Goal: Task Accomplishment & Management: Manage account settings

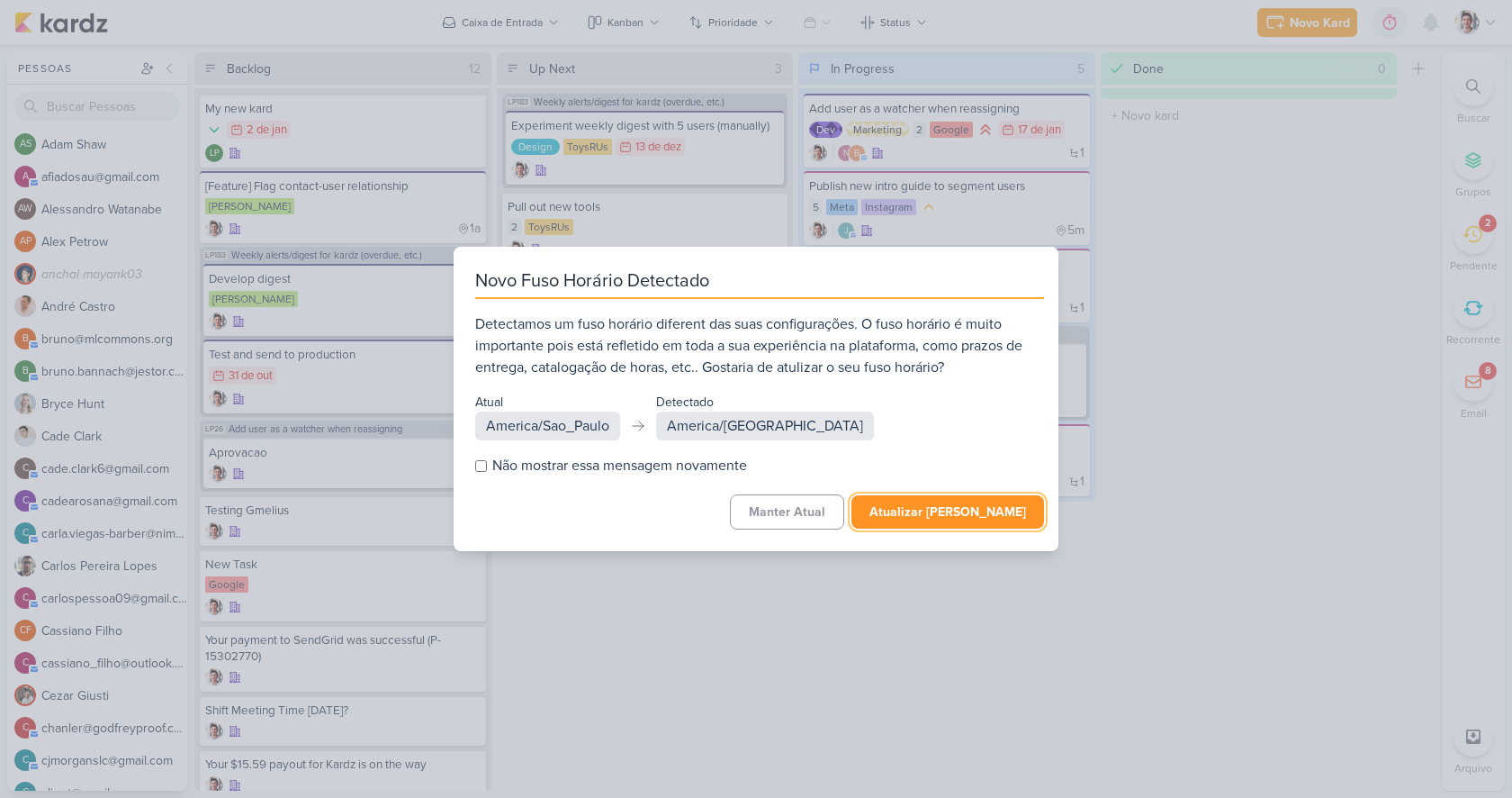
click at [905, 513] on button "Atualizar Fuso Horário" at bounding box center [948, 512] width 192 height 34
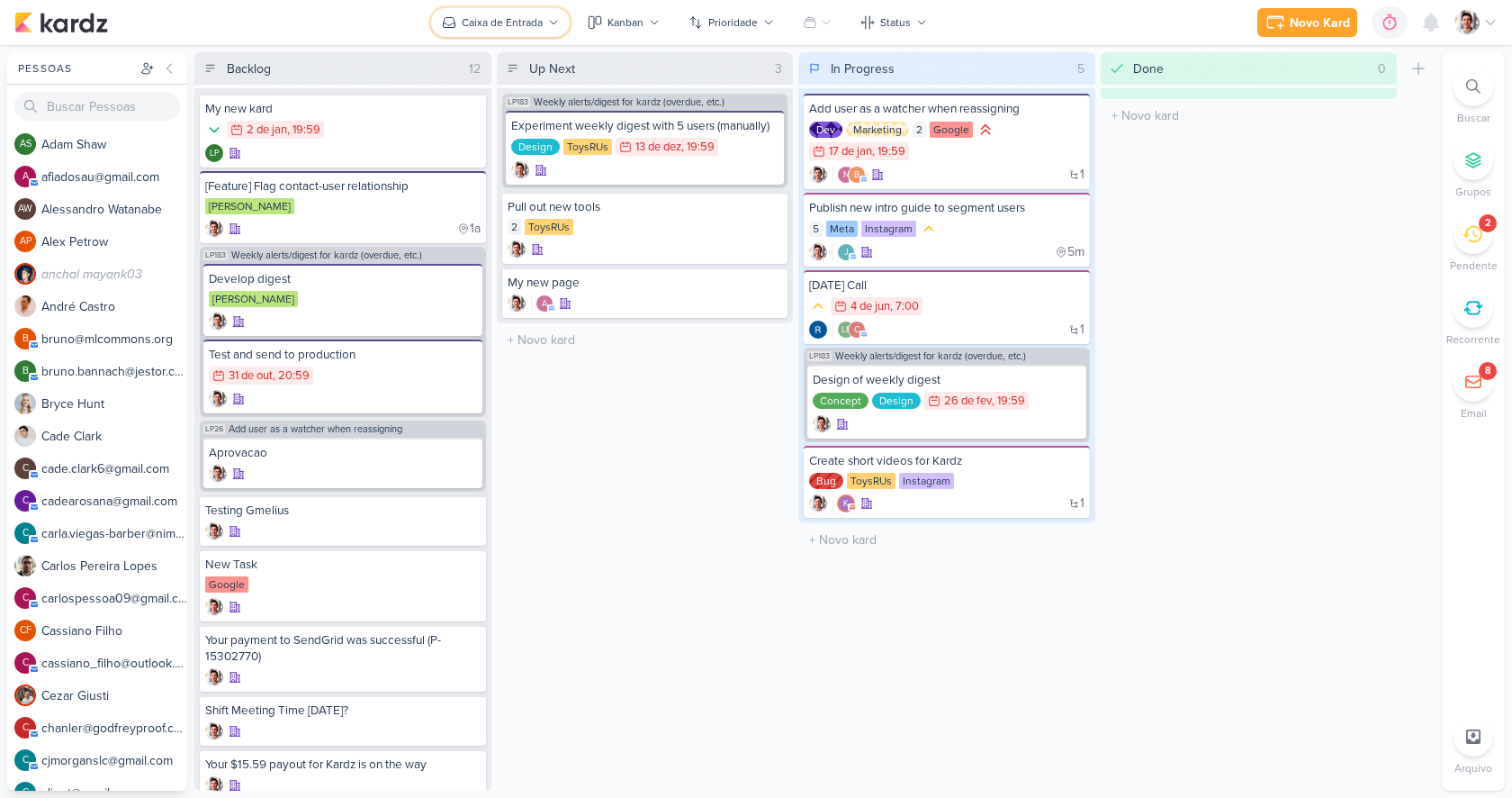
click at [497, 30] on div "Caixa de Entrada" at bounding box center [502, 23] width 81 height 16
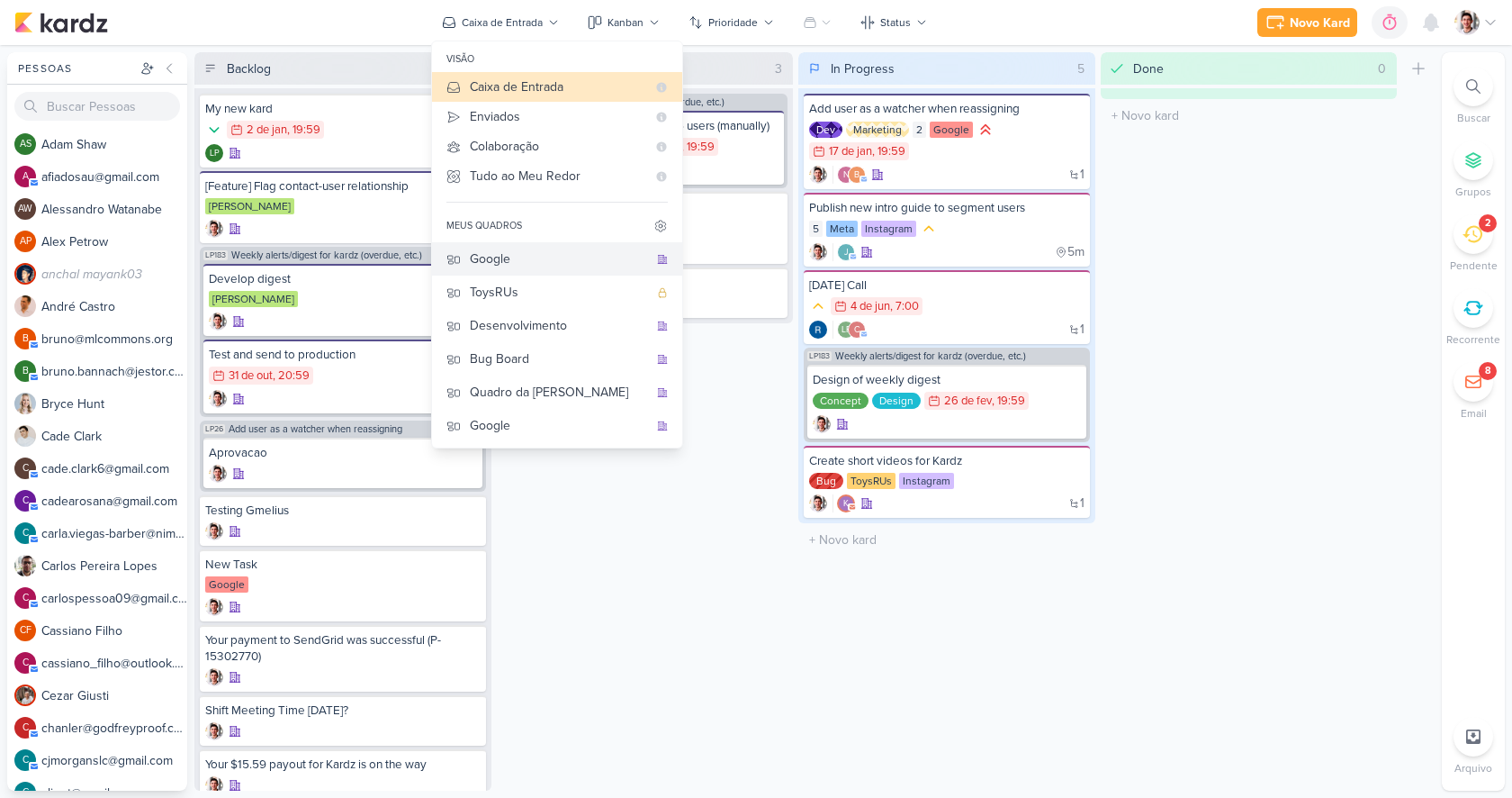
click at [530, 258] on div "Google" at bounding box center [558, 258] width 178 height 19
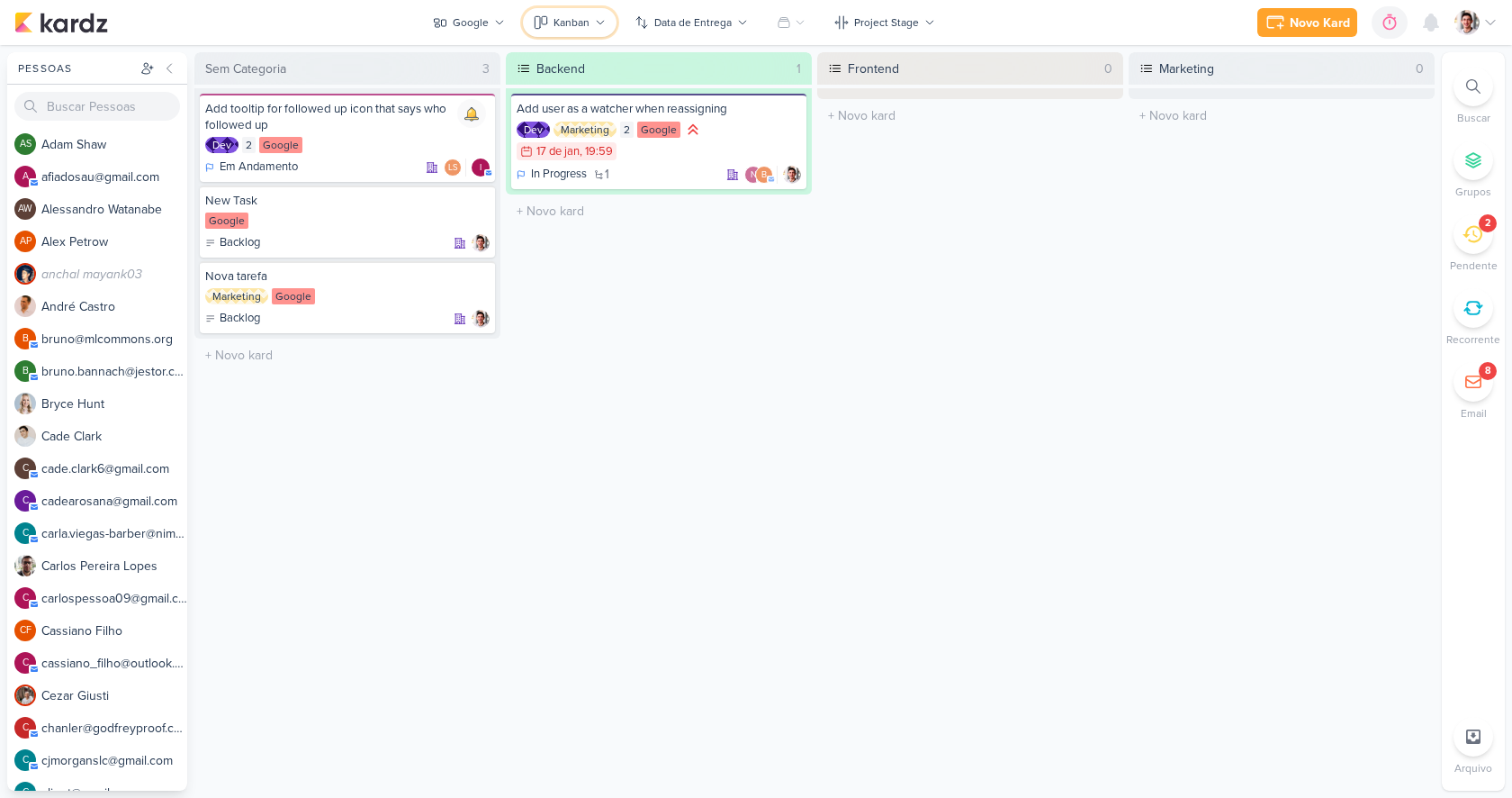
click at [562, 16] on div "Kanban" at bounding box center [571, 23] width 36 height 16
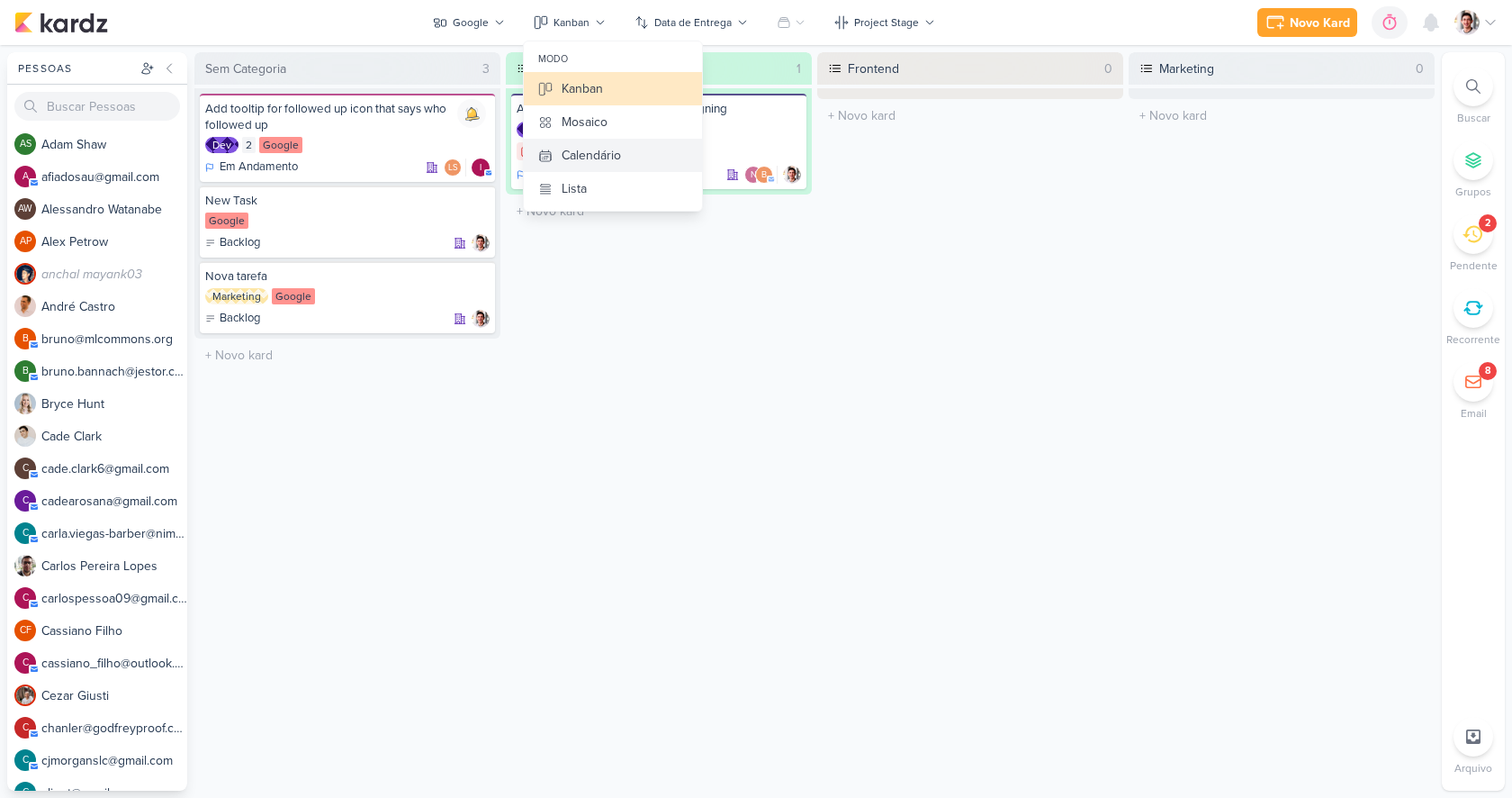
click at [613, 161] on div "Calendário" at bounding box center [591, 155] width 59 height 19
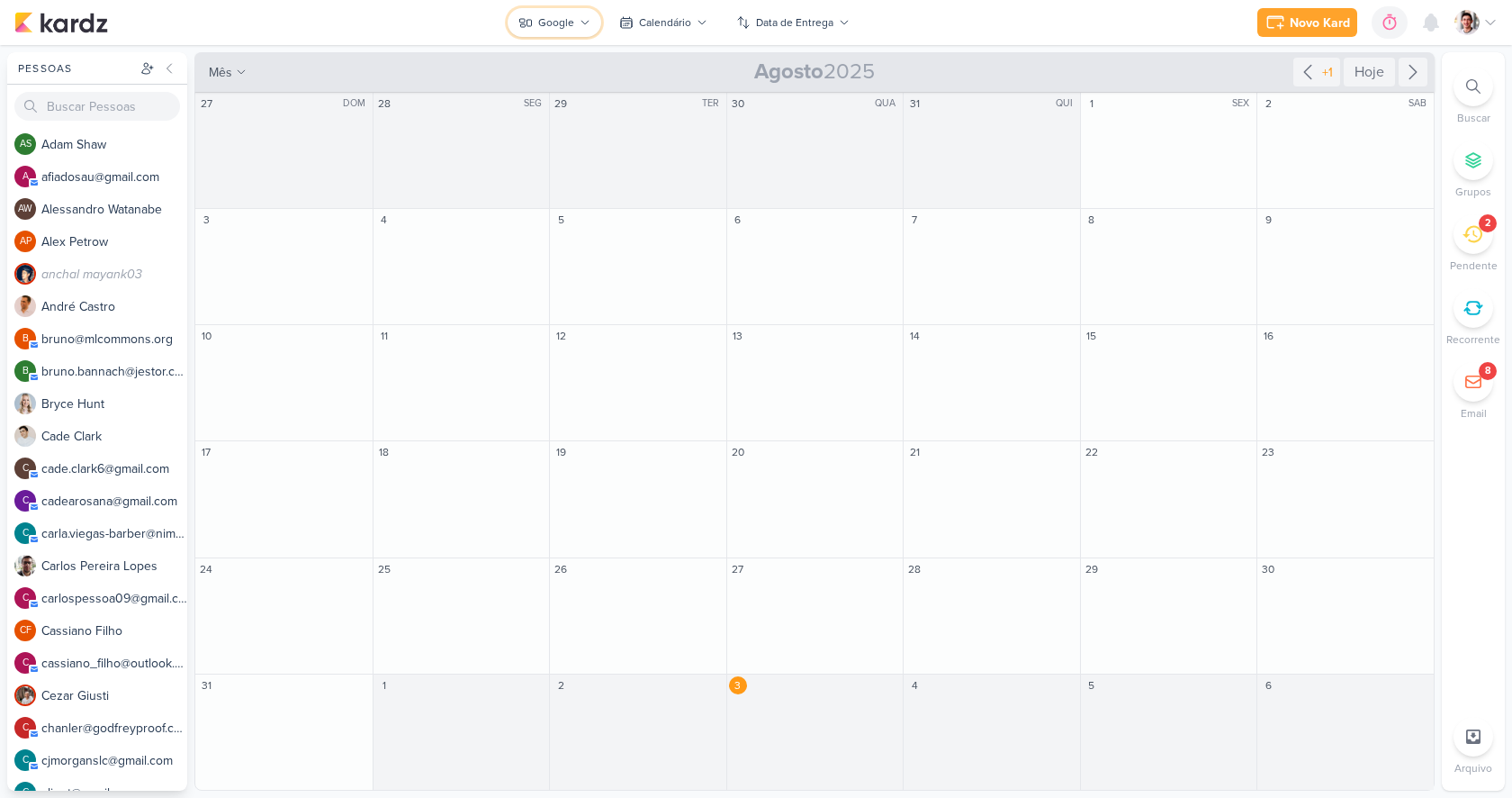
click at [554, 26] on div "Google" at bounding box center [555, 23] width 36 height 16
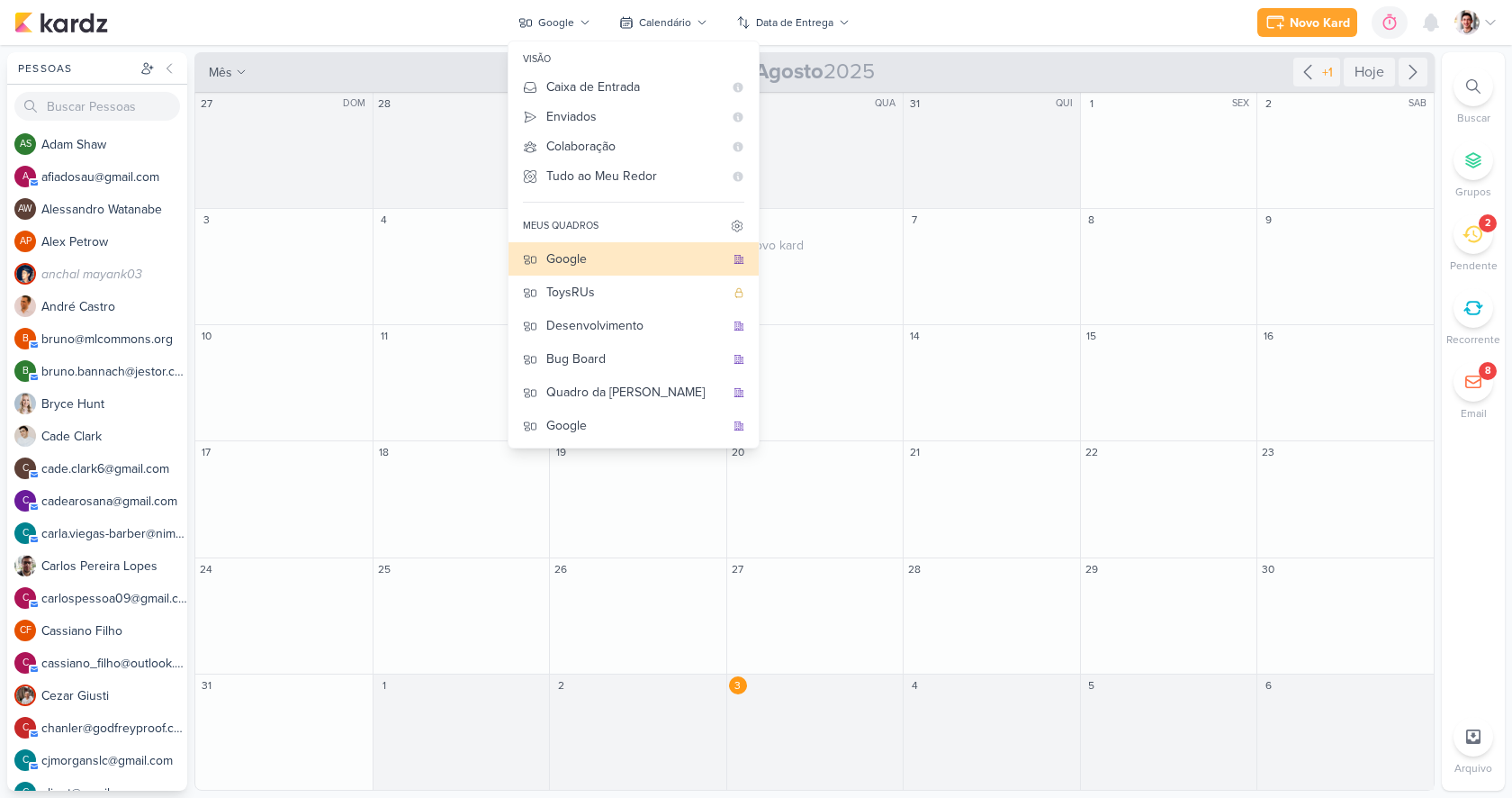
click at [845, 289] on div "6 O título do kard deve ter menos que 100 caracteres" at bounding box center [815, 266] width 177 height 116
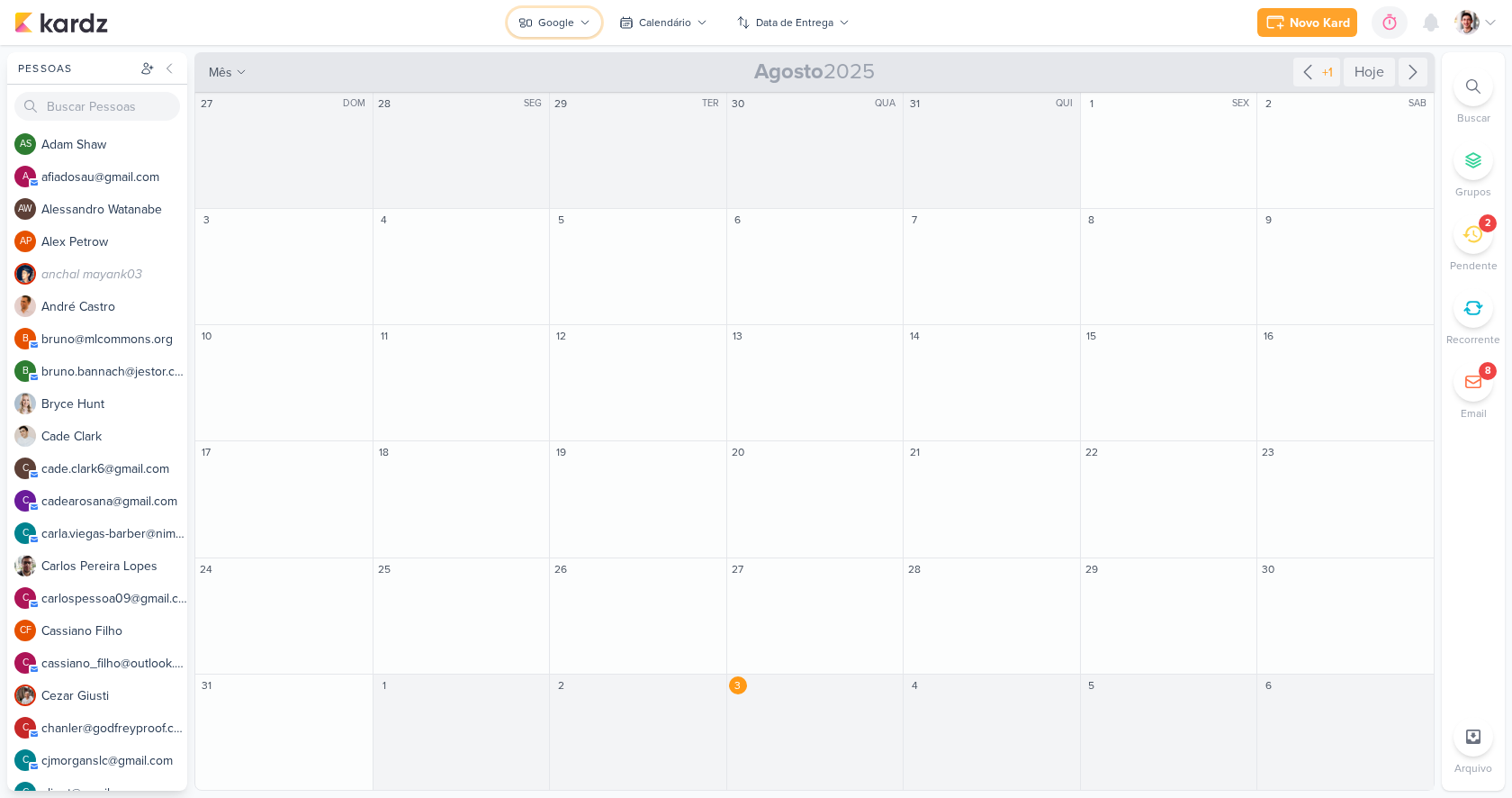
click at [548, 28] on div "Google" at bounding box center [555, 23] width 36 height 16
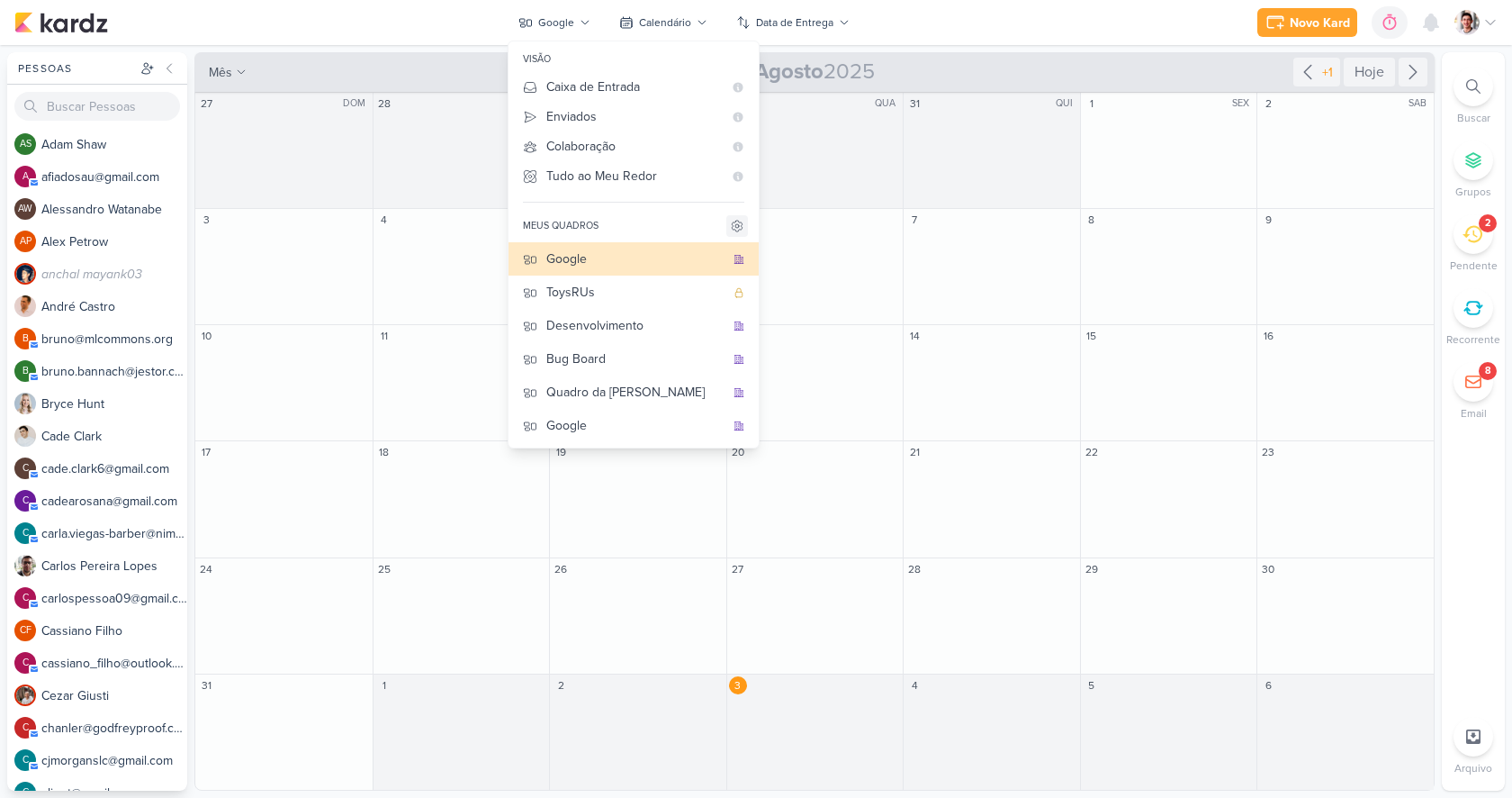
click at [737, 228] on icon at bounding box center [737, 226] width 4 height 4
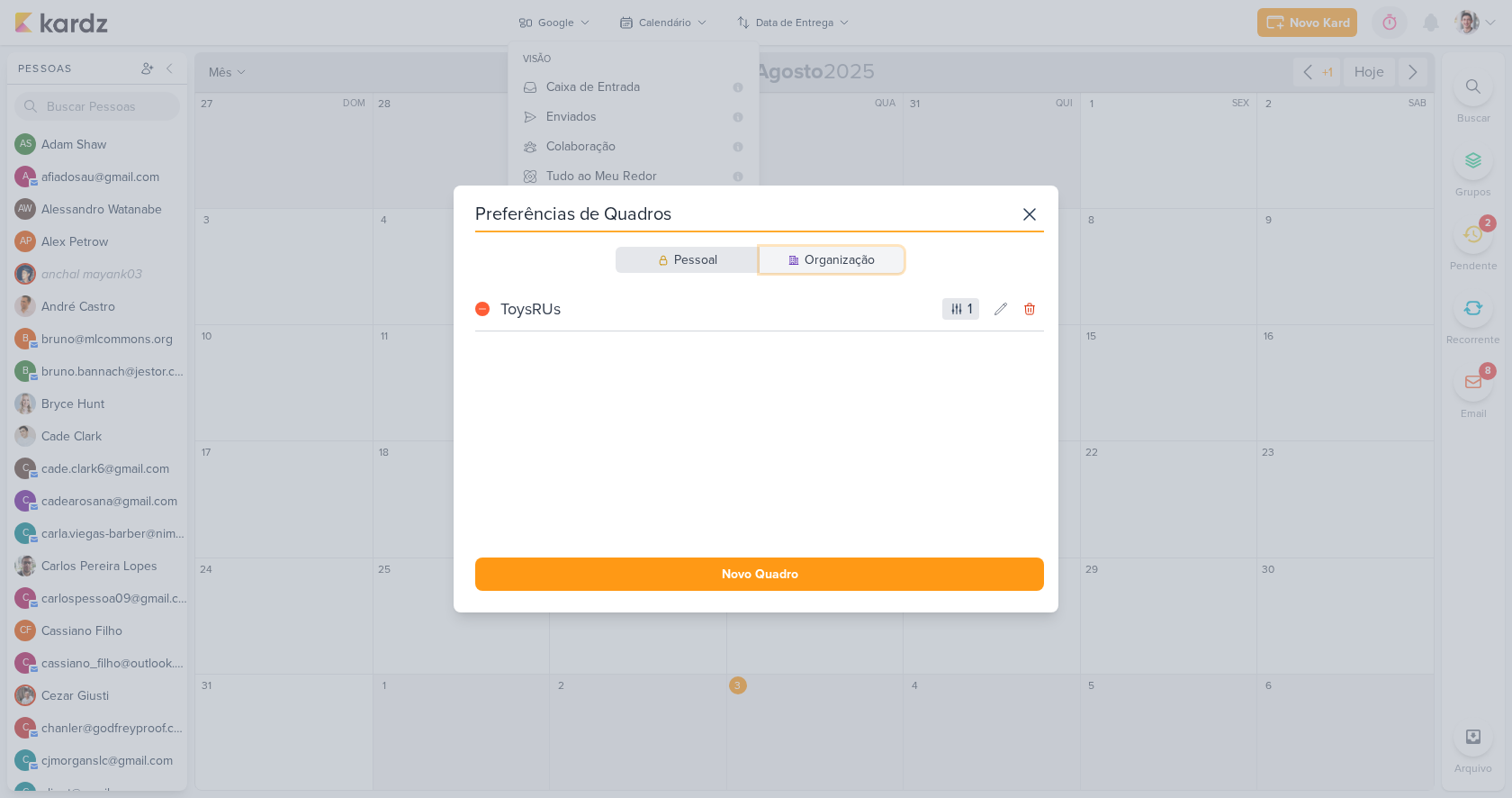
click at [842, 263] on div "Organização" at bounding box center [839, 259] width 70 height 19
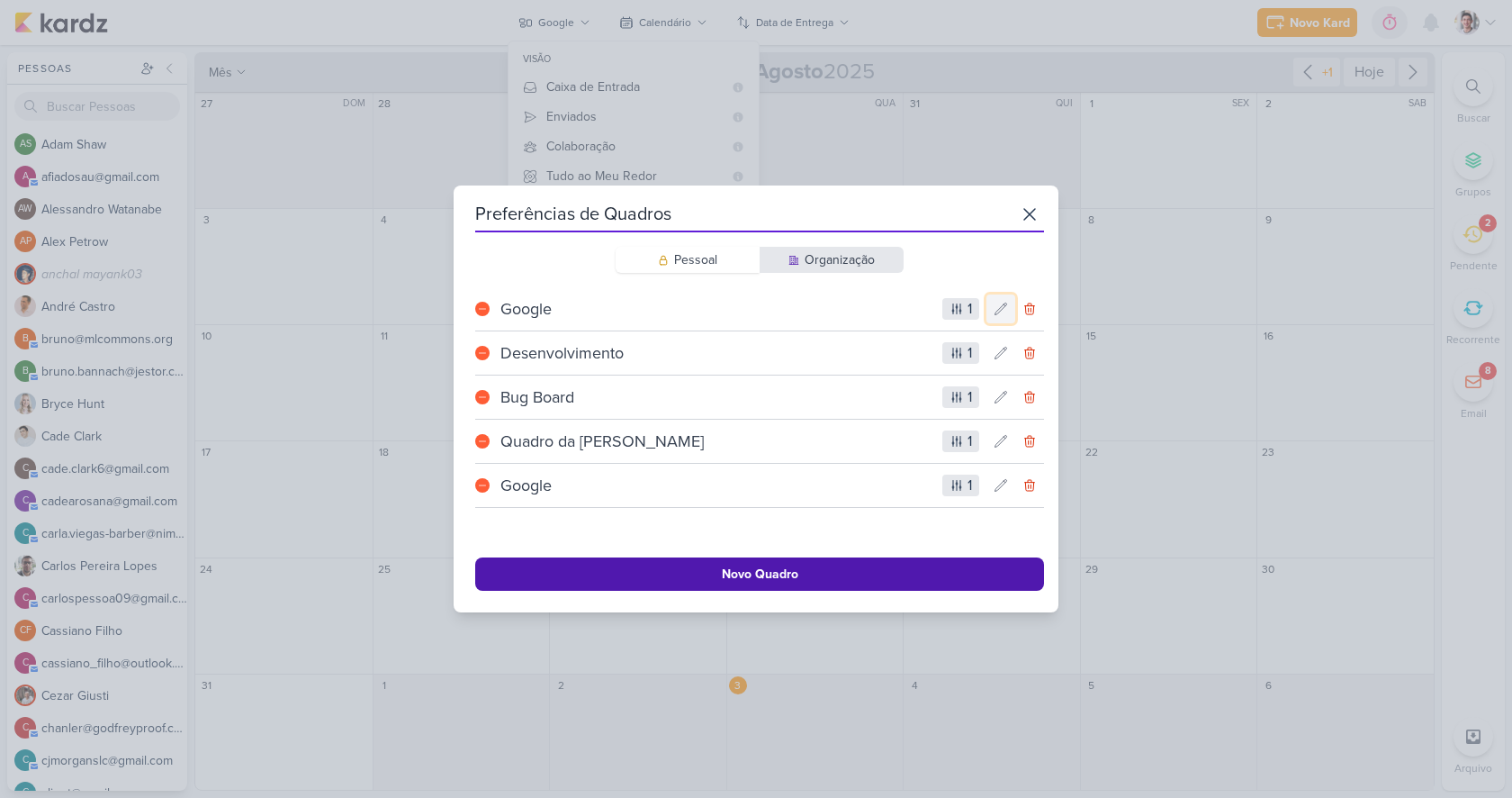
click at [996, 314] on icon at bounding box center [1001, 308] width 12 height 12
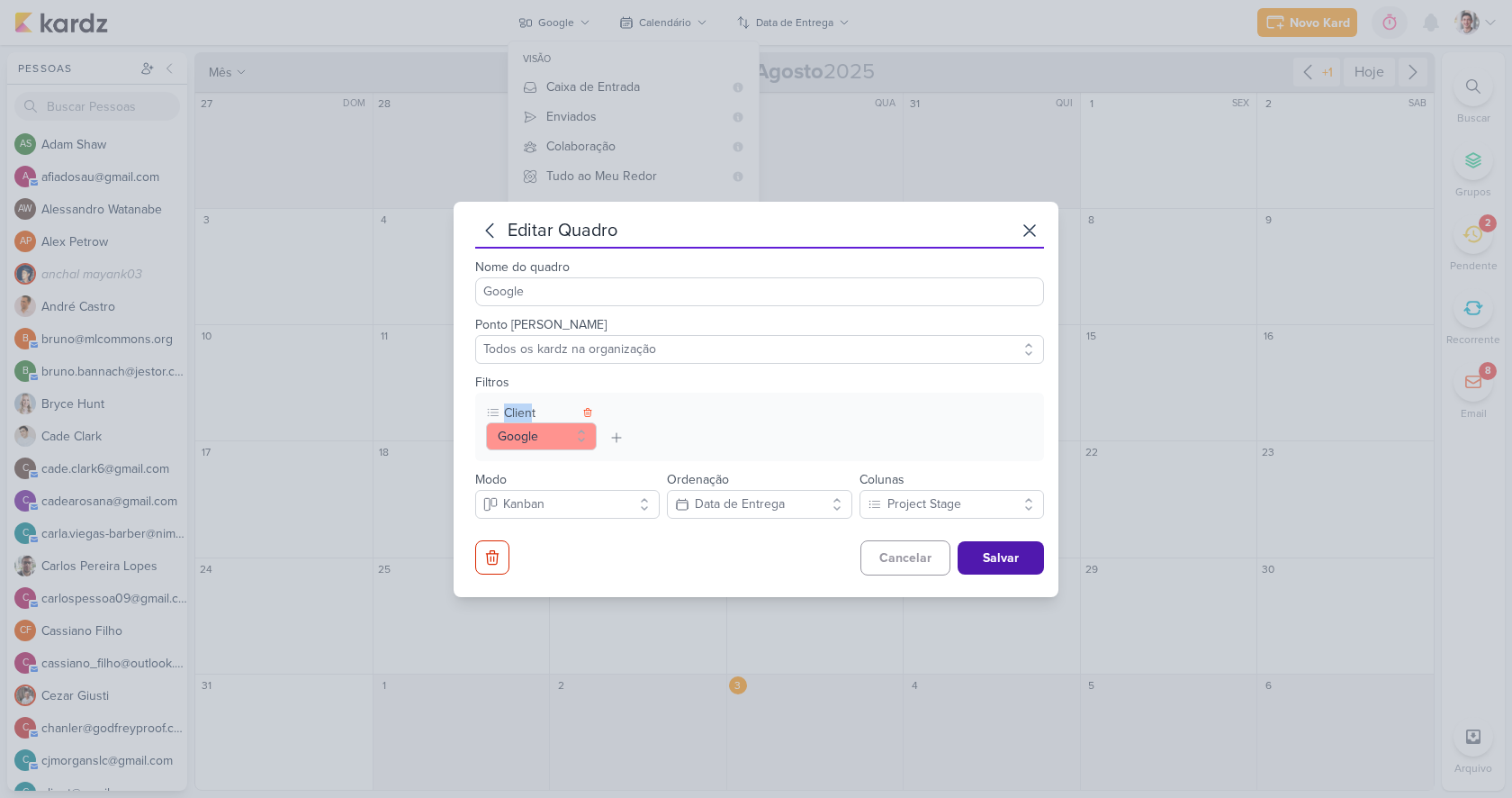
drag, startPoint x: 504, startPoint y: 414, endPoint x: 530, endPoint y: 414, distance: 26.0
click at [530, 414] on div "Client" at bounding box center [531, 412] width 53 height 19
click at [545, 440] on button "Google" at bounding box center [541, 436] width 110 height 28
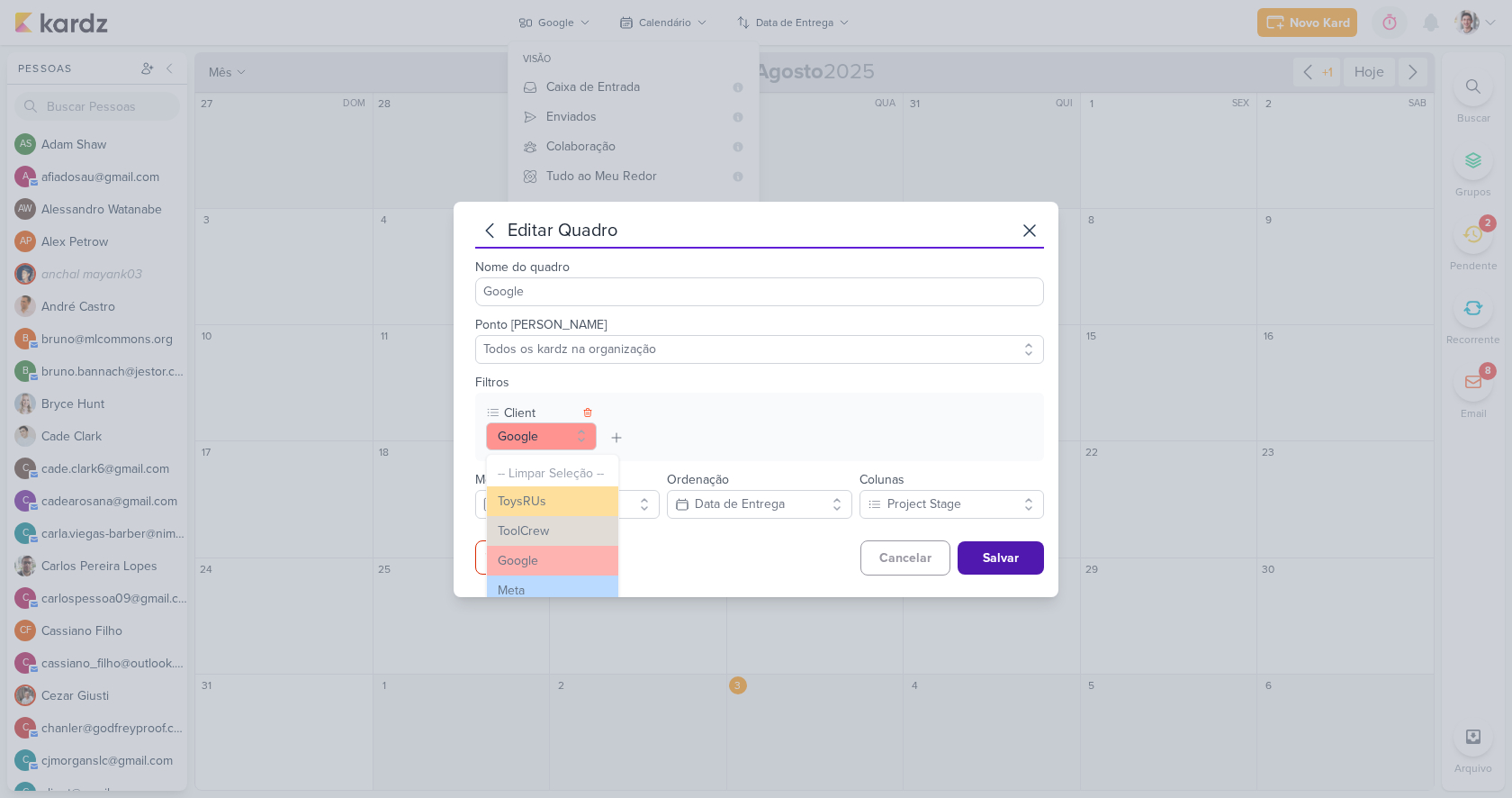
click at [705, 407] on div "Client Google -- Limpar Seleção -- ToysRUs ToolCrew Google Meta Mariana Respons…" at bounding box center [760, 426] width 569 height 68
click at [666, 426] on div "Client Google -- Limpar Seleção -- ToysRUs ToolCrew Google Meta Mariana Respons…" at bounding box center [760, 426] width 569 height 68
click at [465, 460] on div "editar quadro Nome do quadro Google Ponto de partida Todos os kardz na organiza…" at bounding box center [755, 399] width 605 height 395
click at [555, 424] on button "Google" at bounding box center [541, 436] width 110 height 28
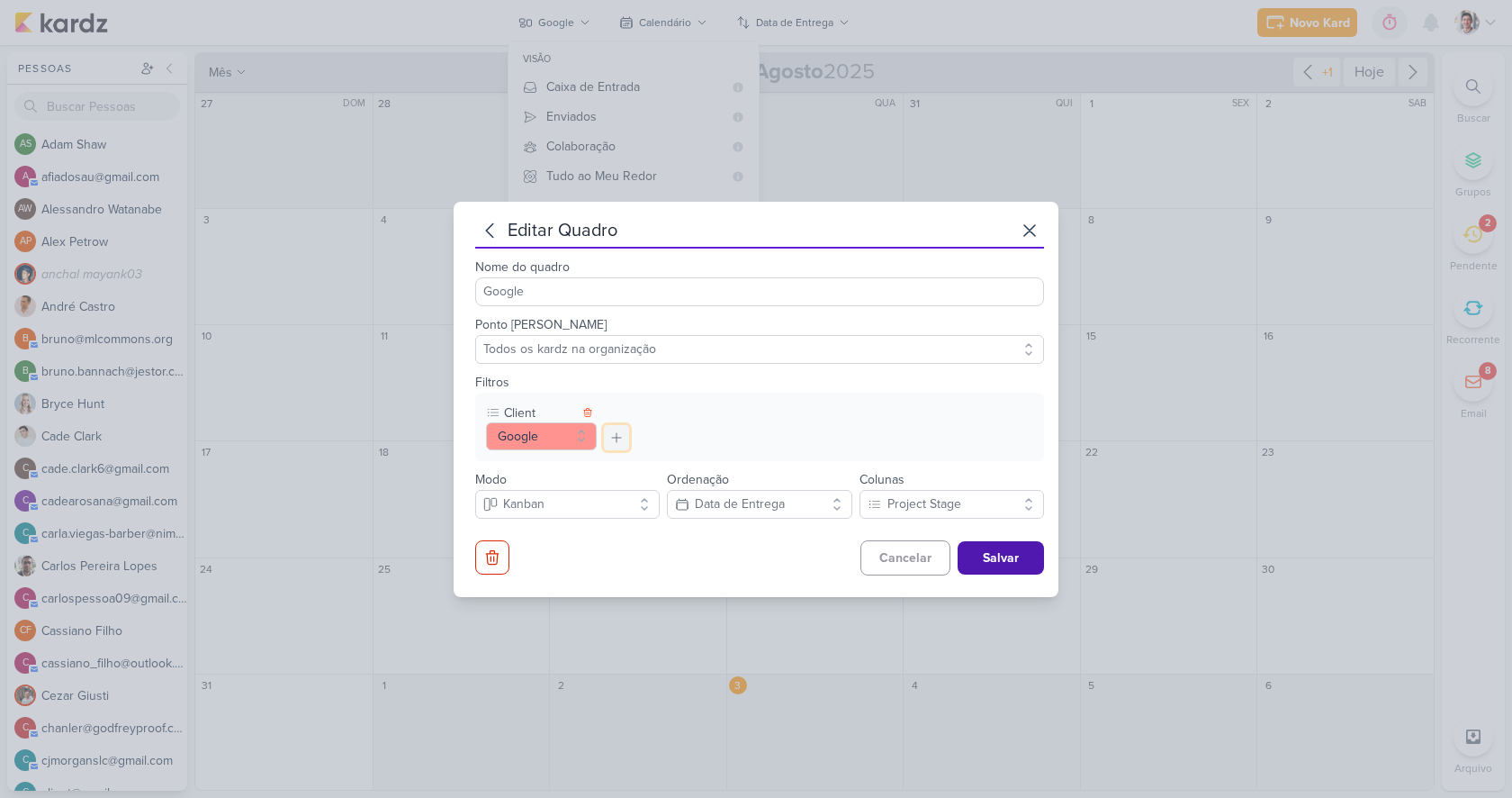
click at [623, 435] on icon at bounding box center [616, 438] width 15 height 15
click at [673, 494] on div "Marcador" at bounding box center [663, 497] width 52 height 19
click at [669, 438] on button "-- selecionar --" at bounding box center [669, 436] width 131 height 28
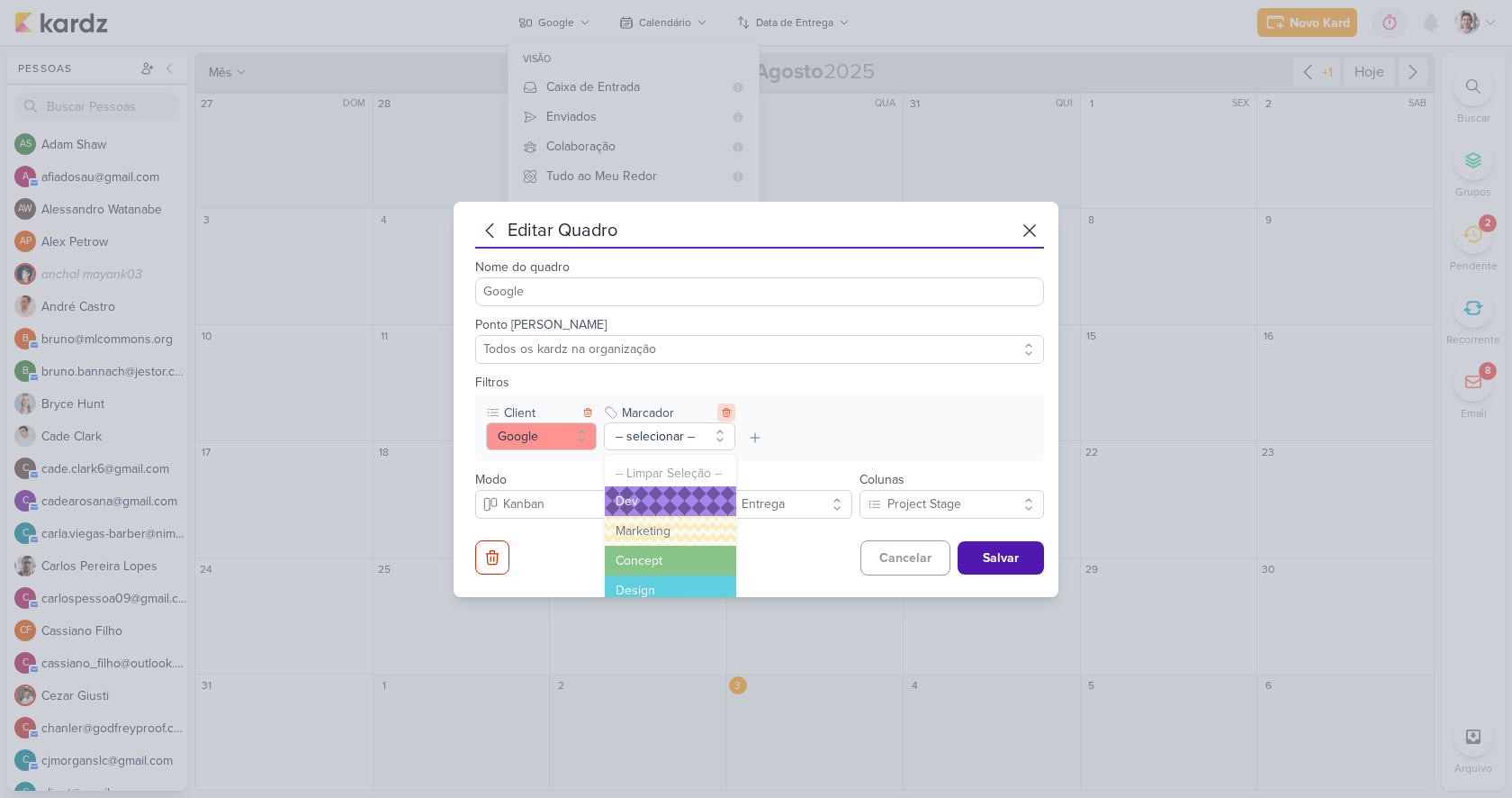
click at [728, 414] on icon at bounding box center [727, 412] width 7 height 8
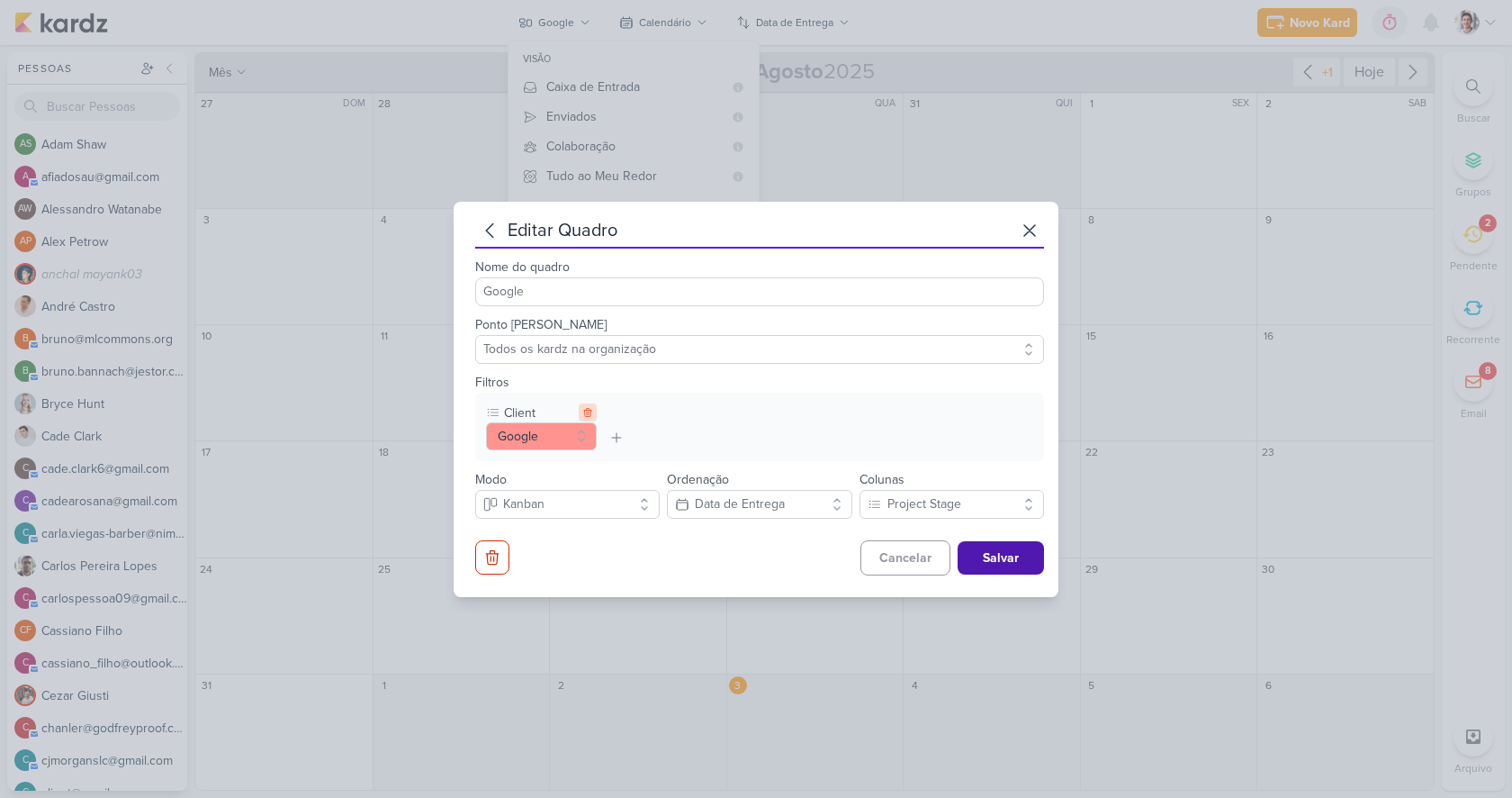
click at [586, 414] on icon at bounding box center [588, 412] width 11 height 11
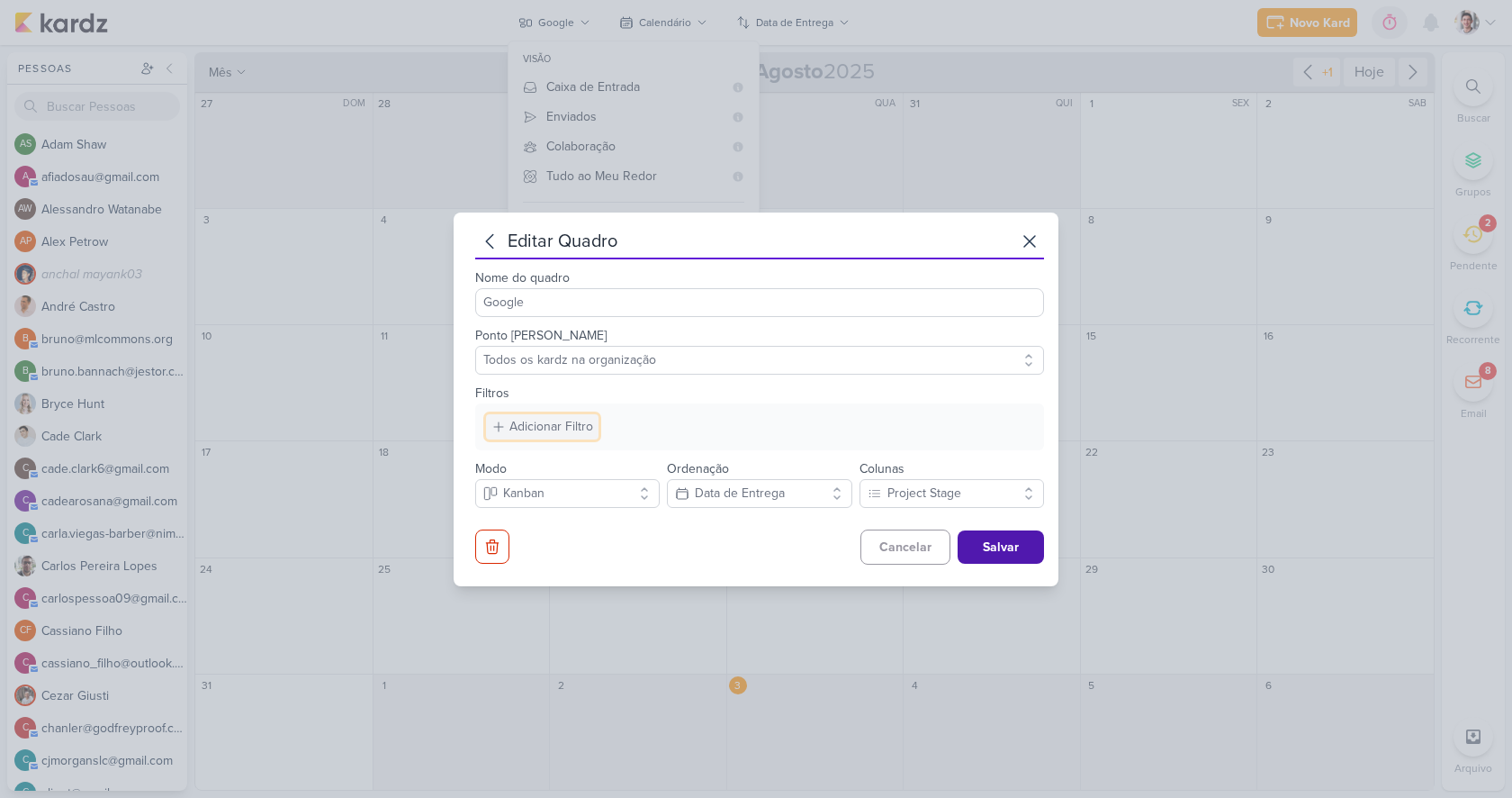
click at [529, 431] on div "Adicionar Filtro" at bounding box center [552, 426] width 84 height 19
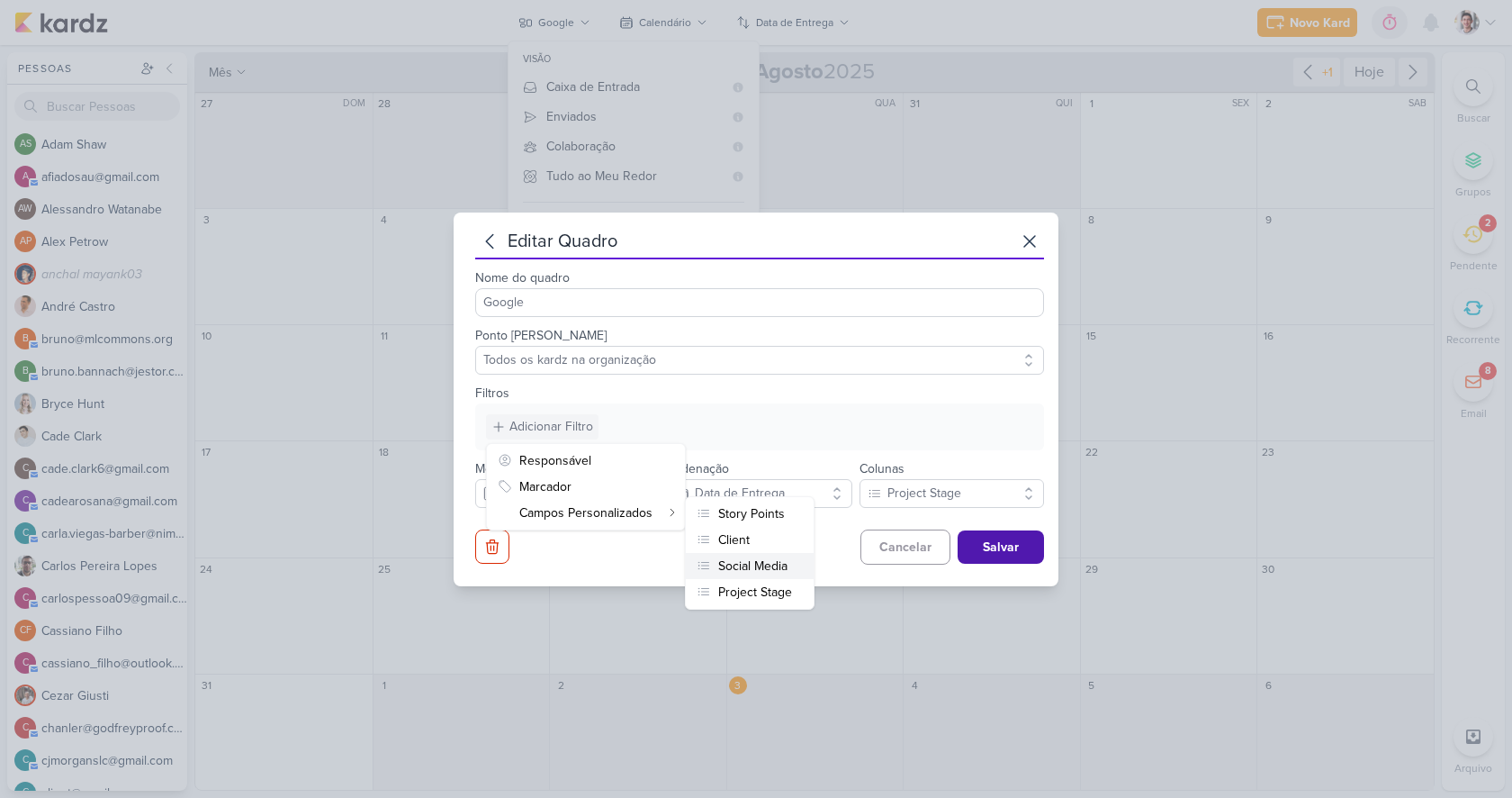
click at [743, 564] on div "Social Media" at bounding box center [753, 565] width 69 height 19
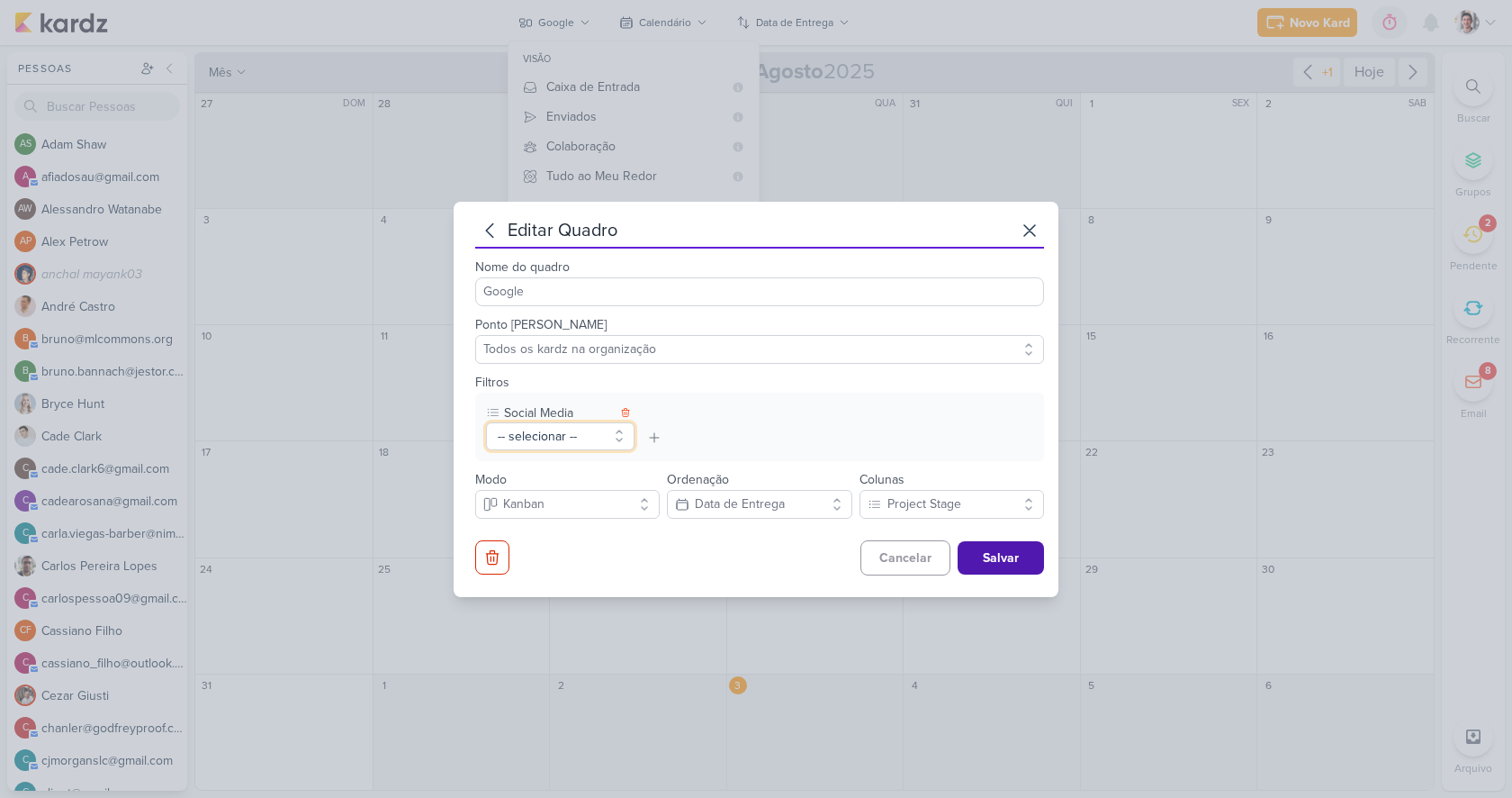
click at [590, 439] on button "-- selecionar --" at bounding box center [560, 436] width 149 height 28
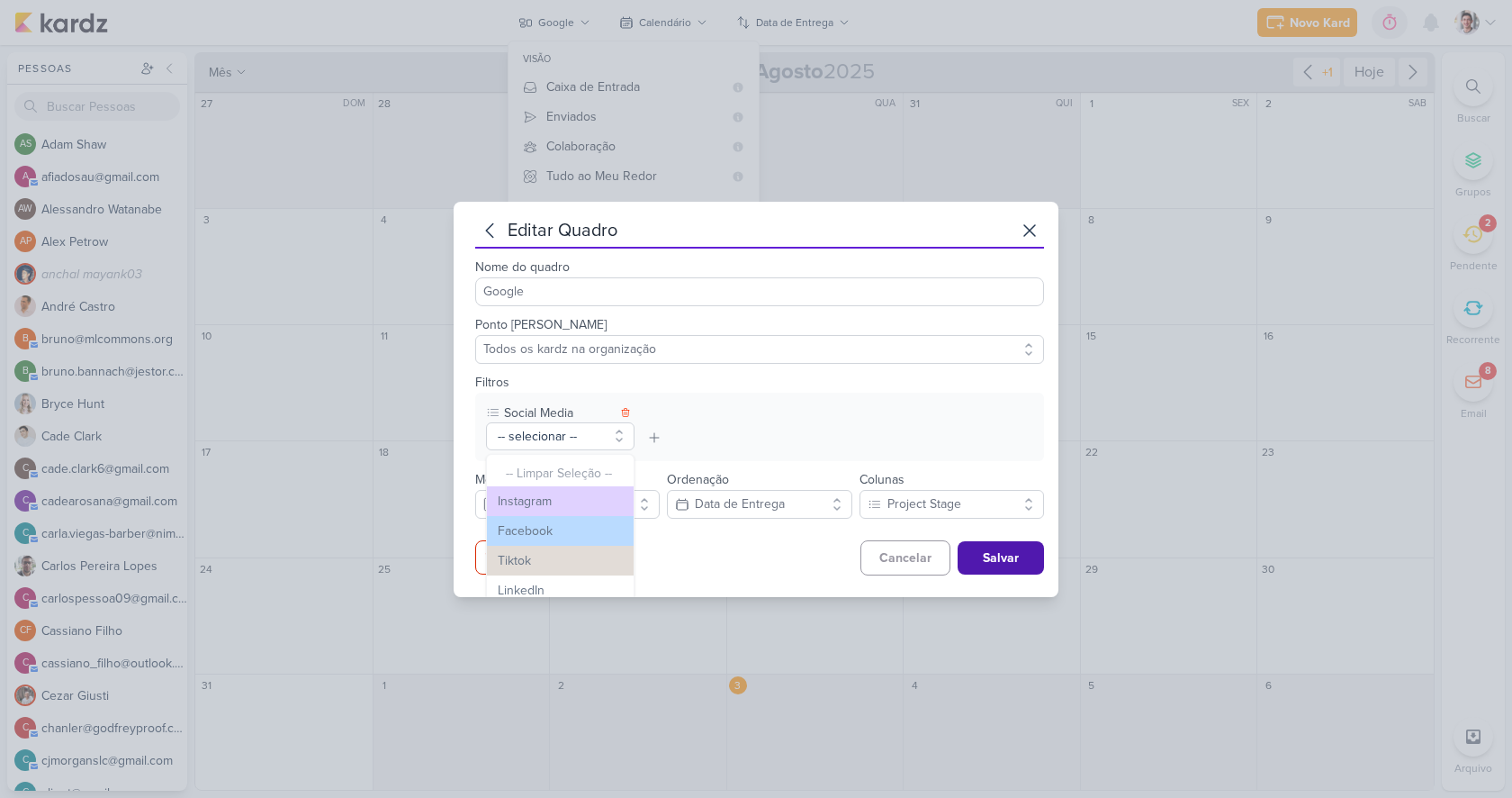
click at [741, 461] on div "Modo Kanban Kanban Mosaico Calendário Lista Ordenação" at bounding box center [760, 489] width 569 height 57
click at [627, 427] on button "-- selecionar --" at bounding box center [560, 436] width 149 height 28
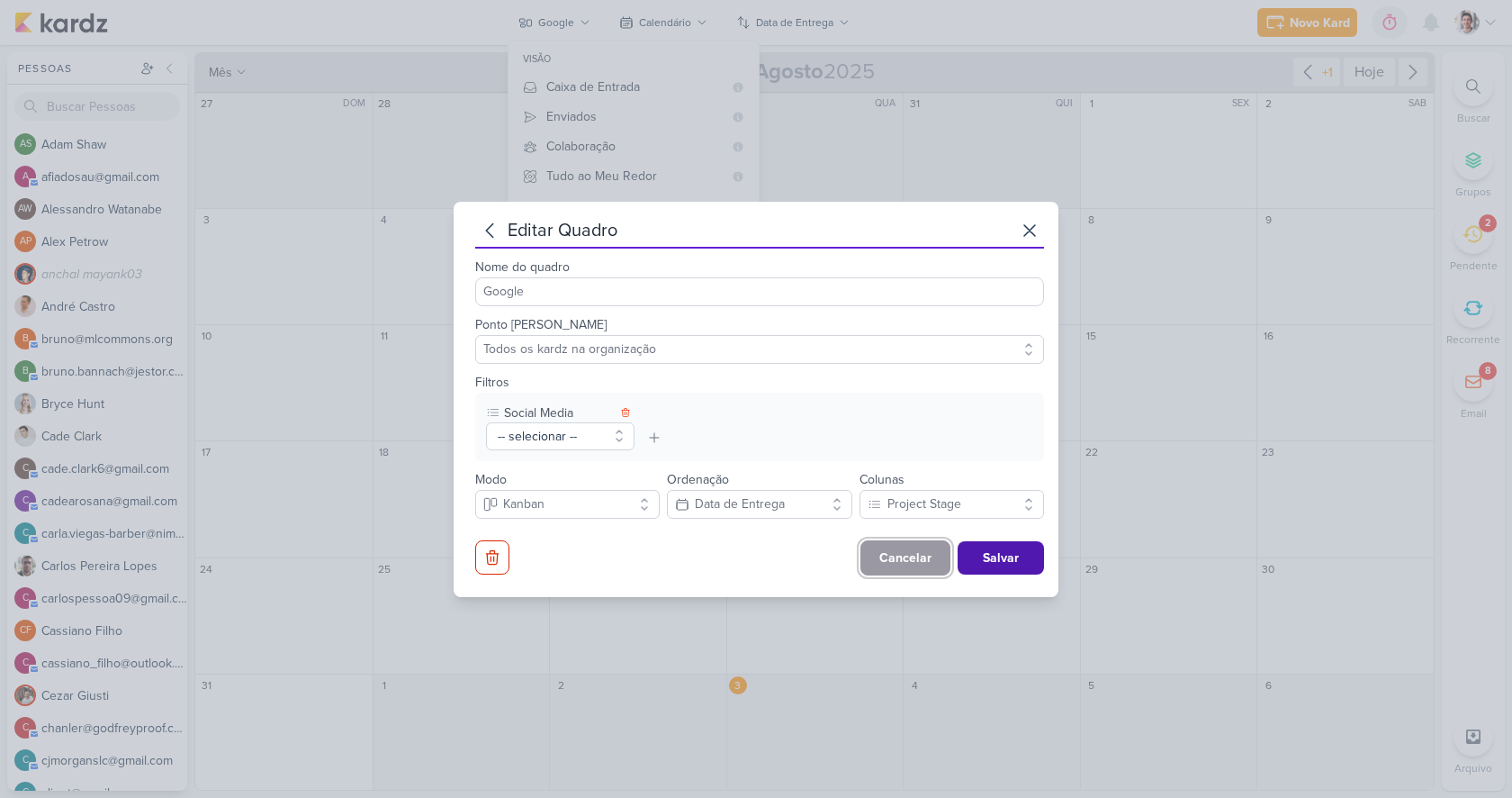
click at [896, 571] on button "Cancelar" at bounding box center [906, 557] width 90 height 35
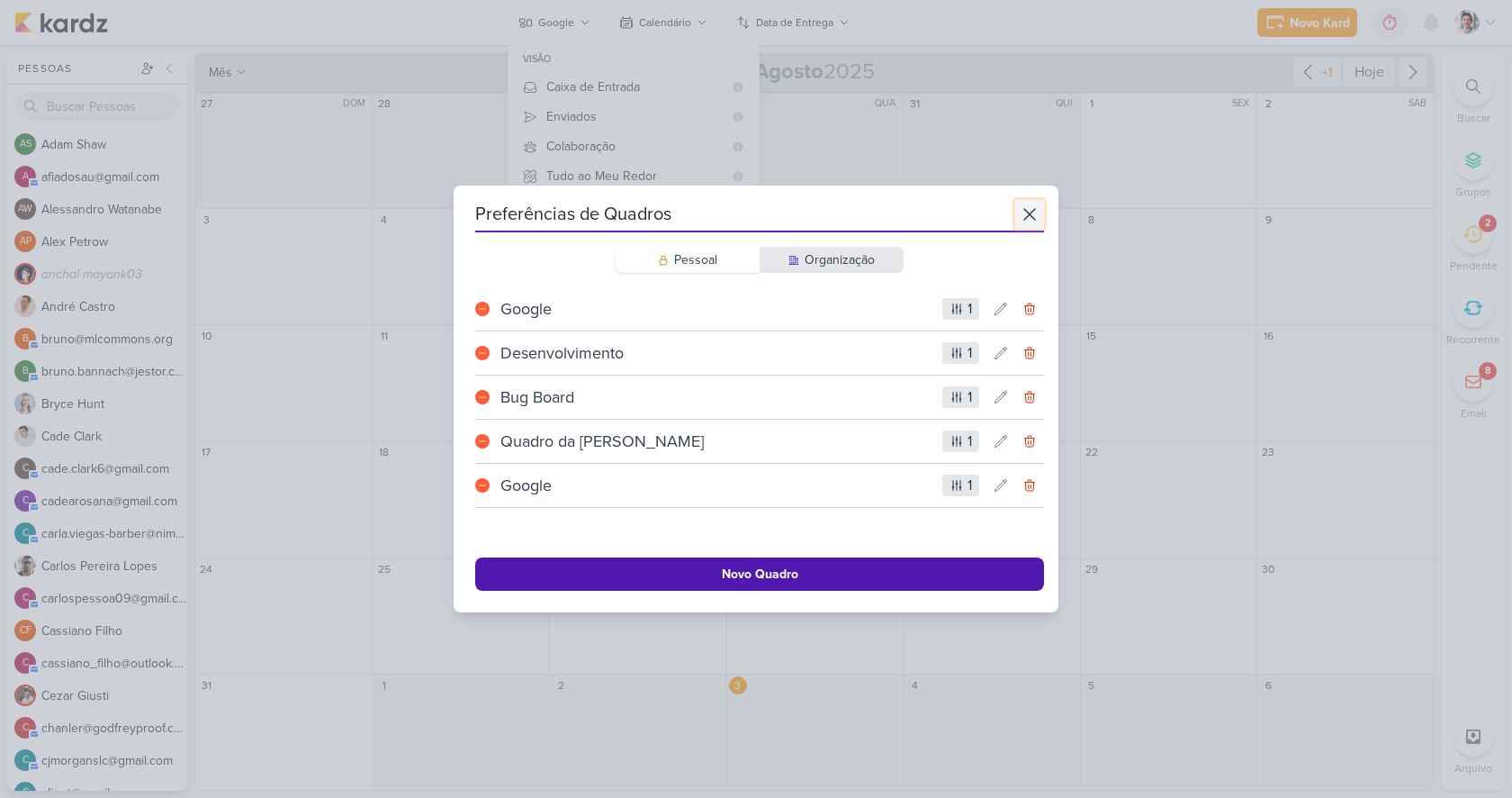
click at [1031, 210] on icon at bounding box center [1030, 214] width 22 height 22
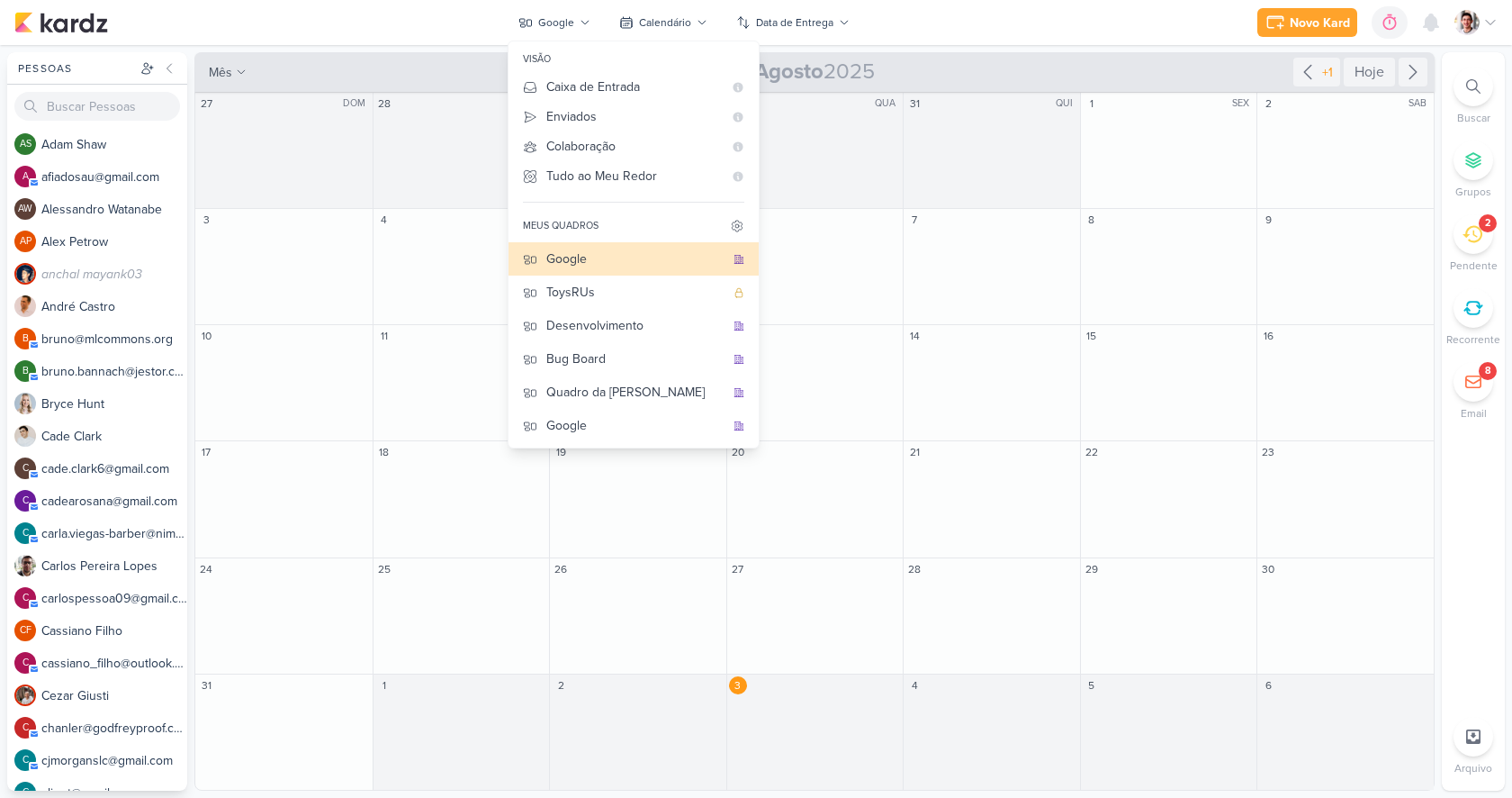
click at [916, 28] on div "Novo Kard Ctrl + k 0h0m Sessão desligada... Hoje 0h0m Semana 0h0m Mês 0h0m" at bounding box center [756, 22] width 1484 height 45
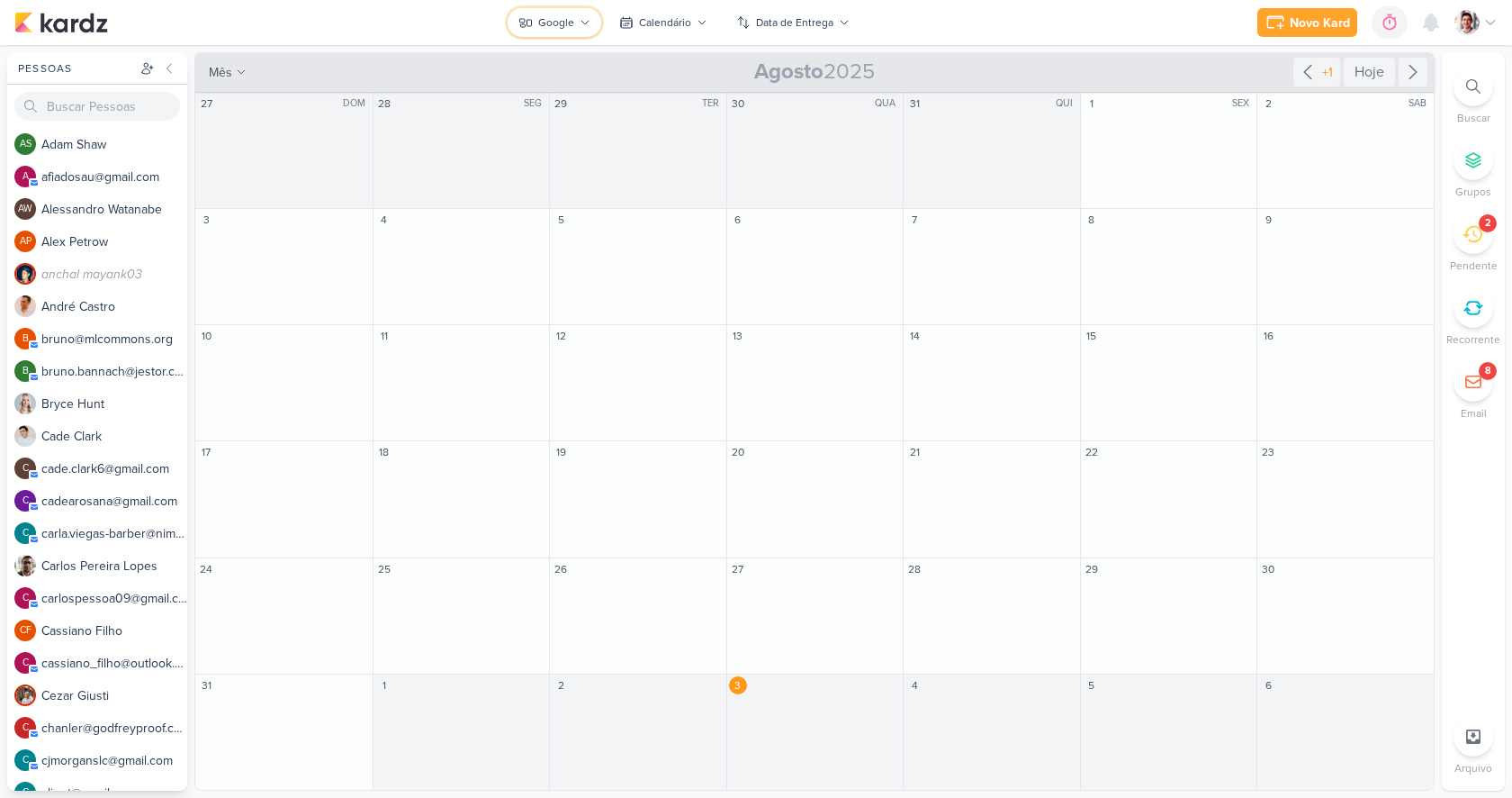
click at [549, 14] on button "Google" at bounding box center [554, 23] width 94 height 29
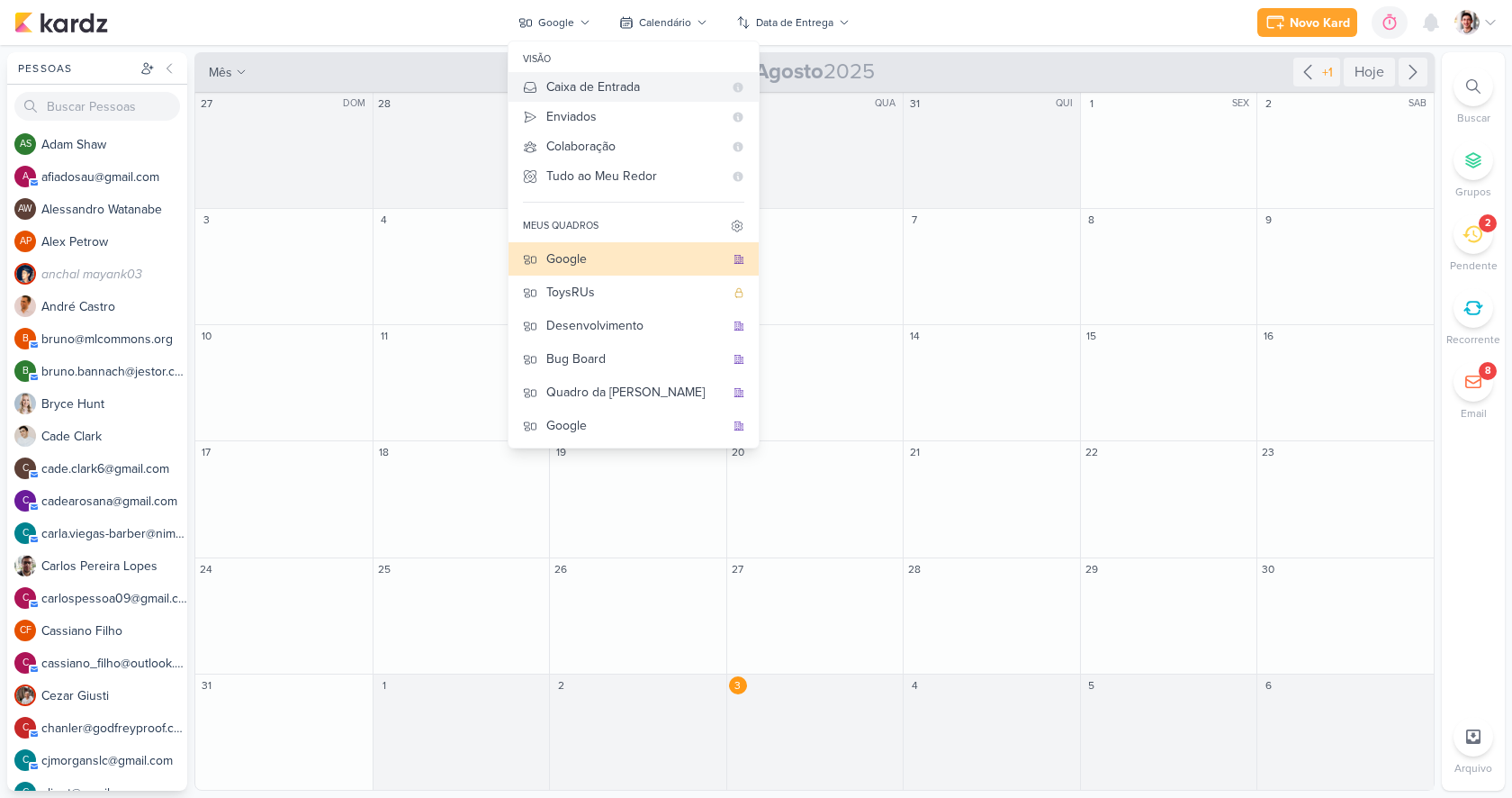
click at [649, 87] on div "Caixa de Entrada" at bounding box center [634, 87] width 176 height 19
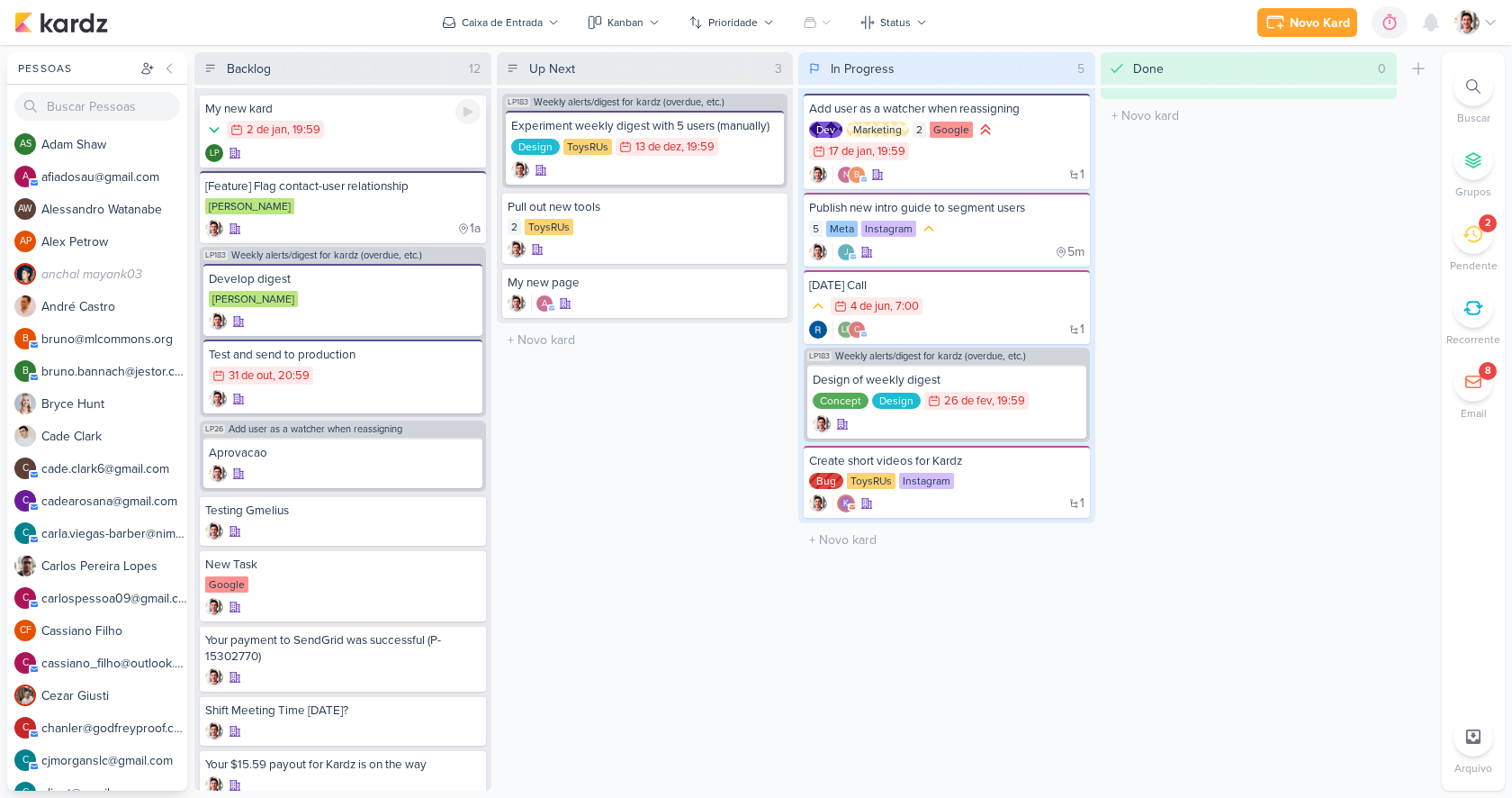
click at [392, 137] on div "2/1 2 de jan , 19:59" at bounding box center [343, 130] width 275 height 20
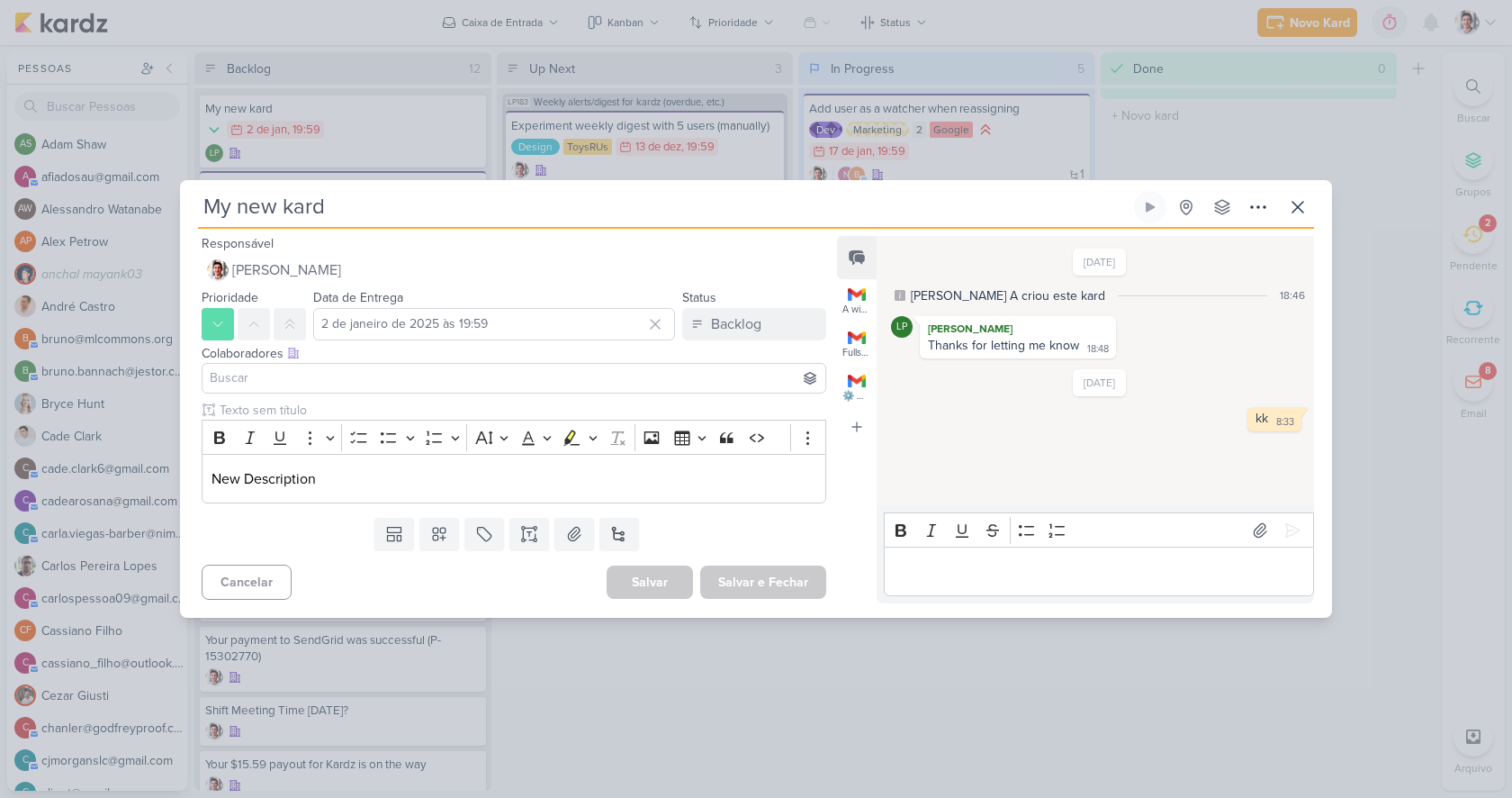
click at [409, 369] on input at bounding box center [513, 378] width 616 height 22
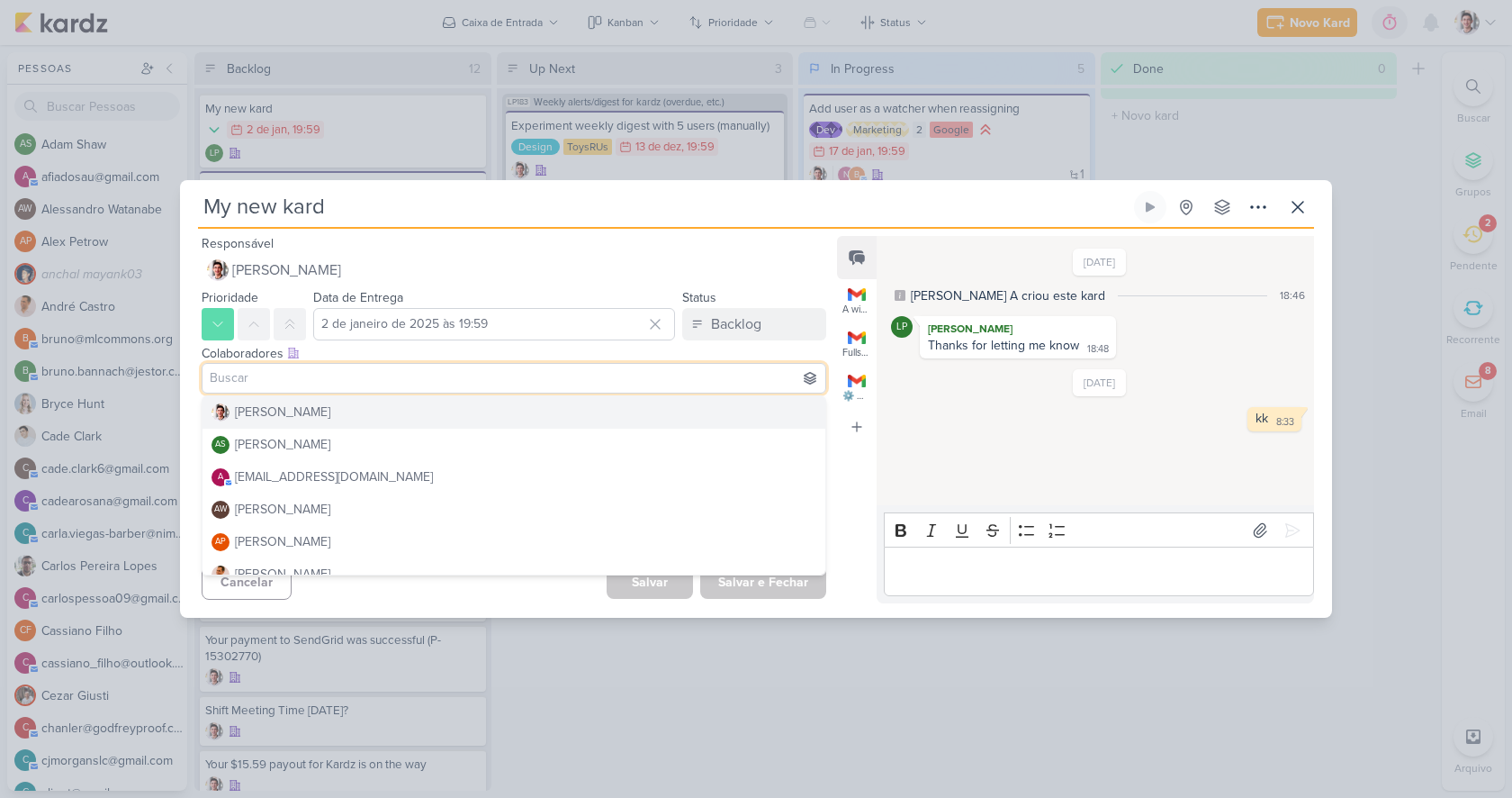
click at [741, 210] on input "My new kard" at bounding box center [664, 207] width 933 height 33
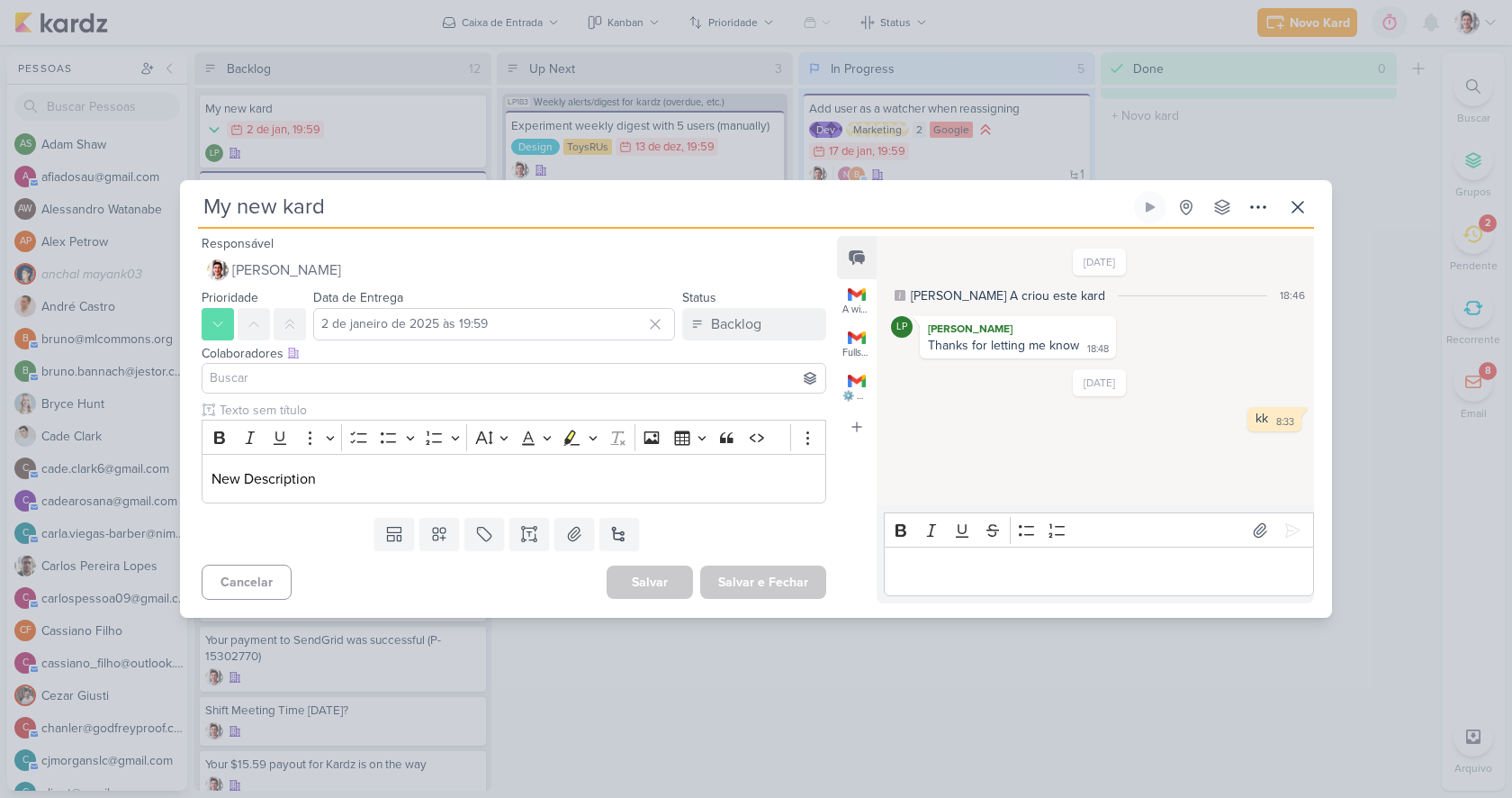
click at [825, 540] on div "Templates Campos Personalizados Marcadores Caixa De Texto Anexo Novo Subkard" at bounding box center [506, 534] width 654 height 47
click at [740, 523] on div "Templates Campos Personalizados Marcadores Caixa De Texto Anexo Novo Subkard" at bounding box center [506, 534] width 654 height 47
click at [532, 379] on input at bounding box center [513, 378] width 616 height 22
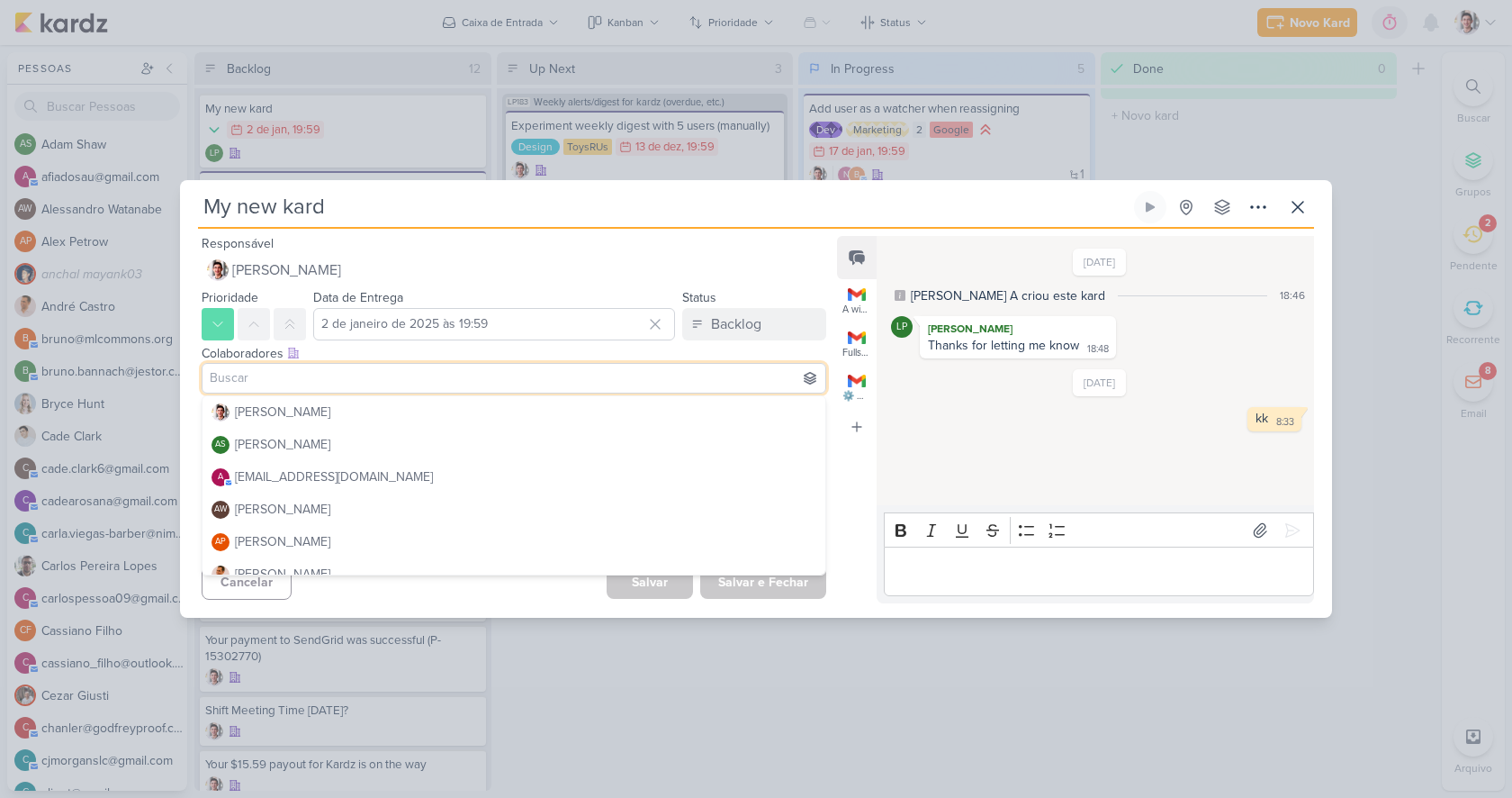
click at [328, 212] on input "My new kard" at bounding box center [664, 207] width 933 height 33
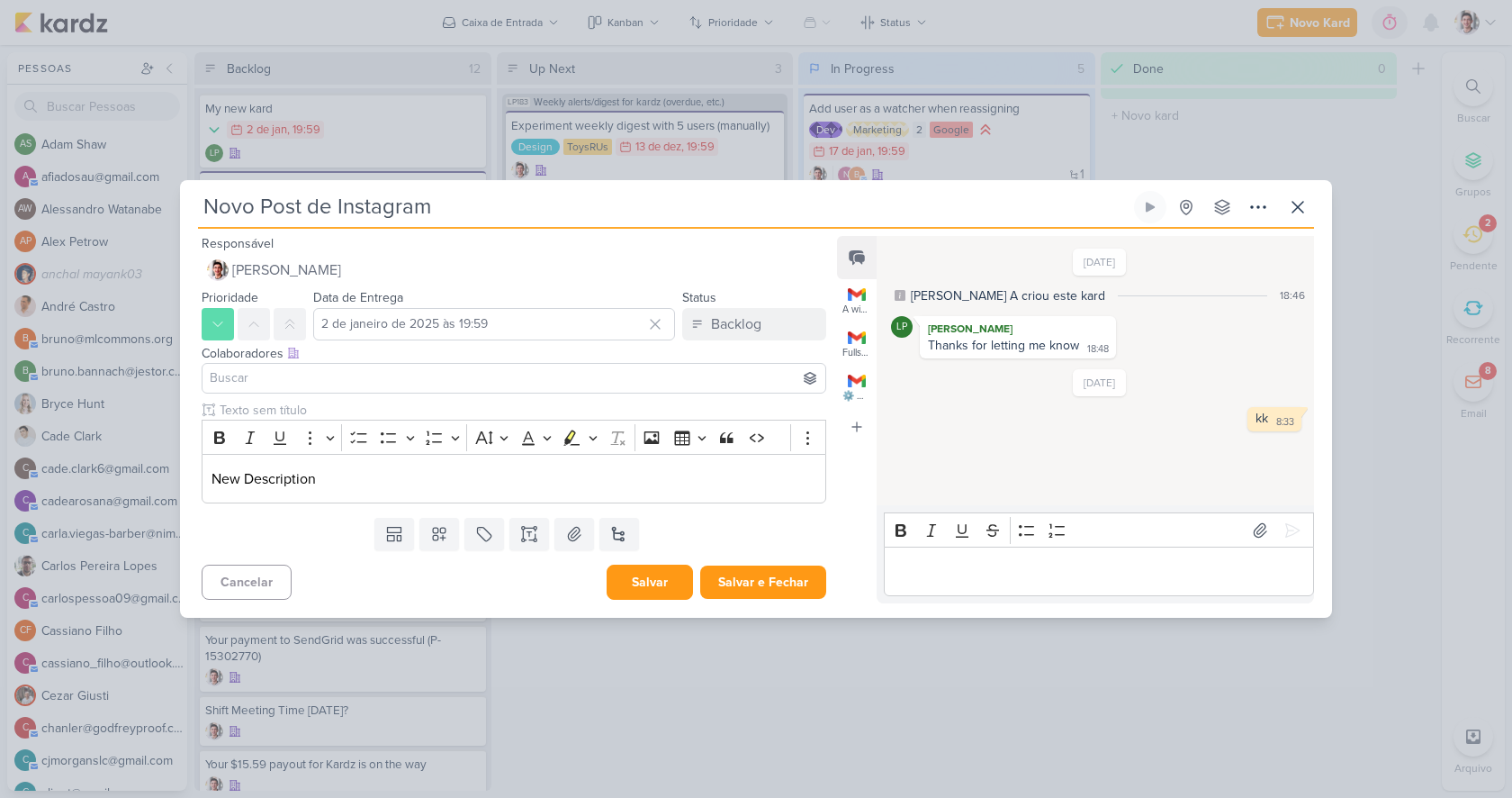
type input "Novo Post de Instagram"
click at [628, 594] on button "Salvar" at bounding box center [649, 582] width 87 height 35
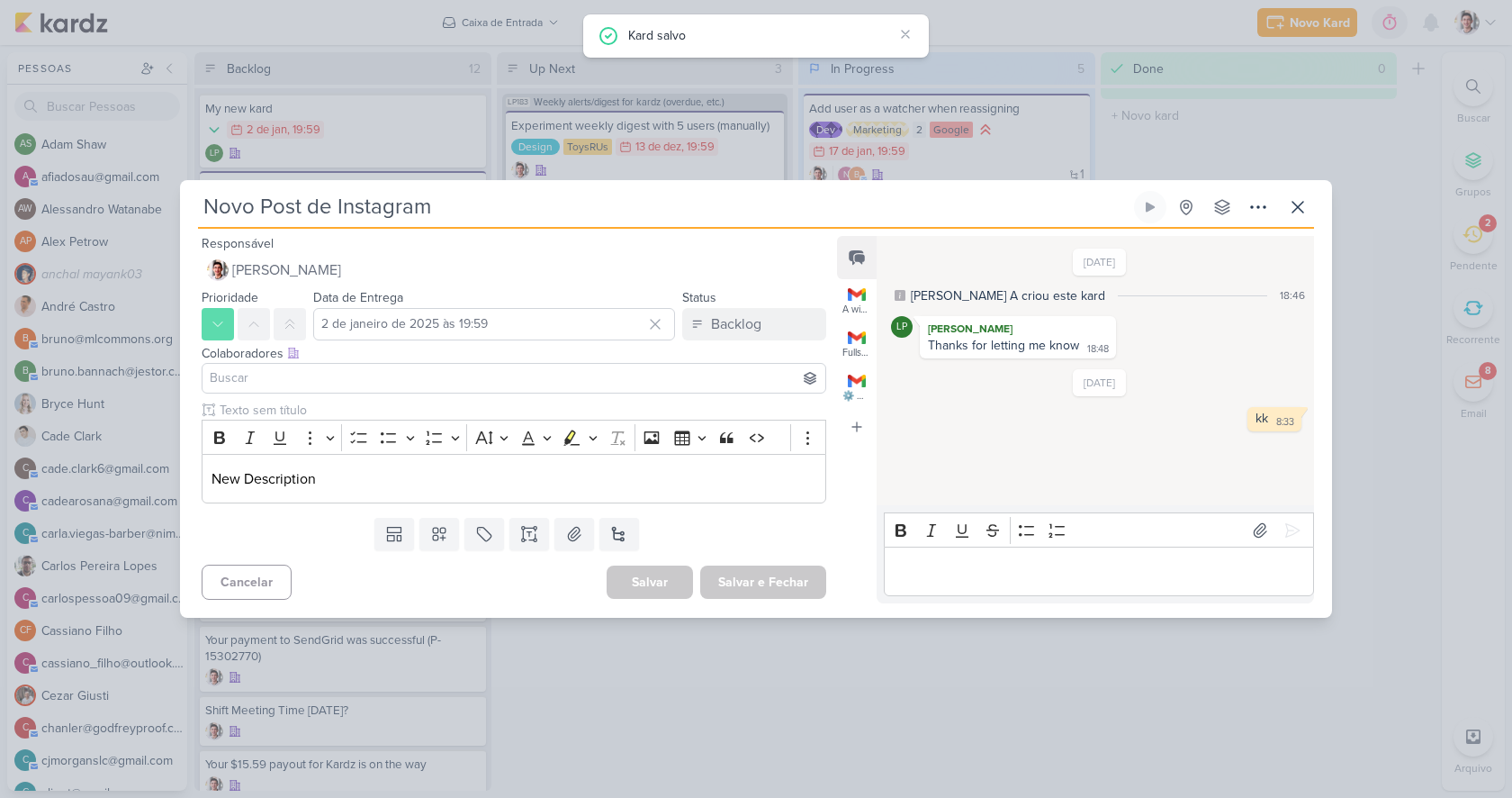
click at [400, 390] on div at bounding box center [513, 378] width 625 height 31
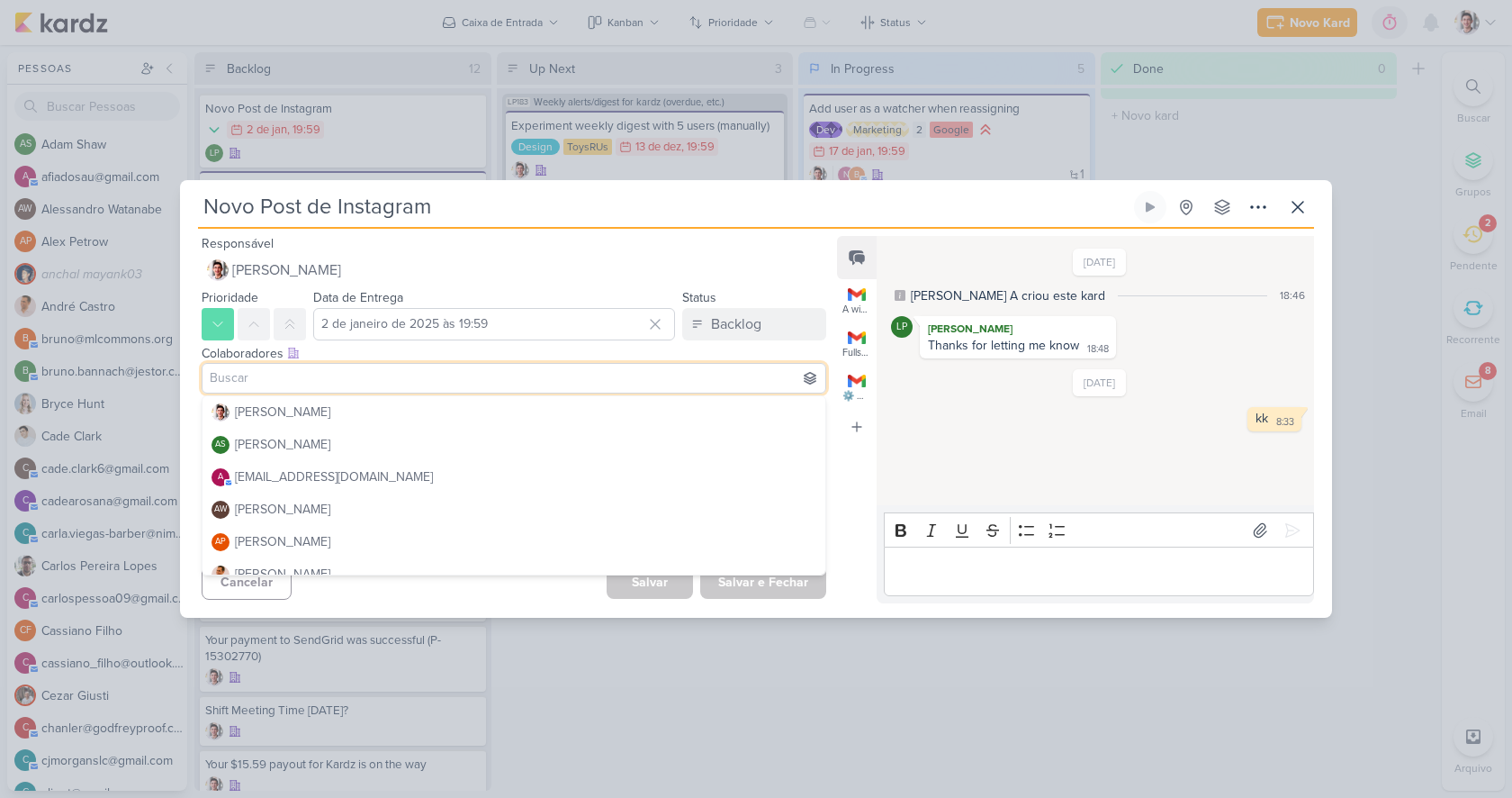
paste input "thaisltk@gmail.com"
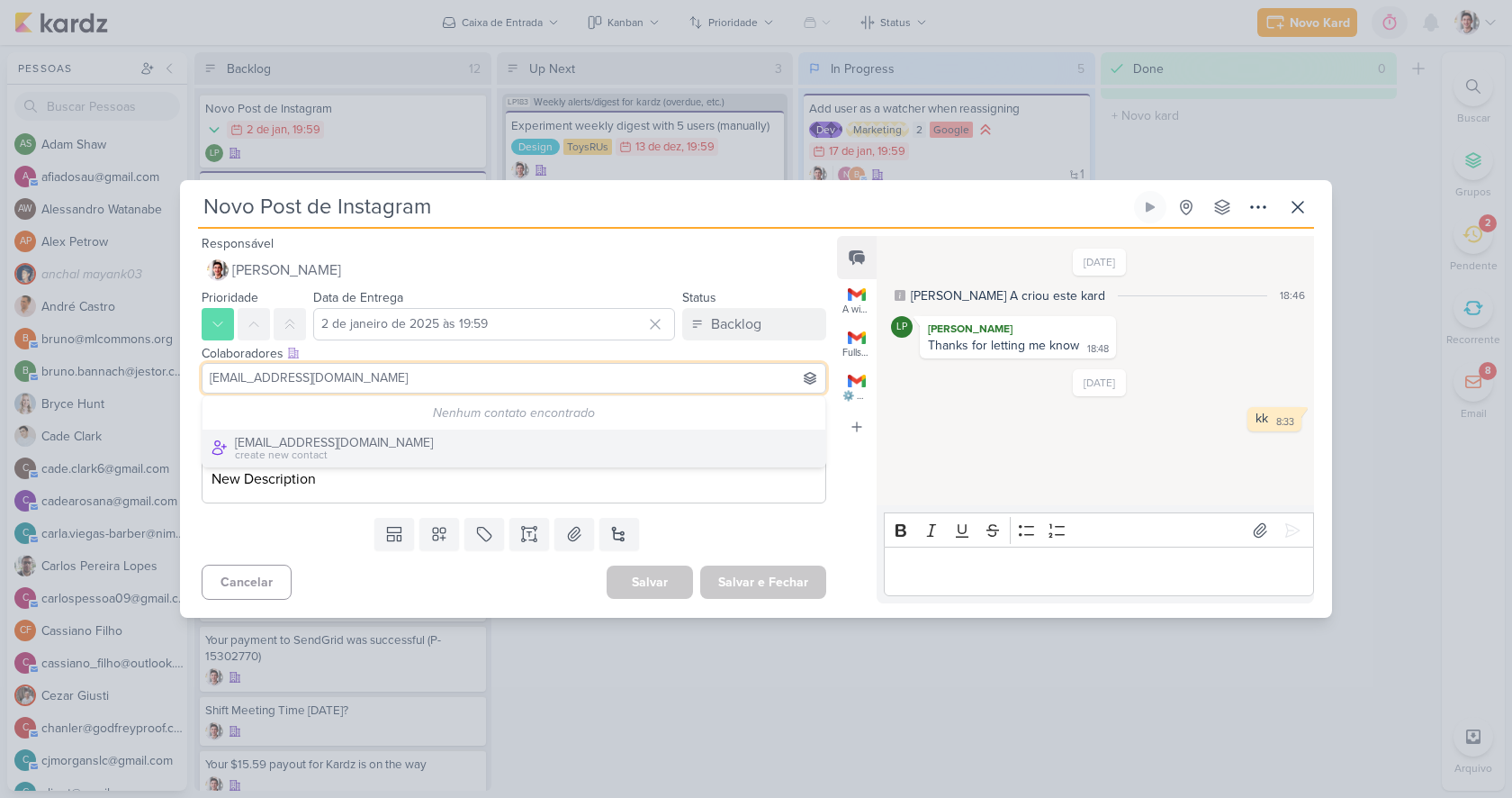
type input "thaisltk@gmail.com"
click at [304, 451] on div "create new contact" at bounding box center [334, 455] width 198 height 16
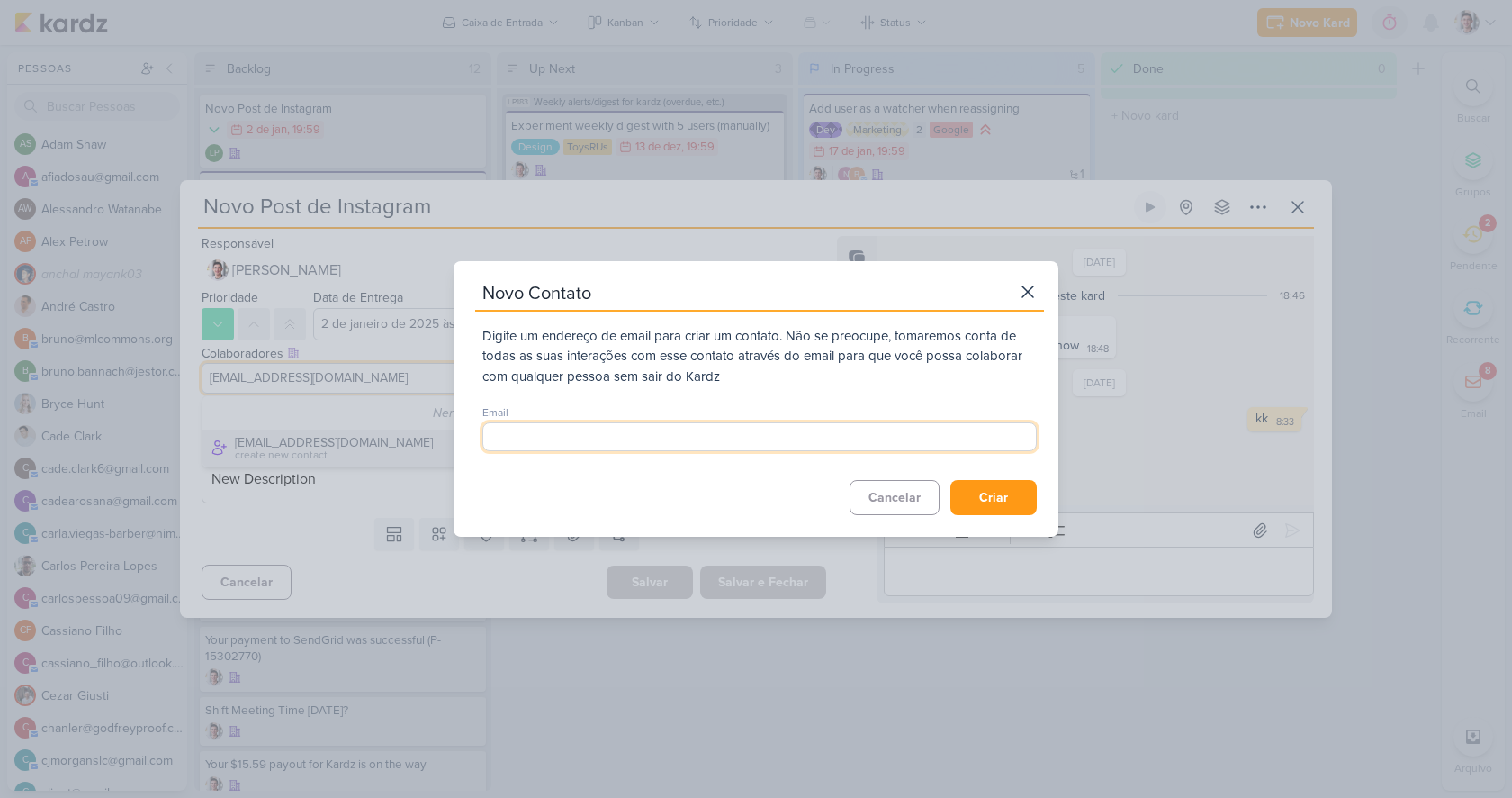
type input "thaisltk@gmail.com"
click at [997, 498] on button "Criar" at bounding box center [993, 497] width 87 height 35
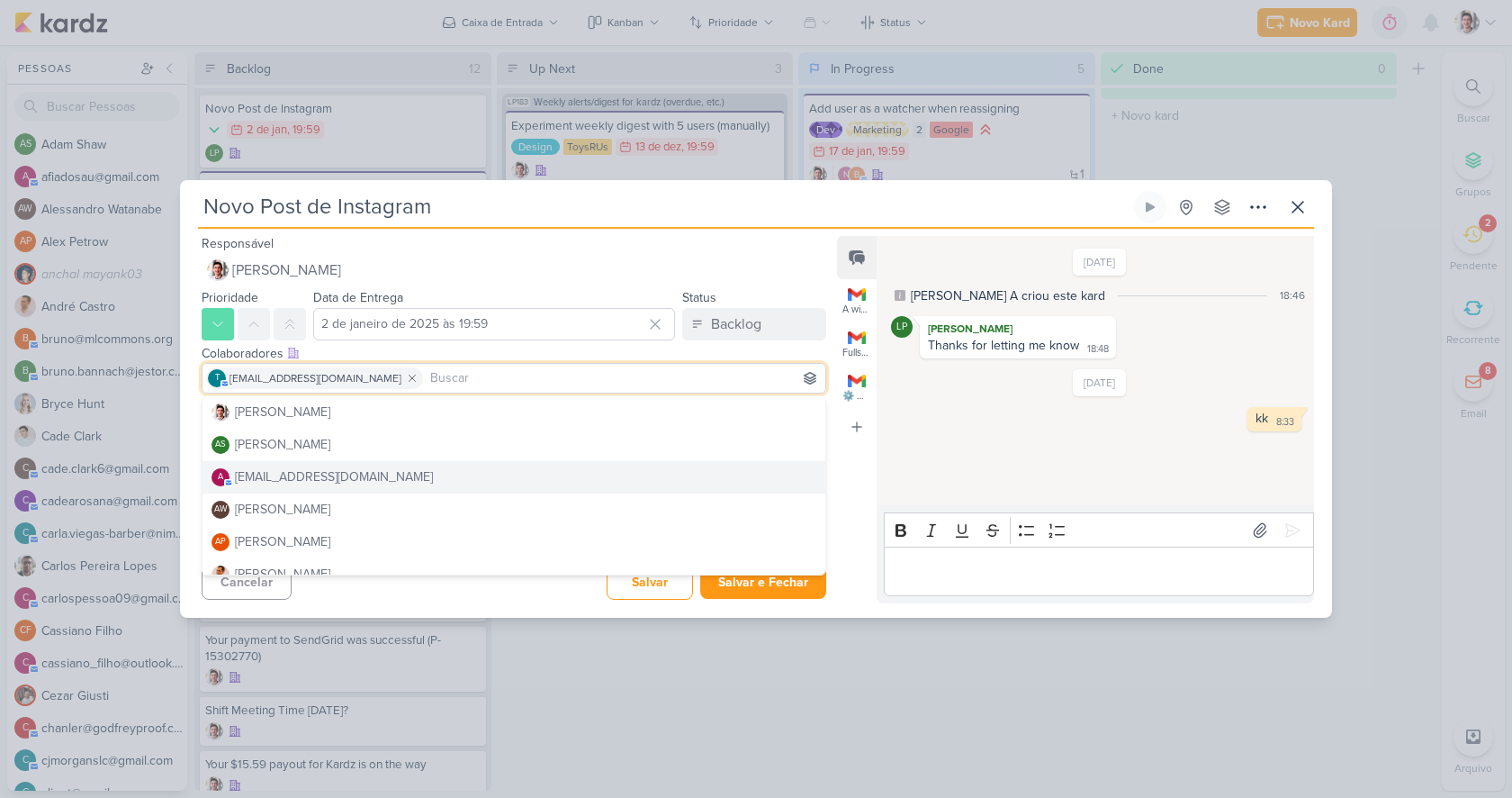
click at [837, 447] on div "Feed A winning game plan with BILL 🏀 A winning game plan with BILL 🏀 esse email…" at bounding box center [856, 420] width 39 height 368
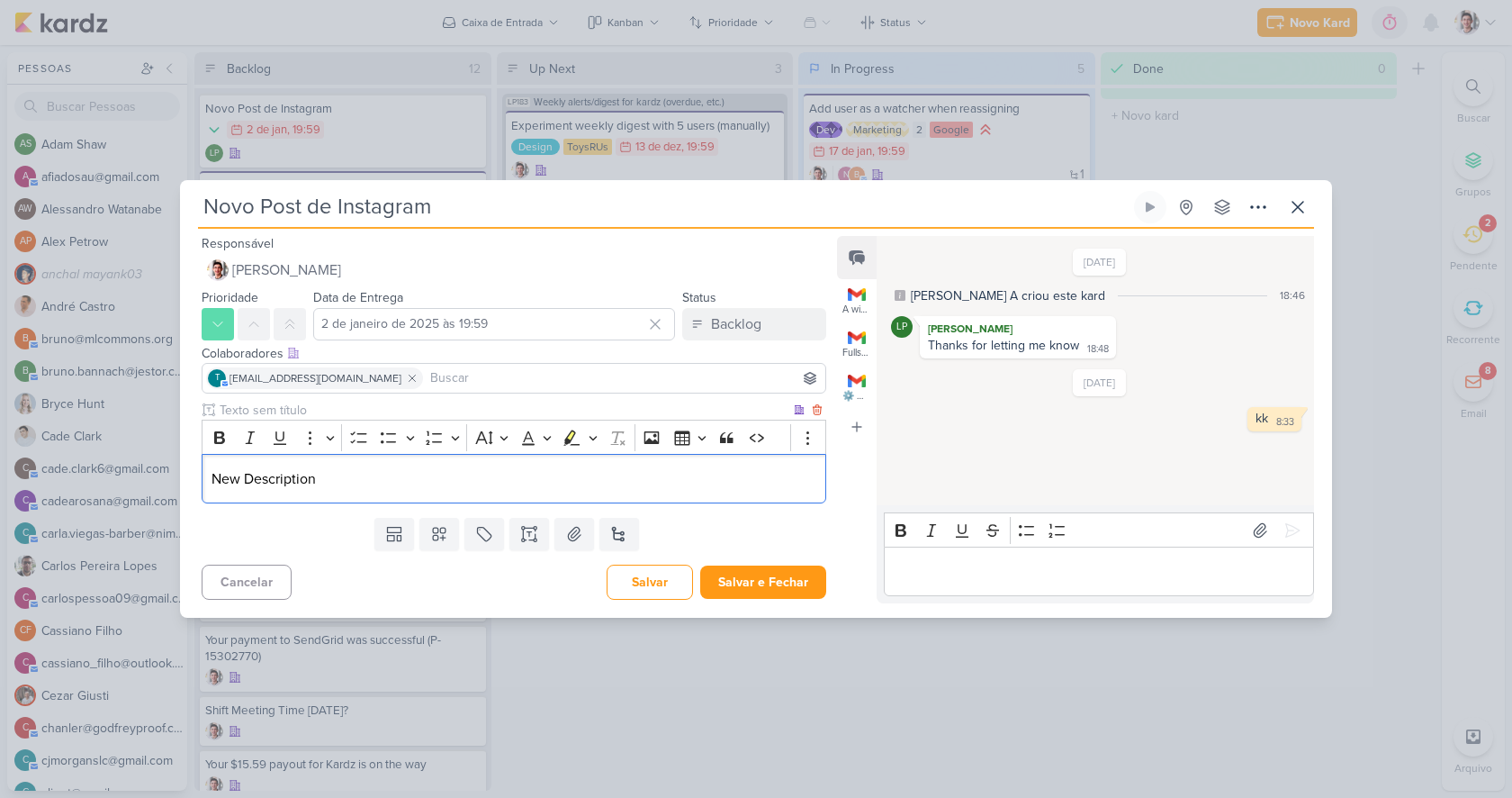
click at [392, 477] on p "New Description" at bounding box center [513, 479] width 605 height 22
click at [667, 586] on button "Salvar" at bounding box center [649, 582] width 87 height 35
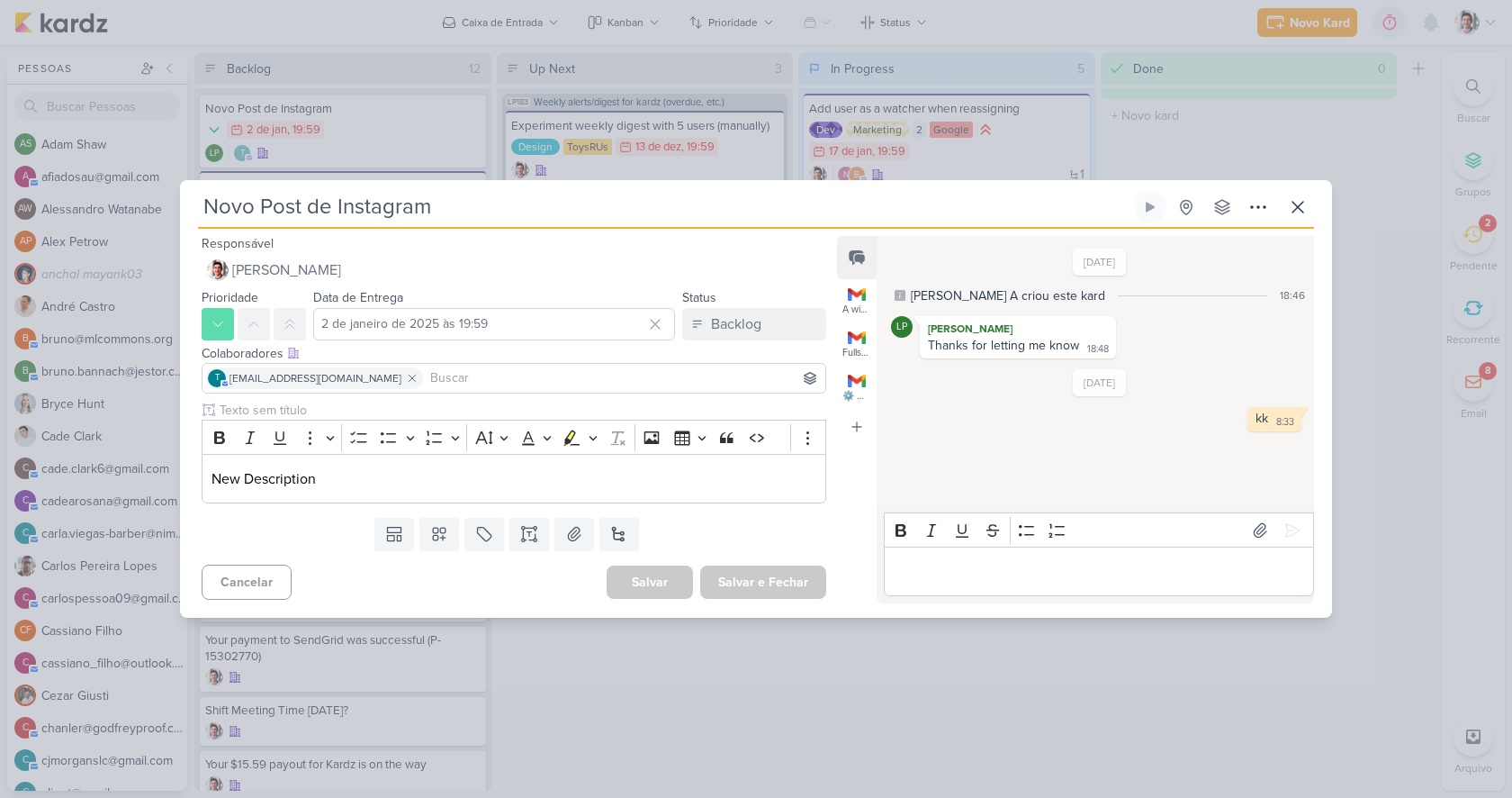
click at [797, 547] on div "Templates Campos Personalizados Marcadores Caixa De Texto Anexo Novo Subkard" at bounding box center [506, 534] width 654 height 47
click at [960, 573] on p "Editor editing area: main" at bounding box center [1098, 572] width 411 height 22
click at [1305, 213] on icon at bounding box center [1298, 207] width 22 height 22
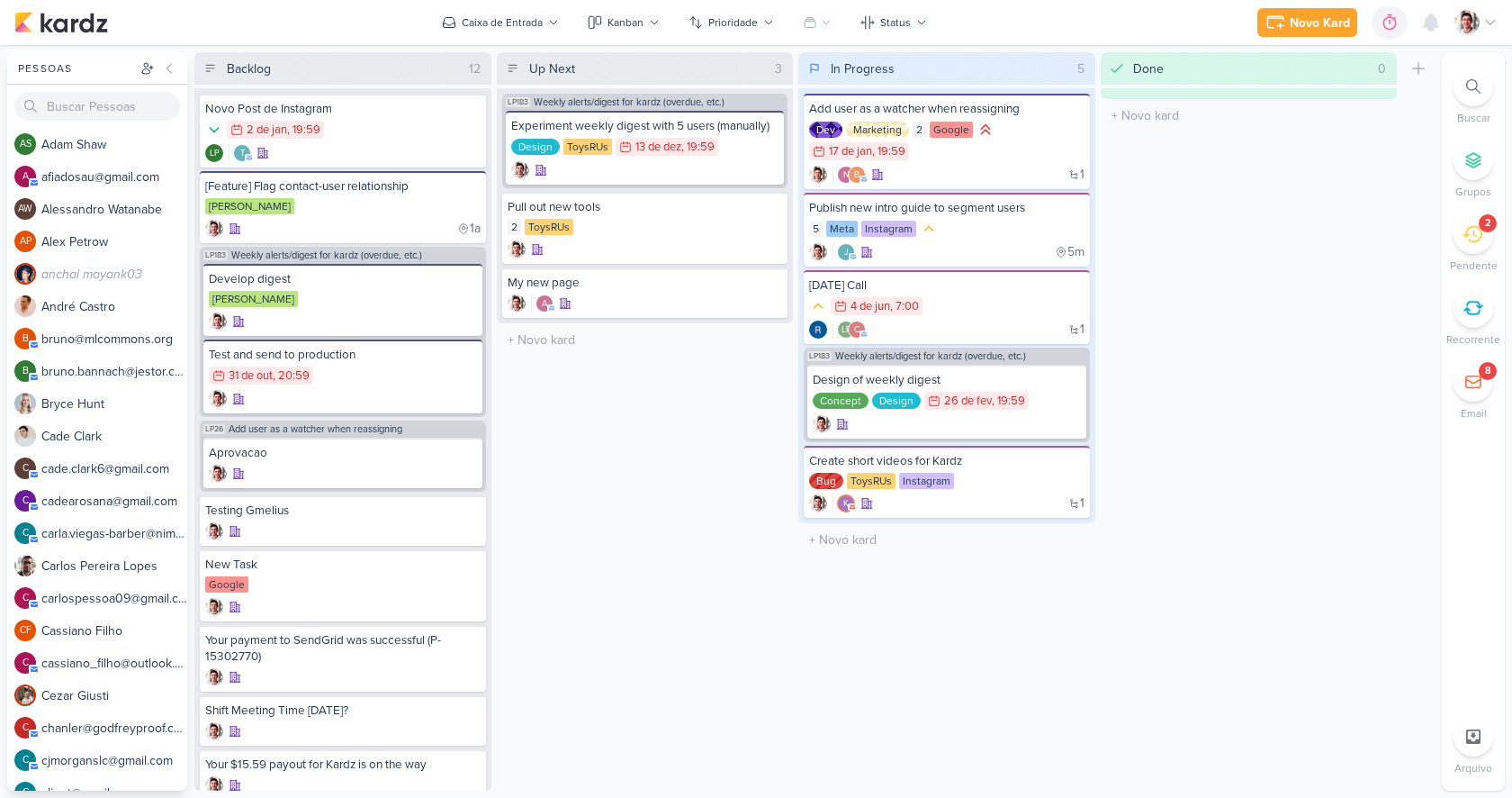
click at [519, 37] on div "Novo Kard Ctrl + k 0h0m Sessão desligada... Hoje 0h0m Semana 0h0m Mês 0h0m" at bounding box center [756, 22] width 1484 height 45
click at [512, 33] on button "Caixa de Entrada" at bounding box center [501, 23] width 139 height 29
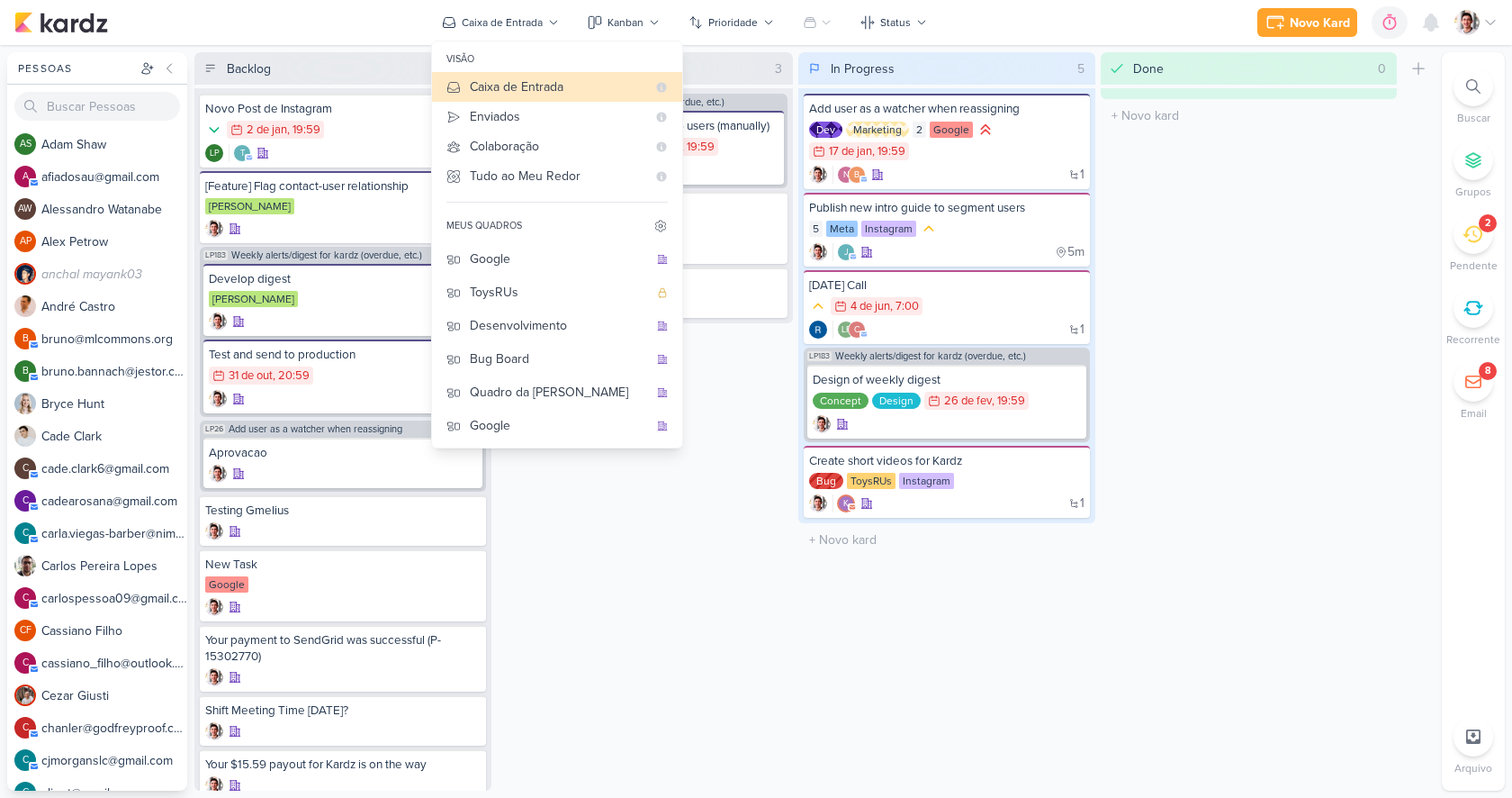
click at [743, 460] on div "Up Next 3 Mover Para Esquerda Mover Para Direita Deletar LP183 Weekly alerts/di…" at bounding box center [646, 420] width 297 height 738
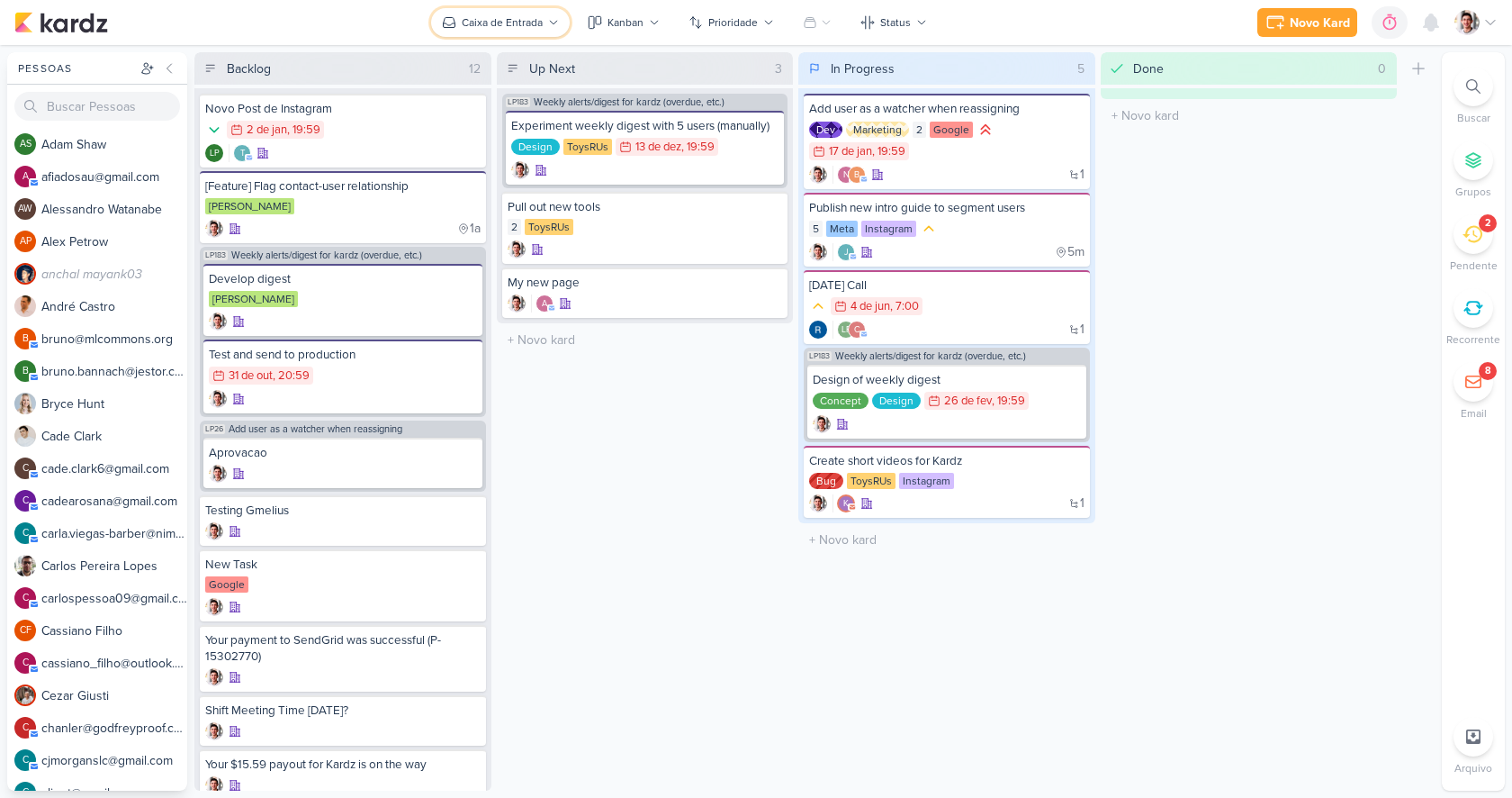
click at [502, 27] on div "Caixa de Entrada" at bounding box center [502, 23] width 81 height 16
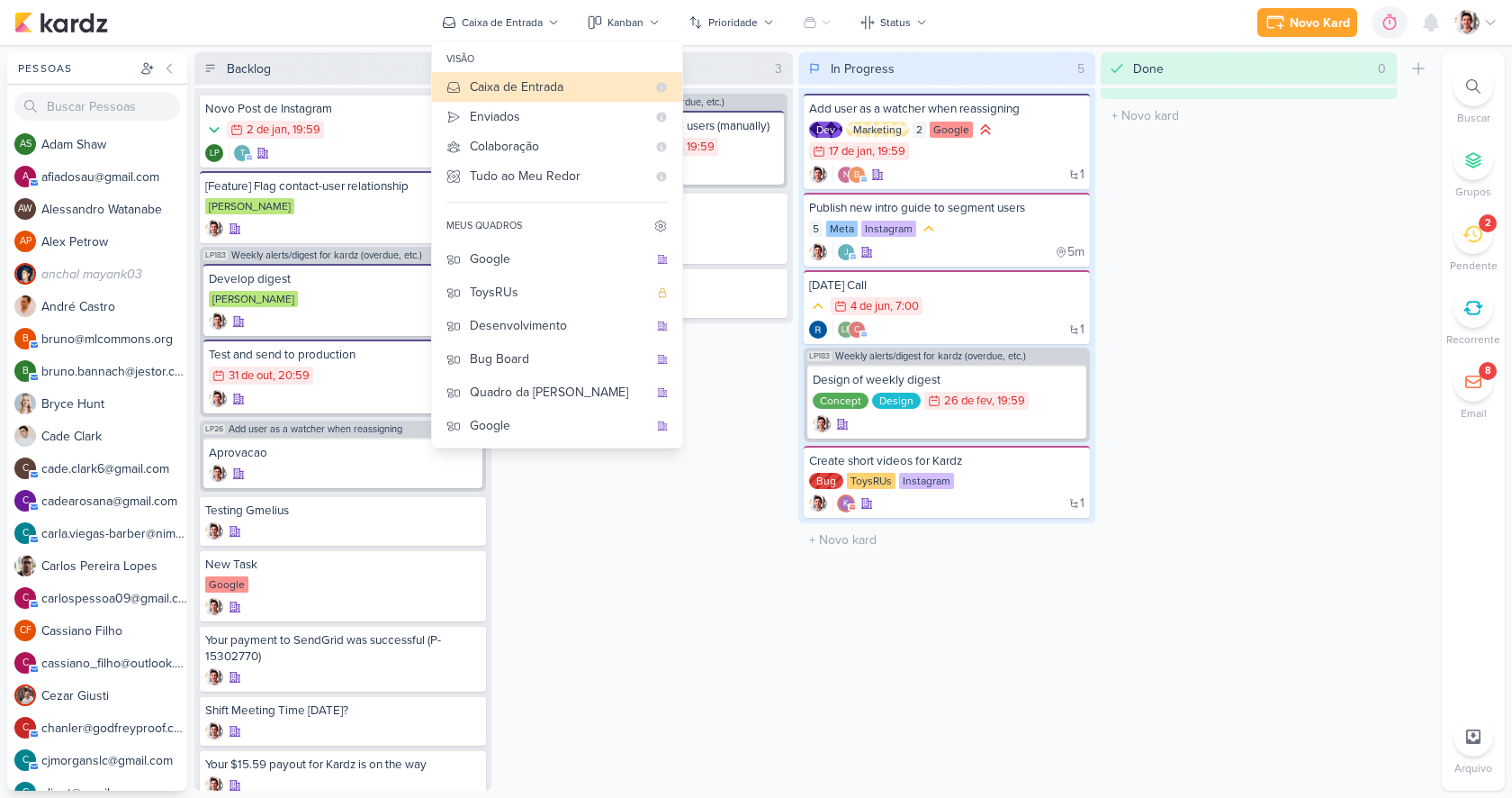
click at [567, 516] on div "Up Next 3 Mover Para Esquerda Mover Para Direita Deletar LP183 Weekly alerts/di…" at bounding box center [646, 420] width 297 height 738
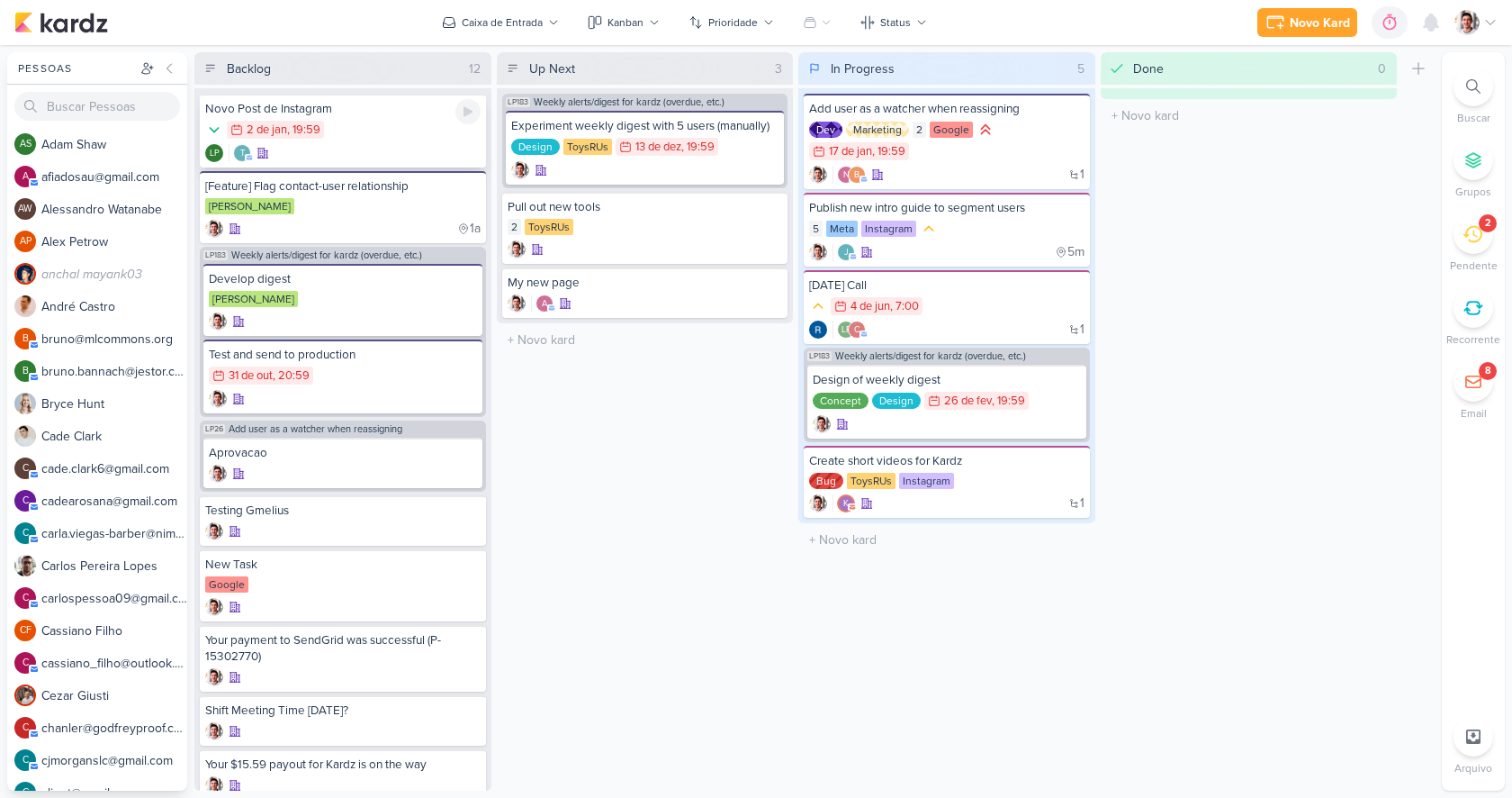
click at [315, 117] on div "Novo Post de Instagram 2/1 2 de jan , 19:59 t LP" at bounding box center [343, 130] width 286 height 74
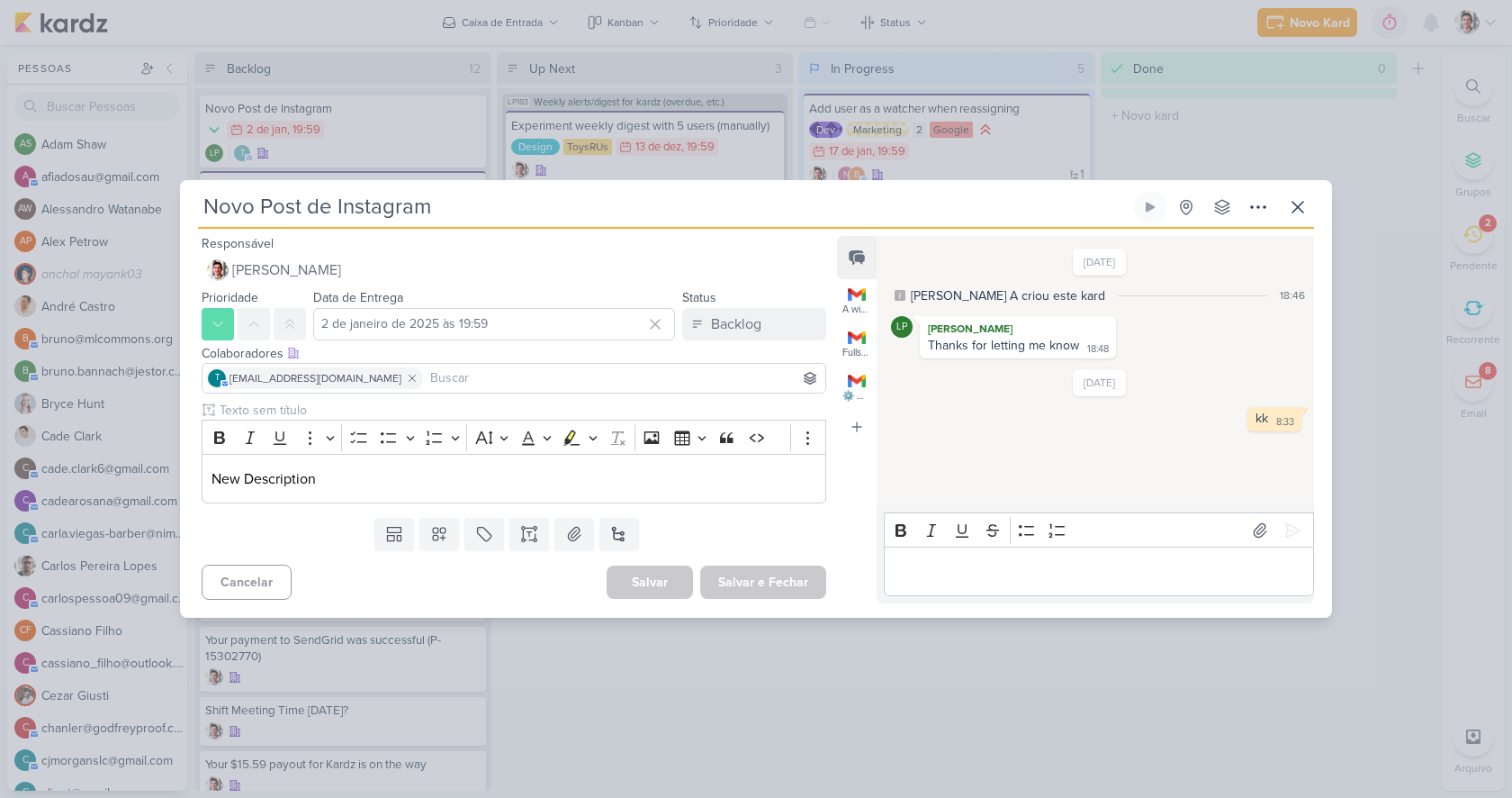
click at [427, 382] on input at bounding box center [624, 378] width 395 height 22
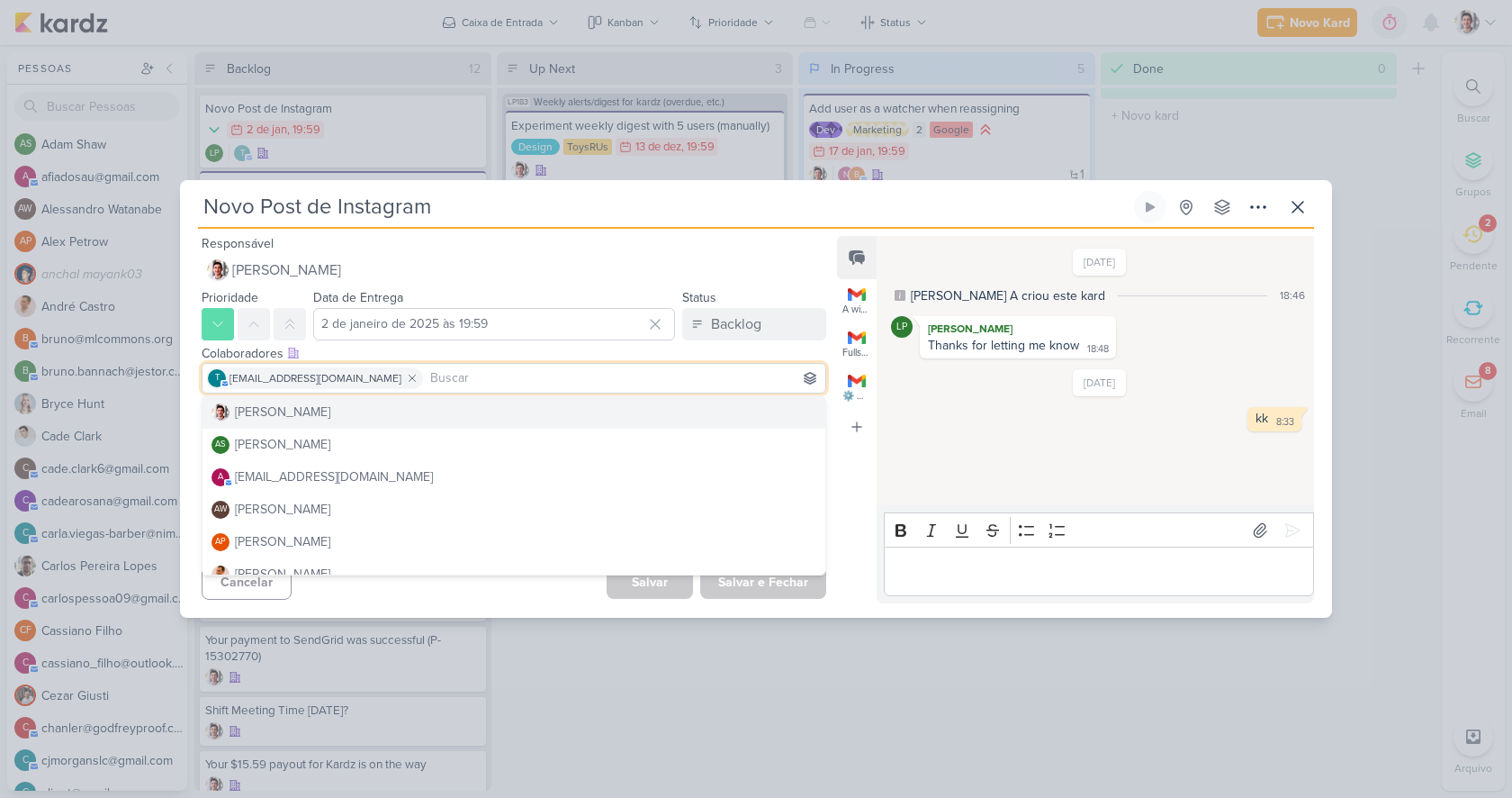
click at [494, 350] on div "Colaboradores Este kard pode ser visível a usuários da sua organização Este kar…" at bounding box center [513, 353] width 625 height 19
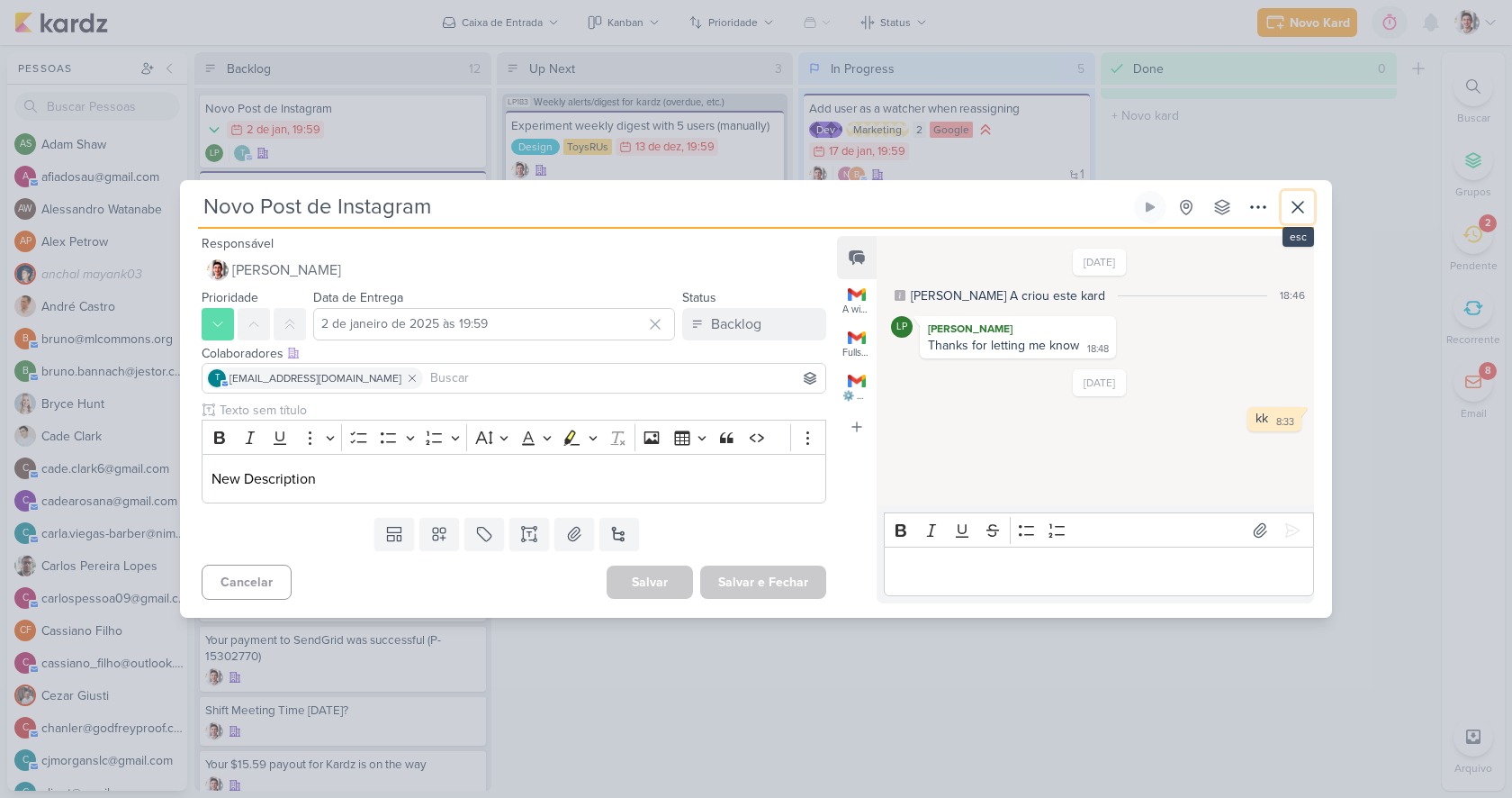
click at [1291, 215] on icon at bounding box center [1298, 207] width 22 height 22
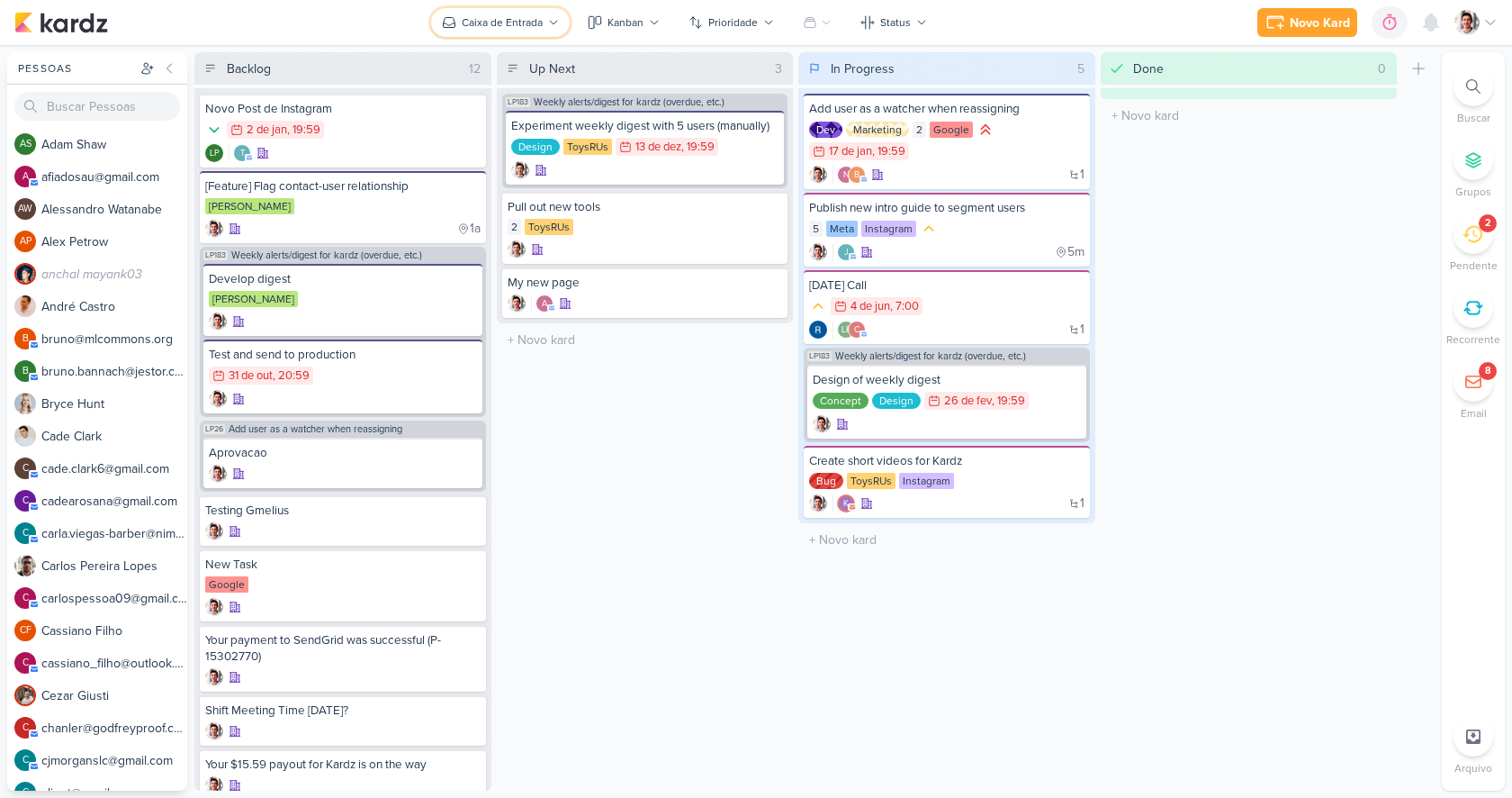
click at [487, 27] on div "Caixa de Entrada" at bounding box center [502, 23] width 81 height 16
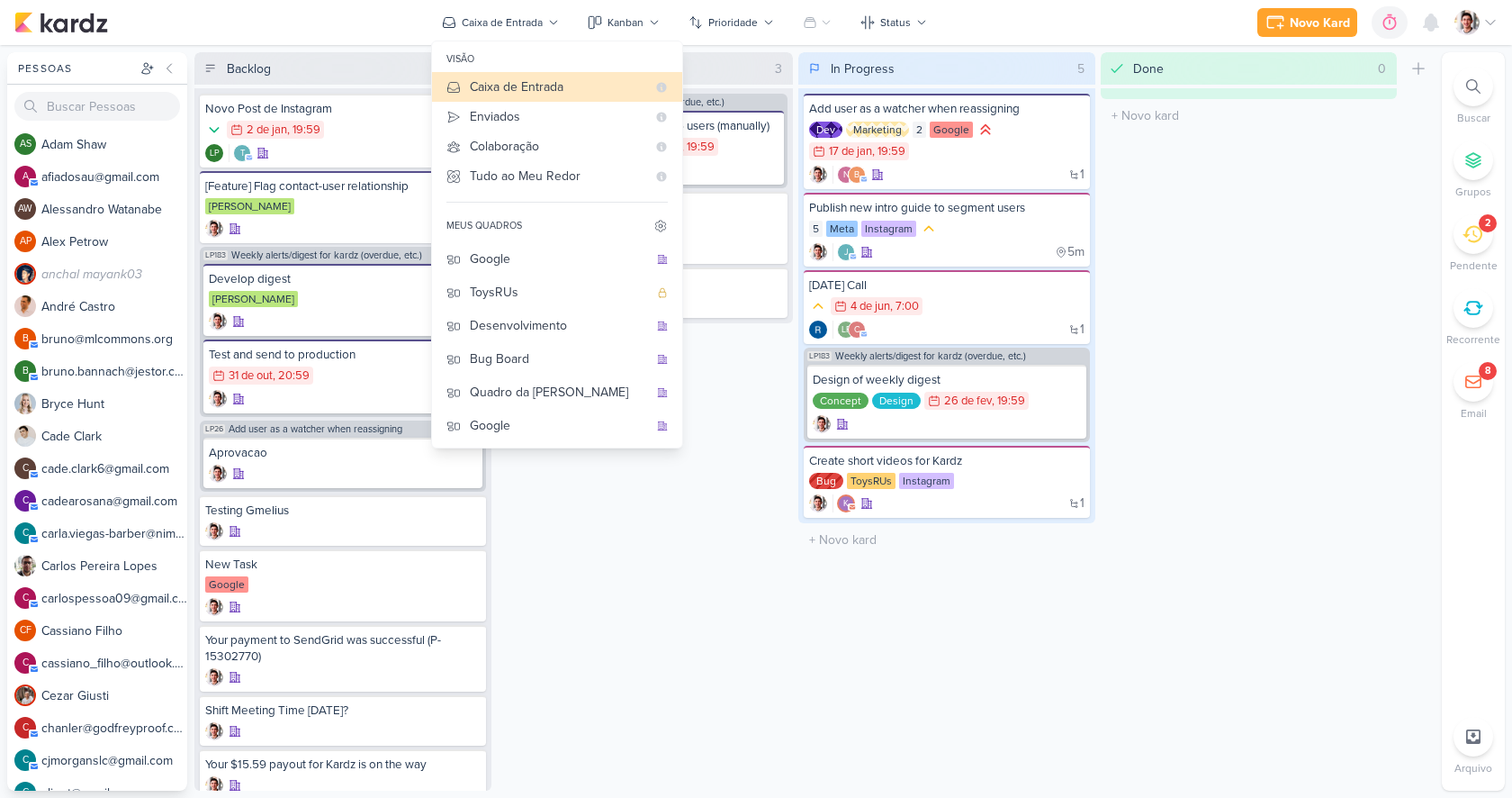
click at [365, 31] on div "Novo Kard Ctrl + k 0h0m Sessão desligada... Hoje 0h0m Semana 0h0m Mês 0h0m" at bounding box center [756, 22] width 1484 height 45
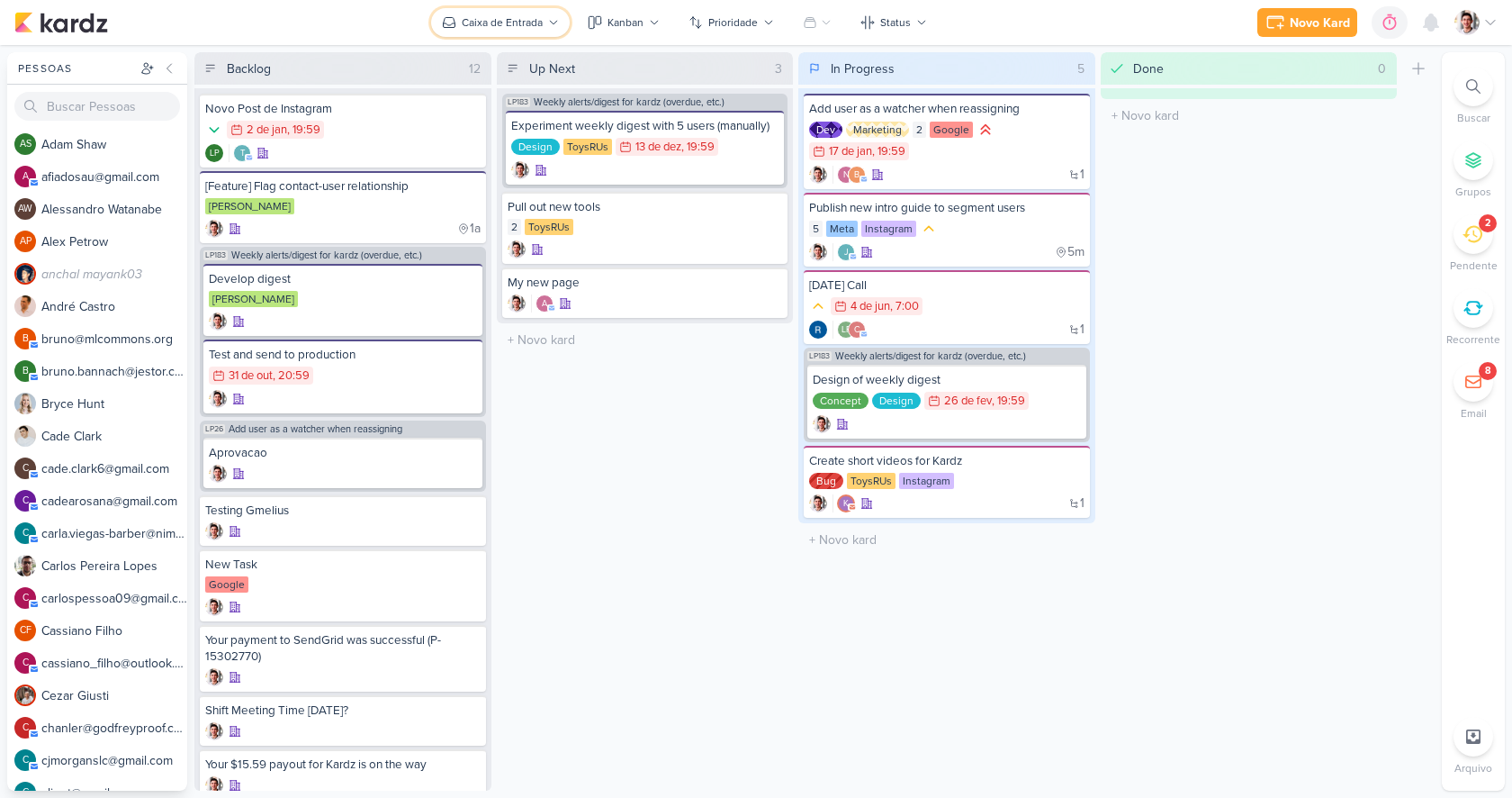
click at [514, 16] on div "Caixa de Entrada" at bounding box center [502, 23] width 81 height 16
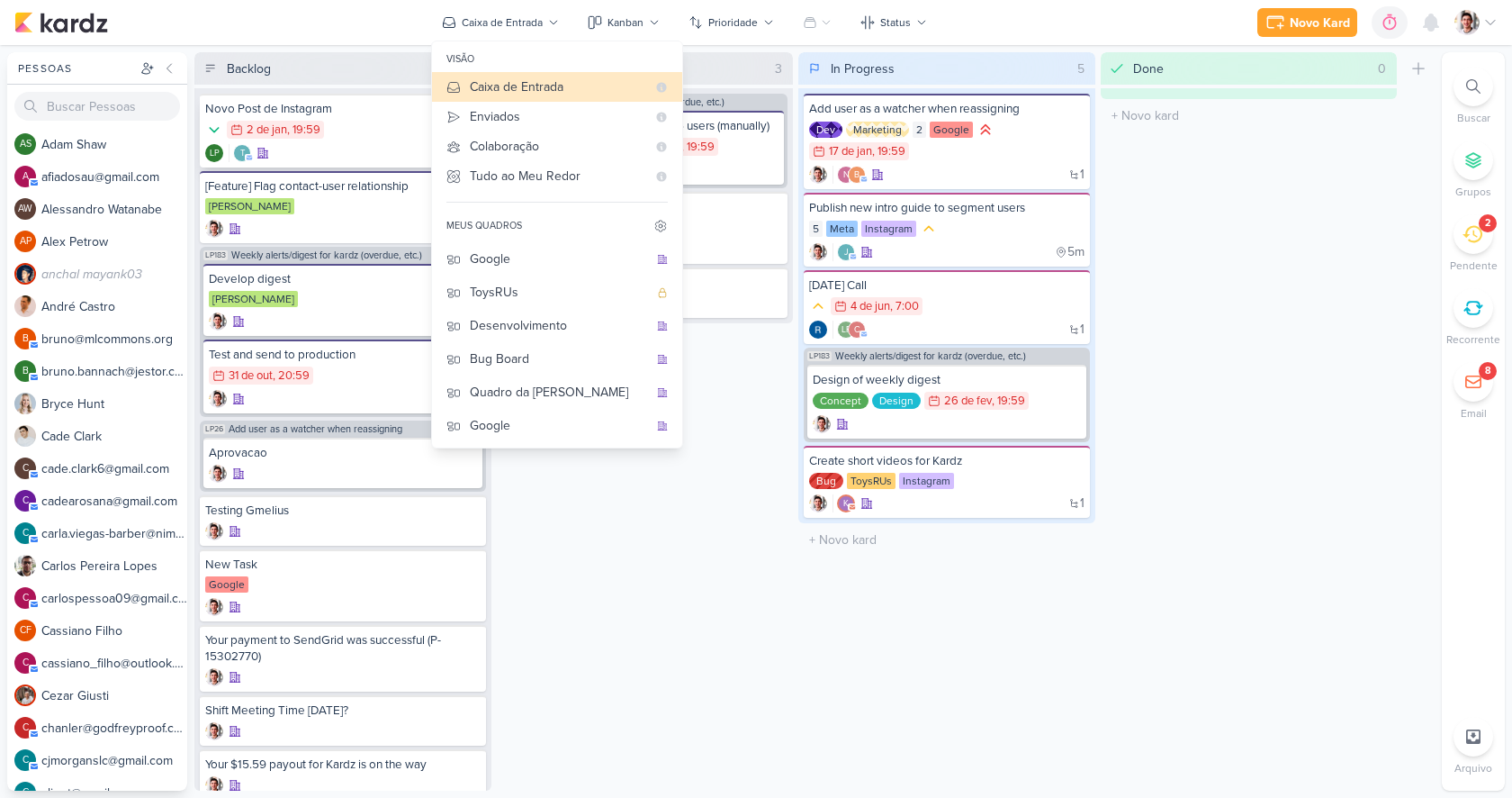
click at [360, 140] on div "Novo Post de Instagram 2/1 2 de jan , 19:59 t LP" at bounding box center [343, 130] width 286 height 74
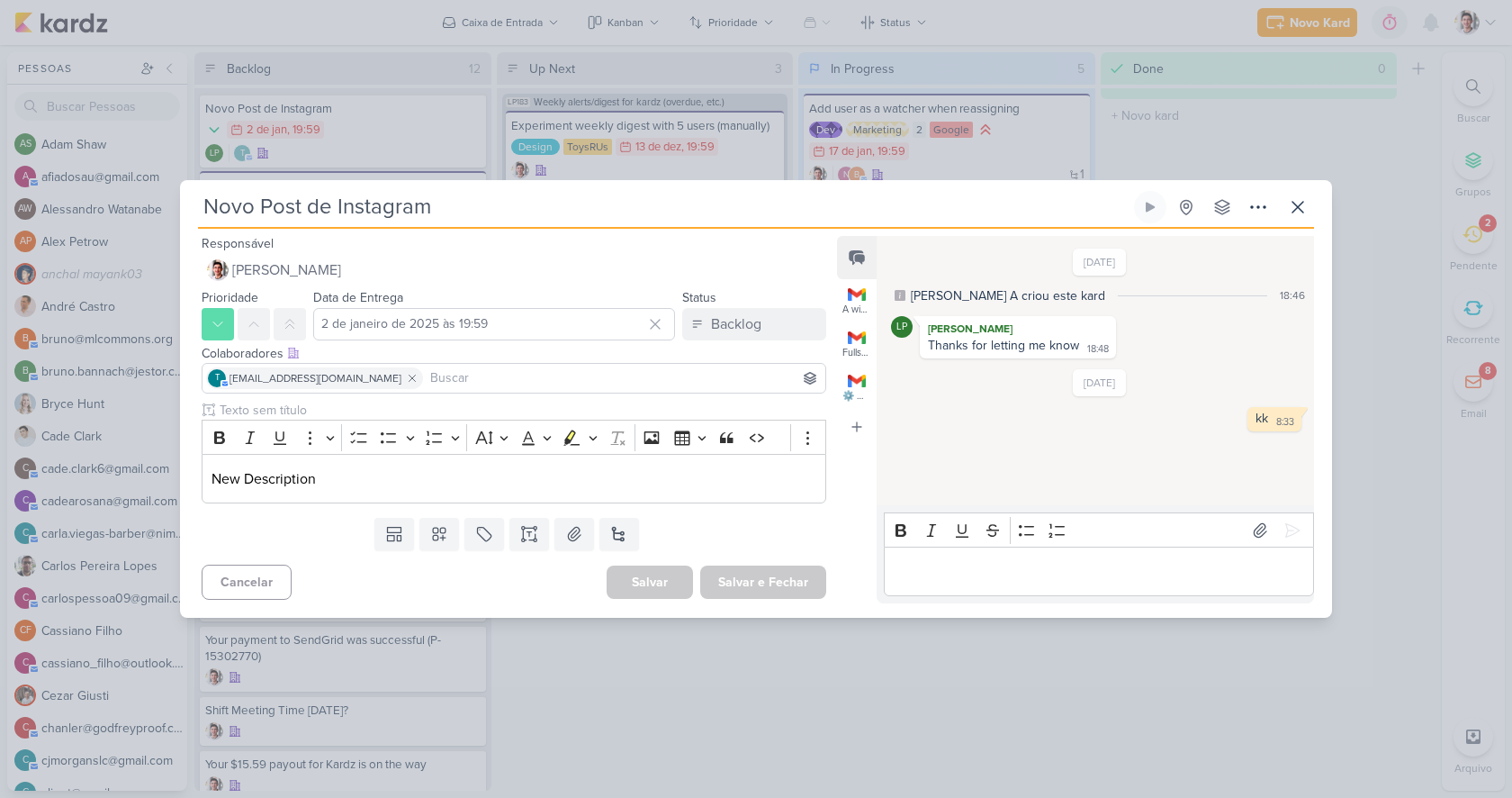
click at [427, 372] on input at bounding box center [624, 378] width 395 height 22
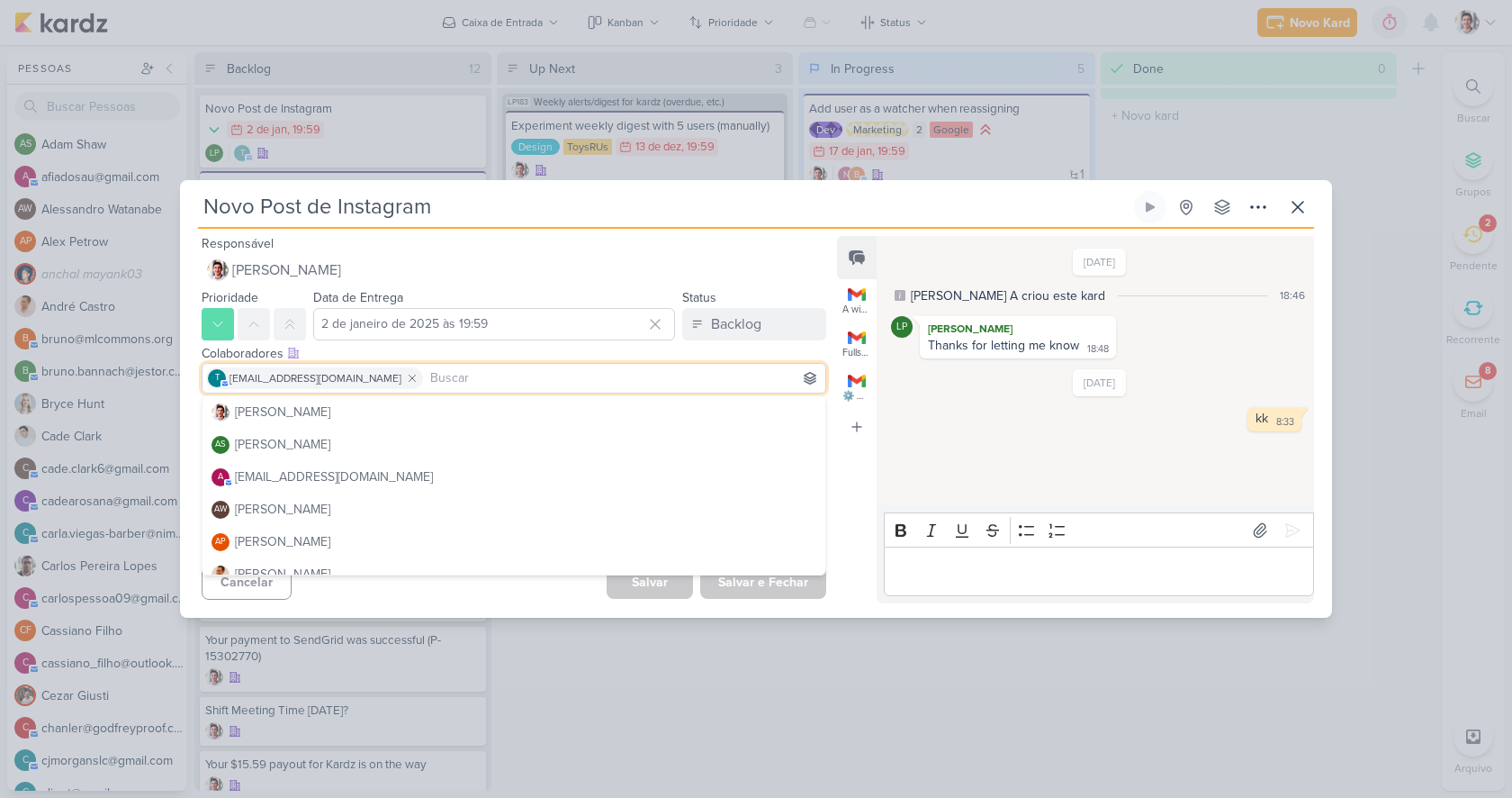
click at [404, 352] on div "Colaboradores Este kard pode ser visível a usuários da sua organização Este kar…" at bounding box center [513, 353] width 625 height 19
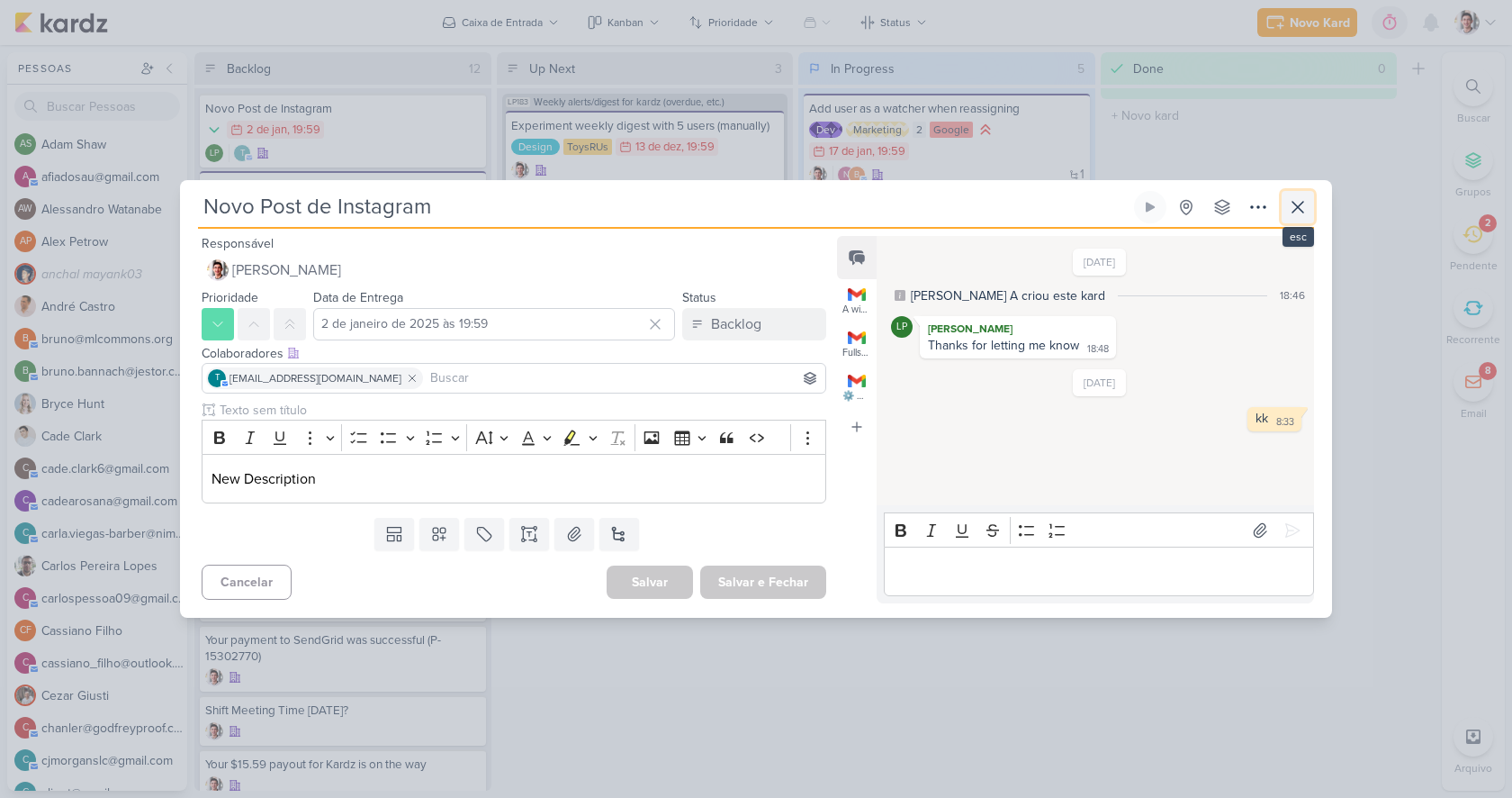
click at [1304, 212] on icon at bounding box center [1298, 207] width 22 height 22
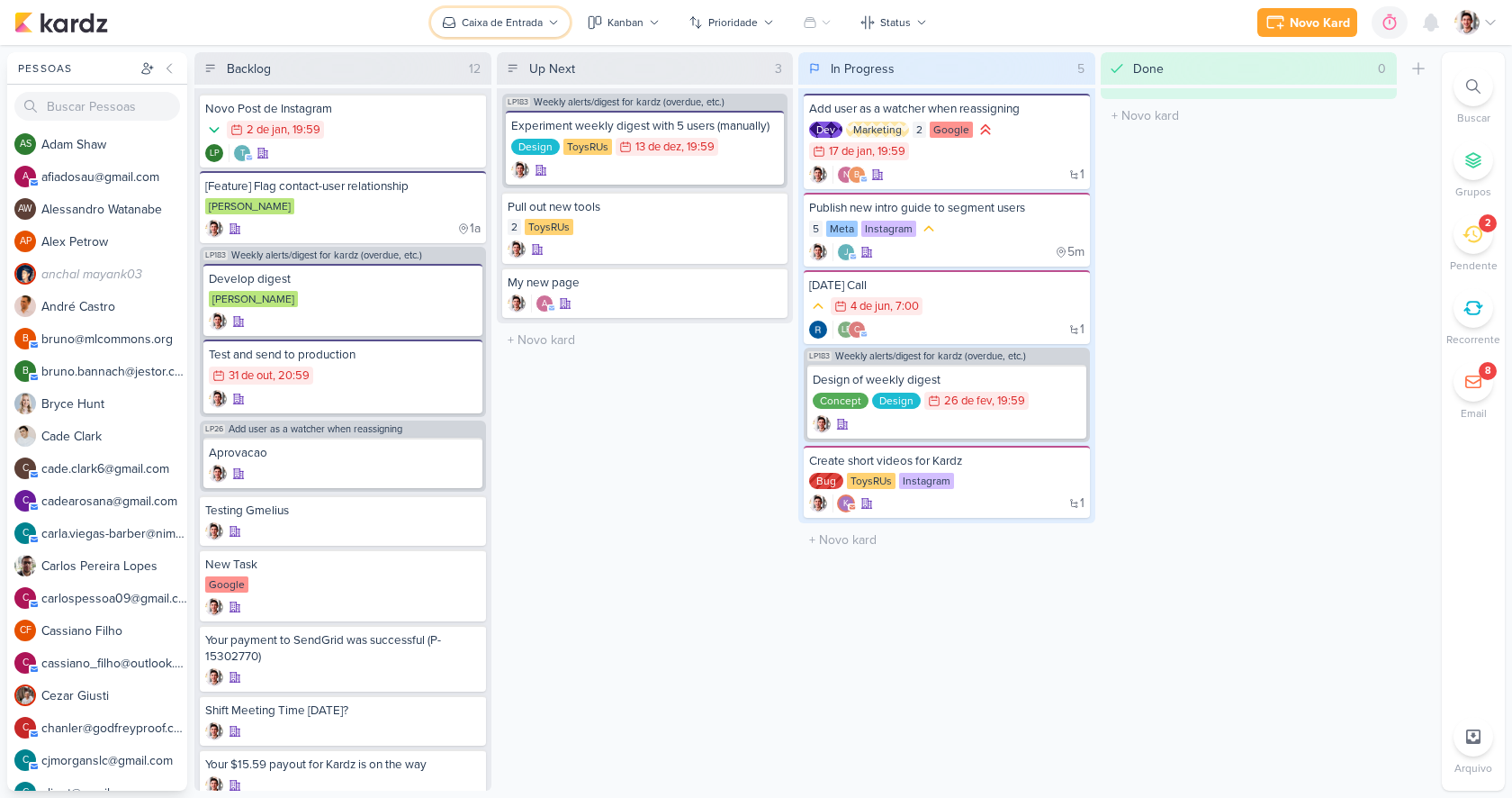
click at [519, 21] on div "Caixa de Entrada" at bounding box center [502, 23] width 81 height 16
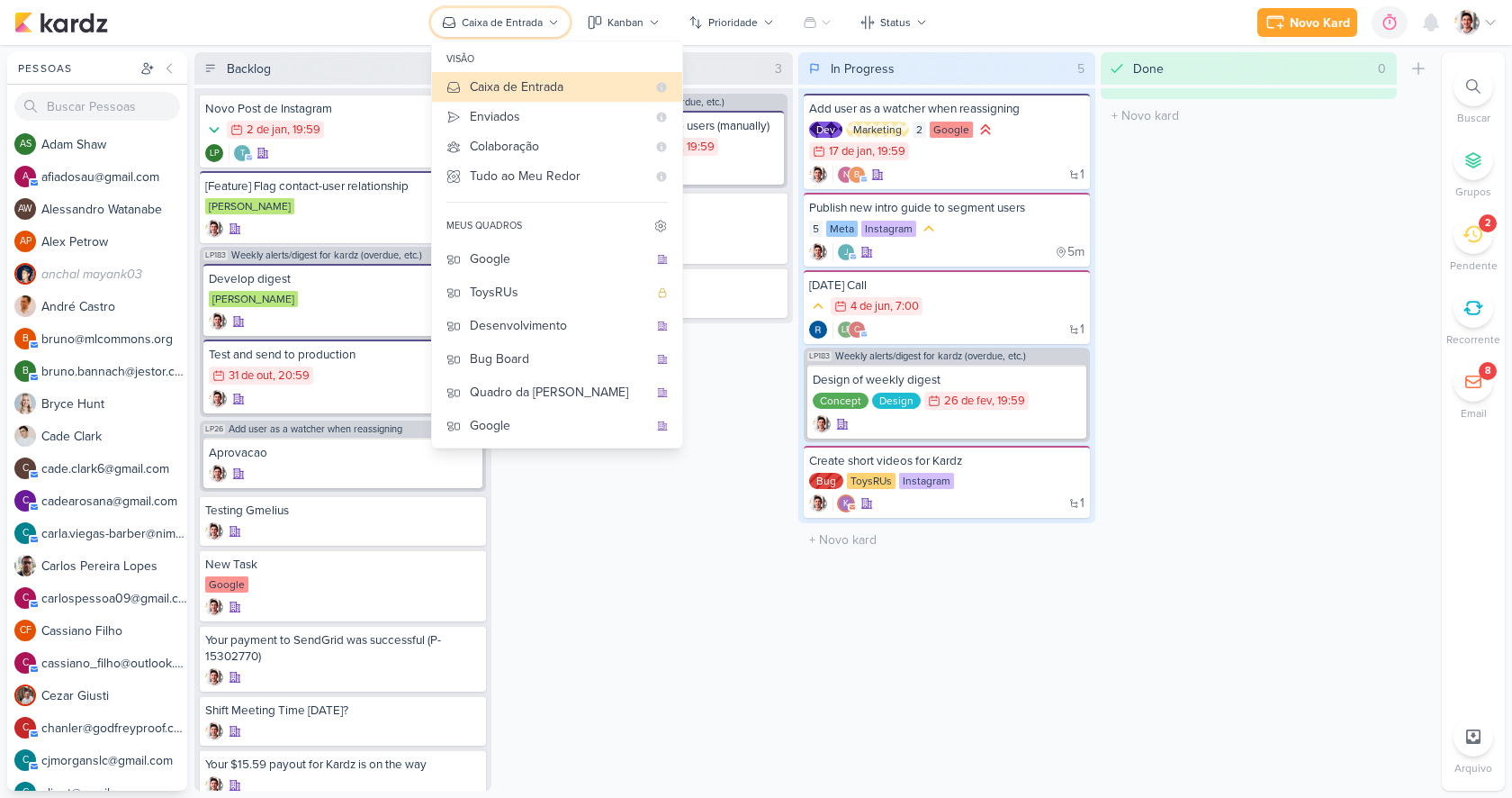
click at [519, 20] on div "Caixa de Entrada" at bounding box center [502, 23] width 81 height 16
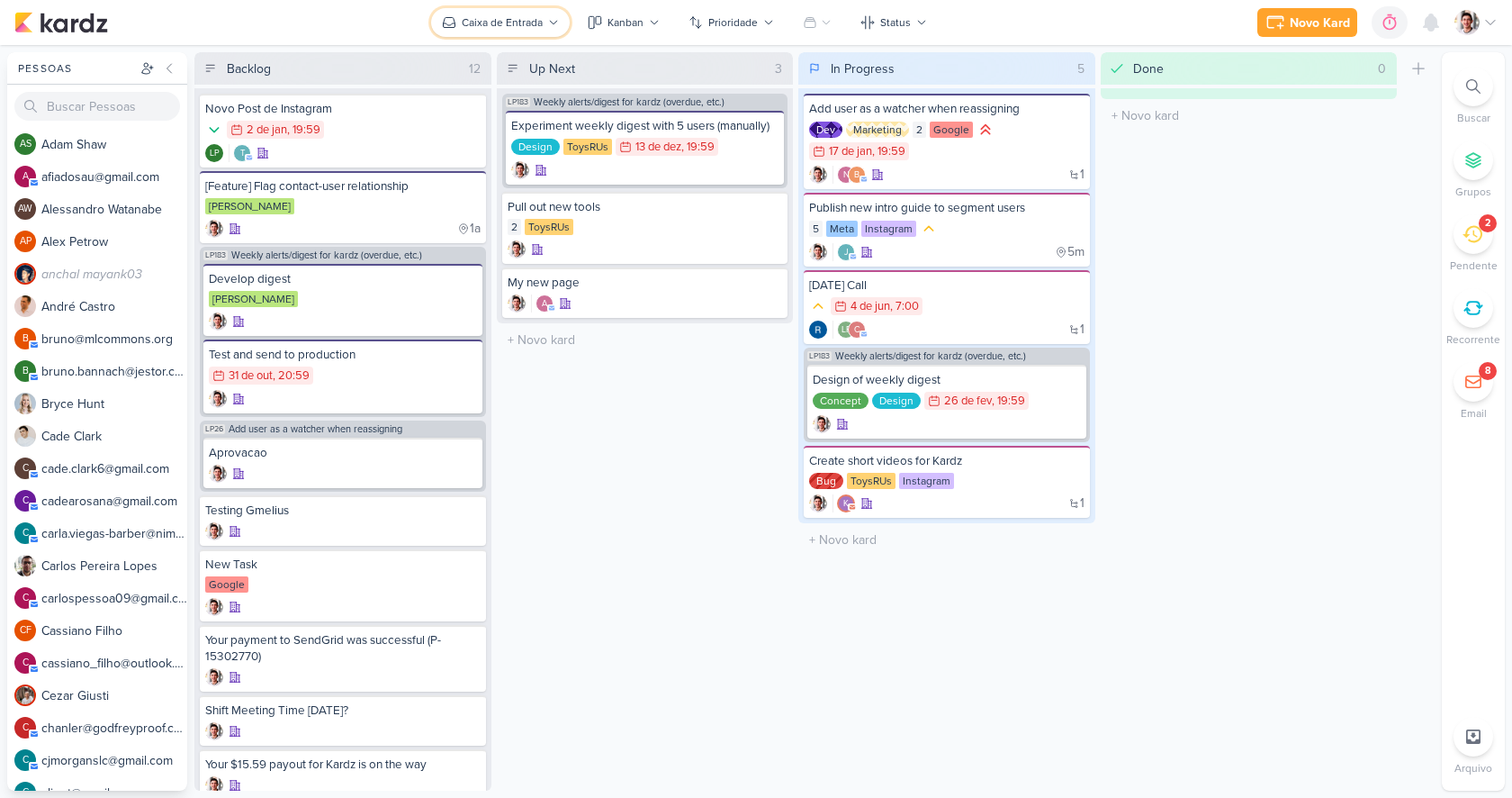
click at [522, 20] on div "Caixa de Entrada" at bounding box center [502, 23] width 81 height 16
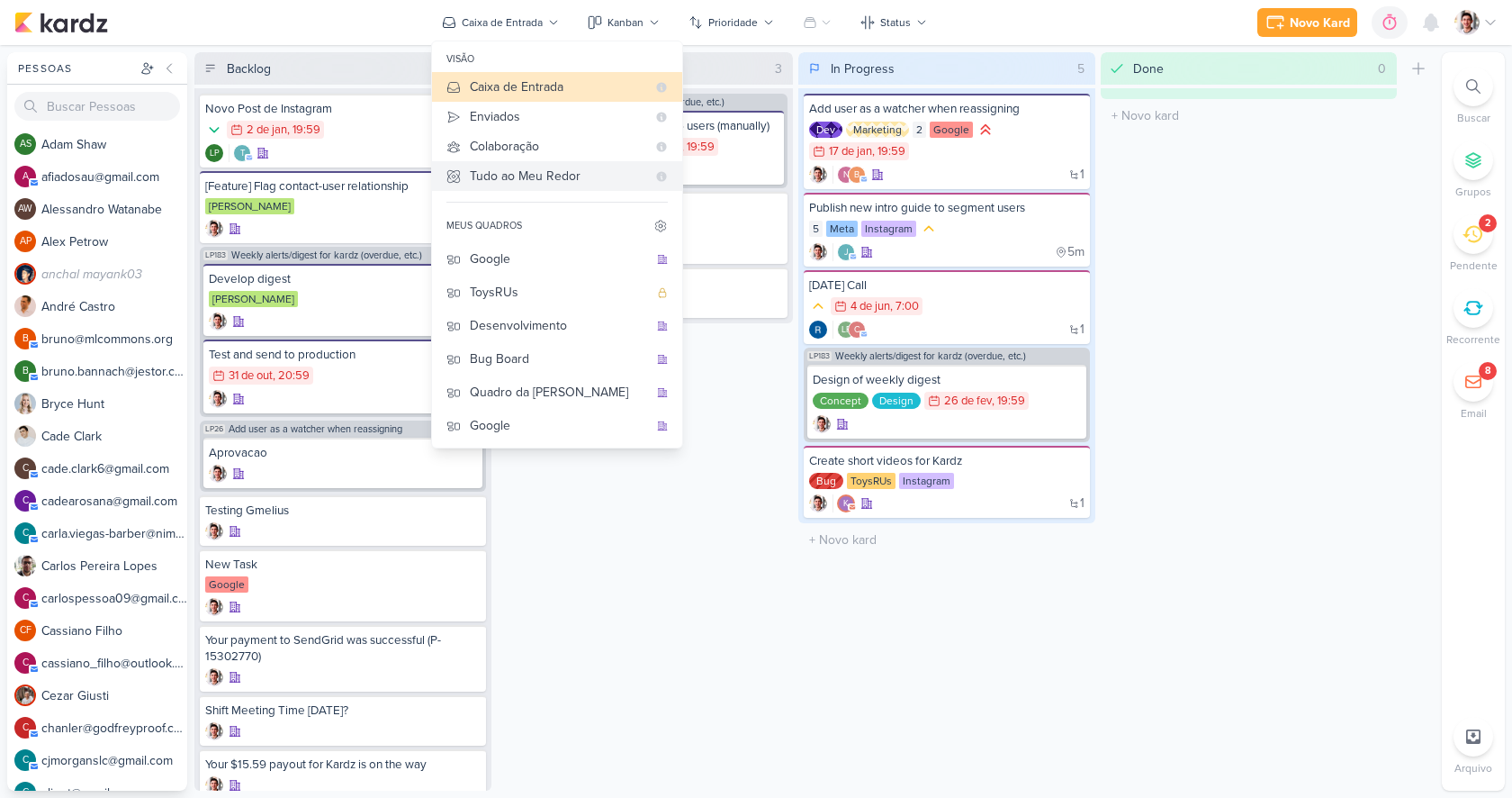
click at [518, 174] on div "Tudo ao Meu Redor" at bounding box center [557, 176] width 176 height 19
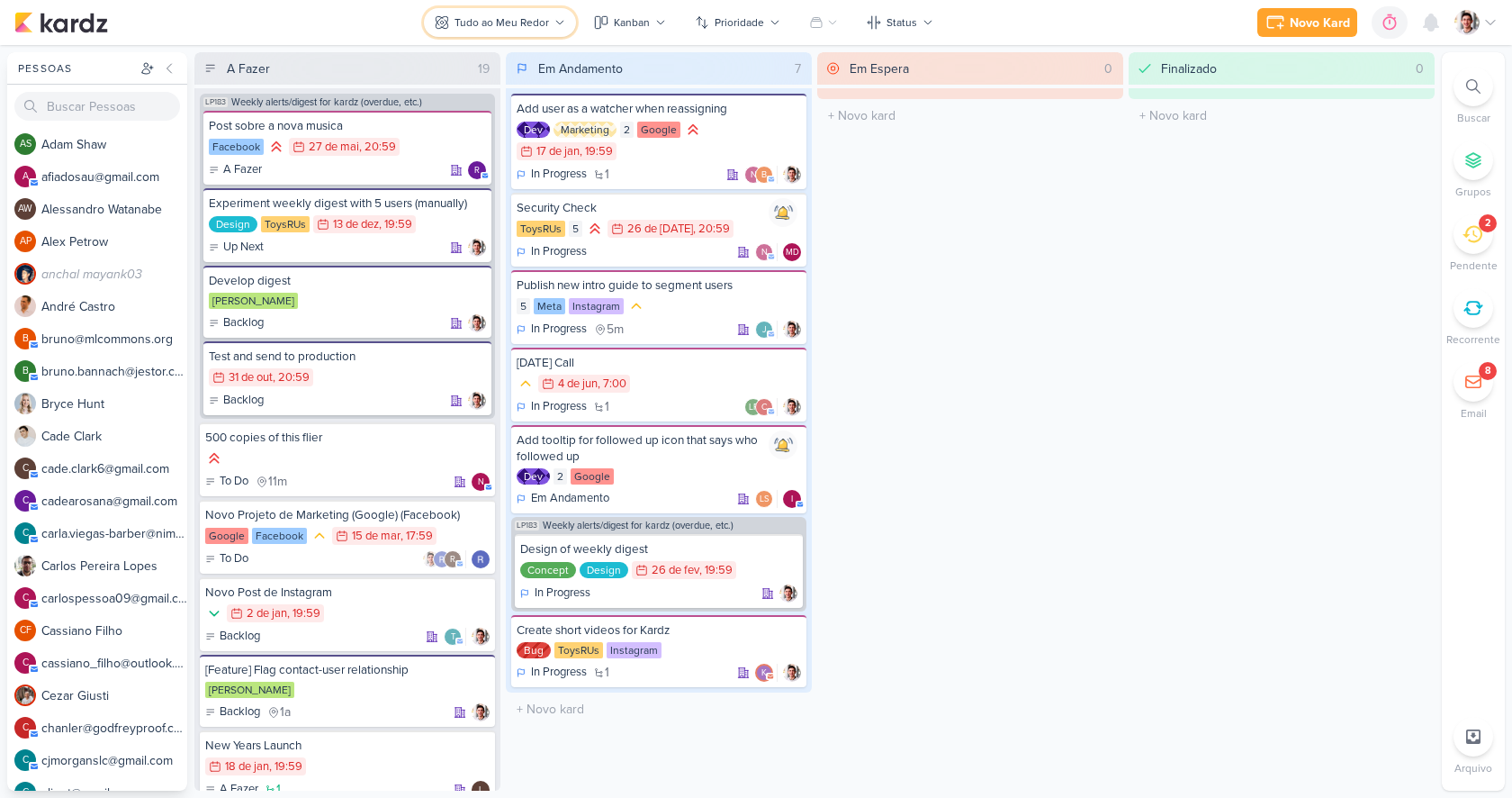
click at [520, 14] on button "Tudo ao Meu Redor" at bounding box center [500, 23] width 152 height 29
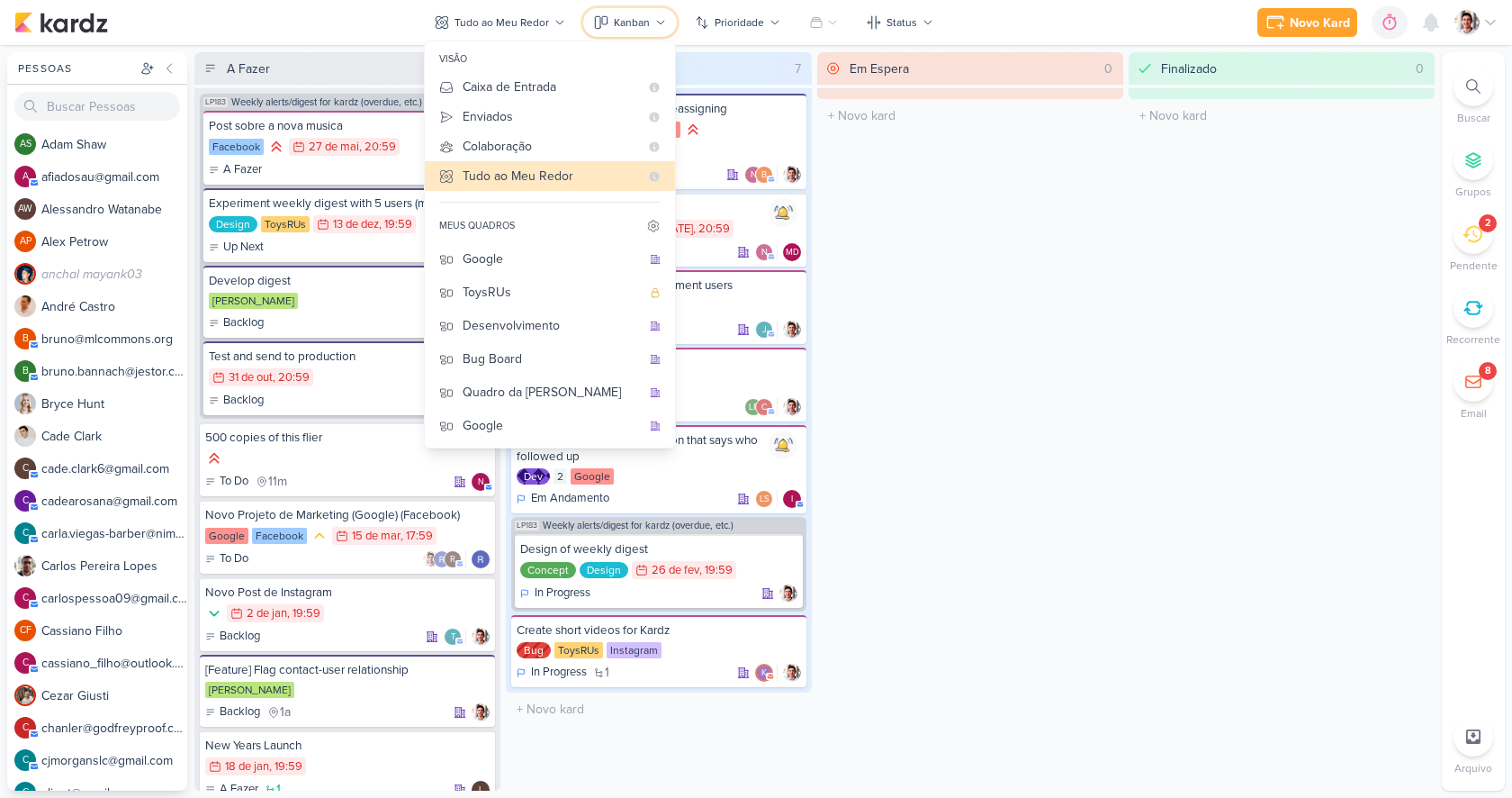
click at [621, 29] on div "Kanban" at bounding box center [631, 23] width 36 height 16
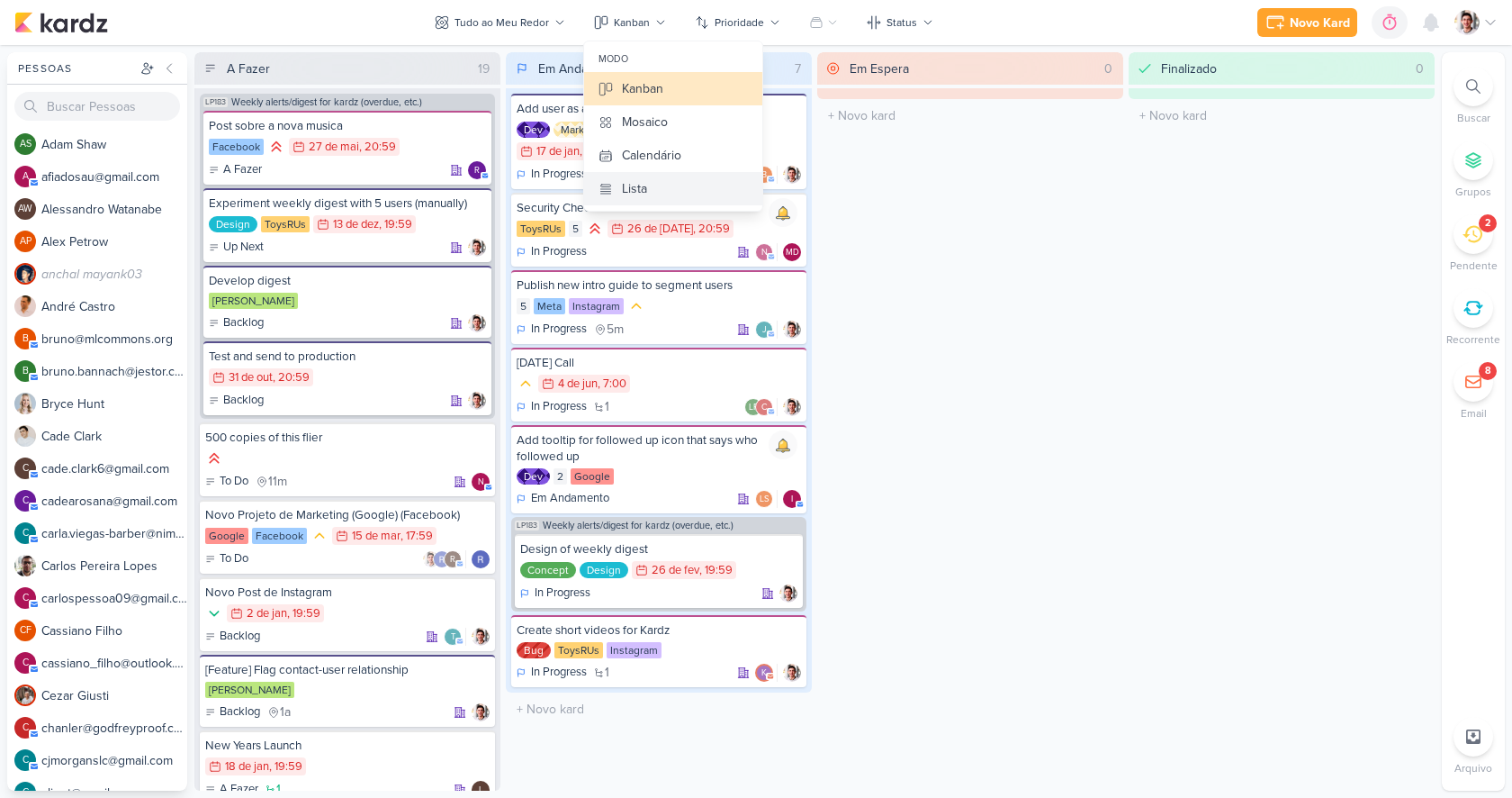
click at [660, 187] on button "Lista" at bounding box center [673, 189] width 178 height 34
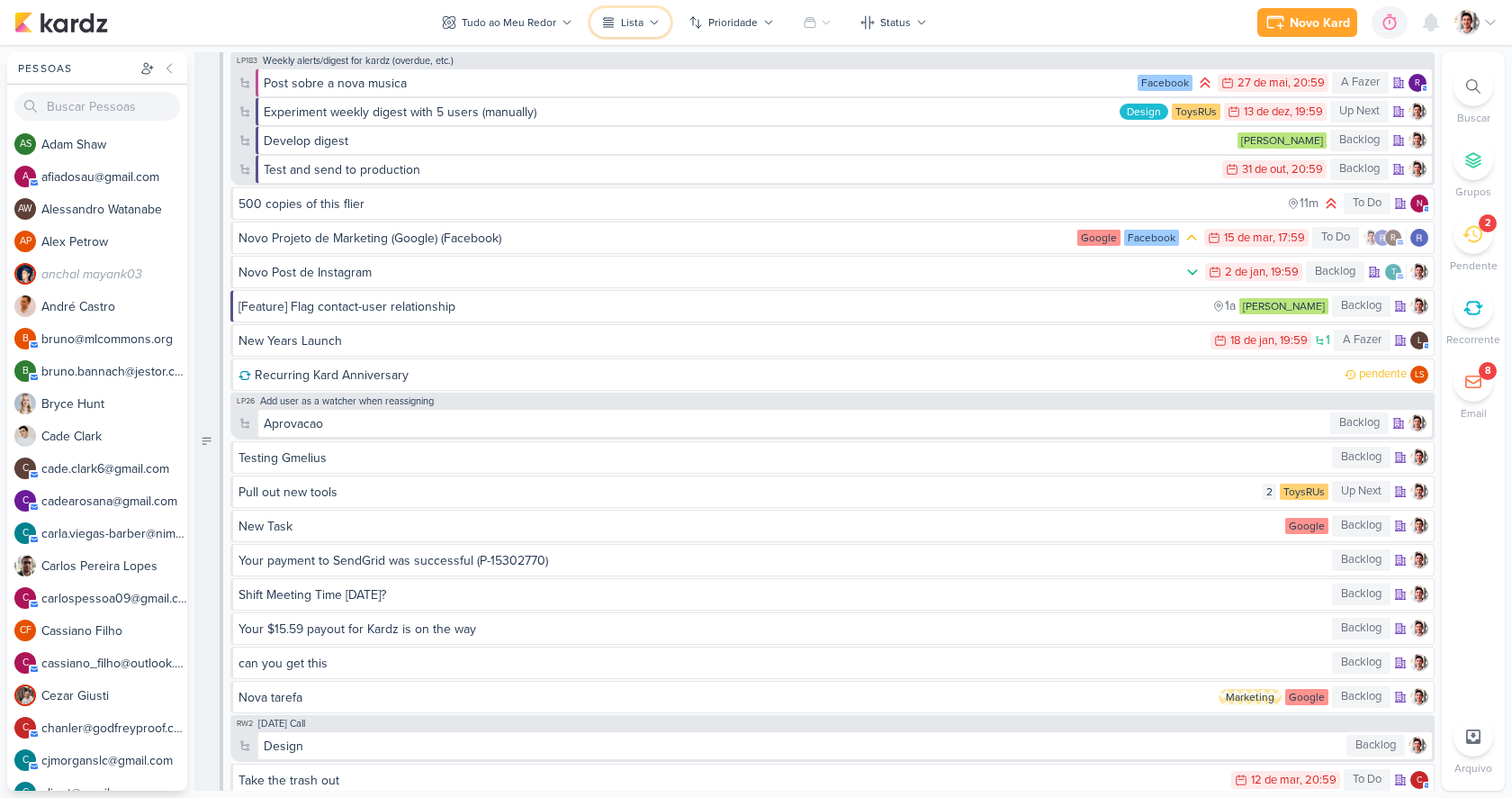
click at [644, 25] on button "Lista" at bounding box center [631, 23] width 80 height 29
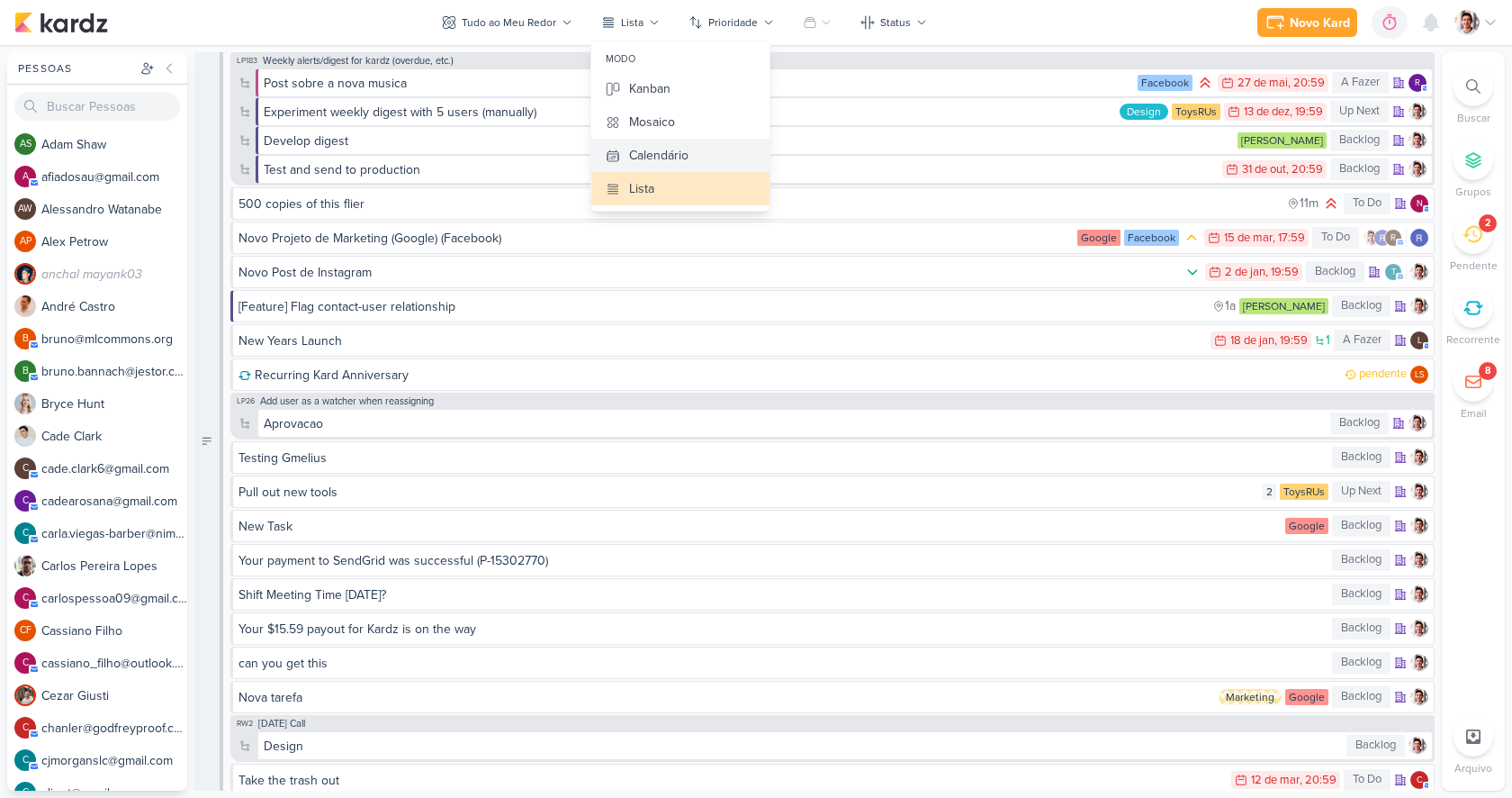
click at [660, 146] on div "Calendário" at bounding box center [658, 155] width 59 height 19
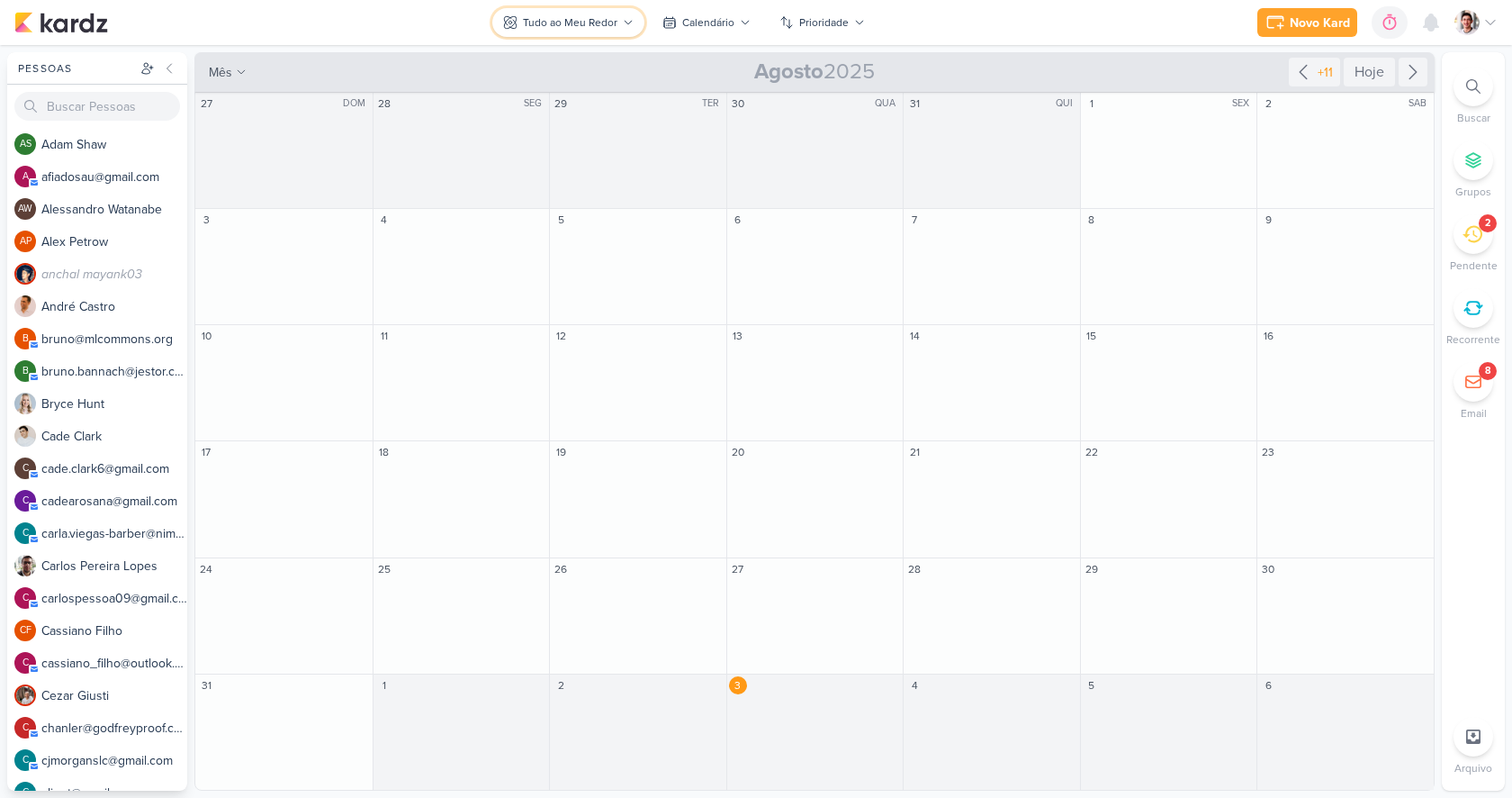
click at [600, 12] on button "Tudo ao Meu Redor" at bounding box center [568, 23] width 152 height 29
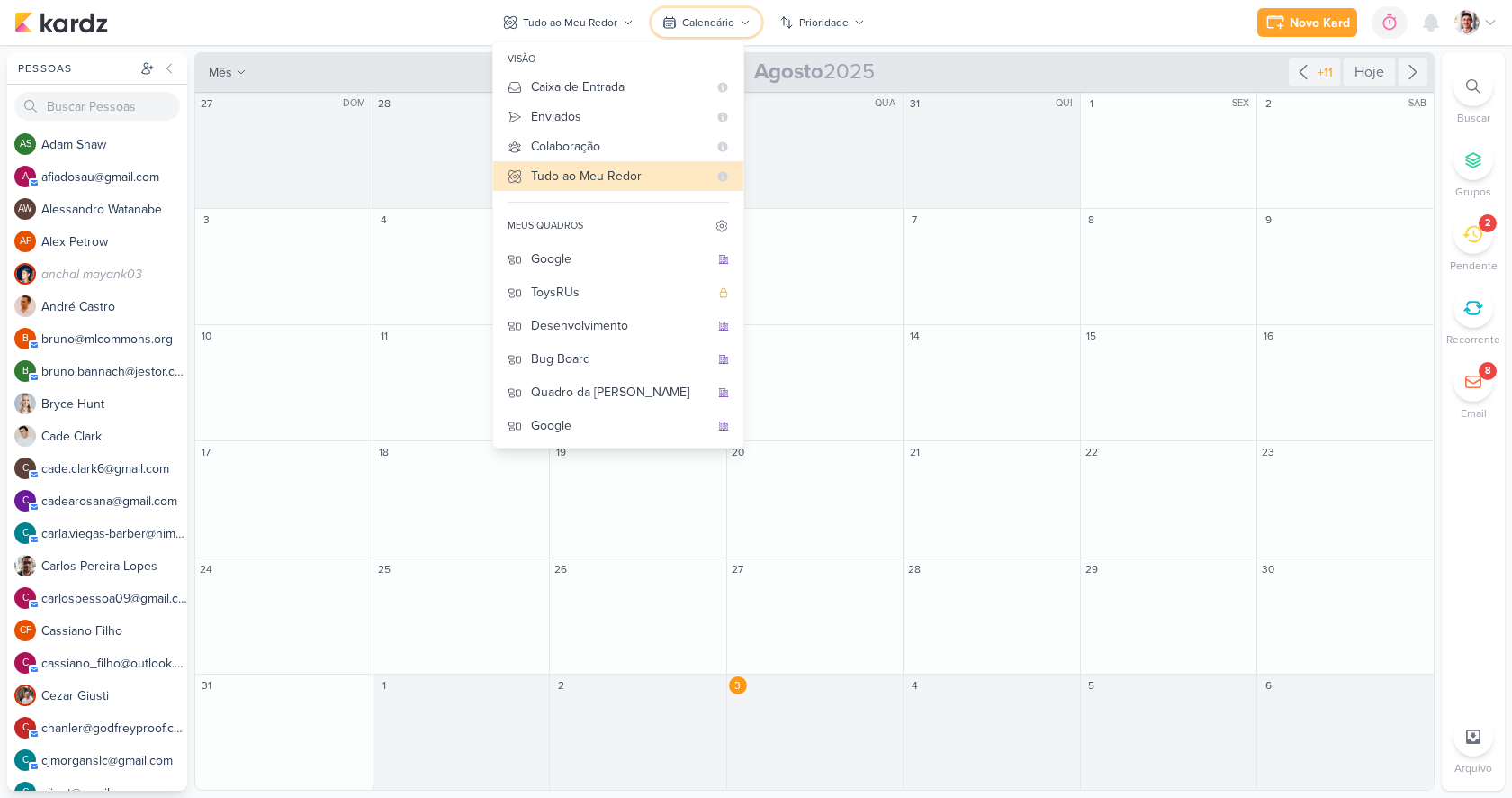
click at [695, 33] on button "Calendário" at bounding box center [707, 23] width 109 height 29
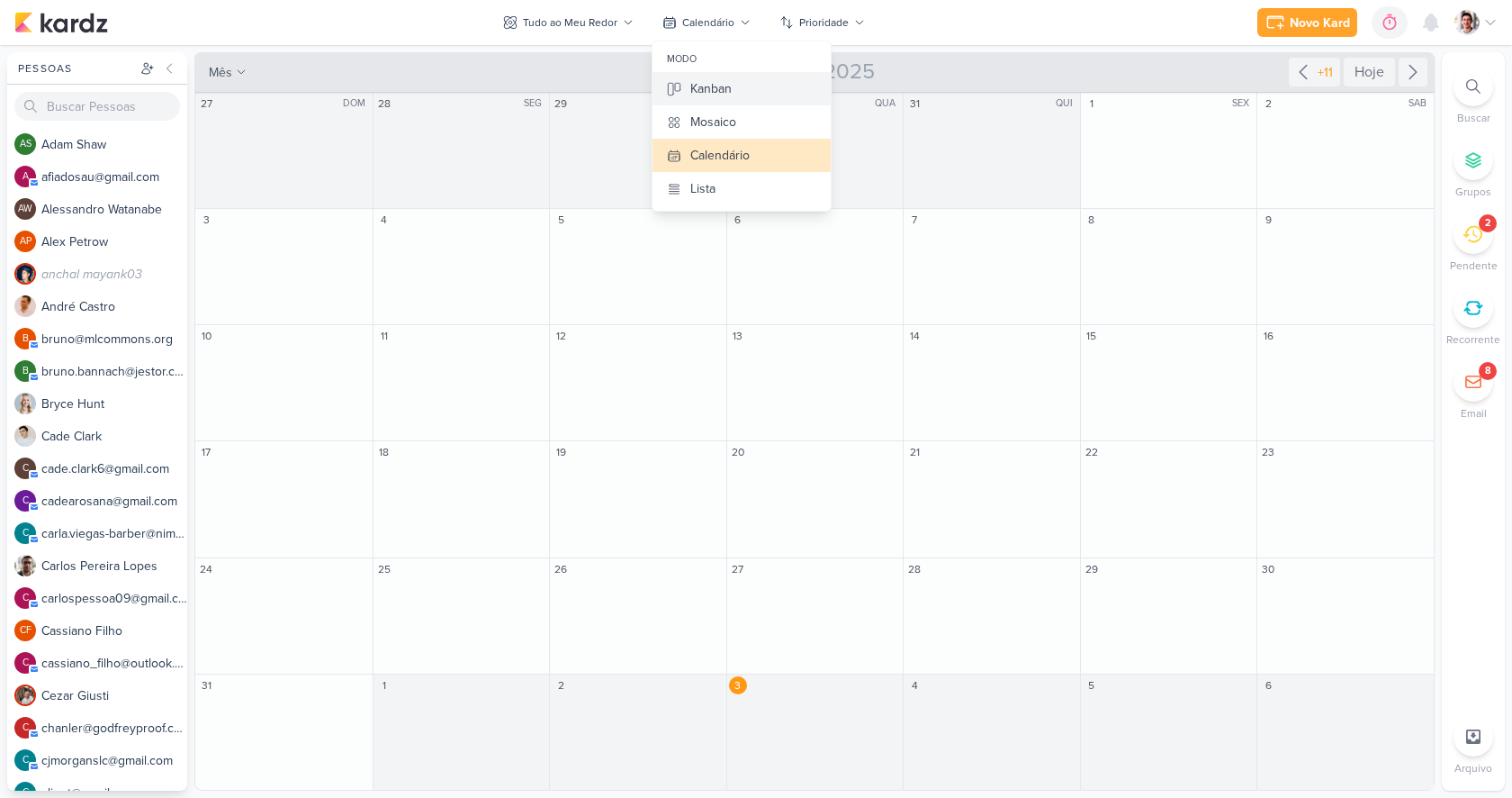
click at [699, 81] on div "Kanban" at bounding box center [710, 88] width 41 height 19
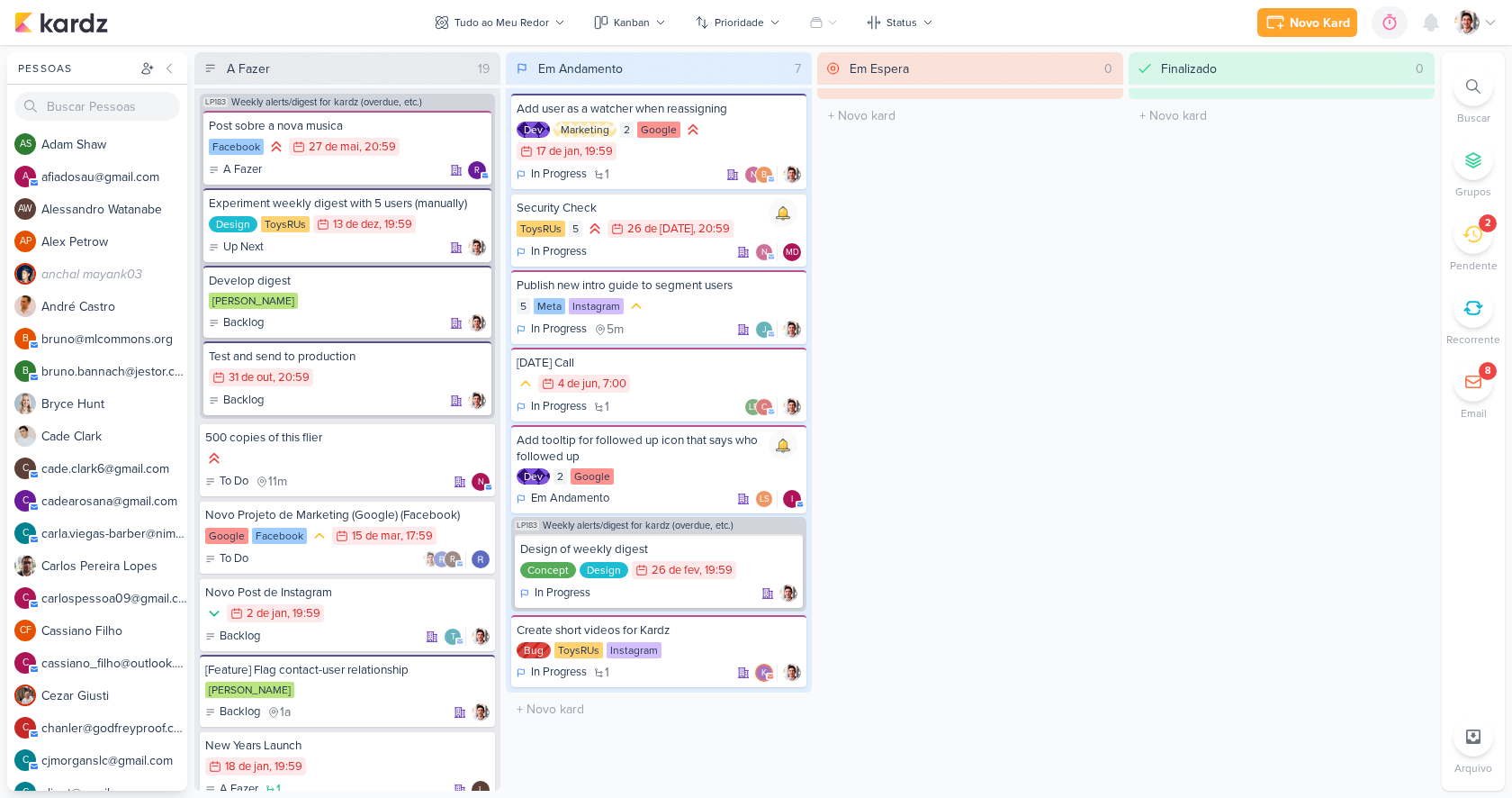
click at [937, 217] on div "Em Espera 0 O título do kard deve ter menos que 100 caracteres" at bounding box center [970, 420] width 306 height 738
click at [701, 153] on div "Dev Marketing 2 Google 17/1 17 de jan , 19:59" at bounding box center [659, 140] width 285 height 41
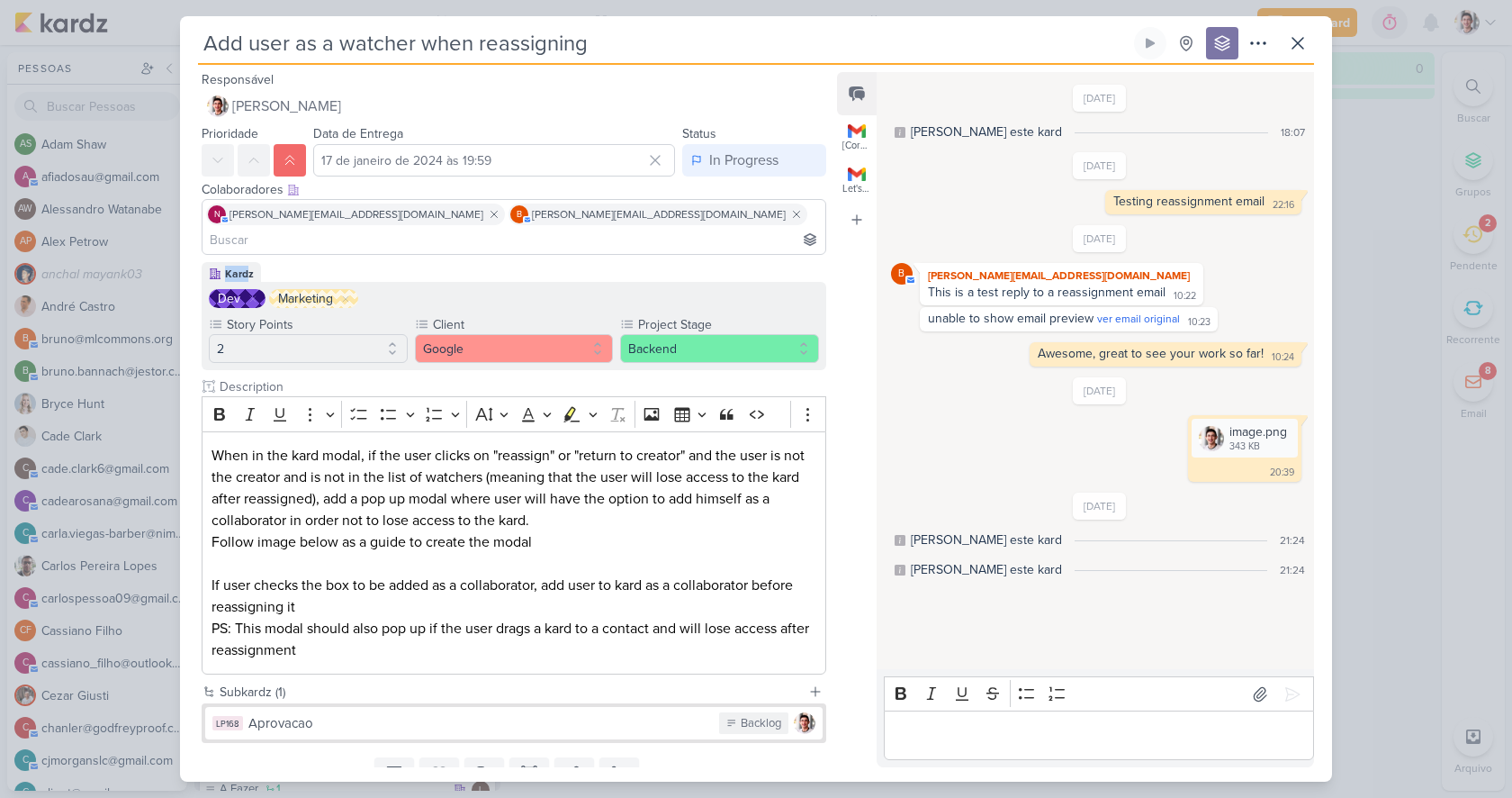
drag, startPoint x: 220, startPoint y: 240, endPoint x: 248, endPoint y: 241, distance: 28.0
click at [248, 262] on div "Kardz" at bounding box center [231, 272] width 59 height 20
click at [419, 289] on div "Dev Marketing" at bounding box center [513, 298] width 610 height 19
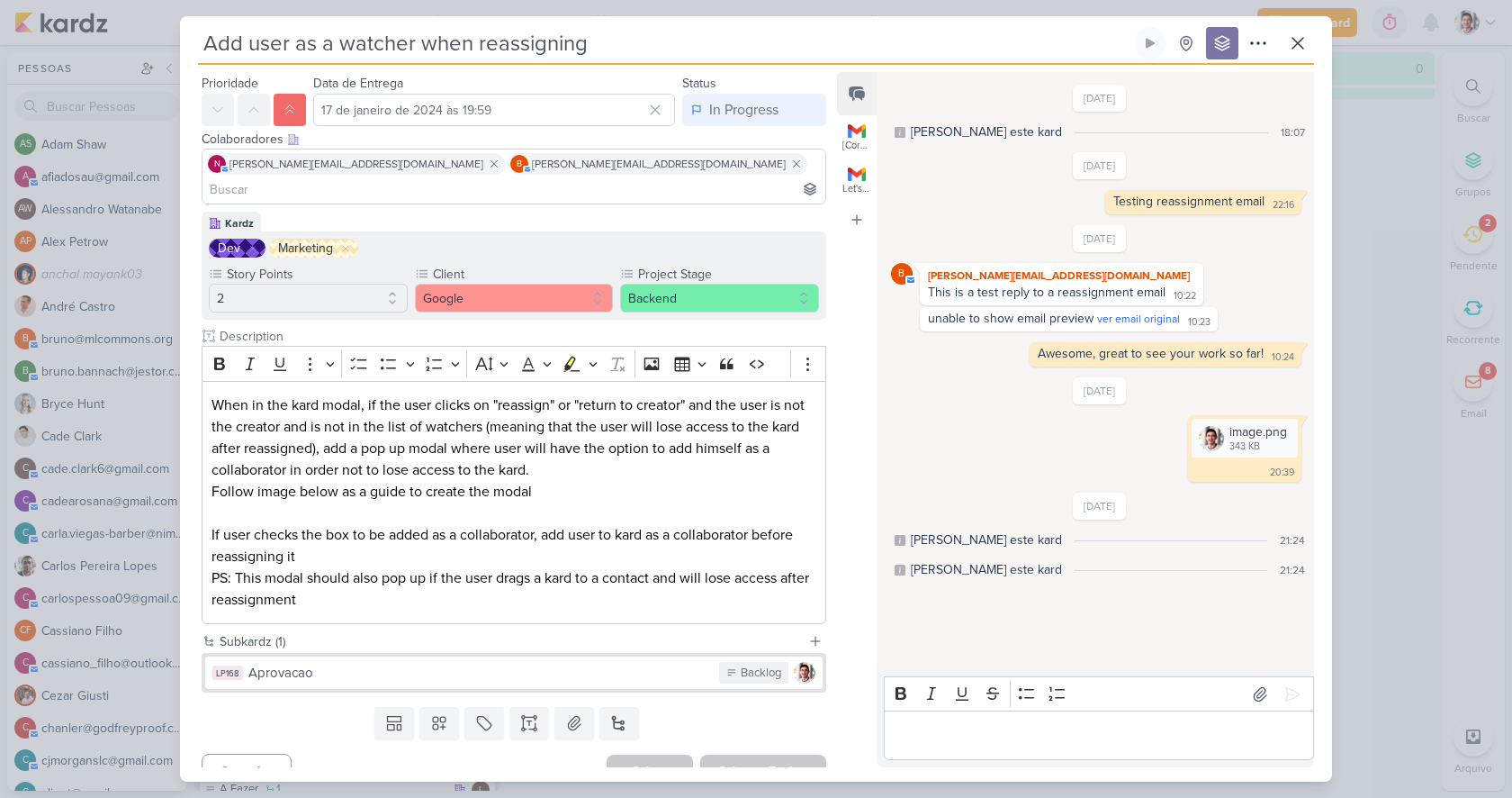
scroll to position [50, 0]
click at [794, 331] on icon at bounding box center [800, 337] width 11 height 11
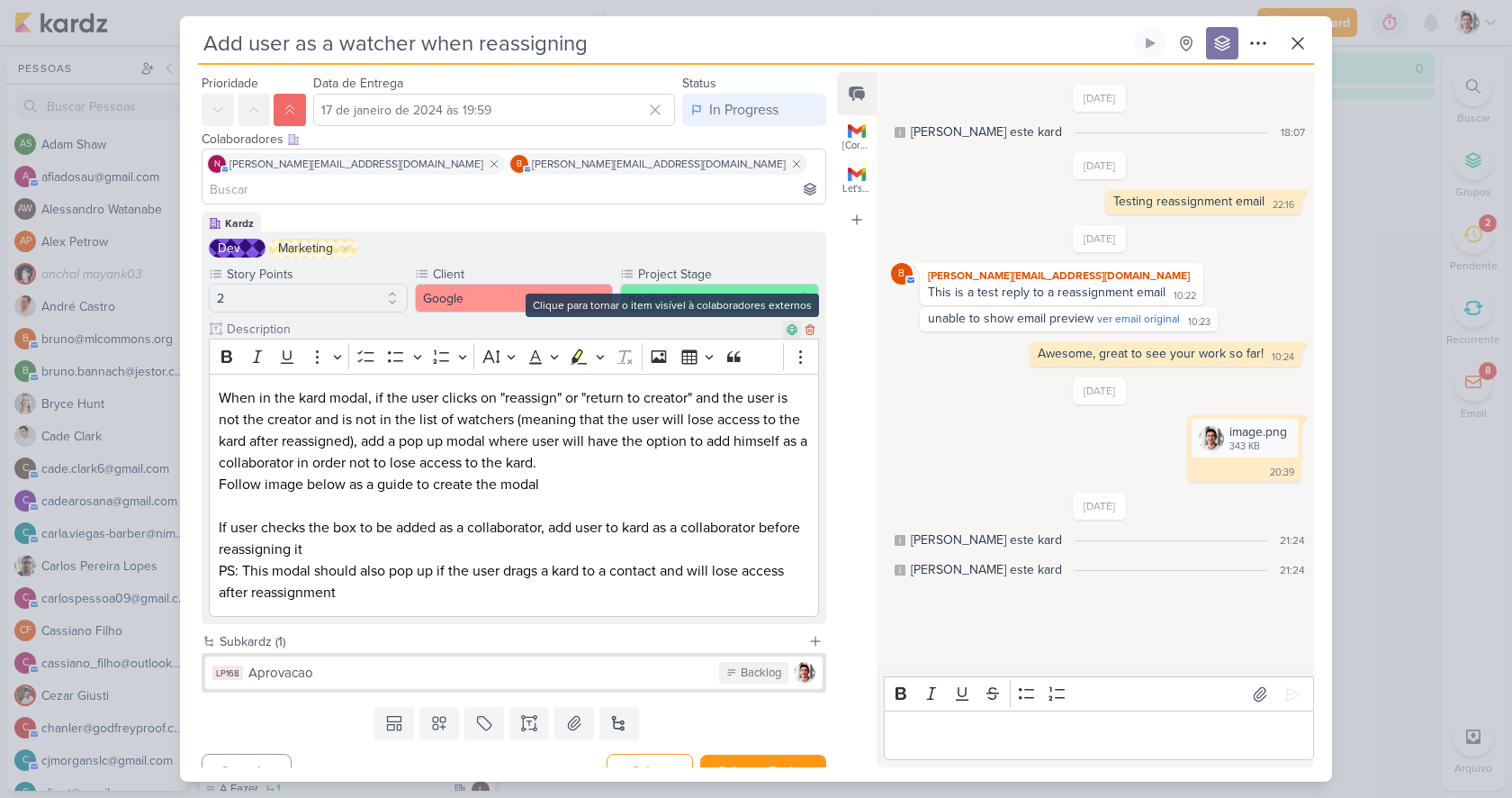
click at [787, 324] on icon at bounding box center [792, 328] width 10 height 10
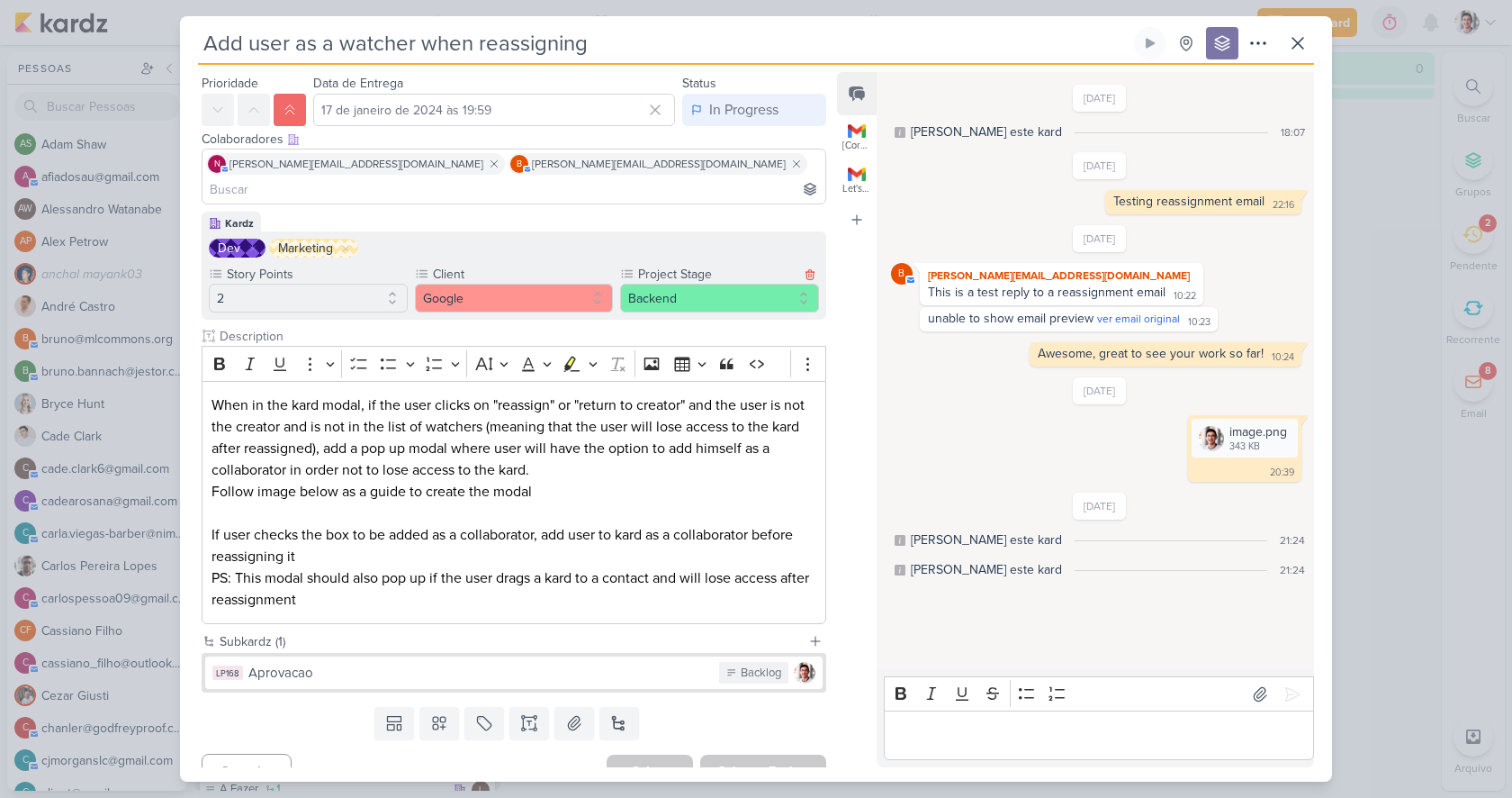
drag, startPoint x: 637, startPoint y: 245, endPoint x: 692, endPoint y: 245, distance: 55.0
click at [692, 264] on label "Project Stage" at bounding box center [718, 274] width 163 height 19
click at [1290, 38] on icon at bounding box center [1298, 44] width 22 height 22
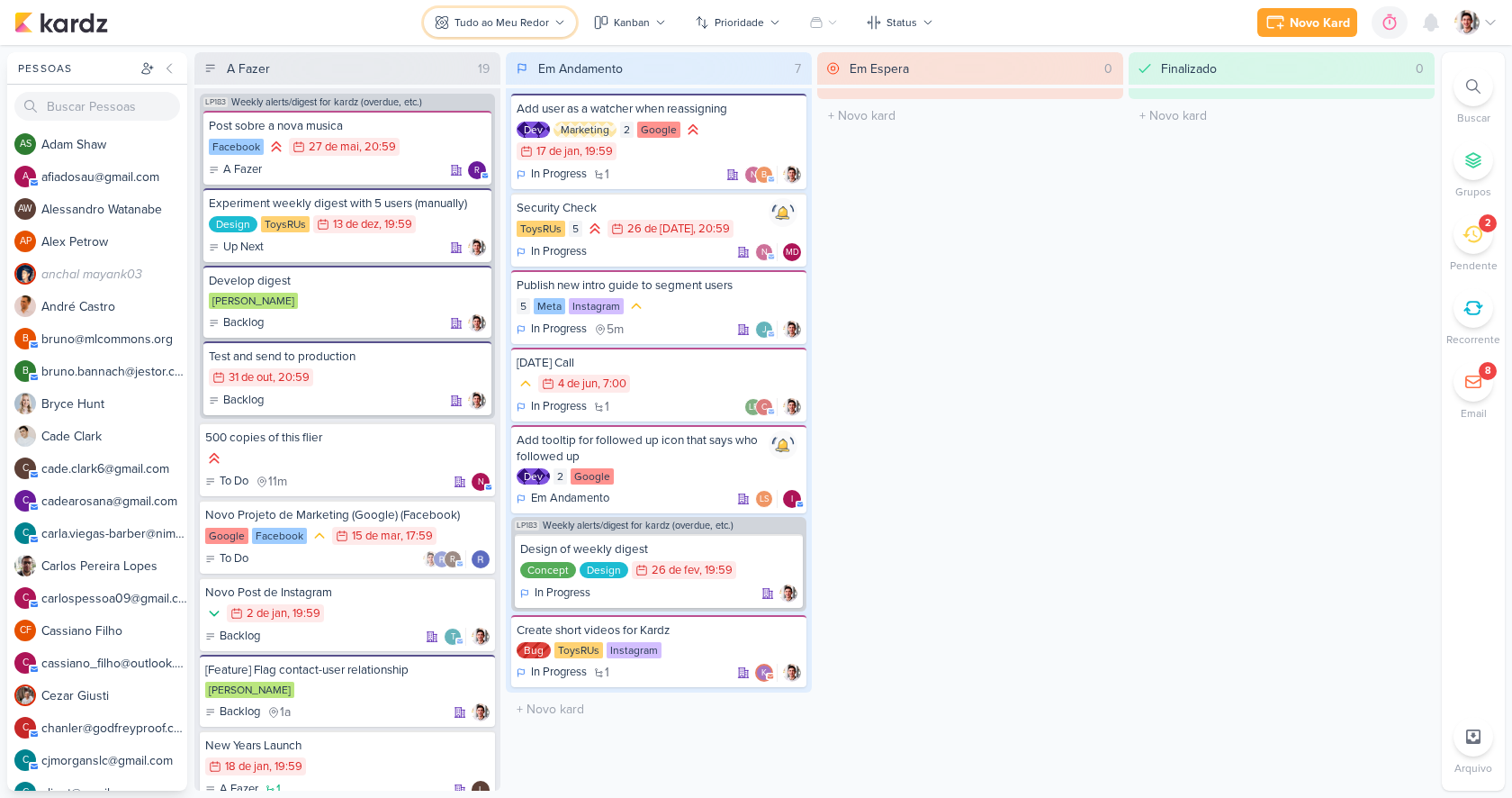
click at [483, 24] on div "Tudo ao Meu Redor" at bounding box center [502, 23] width 95 height 16
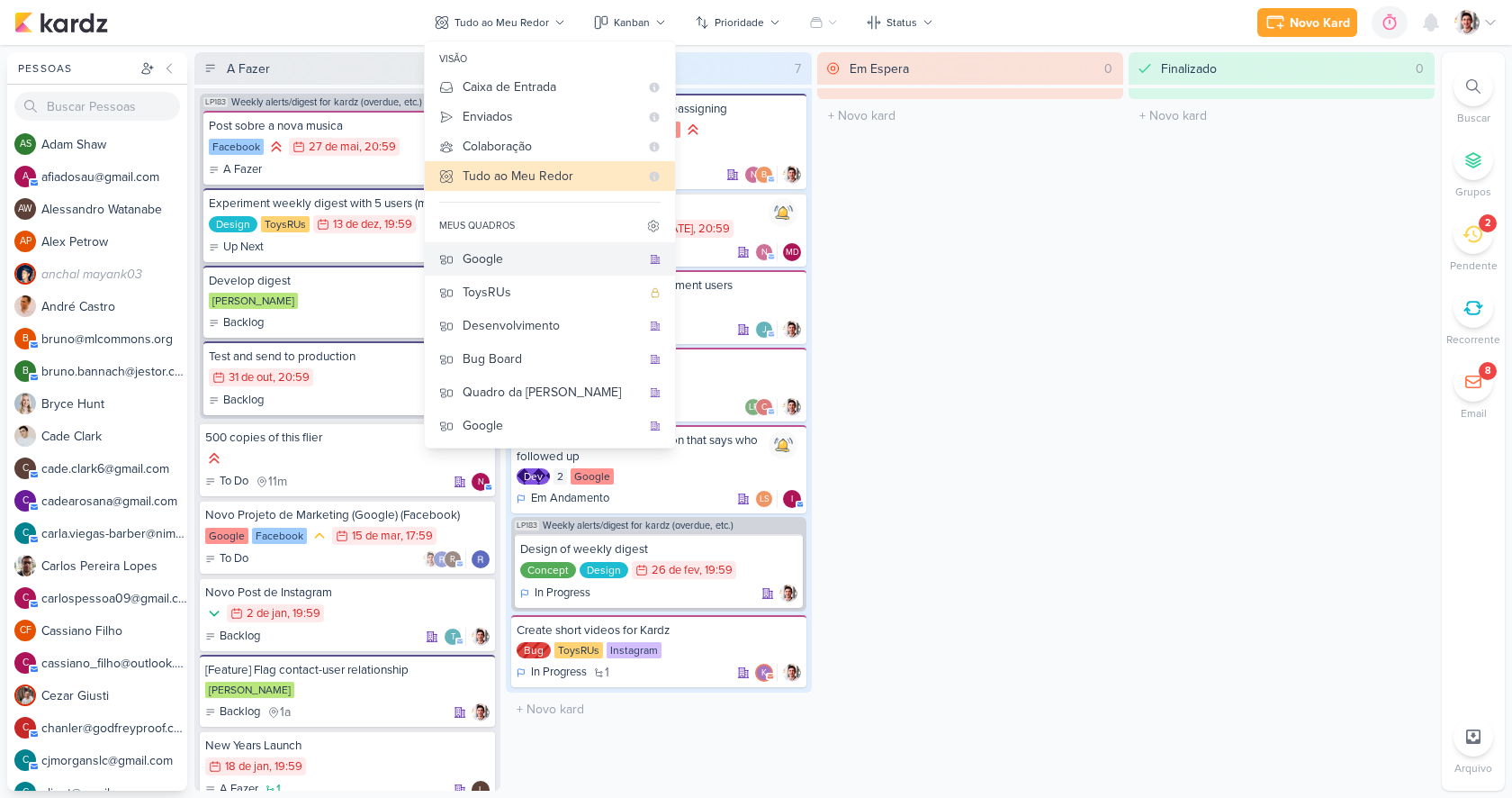
click at [479, 257] on div "Google" at bounding box center [551, 258] width 178 height 19
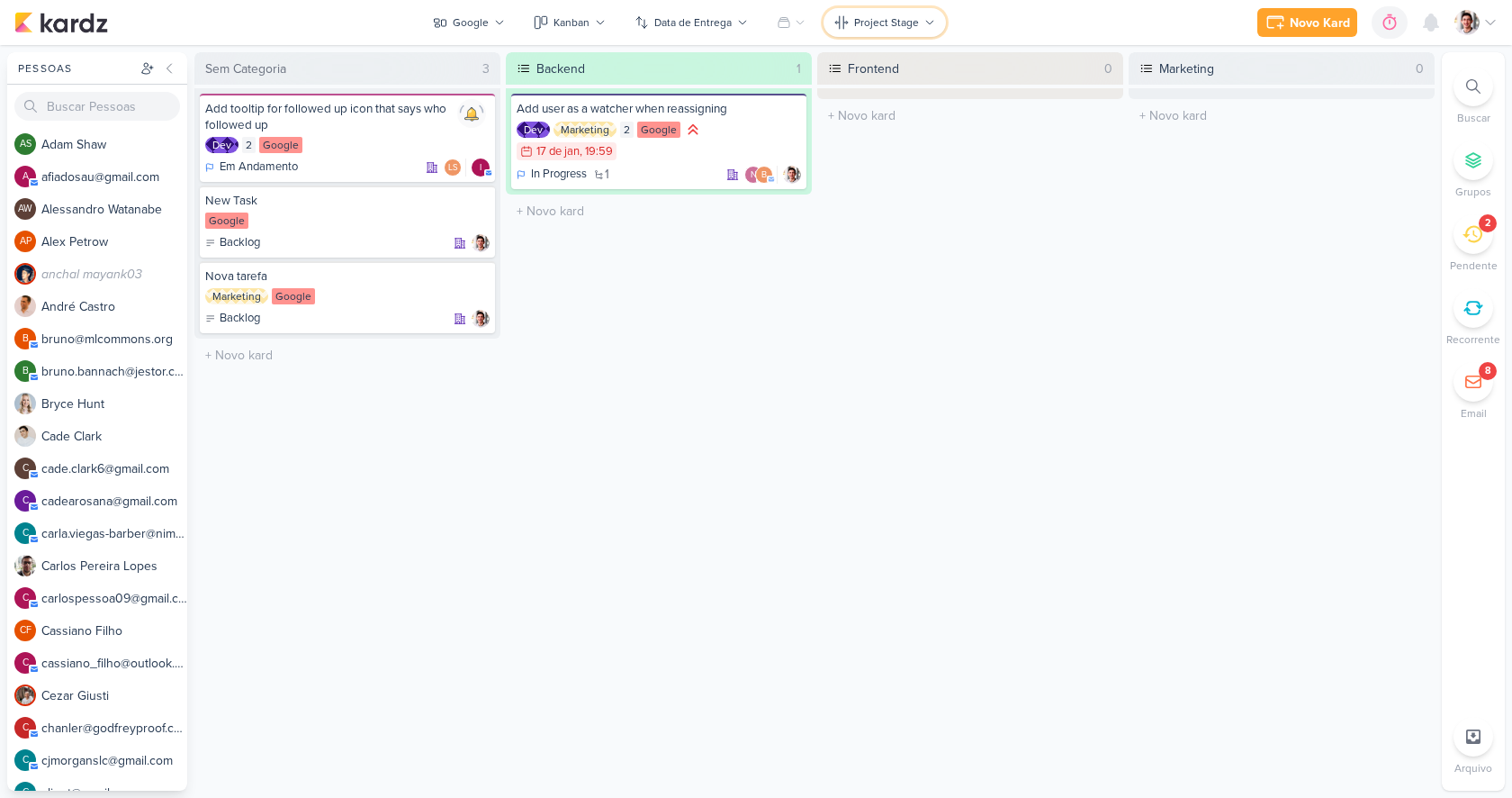
click at [864, 21] on div "Project Stage" at bounding box center [886, 23] width 65 height 16
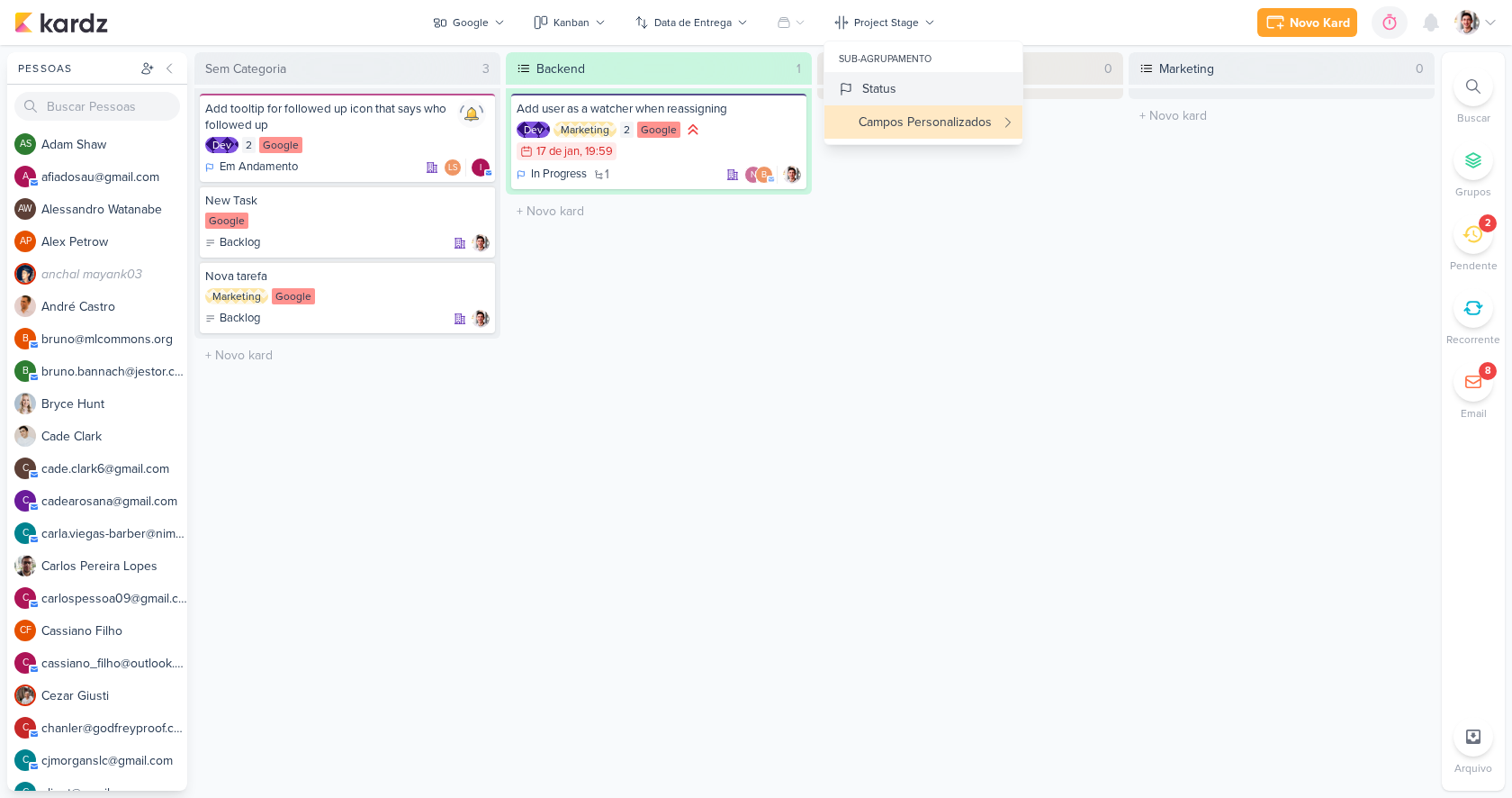
click at [910, 90] on button "Status" at bounding box center [923, 88] width 198 height 34
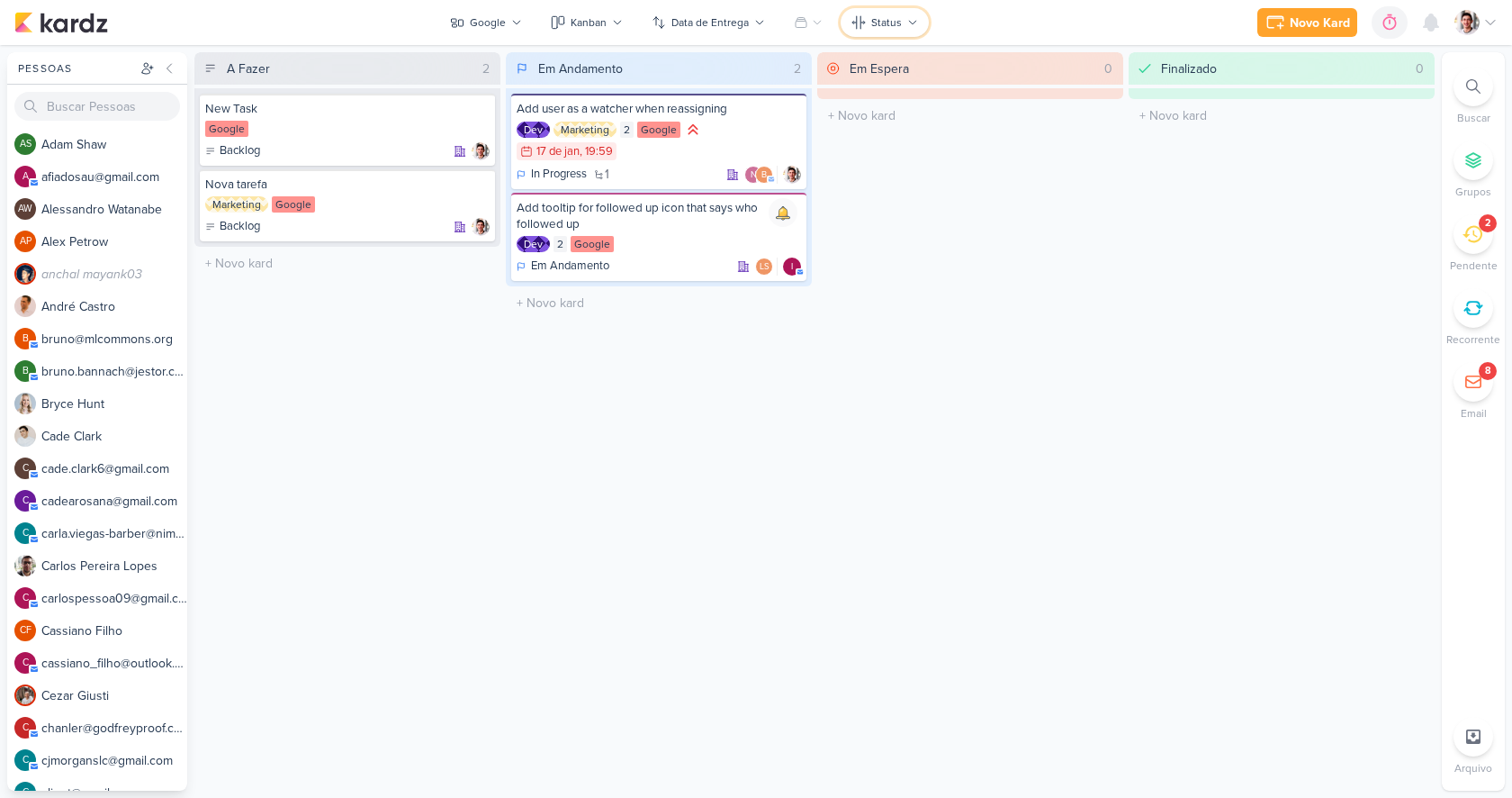
click at [902, 24] on button "Status" at bounding box center [885, 23] width 88 height 29
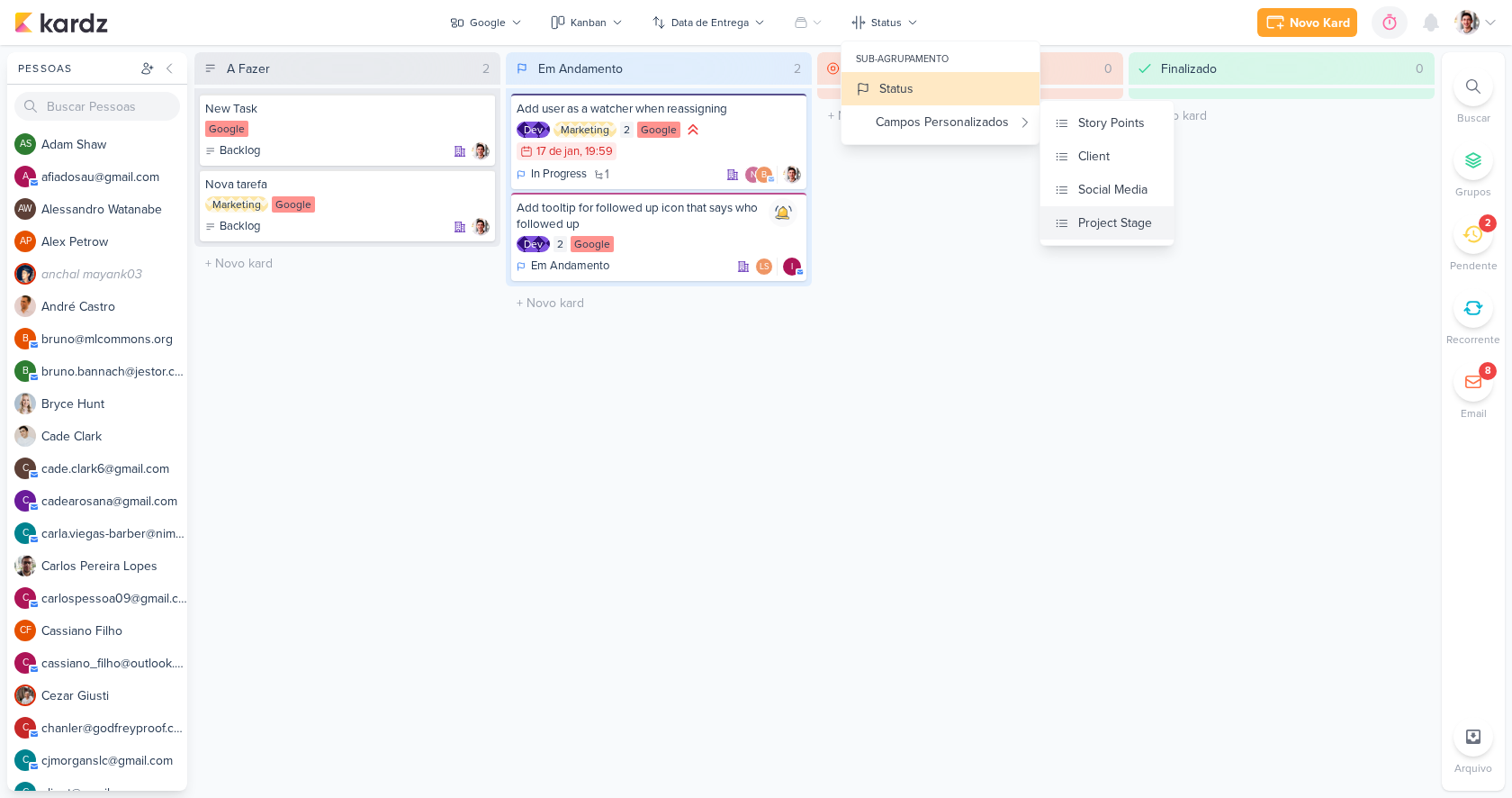
click at [1109, 215] on div "Project Stage" at bounding box center [1114, 223] width 74 height 19
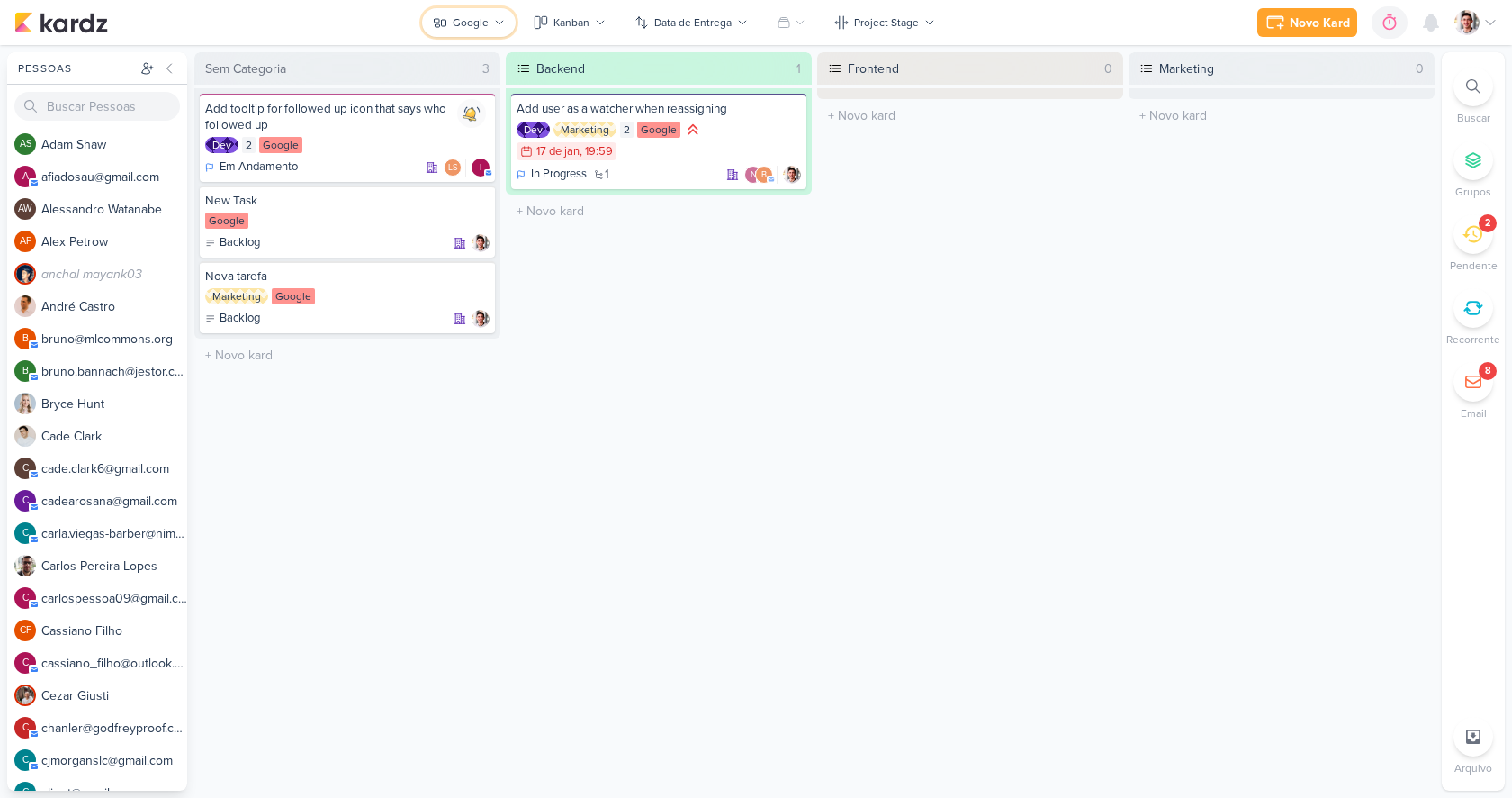
click at [486, 15] on div "Google" at bounding box center [470, 23] width 36 height 16
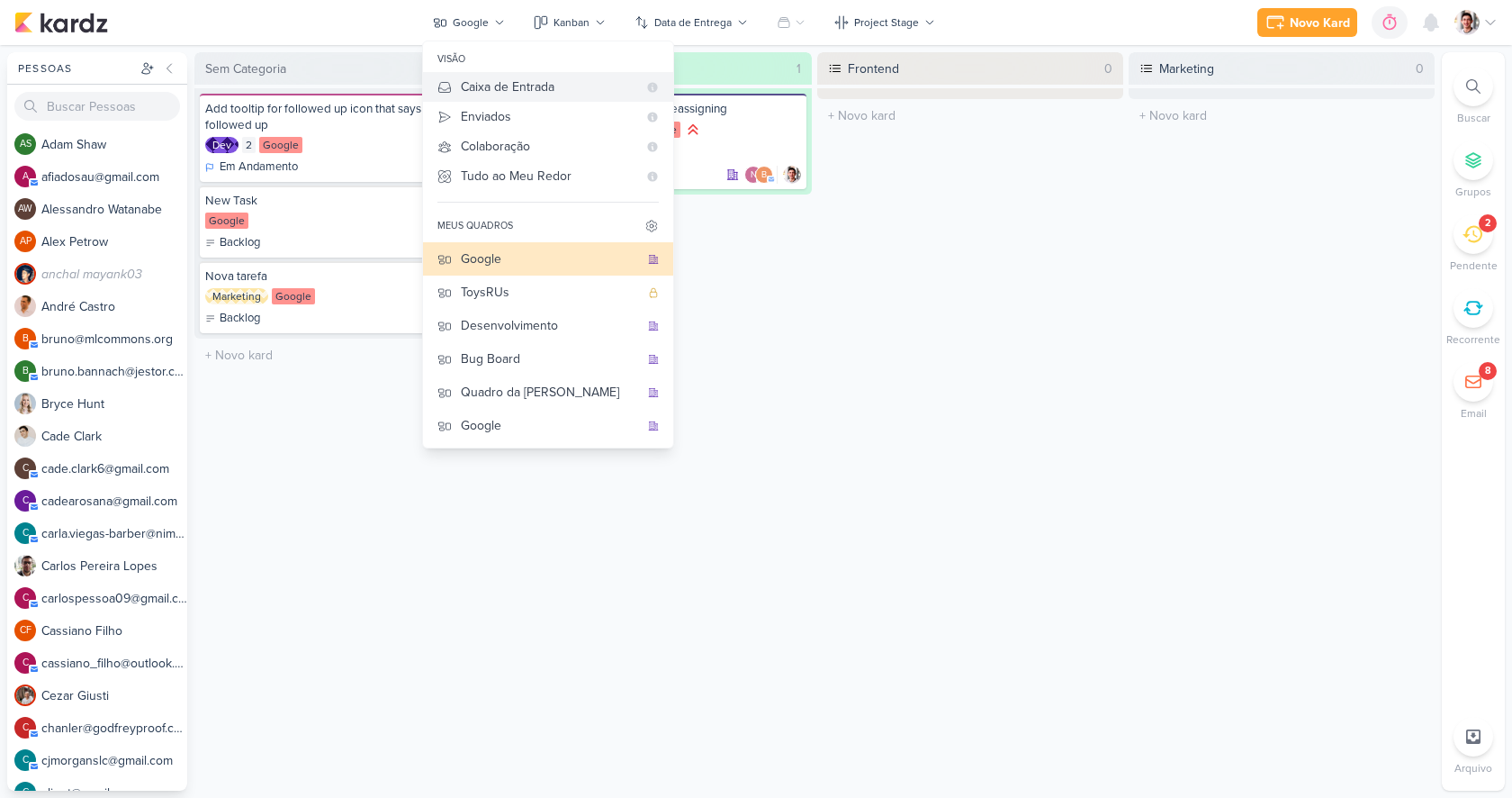
click at [488, 90] on div "Caixa de Entrada" at bounding box center [548, 87] width 176 height 19
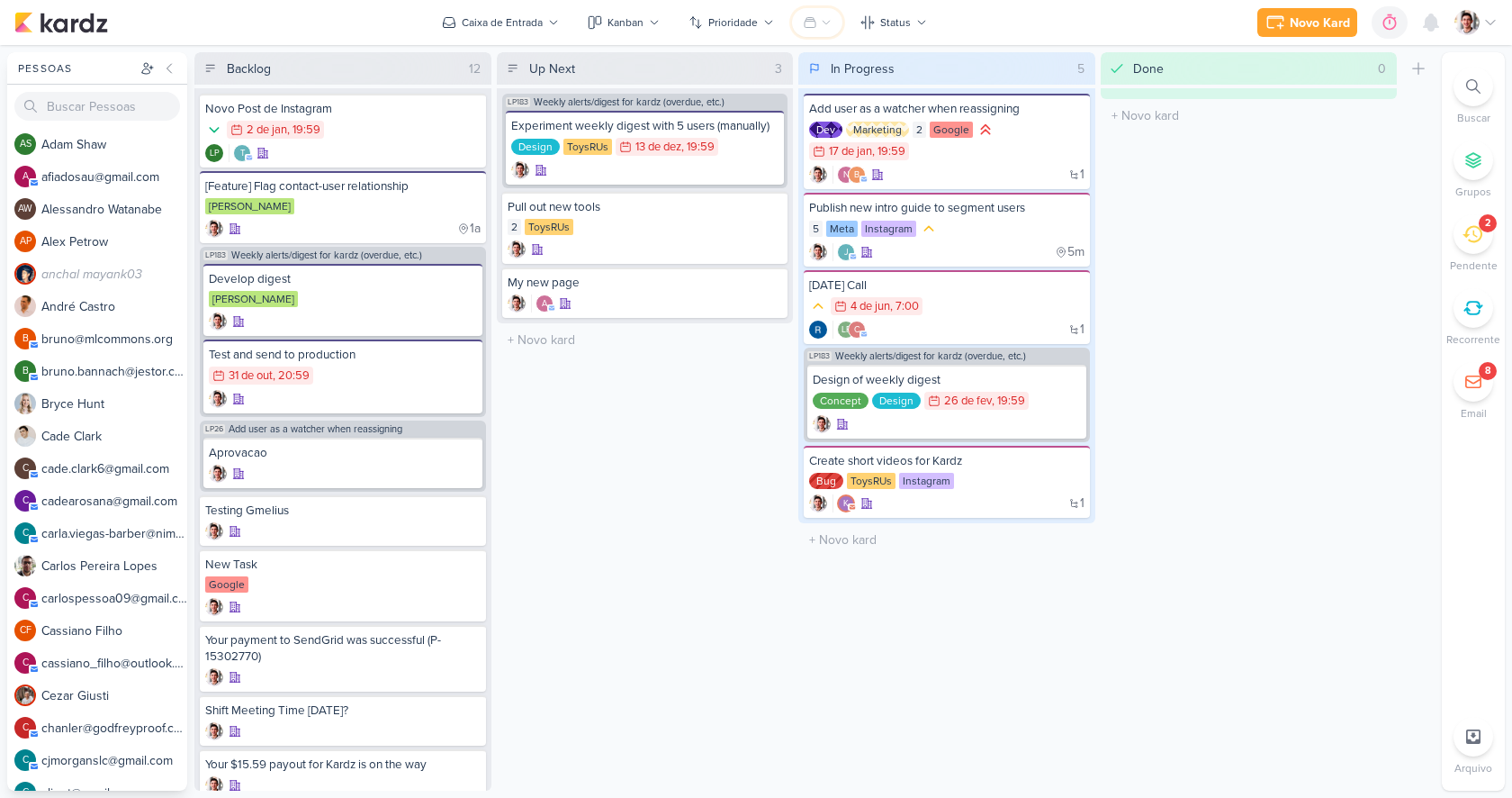
click at [813, 21] on icon at bounding box center [810, 23] width 15 height 15
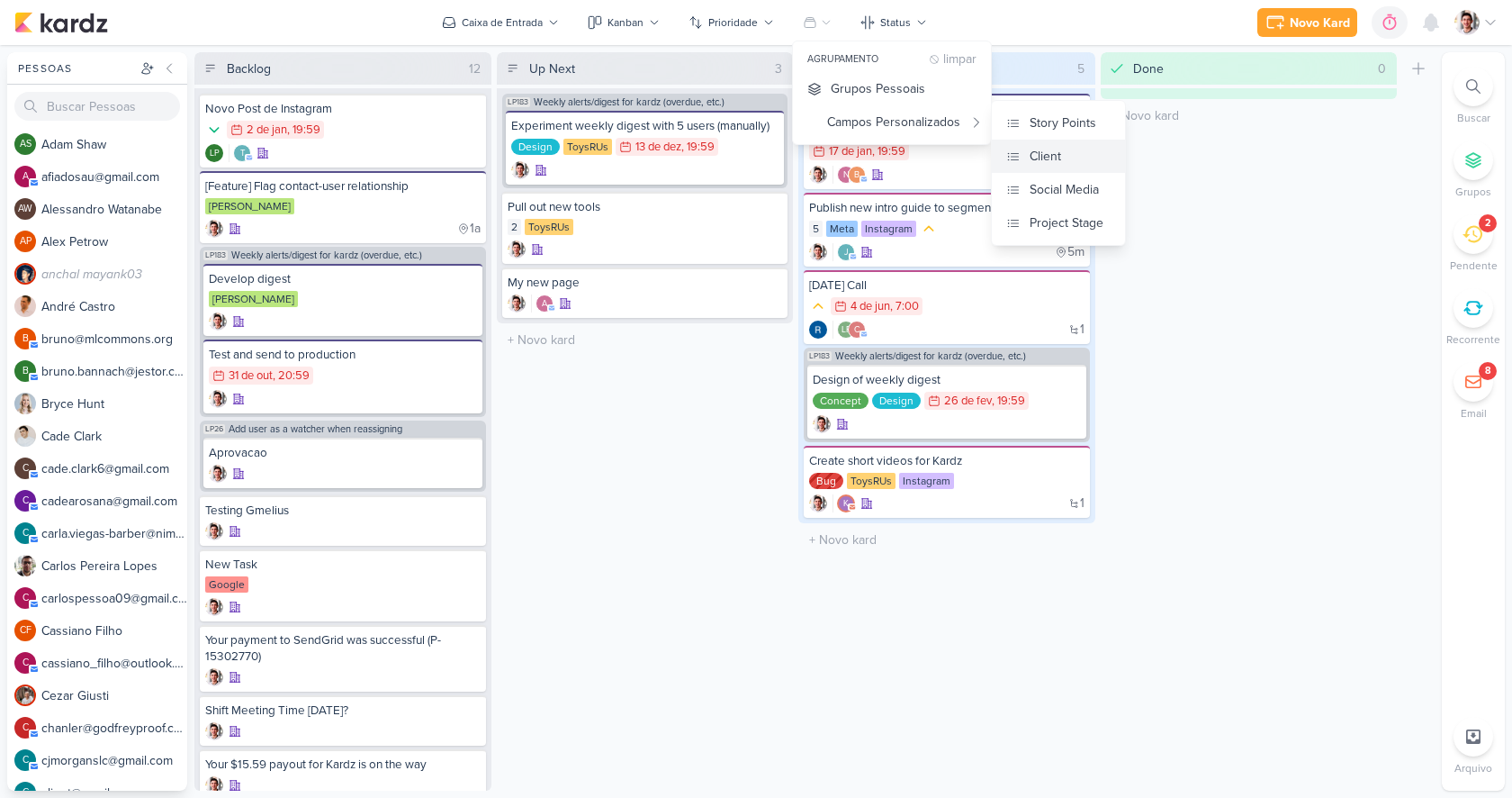
click at [1062, 163] on button "Client" at bounding box center [1059, 156] width 133 height 34
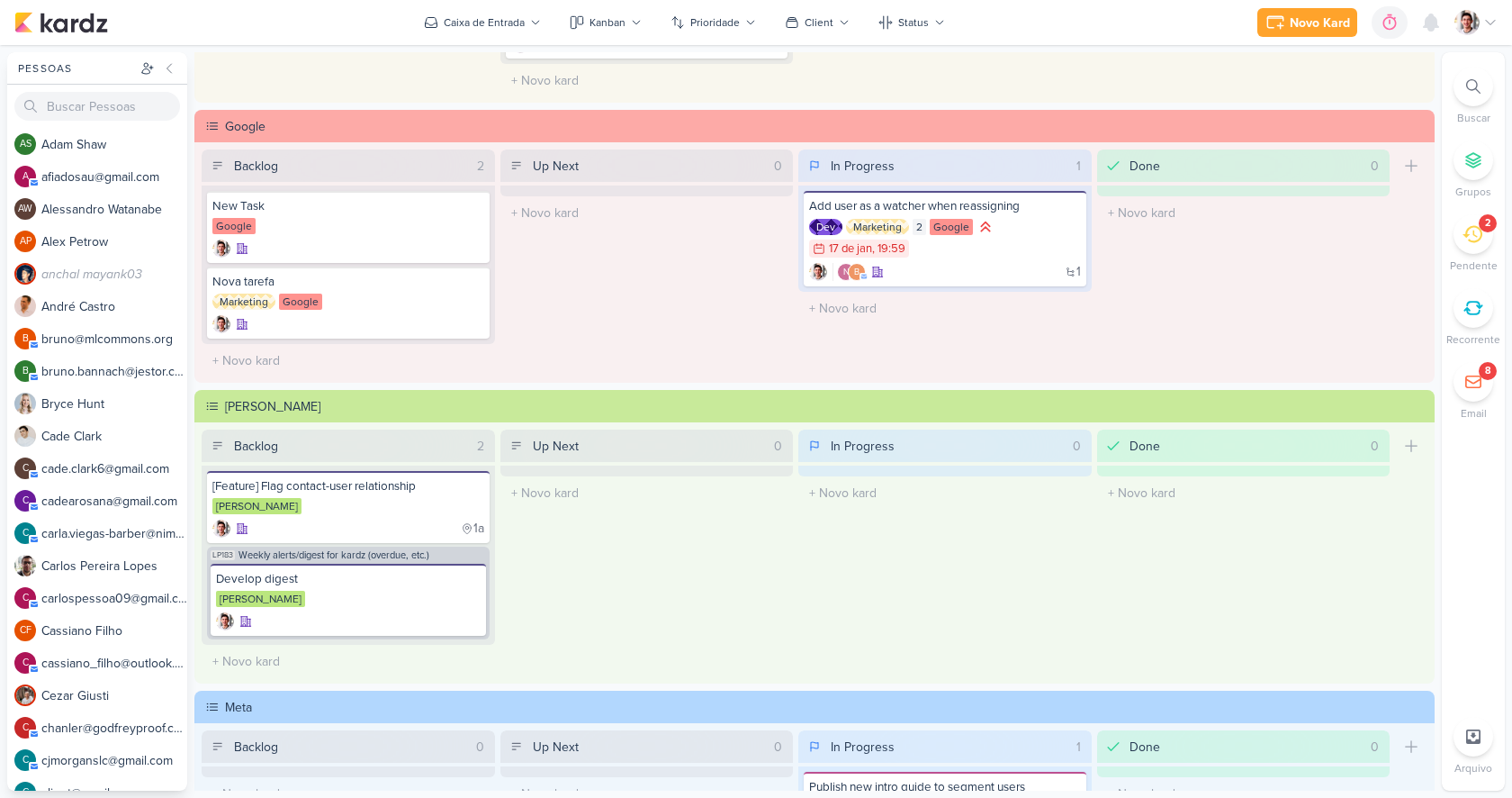
scroll to position [0, 0]
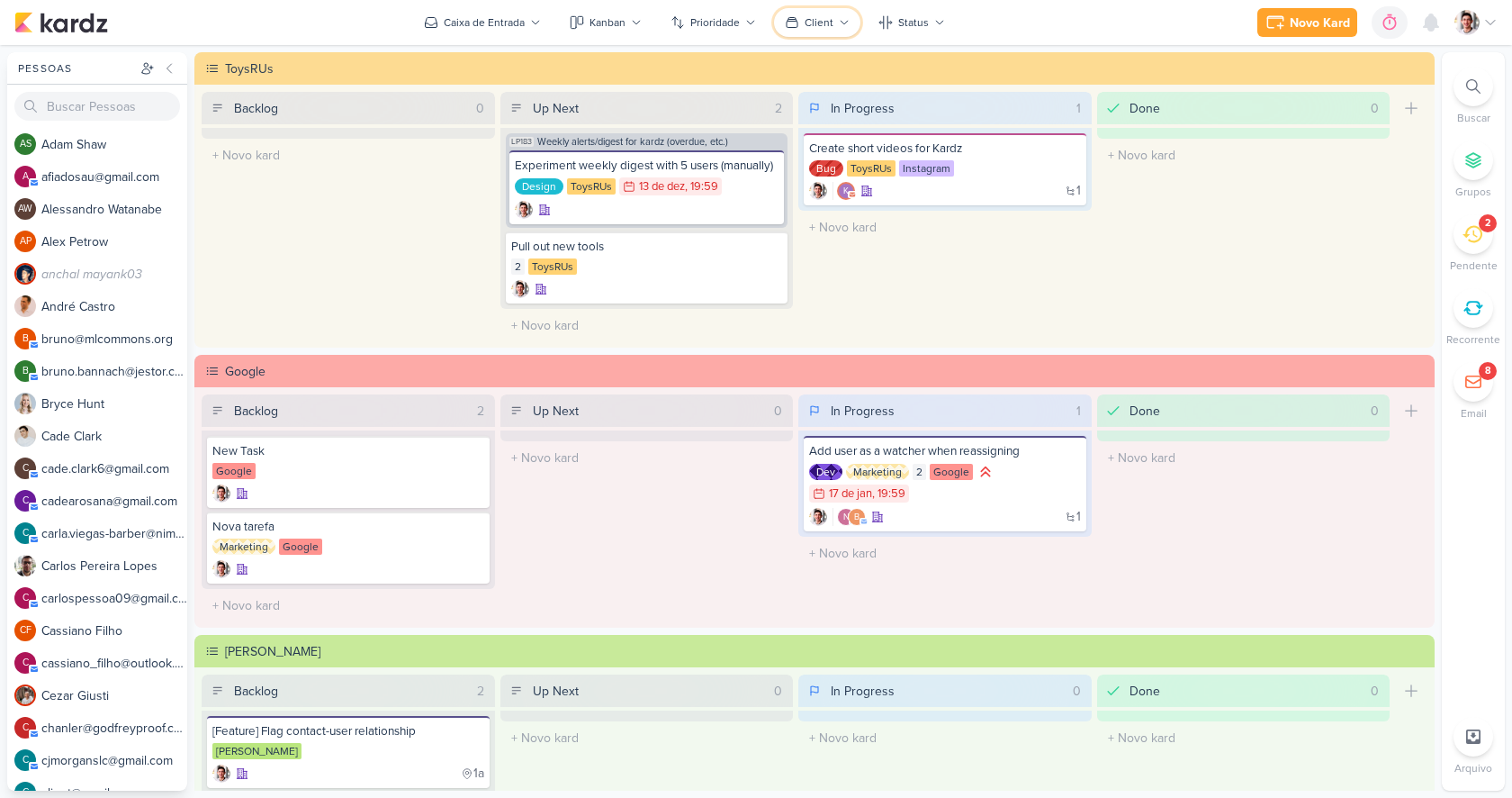
click at [828, 29] on div "Client" at bounding box center [819, 23] width 29 height 16
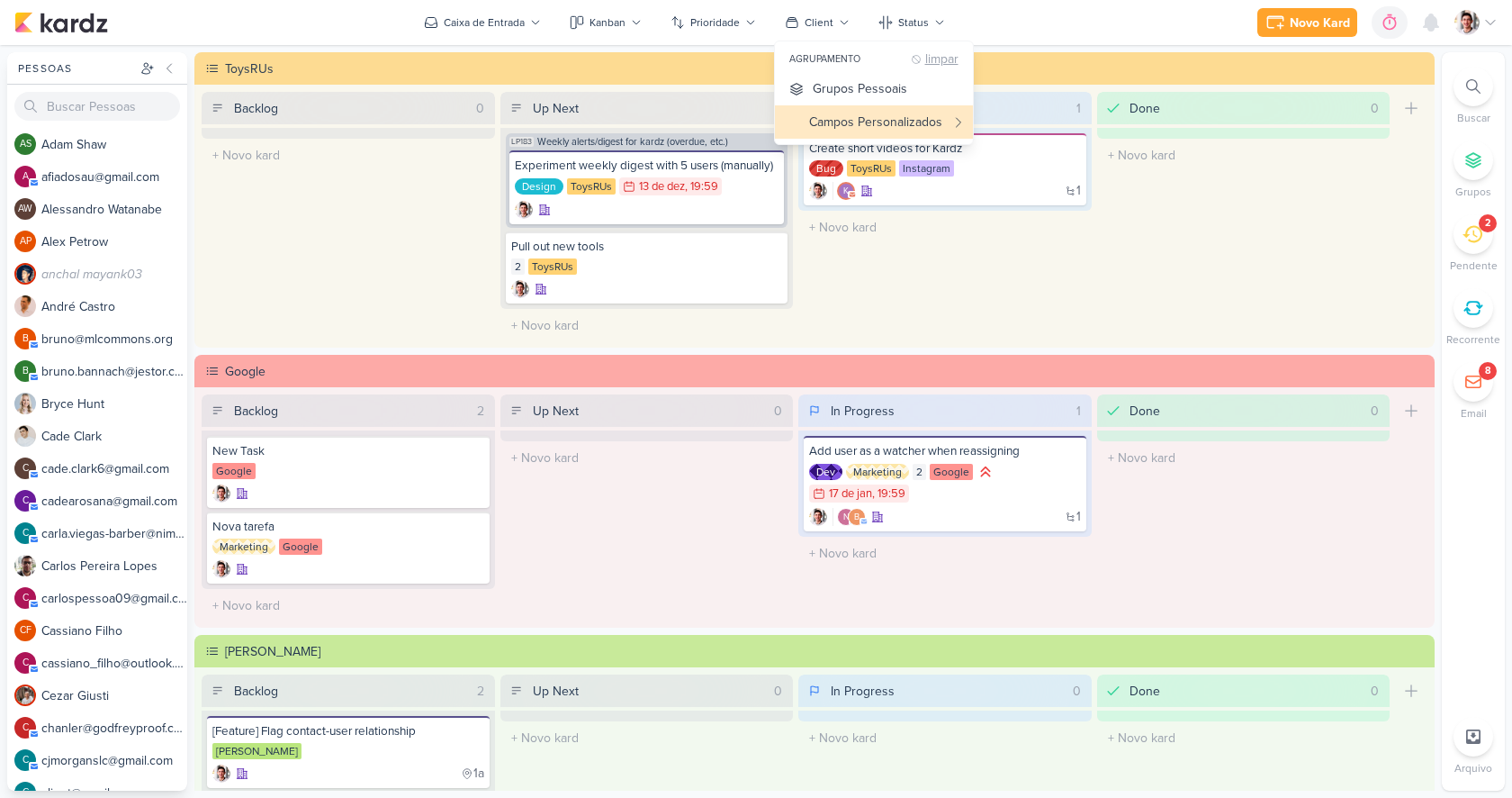
click at [945, 59] on div "limpar" at bounding box center [942, 59] width 34 height 14
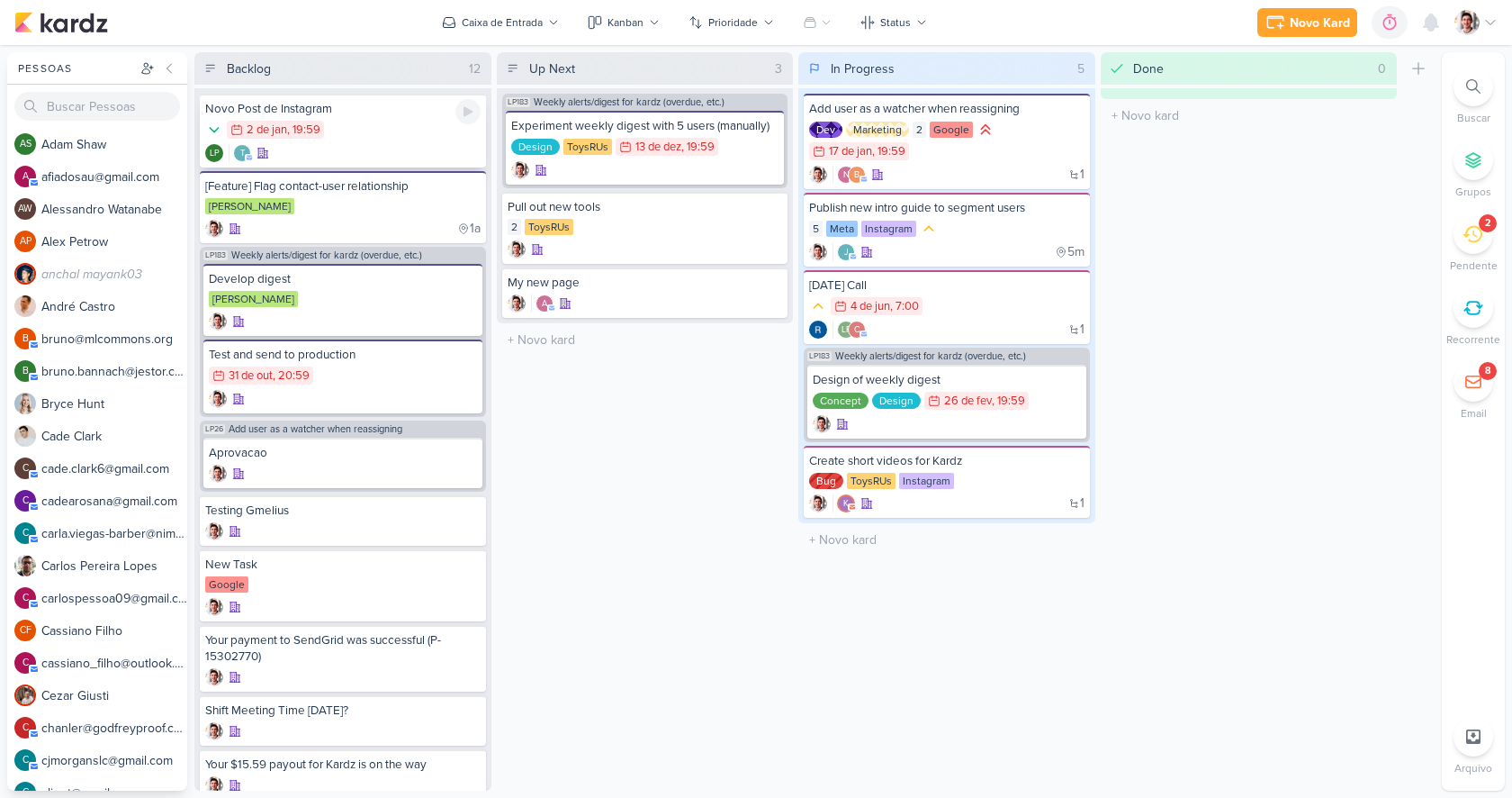
click at [361, 130] on div "2/1 2 de jan , 19:59" at bounding box center [343, 130] width 275 height 20
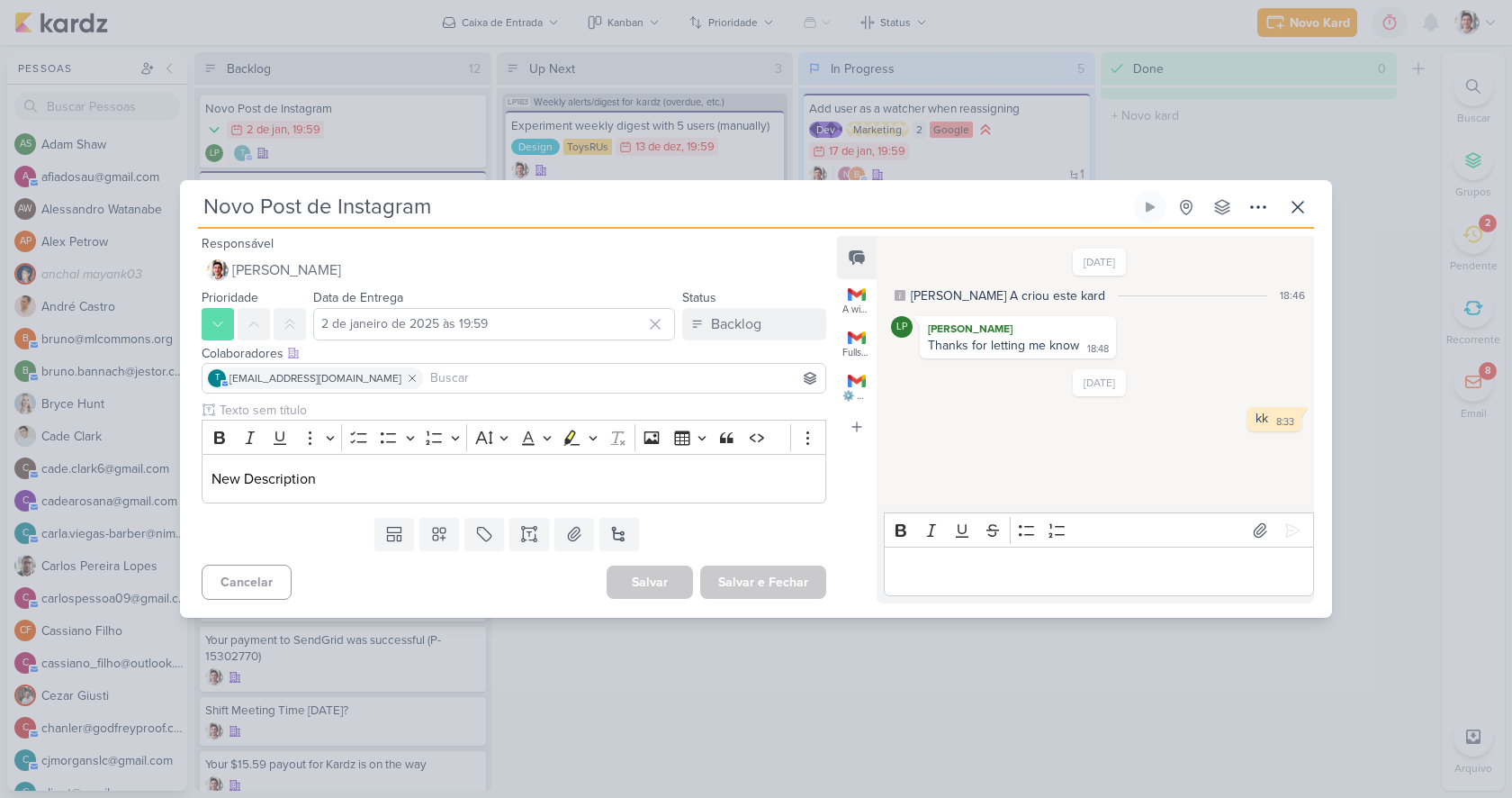
click at [461, 206] on input "Novo Post de Instagram" at bounding box center [664, 207] width 933 height 33
drag, startPoint x: 475, startPoint y: 206, endPoint x: 228, endPoint y: 191, distance: 247.5
click at [228, 191] on input "Novo Post de Instagram" at bounding box center [664, 207] width 933 height 33
click at [440, 535] on icon at bounding box center [440, 534] width 18 height 18
click at [606, 531] on button at bounding box center [618, 534] width 39 height 33
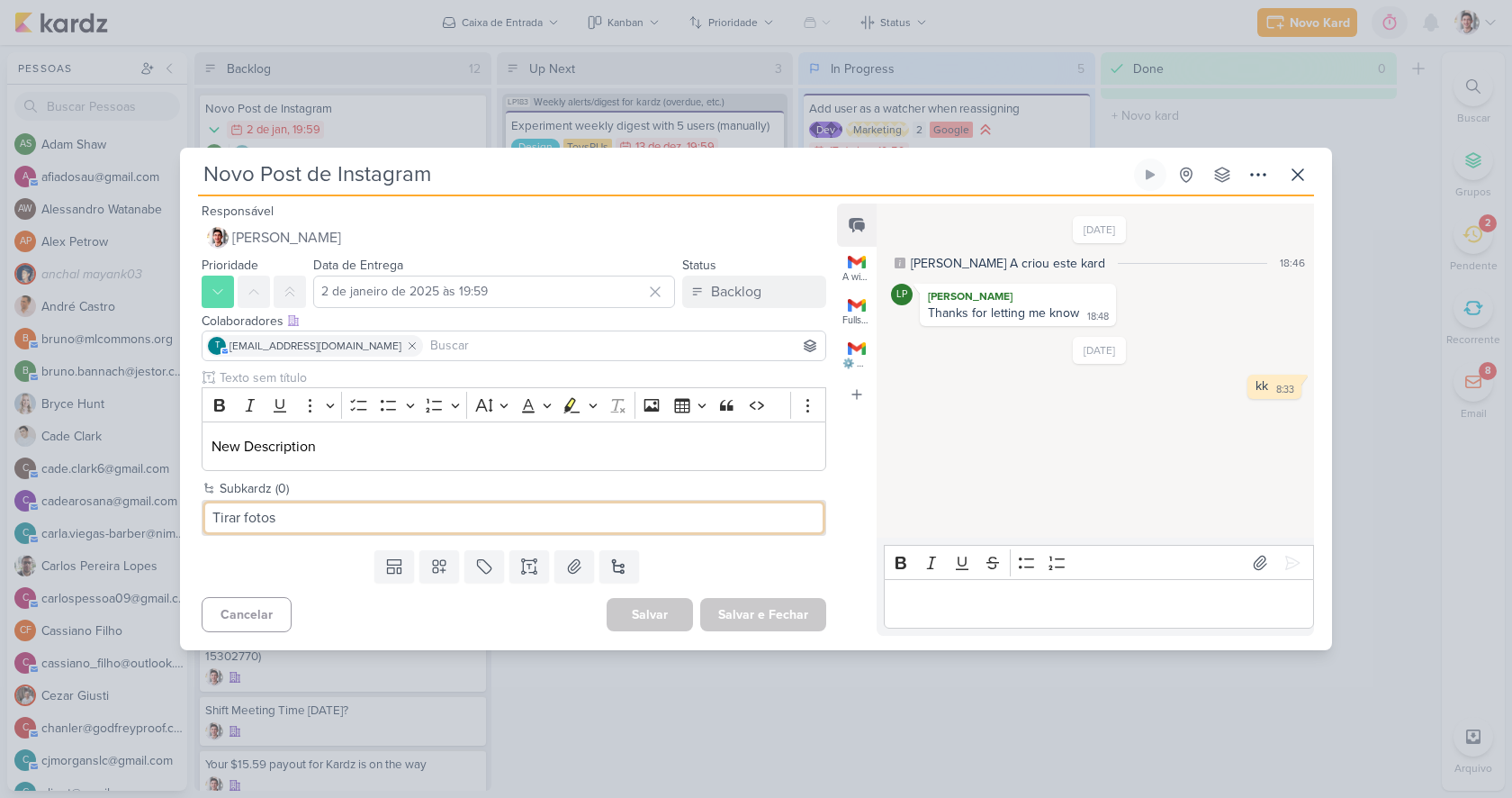
type input "Tirar fotos"
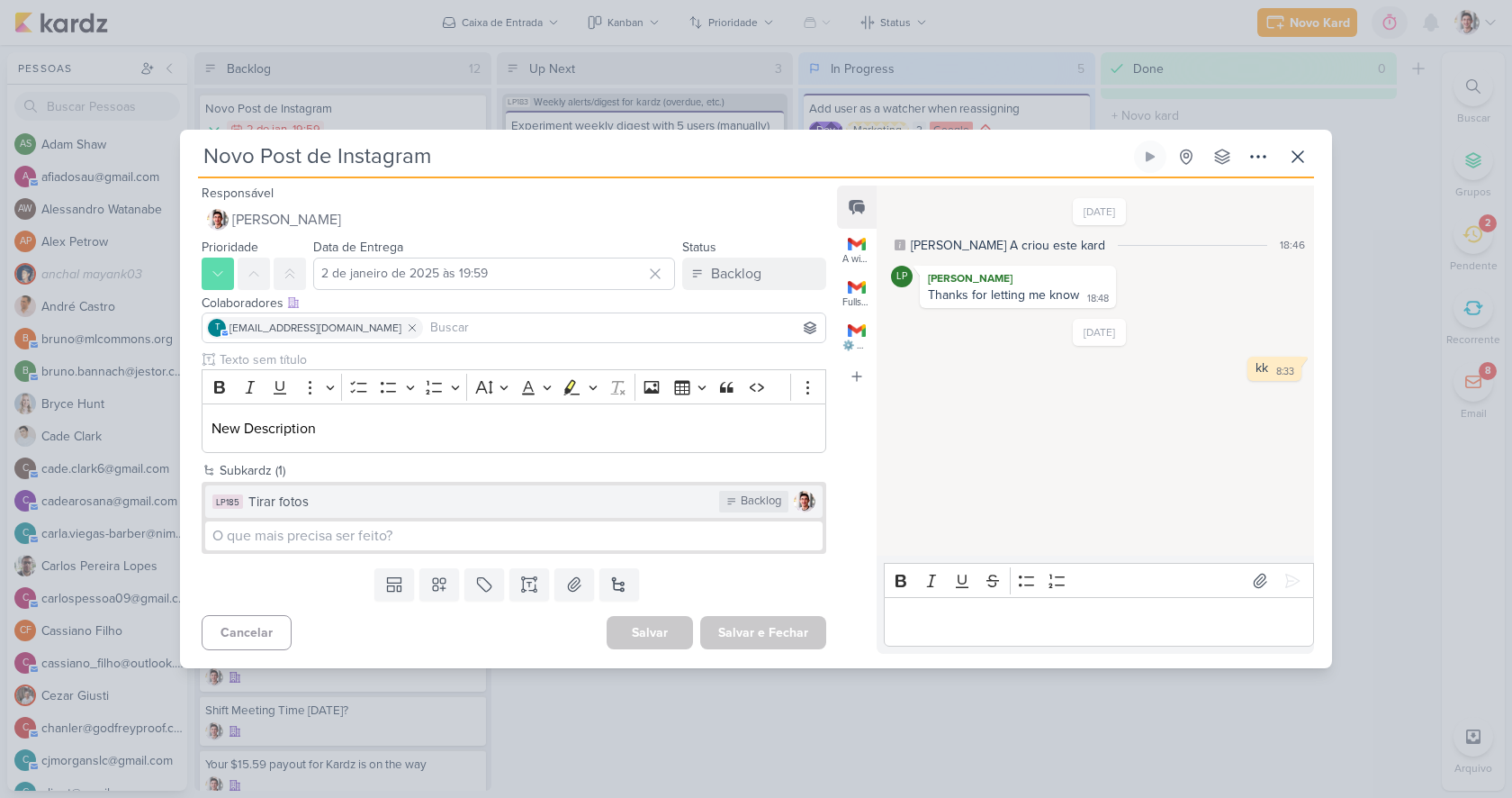
click at [524, 505] on div "Tirar fotos" at bounding box center [479, 502] width 461 height 21
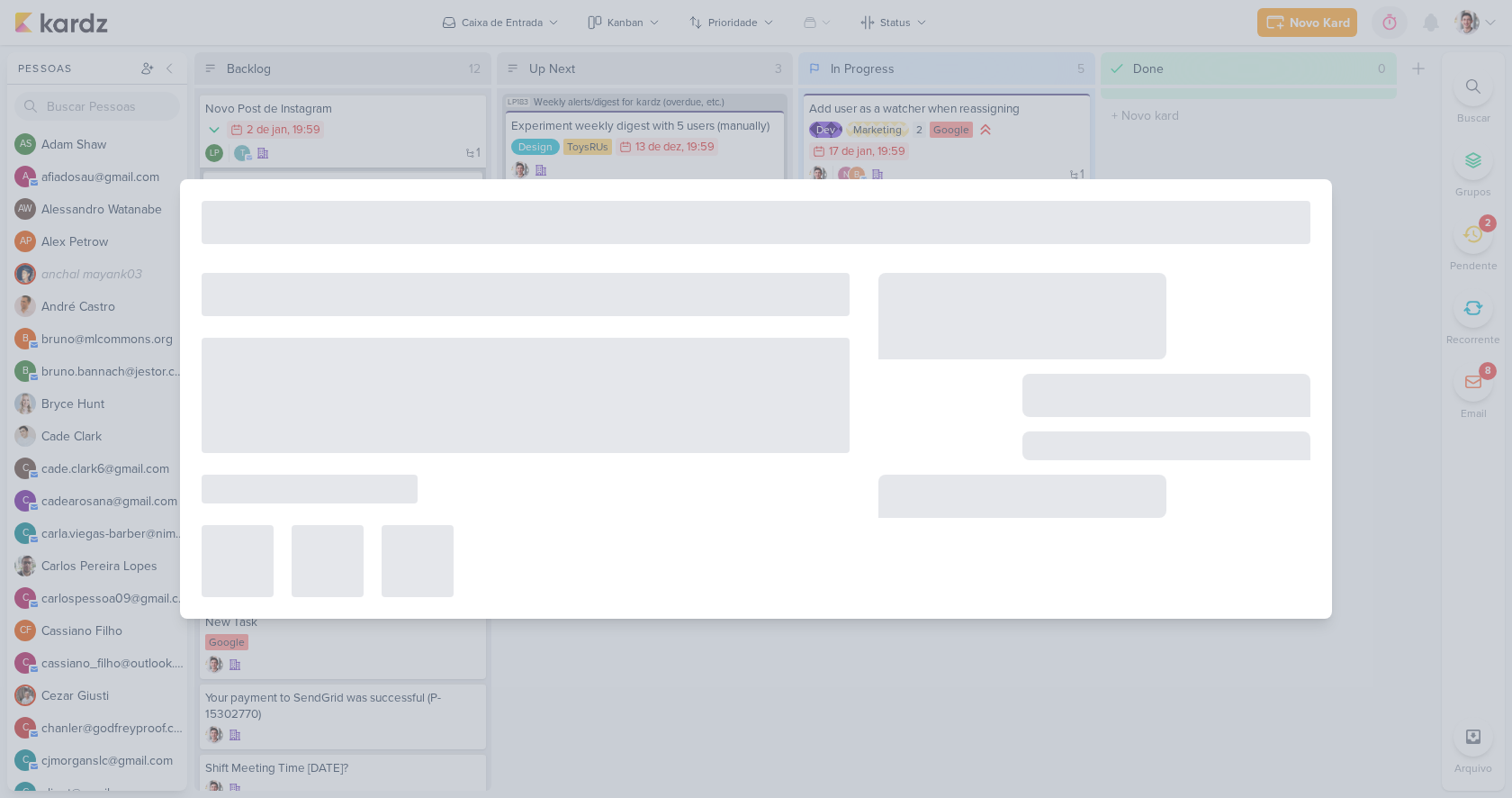
type input "Tirar fotos"
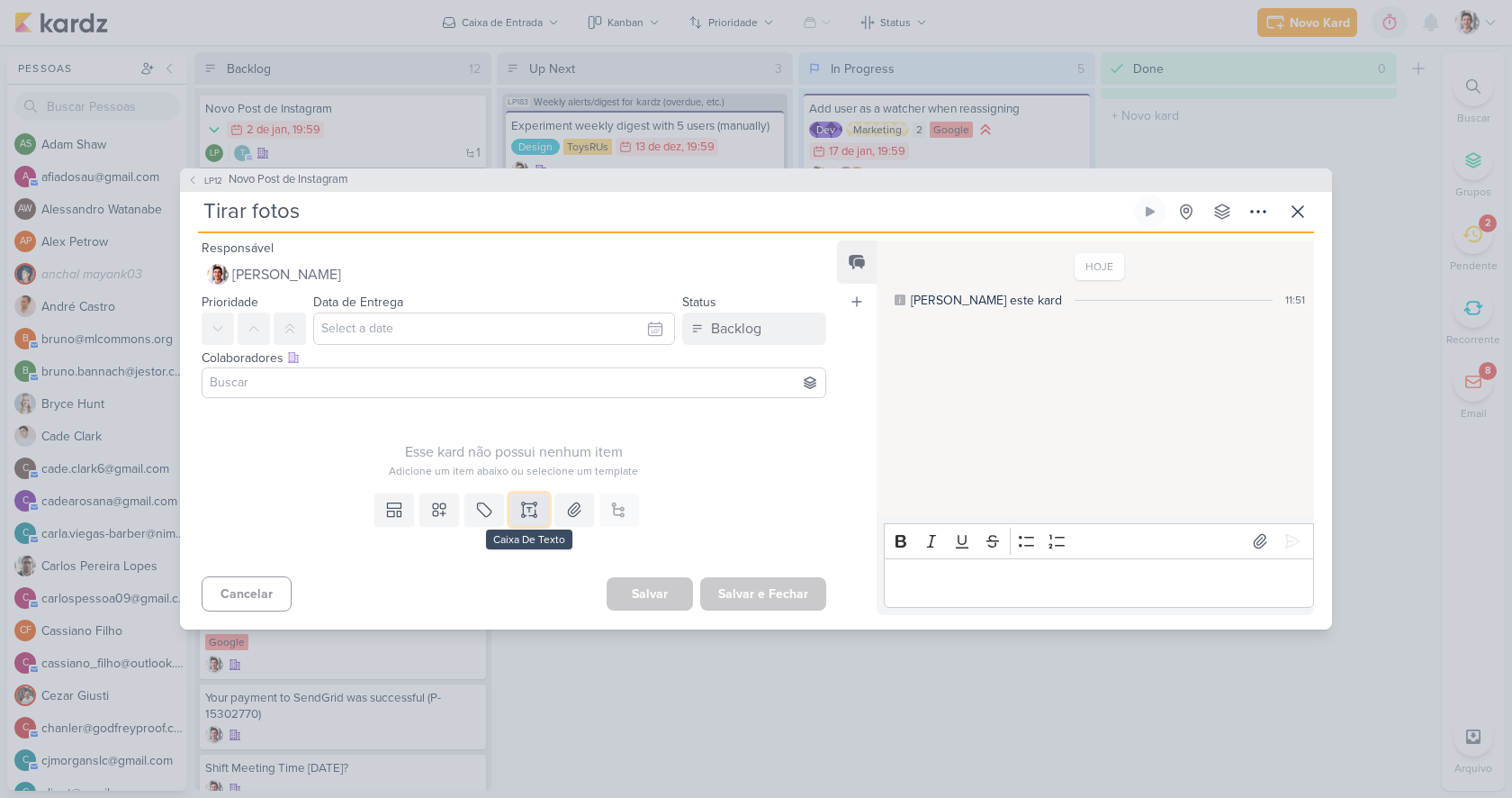
click at [538, 512] on button at bounding box center [529, 510] width 39 height 33
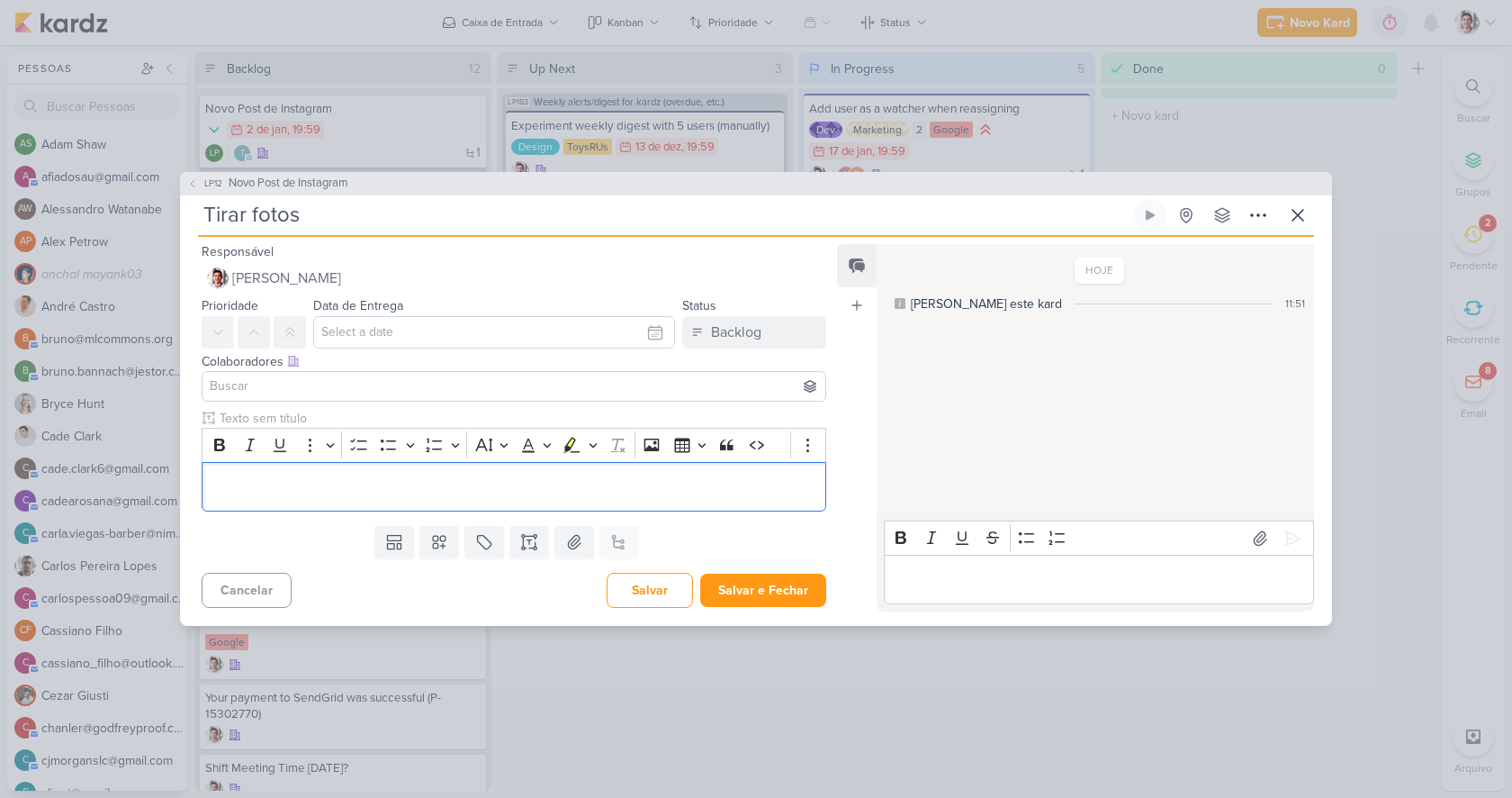
click at [752, 527] on div "Templates Campos Personalizados Marcadores Caixa De Texto Anexo Este kard já é …" at bounding box center [506, 542] width 654 height 47
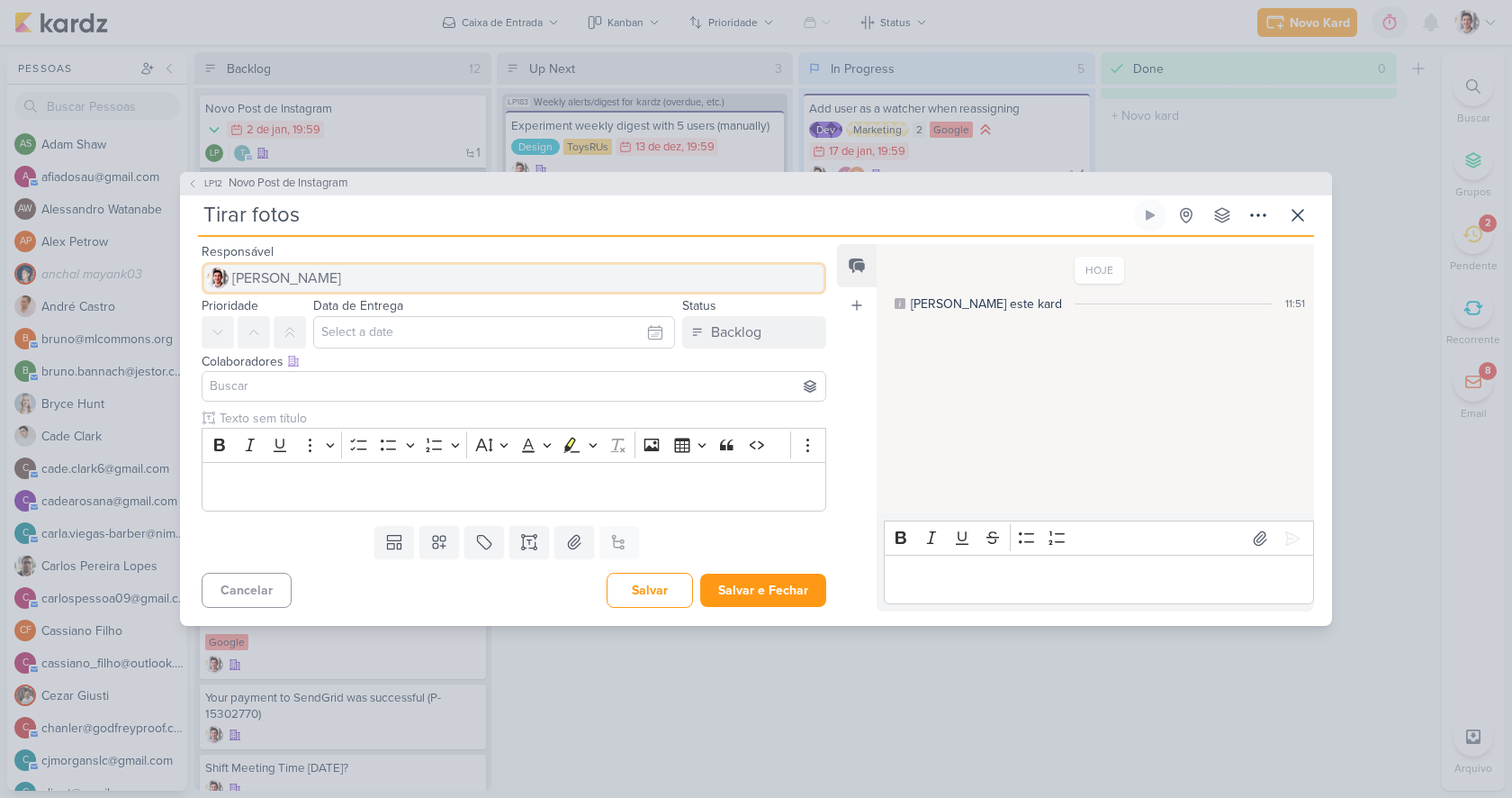
click at [271, 272] on span "[PERSON_NAME]" at bounding box center [286, 278] width 109 height 22
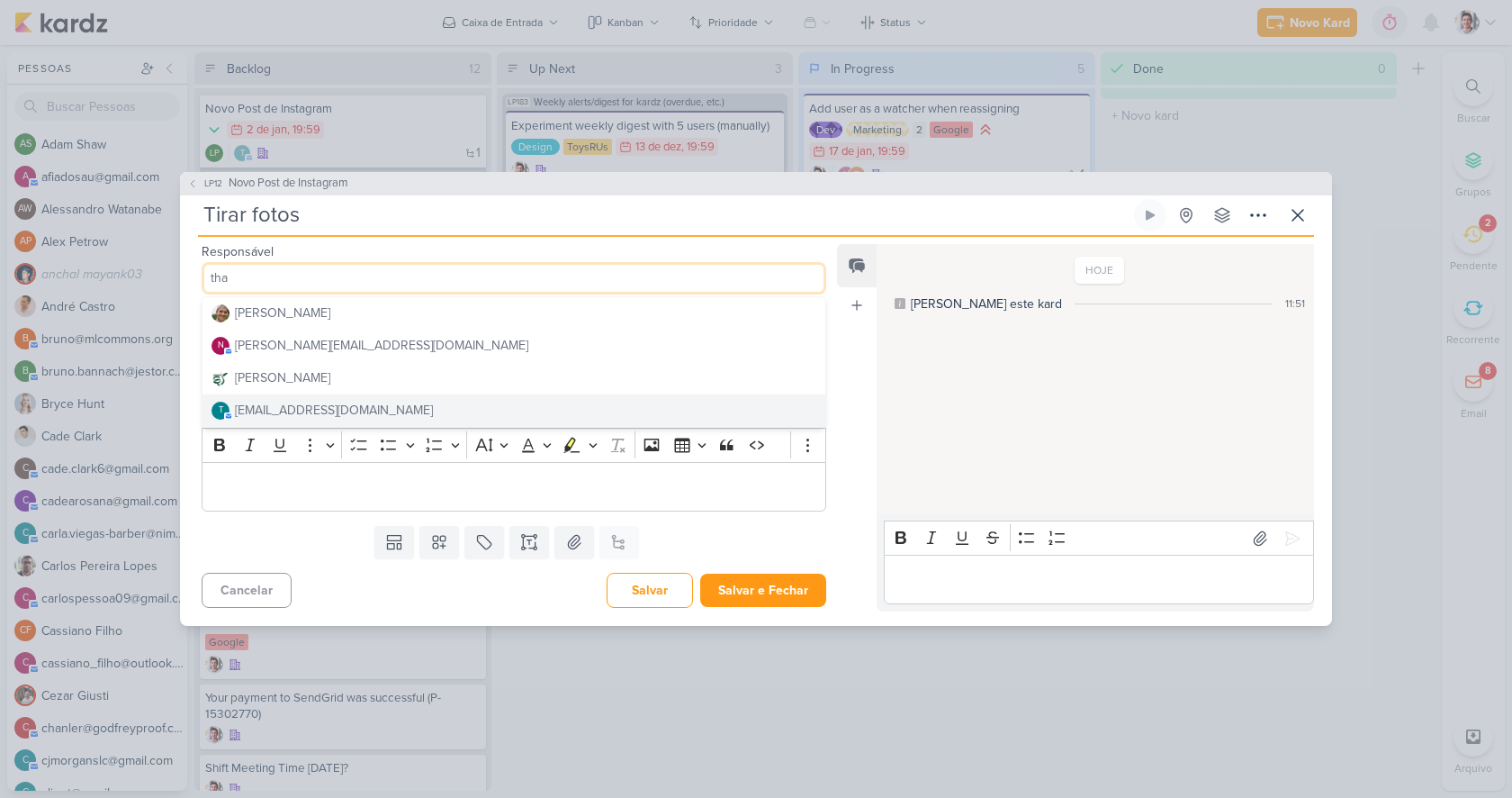
type input "tha"
click at [271, 417] on div "thaisltk@gmail.com" at bounding box center [334, 409] width 198 height 19
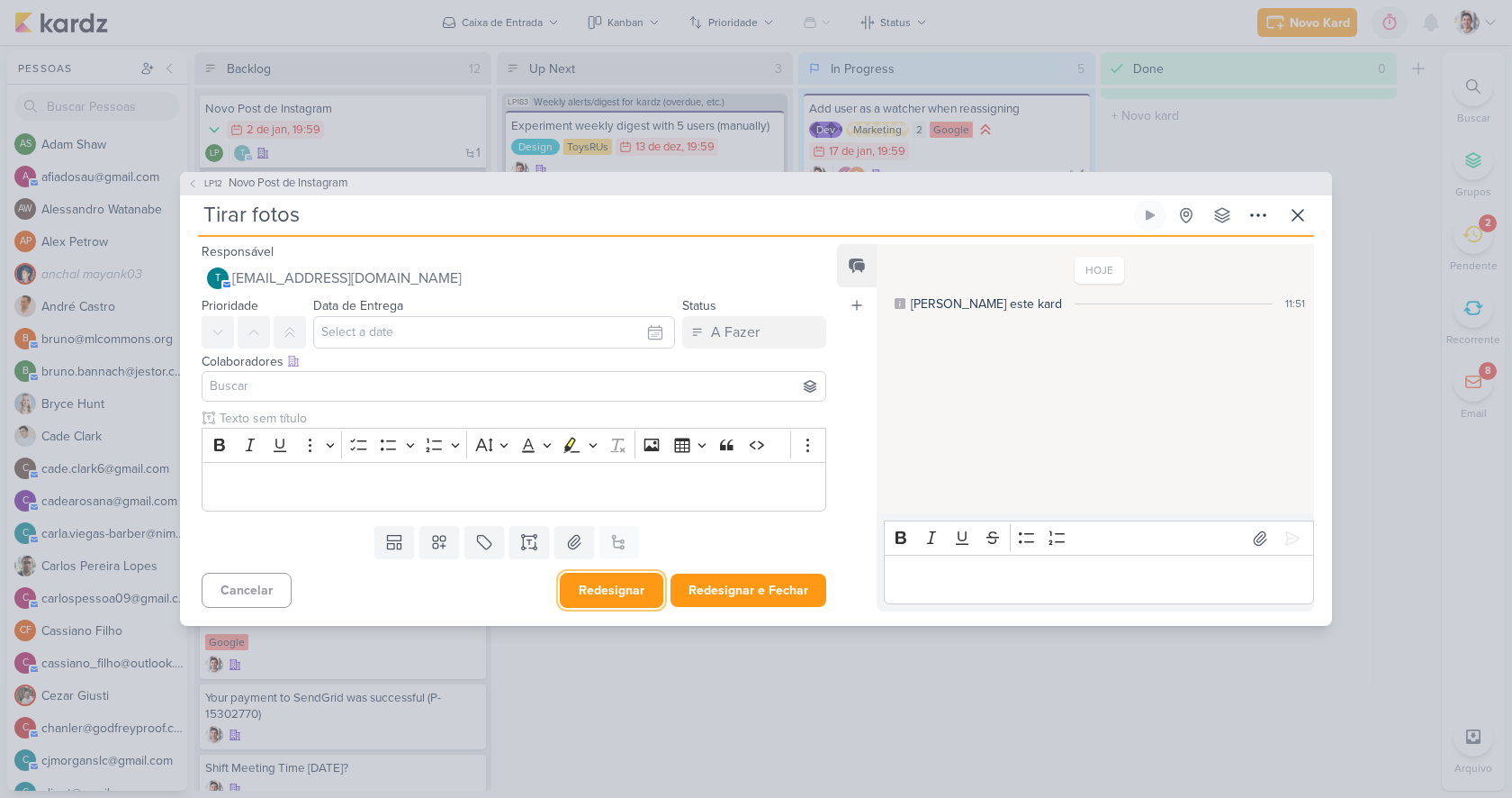
click at [610, 596] on button "Redesignar" at bounding box center [612, 590] width 104 height 35
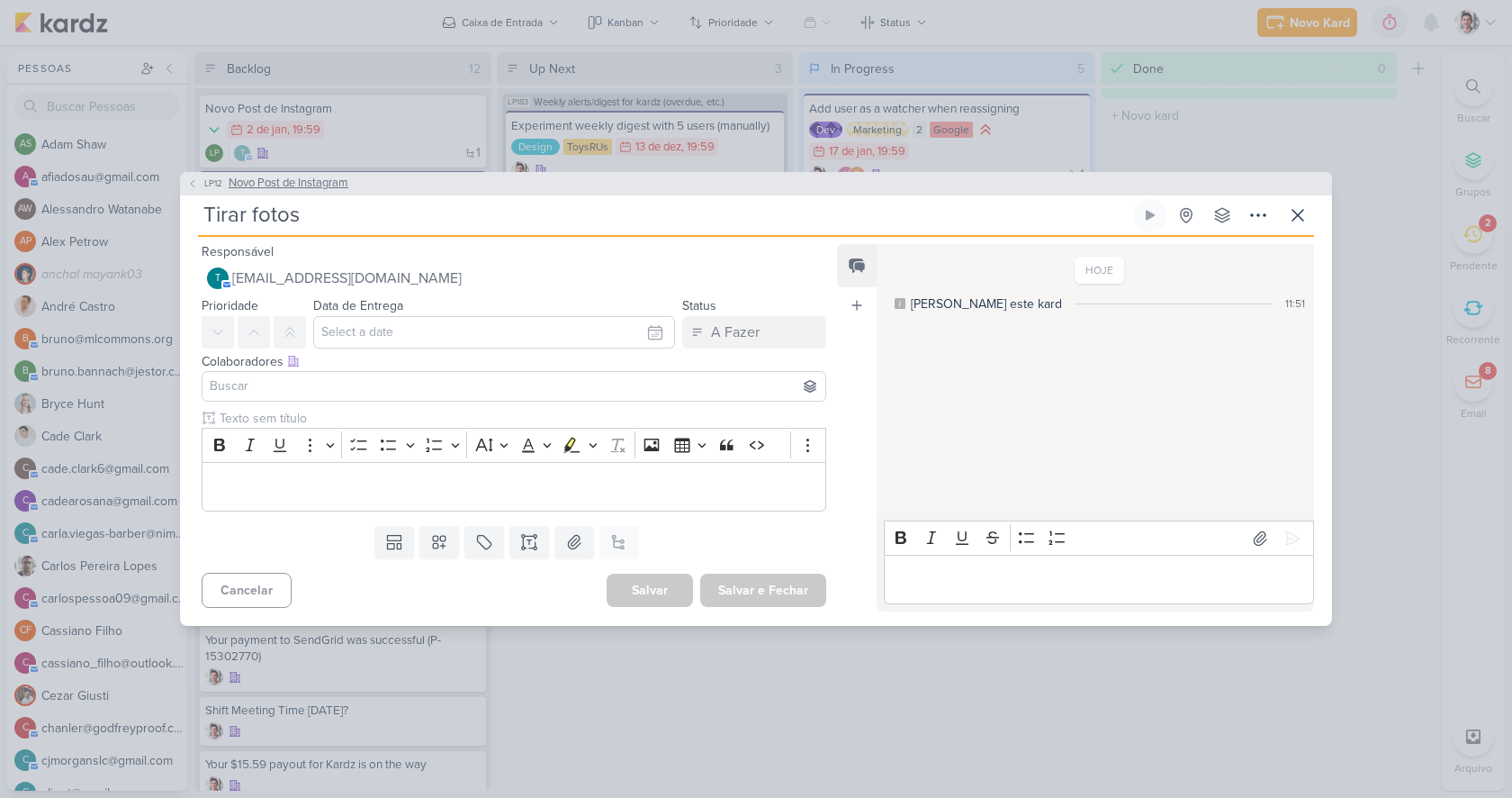
click at [262, 181] on span "Novo Post de Instagram" at bounding box center [288, 183] width 119 height 18
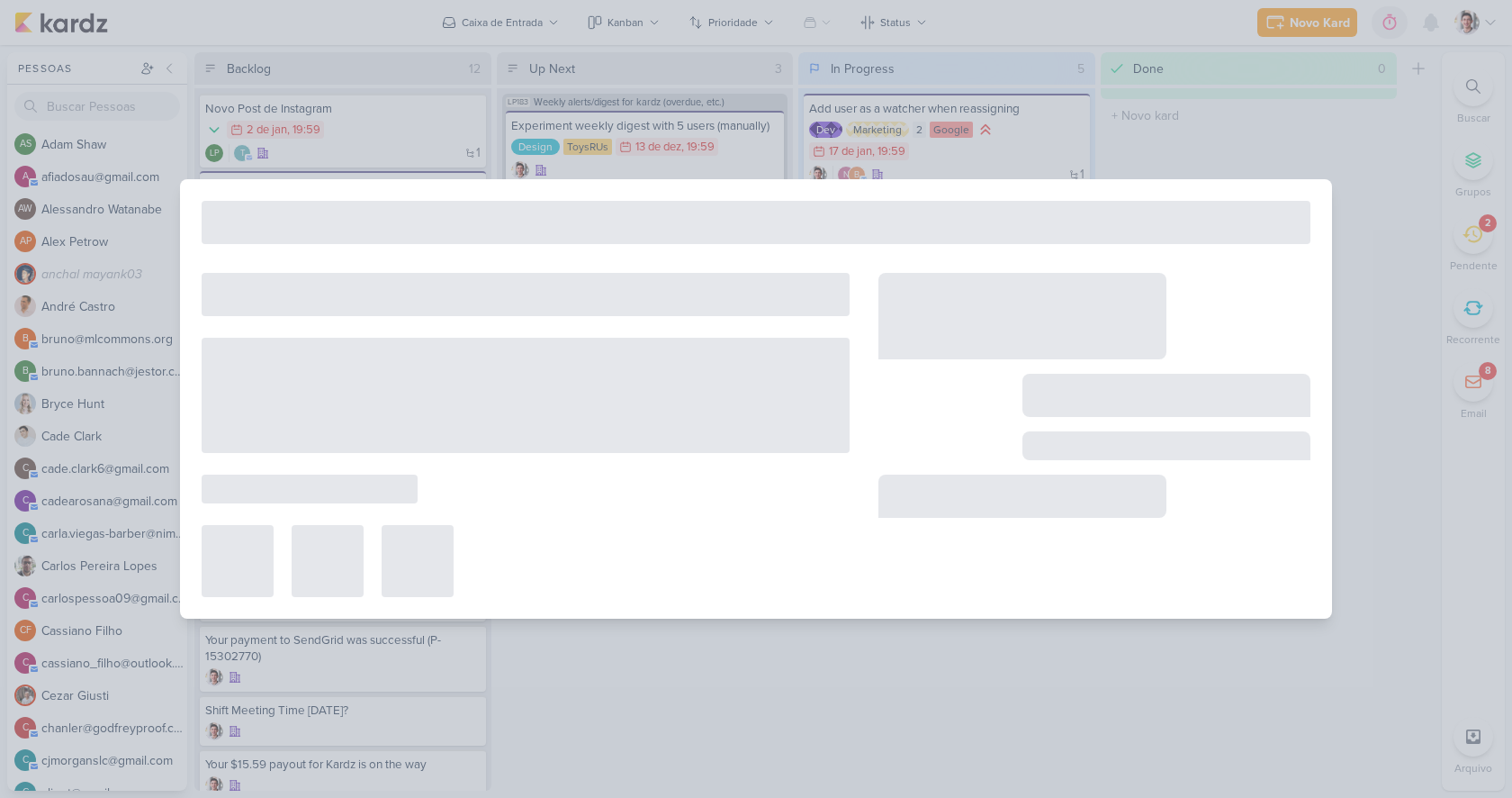
type input "Novo Post de Instagram"
type input "2 de janeiro de 2025 às 19:59"
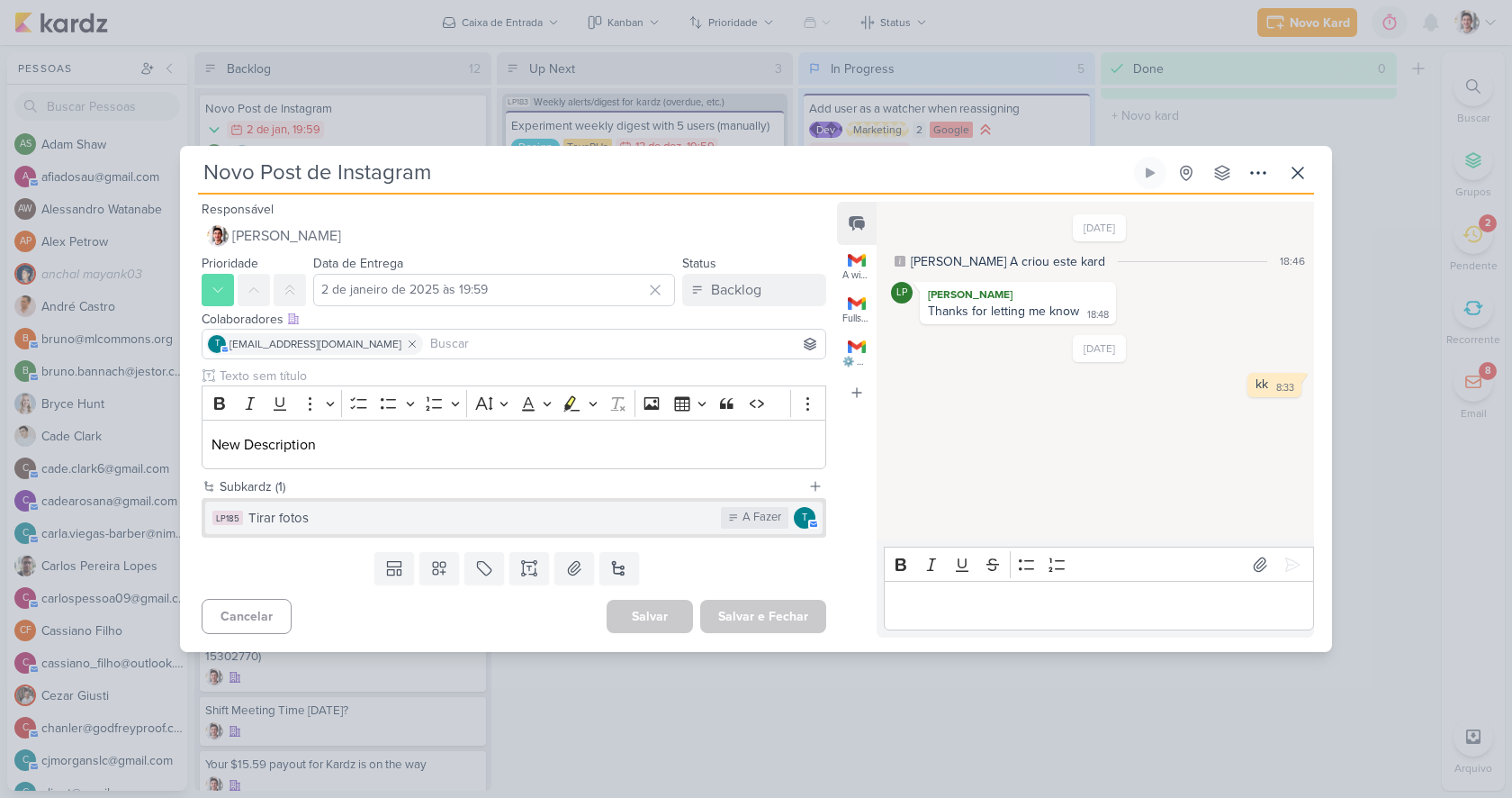
click at [514, 519] on div "Tirar fotos" at bounding box center [480, 518] width 463 height 21
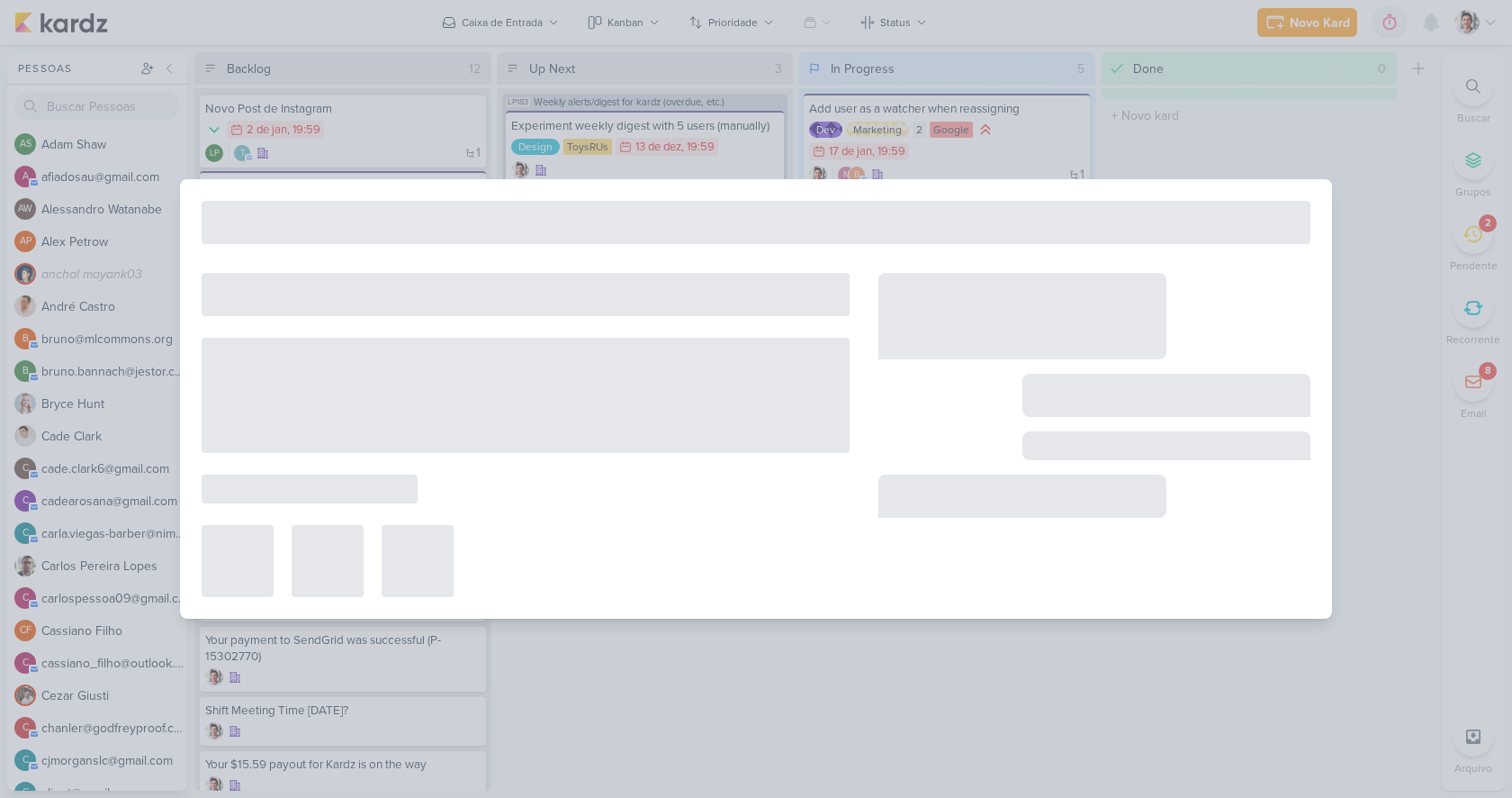
type input "Tirar fotos"
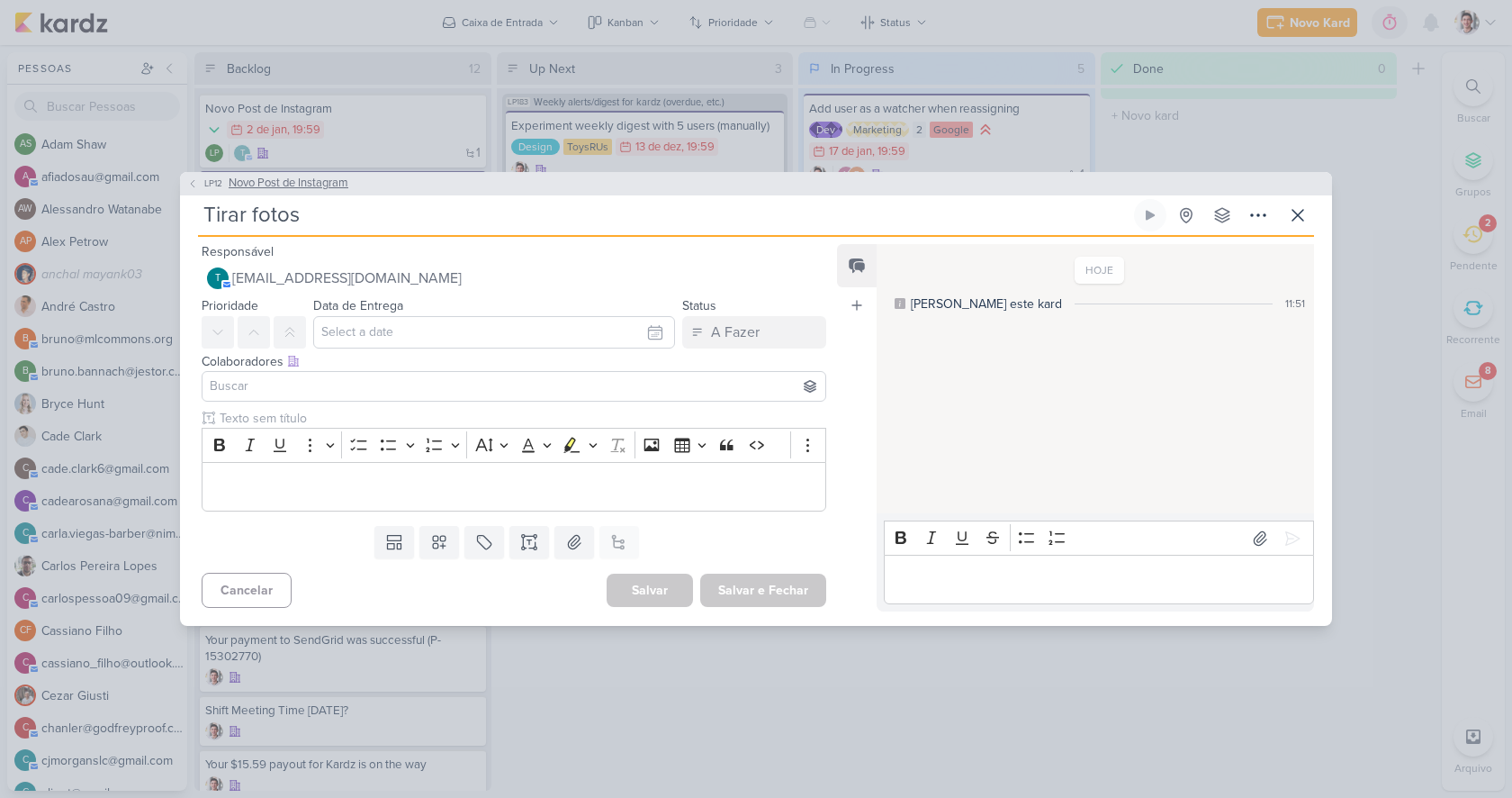
click at [261, 184] on span "Novo Post de Instagram" at bounding box center [288, 183] width 119 height 18
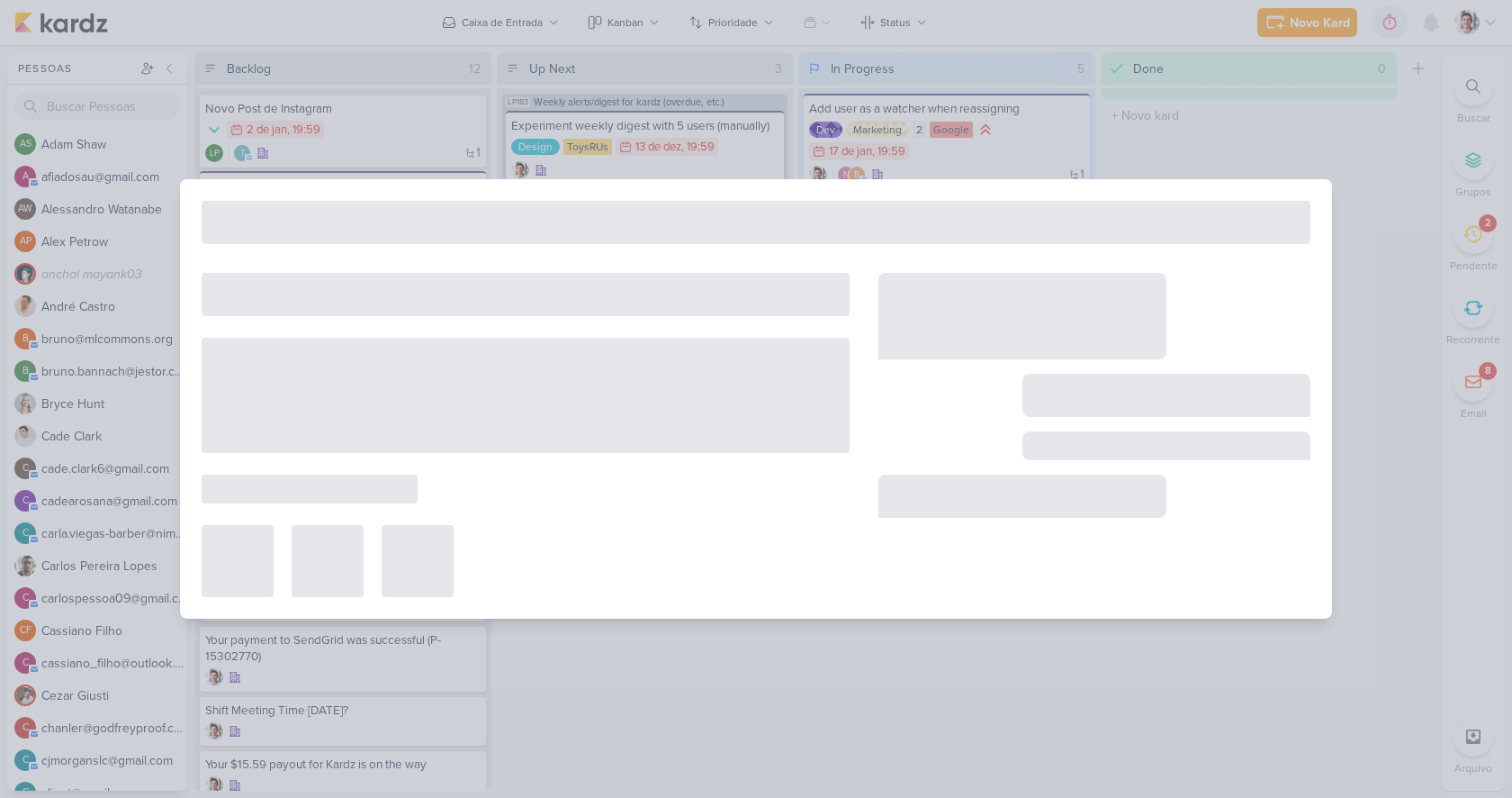
type input "Novo Post de Instagram"
type input "2 de janeiro de 2025 às 19:59"
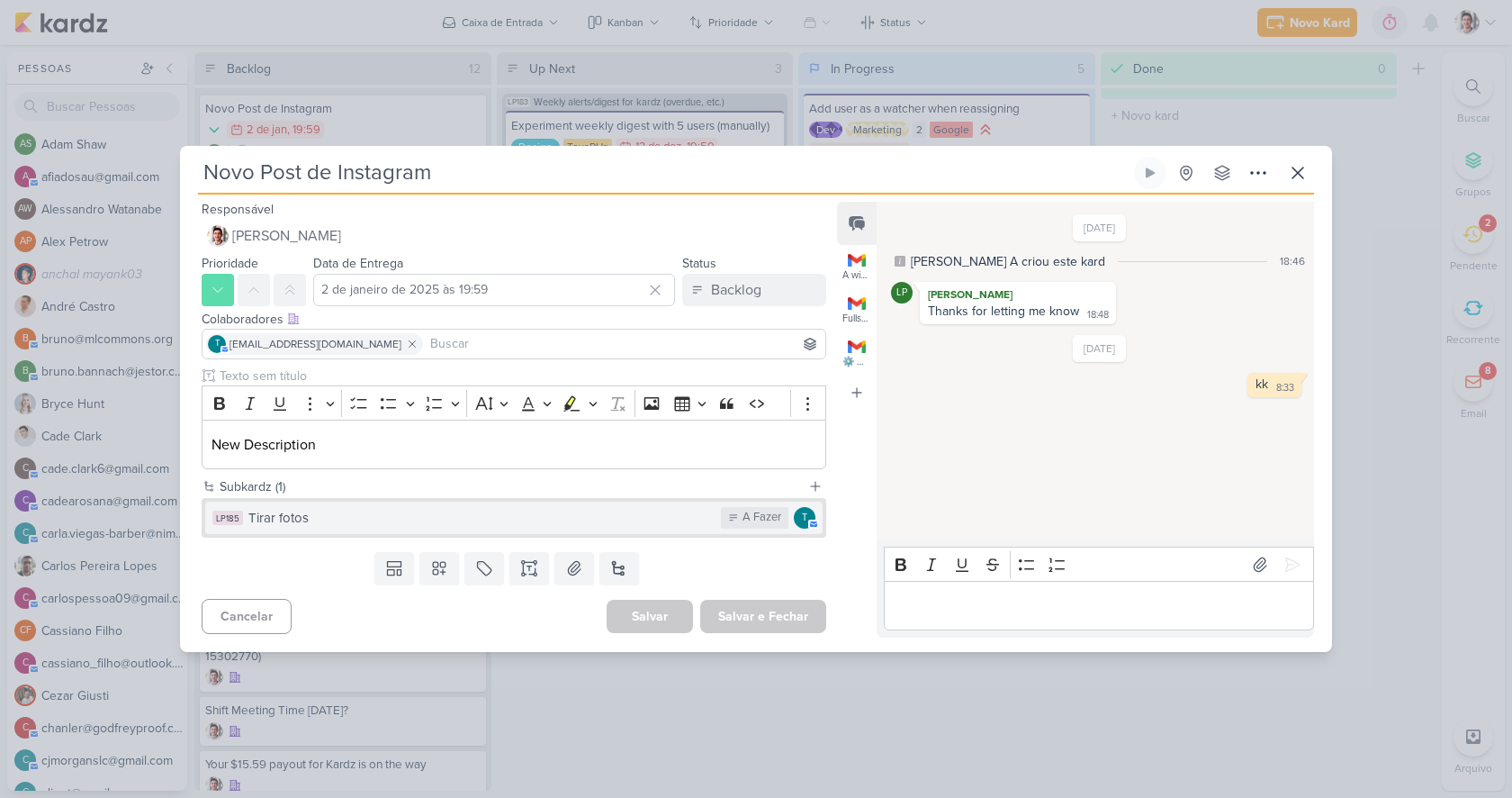
click at [392, 525] on div "Tirar fotos" at bounding box center [480, 518] width 463 height 21
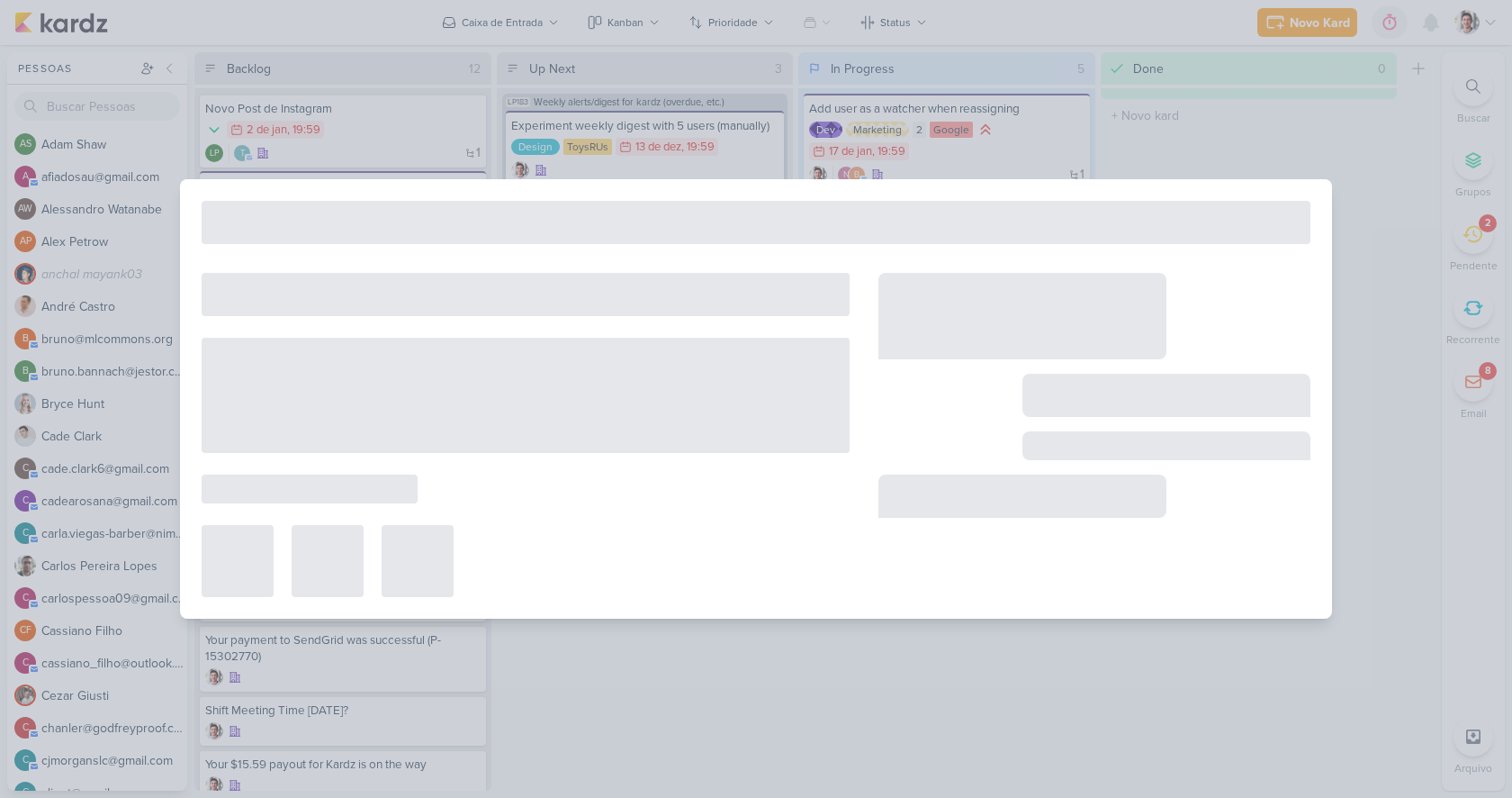
type input "Tirar fotos"
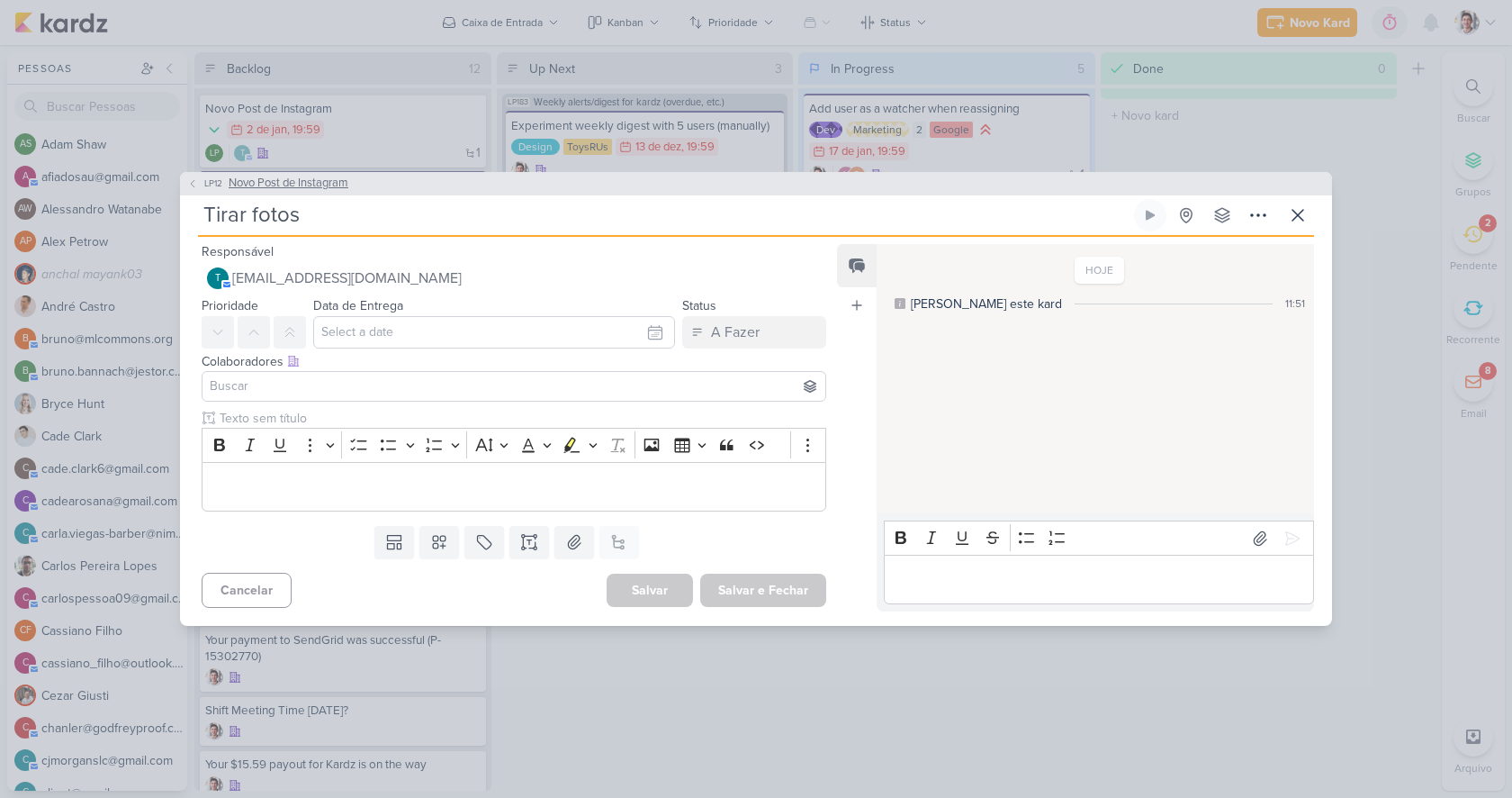
click at [235, 184] on span "Novo Post de Instagram" at bounding box center [288, 183] width 119 height 18
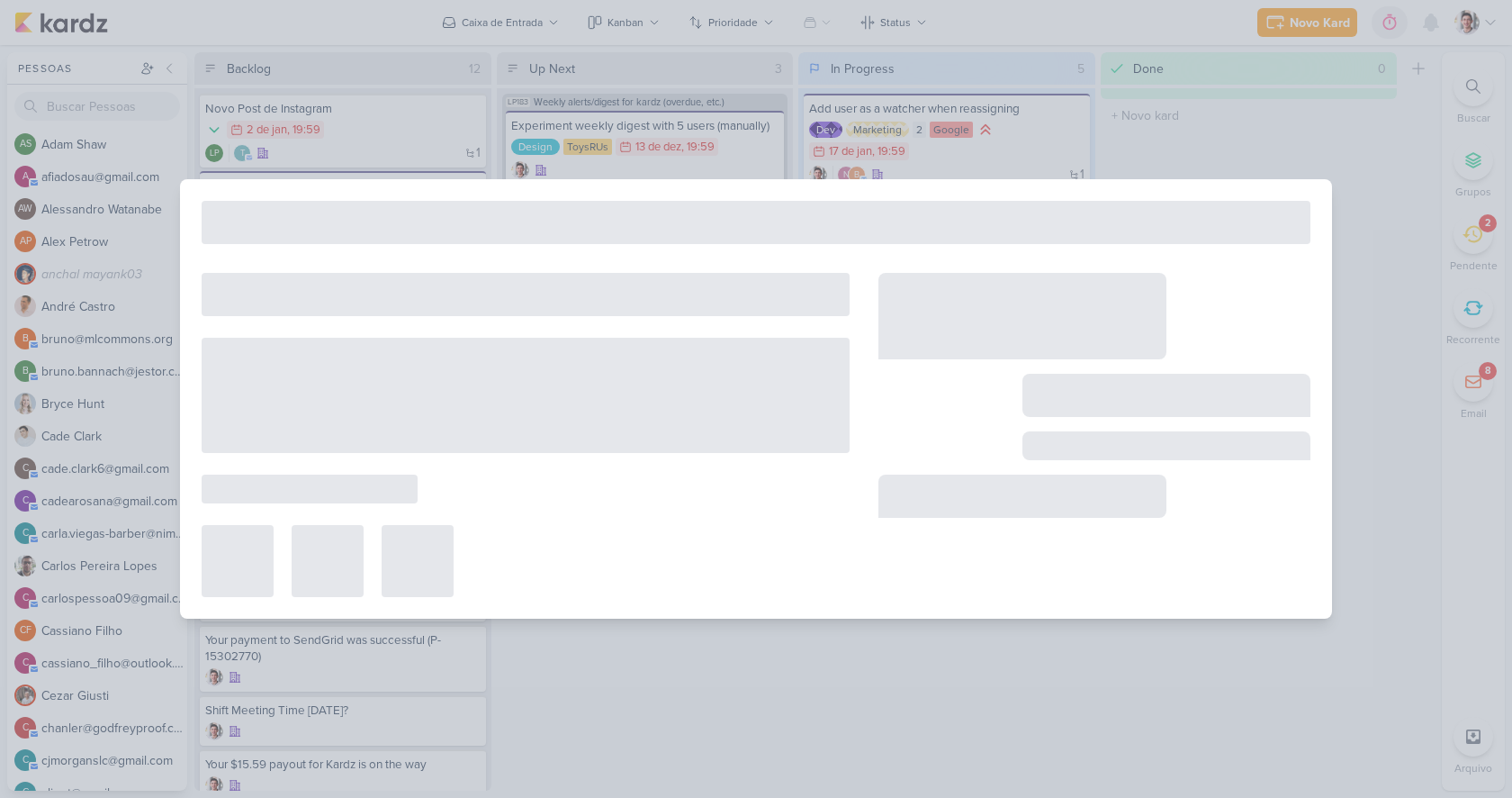
type input "Novo Post de Instagram"
type input "2 de janeiro de 2025 às 19:59"
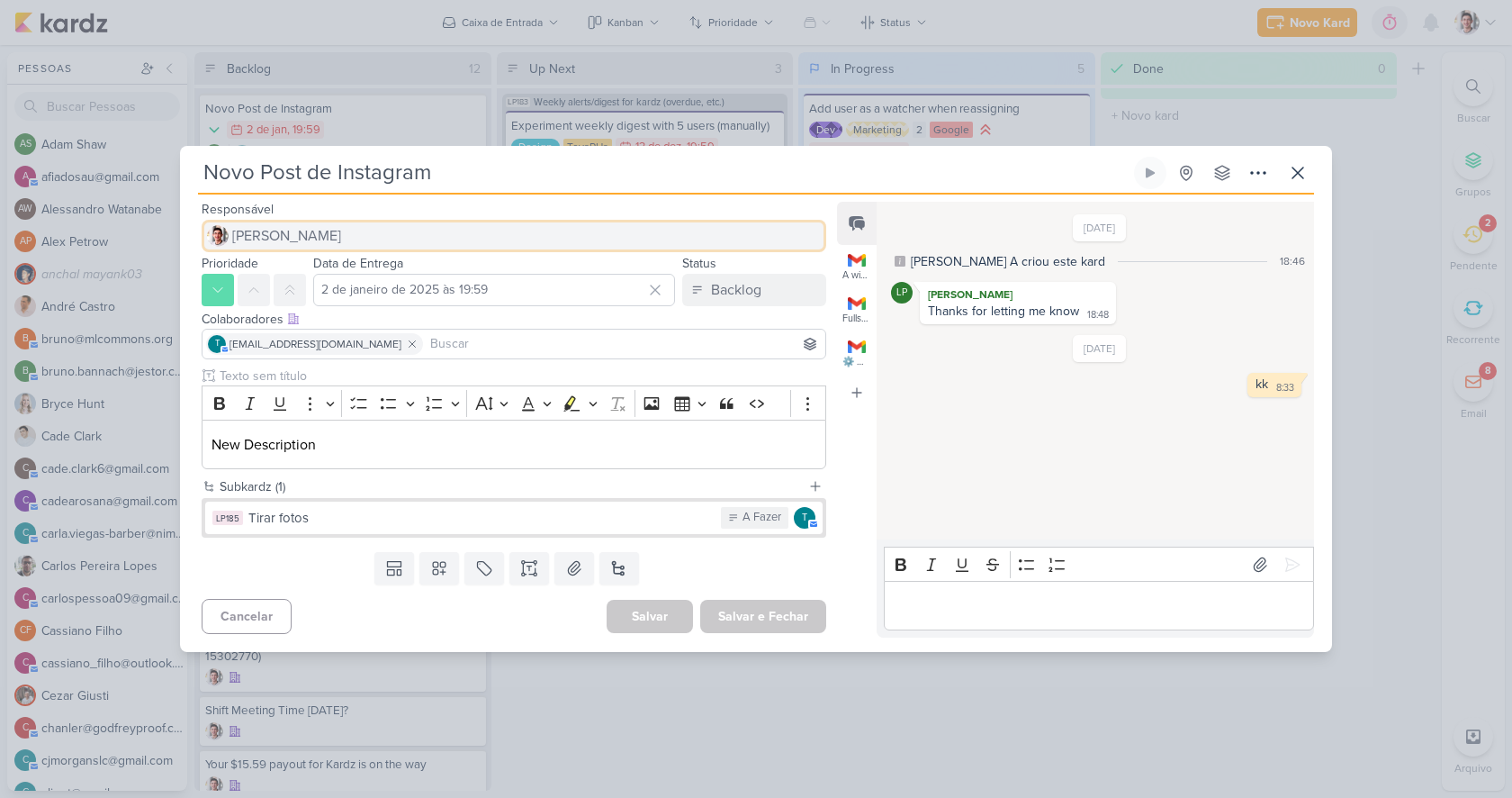
click at [274, 233] on span "[PERSON_NAME]" at bounding box center [286, 236] width 109 height 22
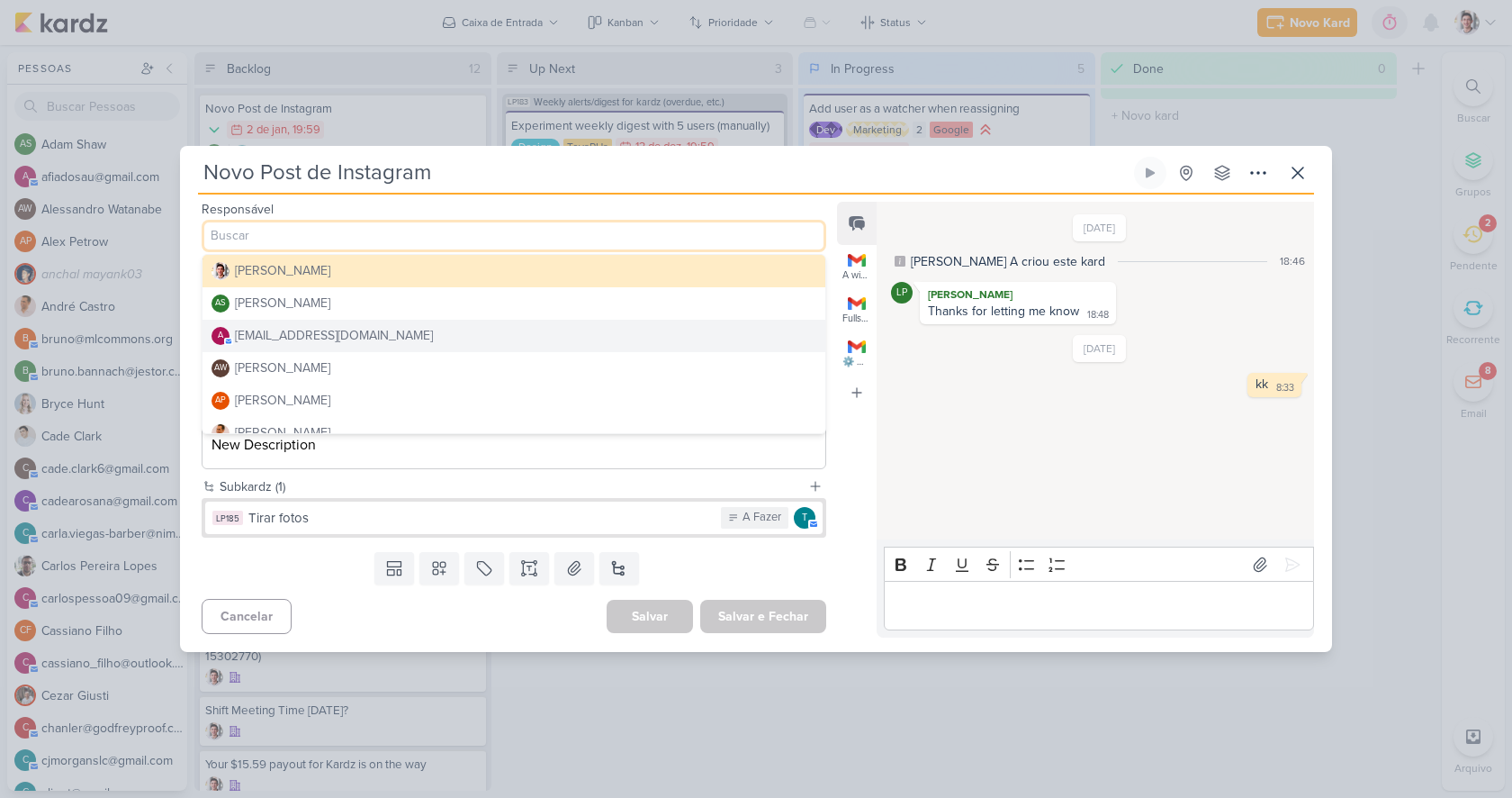
click at [190, 326] on div "Colaboradores Este kard pode ser visível a usuários da sua organização Este kar…" at bounding box center [506, 337] width 654 height 60
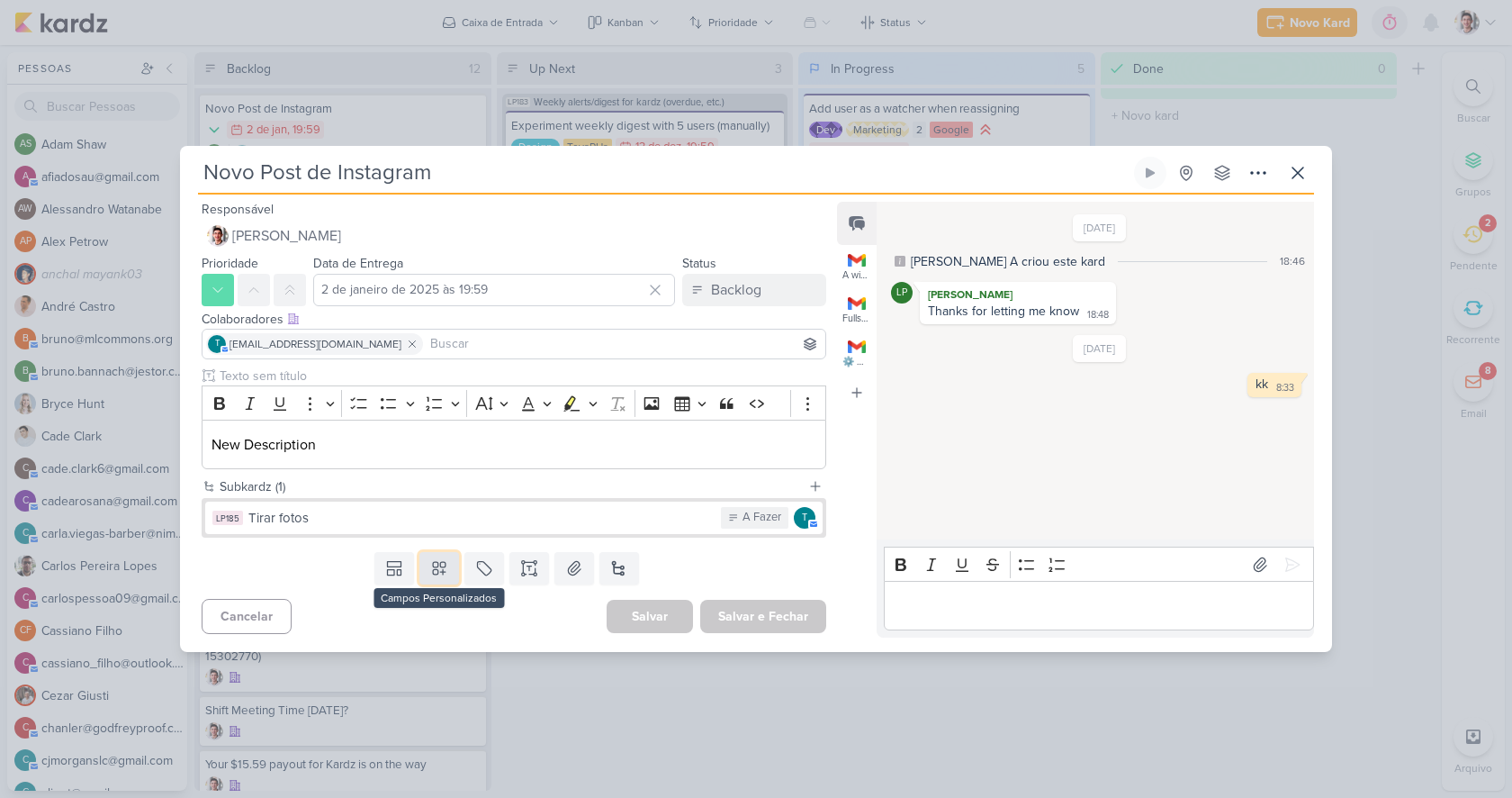
click at [448, 565] on button at bounding box center [439, 568] width 39 height 33
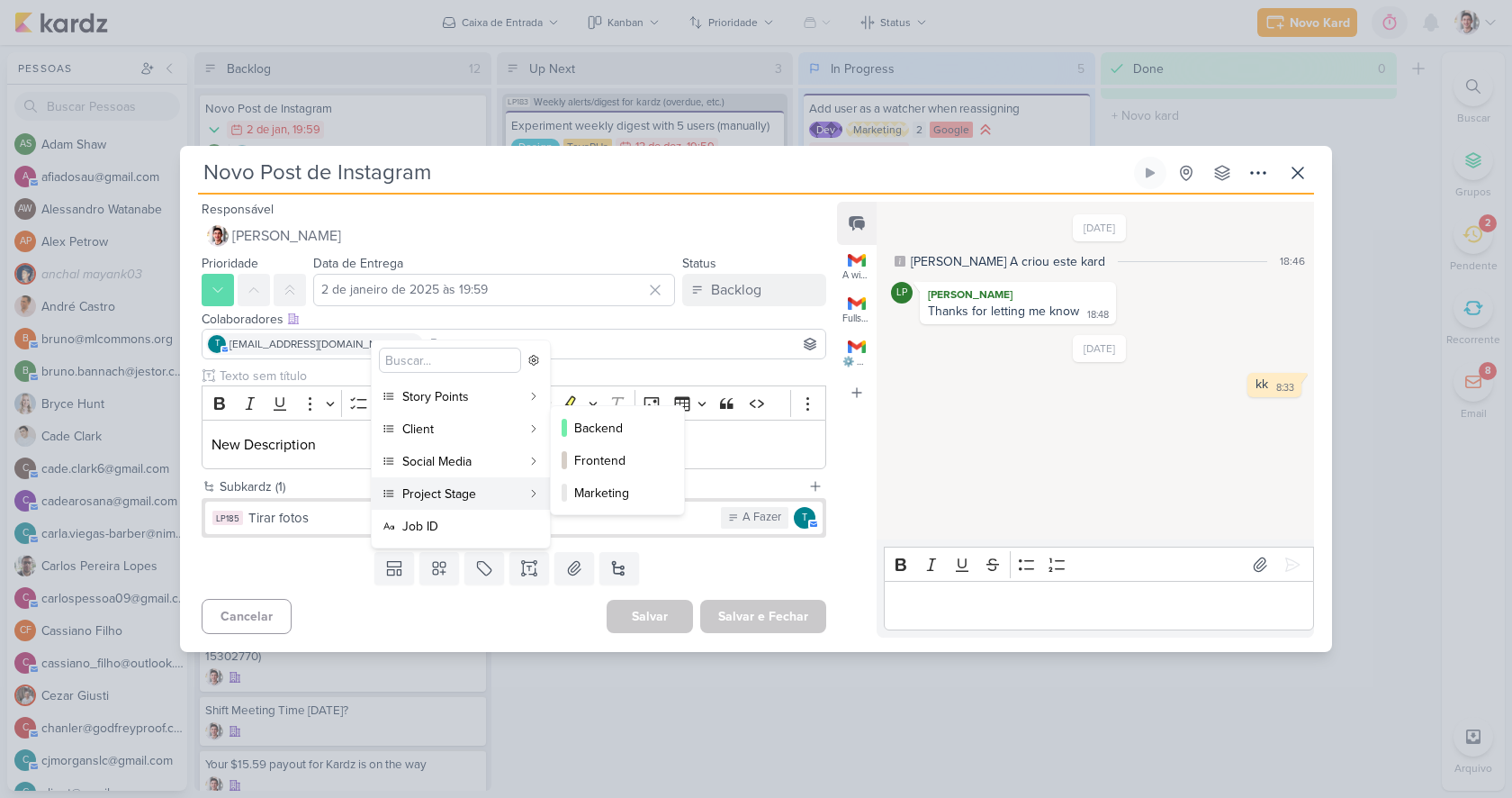
click at [491, 492] on div "Project Stage" at bounding box center [461, 493] width 119 height 19
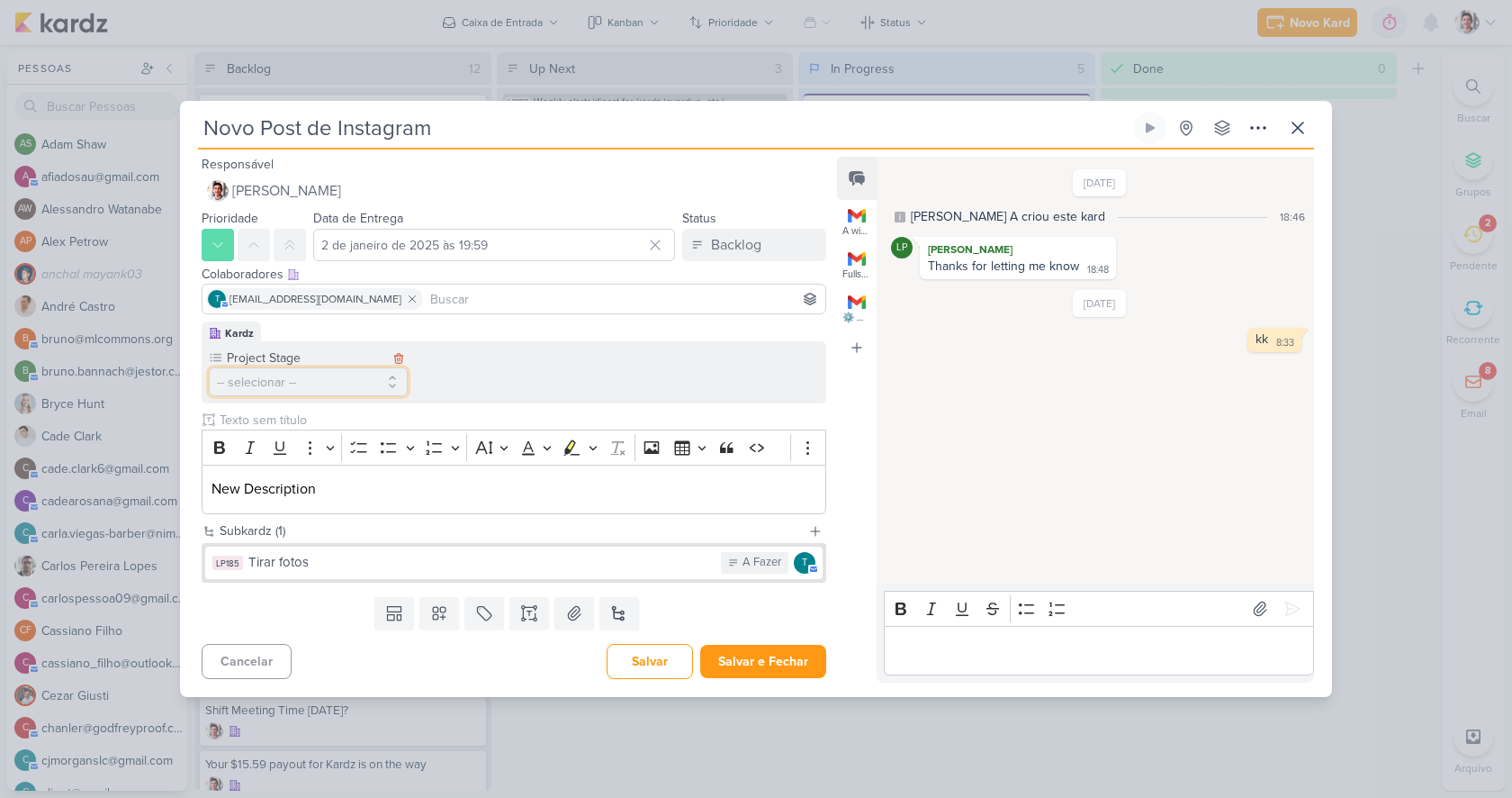
click at [369, 384] on button "-- selecionar --" at bounding box center [308, 382] width 199 height 29
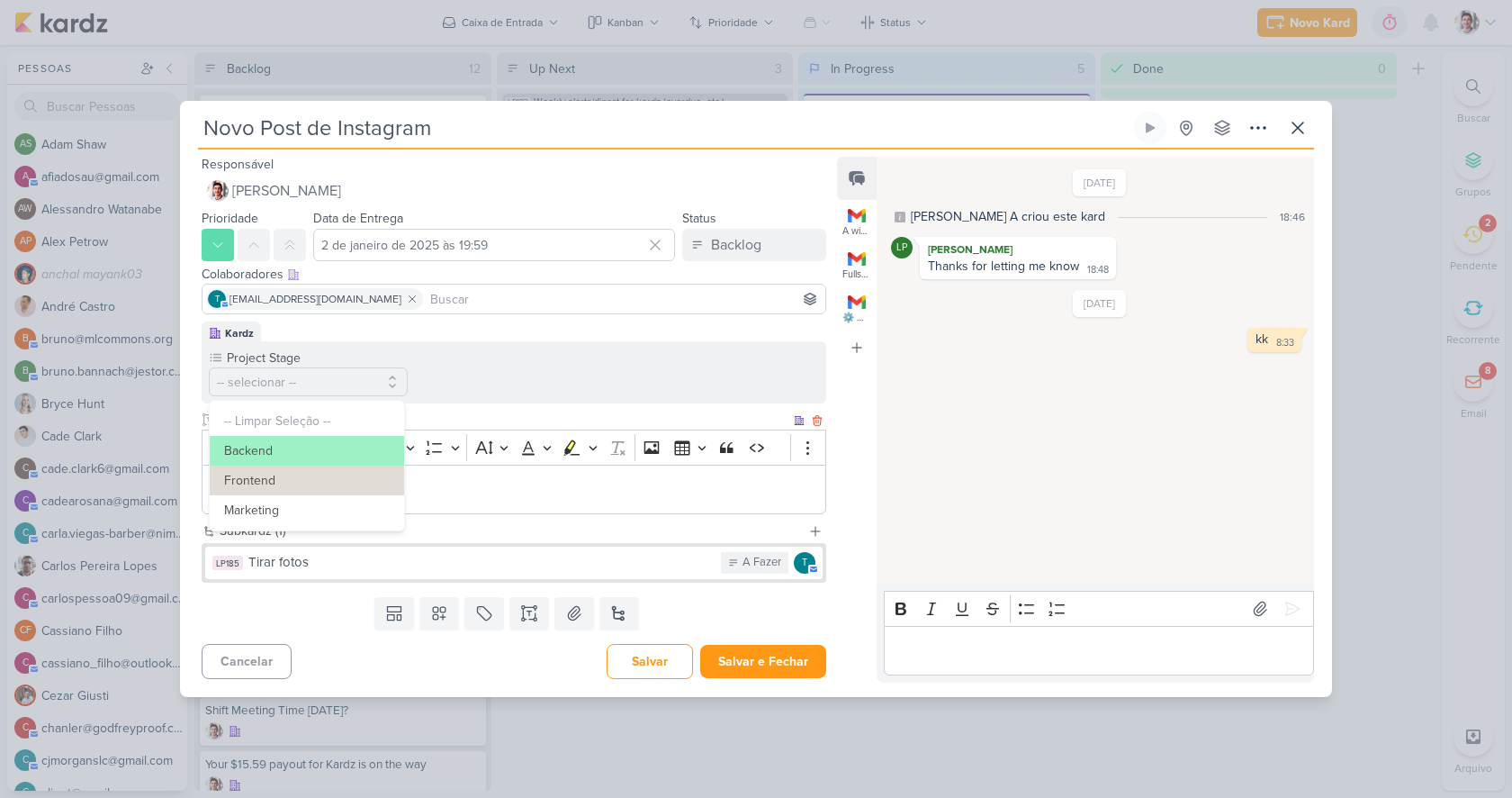
click at [496, 399] on div "Project Stage -- selecionar -- -- Limpar Seleção -- Backend Frontend" at bounding box center [513, 372] width 625 height 62
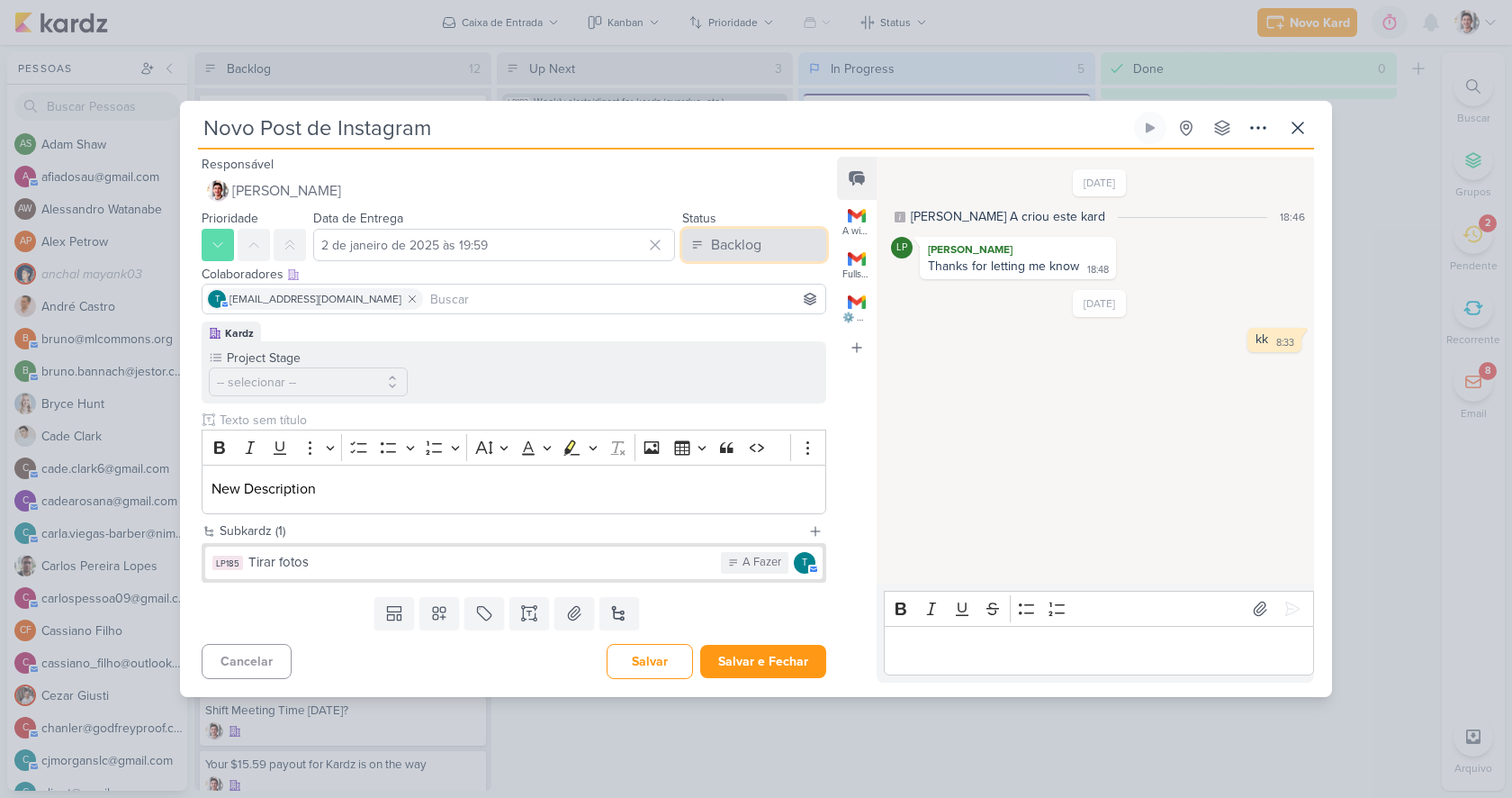
click at [751, 241] on div "Backlog" at bounding box center [736, 245] width 50 height 22
click at [595, 330] on div "Kardz Project Stage -- selecionar -- -- Limpar Seleção -- Backend Frontend" at bounding box center [513, 362] width 625 height 82
click at [333, 382] on button "-- selecionar --" at bounding box center [308, 382] width 199 height 29
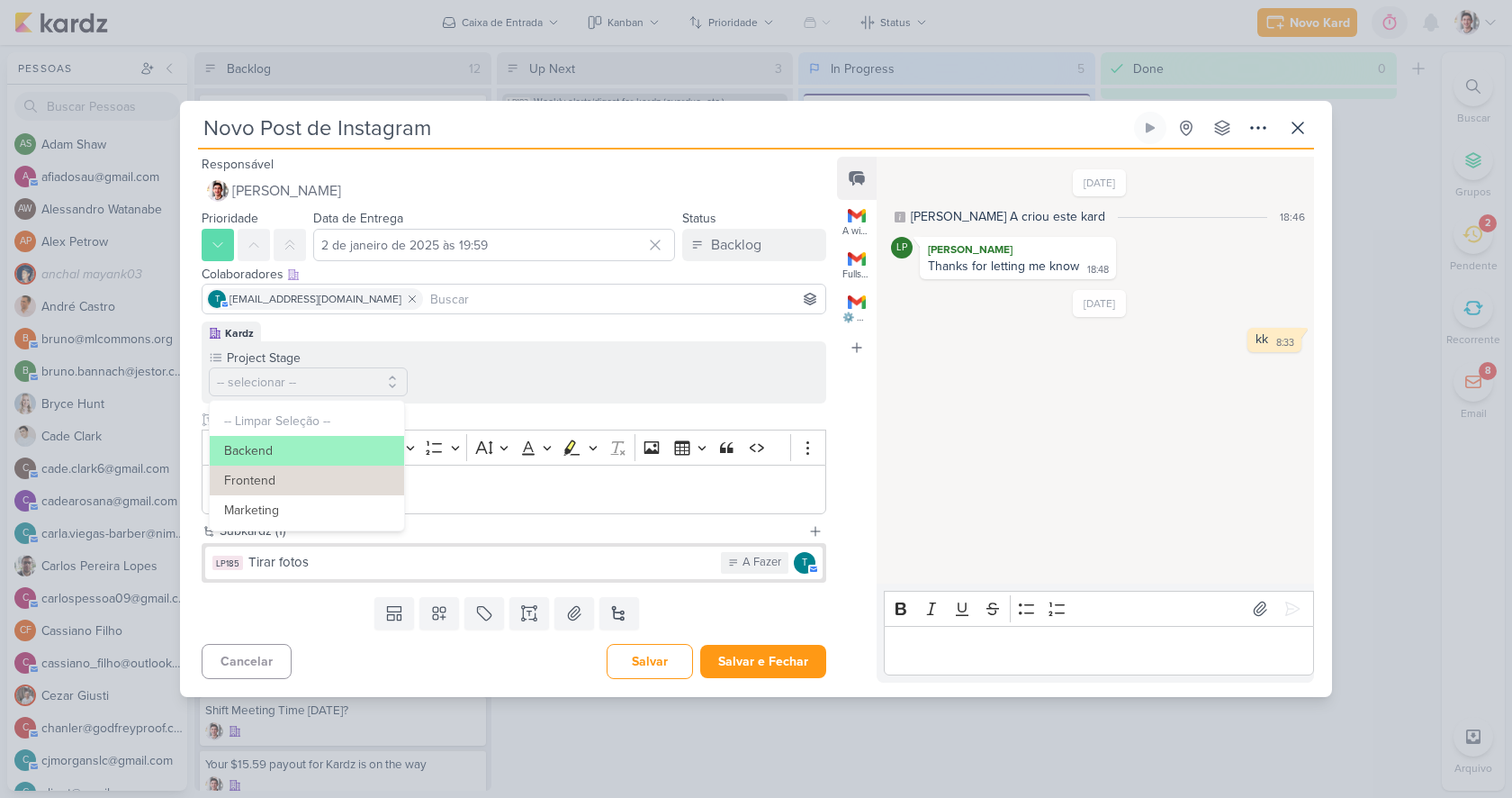
click at [528, 379] on div "Project Stage -- selecionar -- -- Limpar Seleção -- Backend Frontend" at bounding box center [513, 372] width 625 height 62
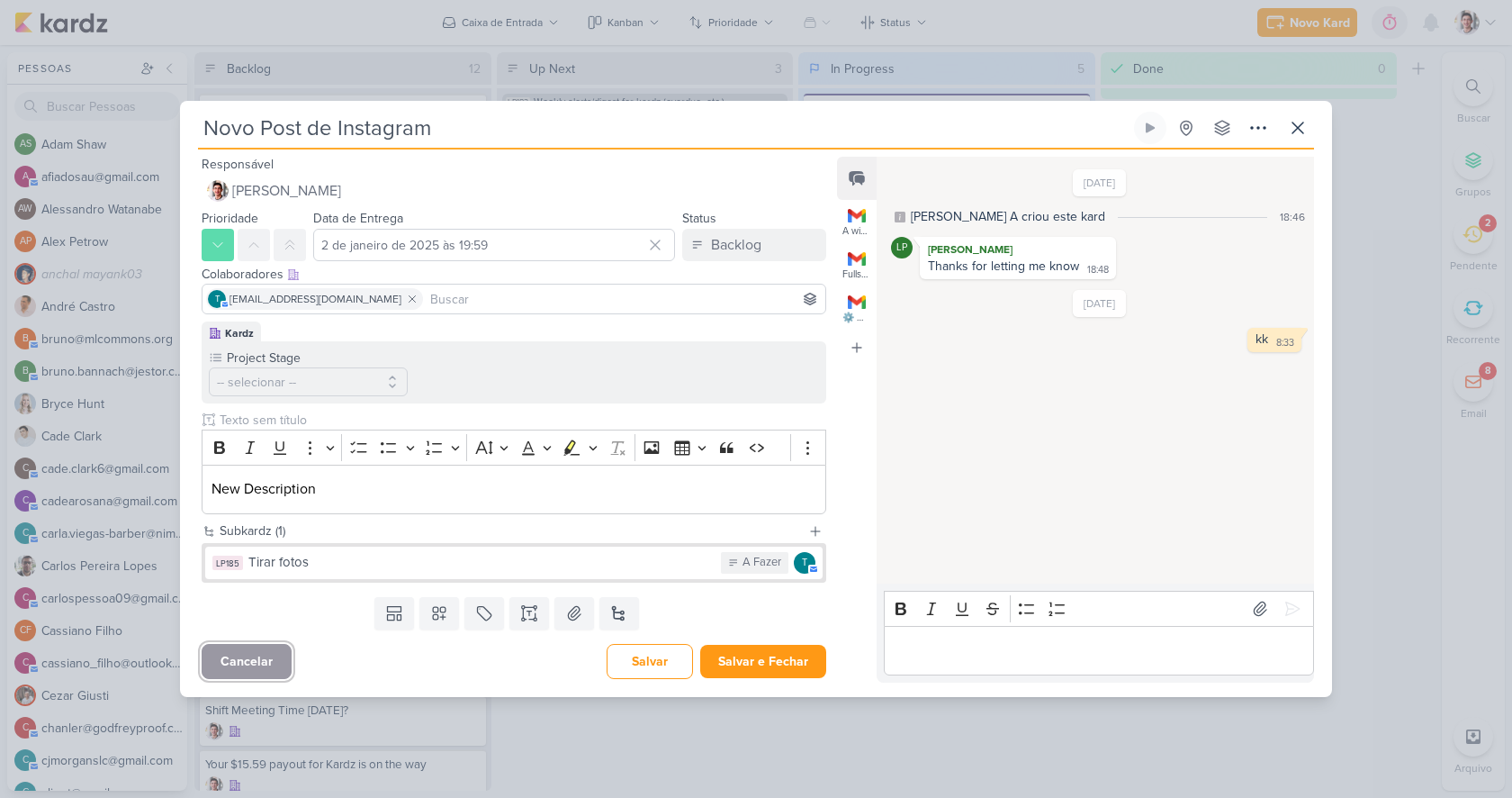
click at [233, 654] on button "Cancelar" at bounding box center [246, 661] width 90 height 35
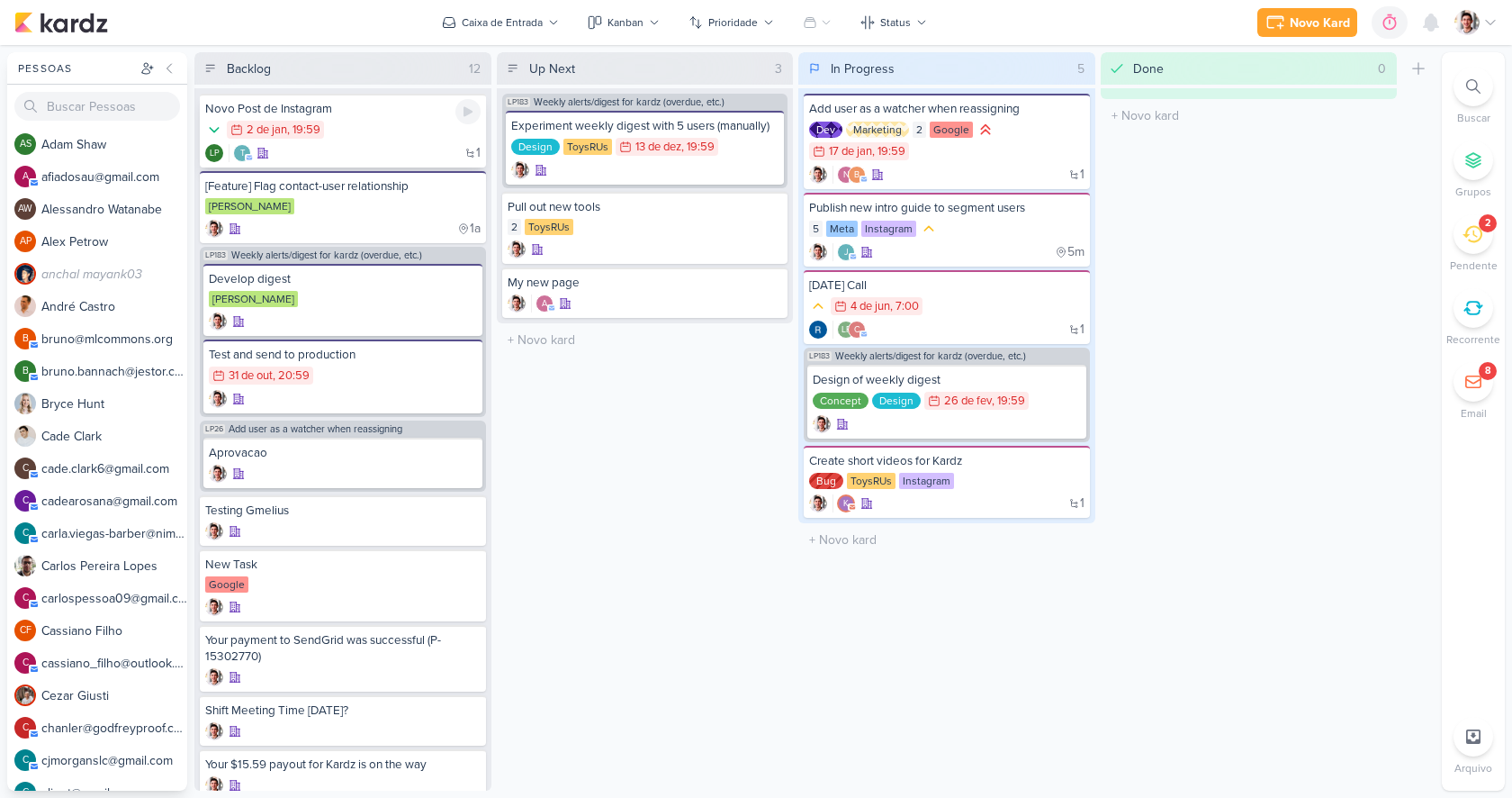
click at [380, 128] on div "2/1 2 de jan , 19:59" at bounding box center [343, 130] width 275 height 20
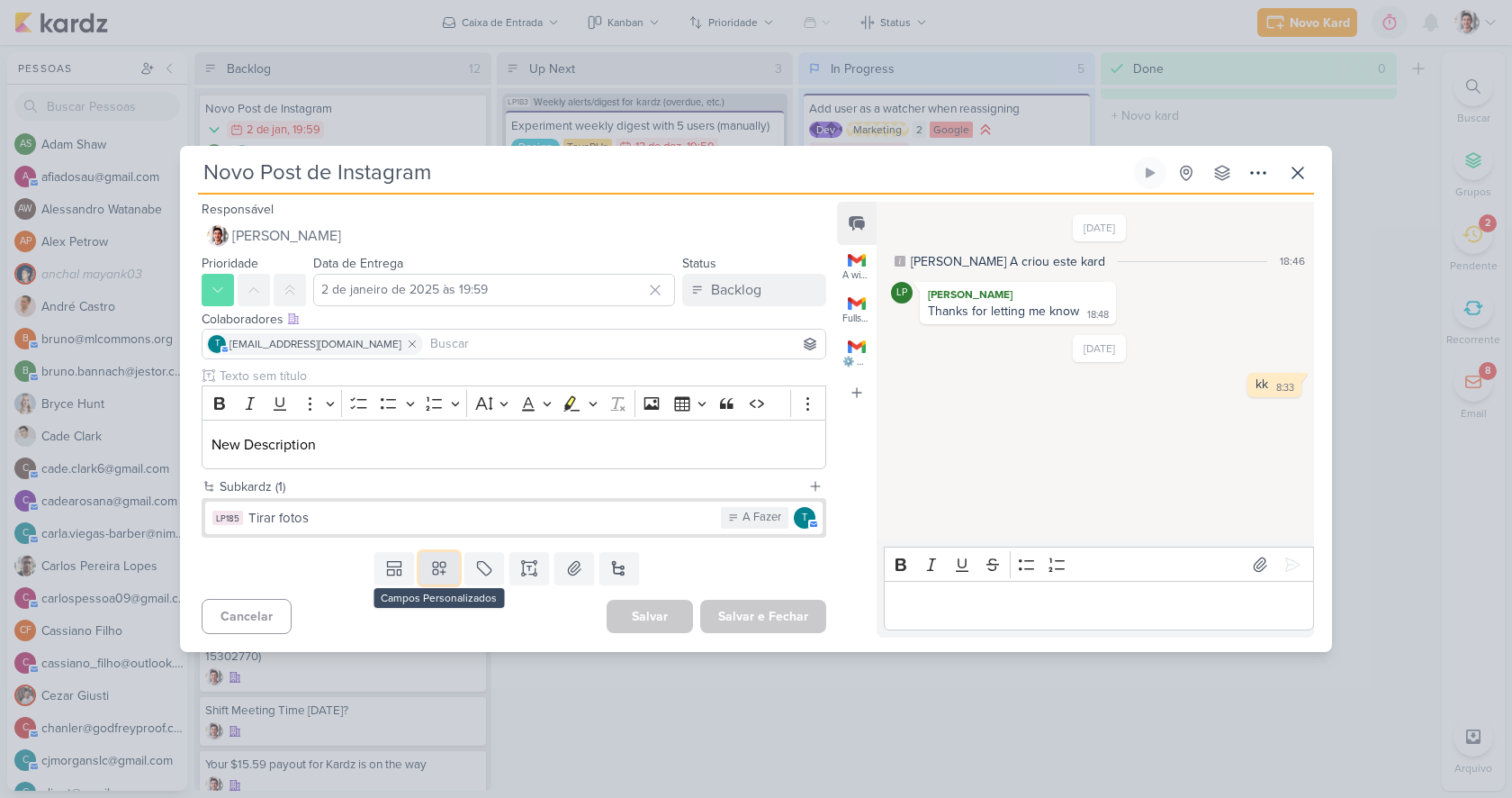
click at [433, 561] on icon at bounding box center [440, 568] width 18 height 18
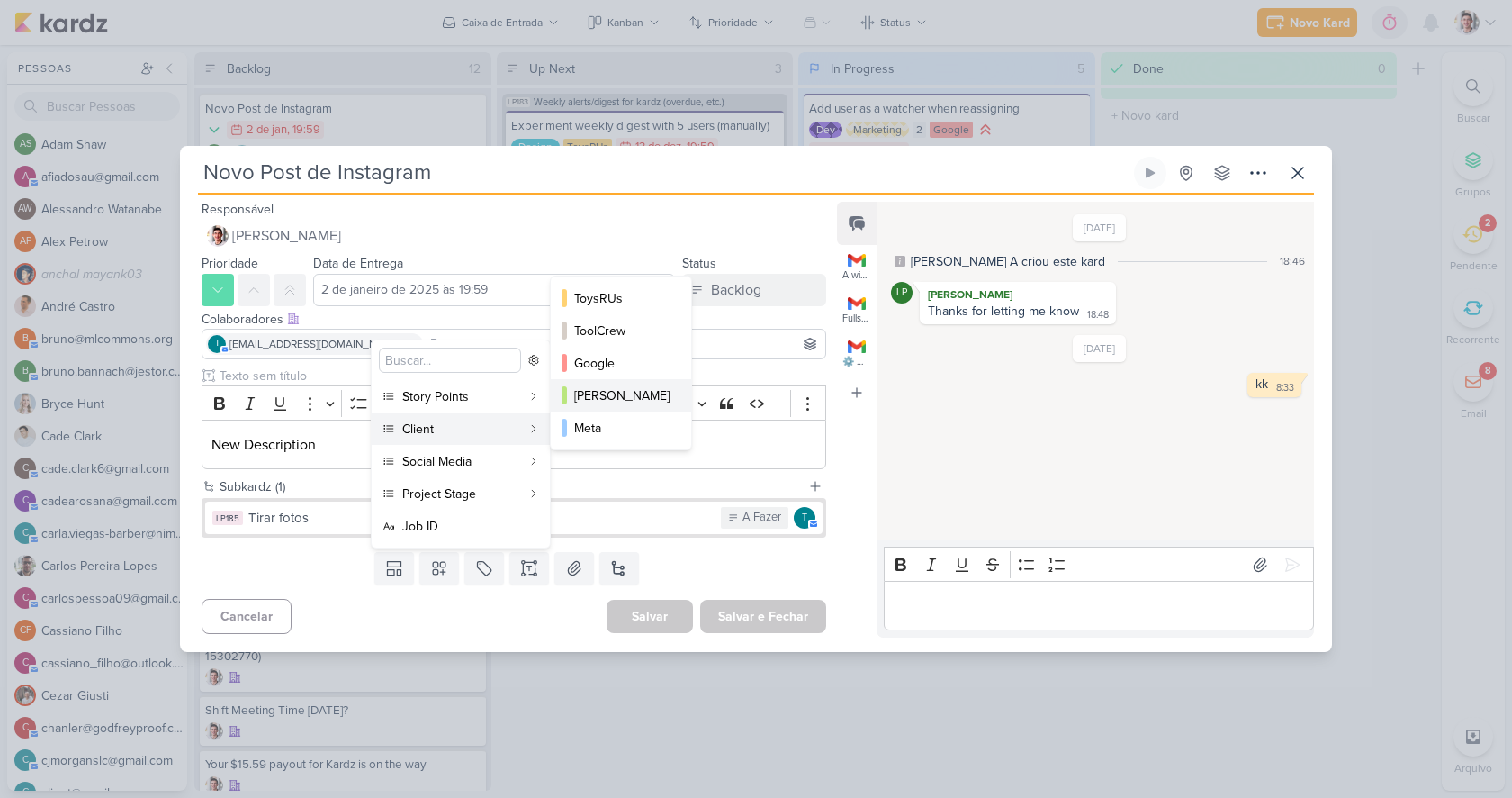
click at [612, 399] on div "Mariana" at bounding box center [622, 395] width 96 height 19
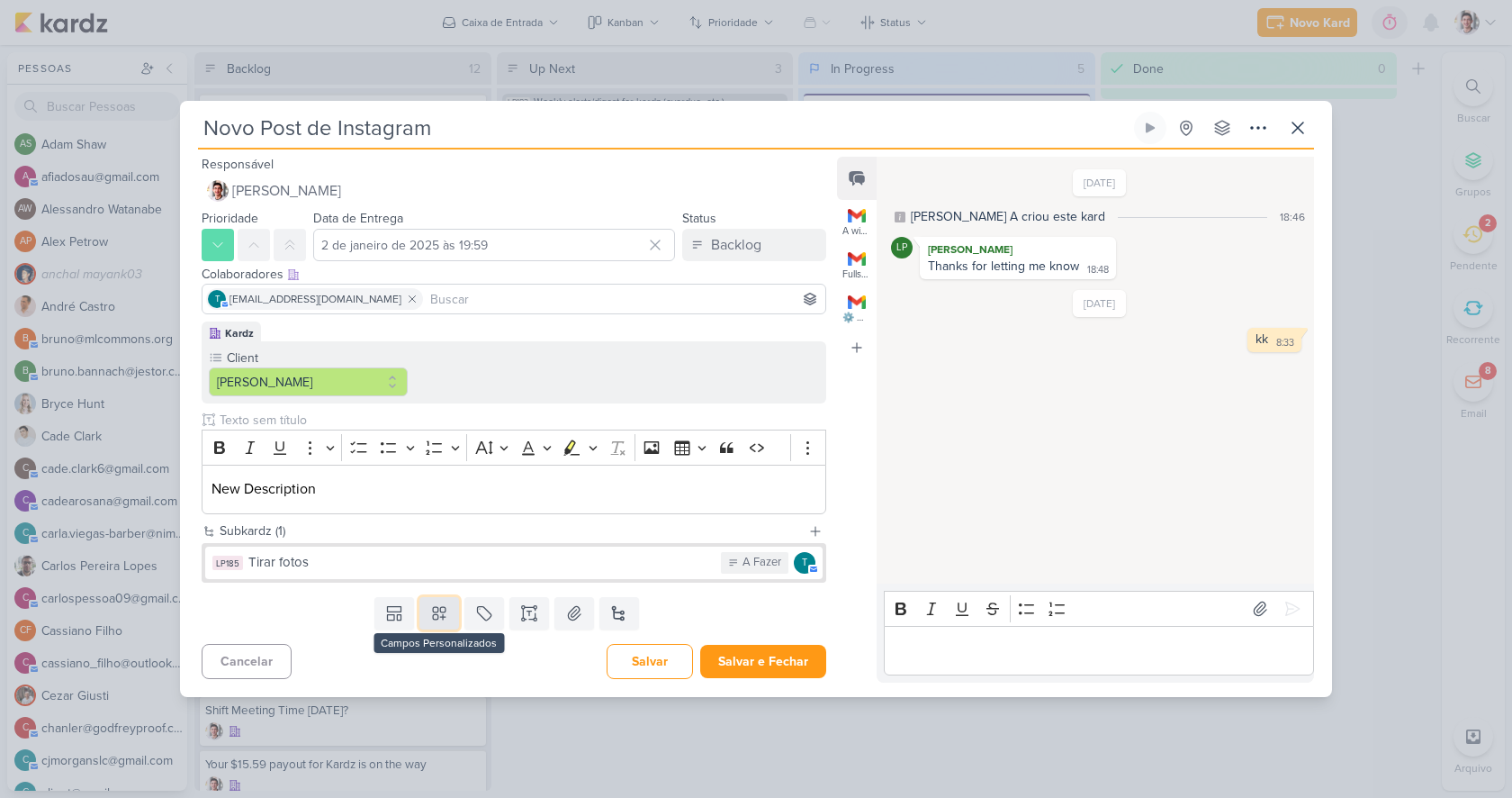
click at [440, 624] on button at bounding box center [439, 613] width 39 height 33
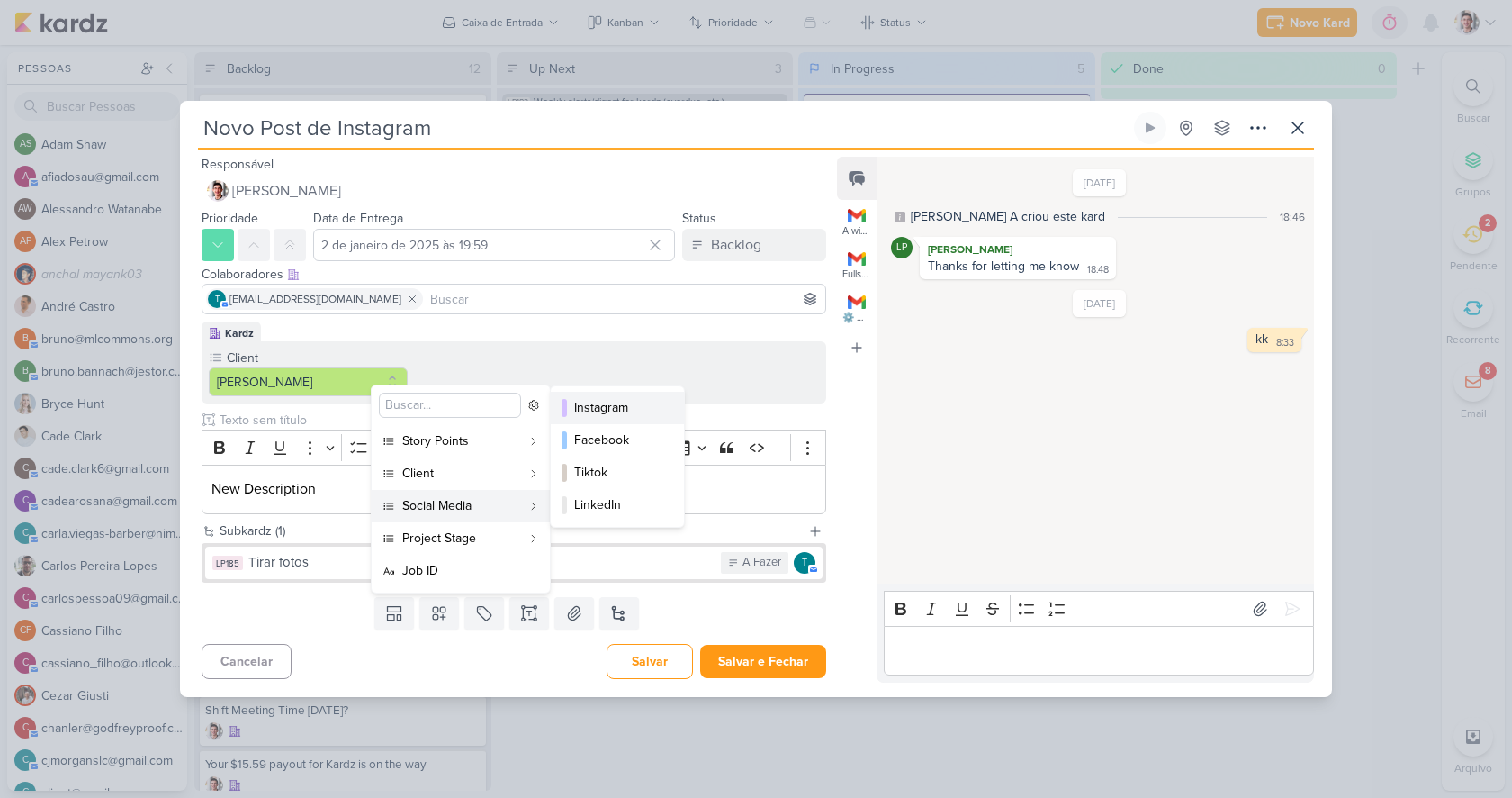
click at [611, 411] on div "Instagram" at bounding box center [618, 407] width 88 height 19
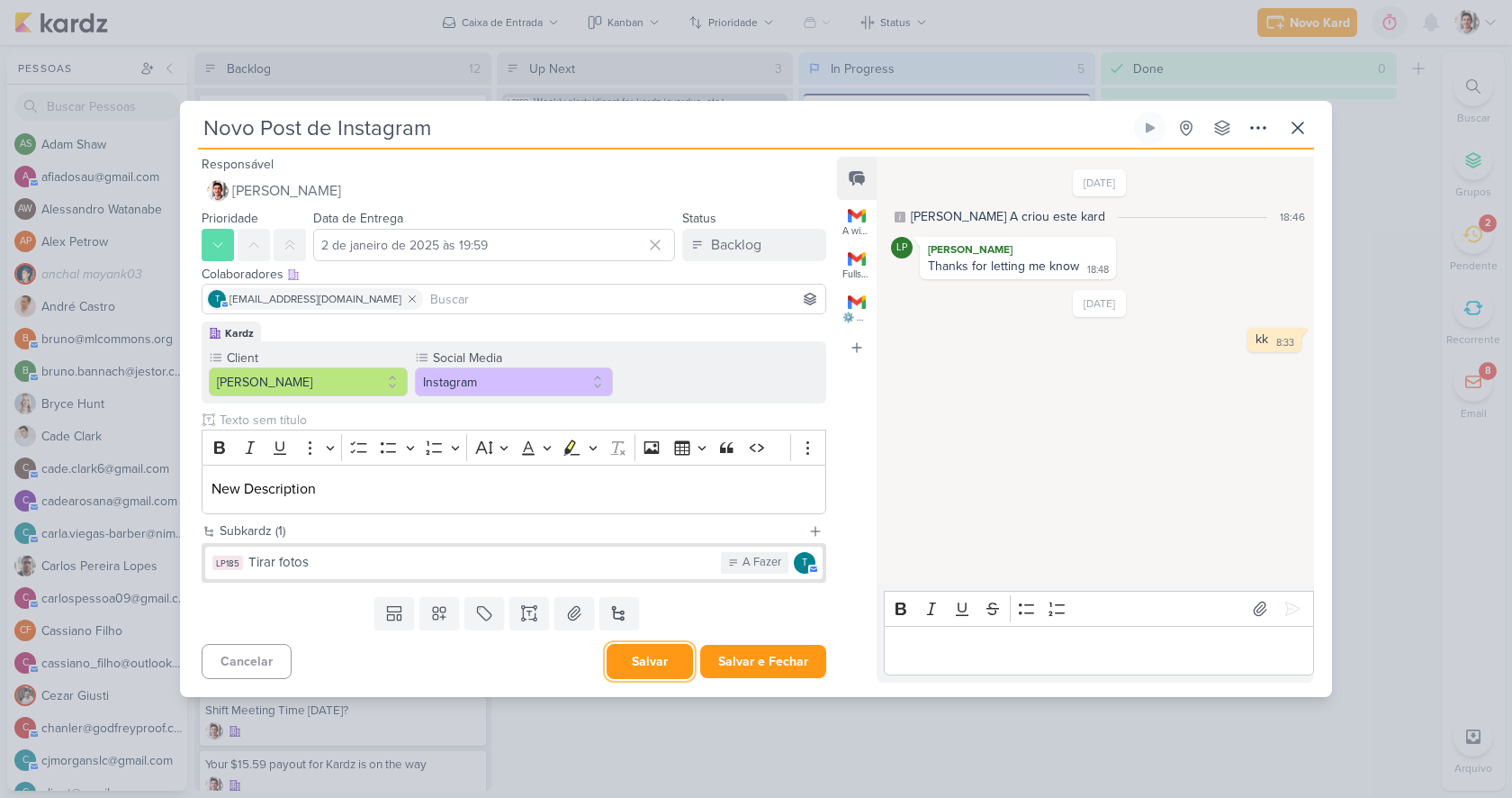
click at [652, 651] on button "Salvar" at bounding box center [649, 661] width 87 height 35
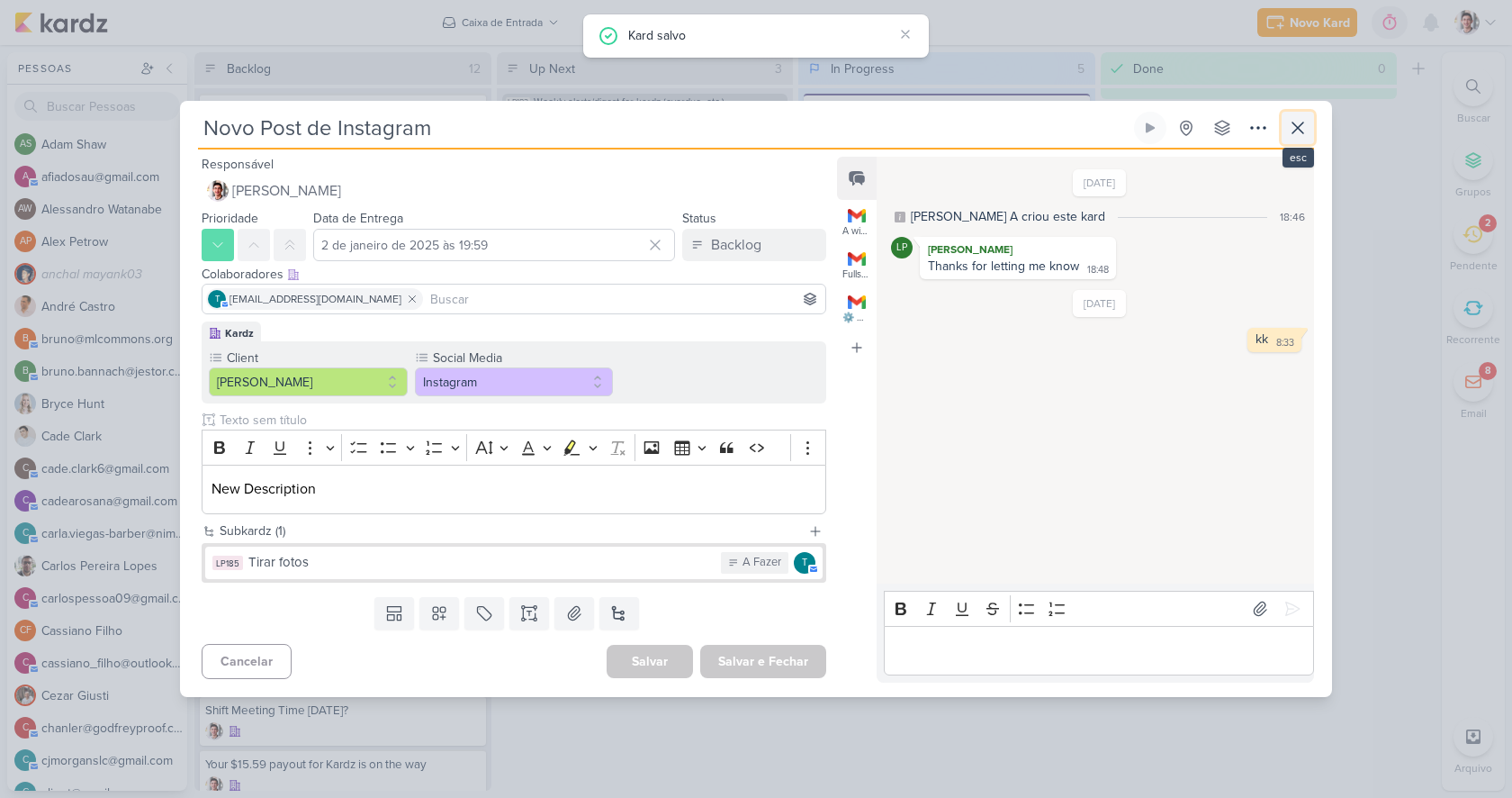
click at [1307, 129] on icon at bounding box center [1298, 128] width 22 height 22
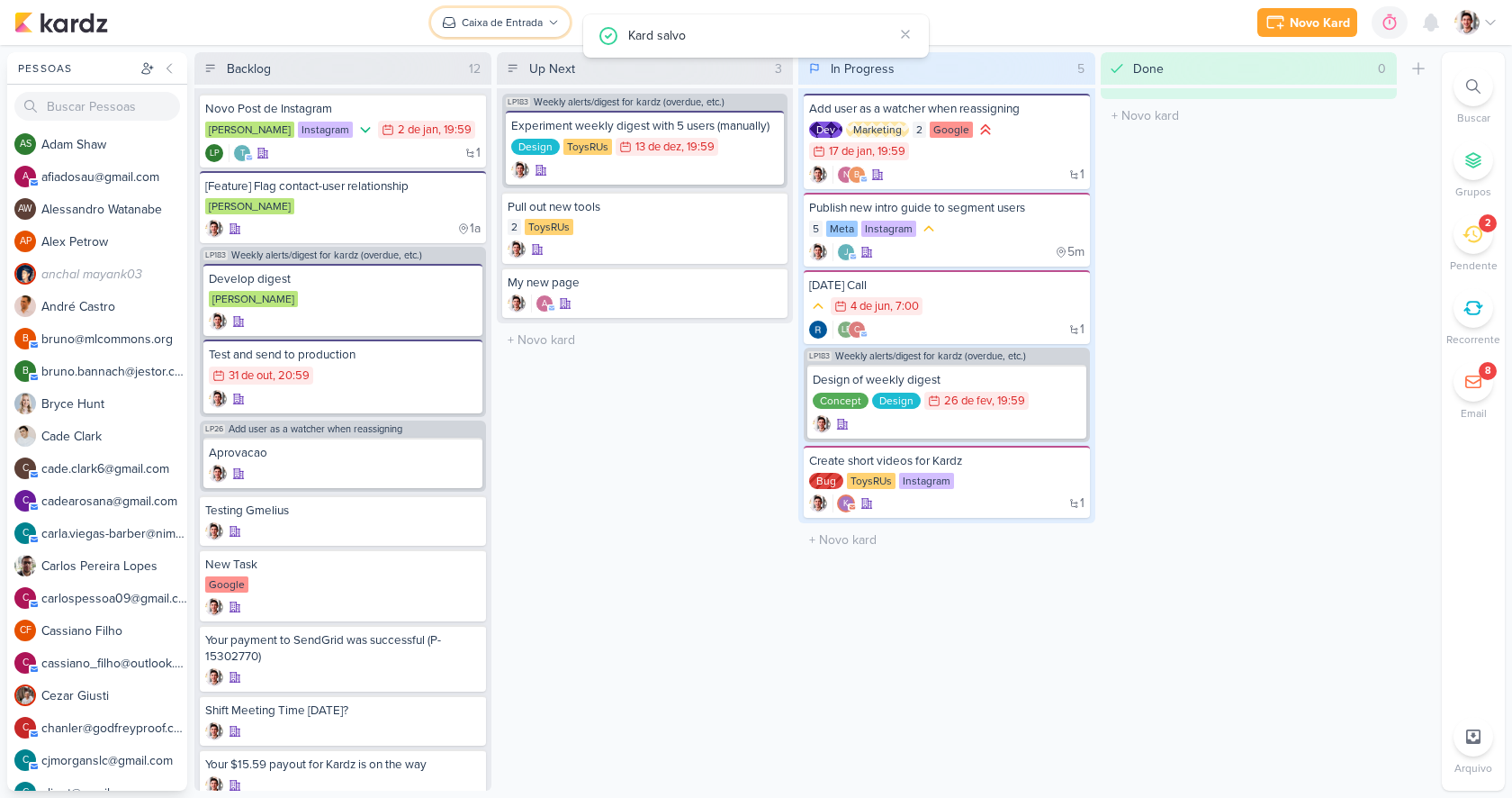
click at [502, 29] on div "Caixa de Entrada" at bounding box center [502, 23] width 81 height 16
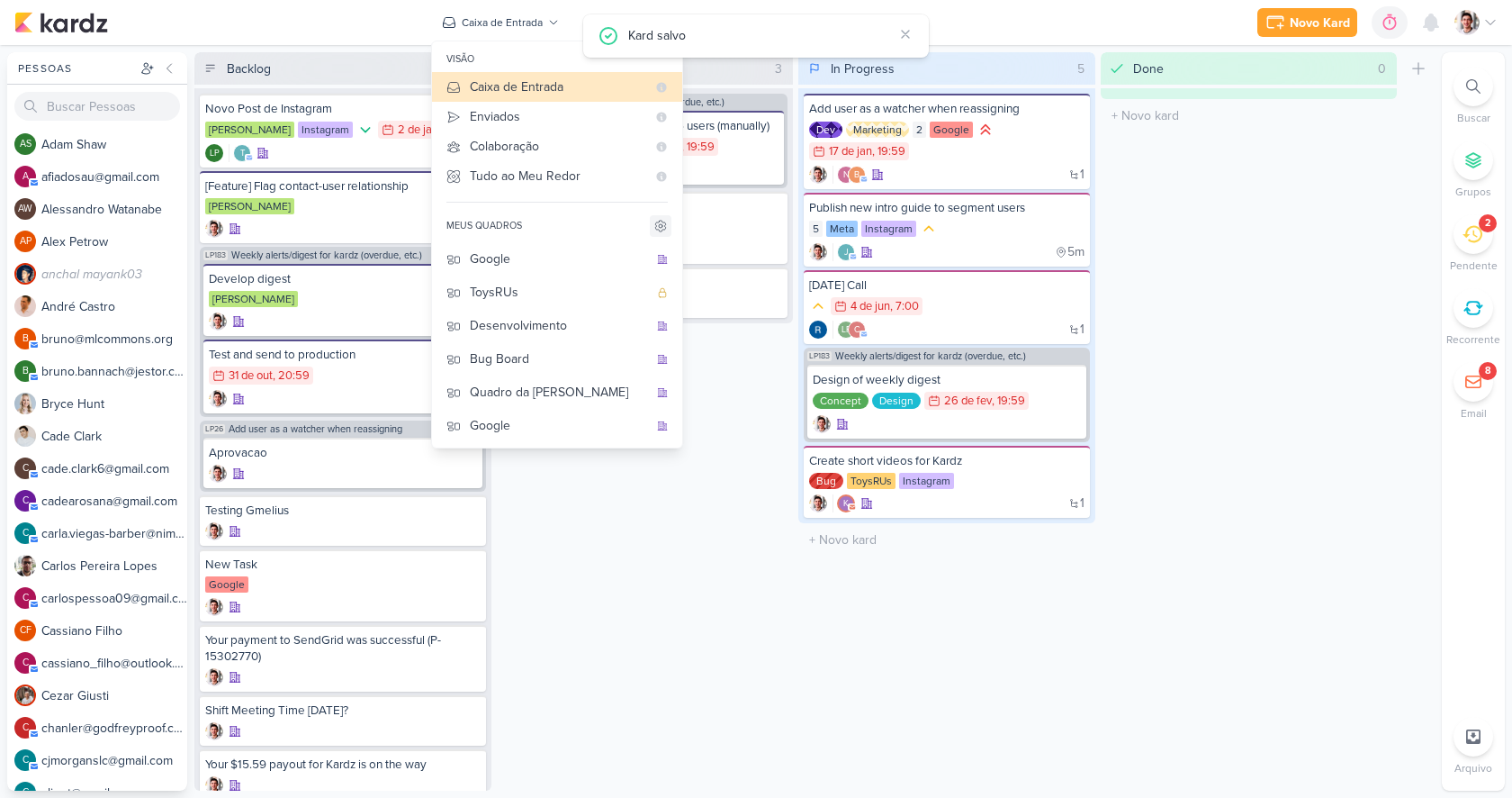
click at [660, 227] on icon at bounding box center [661, 226] width 4 height 4
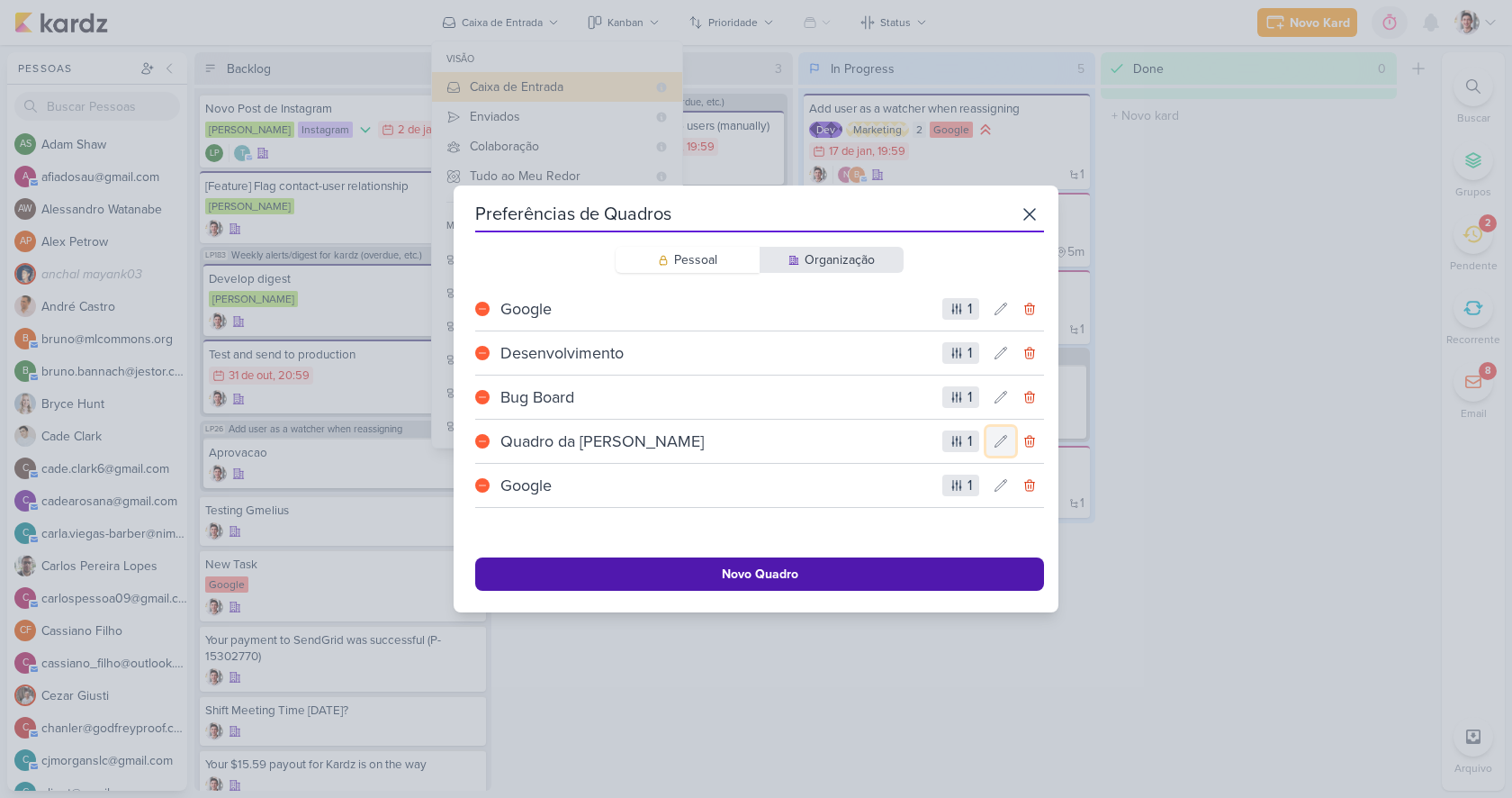
click at [994, 442] on icon at bounding box center [1001, 441] width 15 height 15
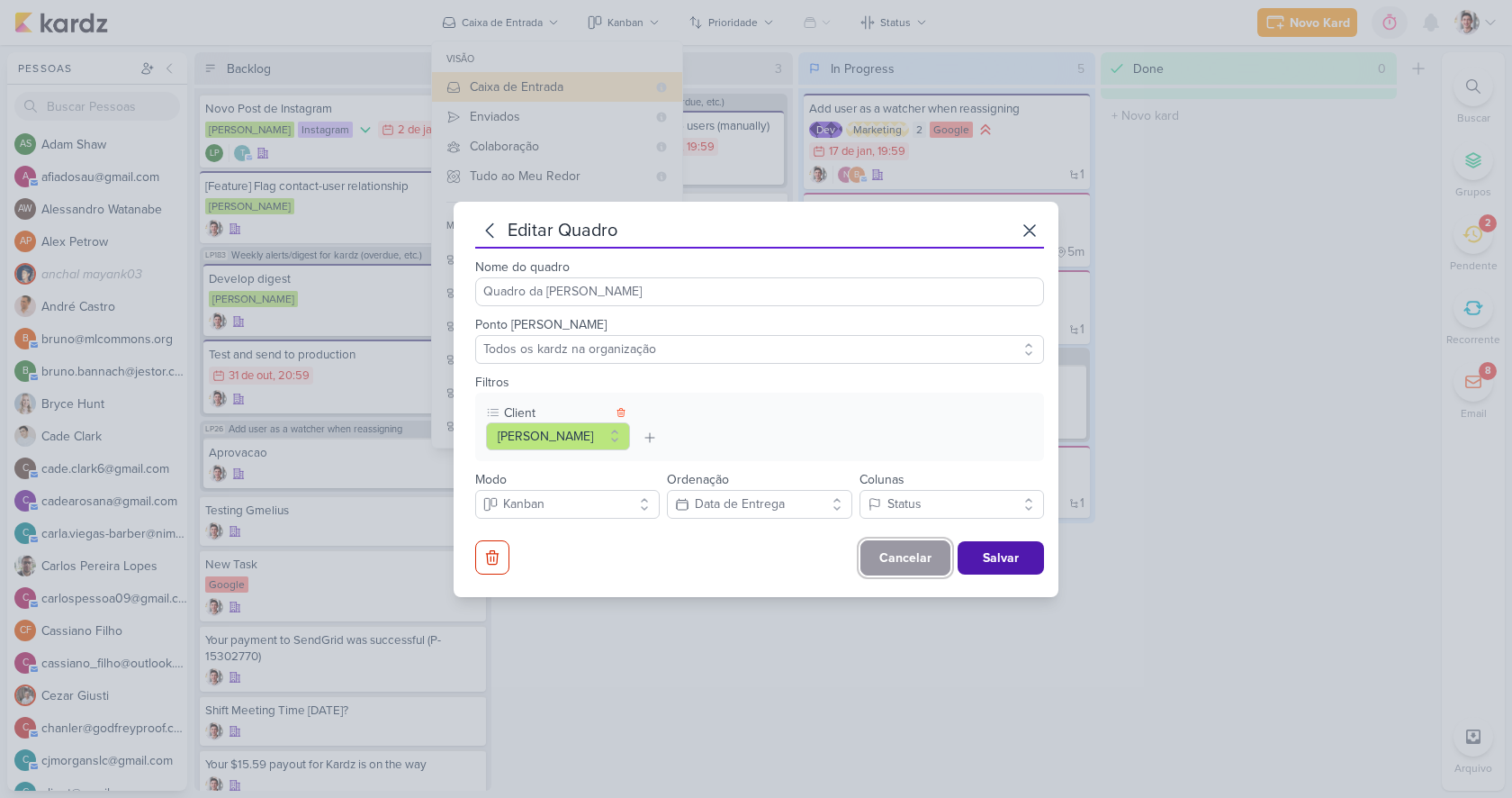
click at [919, 561] on button "Cancelar" at bounding box center [906, 557] width 90 height 35
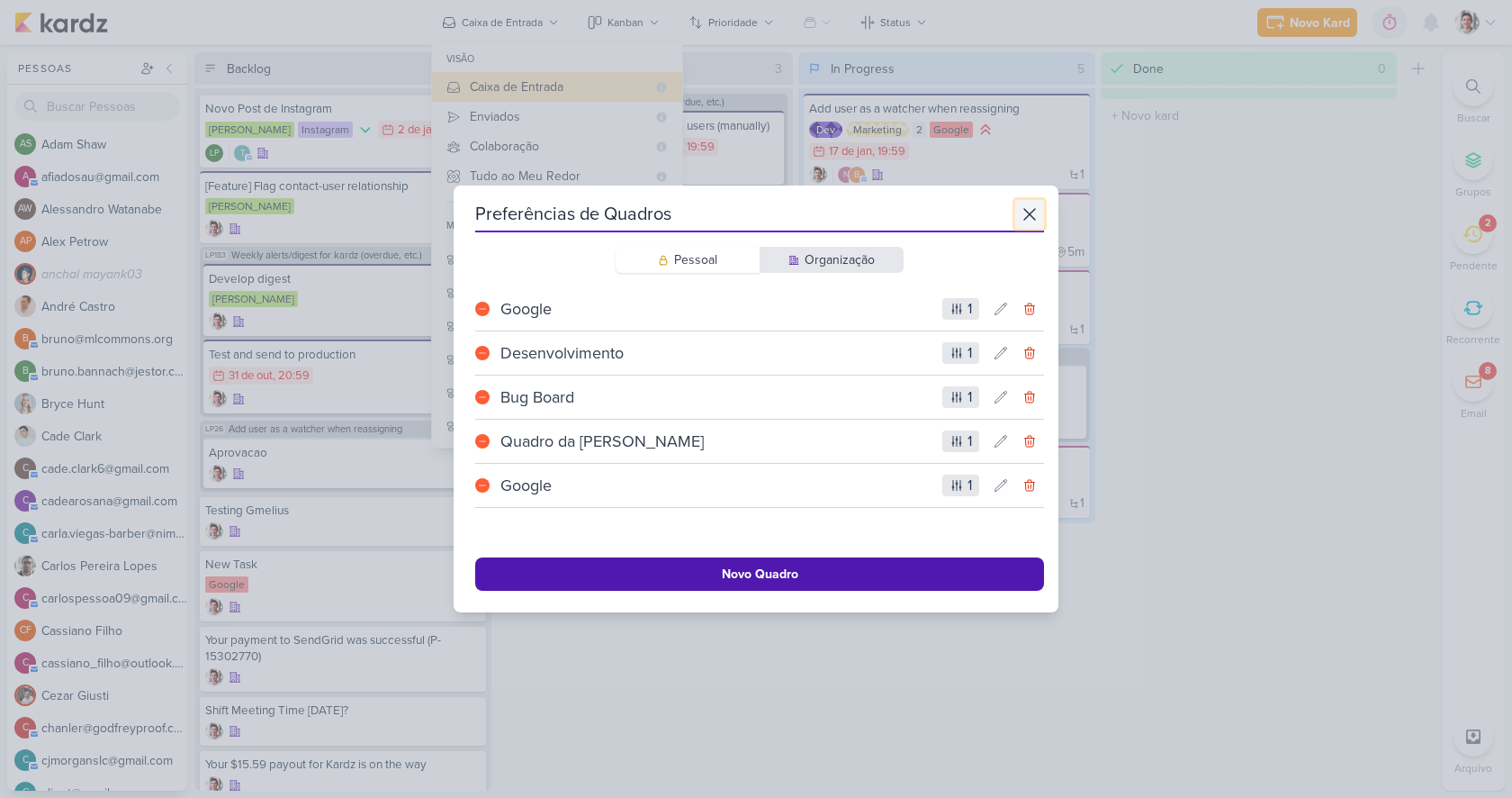
click at [1020, 218] on icon at bounding box center [1030, 214] width 22 height 22
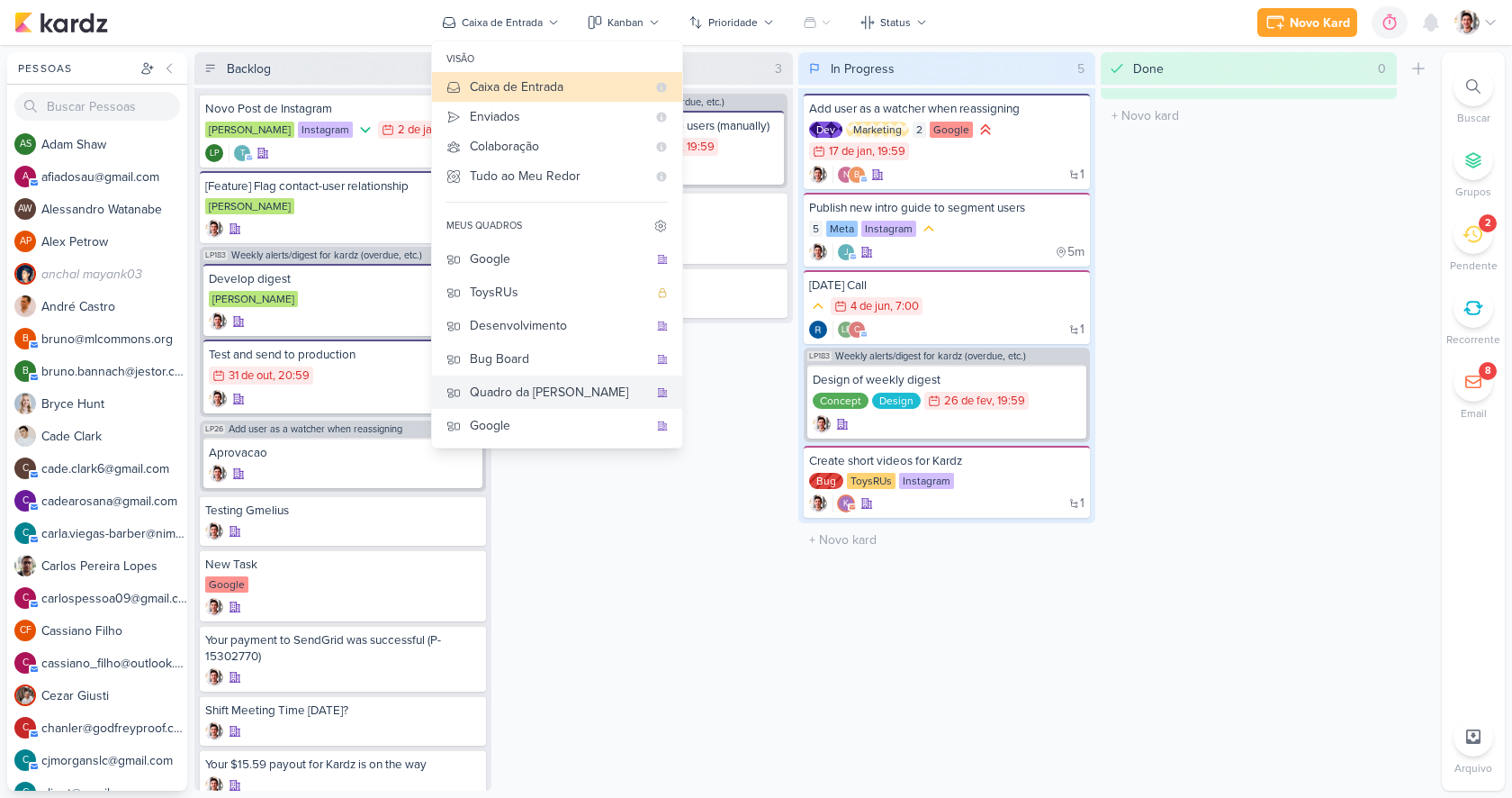
click at [535, 394] on div "Quadro da [PERSON_NAME]" at bounding box center [558, 391] width 178 height 19
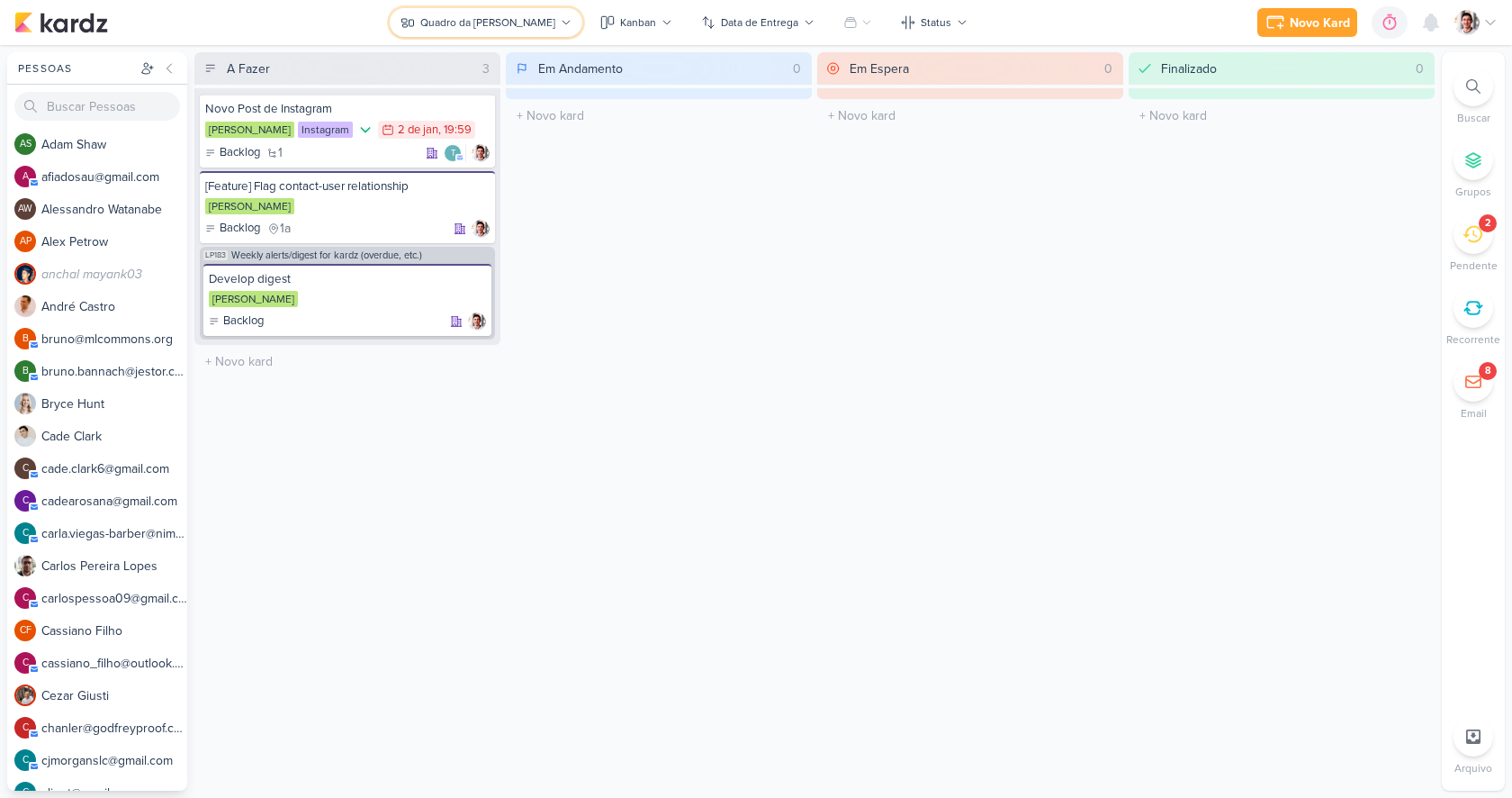
click at [499, 19] on div "Quadro da [PERSON_NAME]" at bounding box center [488, 23] width 135 height 16
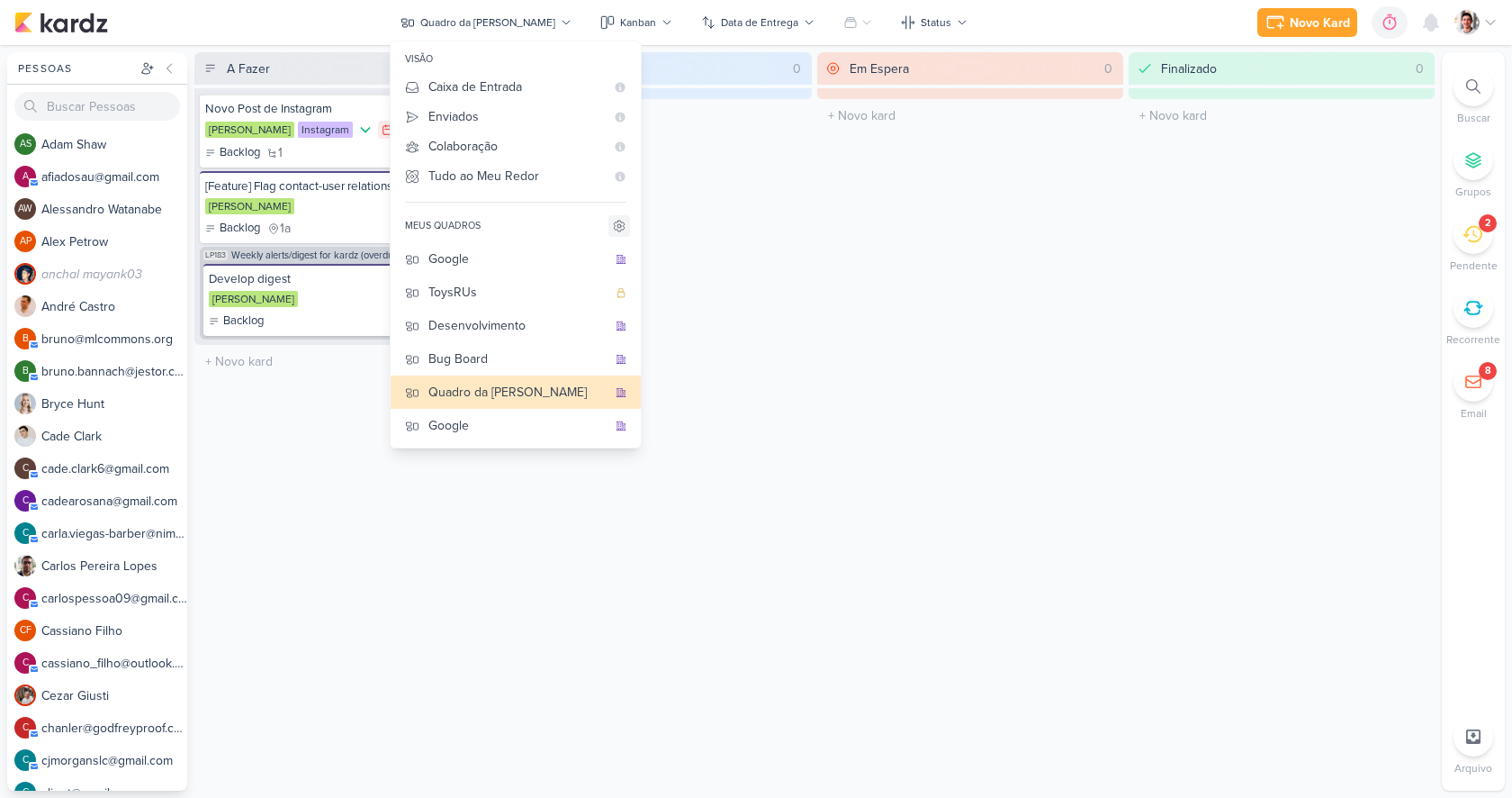
click at [627, 226] on icon at bounding box center [619, 226] width 15 height 15
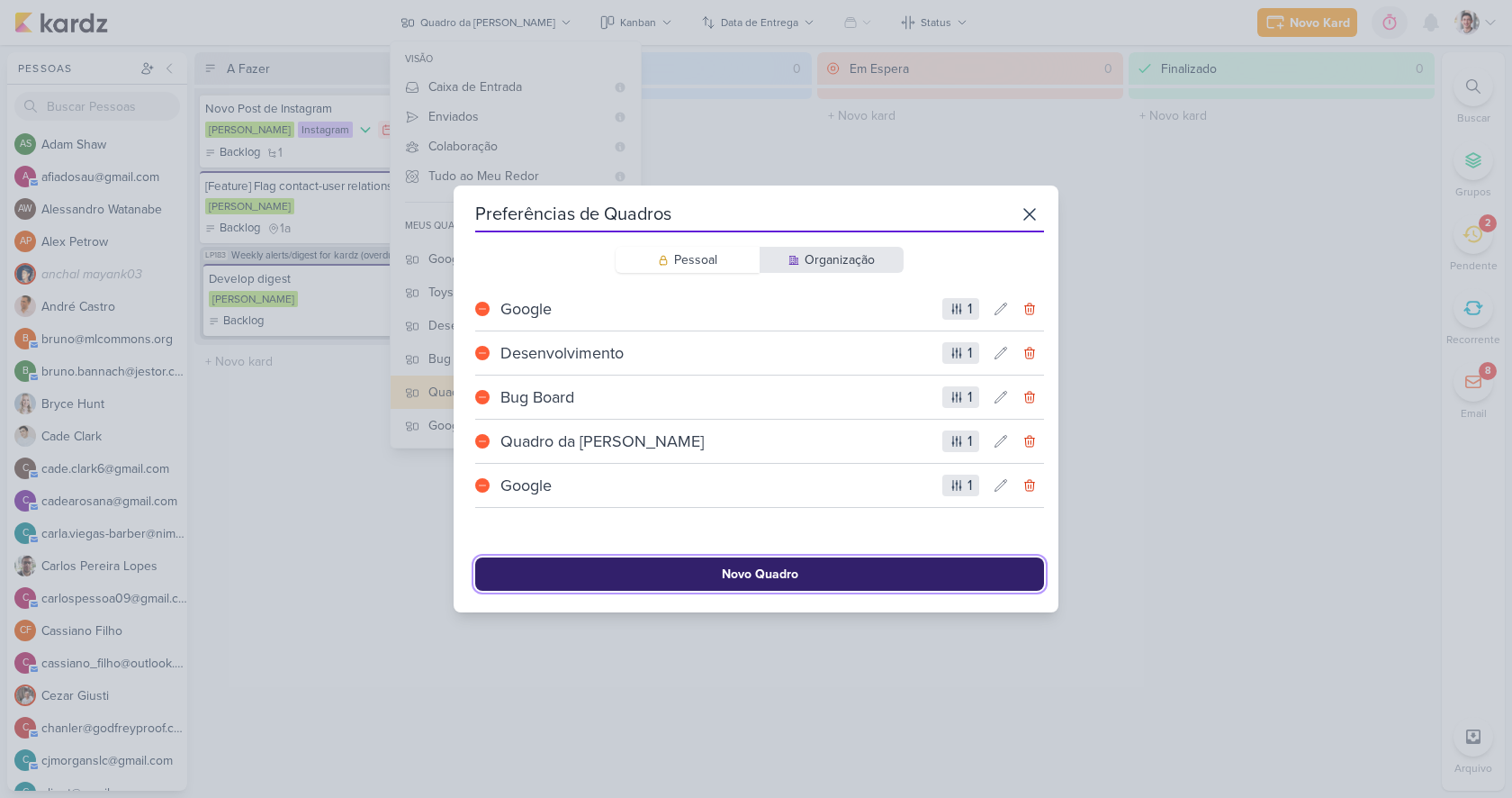
click at [813, 565] on button "Novo Quadro" at bounding box center [760, 574] width 569 height 34
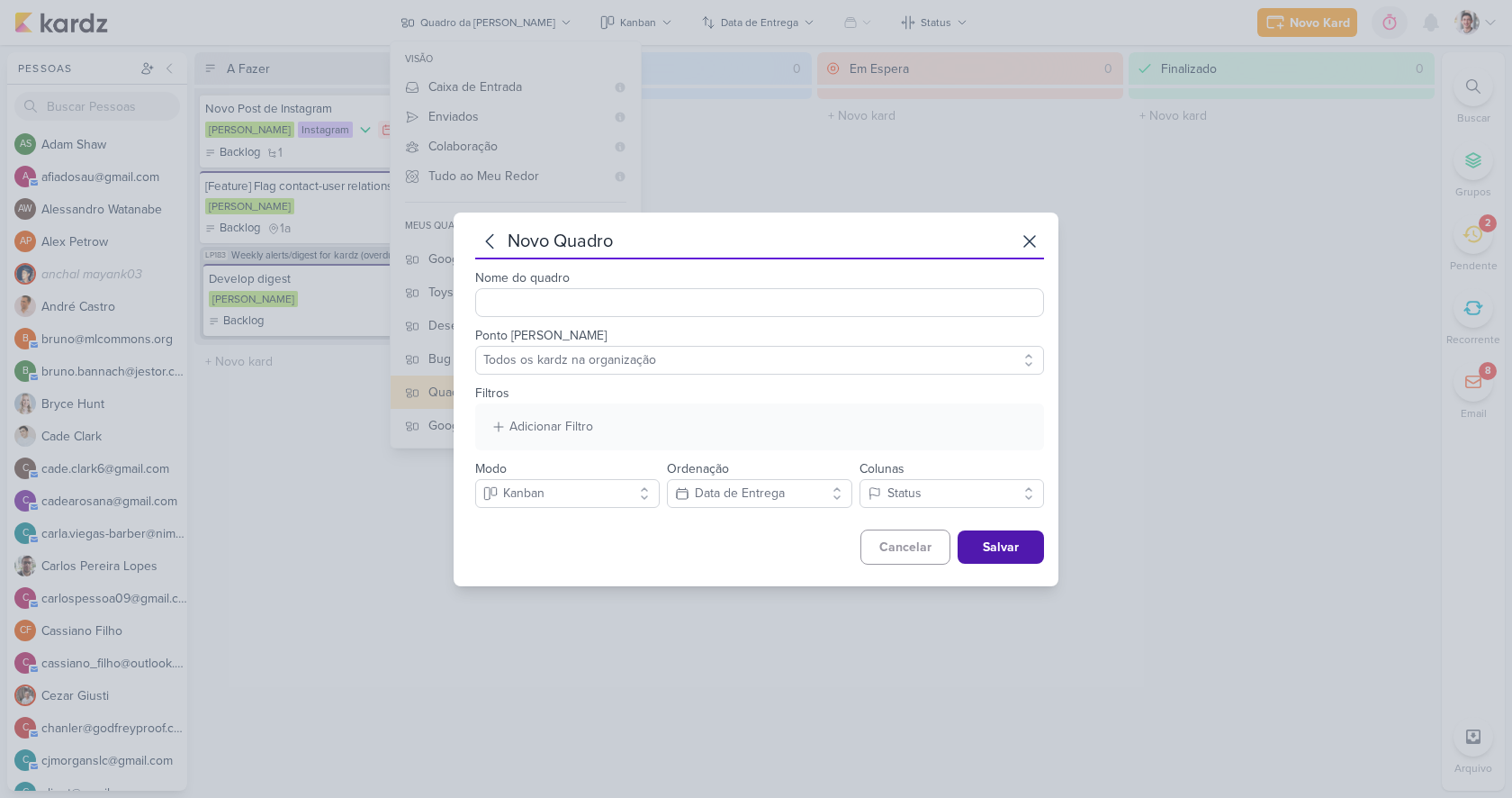
click at [571, 306] on input "Nome do quadro" at bounding box center [760, 303] width 569 height 29
type input "Instagram"
click at [542, 428] on div "Adicionar Filtro" at bounding box center [552, 426] width 84 height 19
click at [768, 583] on div "Project Stage" at bounding box center [755, 592] width 74 height 19
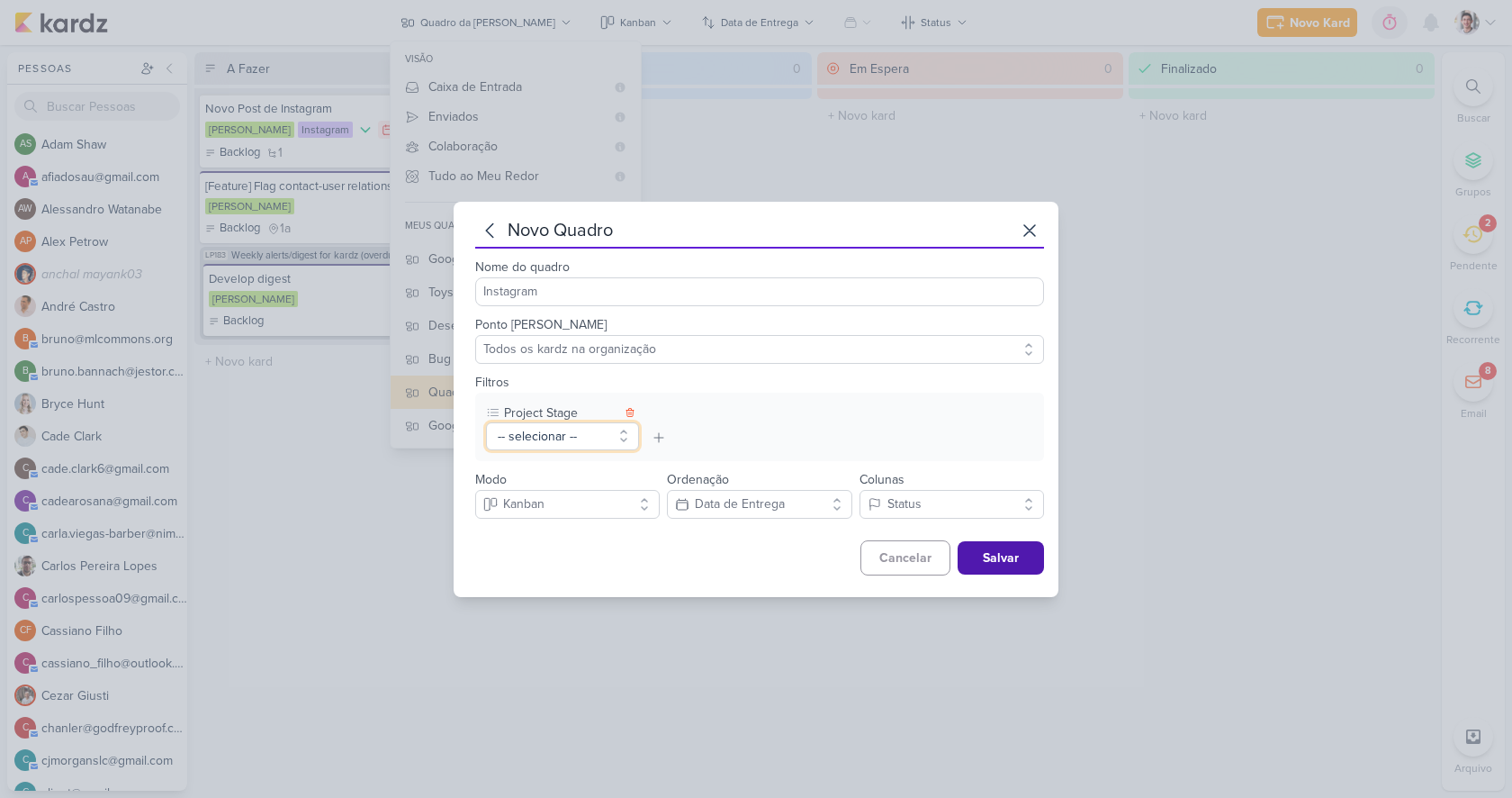
click at [597, 429] on button "-- selecionar --" at bounding box center [563, 436] width 153 height 28
click at [635, 415] on icon at bounding box center [630, 412] width 11 height 11
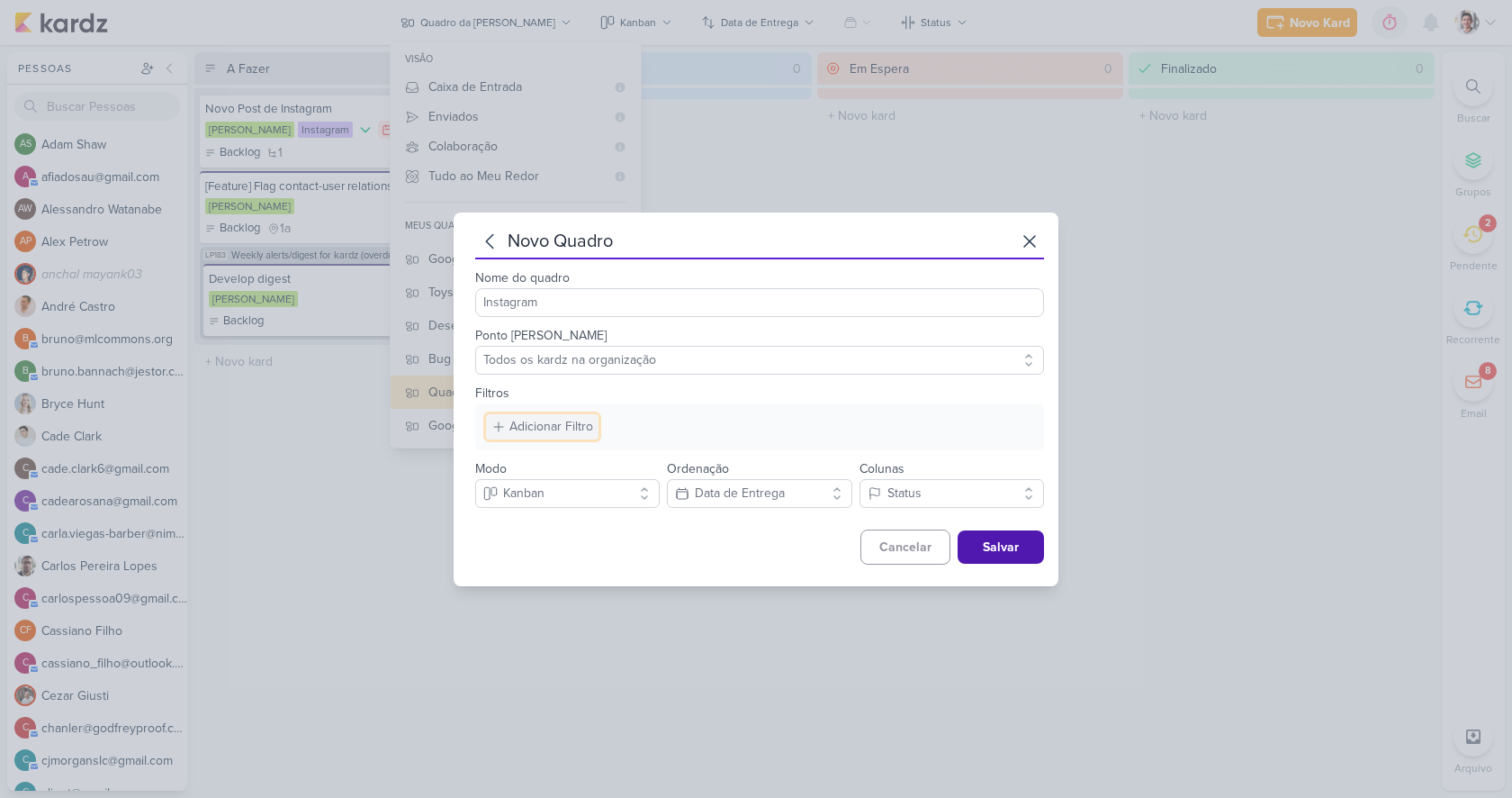
click at [562, 431] on div "Adicionar Filtro" at bounding box center [552, 426] width 84 height 19
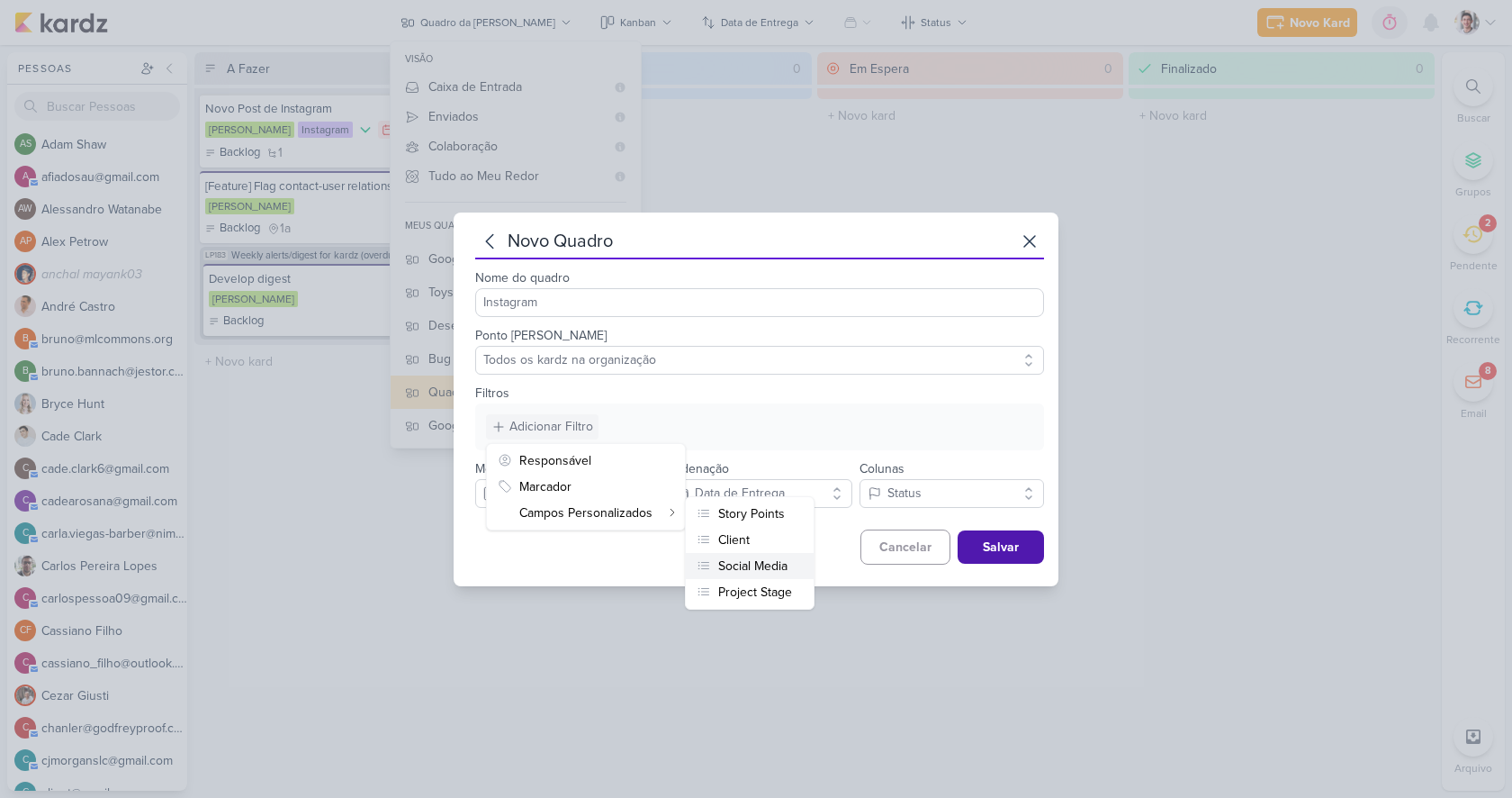
click at [741, 560] on div "Social Media" at bounding box center [753, 565] width 69 height 19
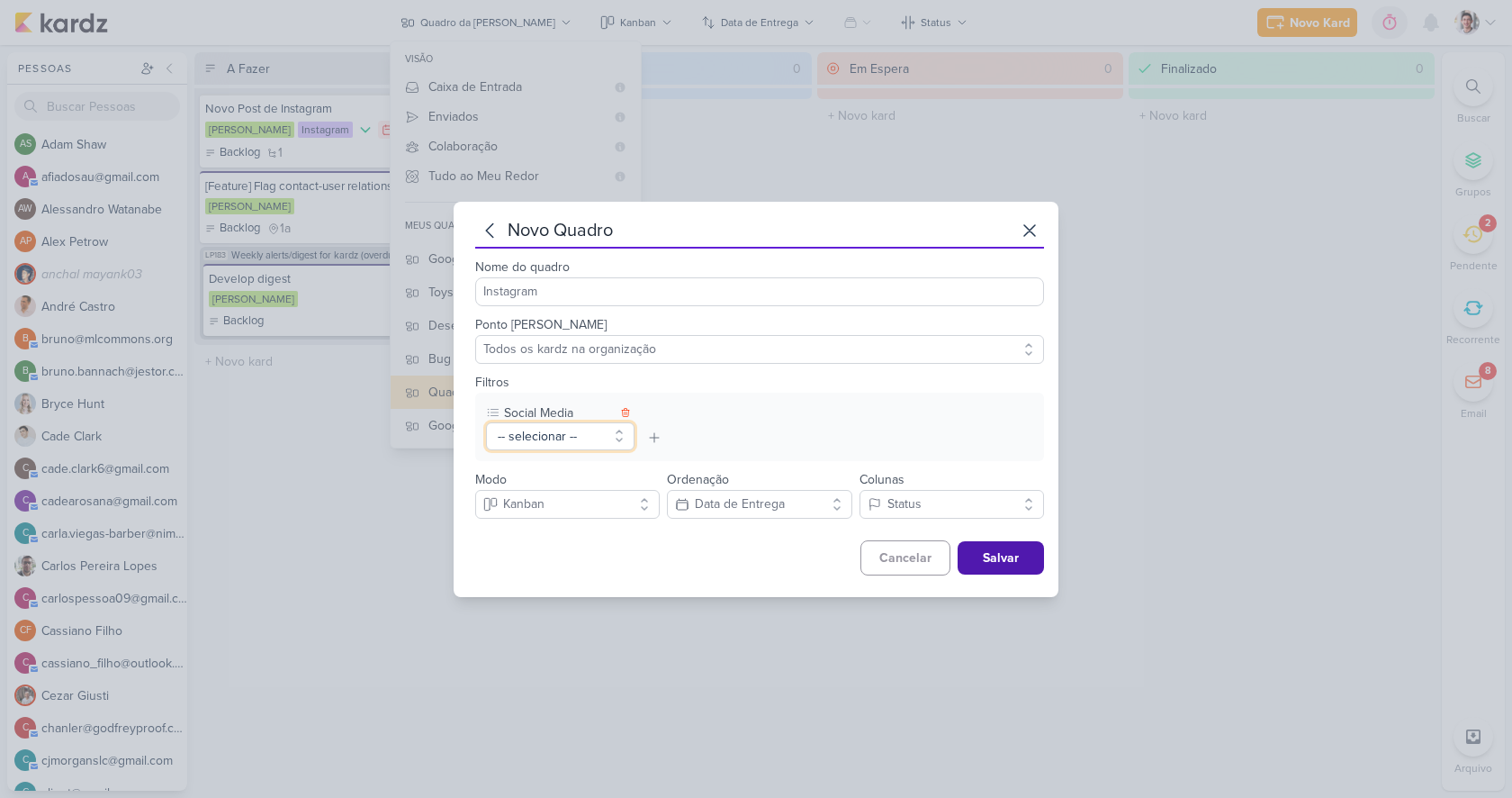
click at [575, 438] on button "-- selecionar --" at bounding box center [560, 436] width 149 height 28
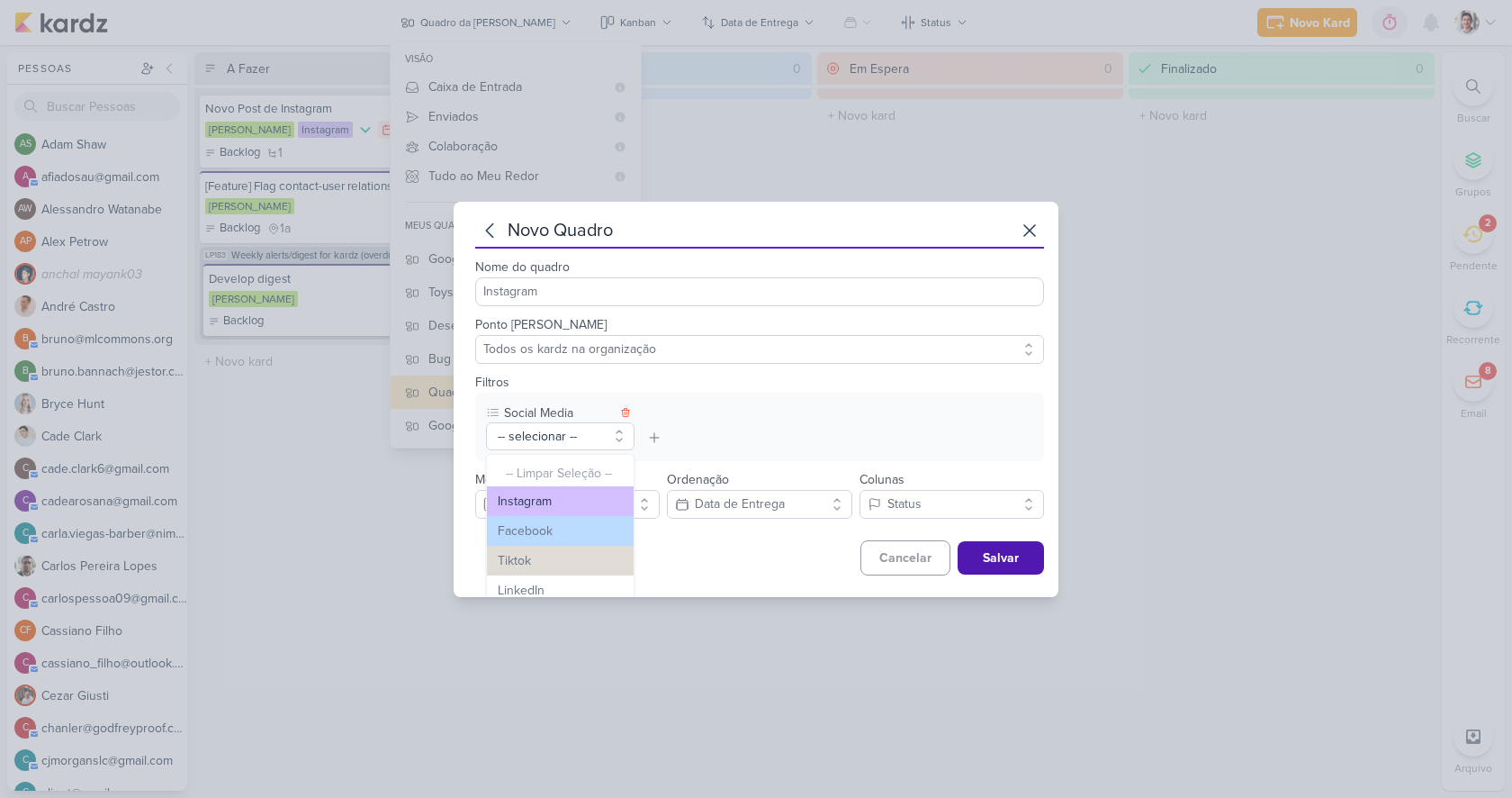
click at [551, 494] on button "Instagram" at bounding box center [560, 501] width 147 height 30
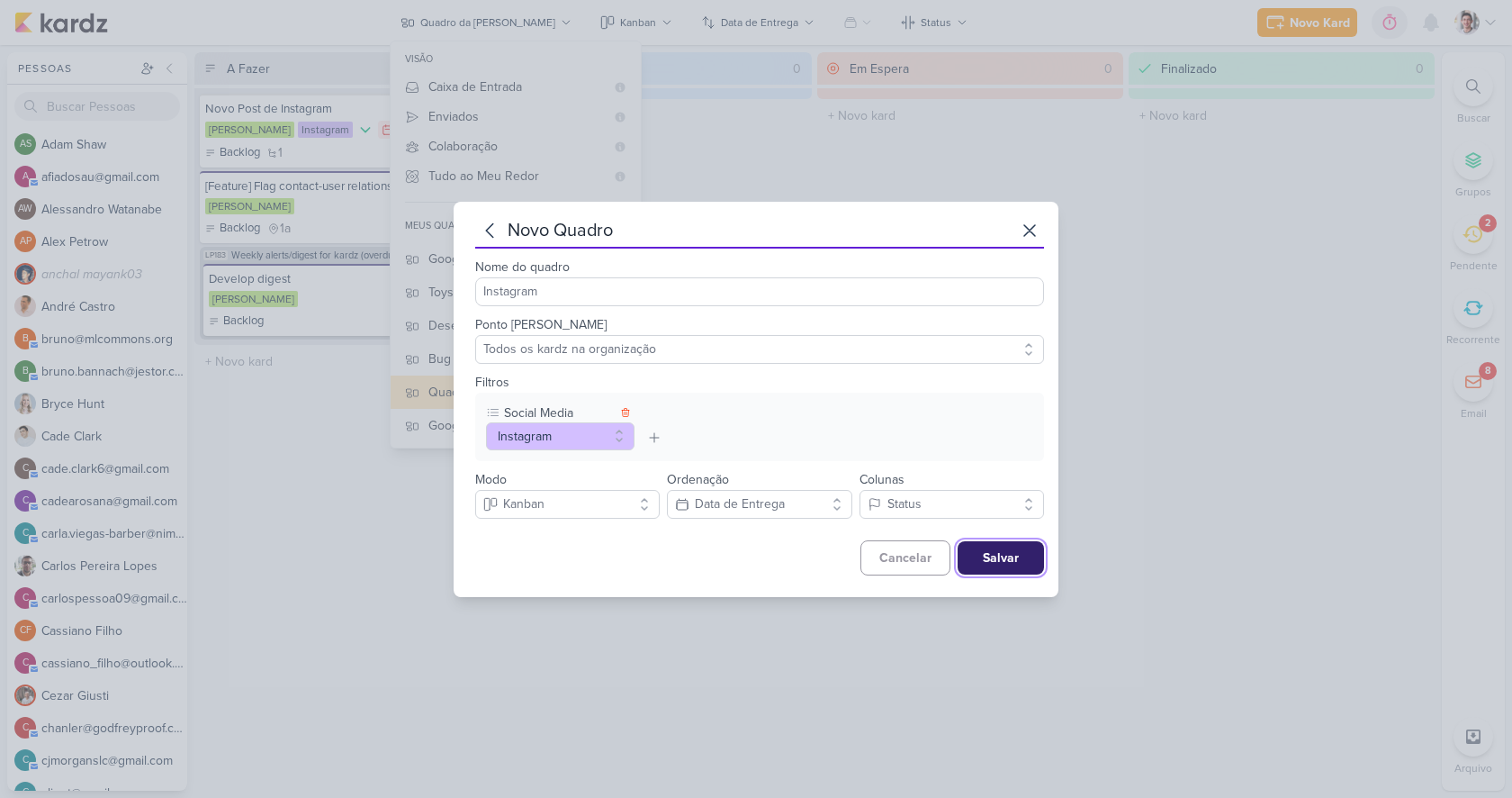
click at [996, 563] on button "Salvar" at bounding box center [1000, 557] width 87 height 34
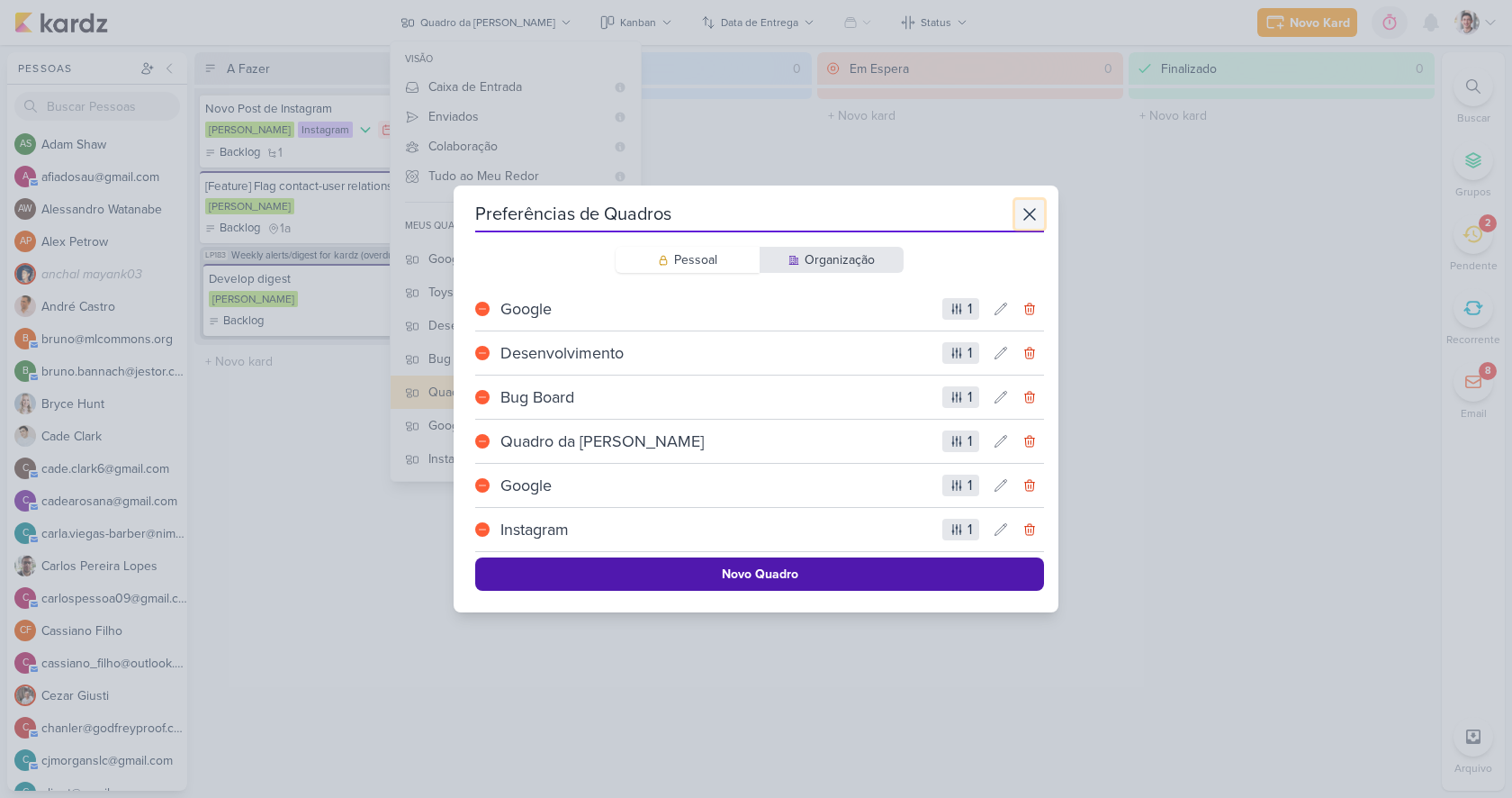
click at [1016, 227] on button at bounding box center [1030, 214] width 29 height 29
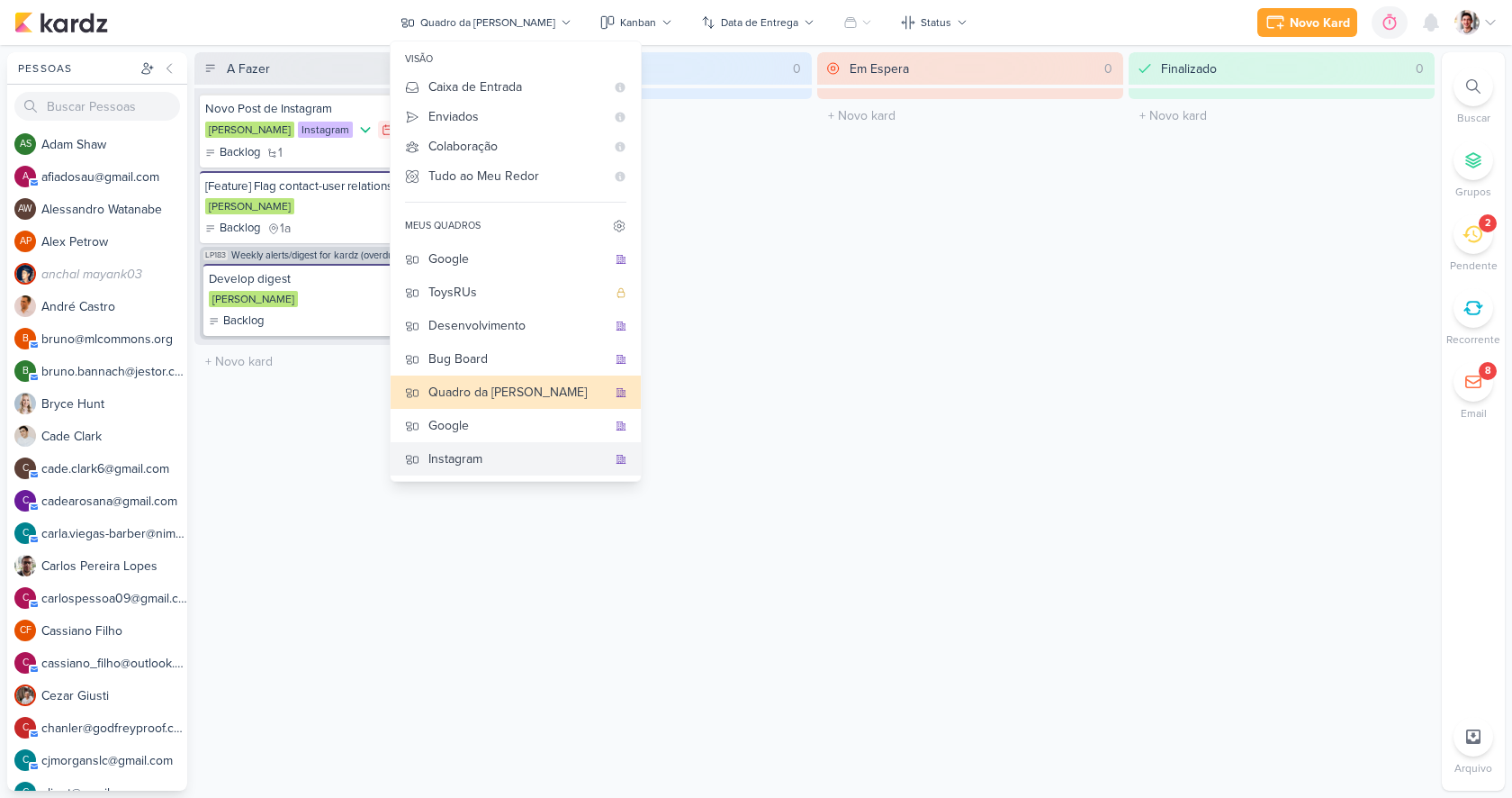
click at [502, 463] on div "Instagram" at bounding box center [517, 459] width 178 height 19
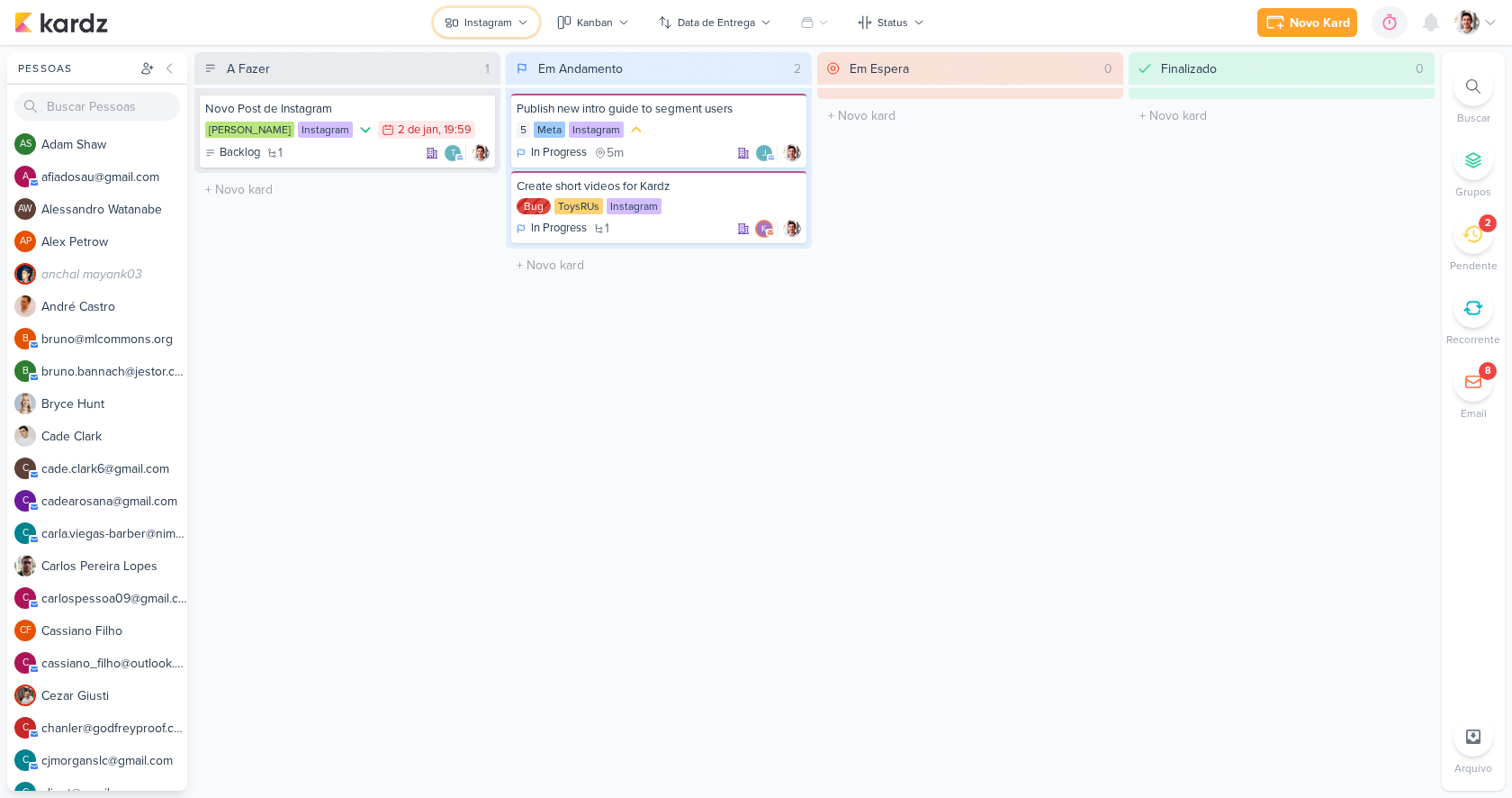
click at [471, 24] on div "Instagram" at bounding box center [488, 23] width 47 height 16
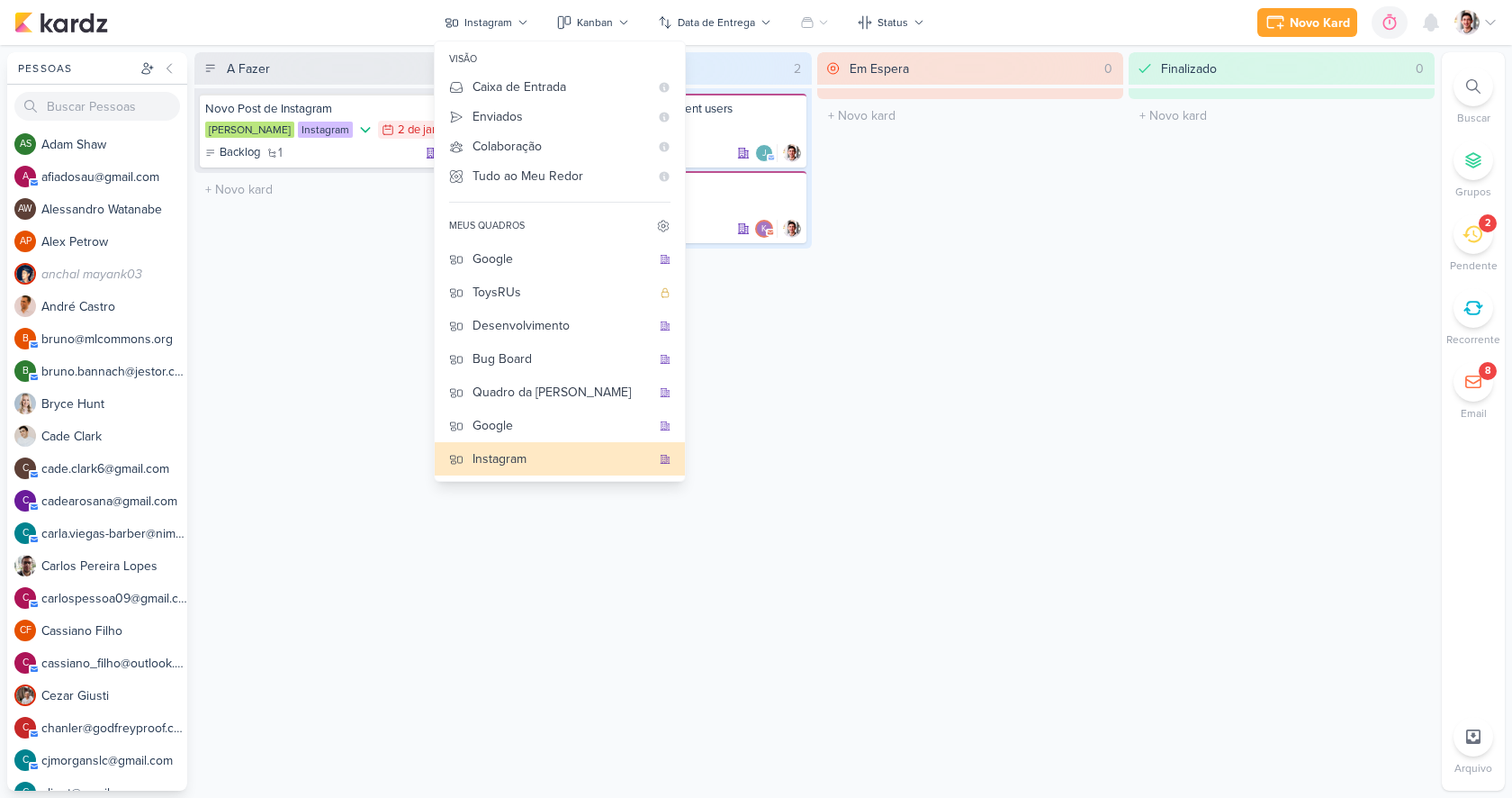
click at [303, 385] on div "A Fazer 1 Novo Post de Instagram Mariana Instagram 2/1 2 de jan , 19:59 Backlog…" at bounding box center [347, 420] width 306 height 738
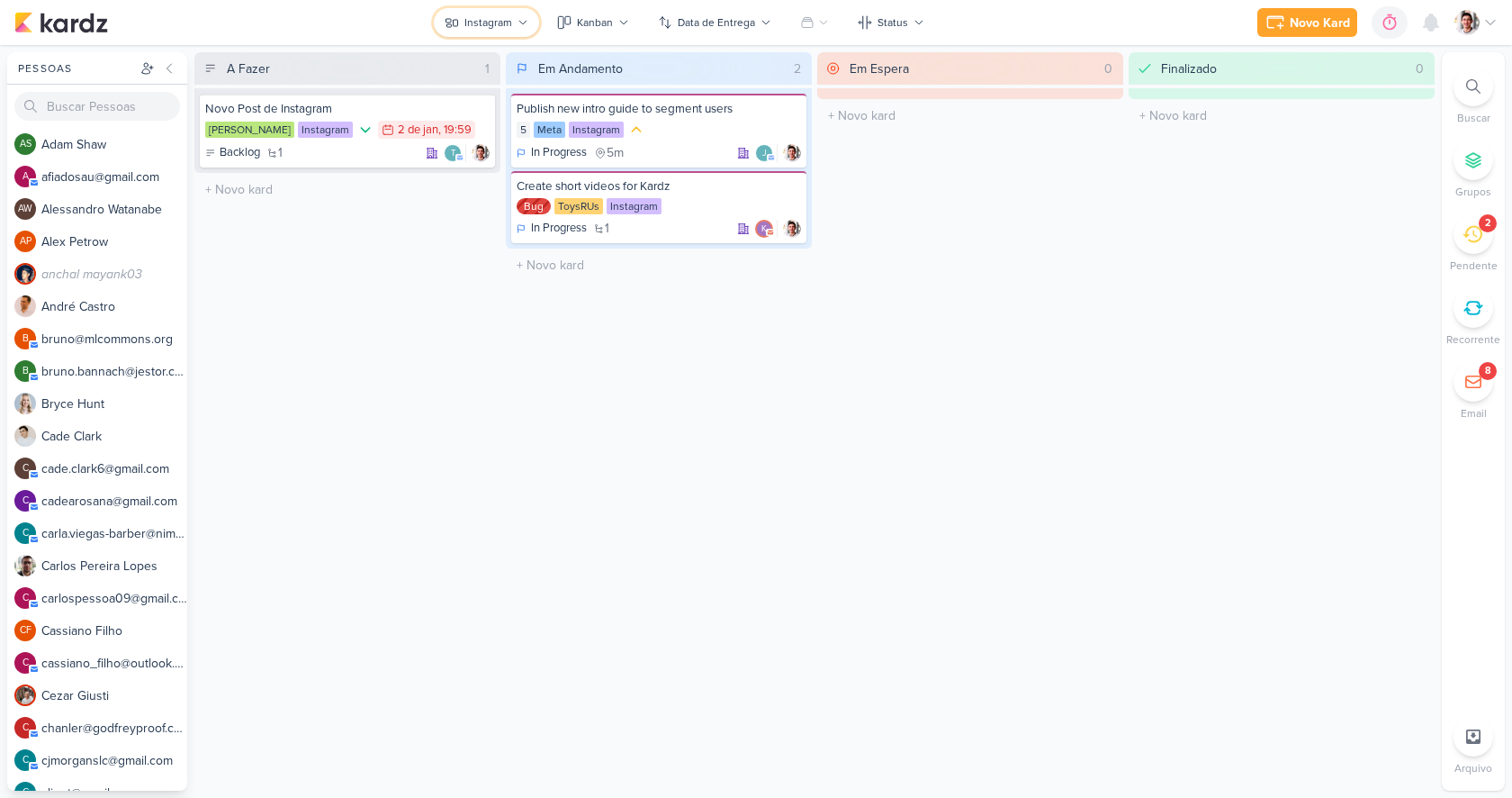
click at [482, 18] on div "Instagram" at bounding box center [488, 23] width 47 height 16
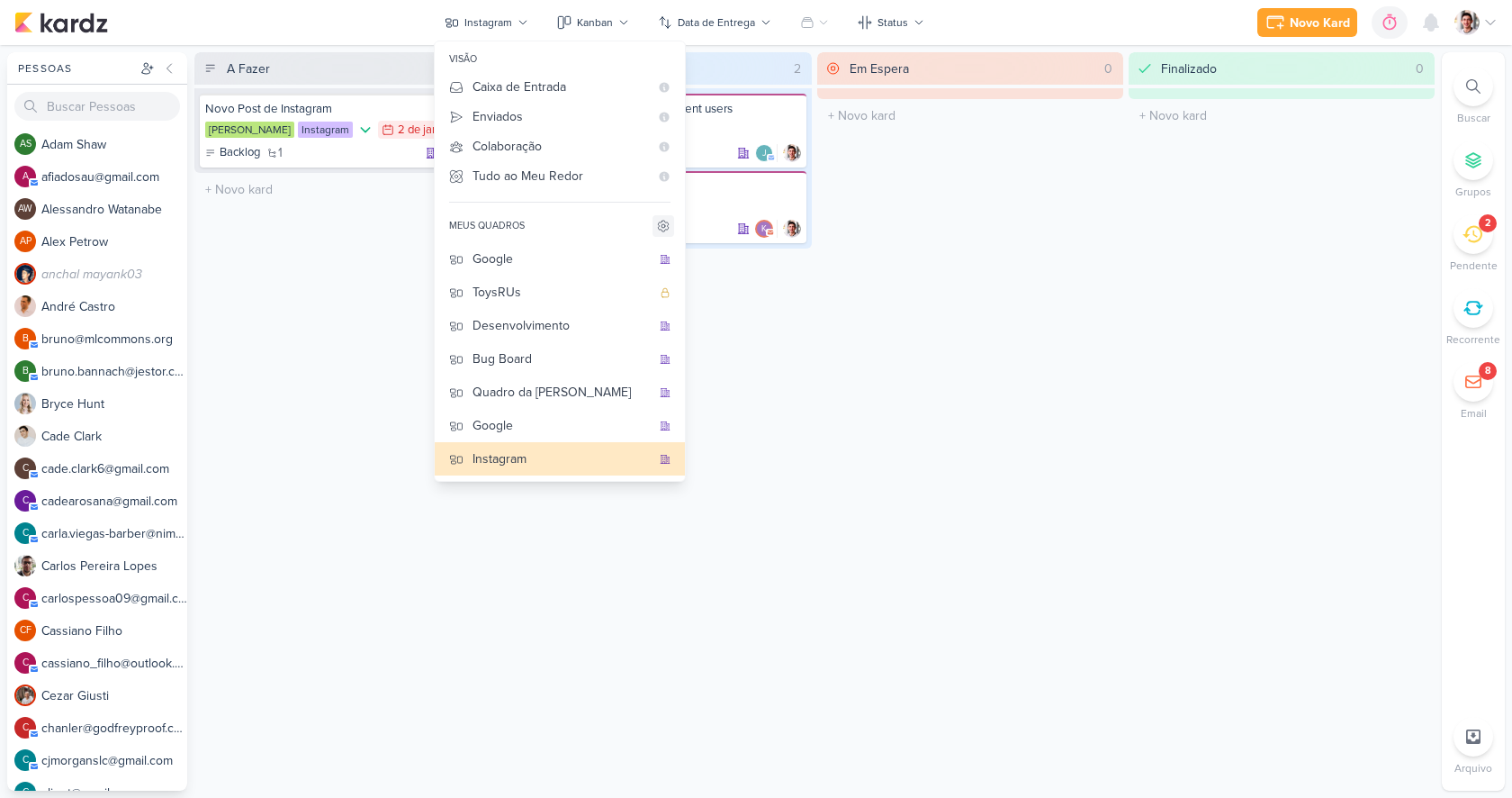
click at [661, 229] on icon at bounding box center [664, 226] width 15 height 15
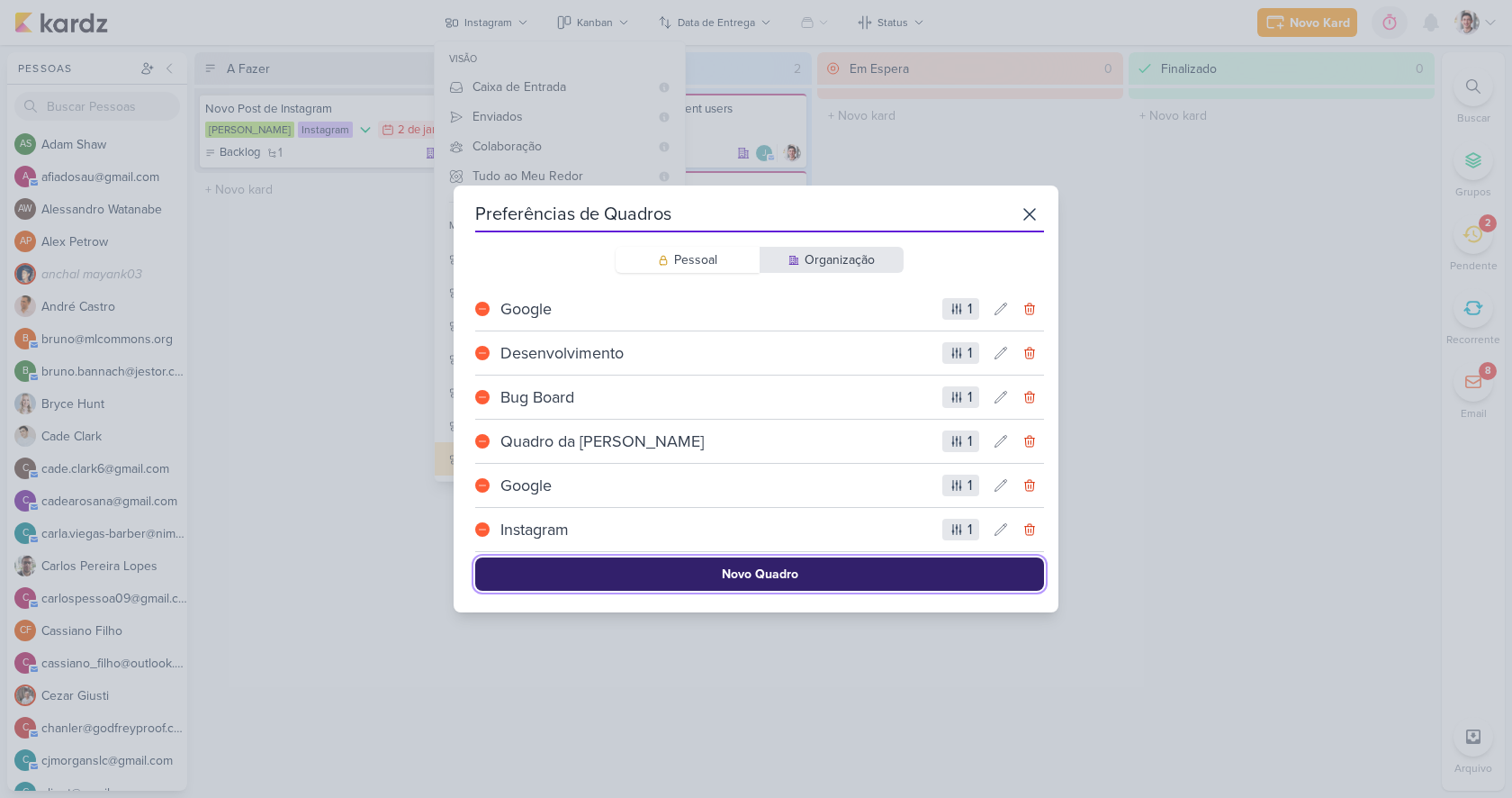
click at [939, 565] on button "Novo Quadro" at bounding box center [760, 574] width 569 height 34
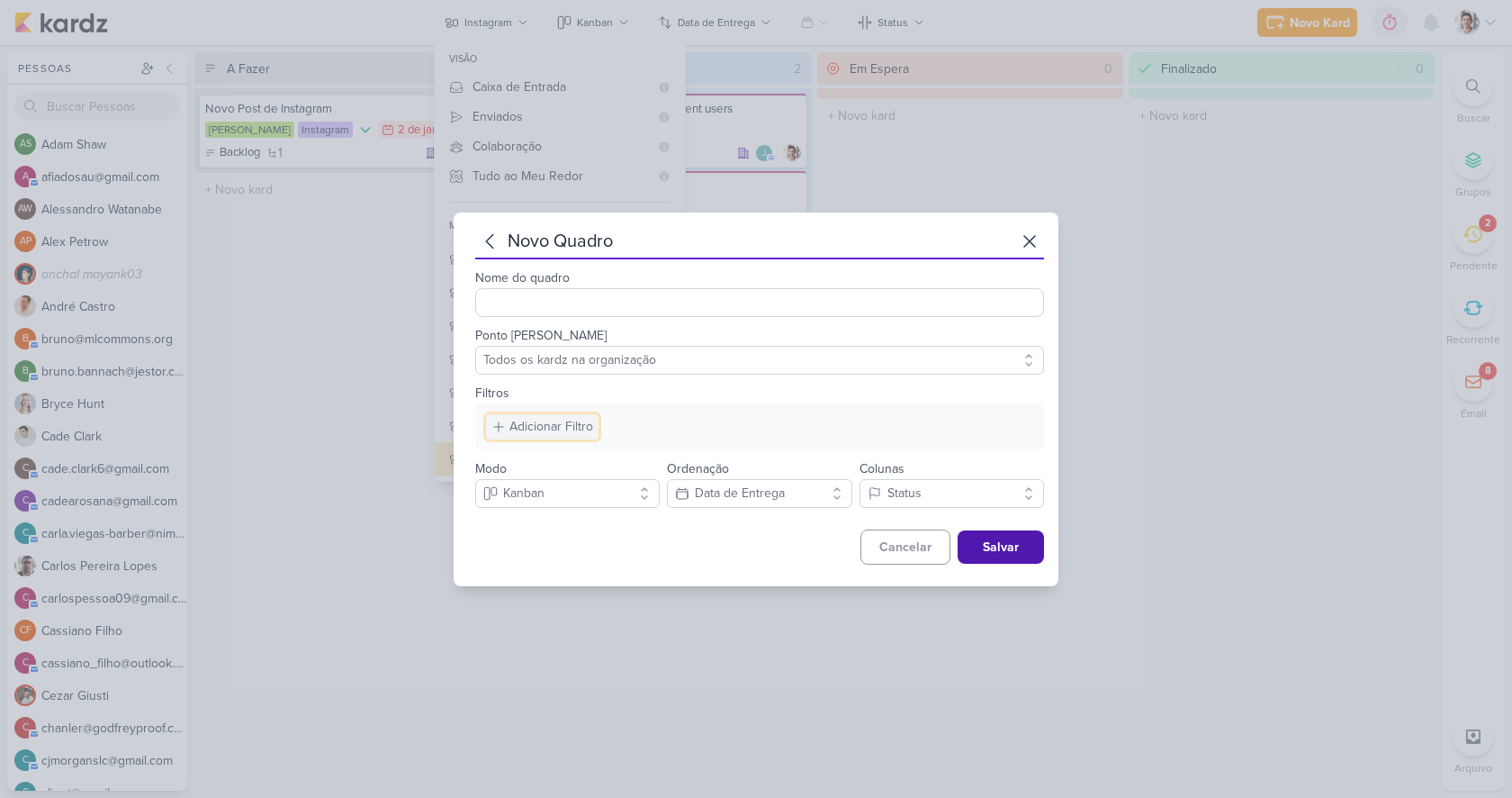
click at [581, 431] on div "Adicionar Filtro" at bounding box center [552, 426] width 84 height 19
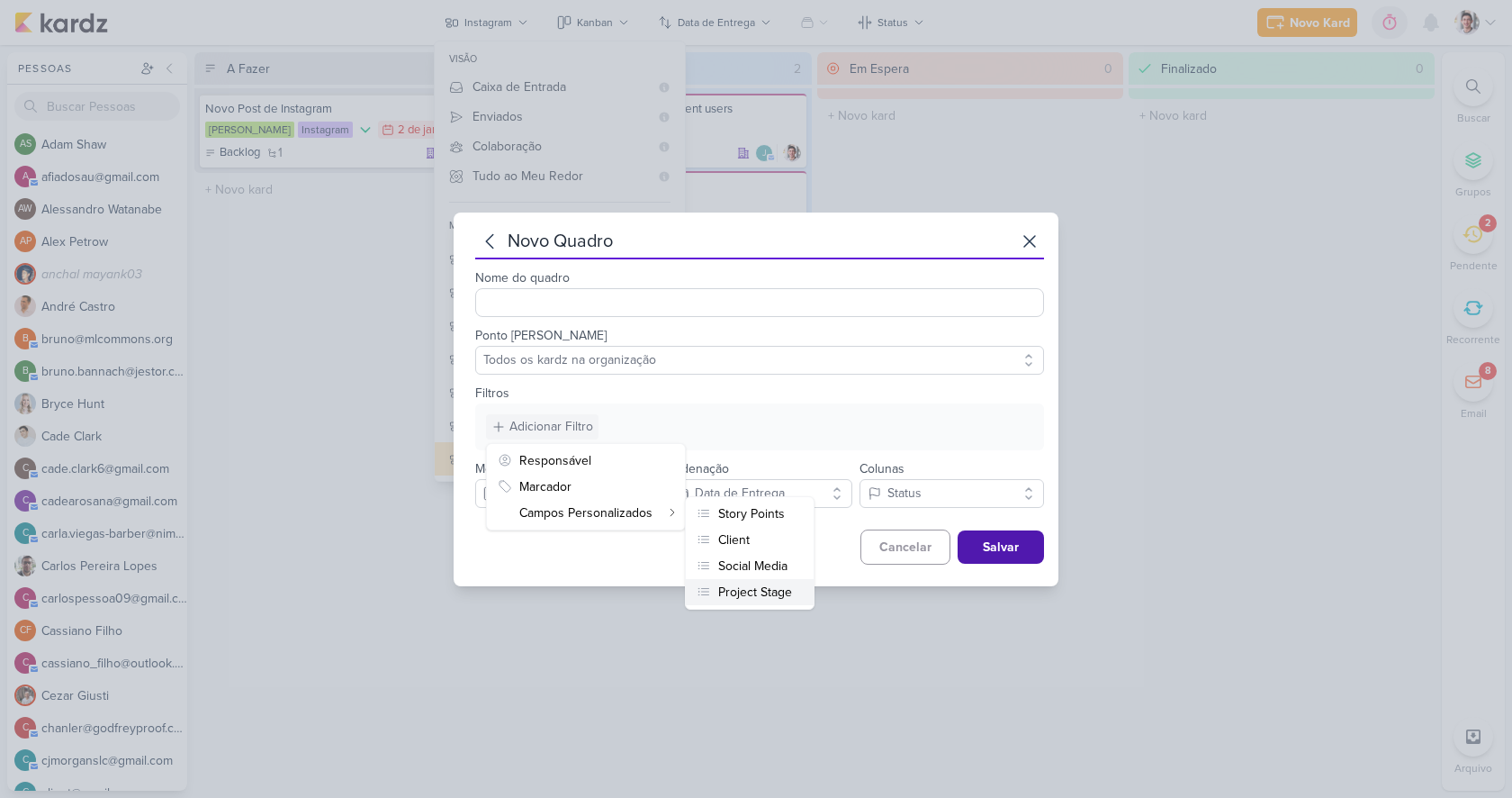
click at [747, 588] on div "Project Stage" at bounding box center [755, 592] width 74 height 19
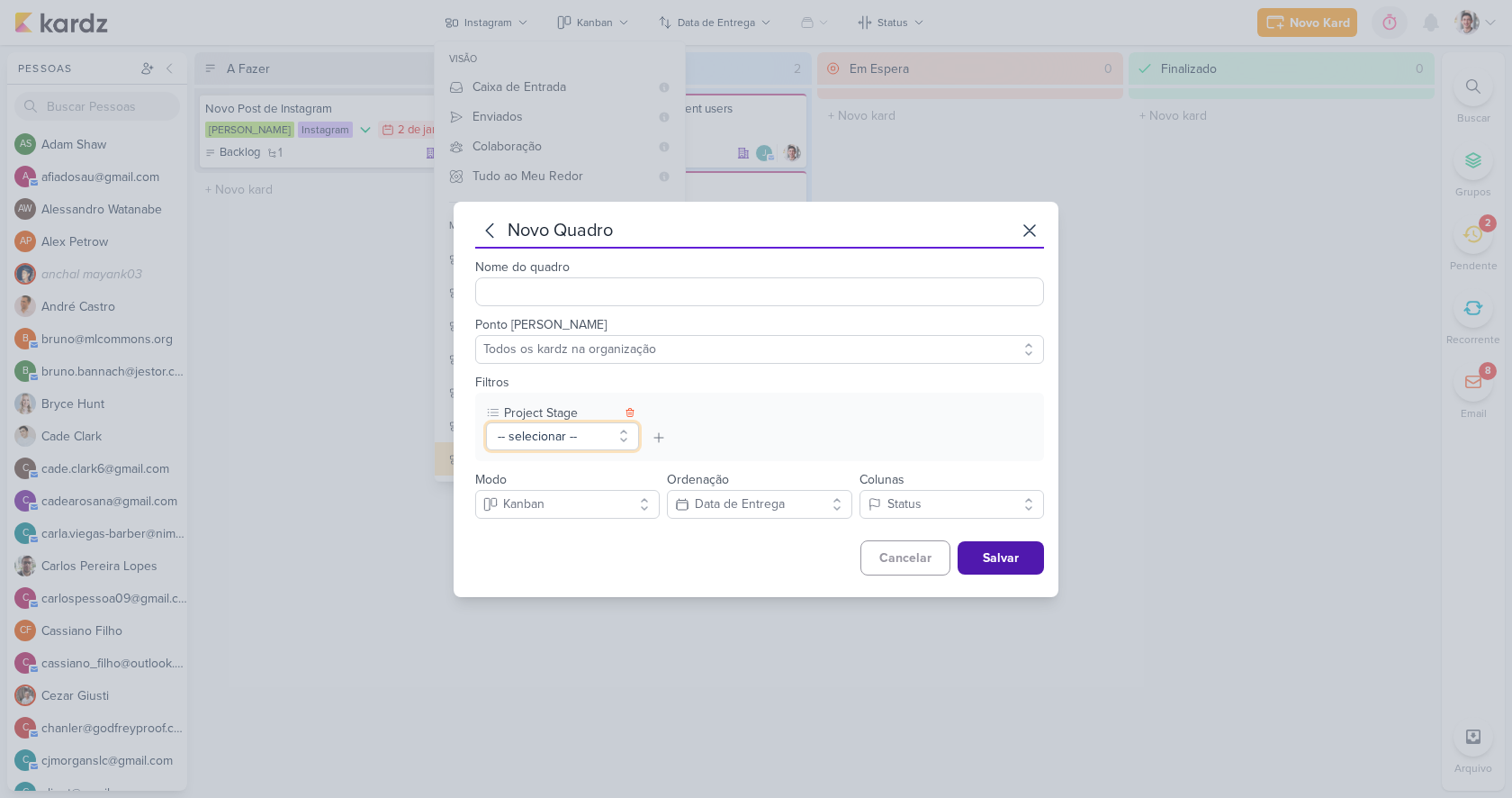
click at [593, 447] on button "-- selecionar --" at bounding box center [563, 436] width 153 height 28
click at [533, 530] on button "Frontend" at bounding box center [563, 531] width 151 height 30
click at [716, 306] on div "Ponto de partida Todos os kardz na organização" at bounding box center [760, 335] width 569 height 57
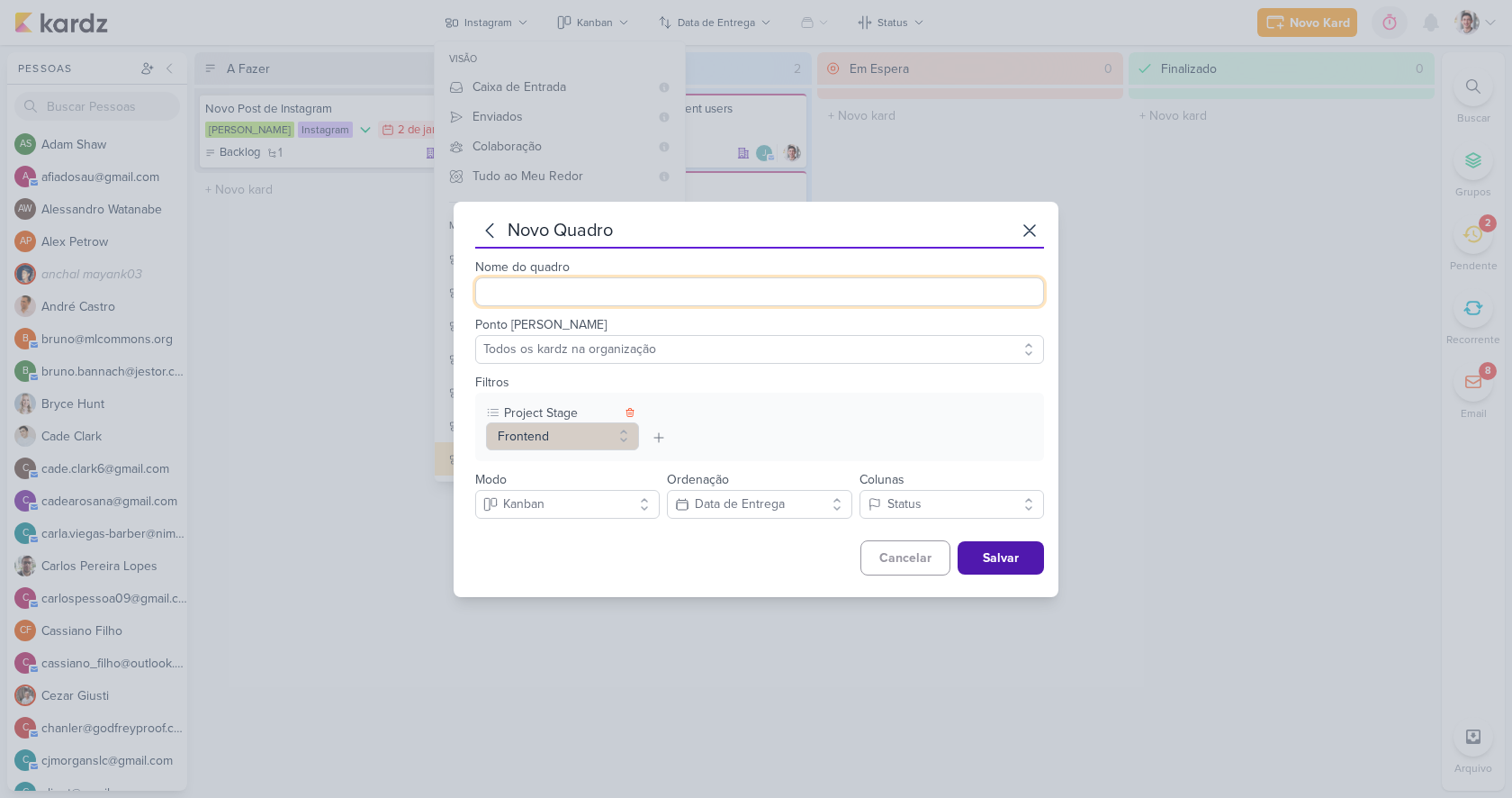
click at [711, 295] on input "Nome do quadro" at bounding box center [760, 292] width 569 height 29
type input "Pronto para Postar"
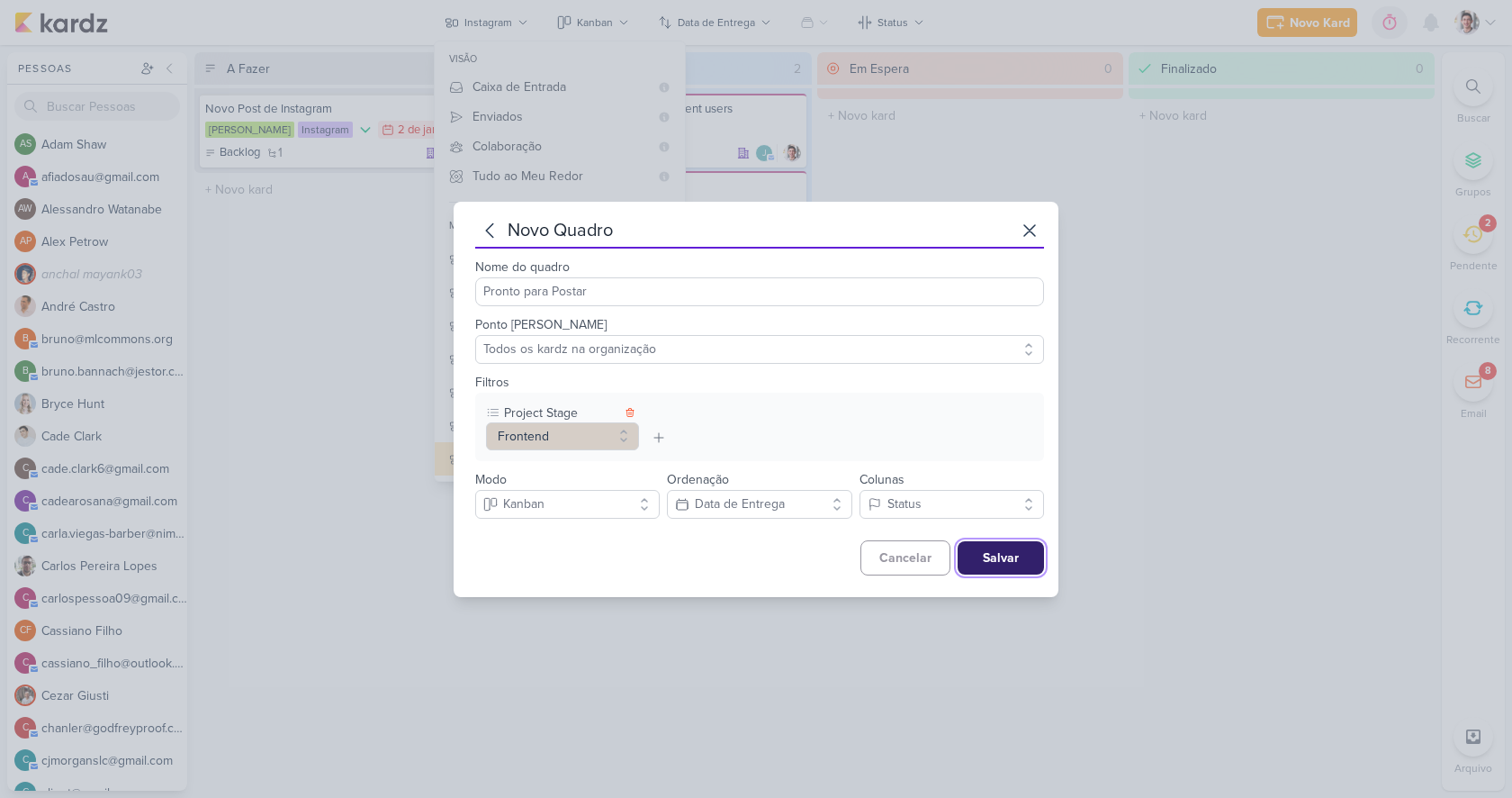
click at [1008, 563] on button "Salvar" at bounding box center [1000, 557] width 87 height 34
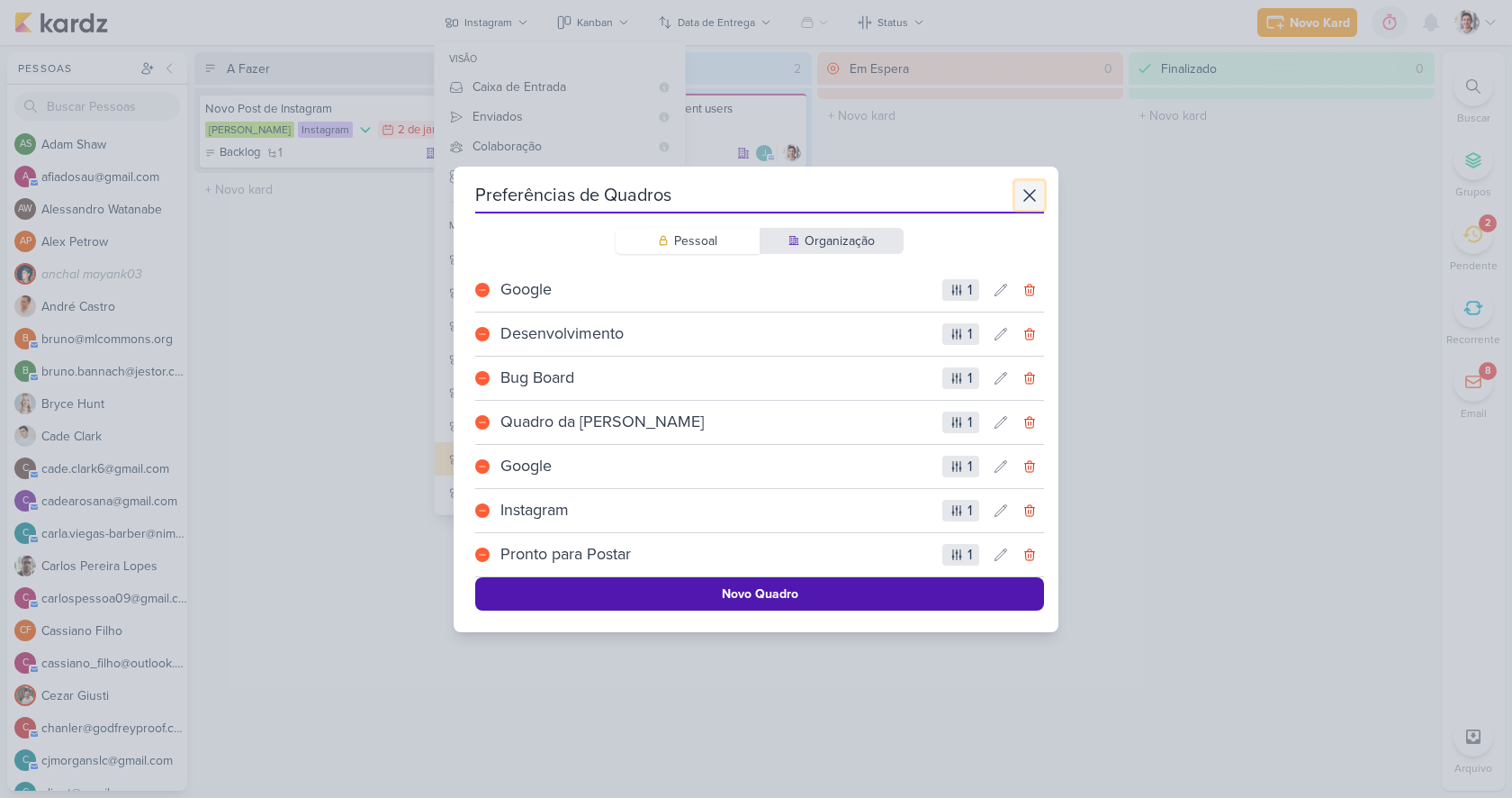
click at [1019, 186] on icon at bounding box center [1030, 195] width 22 height 22
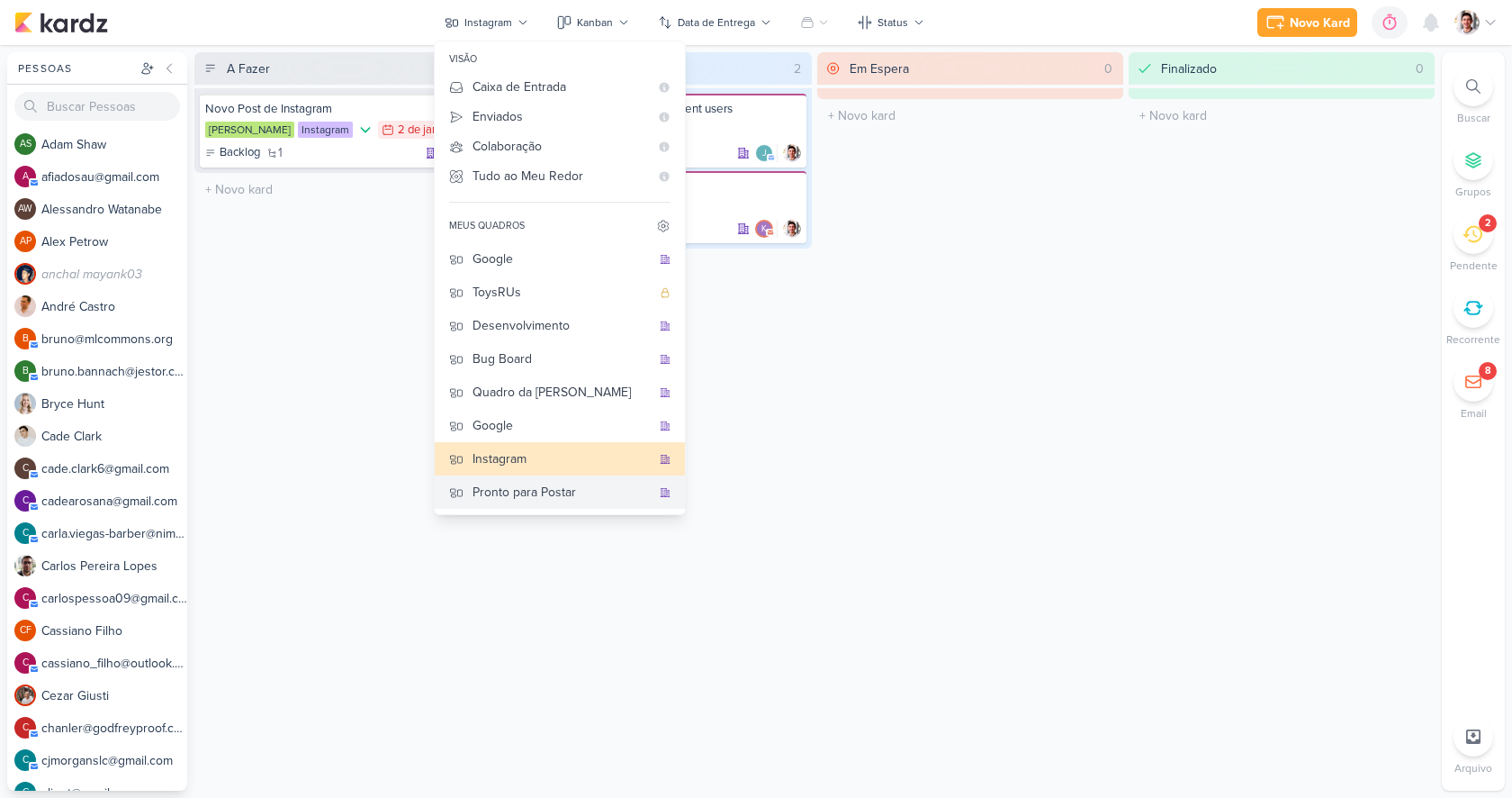
click at [527, 492] on div "Pronto para Postar" at bounding box center [561, 492] width 178 height 19
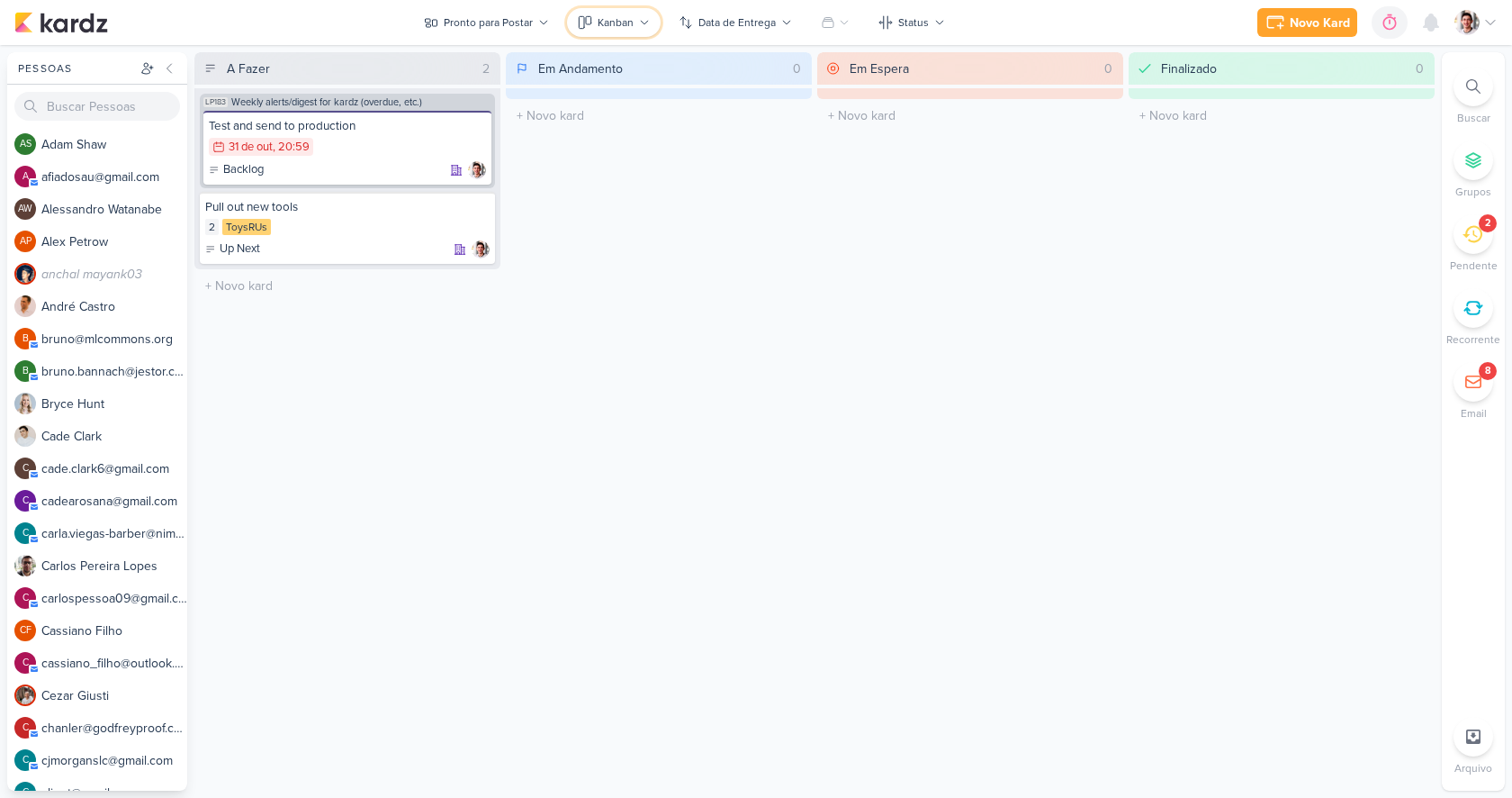
click at [628, 13] on button "Kanban" at bounding box center [614, 23] width 94 height 29
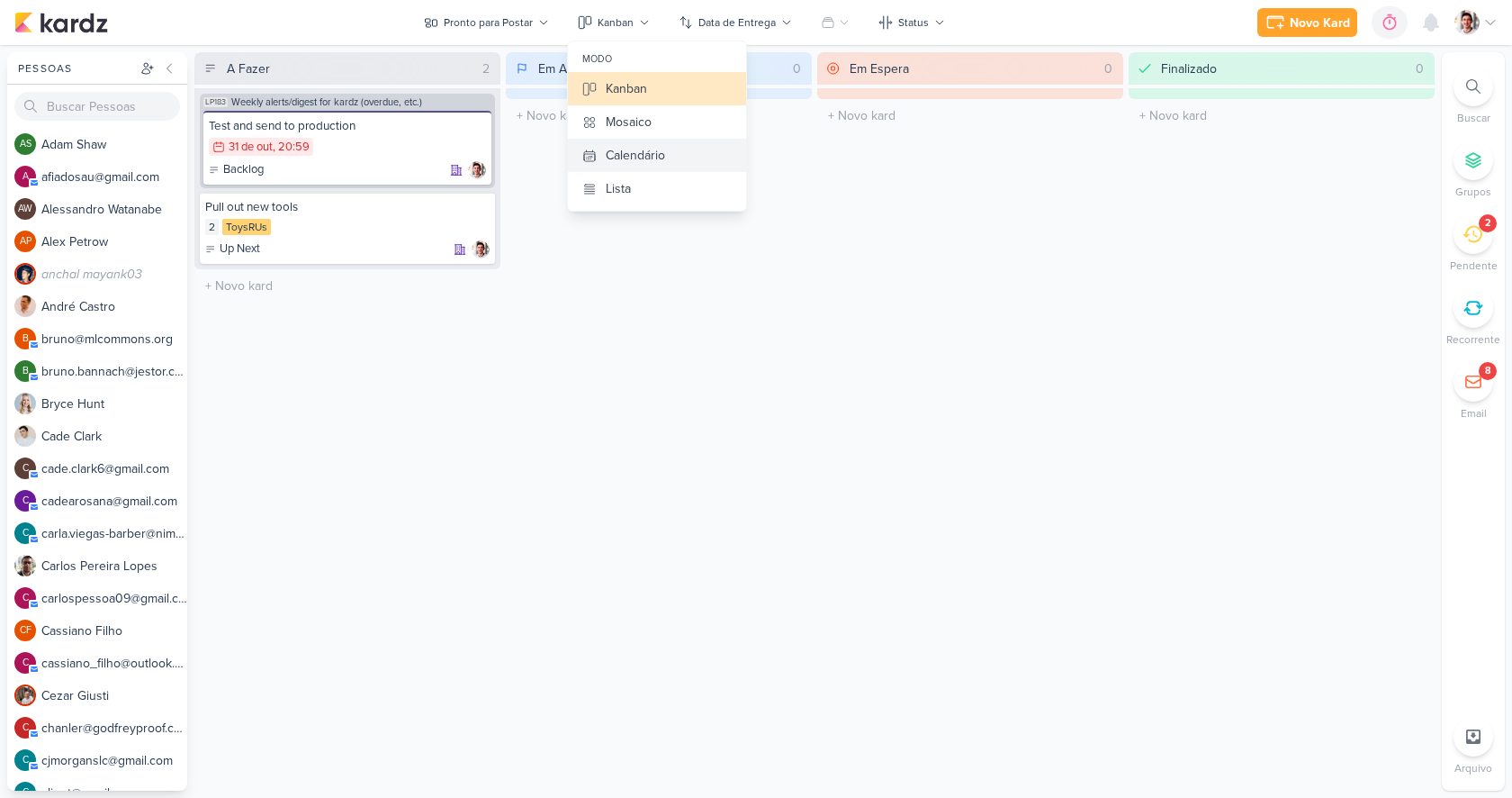
click at [658, 146] on div "Calendário" at bounding box center [635, 155] width 59 height 19
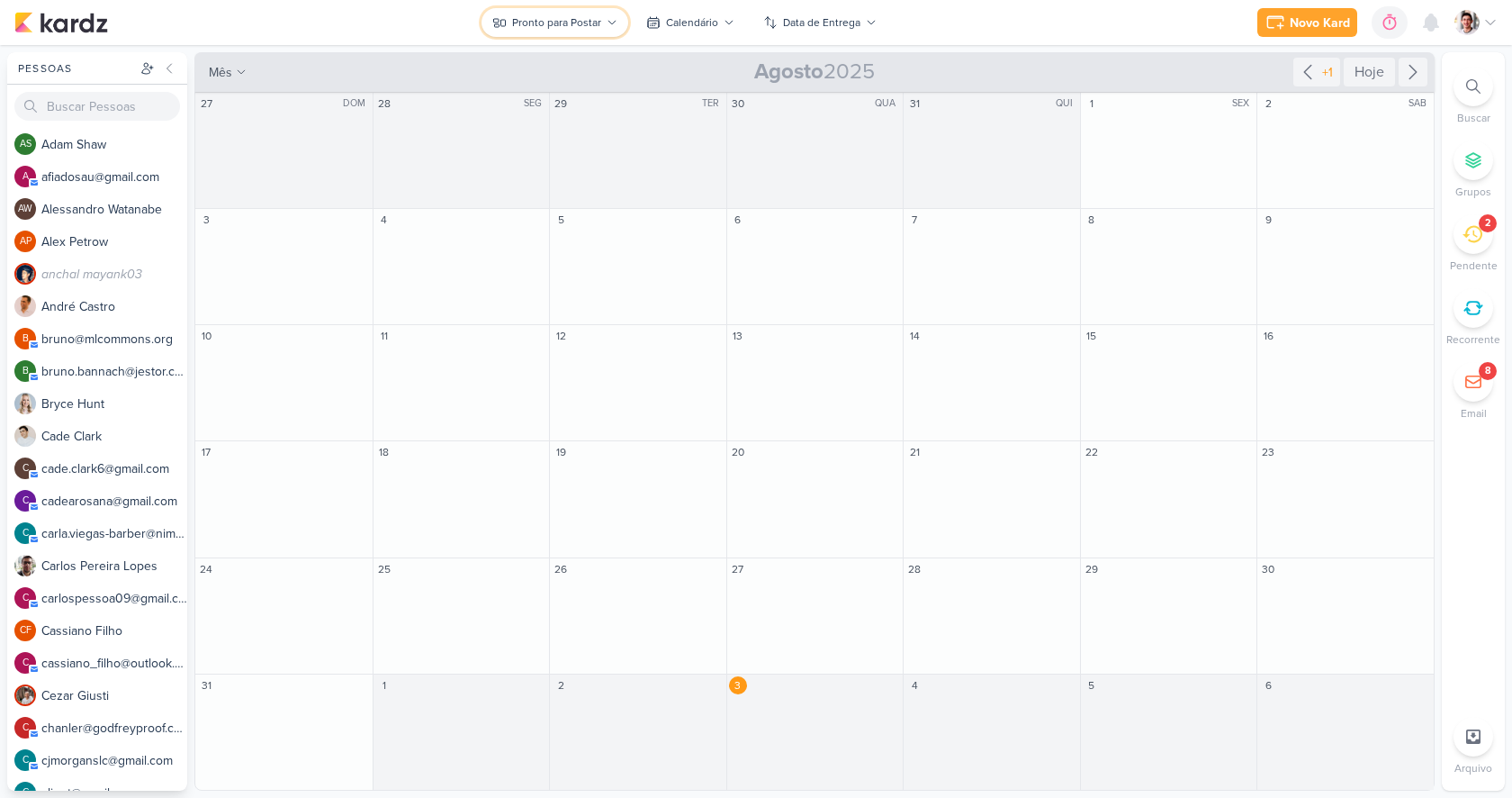
click at [585, 34] on button "Pronto para Postar" at bounding box center [554, 23] width 147 height 29
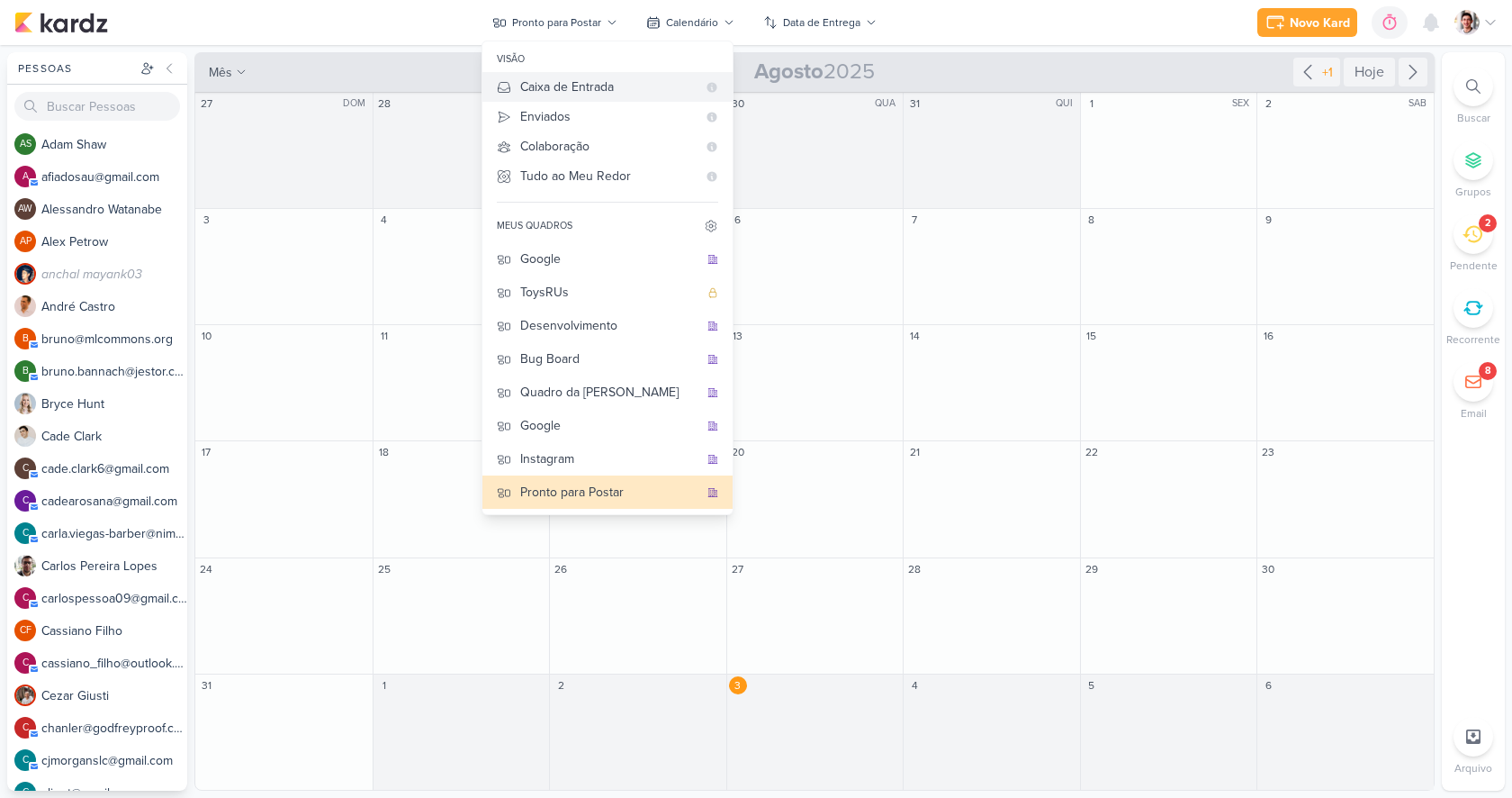
click at [585, 93] on div "Caixa de Entrada" at bounding box center [608, 87] width 176 height 19
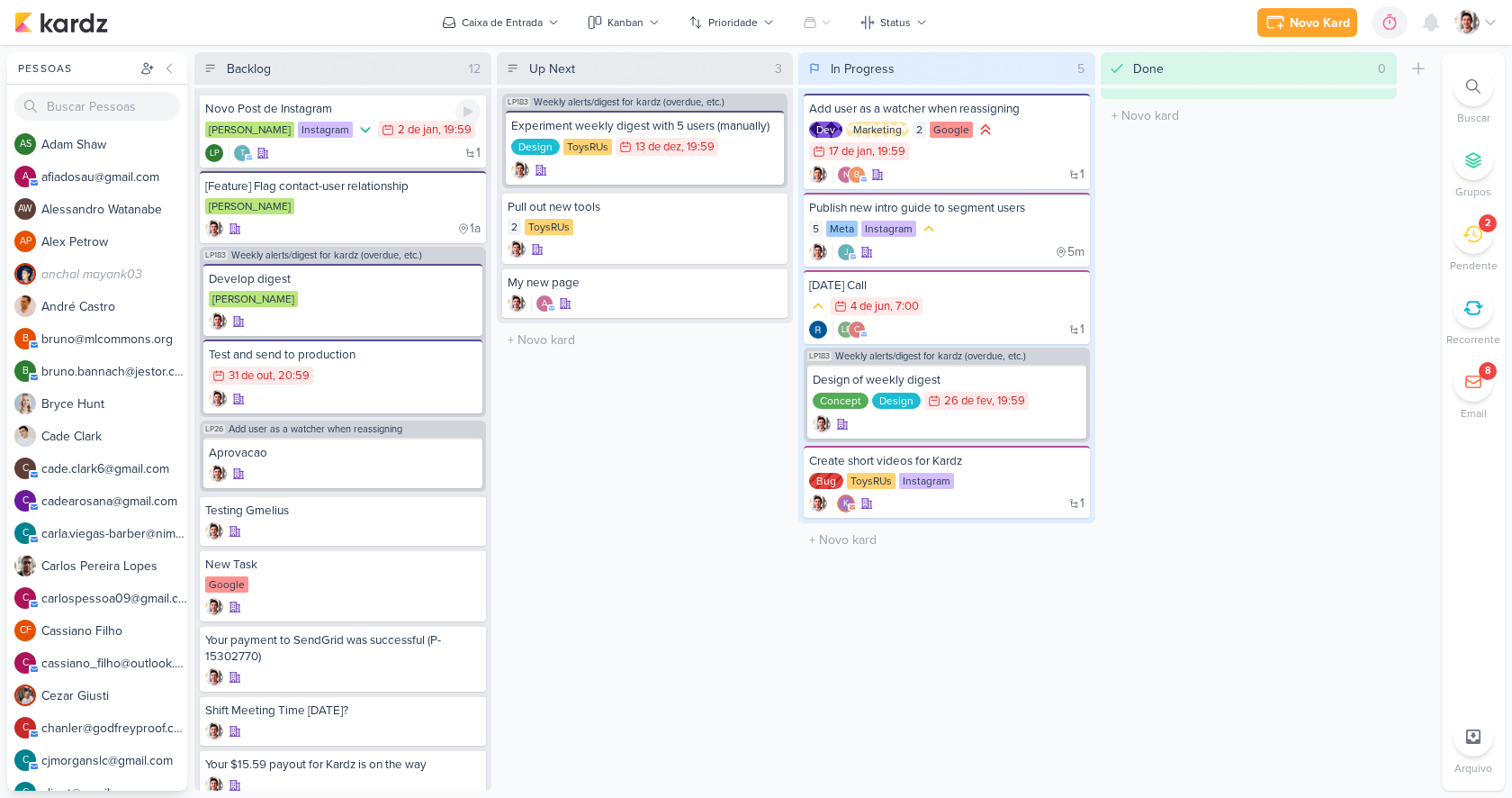
click at [337, 141] on div "Novo Post de Instagram Mariana Instagram 2/1 2 de jan , 19:59 1 t" at bounding box center [343, 130] width 286 height 74
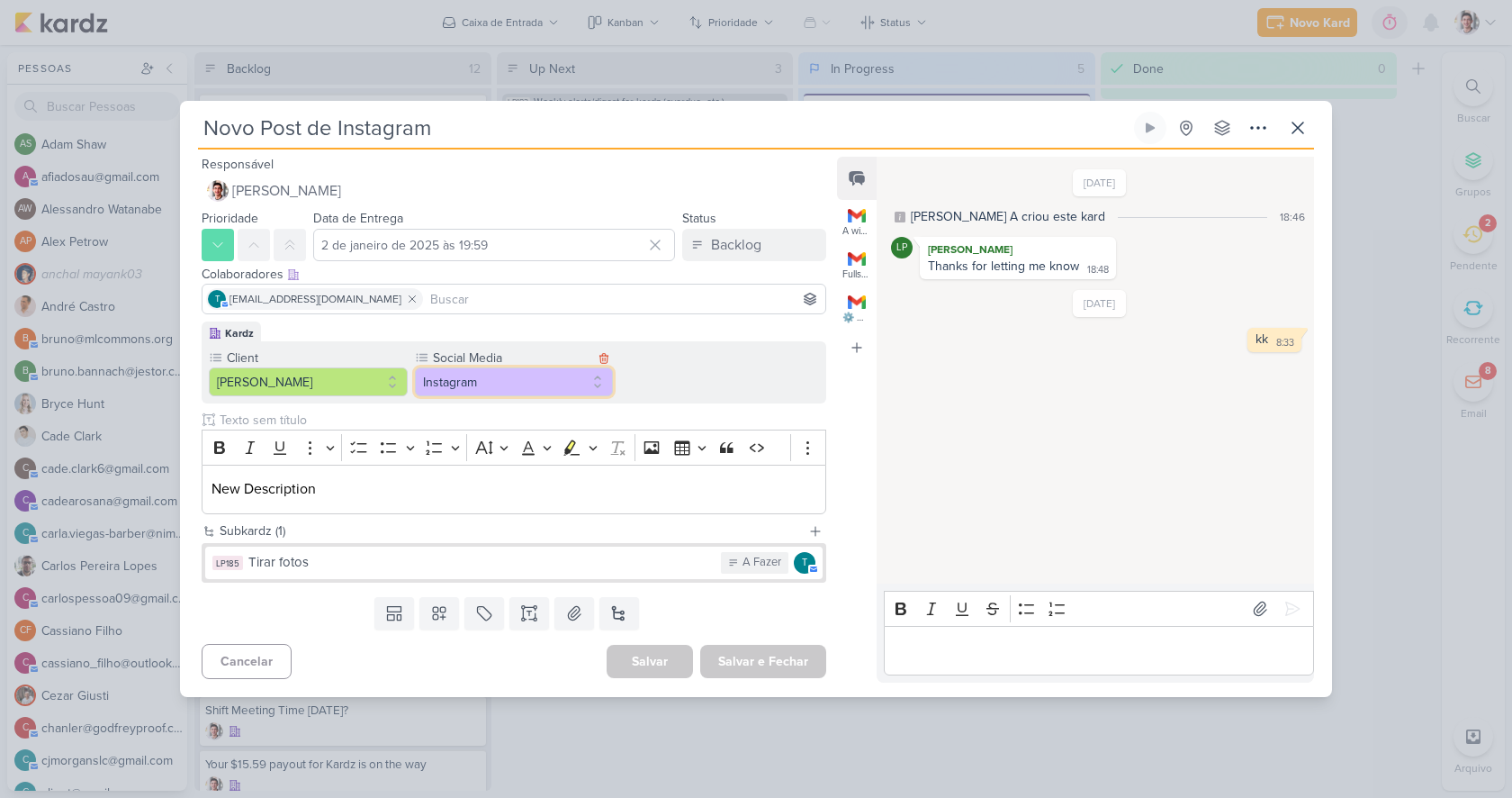
click at [466, 381] on button "Instagram" at bounding box center [514, 382] width 199 height 29
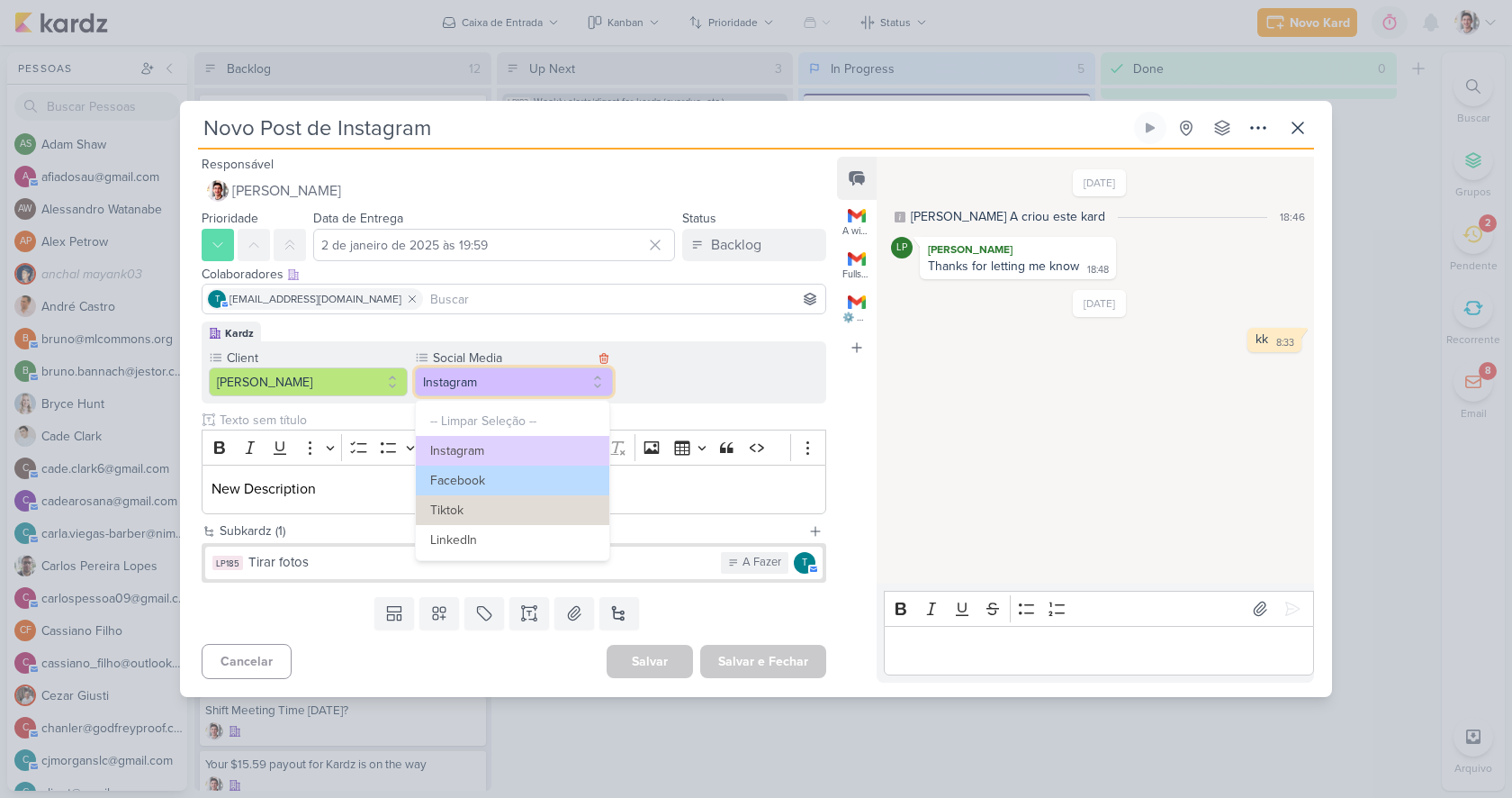
click at [464, 377] on button "Instagram" at bounding box center [514, 382] width 199 height 29
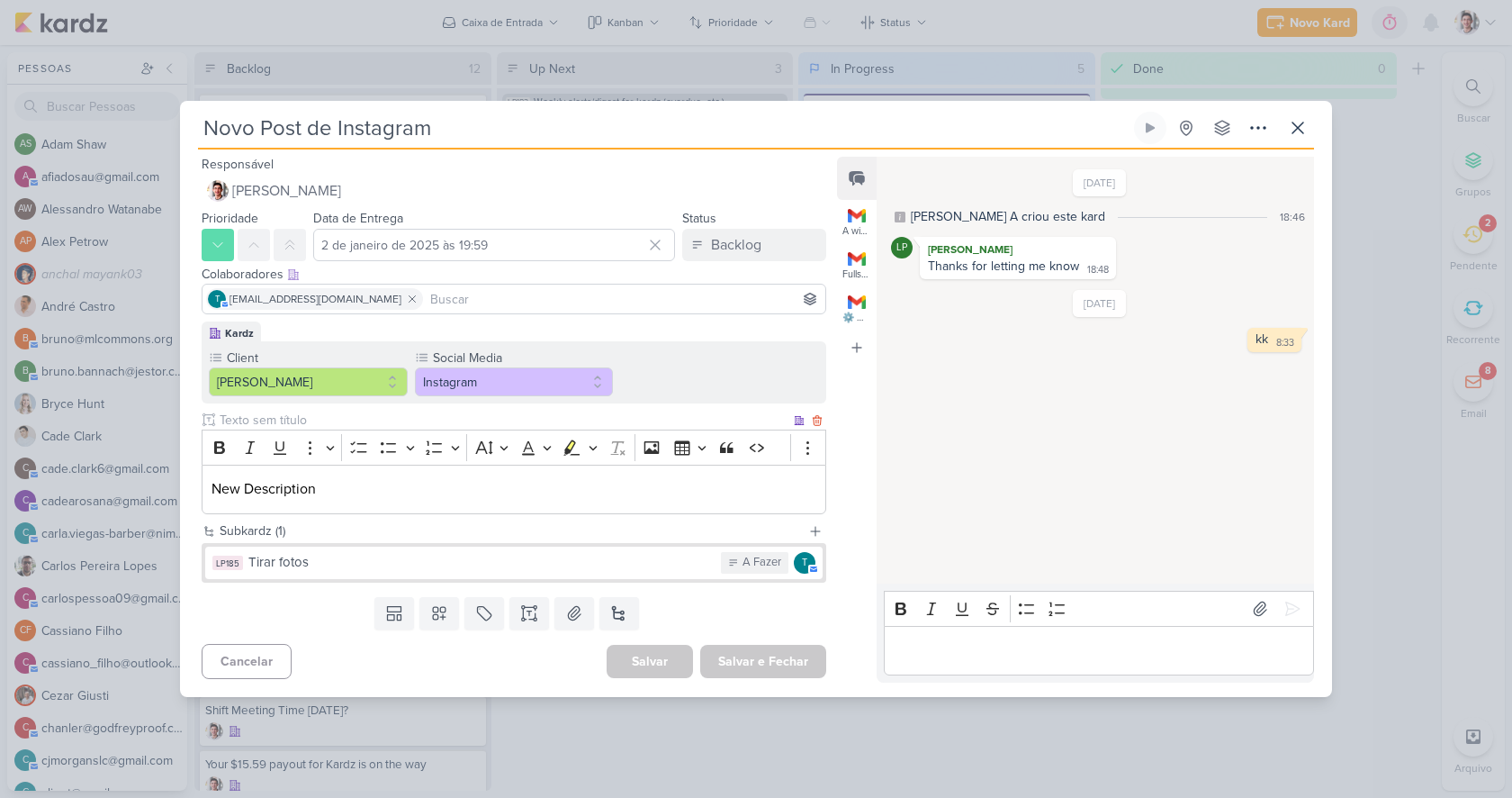
click at [489, 415] on input "text" at bounding box center [503, 420] width 575 height 19
click at [650, 381] on div "Client Mariana Social Media" at bounding box center [513, 372] width 625 height 62
click at [222, 298] on icon at bounding box center [217, 299] width 15 height 15
click at [214, 303] on icon at bounding box center [216, 299] width 12 height 9
click at [1287, 131] on icon at bounding box center [1298, 128] width 22 height 22
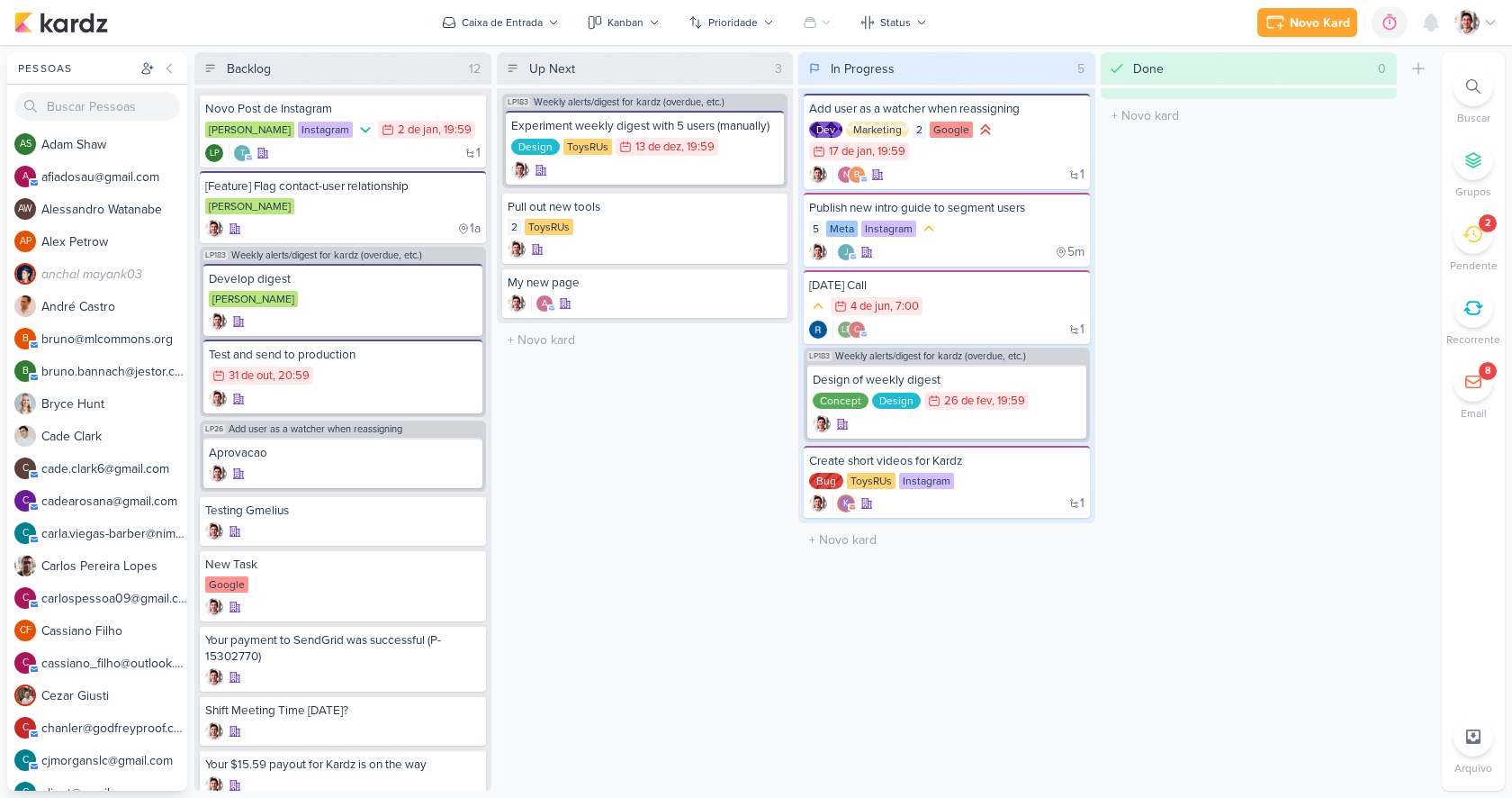
click at [1488, 24] on icon at bounding box center [1491, 23] width 15 height 15
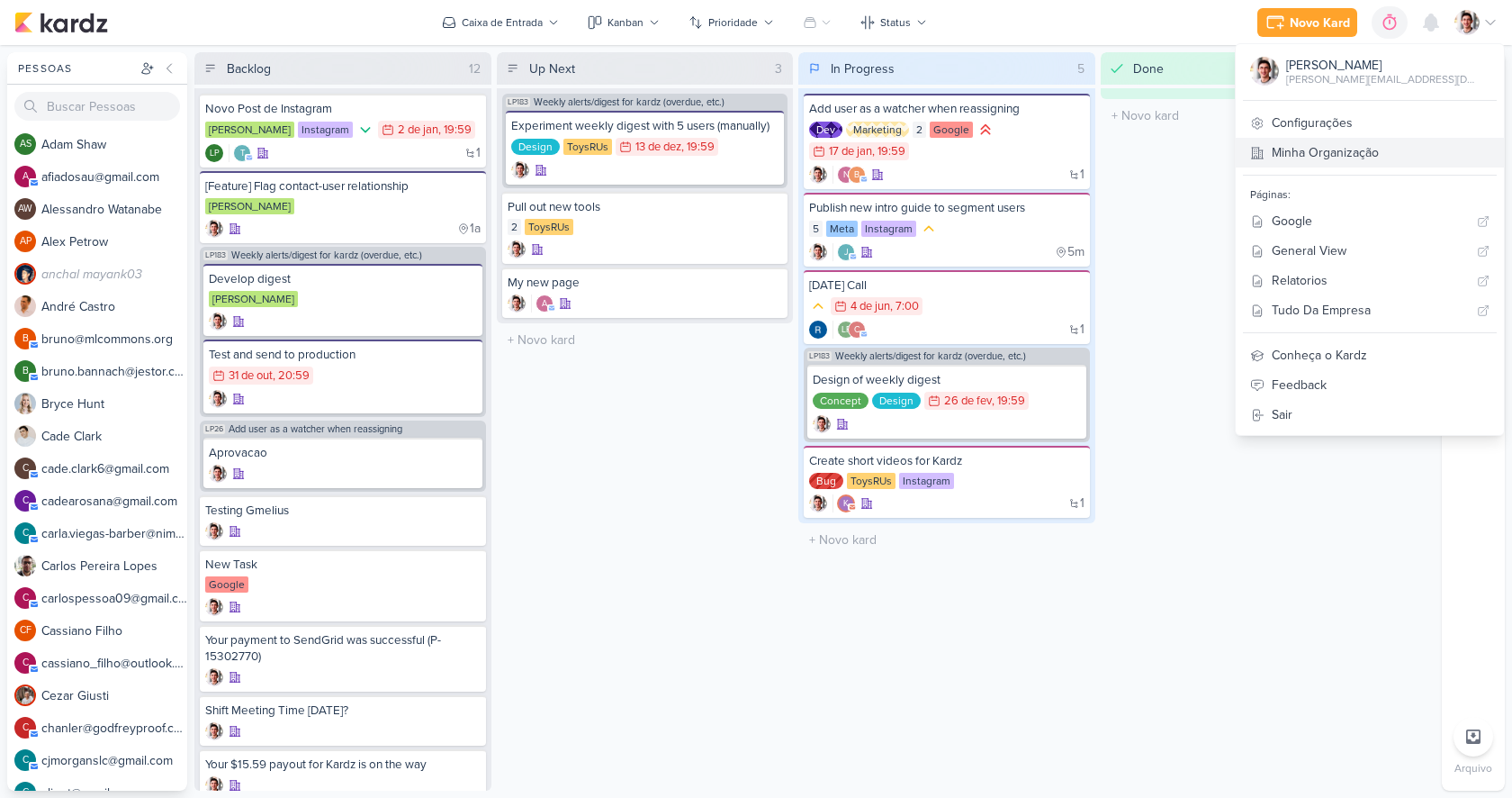
click at [1399, 152] on link "Minha Organização" at bounding box center [1370, 152] width 268 height 30
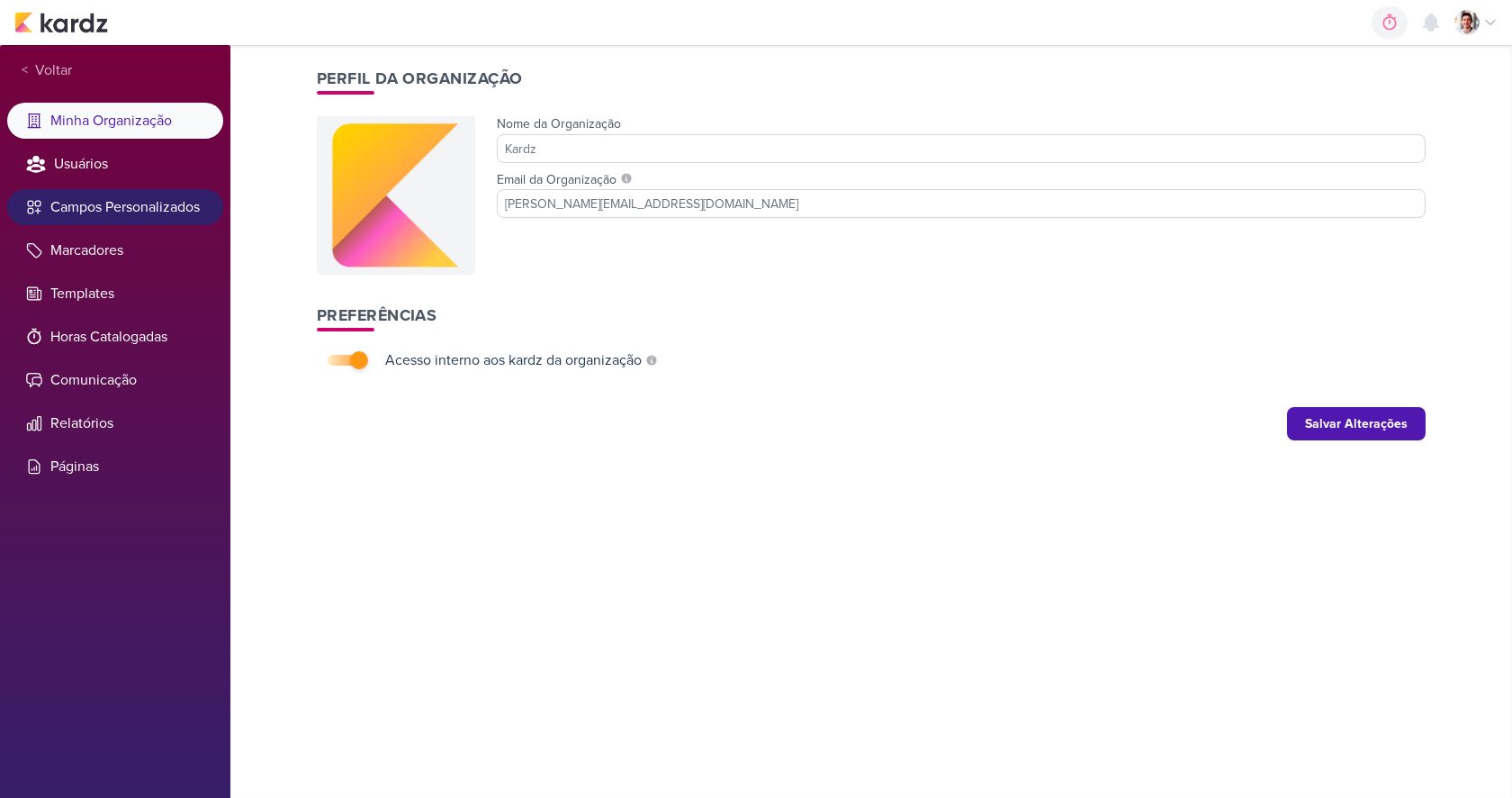
click at [112, 214] on li "Campos Personalizados" at bounding box center [115, 206] width 216 height 36
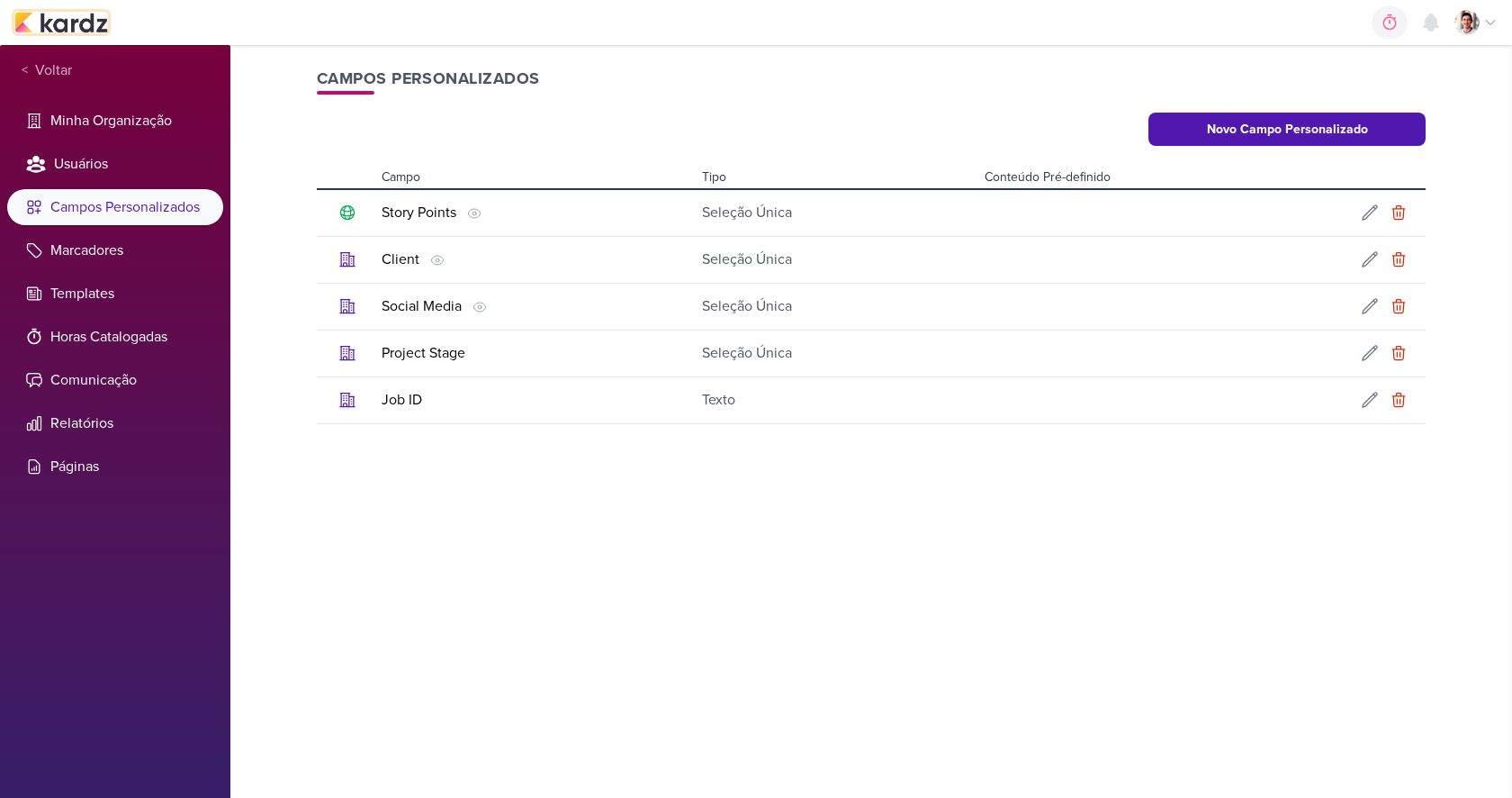
click at [73, 12] on img at bounding box center [61, 23] width 94 height 22
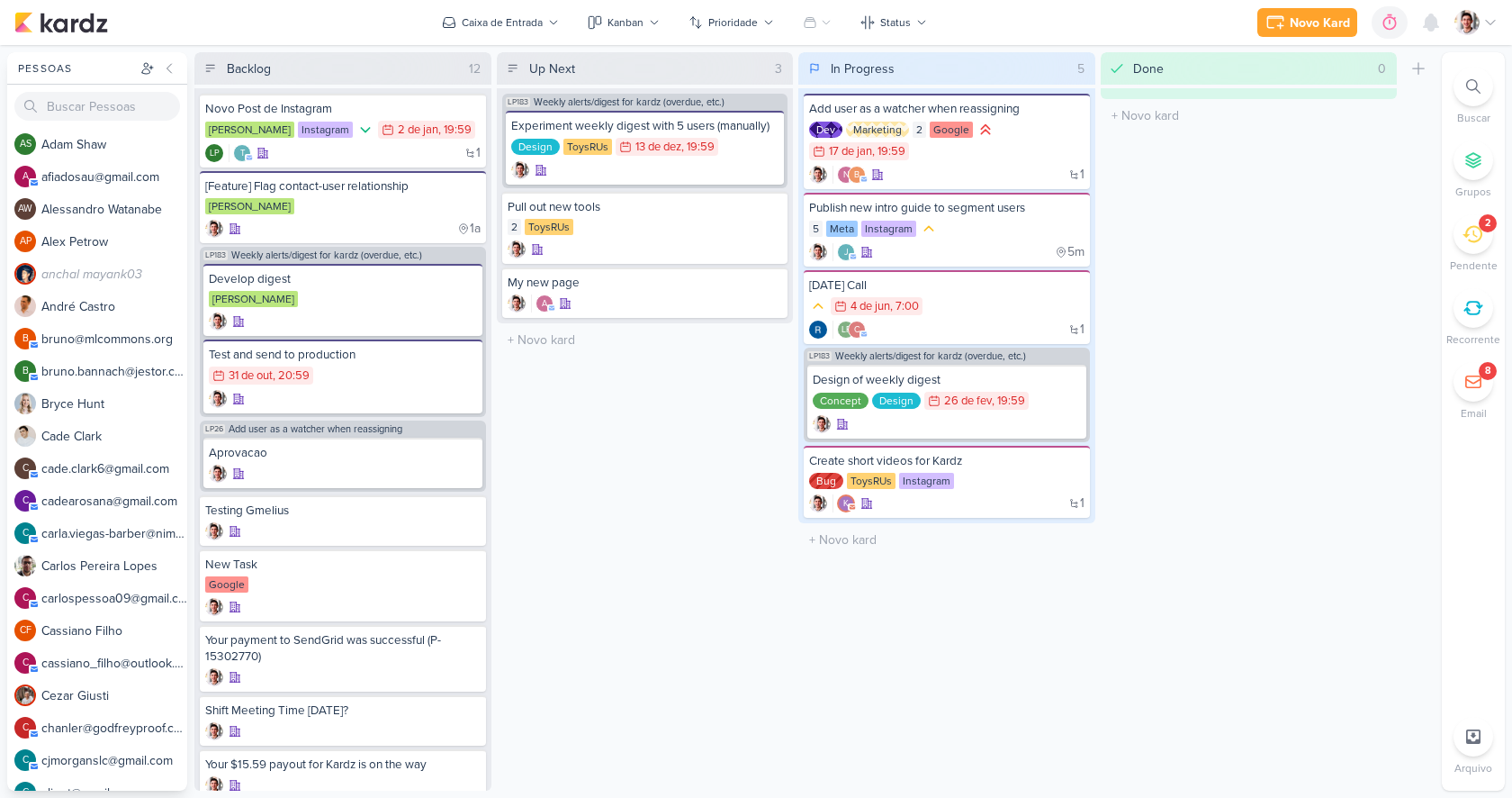
click at [1474, 17] on img at bounding box center [1467, 23] width 26 height 26
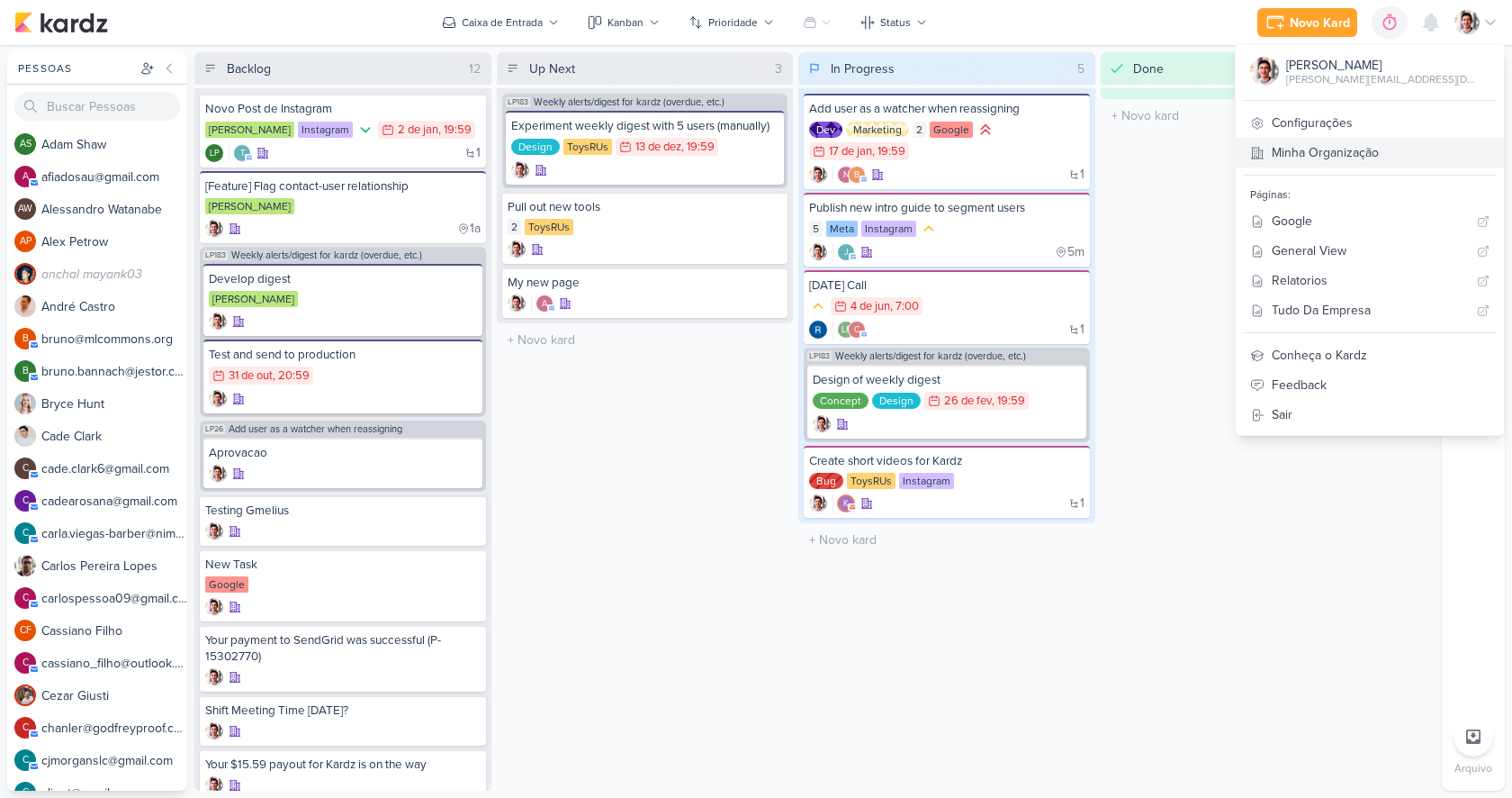
click at [1375, 148] on link "Minha Organização" at bounding box center [1370, 152] width 268 height 30
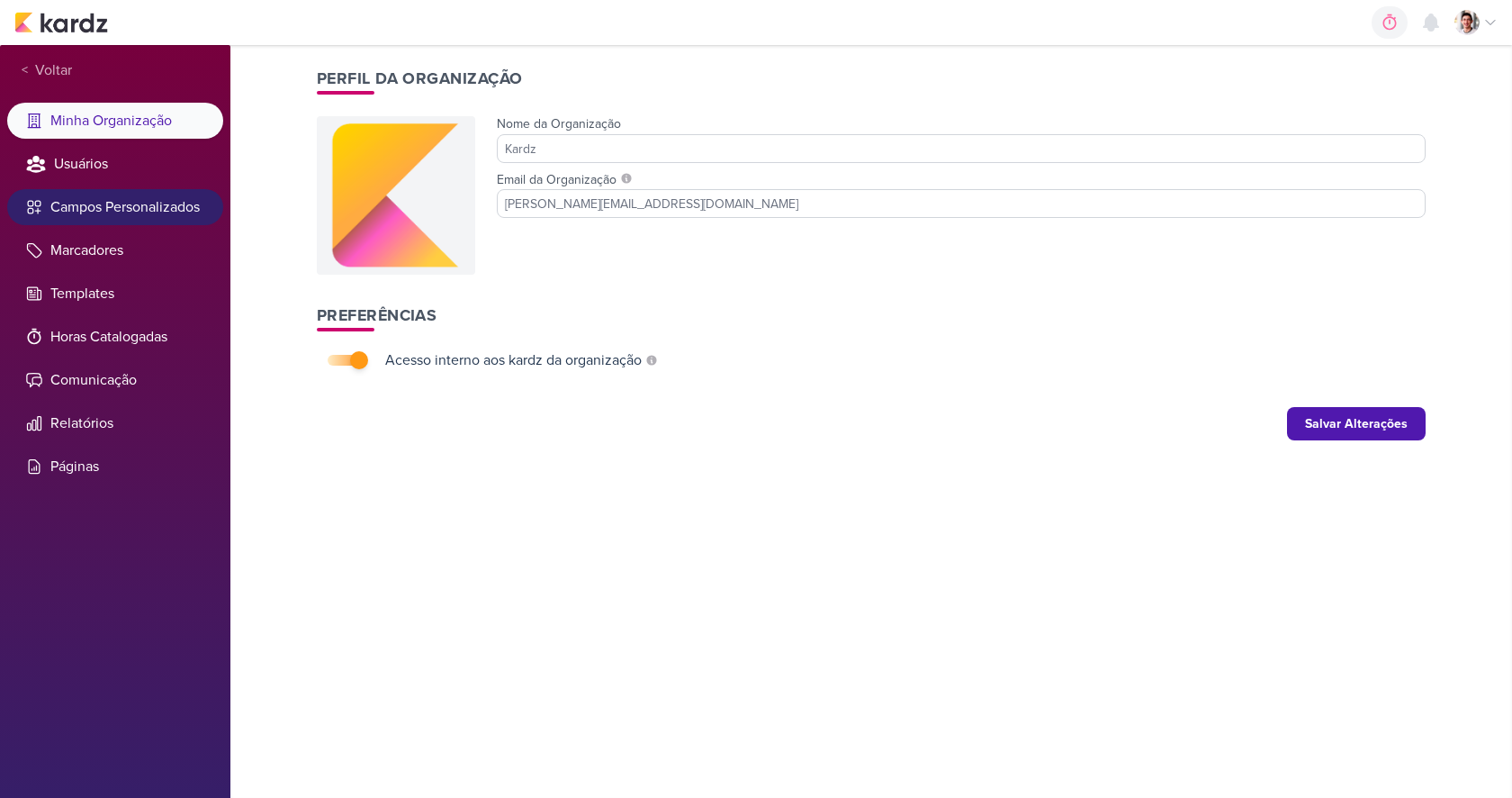
click at [110, 201] on li "Campos Personalizados" at bounding box center [115, 206] width 216 height 36
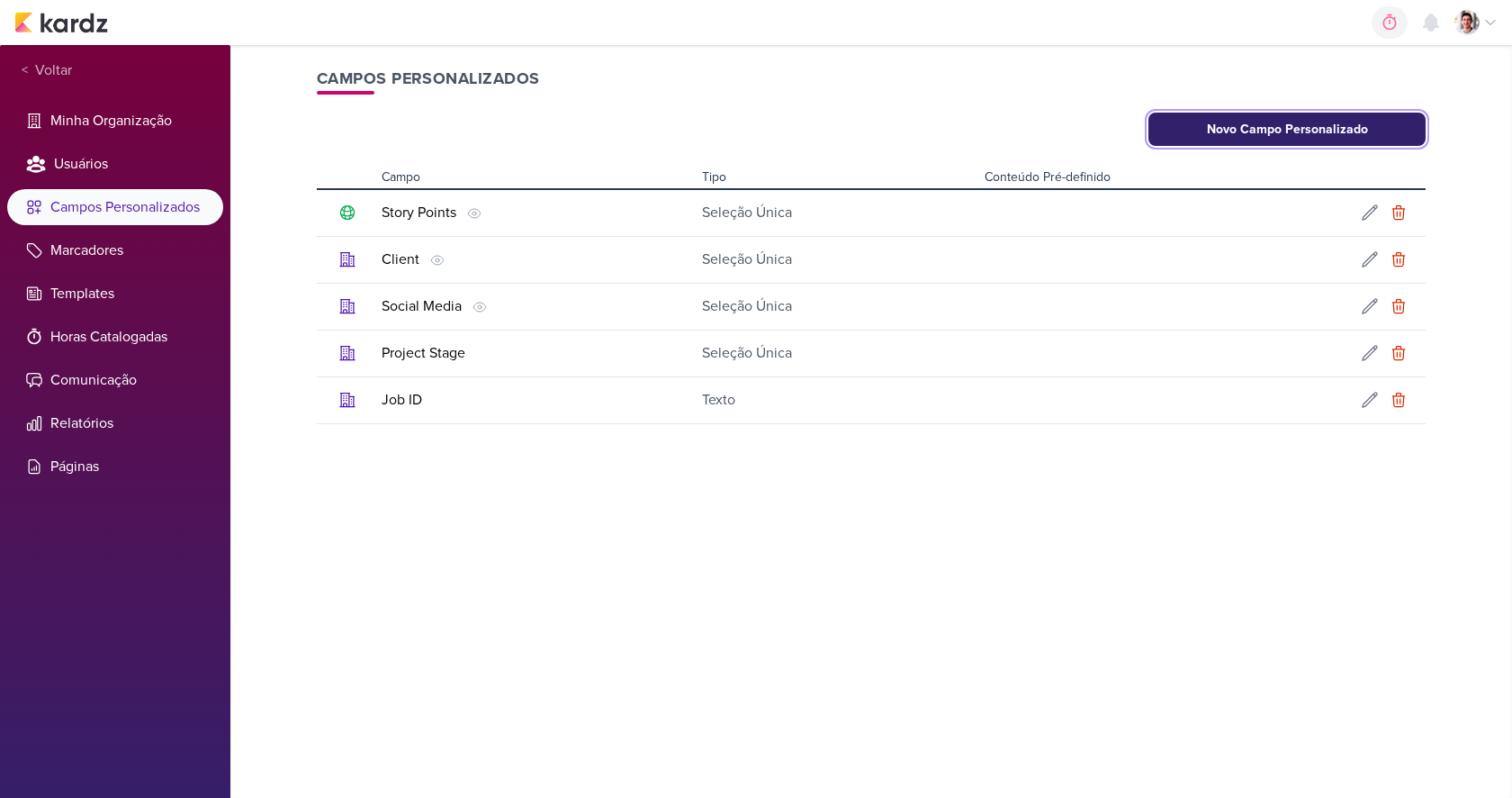
click at [1269, 139] on button "Novo Campo Personalizado" at bounding box center [1287, 129] width 277 height 34
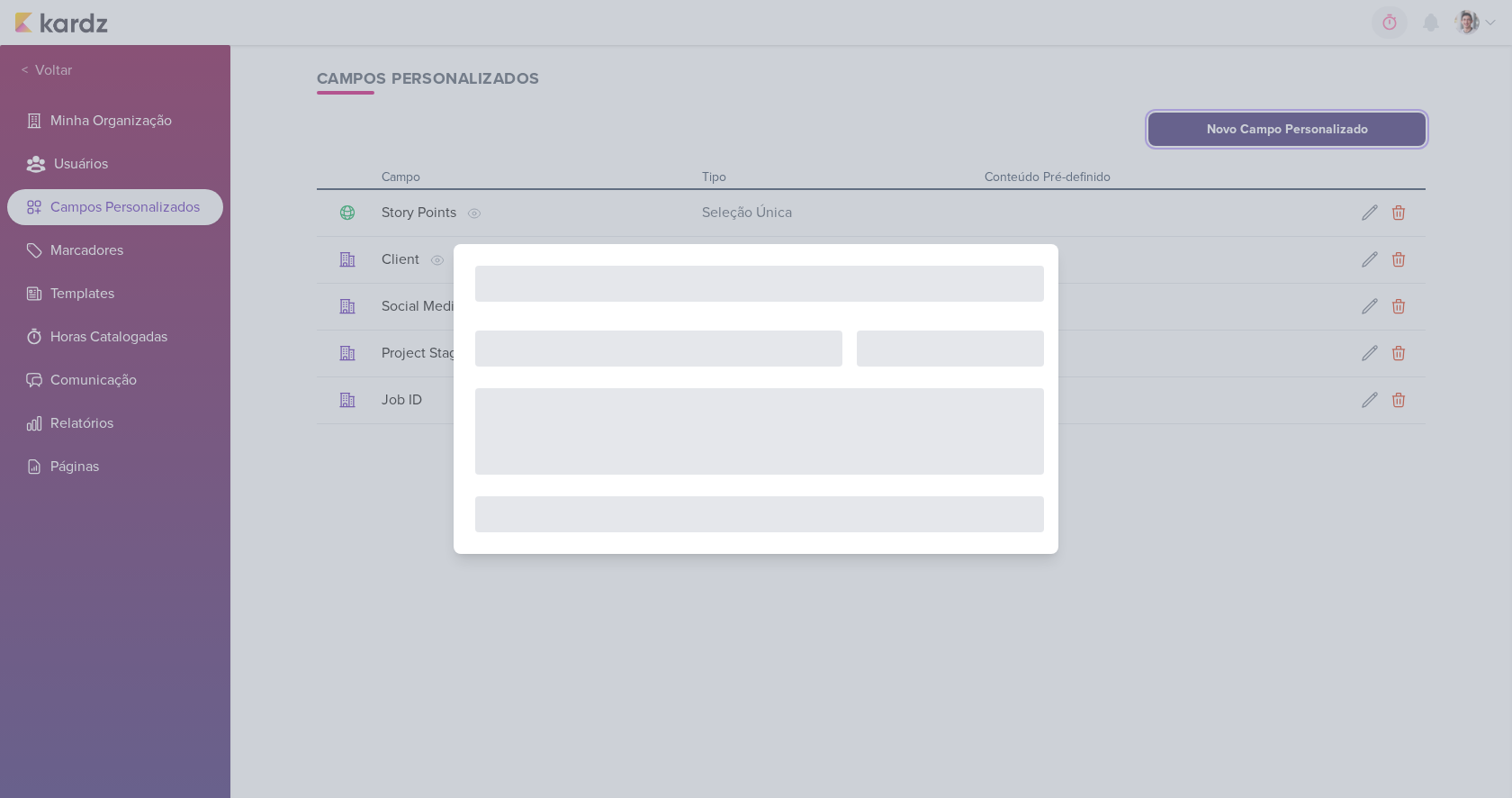
select select "single-select"
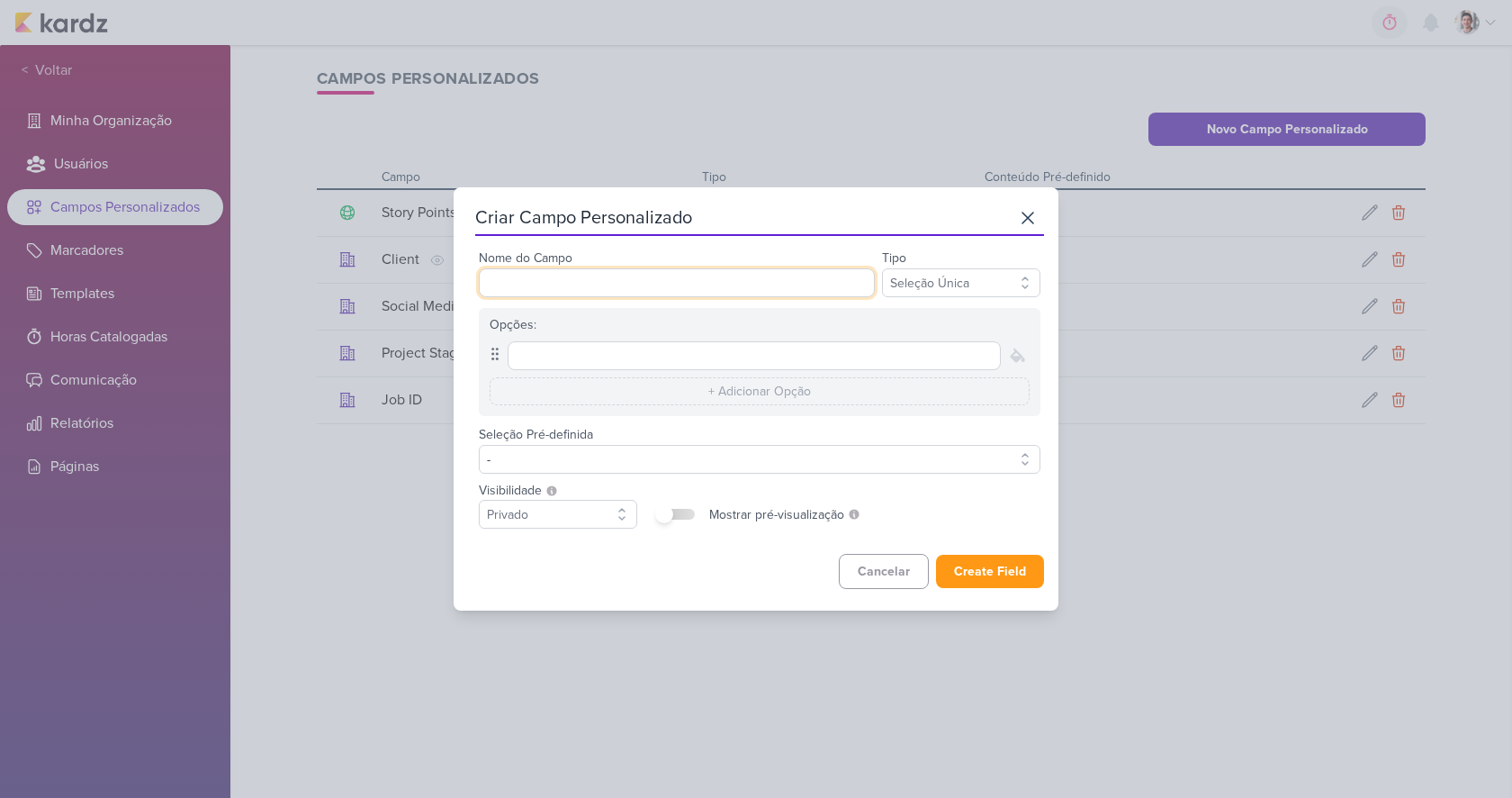
click at [625, 278] on input "Nome do Campo" at bounding box center [677, 283] width 396 height 29
type input "Cliente"
click at [649, 351] on input "text" at bounding box center [754, 356] width 493 height 29
click at [570, 358] on input "text" at bounding box center [754, 356] width 493 height 29
click at [564, 392] on input "text" at bounding box center [760, 391] width 540 height 28
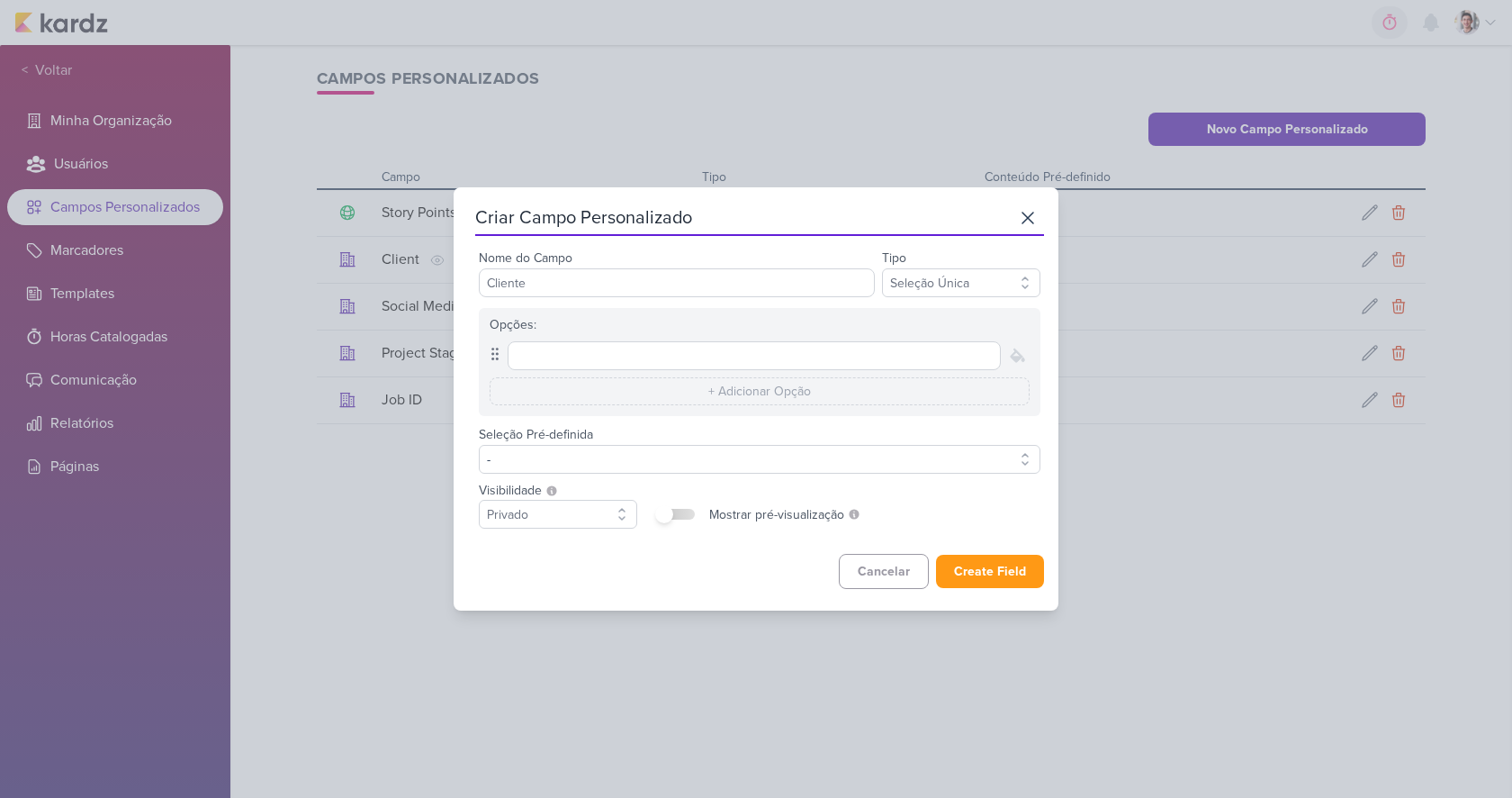
click at [612, 571] on div "Cancelar Create Field" at bounding box center [760, 571] width 569 height 35
click at [610, 359] on input "text" at bounding box center [754, 356] width 493 height 29
click at [564, 281] on input "Cliente" at bounding box center [677, 283] width 396 height 29
click at [644, 351] on input "text" at bounding box center [754, 356] width 493 height 29
click at [806, 476] on div "Nome do Campo Cliente Tipo Texto Seleção Única Opções:" at bounding box center [760, 390] width 569 height 289
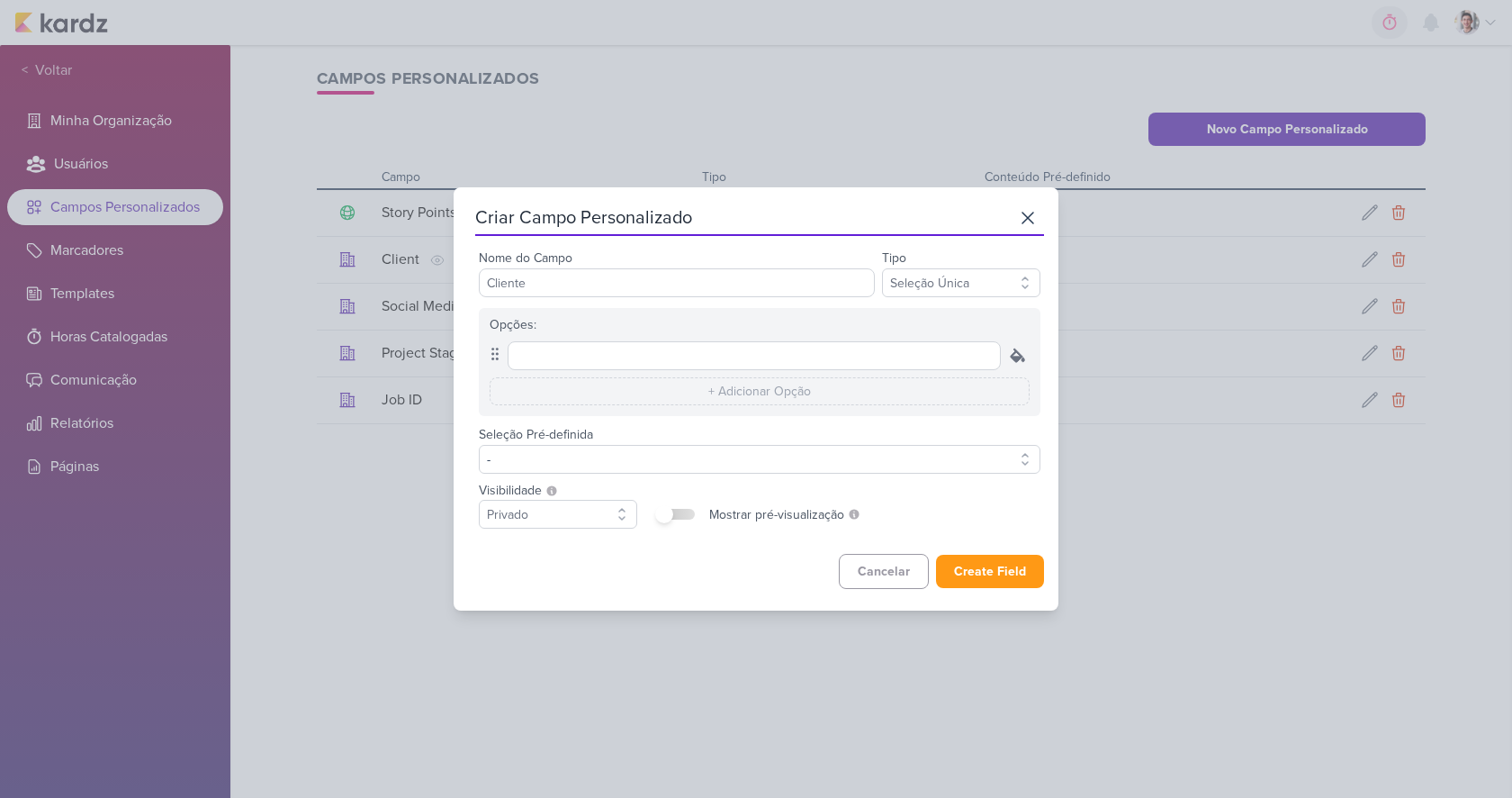
click at [1011, 356] on icon at bounding box center [1017, 355] width 14 height 14
click at [1032, 426] on div "Seleção Pré-definida - -- Limpar Seleção --" at bounding box center [760, 448] width 562 height 50
click at [541, 453] on button "-" at bounding box center [760, 460] width 562 height 29
click at [623, 439] on div "Seleção Pré-definida - -- Limpar Seleção --" at bounding box center [760, 448] width 562 height 50
click at [1017, 224] on icon at bounding box center [1028, 218] width 22 height 22
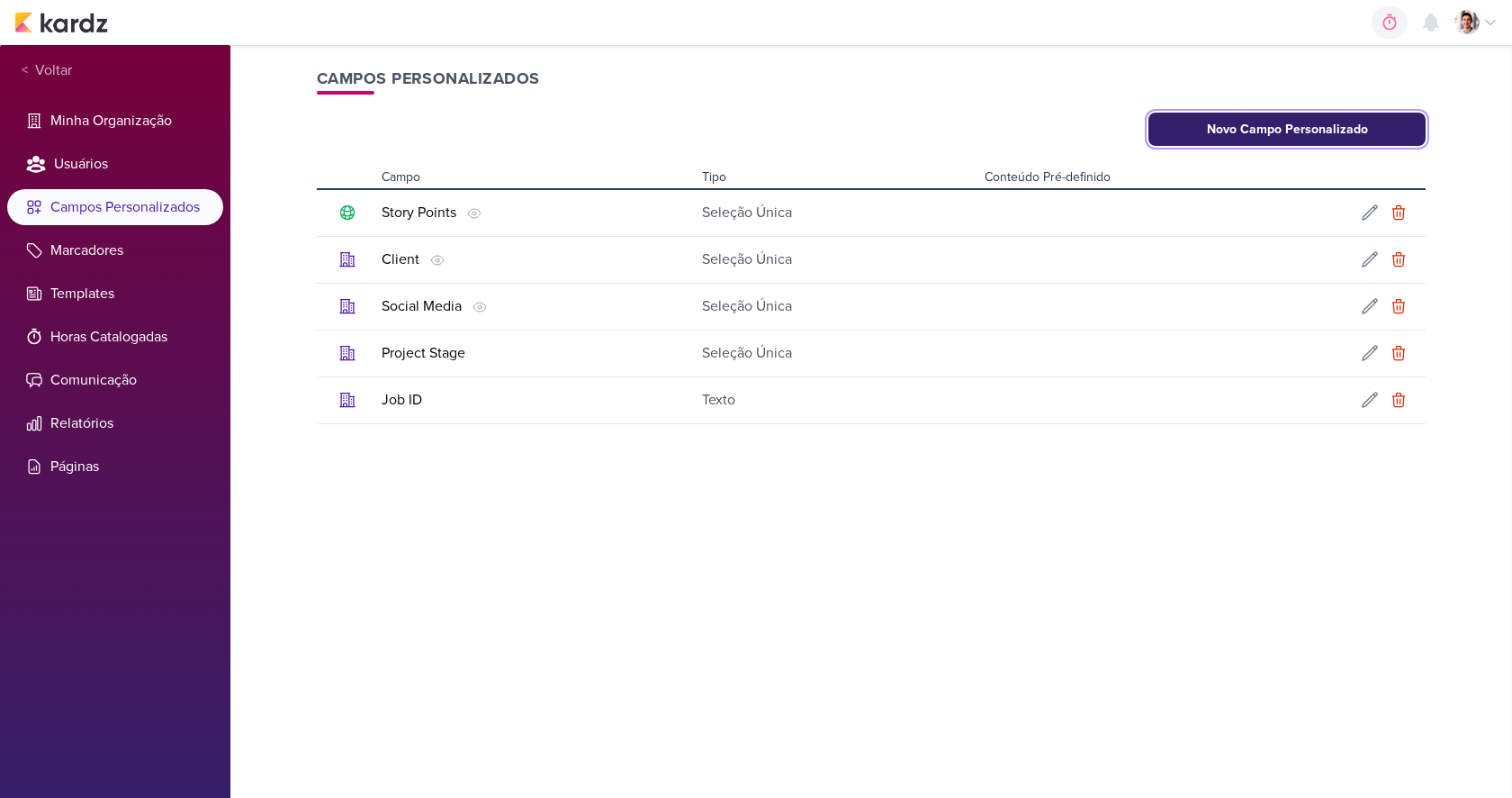
click at [1204, 132] on button "Novo Campo Personalizado" at bounding box center [1287, 129] width 277 height 34
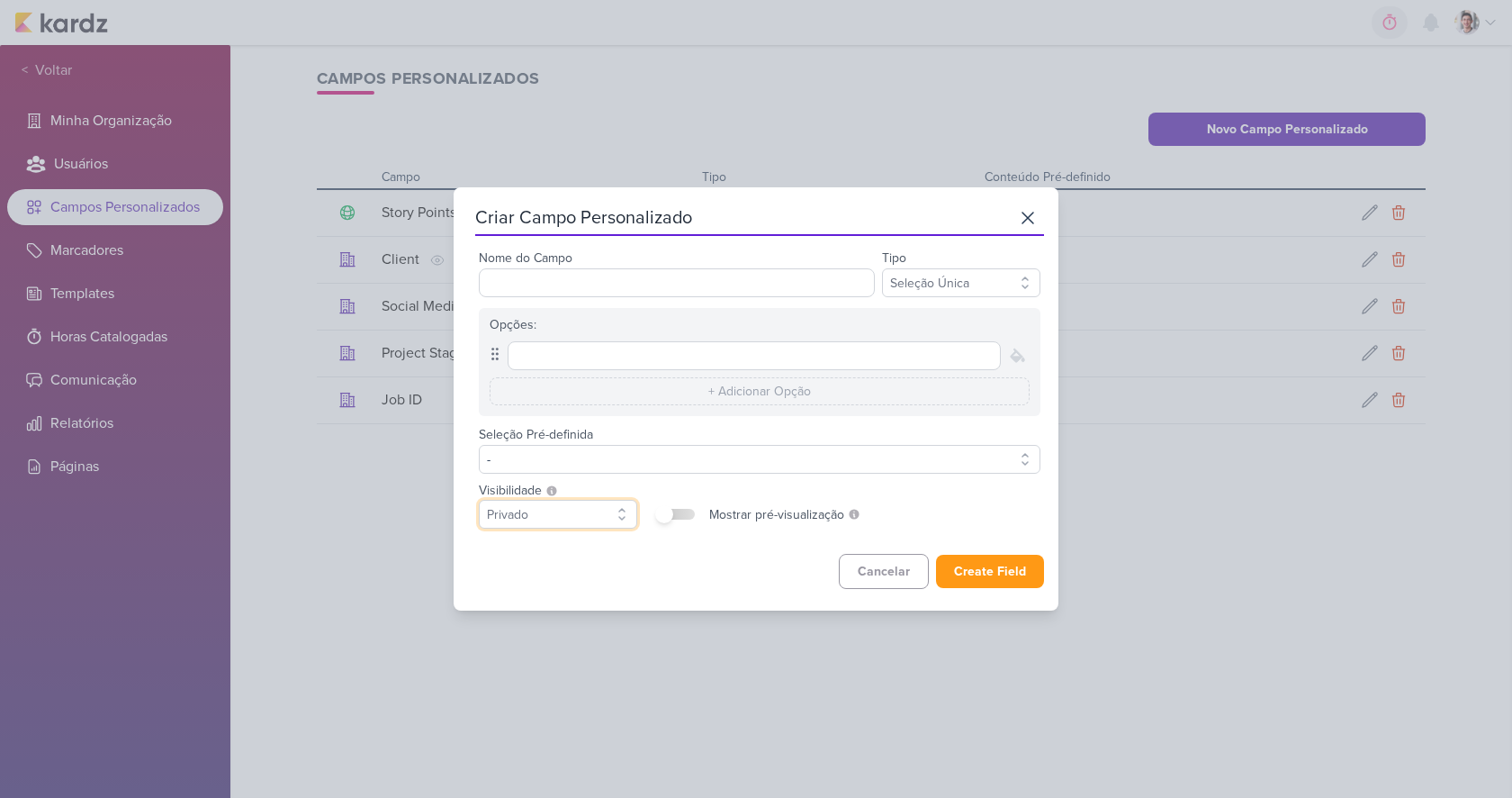
click at [528, 514] on select "Privado Público" at bounding box center [558, 514] width 159 height 29
click at [542, 518] on select "Privado Público" at bounding box center [558, 514] width 159 height 29
click at [526, 516] on select "Privado Público" at bounding box center [558, 514] width 159 height 29
click at [1018, 212] on icon at bounding box center [1028, 218] width 22 height 22
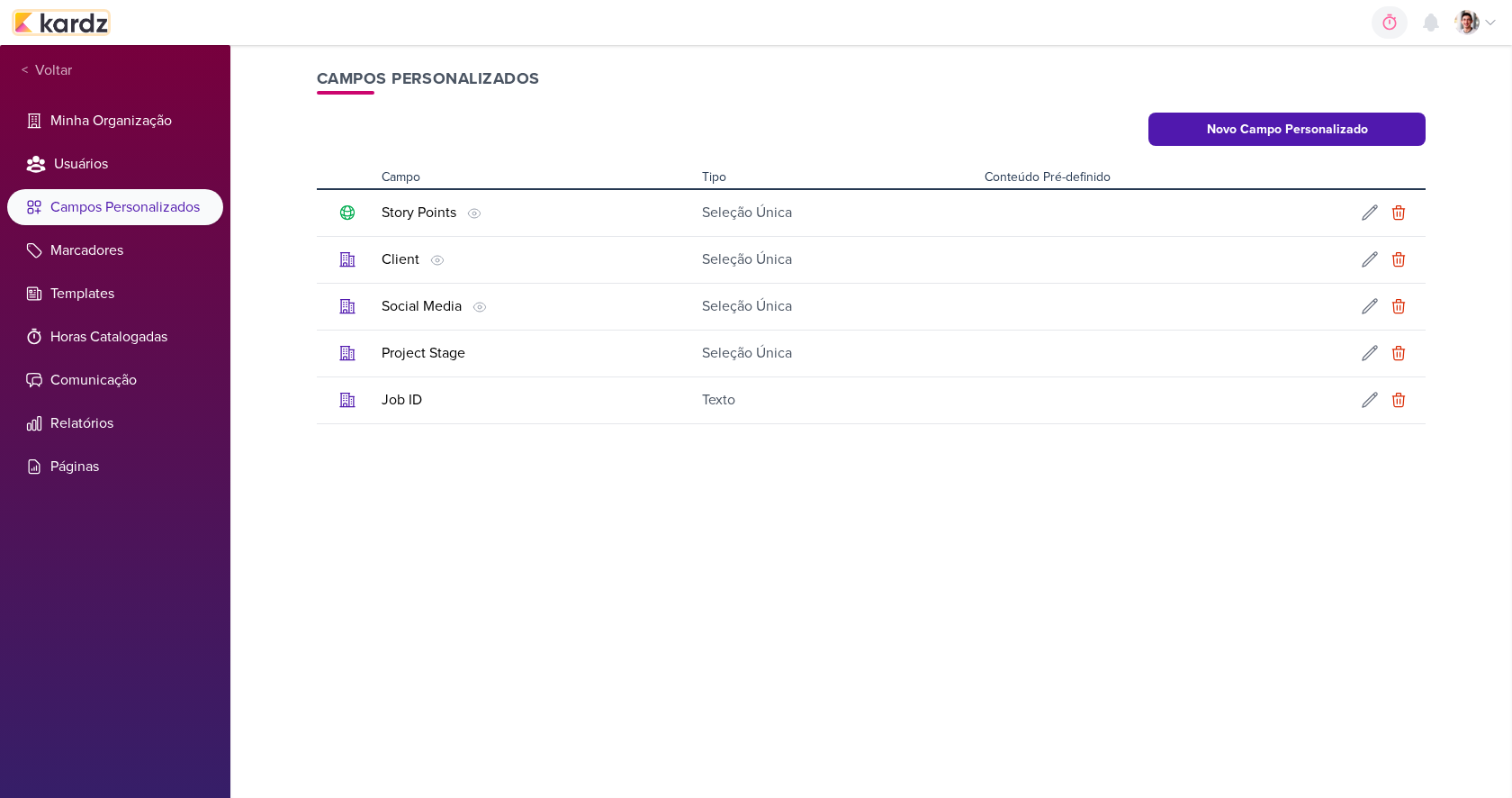
click at [51, 24] on img at bounding box center [61, 23] width 94 height 22
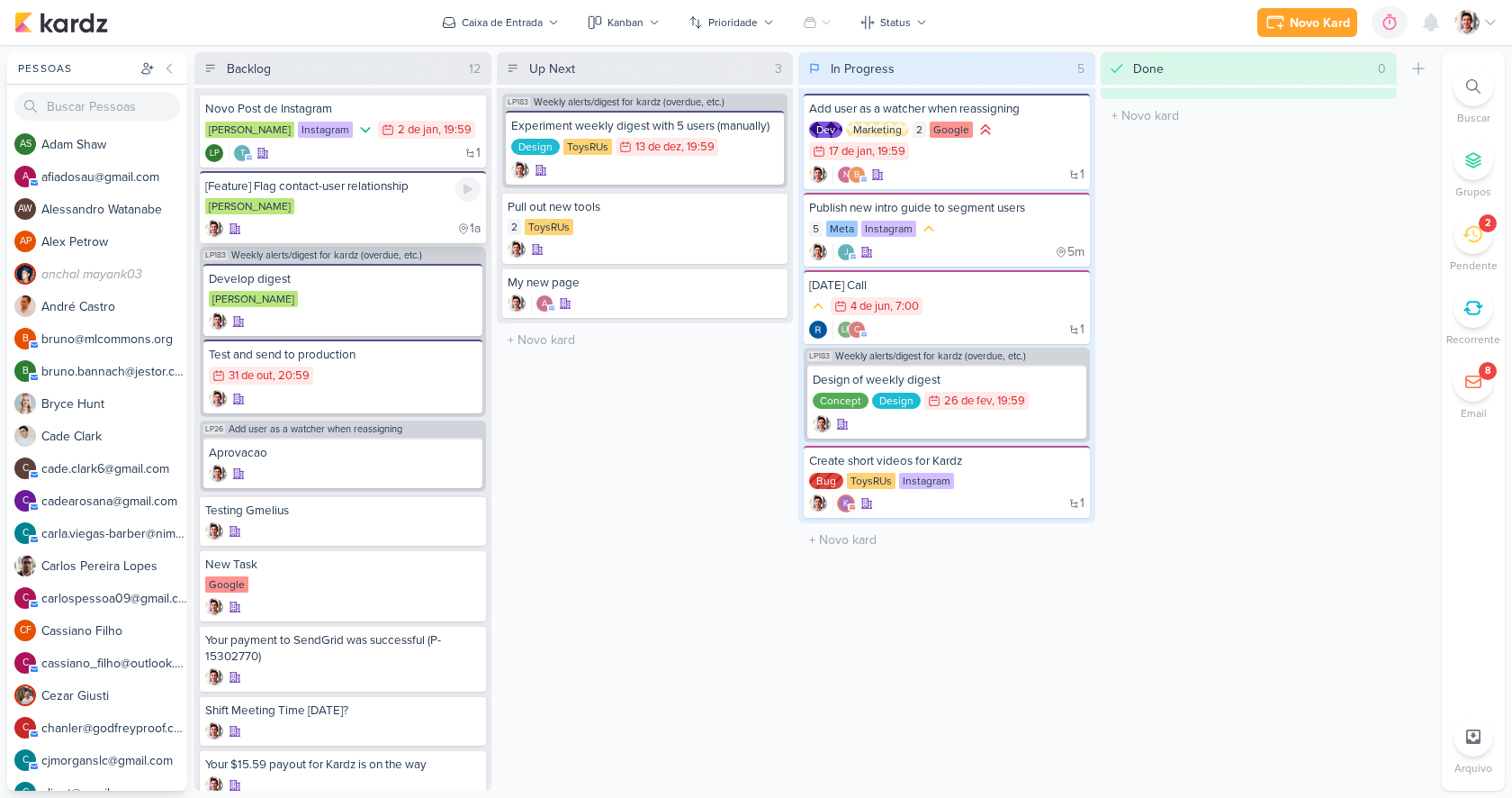
click at [356, 211] on div "[PERSON_NAME]" at bounding box center [343, 207] width 275 height 18
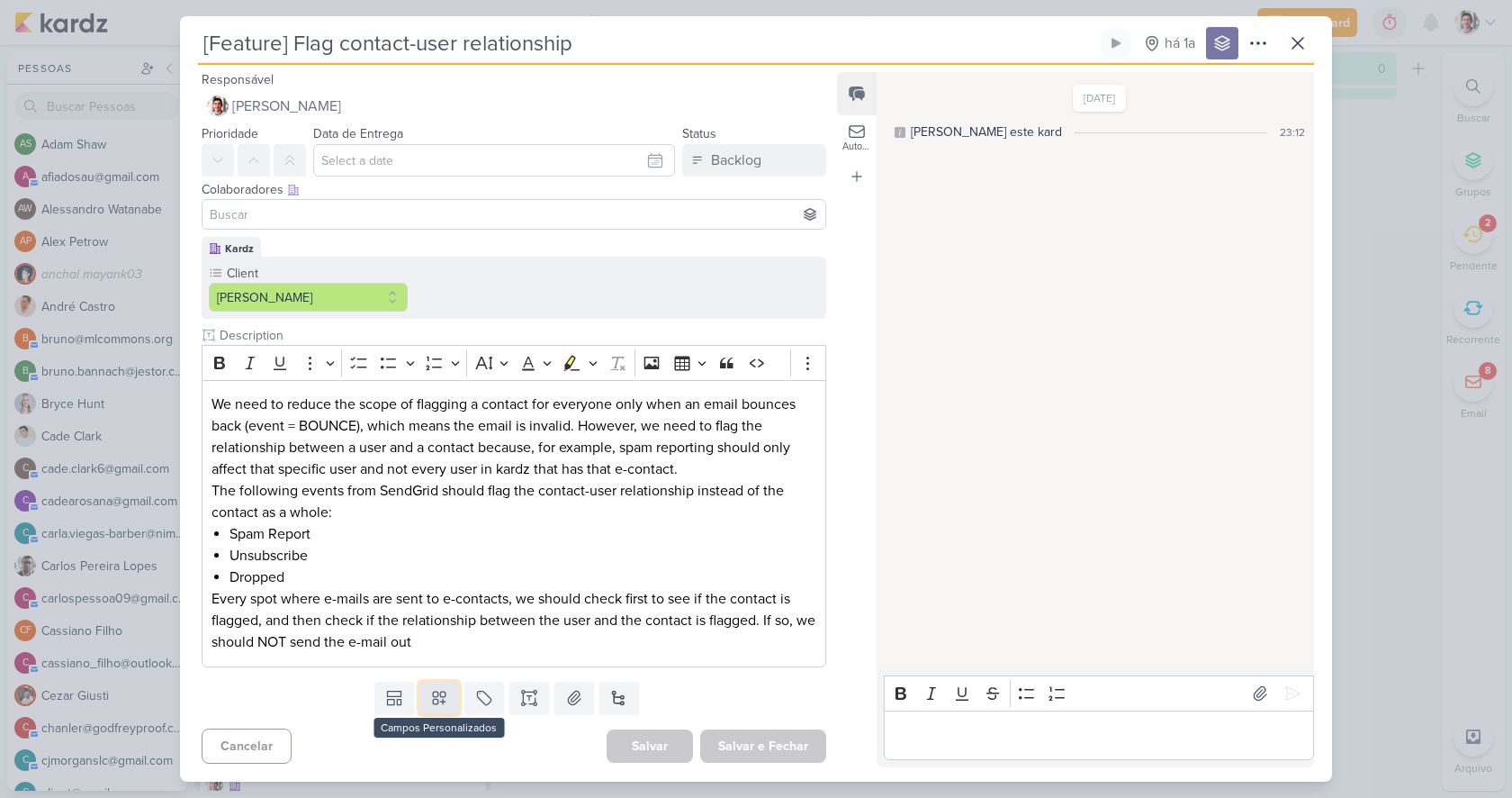
click at [440, 704] on icon at bounding box center [440, 698] width 18 height 18
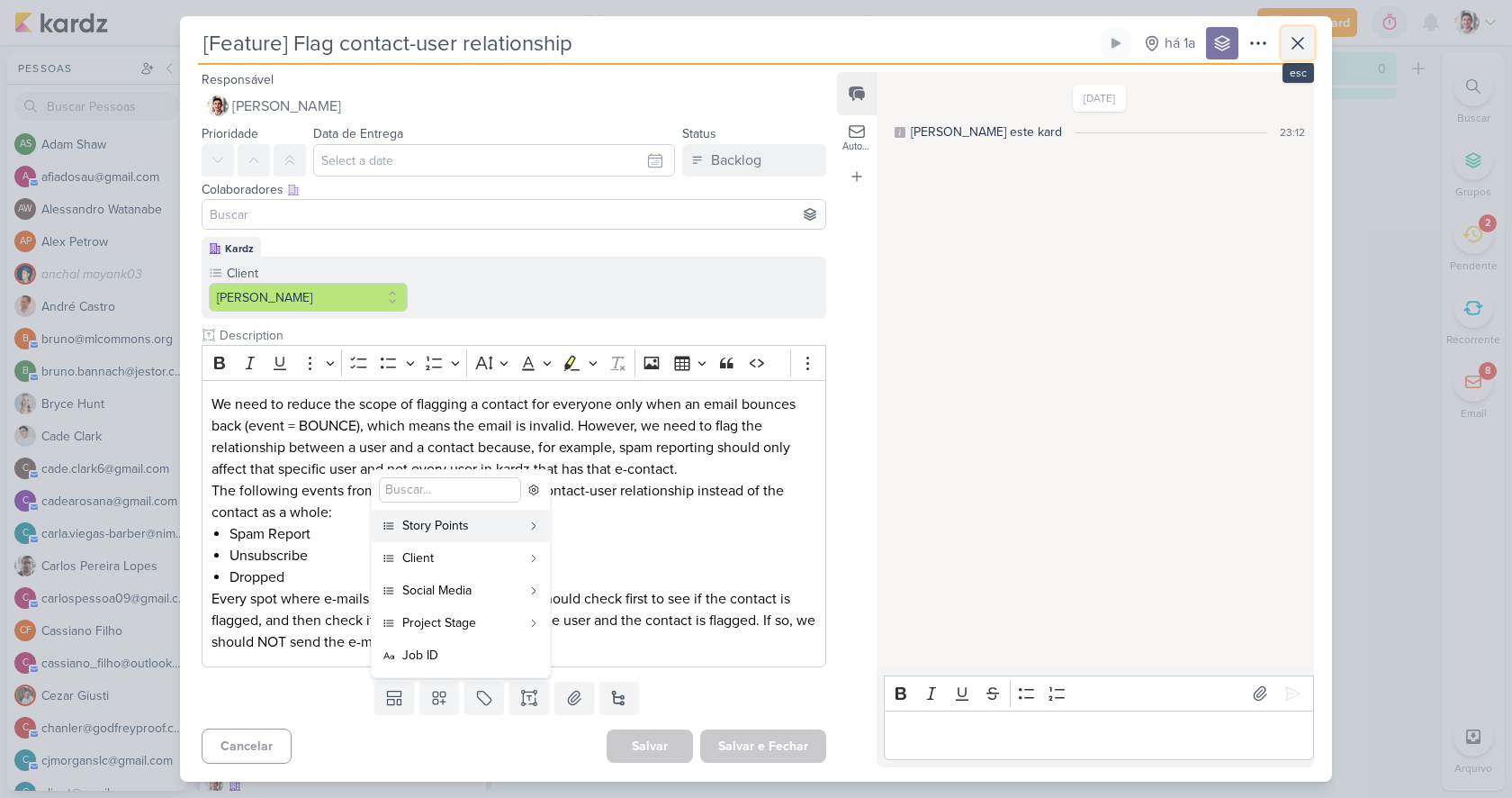
click at [1300, 47] on icon at bounding box center [1298, 44] width 22 height 22
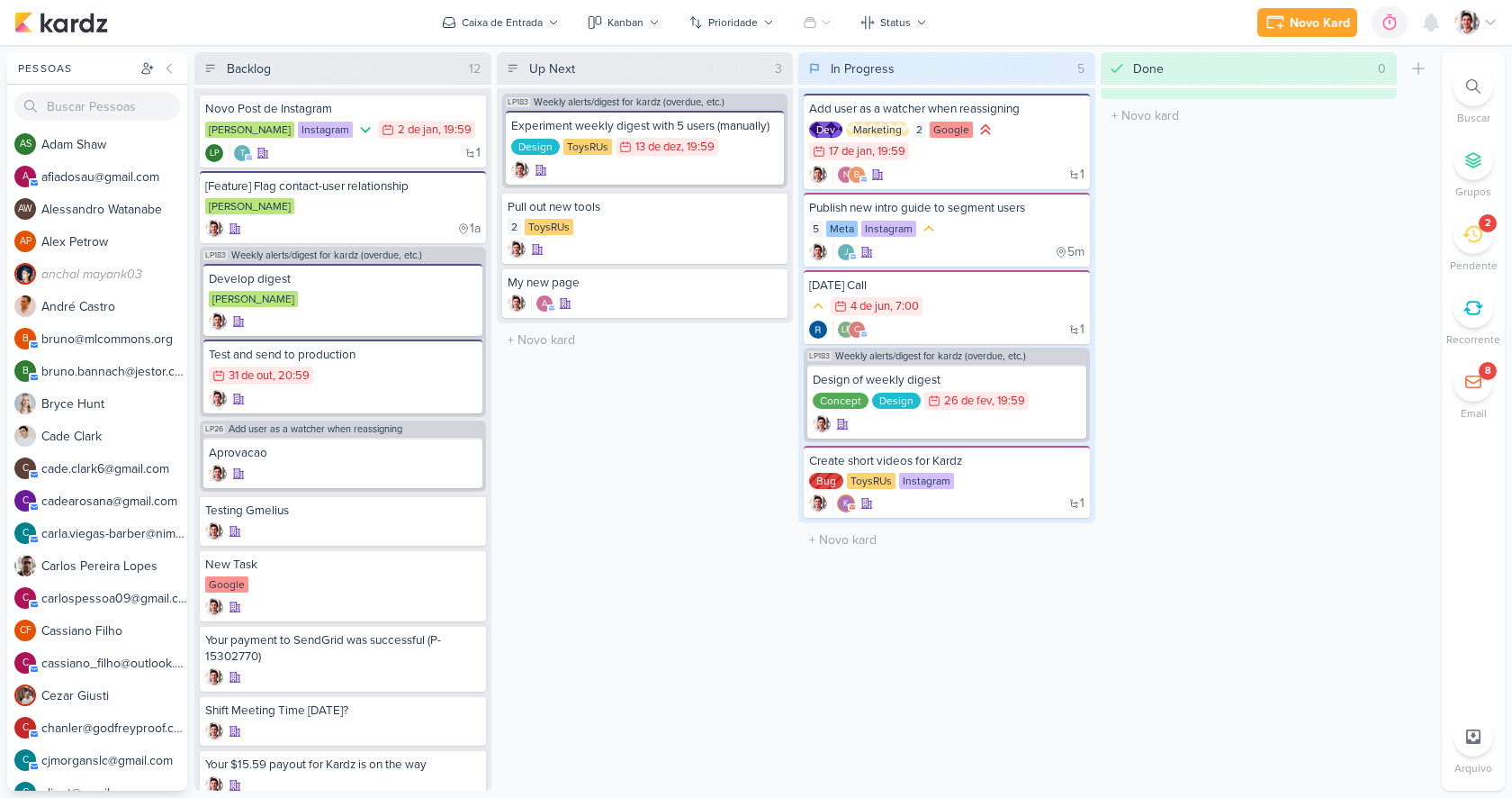
click at [1495, 12] on div at bounding box center [1476, 23] width 43 height 26
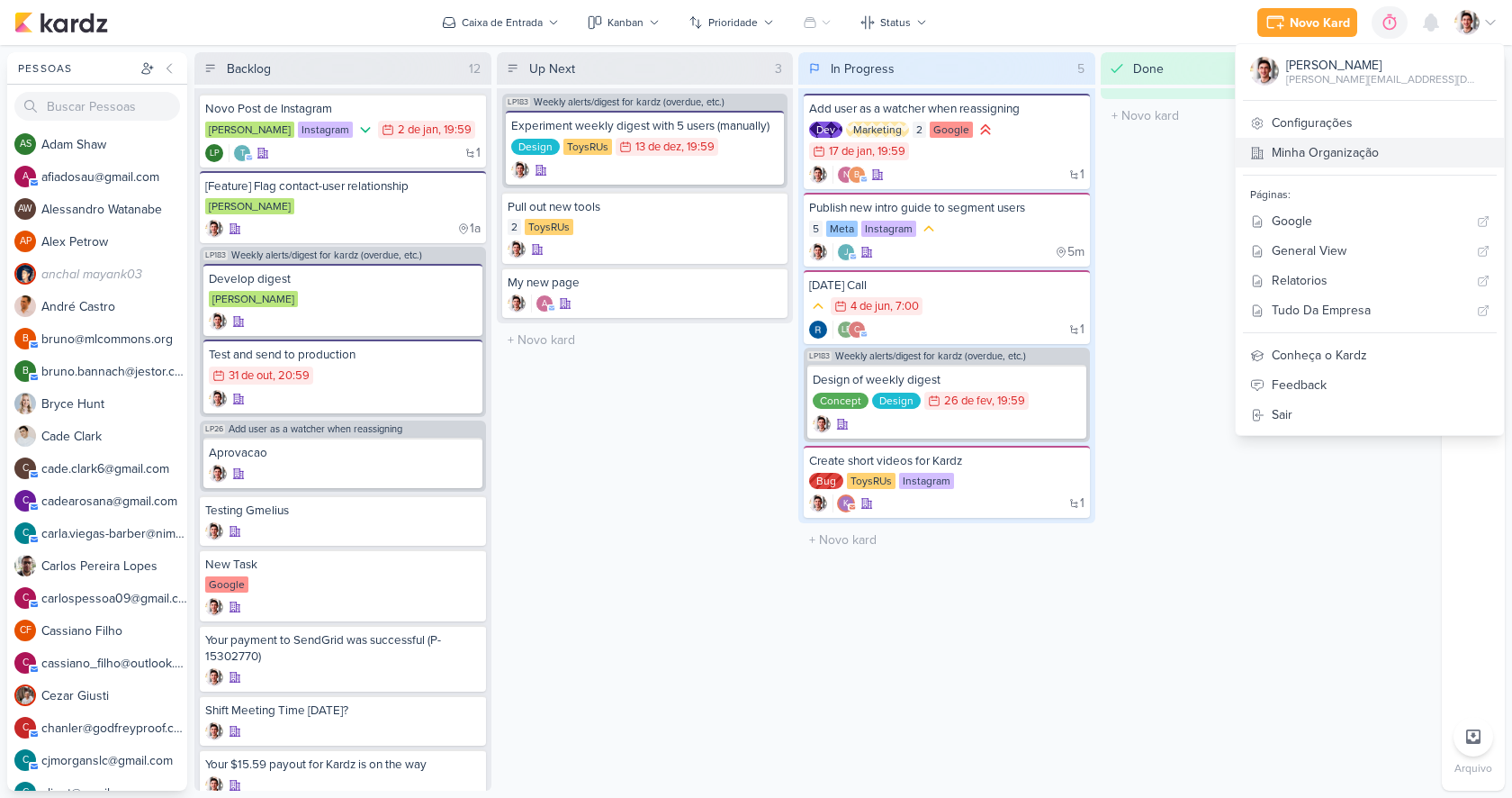
click at [1379, 145] on link "Minha Organização" at bounding box center [1370, 152] width 268 height 30
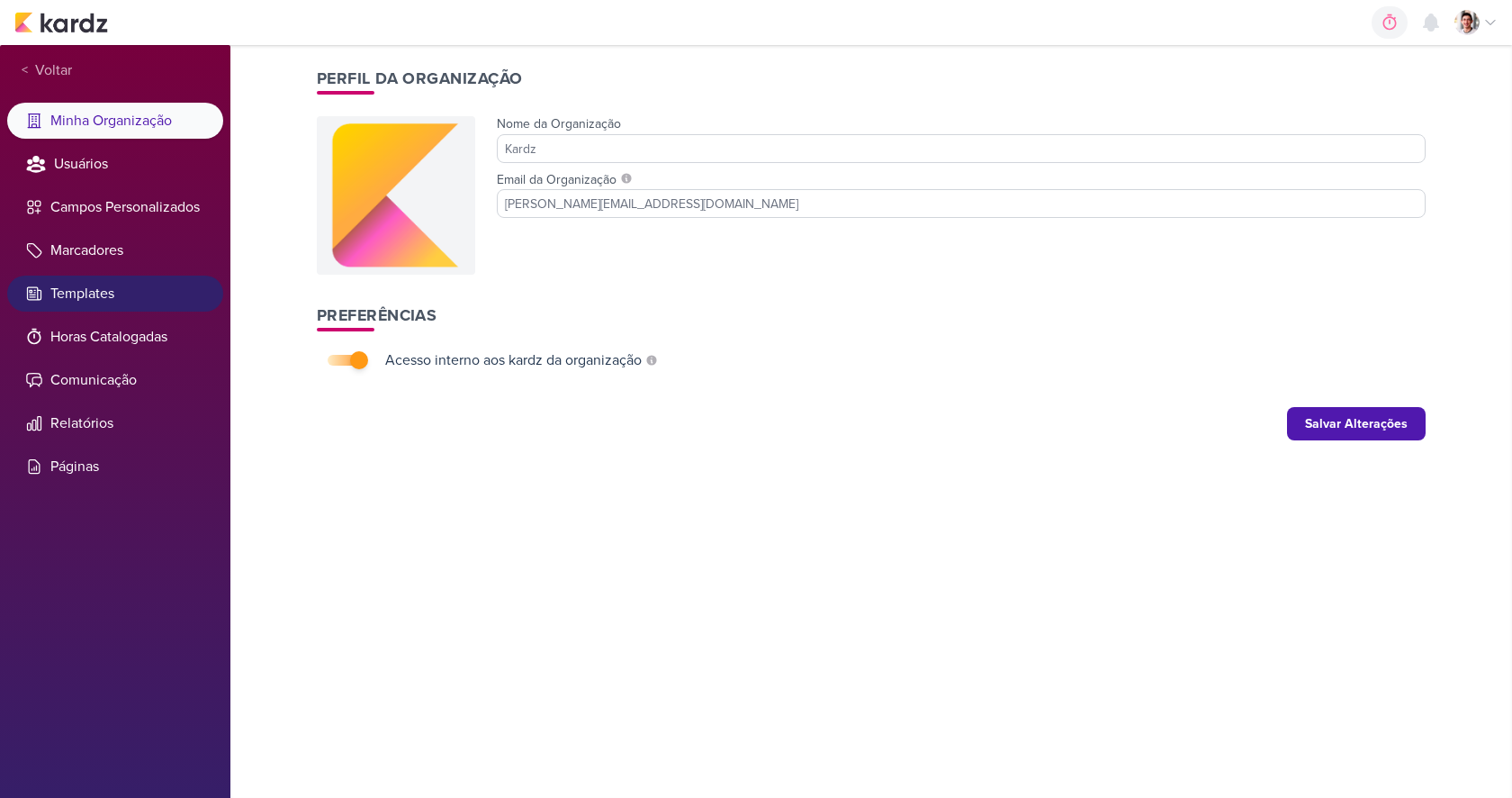
click at [102, 300] on li "Templates" at bounding box center [115, 293] width 216 height 36
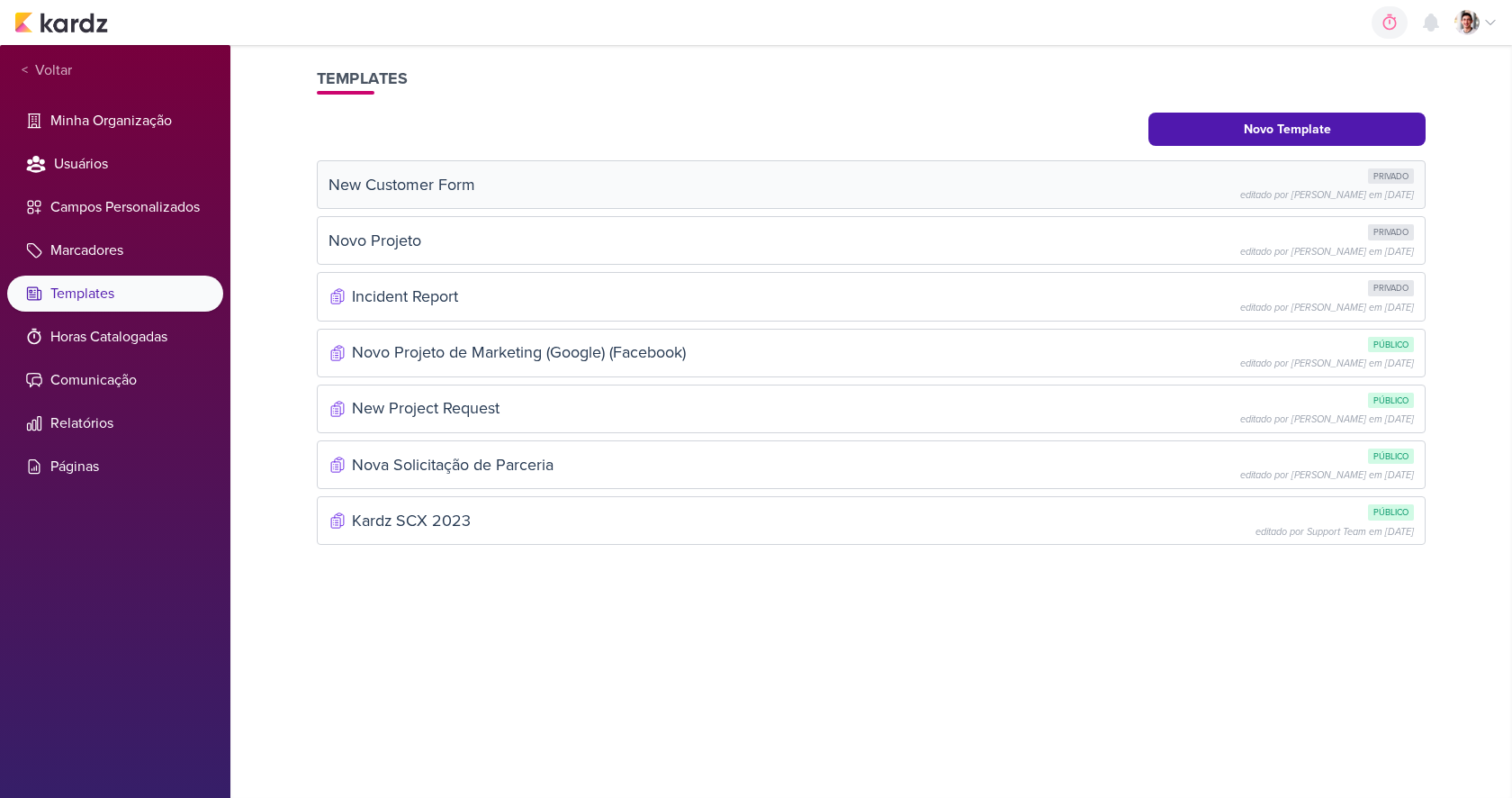
click at [1078, 180] on div "New Customer Form privado editado por [PERSON_NAME] em [DATE]" at bounding box center [871, 185] width 1085 height 33
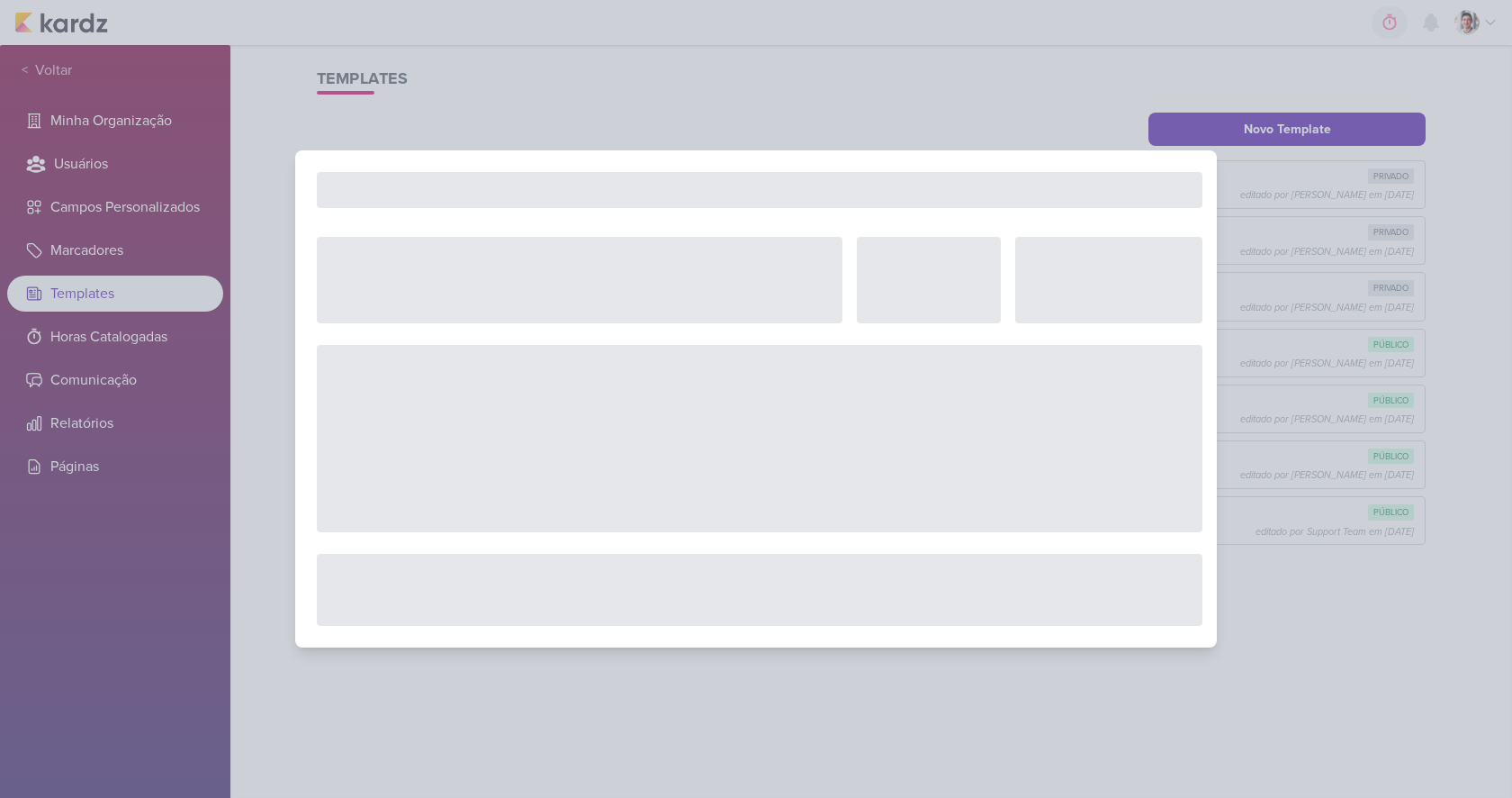
select select "5"
select select "pm"
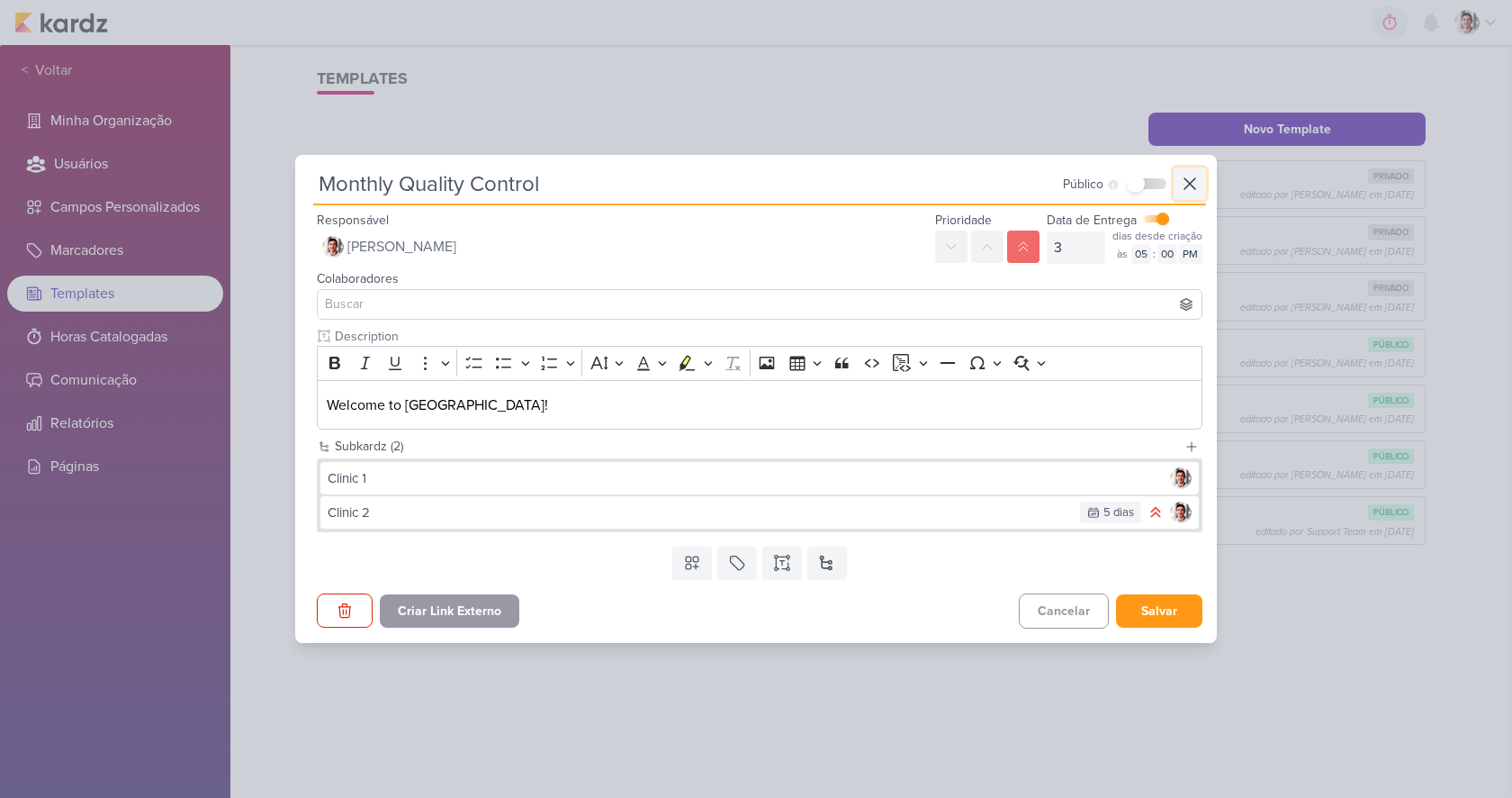
click at [1179, 185] on icon at bounding box center [1190, 184] width 22 height 22
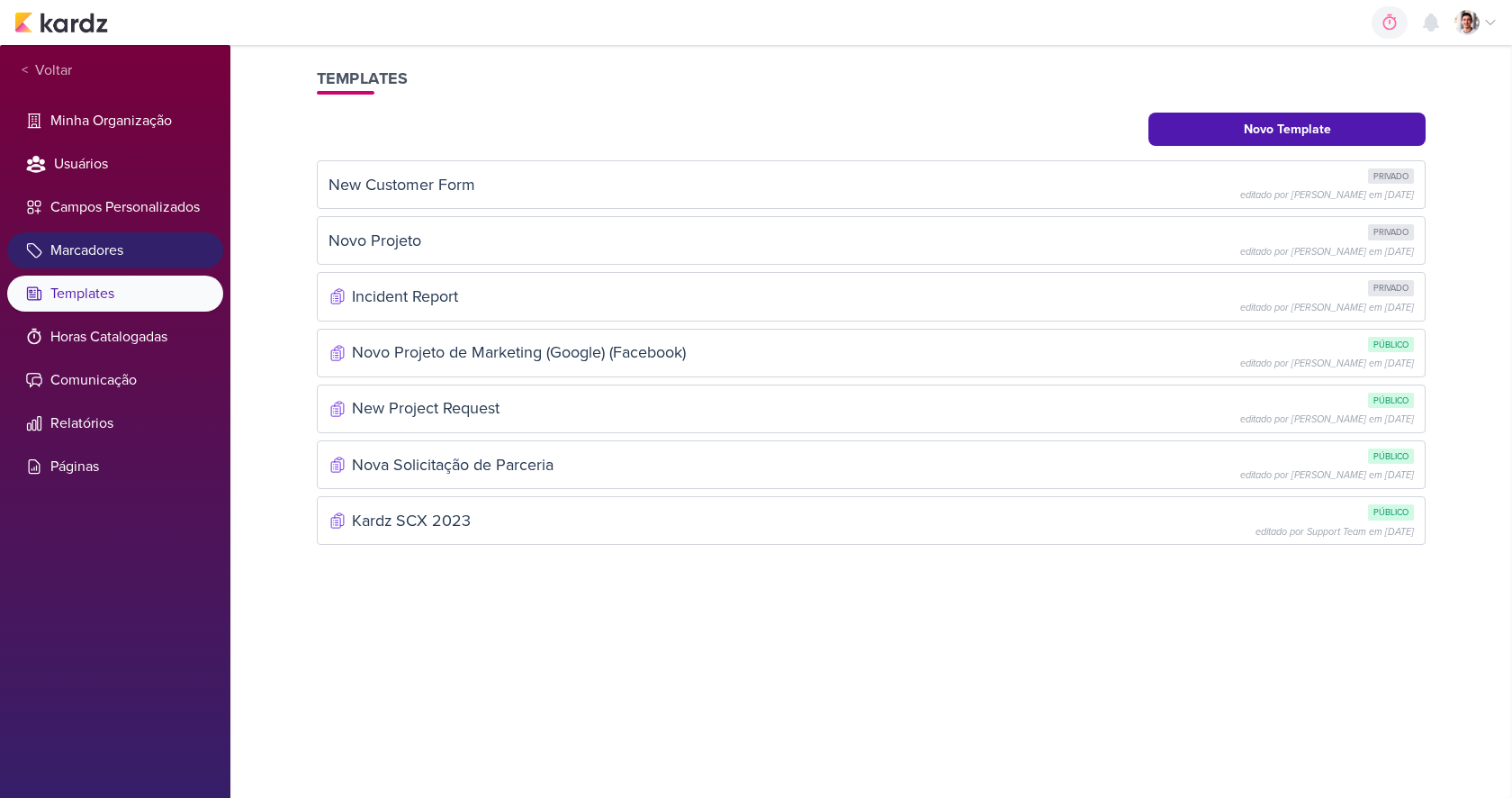
click at [112, 244] on li "Marcadores" at bounding box center [115, 250] width 216 height 36
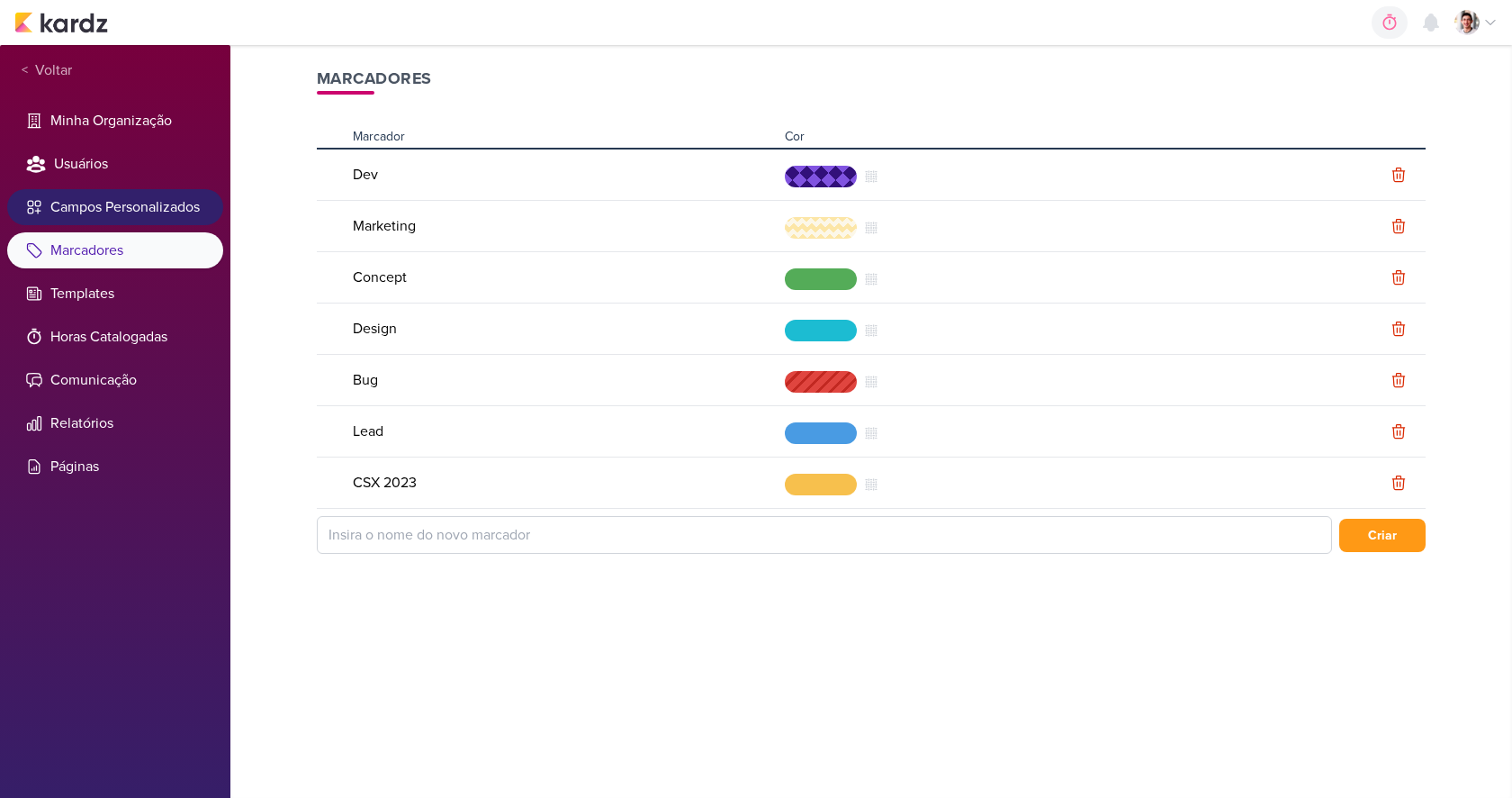
click at [111, 204] on li "Campos Personalizados" at bounding box center [115, 206] width 216 height 36
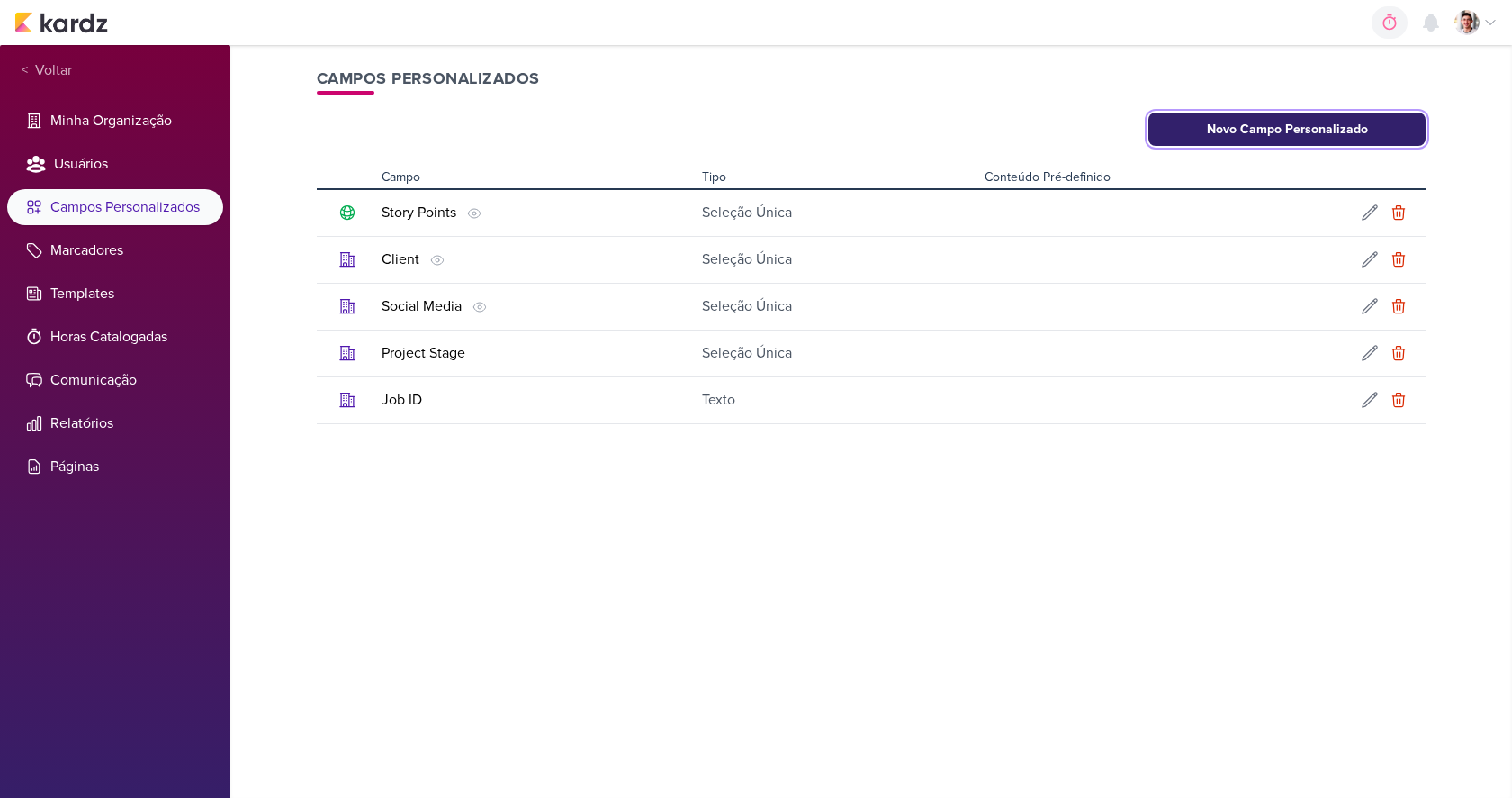
click at [1298, 127] on button "Novo Campo Personalizado" at bounding box center [1287, 129] width 277 height 34
select select "single-select"
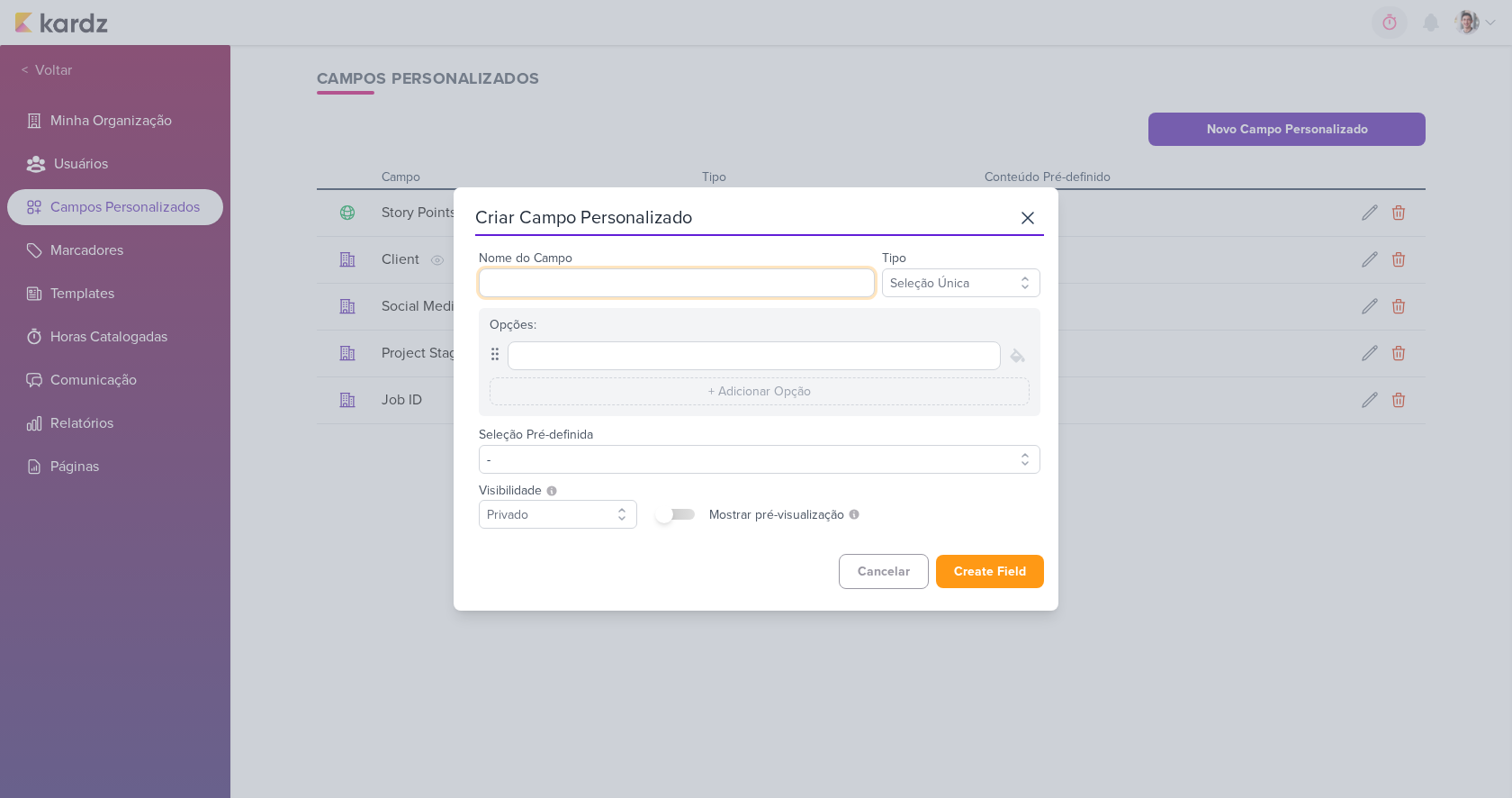
click at [607, 285] on input "Nome do Campo" at bounding box center [677, 283] width 396 height 29
type input "Estagio"
click at [580, 361] on input "text" at bounding box center [754, 356] width 493 height 29
click at [1027, 211] on icon at bounding box center [1028, 218] width 22 height 22
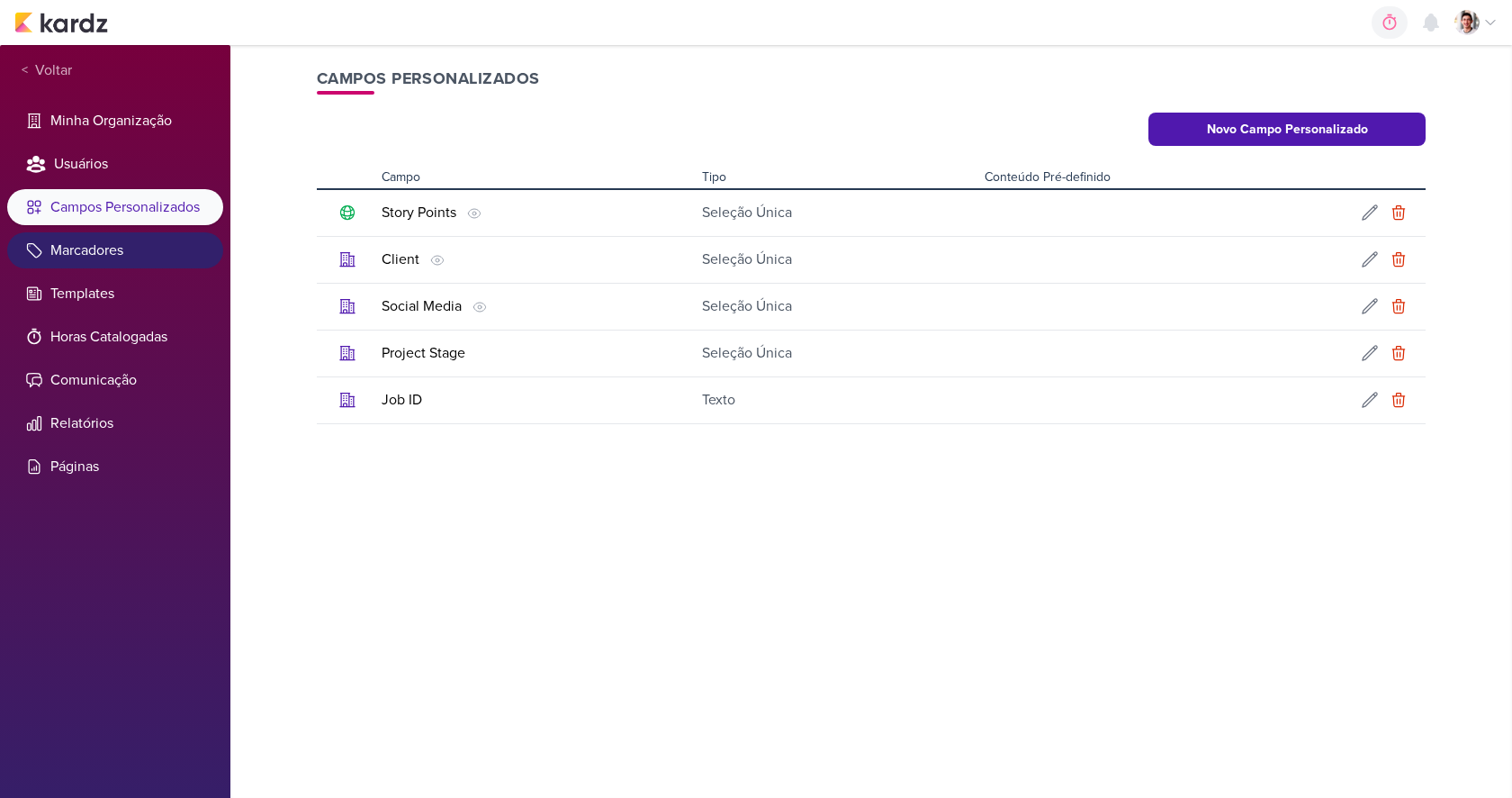
click at [134, 259] on li "Marcadores" at bounding box center [115, 250] width 216 height 36
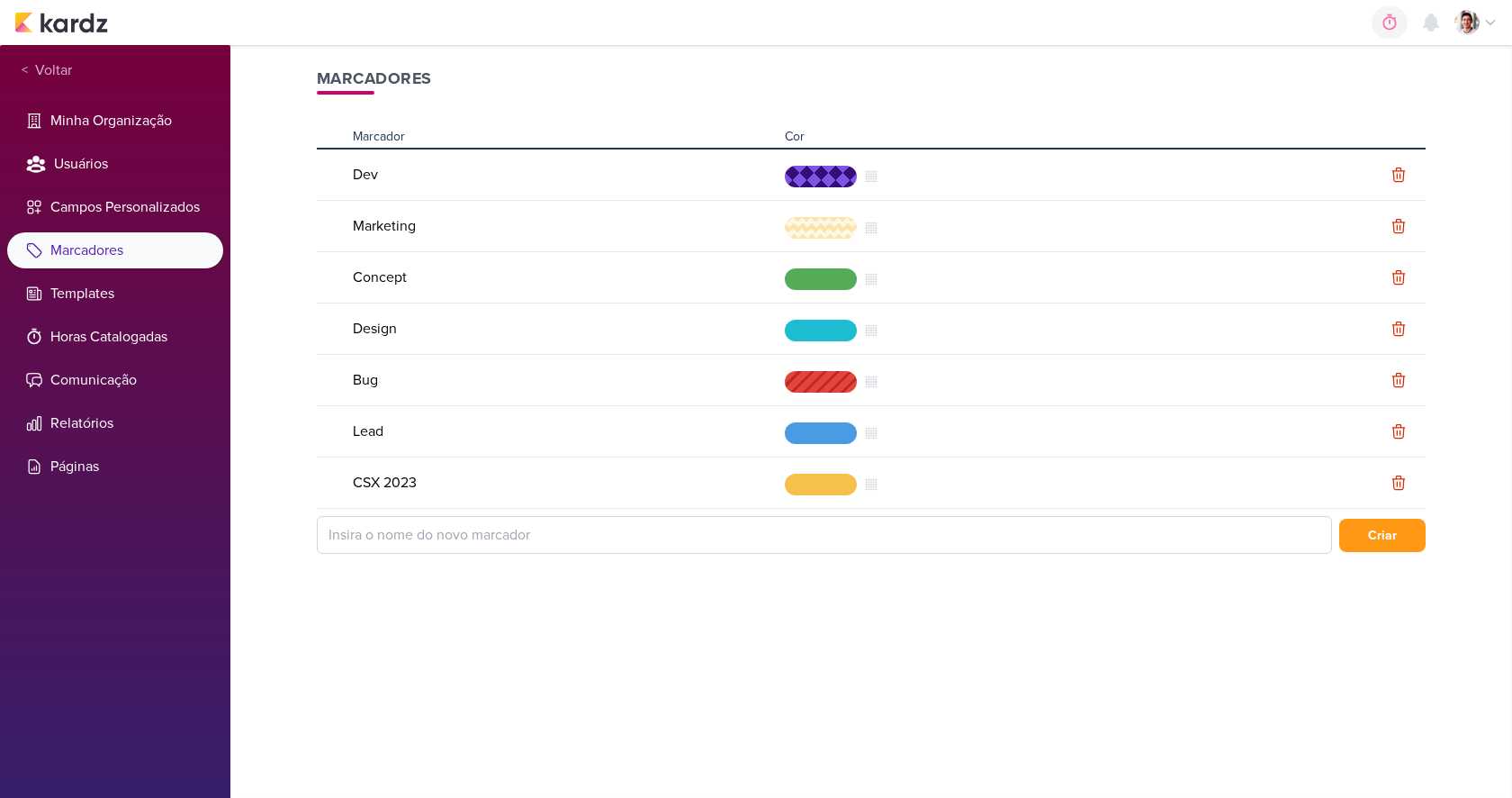
click at [363, 429] on td "Lead" at bounding box center [562, 431] width 432 height 51
click at [367, 382] on td "Bug" at bounding box center [562, 380] width 432 height 51
click at [471, 670] on div "Marcadores Marcador Cor Dev" at bounding box center [871, 420] width 1152 height 752
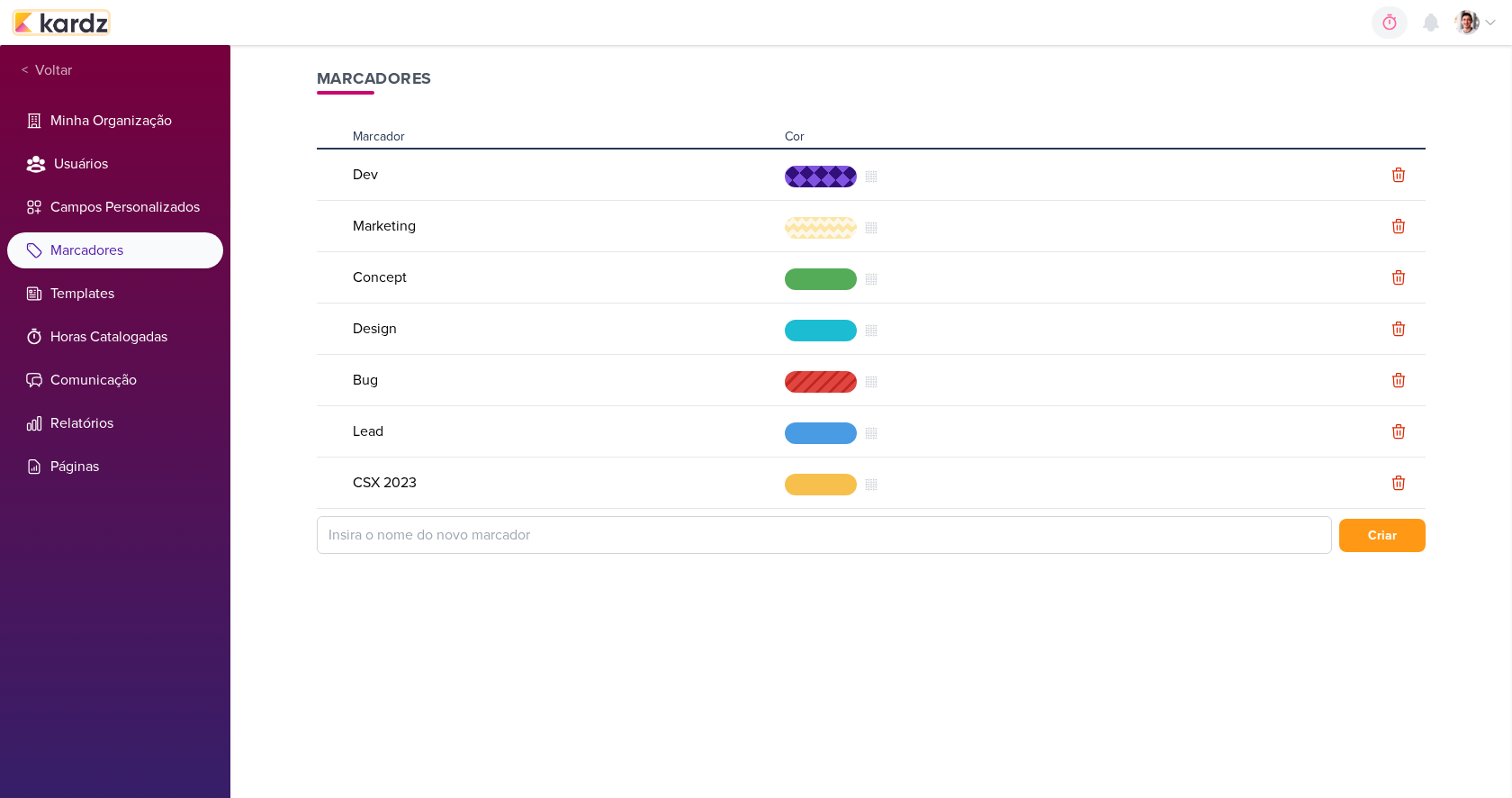
click at [79, 19] on img at bounding box center [61, 23] width 94 height 22
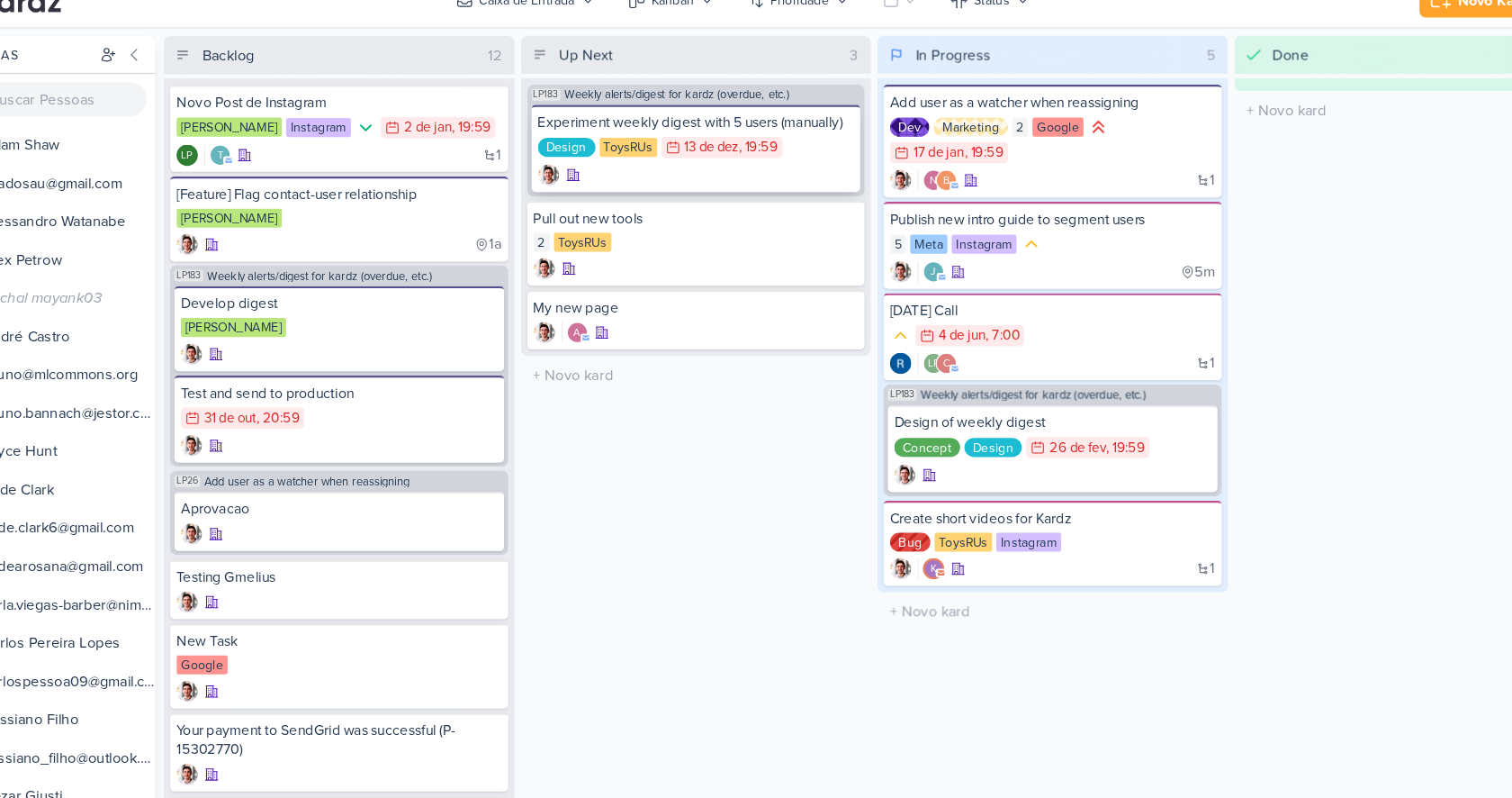
click at [606, 156] on div "Design ToysRUs 13/12 [DATE] 19:59" at bounding box center [646, 148] width 268 height 20
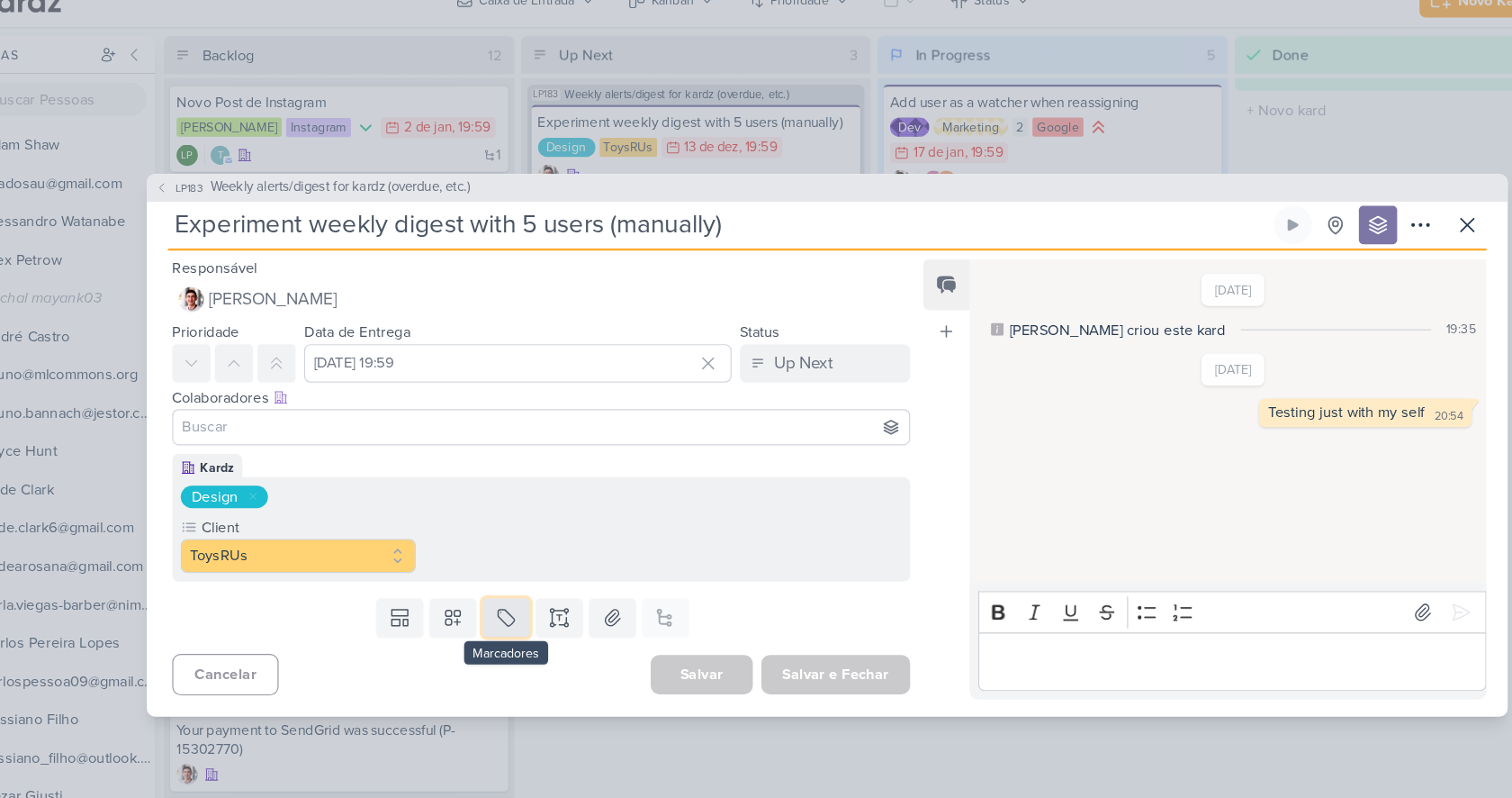
click at [482, 547] on icon at bounding box center [484, 544] width 18 height 18
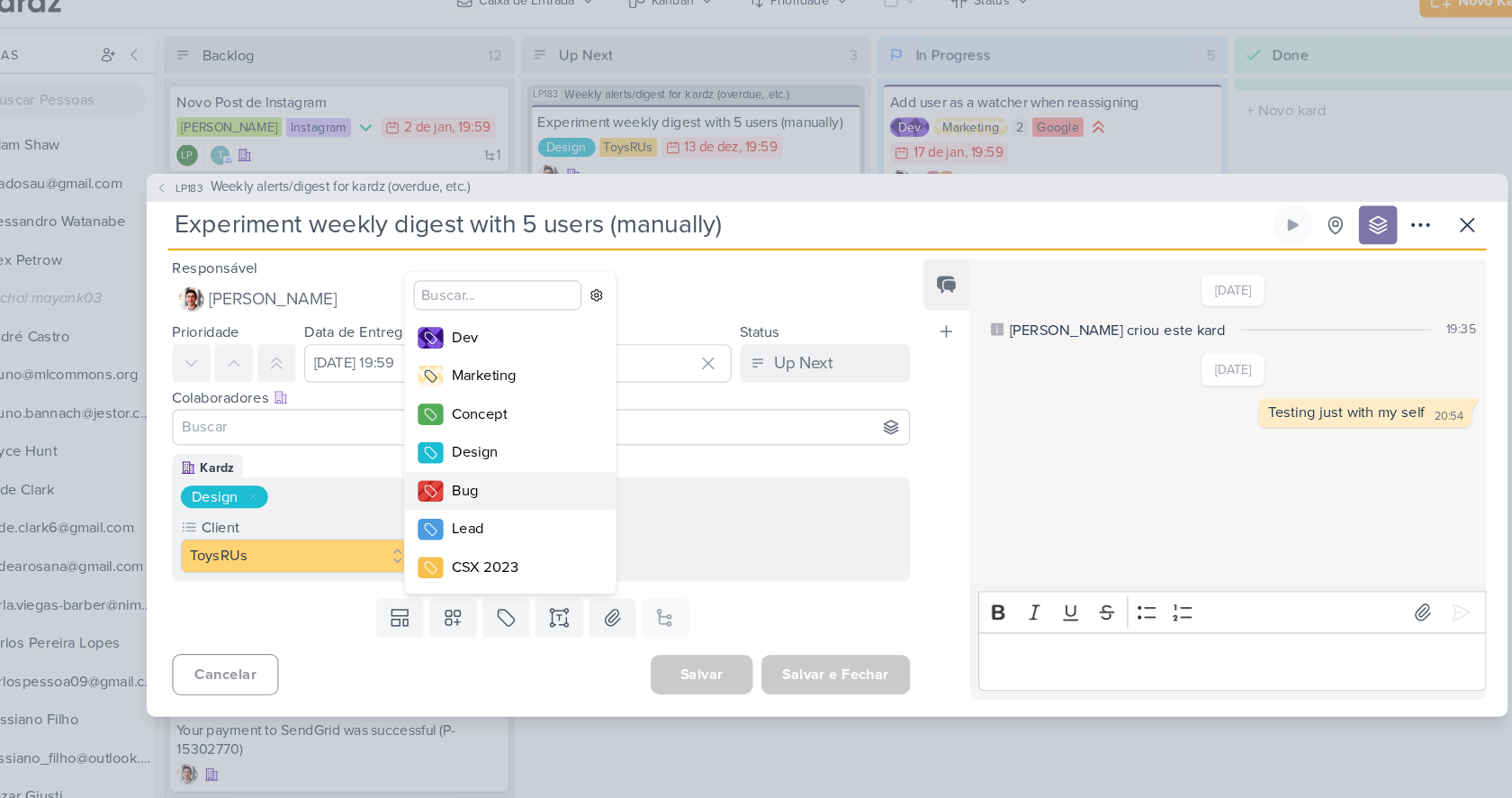
click at [479, 444] on div "Bug" at bounding box center [497, 437] width 117 height 19
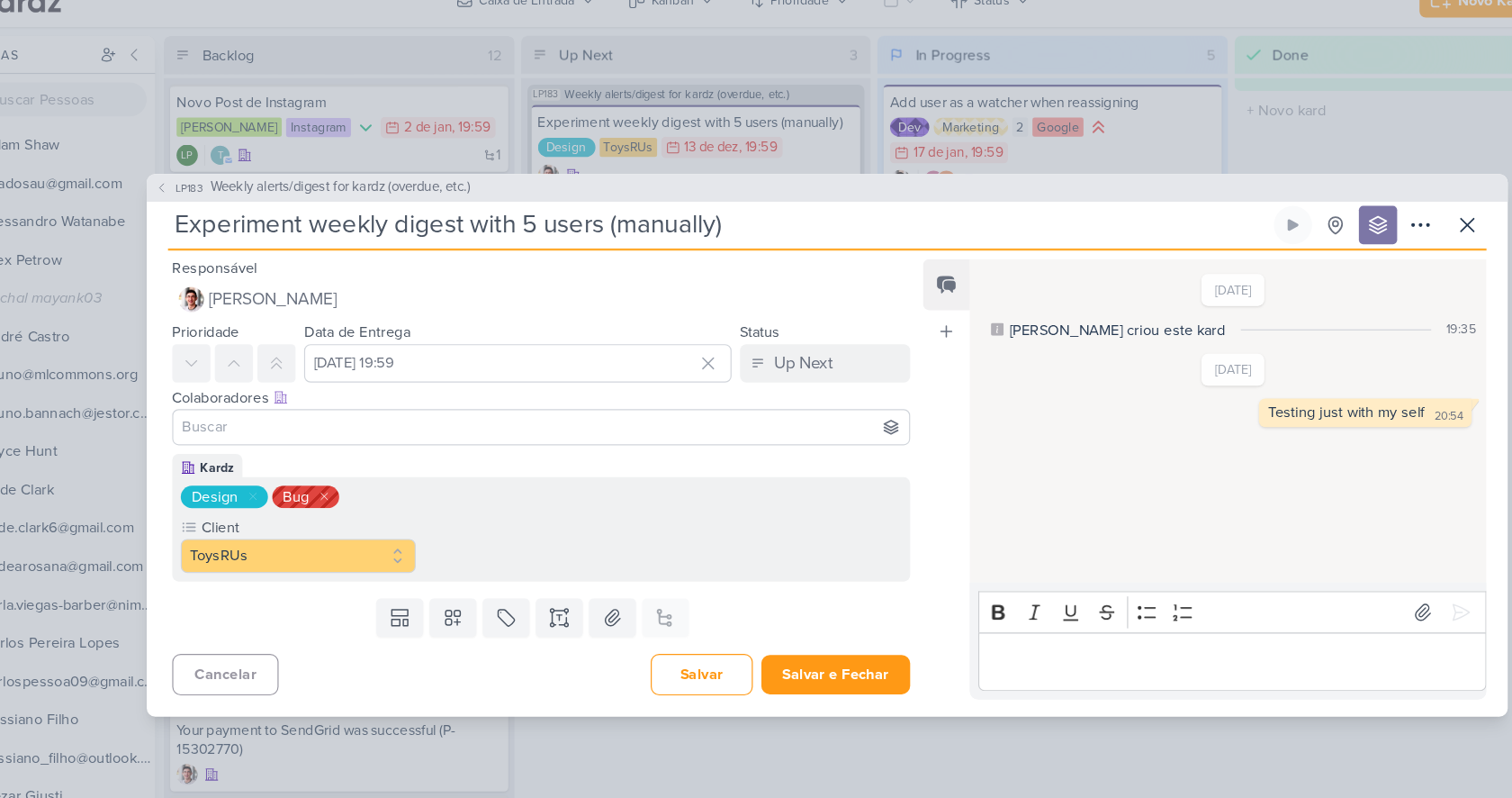
click at [332, 445] on icon at bounding box center [330, 442] width 11 height 11
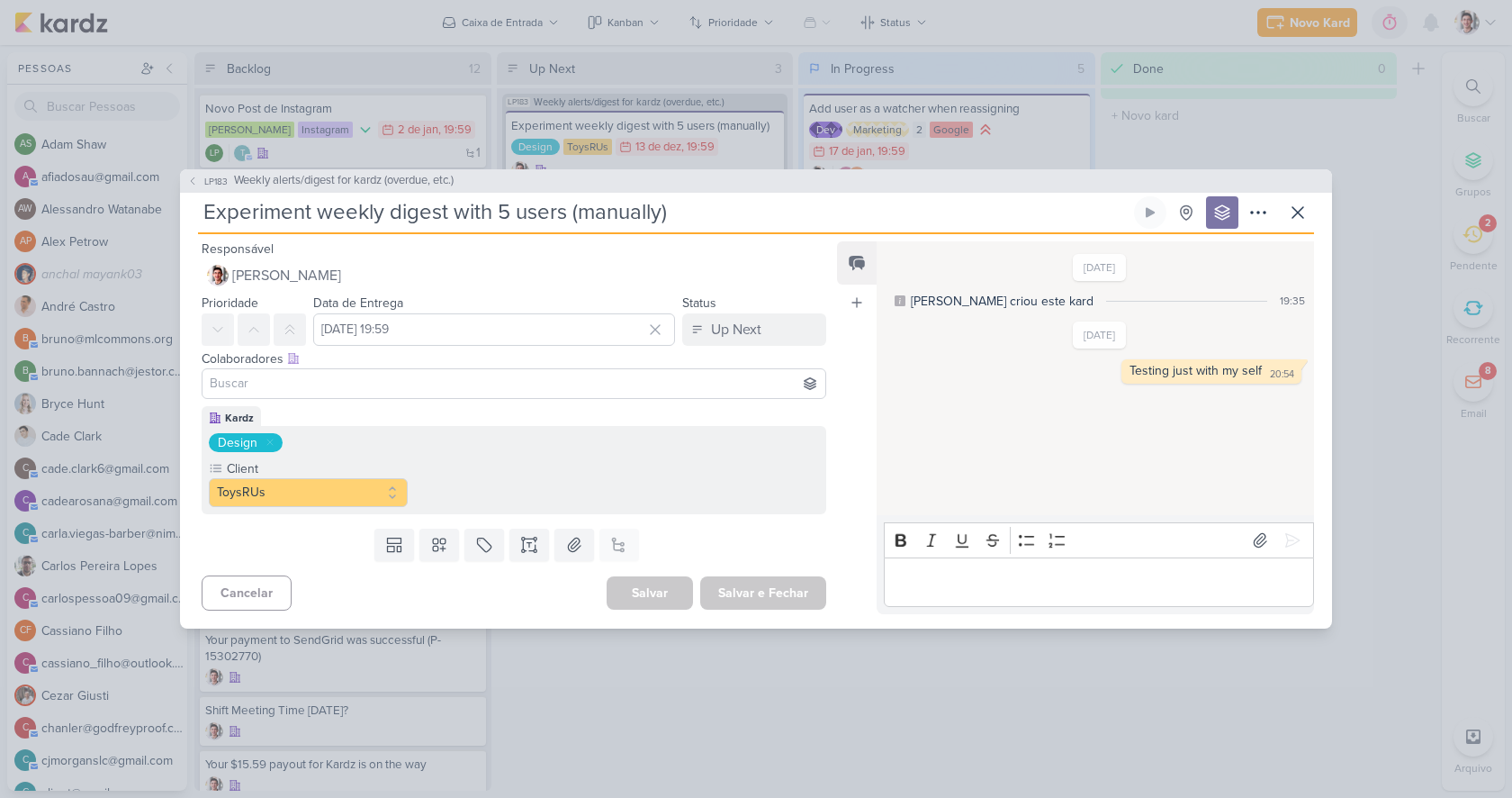
click at [227, 443] on div "Design" at bounding box center [237, 442] width 39 height 19
click at [564, 454] on div "Design Client ToysRUs" at bounding box center [513, 470] width 625 height 88
click at [1311, 208] on button at bounding box center [1299, 212] width 33 height 33
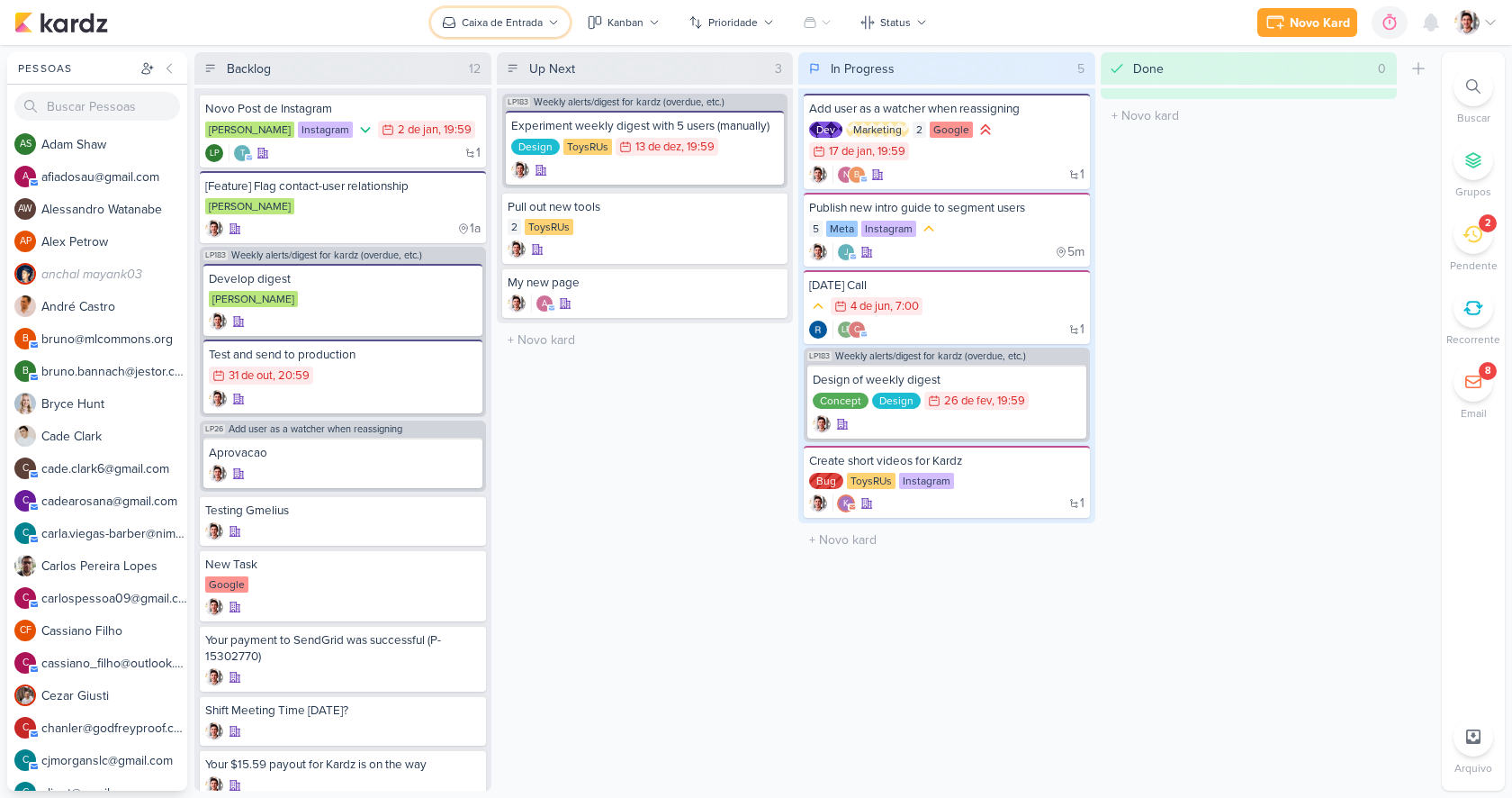
click at [502, 16] on div "Caixa de Entrada" at bounding box center [502, 23] width 81 height 16
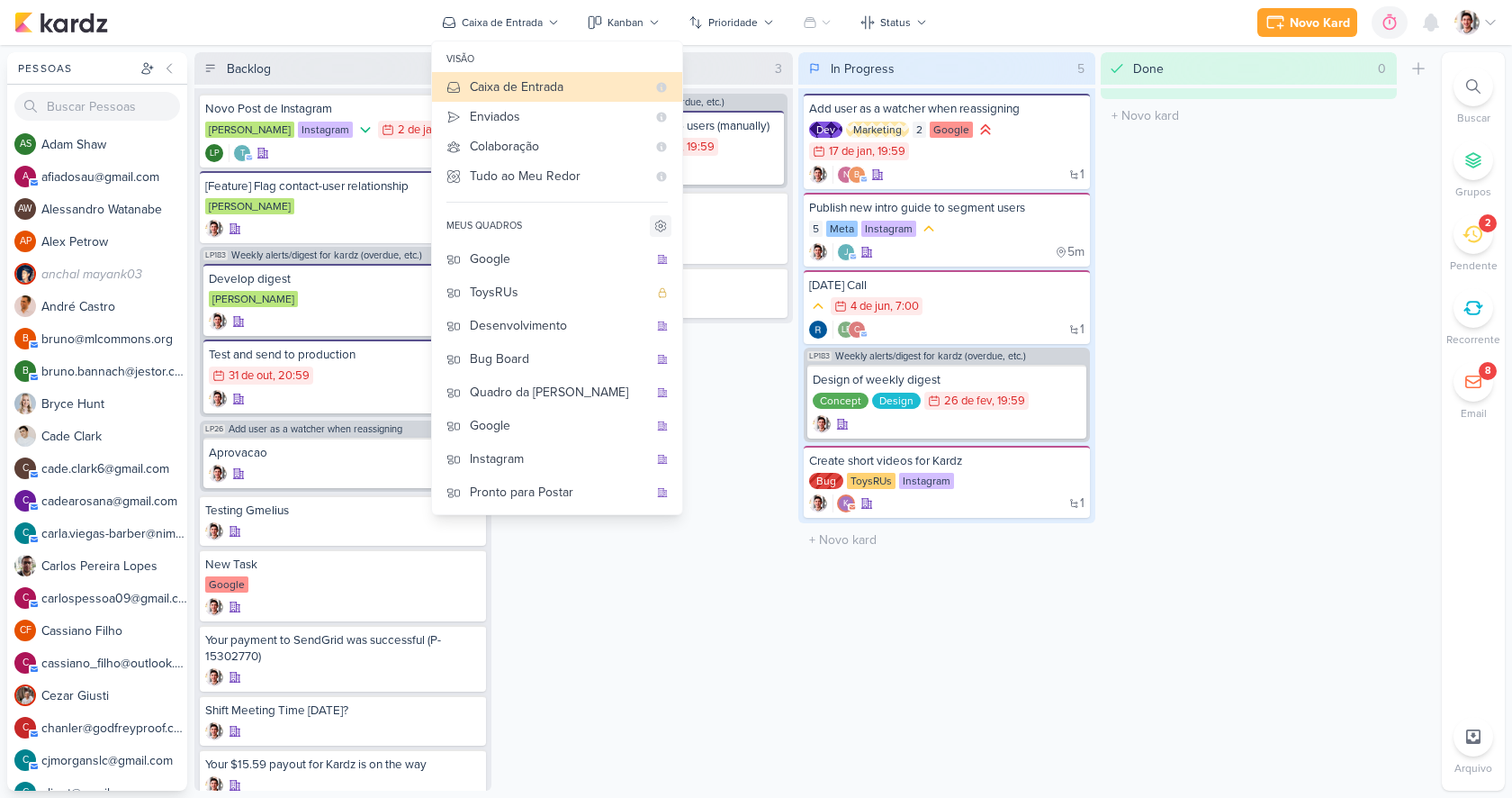
click at [664, 226] on icon at bounding box center [661, 226] width 15 height 15
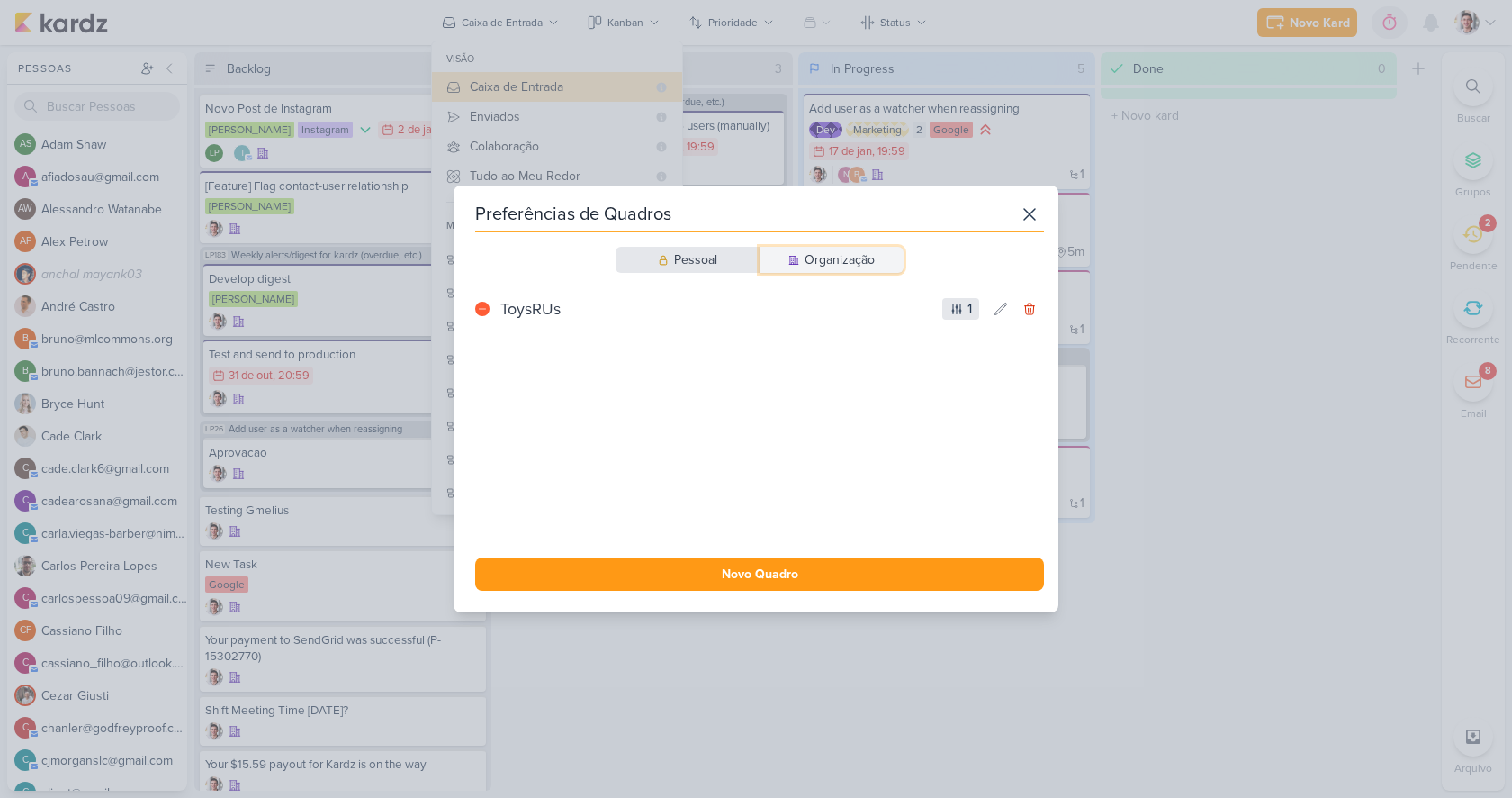
click at [867, 257] on div "Organização" at bounding box center [839, 259] width 70 height 19
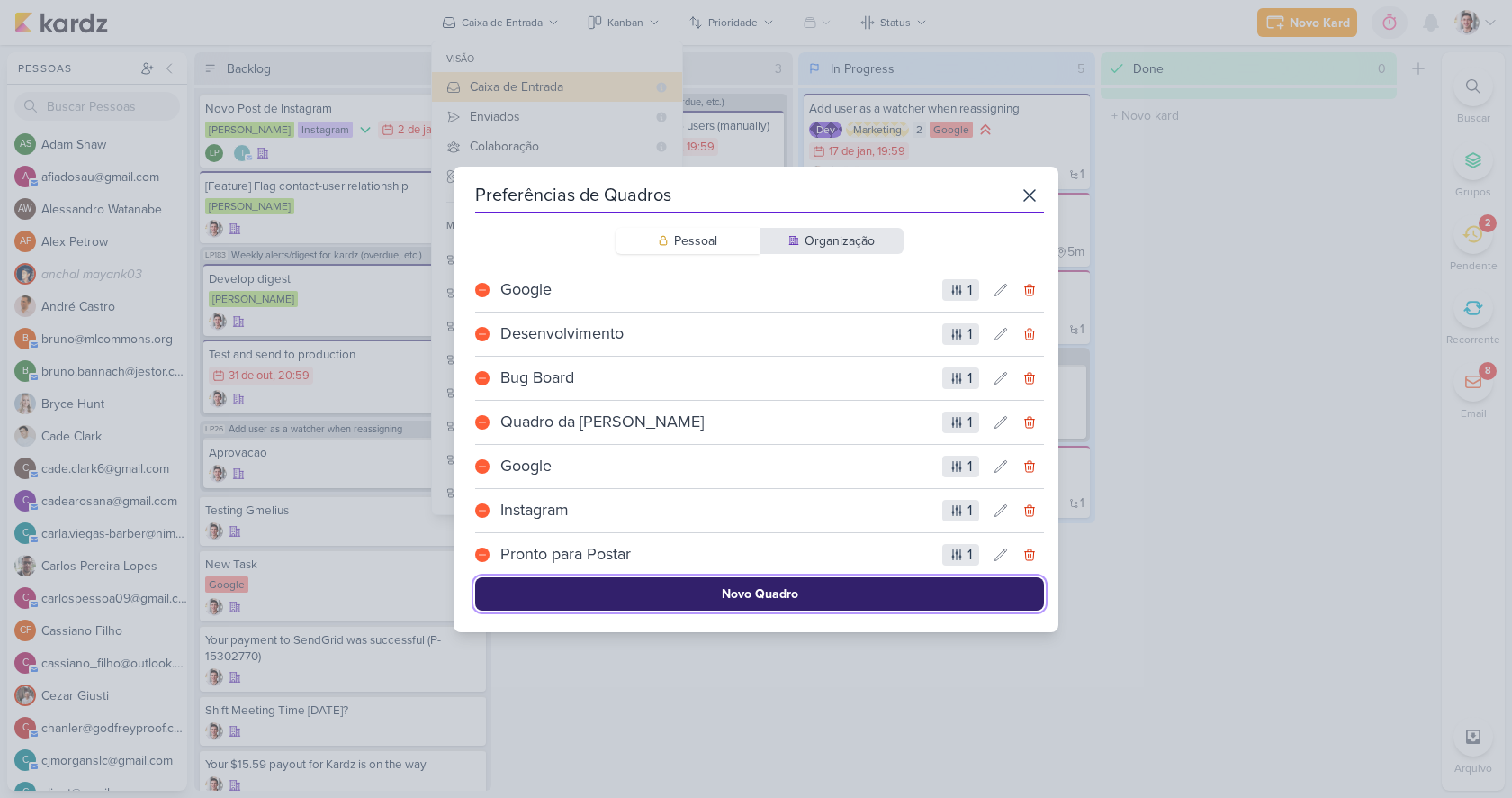
click at [880, 586] on button "Novo Quadro" at bounding box center [760, 594] width 569 height 34
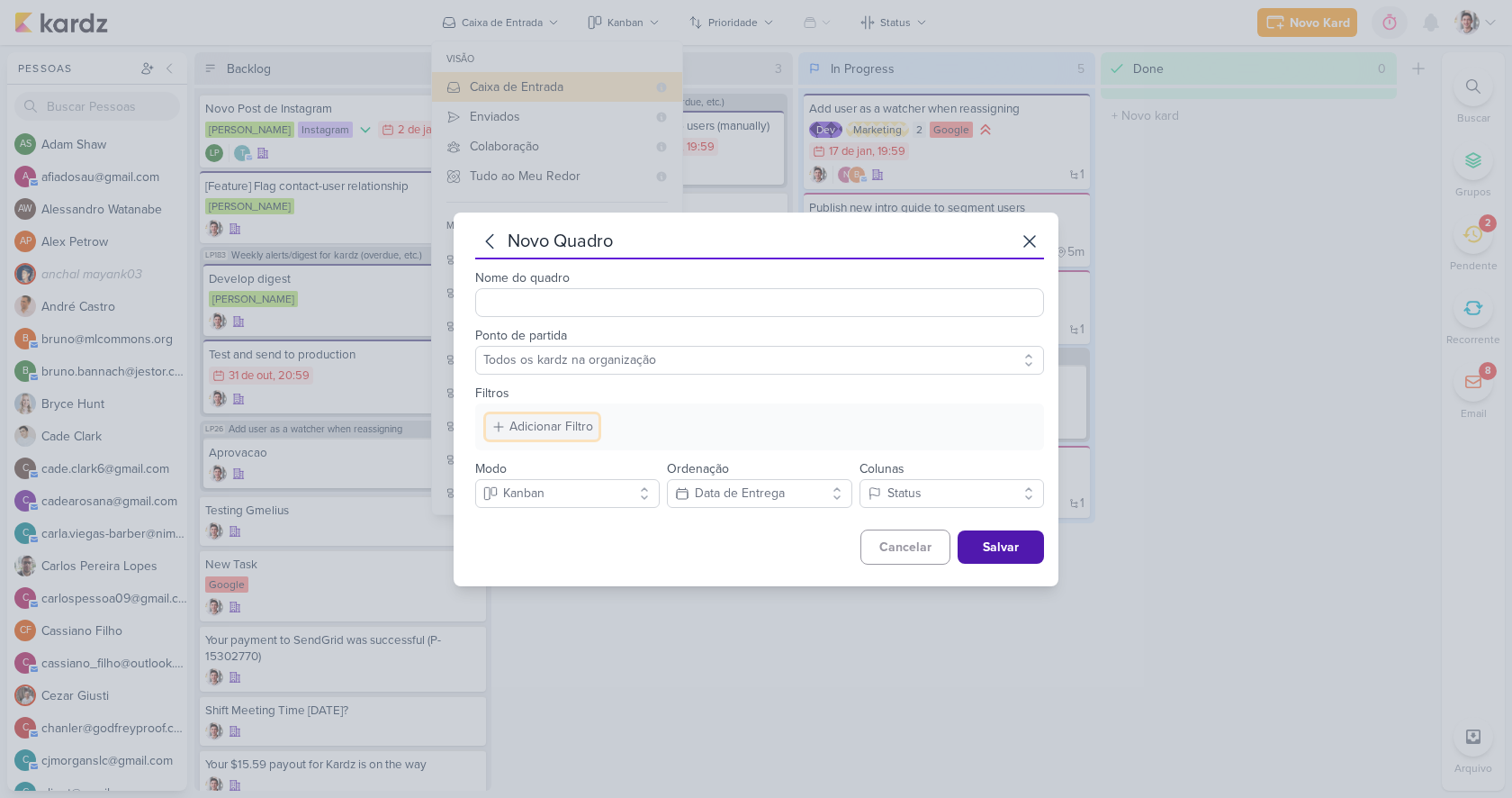
click at [553, 430] on div "Adicionar Filtro" at bounding box center [552, 426] width 84 height 19
click at [576, 485] on button "Marcador" at bounding box center [585, 486] width 198 height 26
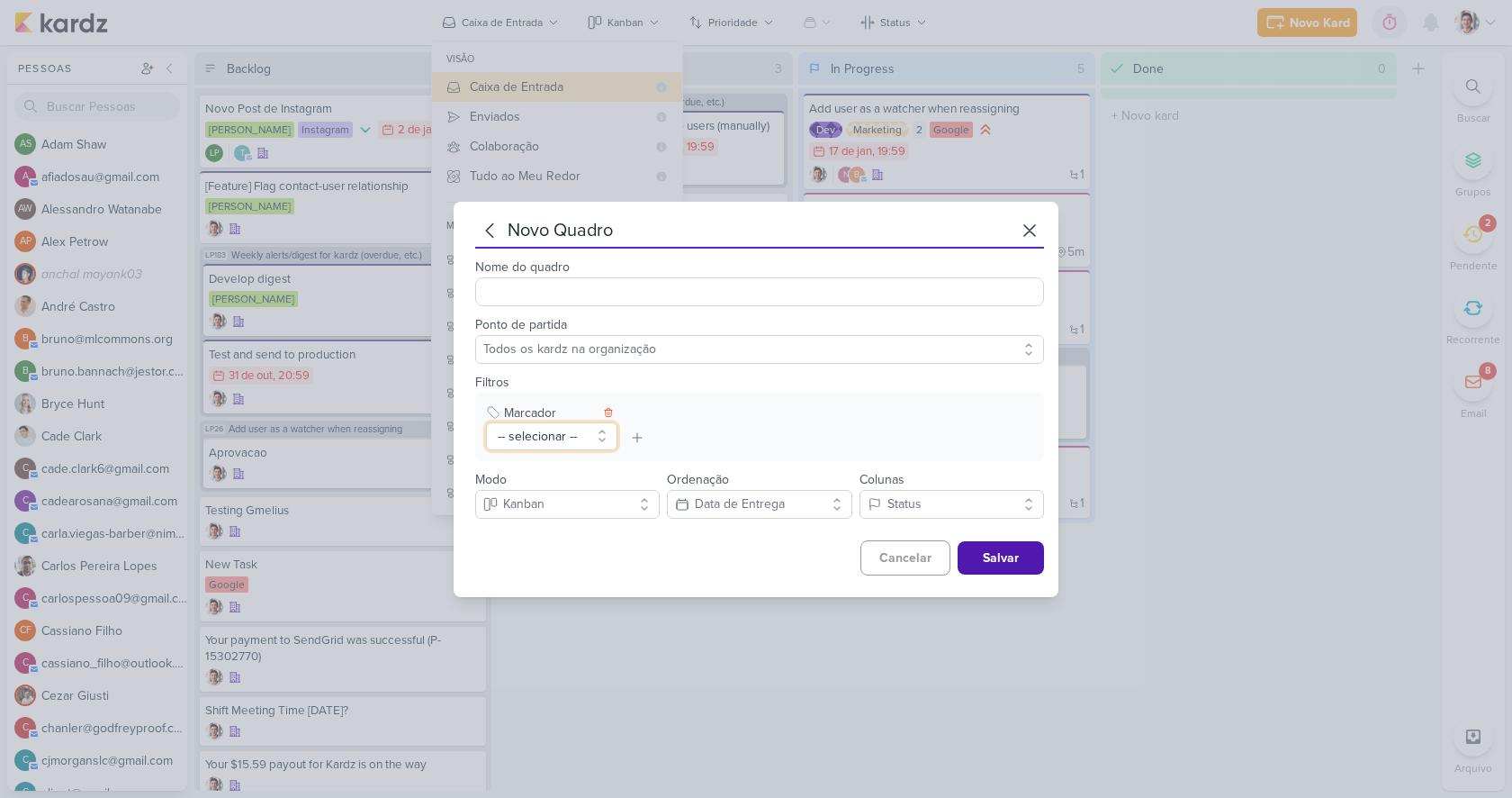
click at [540, 439] on button "-- selecionar --" at bounding box center [552, 436] width 131 height 28
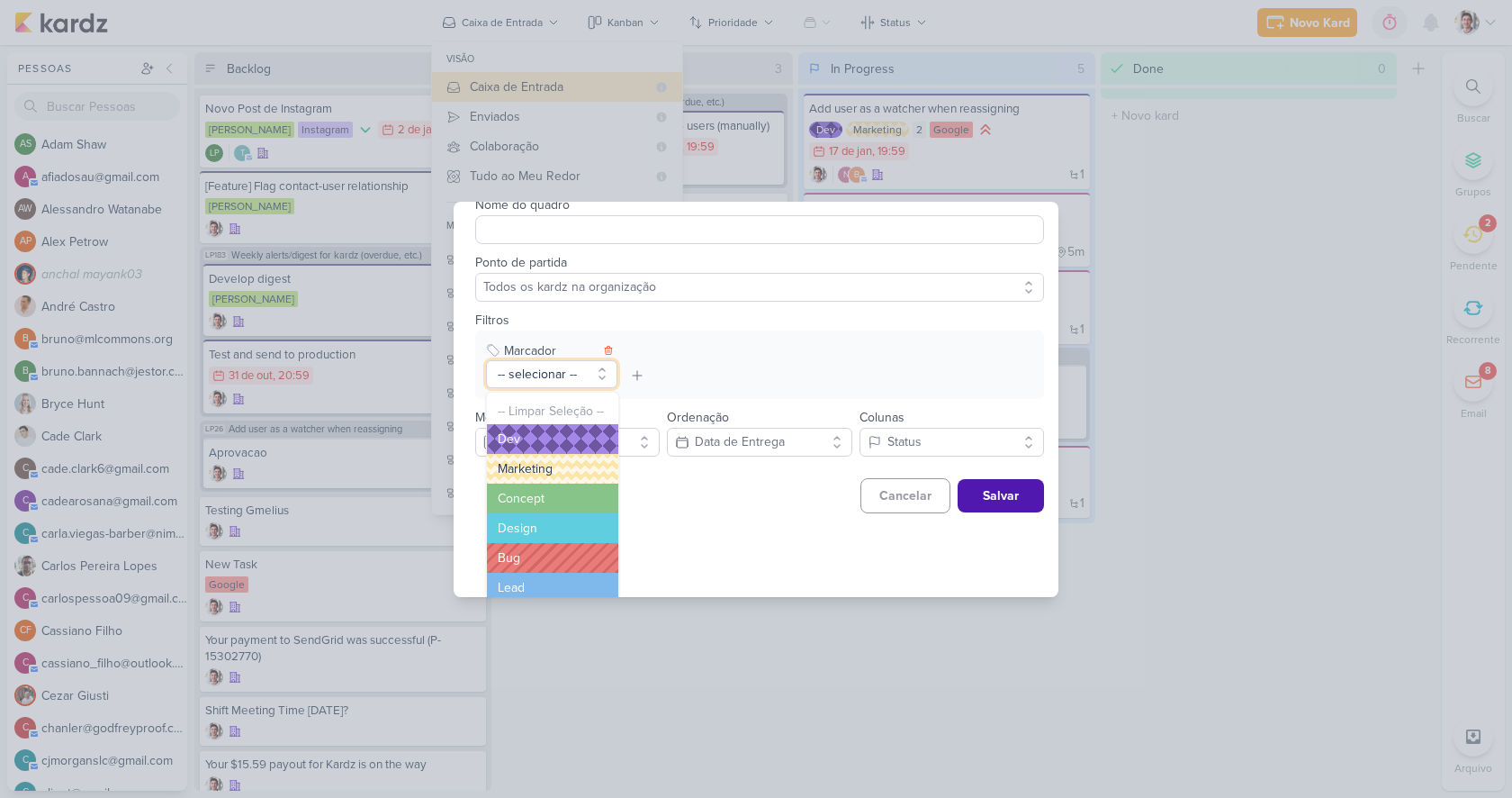
scroll to position [65, 0]
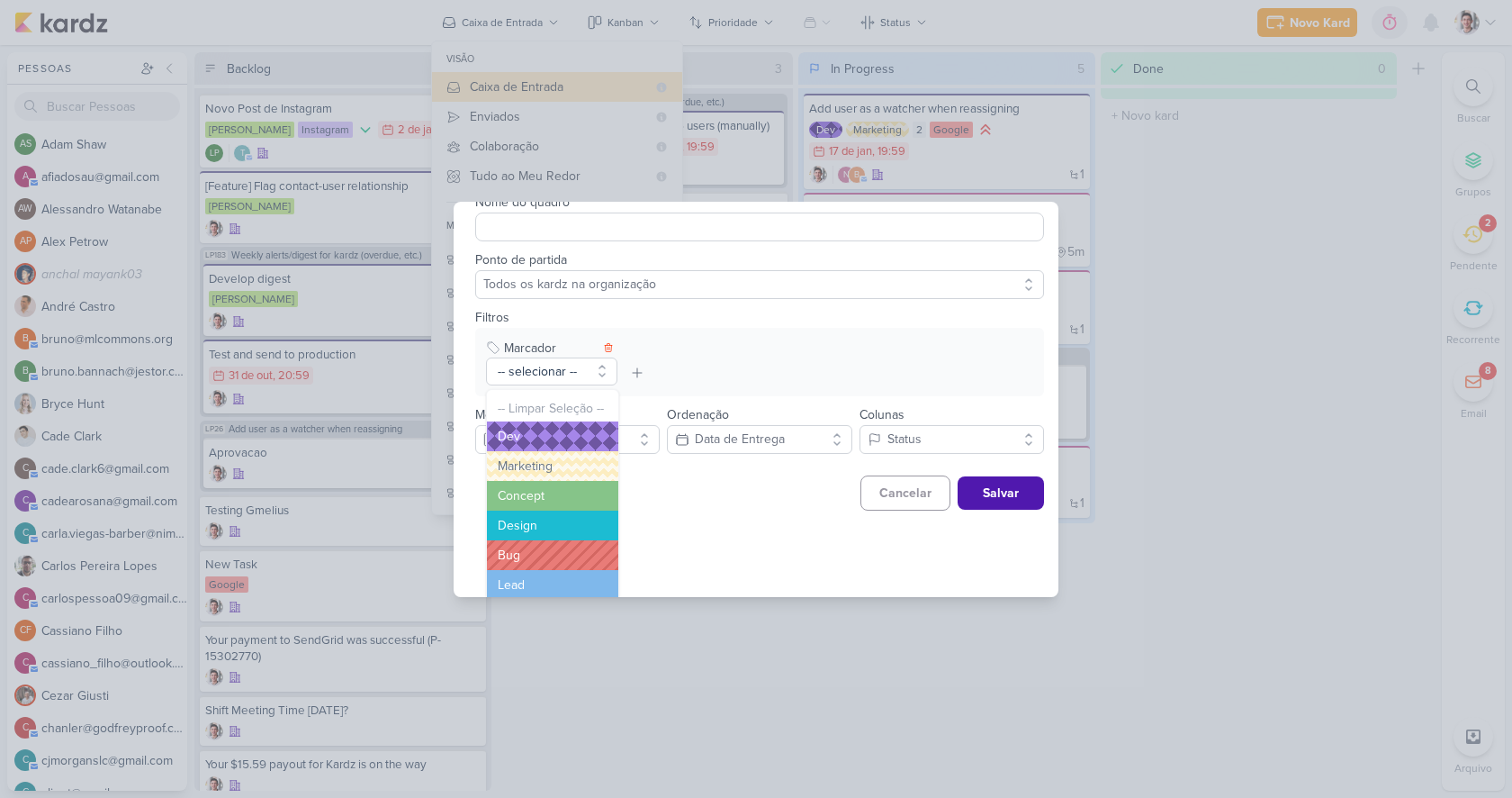
click at [536, 529] on button "Design" at bounding box center [553, 525] width 131 height 30
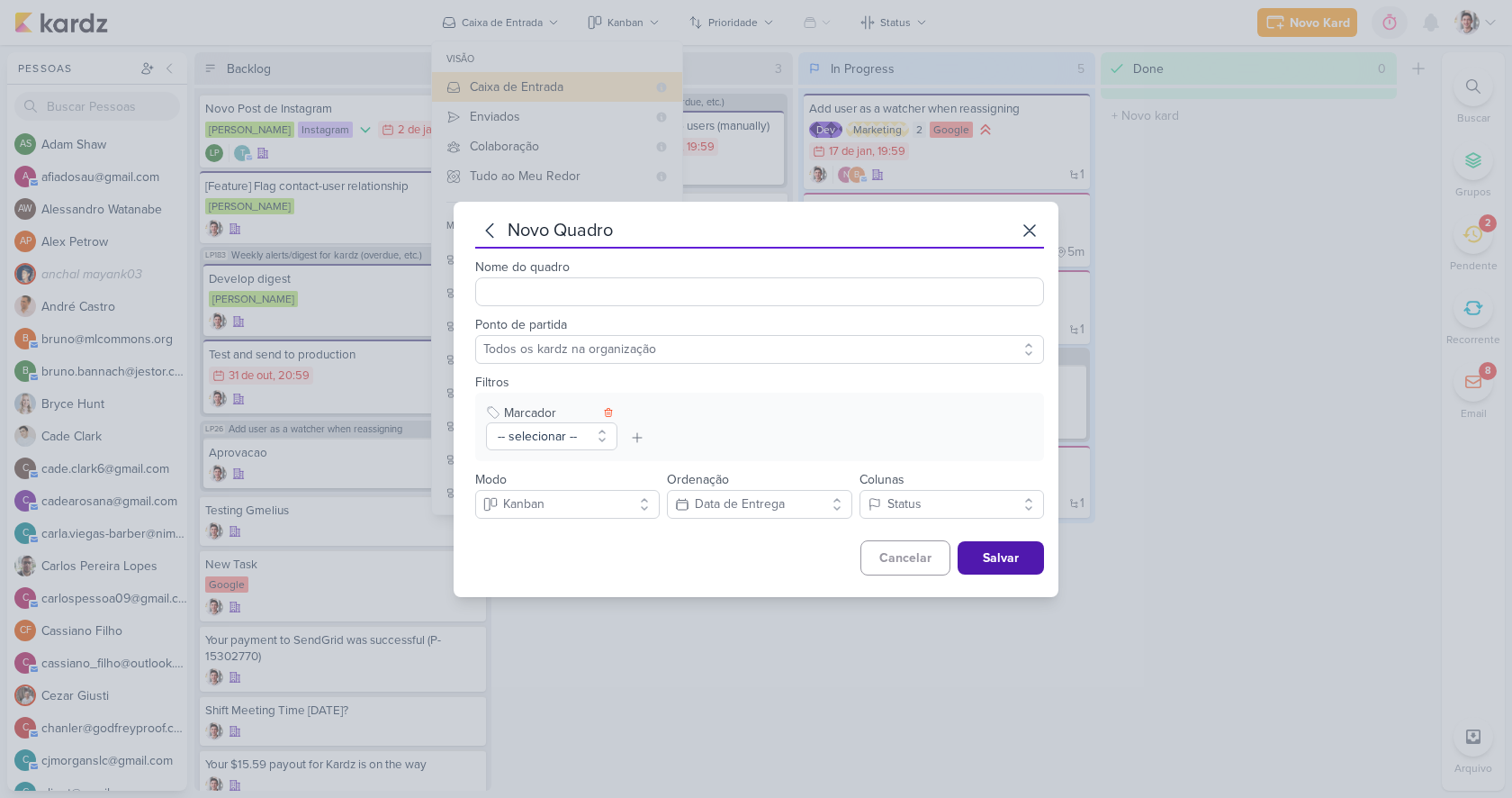
scroll to position [0, 0]
click at [568, 424] on button "Design" at bounding box center [552, 436] width 131 height 28
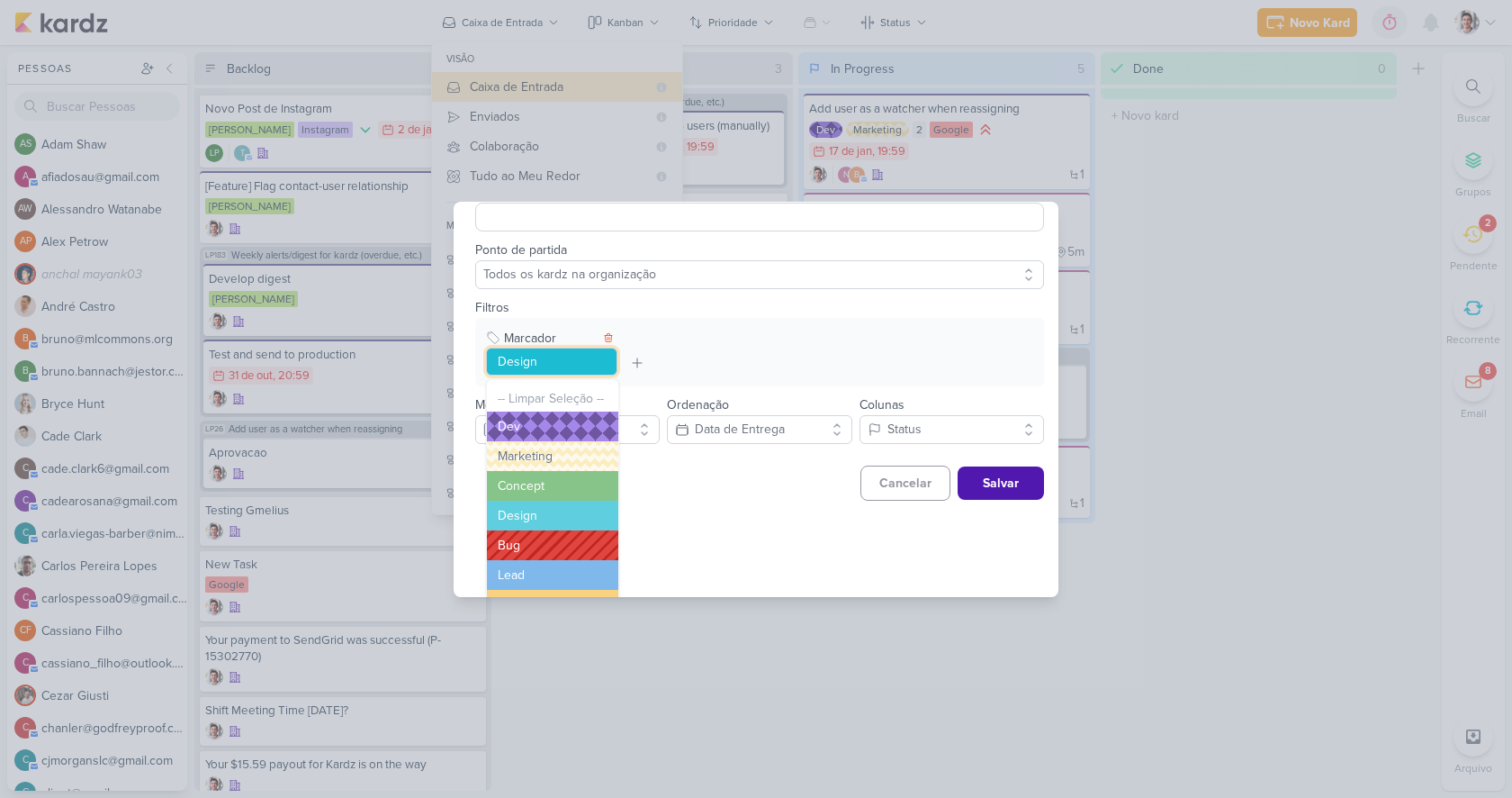
scroll to position [86, 0]
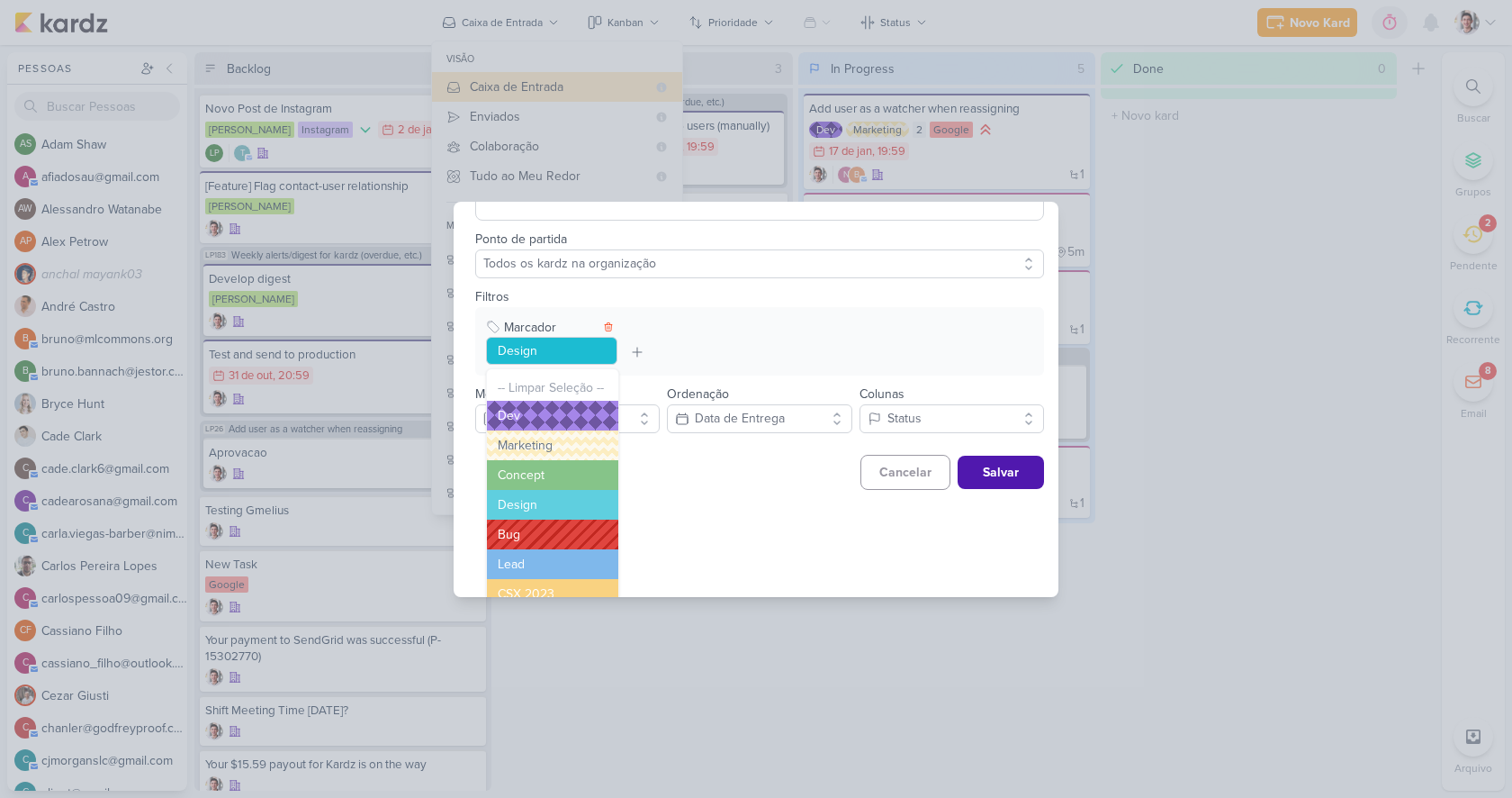
click at [529, 533] on button "Bug" at bounding box center [553, 534] width 131 height 30
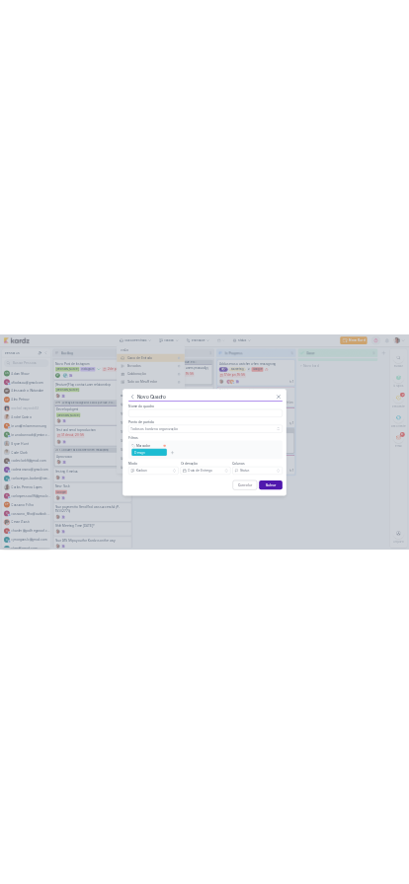
scroll to position [0, 0]
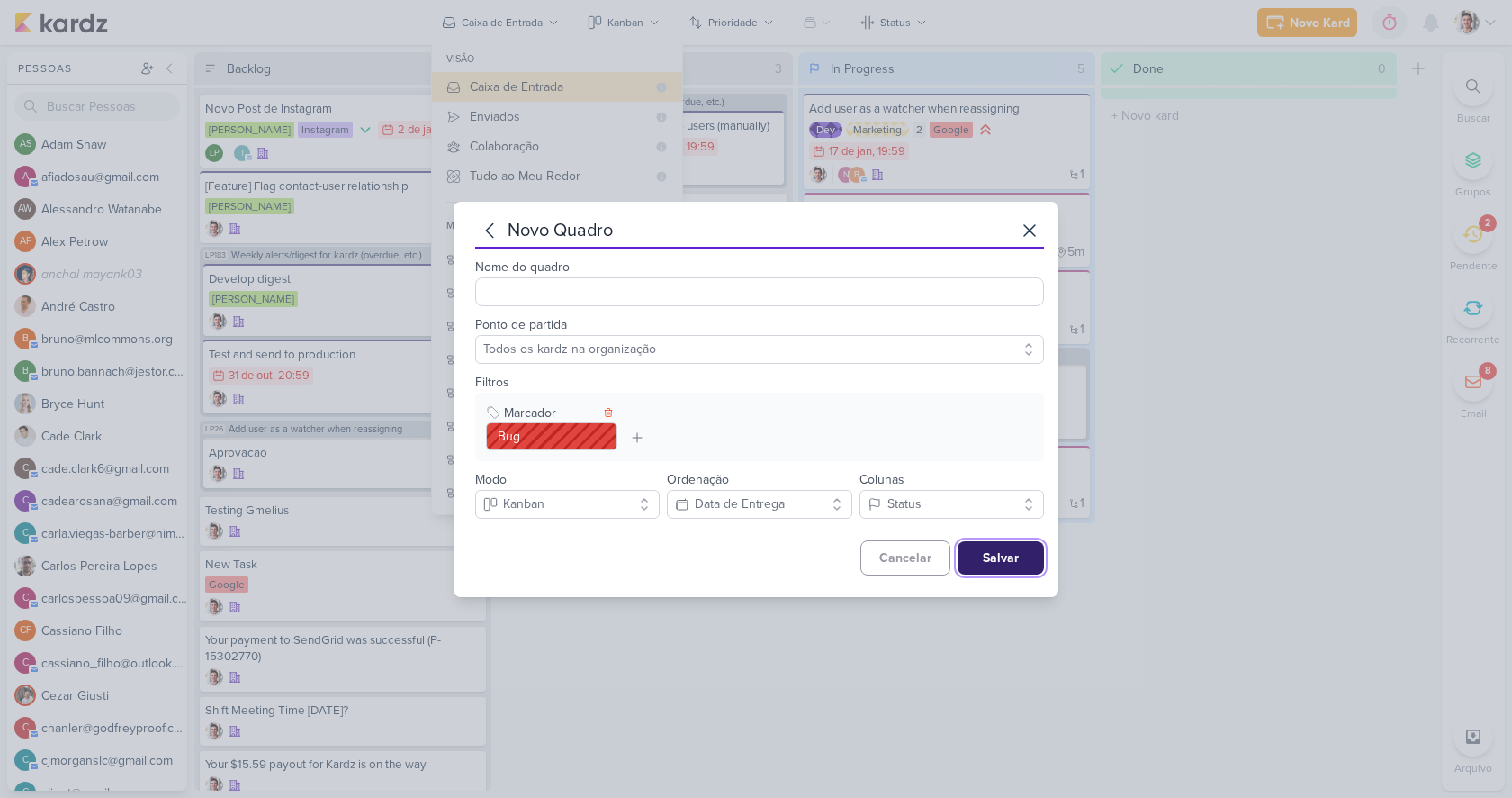
click at [1004, 554] on button "Salvar" at bounding box center [1000, 557] width 87 height 34
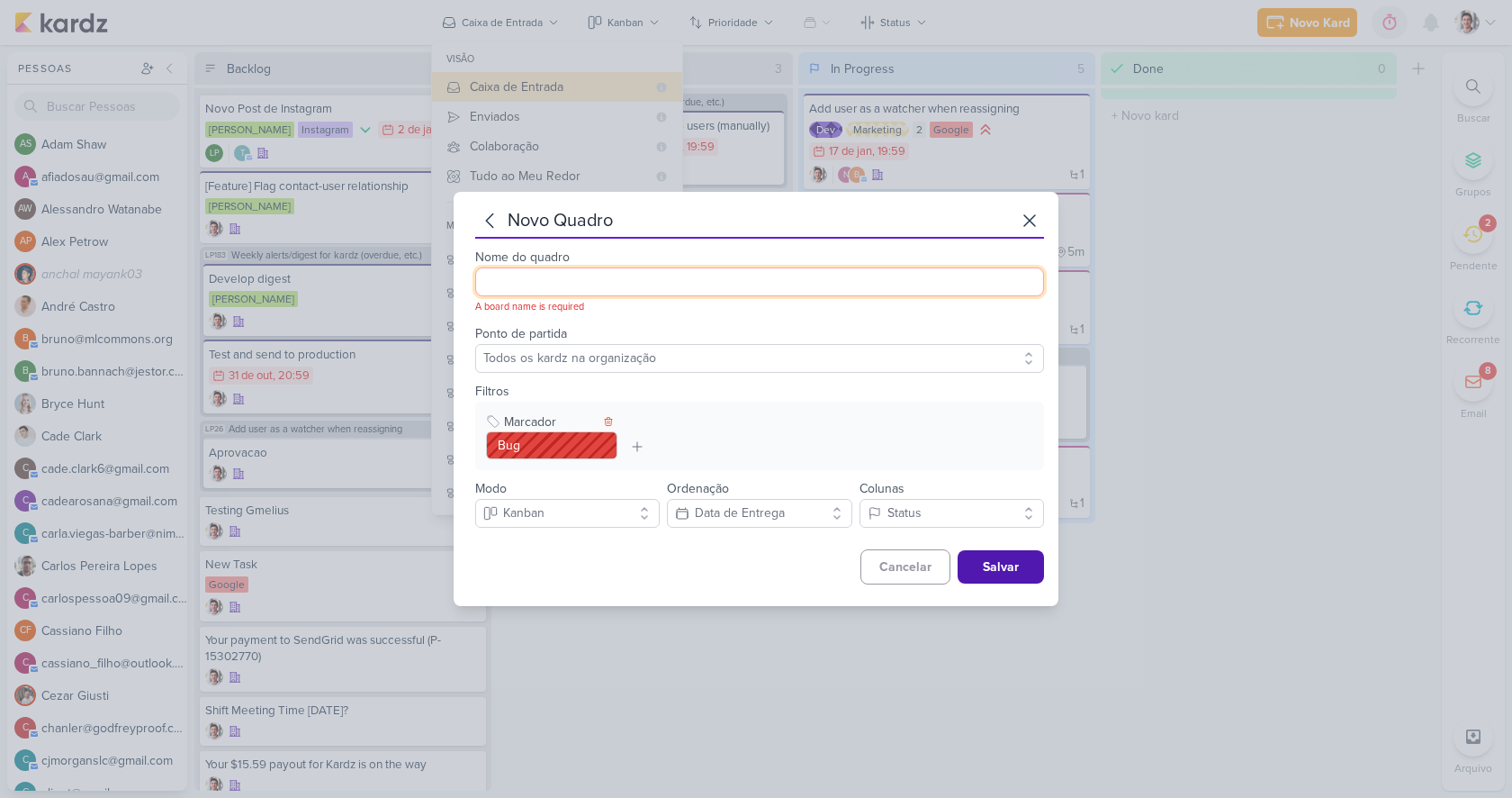
click at [649, 273] on input "Nome do quadro" at bounding box center [760, 282] width 569 height 29
type input "Bugs"
click at [1004, 572] on button "Salvar" at bounding box center [1000, 566] width 87 height 34
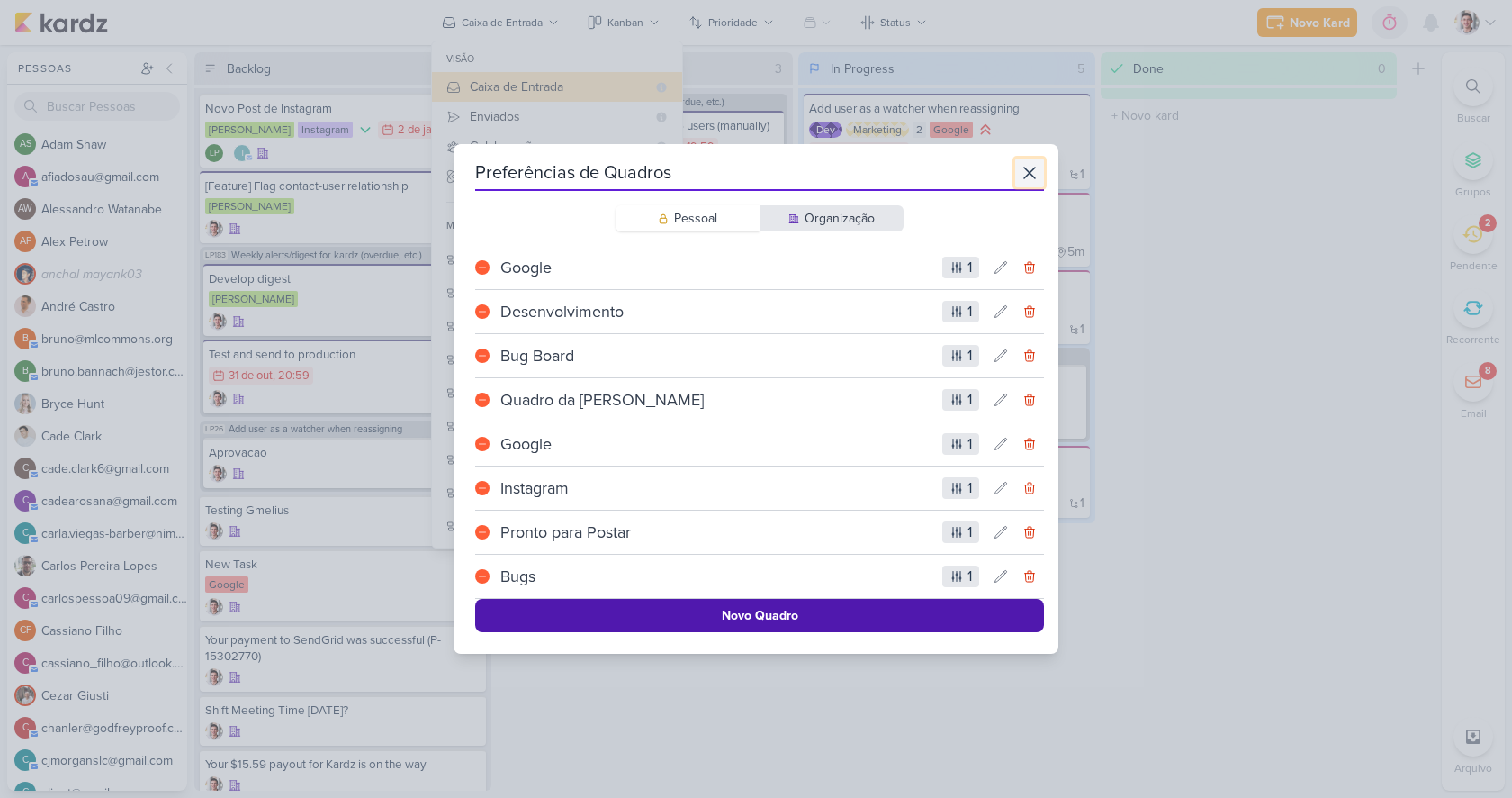
click at [1029, 168] on icon at bounding box center [1030, 173] width 22 height 22
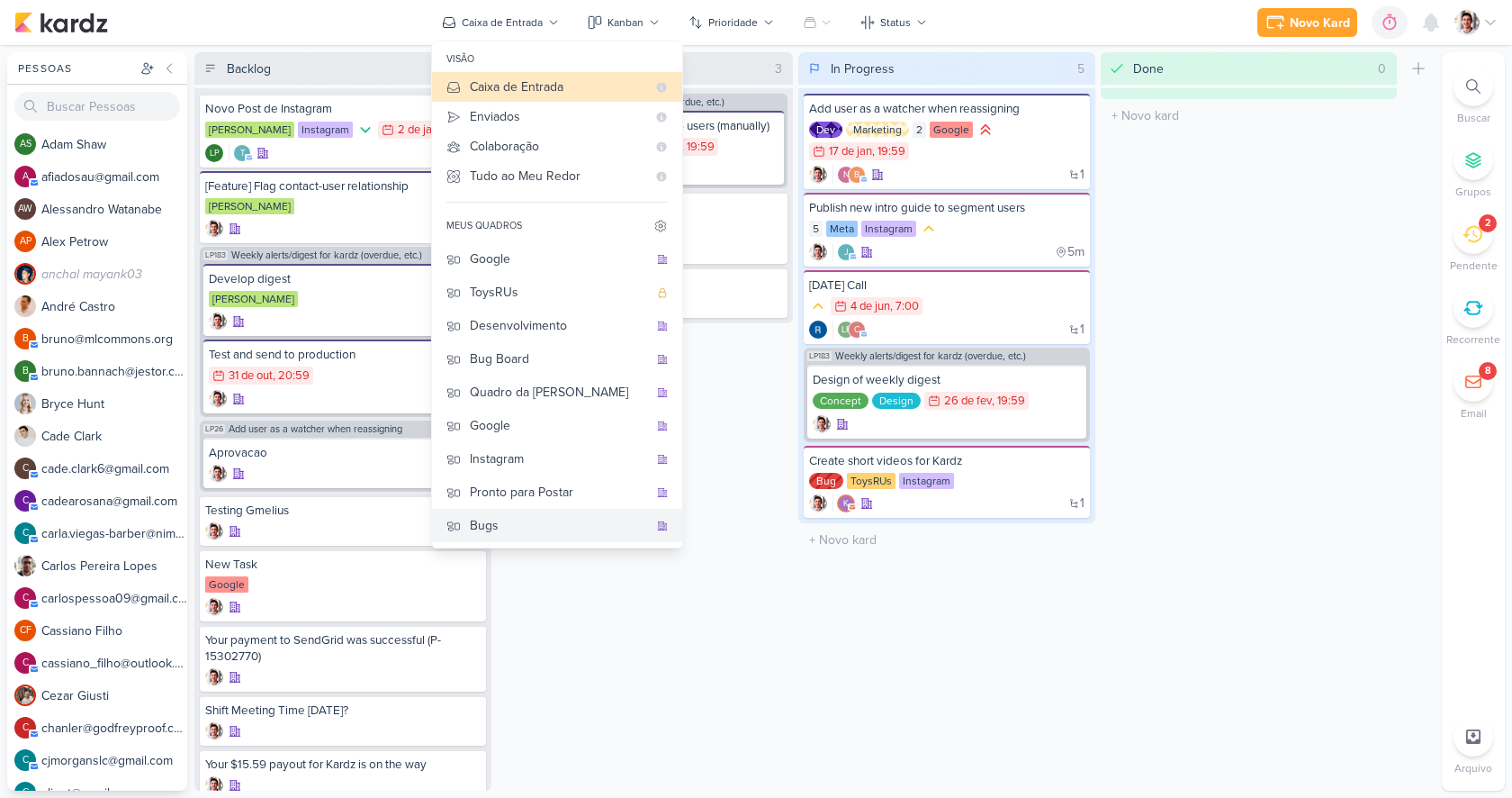
click at [496, 523] on div "Bugs" at bounding box center [558, 525] width 178 height 19
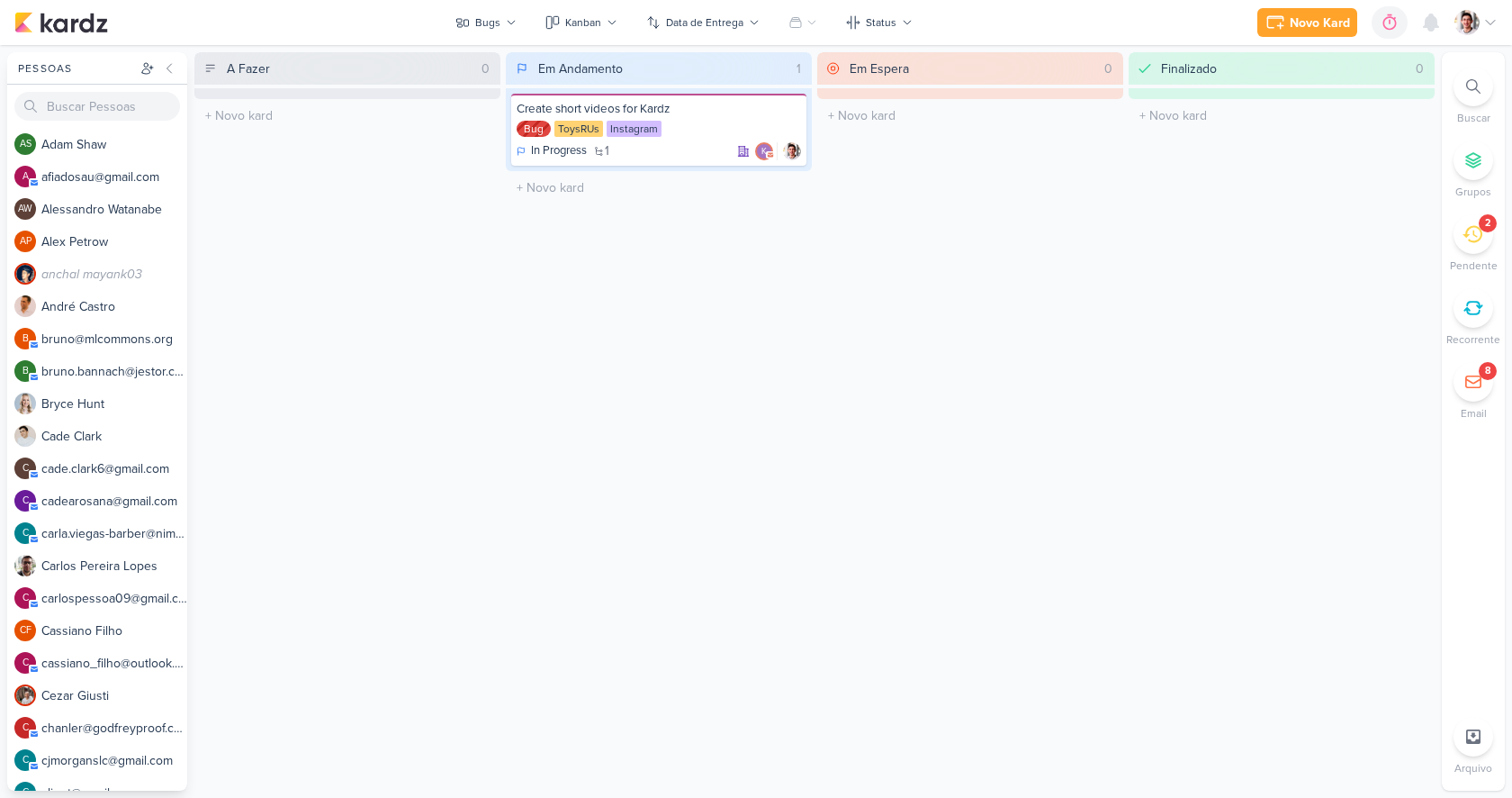
click at [606, 456] on div "Em Andamento 1 Create short videos for Kardz Bug ToysRUs Instagram In Progress …" at bounding box center [659, 420] width 306 height 738
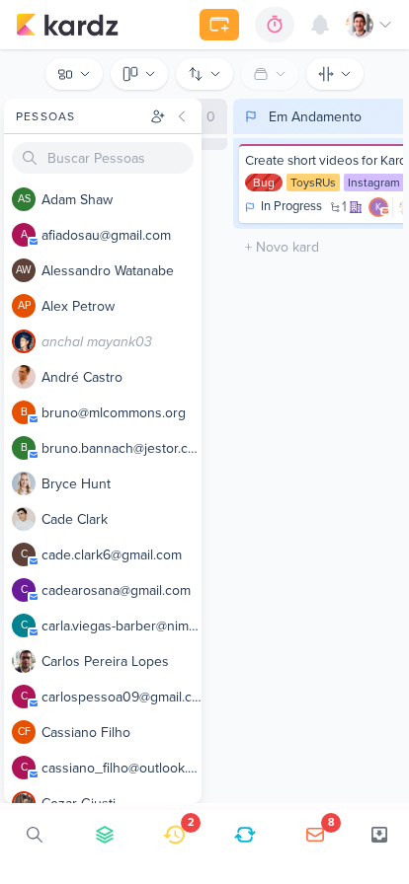
click at [178, 117] on icon at bounding box center [182, 117] width 16 height 16
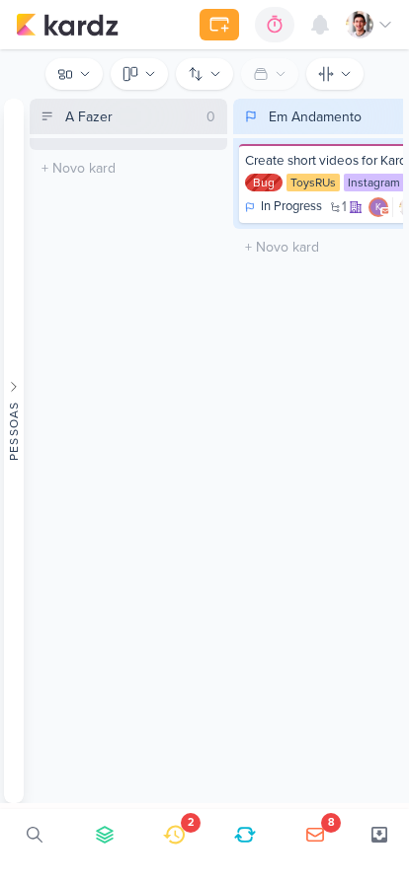
click at [30, 840] on icon at bounding box center [35, 835] width 16 height 16
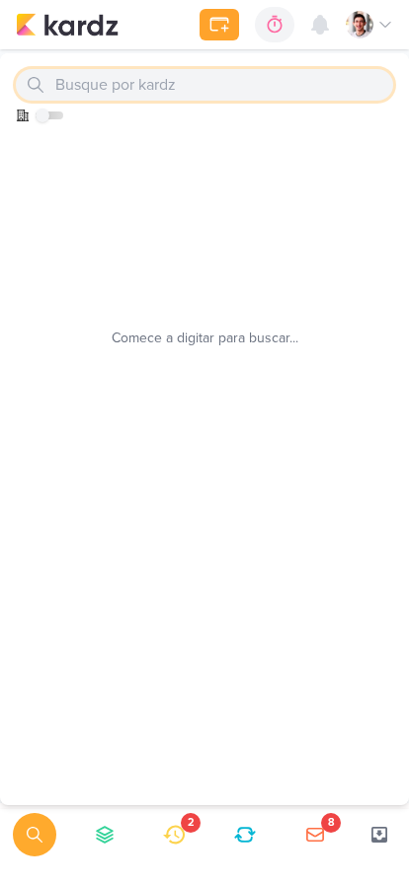
click at [40, 838] on icon at bounding box center [35, 835] width 16 height 16
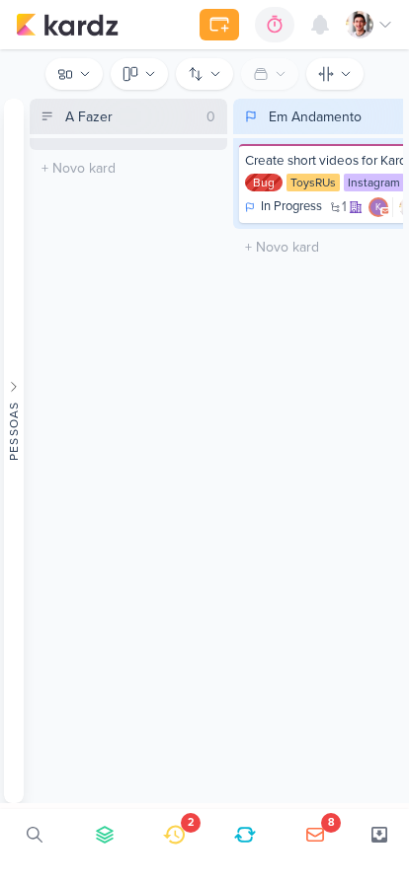
click at [169, 839] on icon at bounding box center [174, 835] width 22 height 22
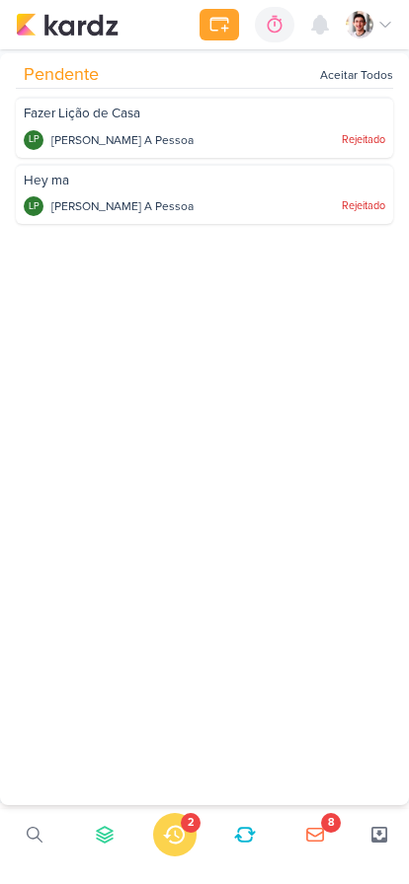
click at [173, 839] on icon at bounding box center [174, 835] width 22 height 22
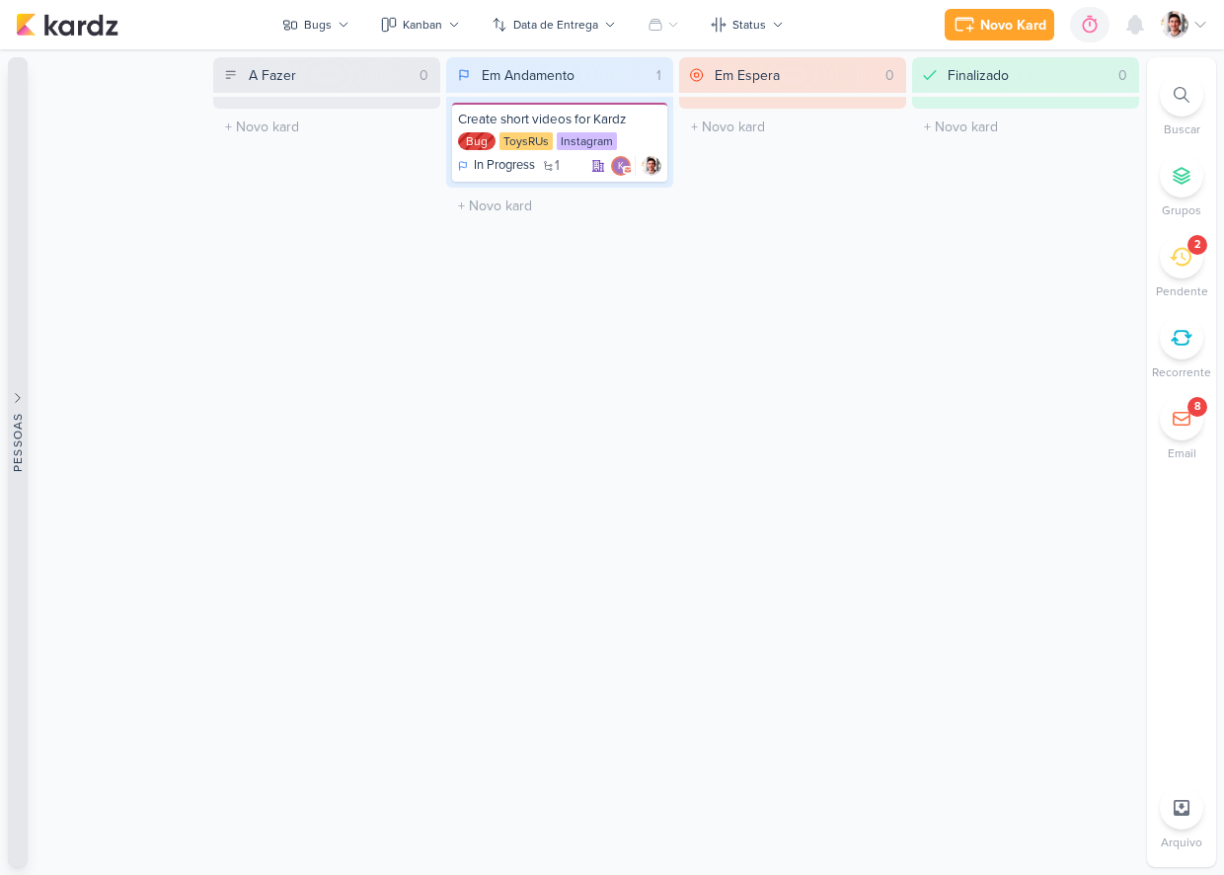
click at [19, 295] on button "Pessoas" at bounding box center [18, 461] width 20 height 809
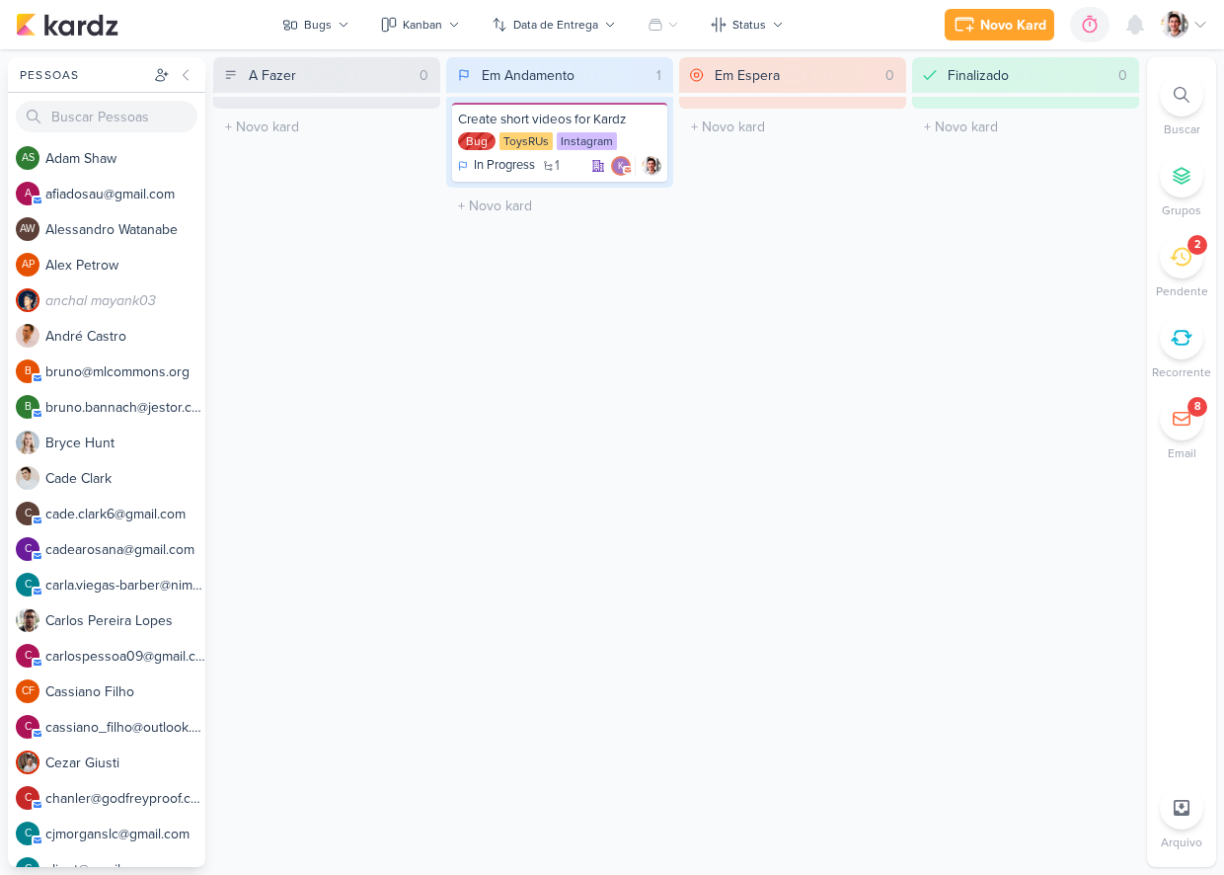
click at [681, 373] on div "Em Espera 0 O título do kard deve ter menos que 100 caracteres" at bounding box center [792, 461] width 227 height 809
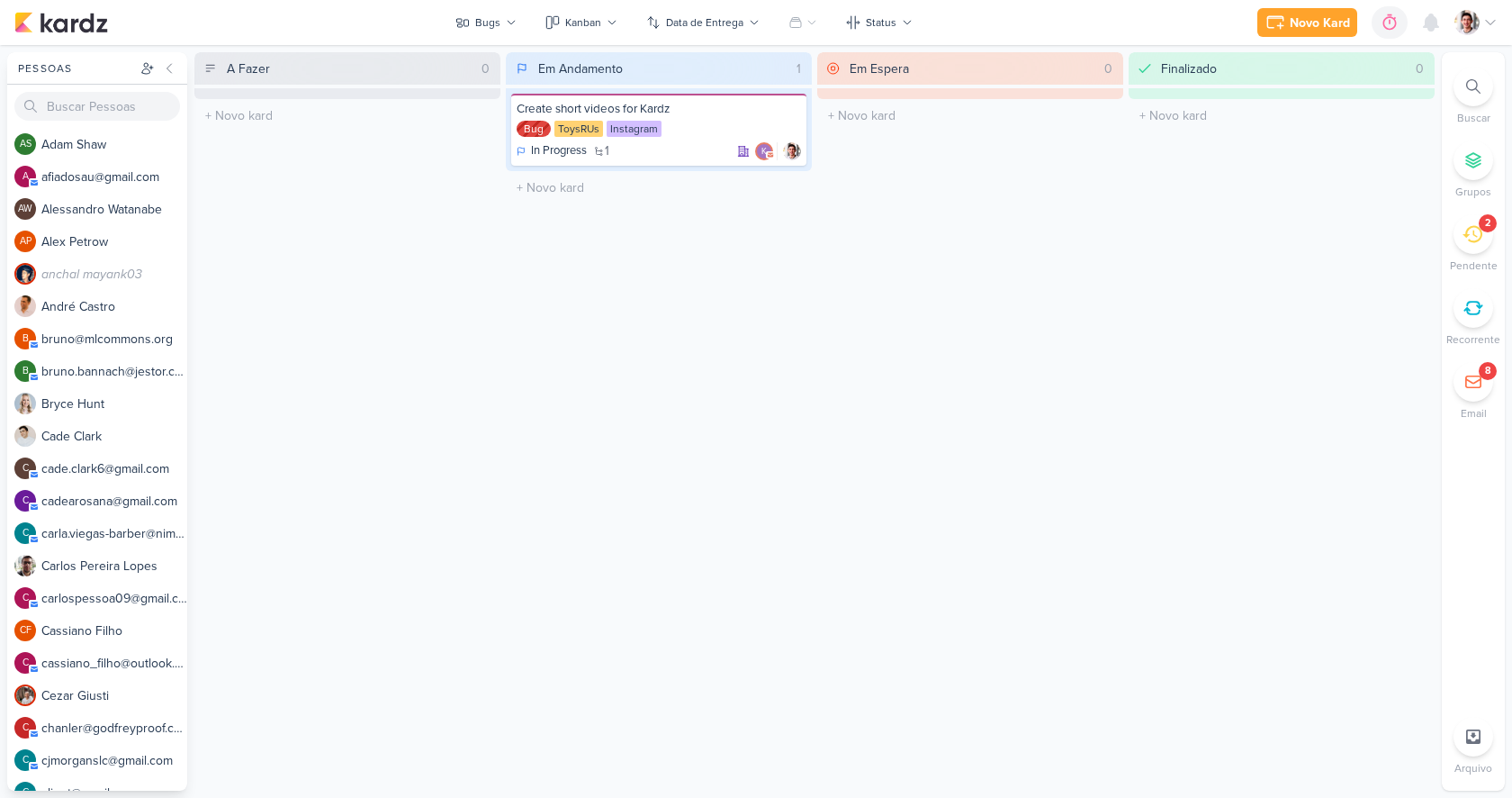
click at [1375, 409] on div "Finalizado 0 O título do kard deve ter menos que 100 caracteres" at bounding box center [1282, 420] width 306 height 738
click at [1475, 30] on img at bounding box center [1467, 23] width 26 height 26
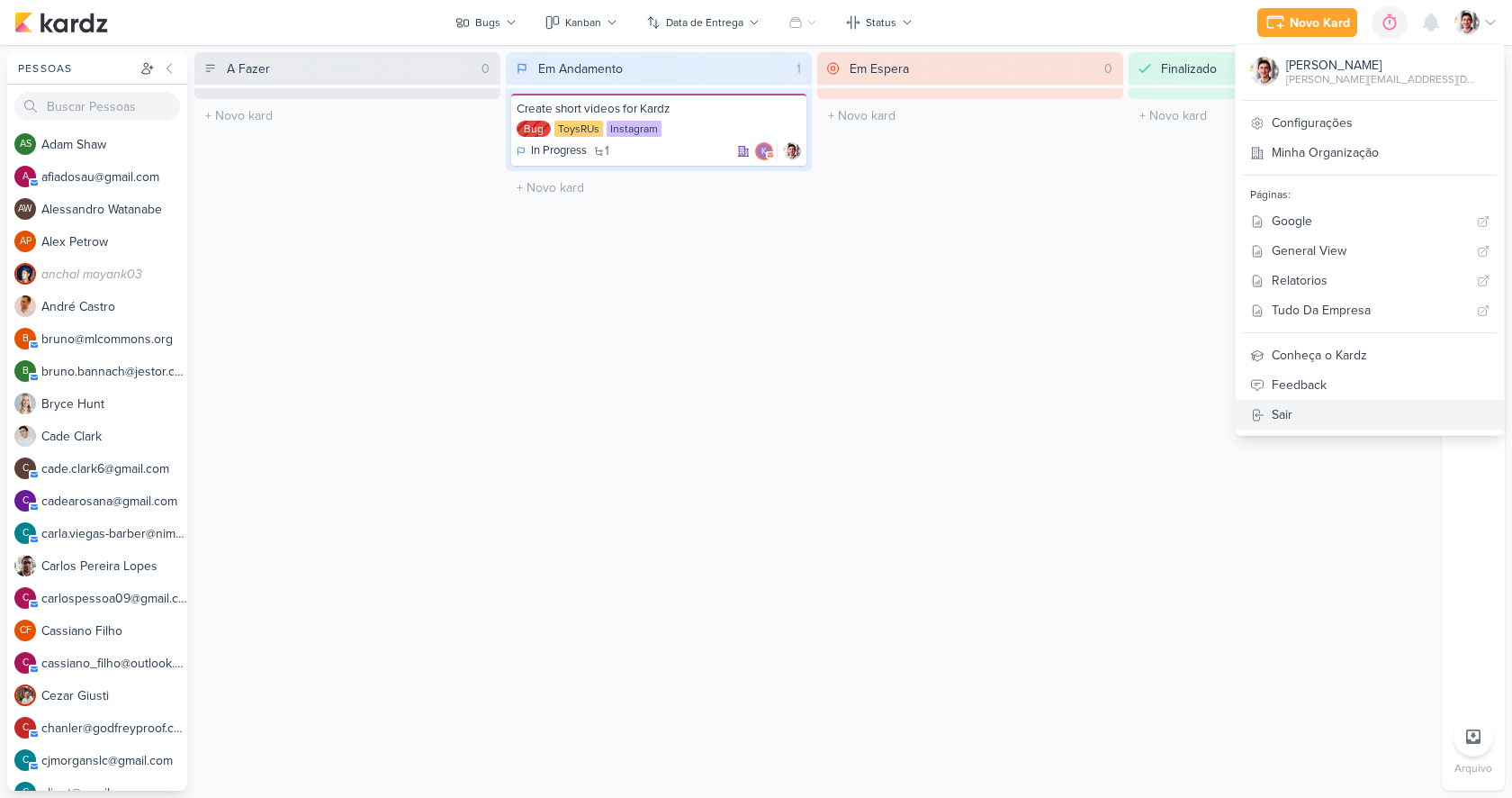
click at [1383, 415] on link "Sair" at bounding box center [1370, 414] width 268 height 30
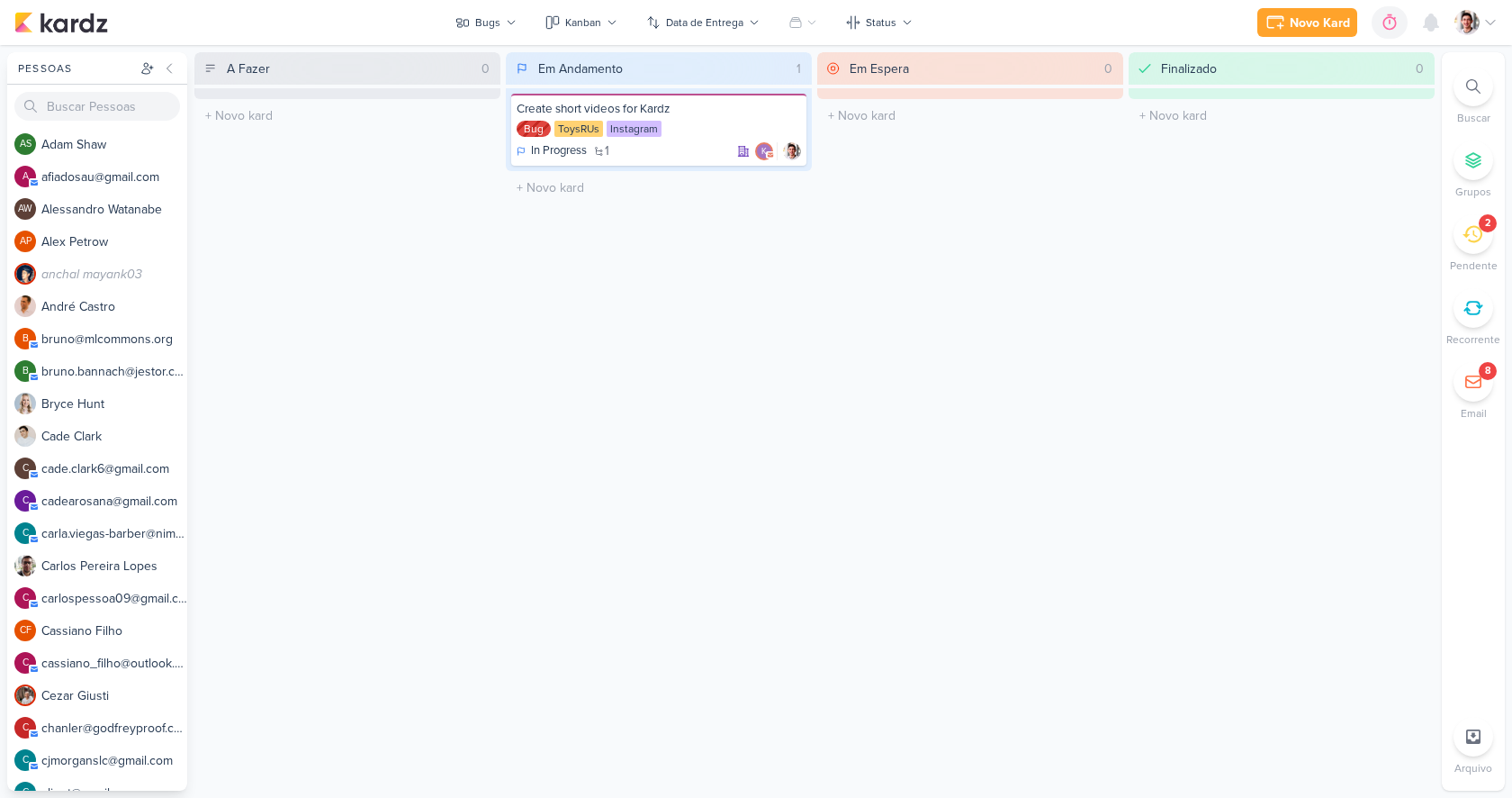
click at [1480, 24] on div at bounding box center [1476, 23] width 43 height 26
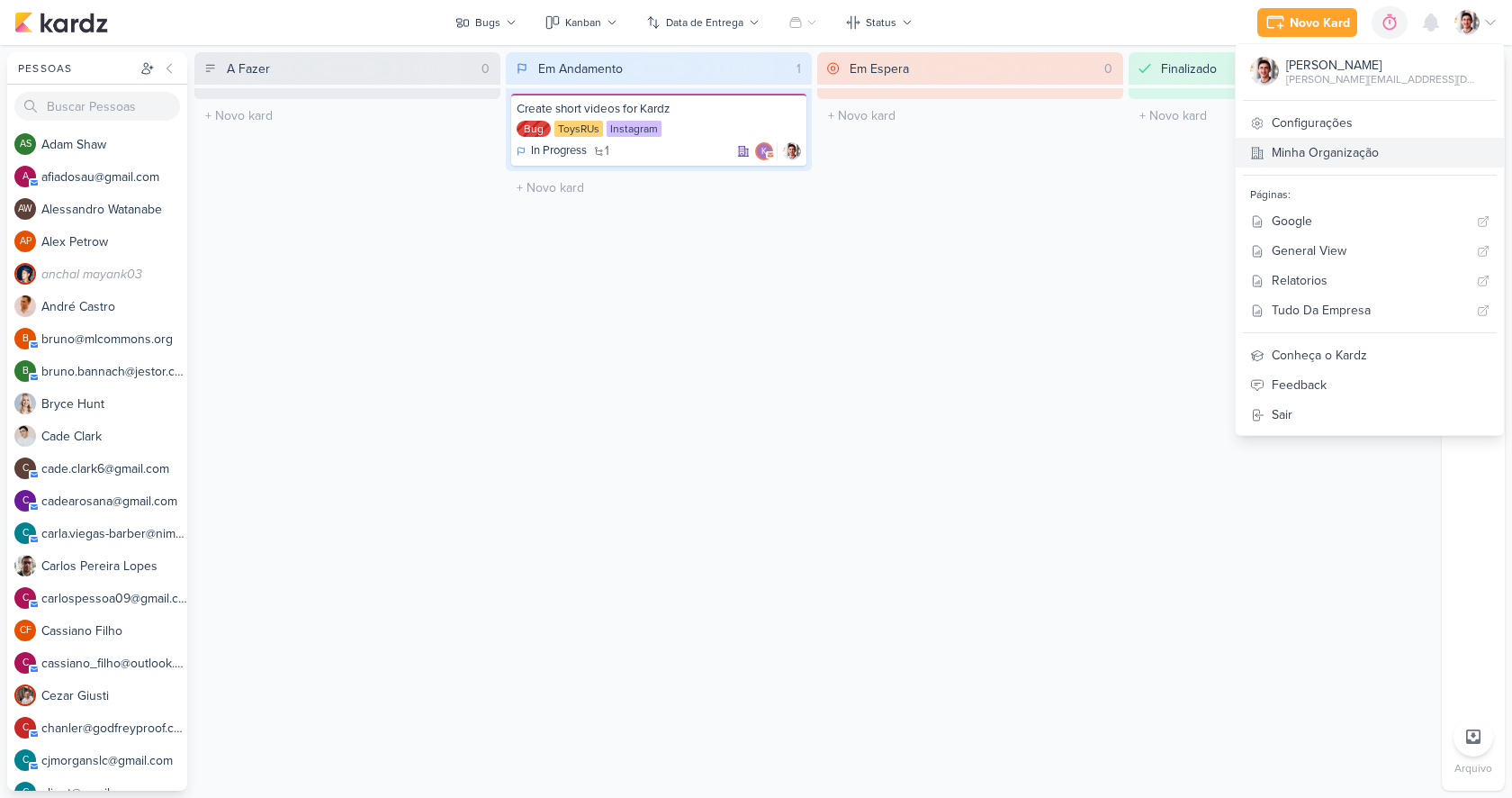
click at [1393, 151] on link "Minha Organização" at bounding box center [1370, 152] width 268 height 30
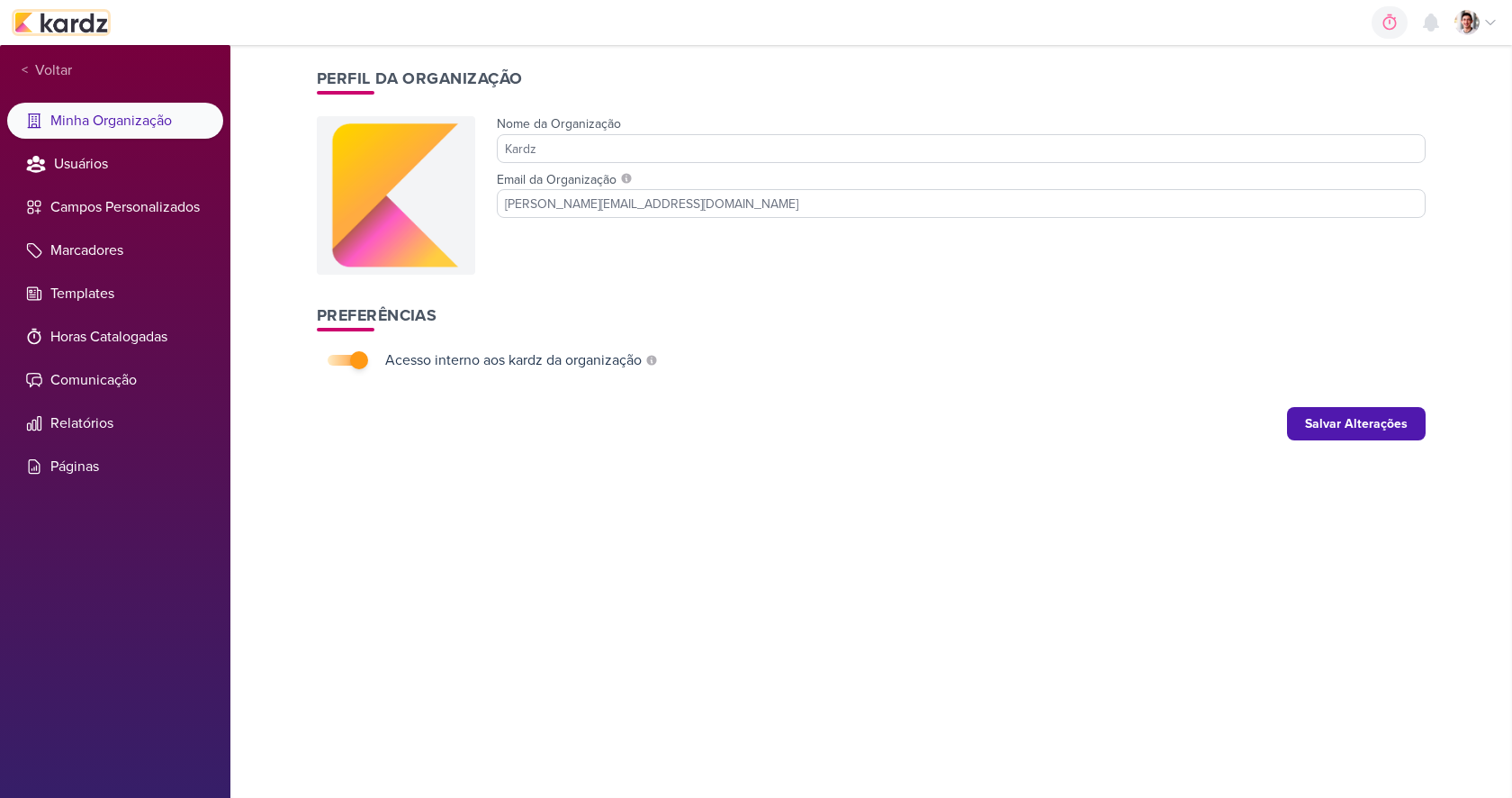
click at [66, 22] on img at bounding box center [61, 23] width 94 height 22
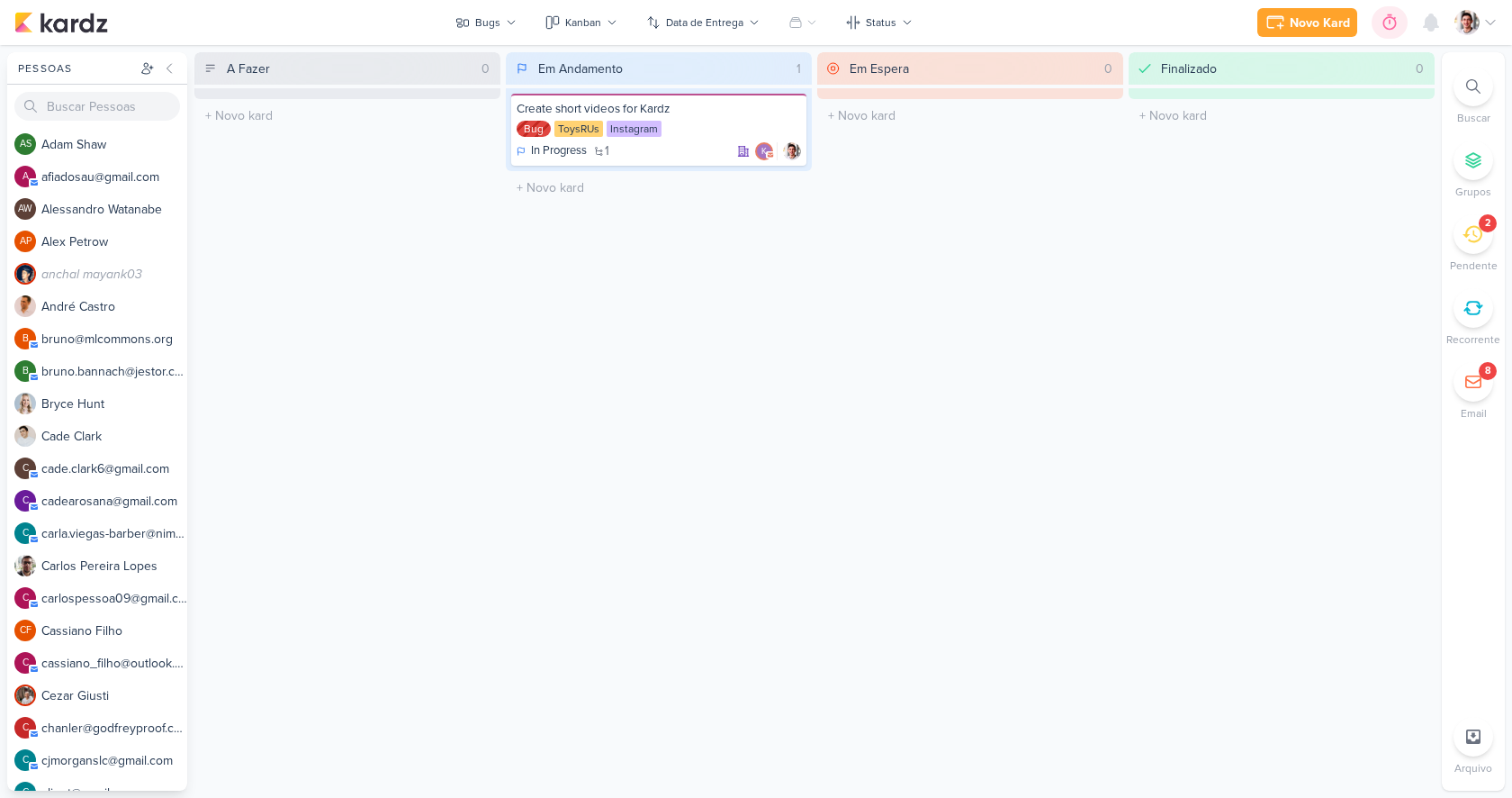
click at [1385, 26] on icon at bounding box center [1390, 23] width 18 height 18
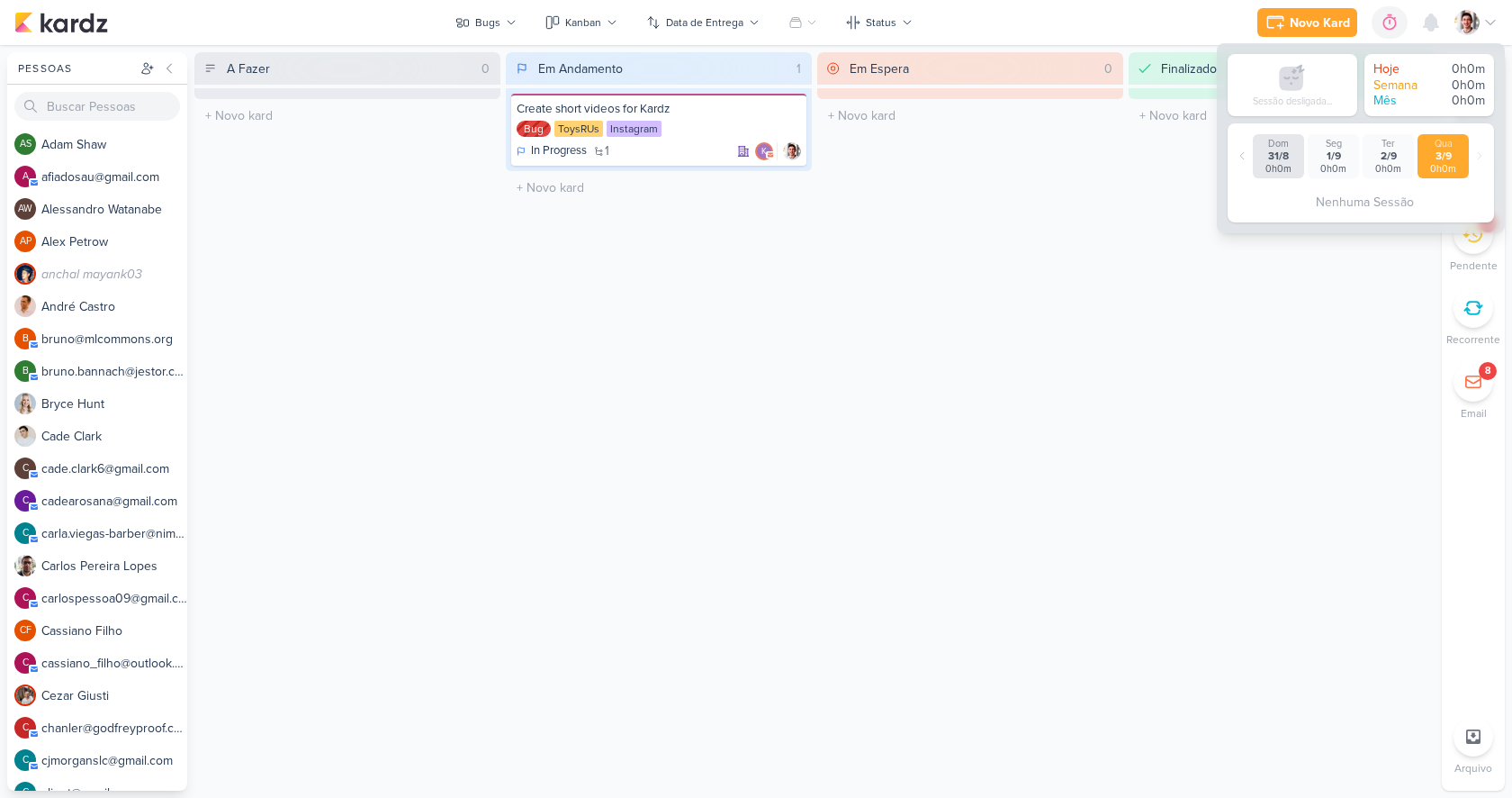
click at [967, 468] on div "Em Espera 0 O título do kard deve ter menos que 100 caracteres" at bounding box center [970, 420] width 306 height 738
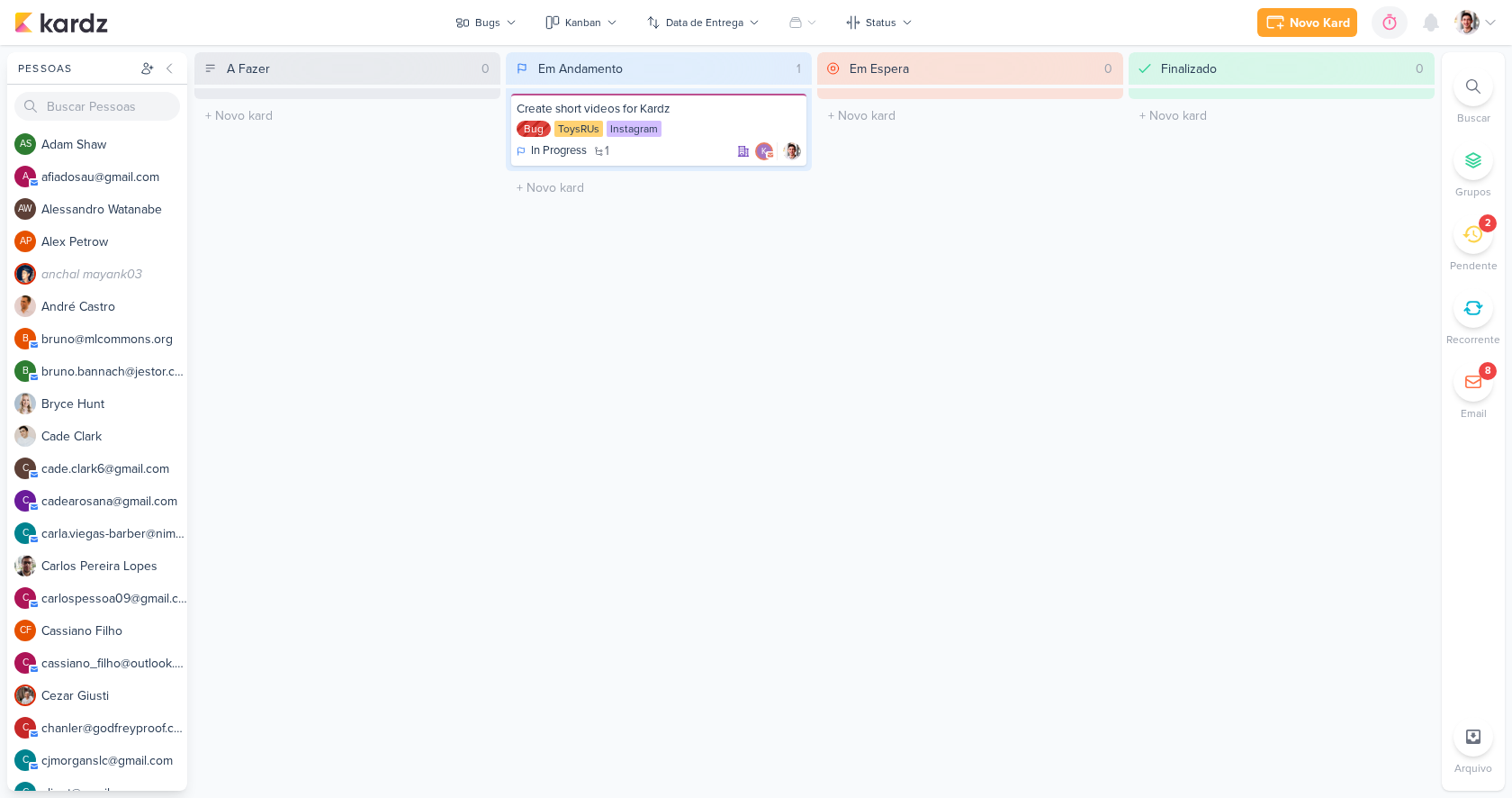
click at [651, 366] on div "Em Andamento 1 Create short videos for Kardz Bug ToysRUs Instagram In Progress 1" at bounding box center [659, 420] width 306 height 738
click at [628, 123] on div "Instagram" at bounding box center [634, 129] width 55 height 16
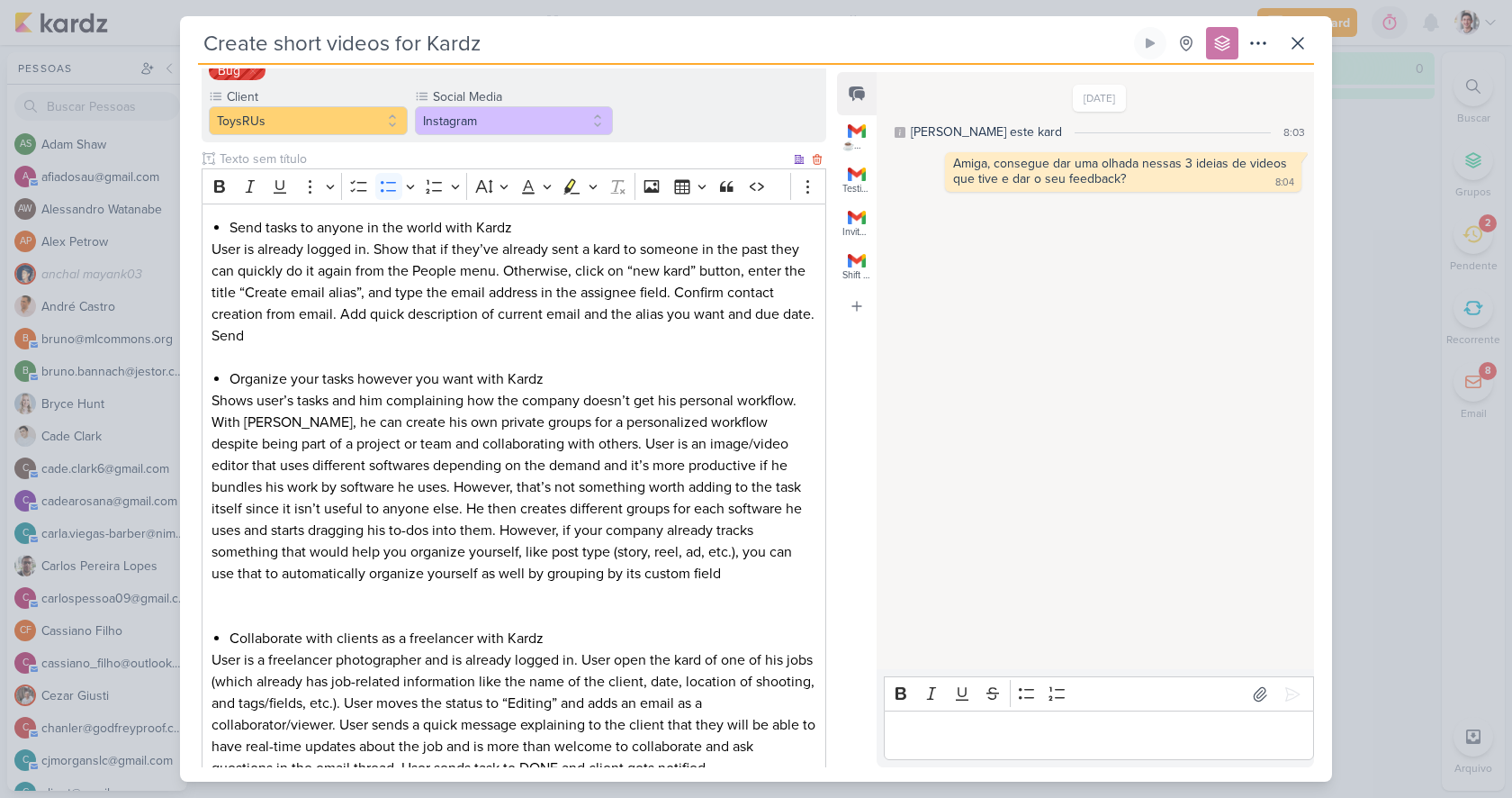
scroll to position [502, 0]
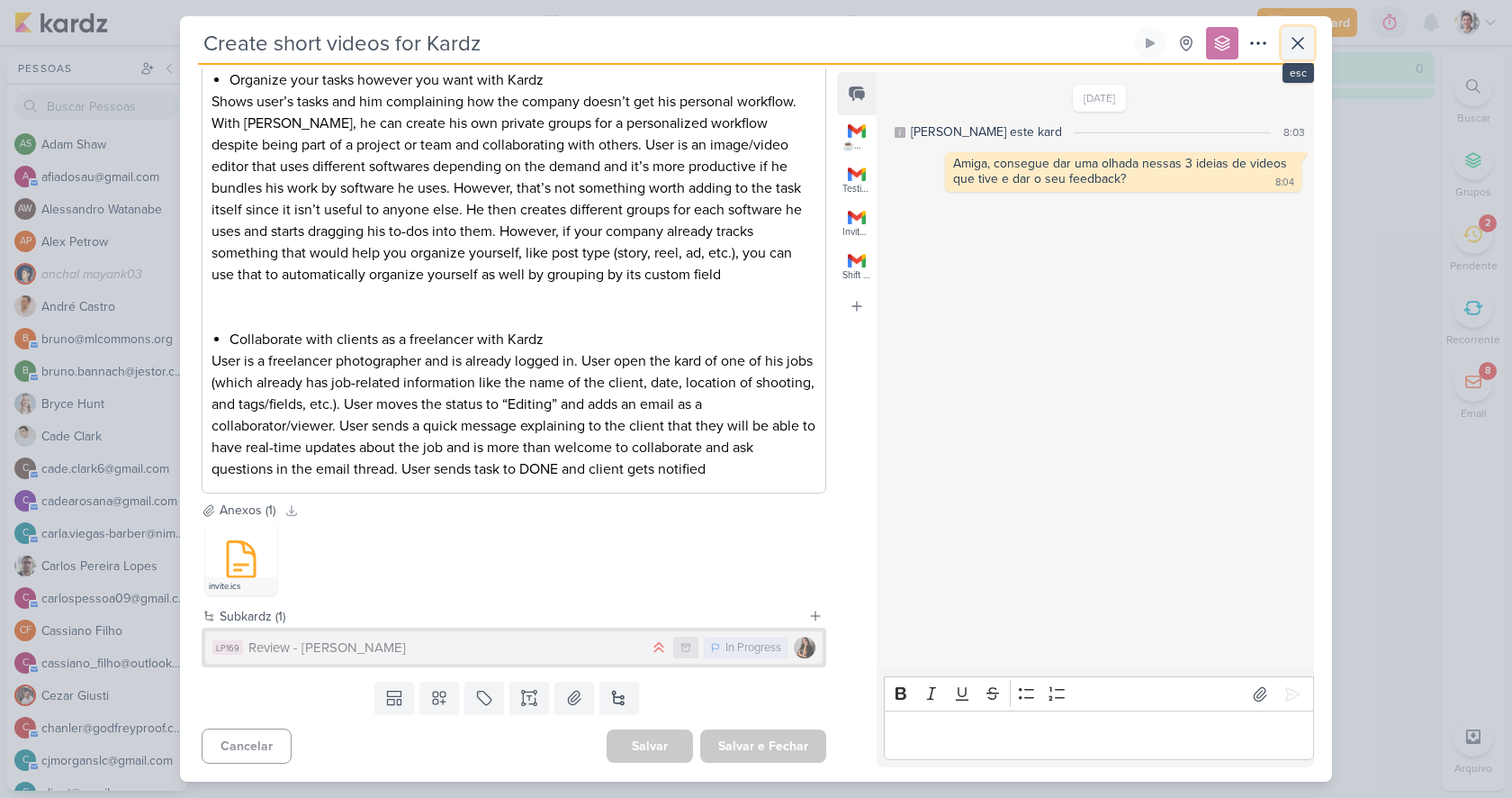
click at [1297, 40] on icon at bounding box center [1298, 44] width 22 height 22
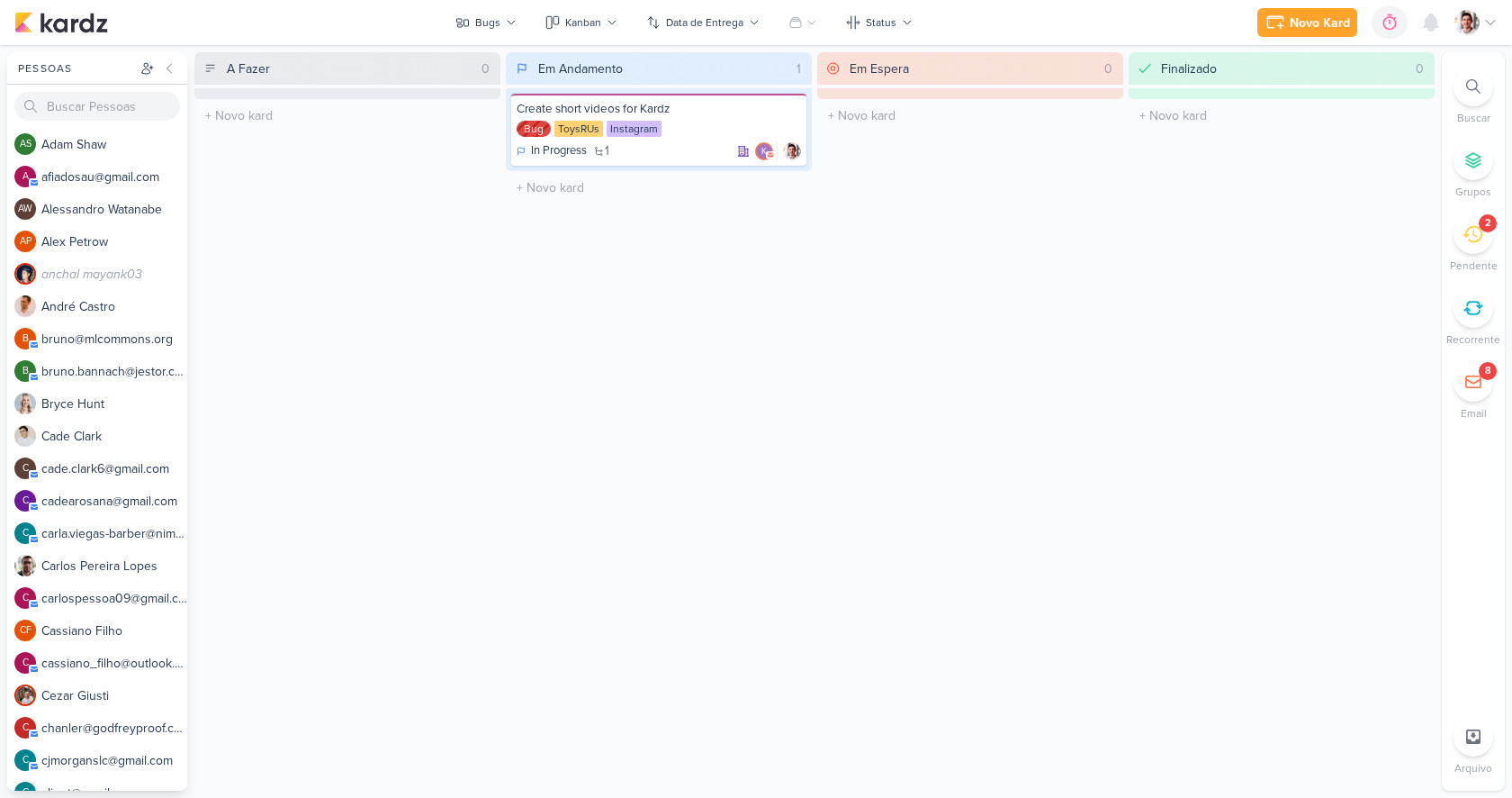
click at [1103, 300] on div "Em Espera 0 O título do kard deve ter menos que 100 caracteres" at bounding box center [970, 420] width 306 height 738
click at [906, 568] on div "Em Espera 0 O título do kard deve ter menos que 100 caracteres" at bounding box center [970, 420] width 306 height 738
click at [1479, 306] on icon at bounding box center [1473, 308] width 17 height 13
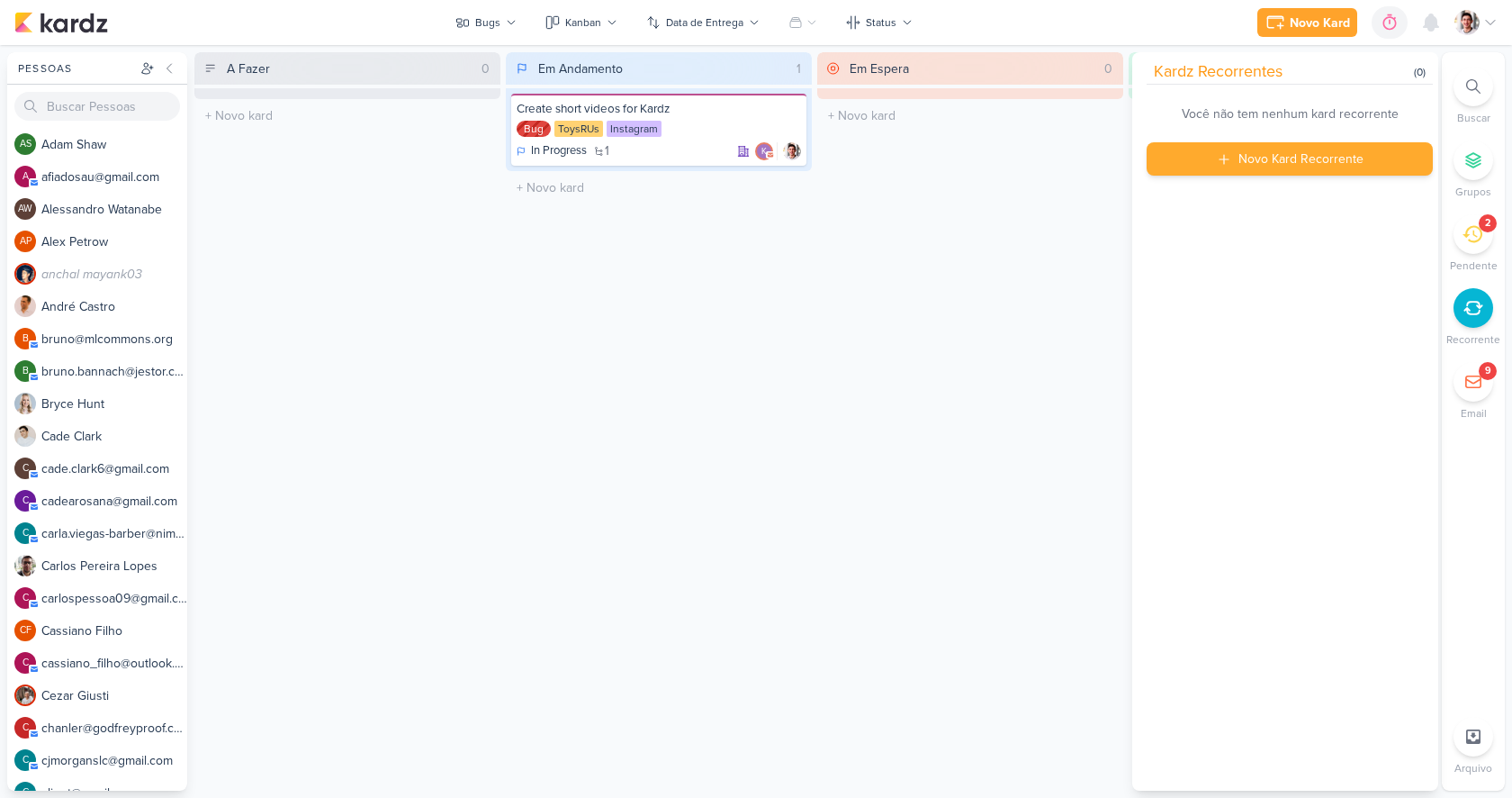
click at [1205, 164] on div "Novo Kard Recorrente" at bounding box center [1290, 159] width 286 height 34
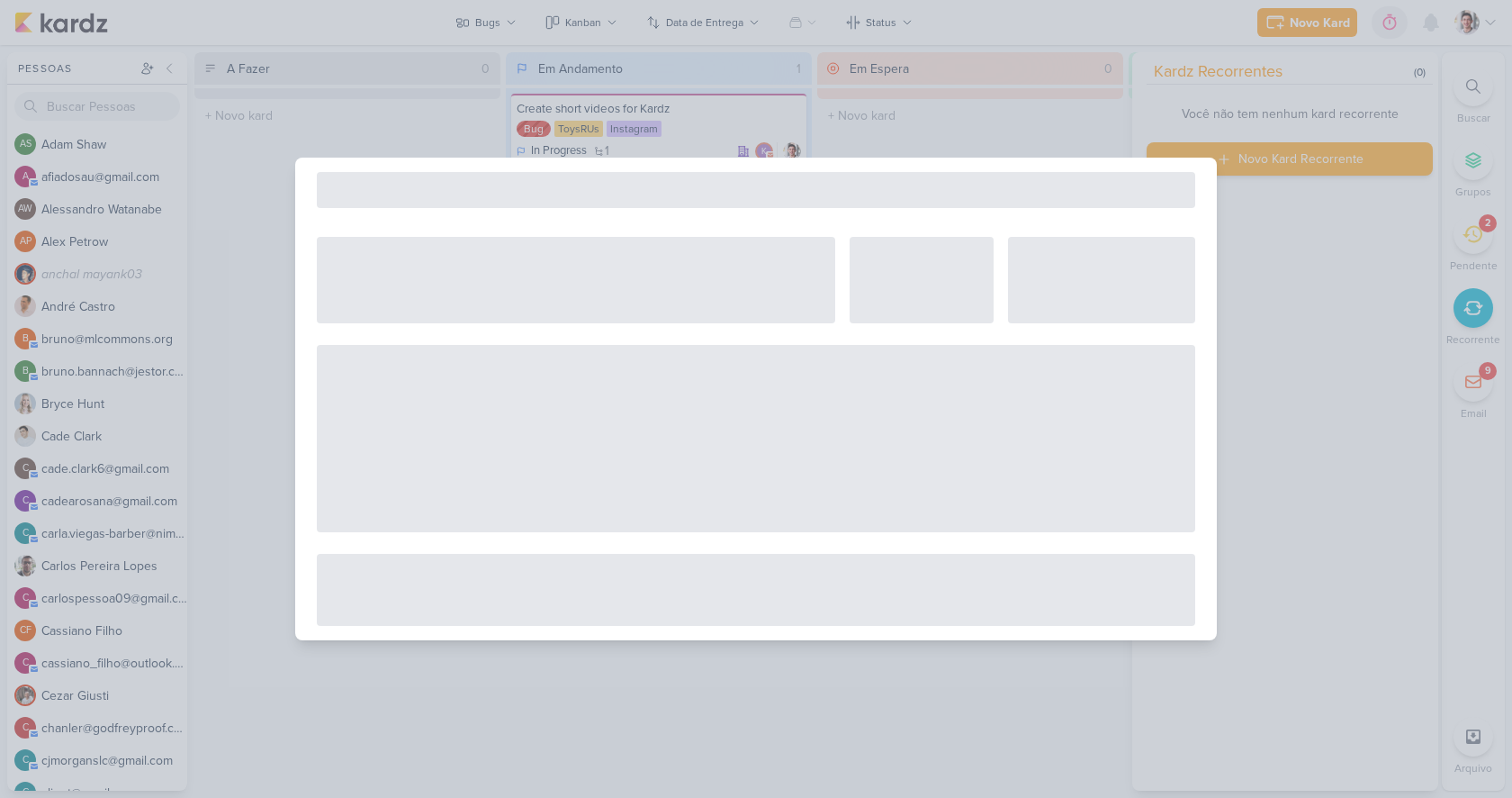
select select "5"
select select "pm"
select select "week"
select select "9"
select select "America/[GEOGRAPHIC_DATA]"
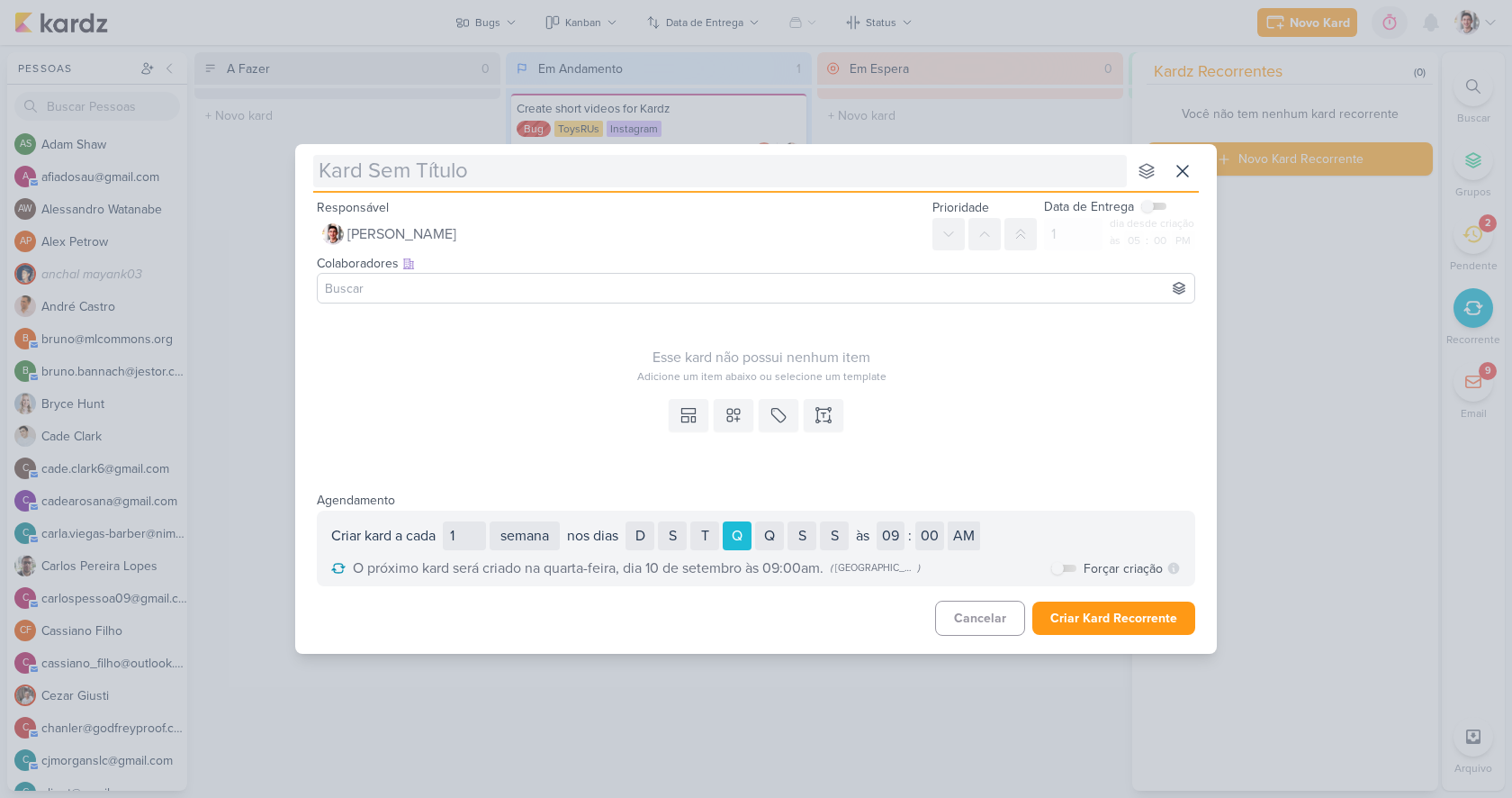
click at [530, 165] on input "text" at bounding box center [720, 171] width 813 height 33
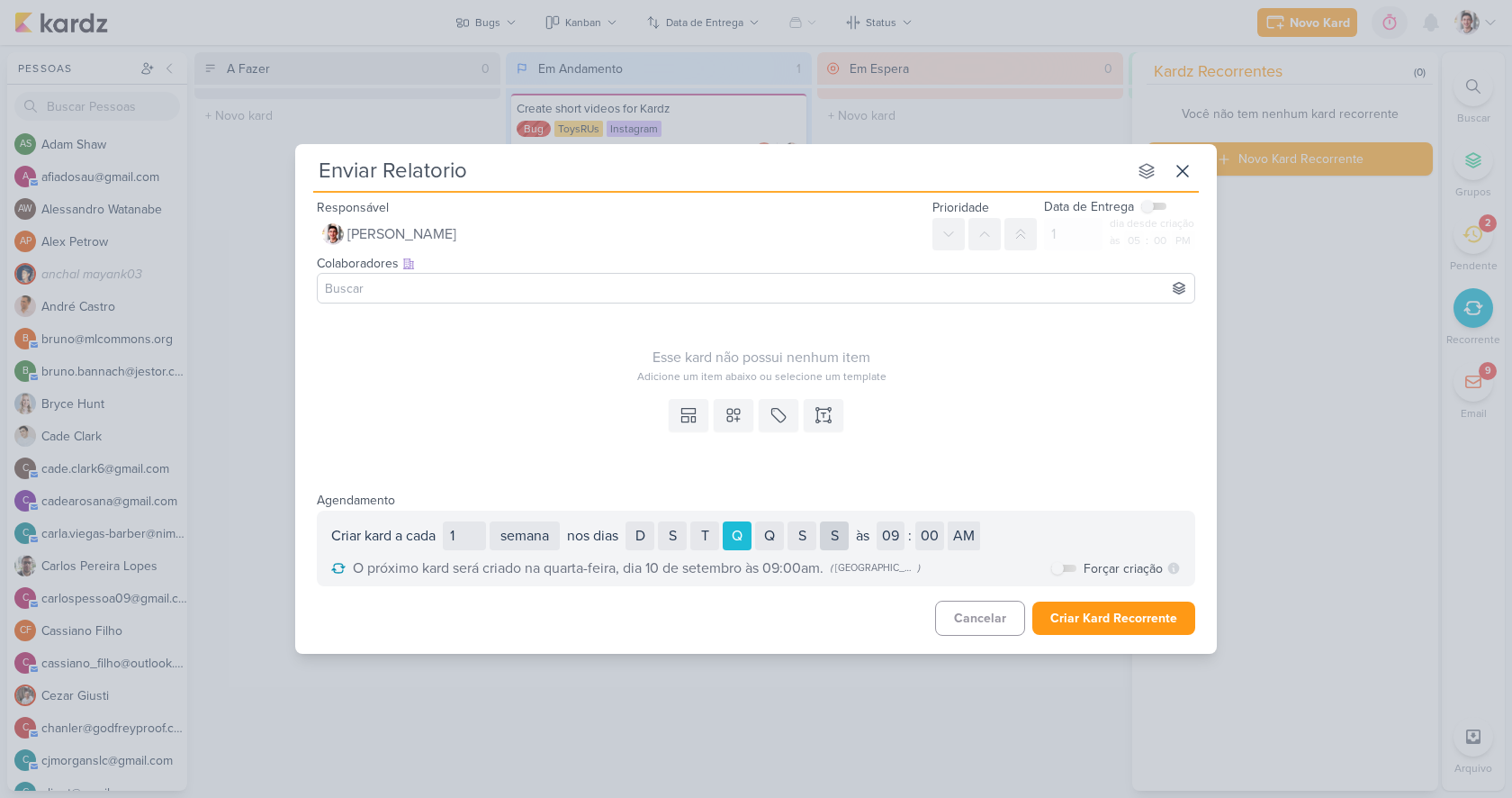
type input "Enviar Relatorio"
click at [849, 534] on div "S" at bounding box center [834, 536] width 29 height 29
click at [748, 533] on div "Q" at bounding box center [738, 536] width 29 height 29
click at [1002, 625] on button "Cancelar" at bounding box center [980, 617] width 90 height 35
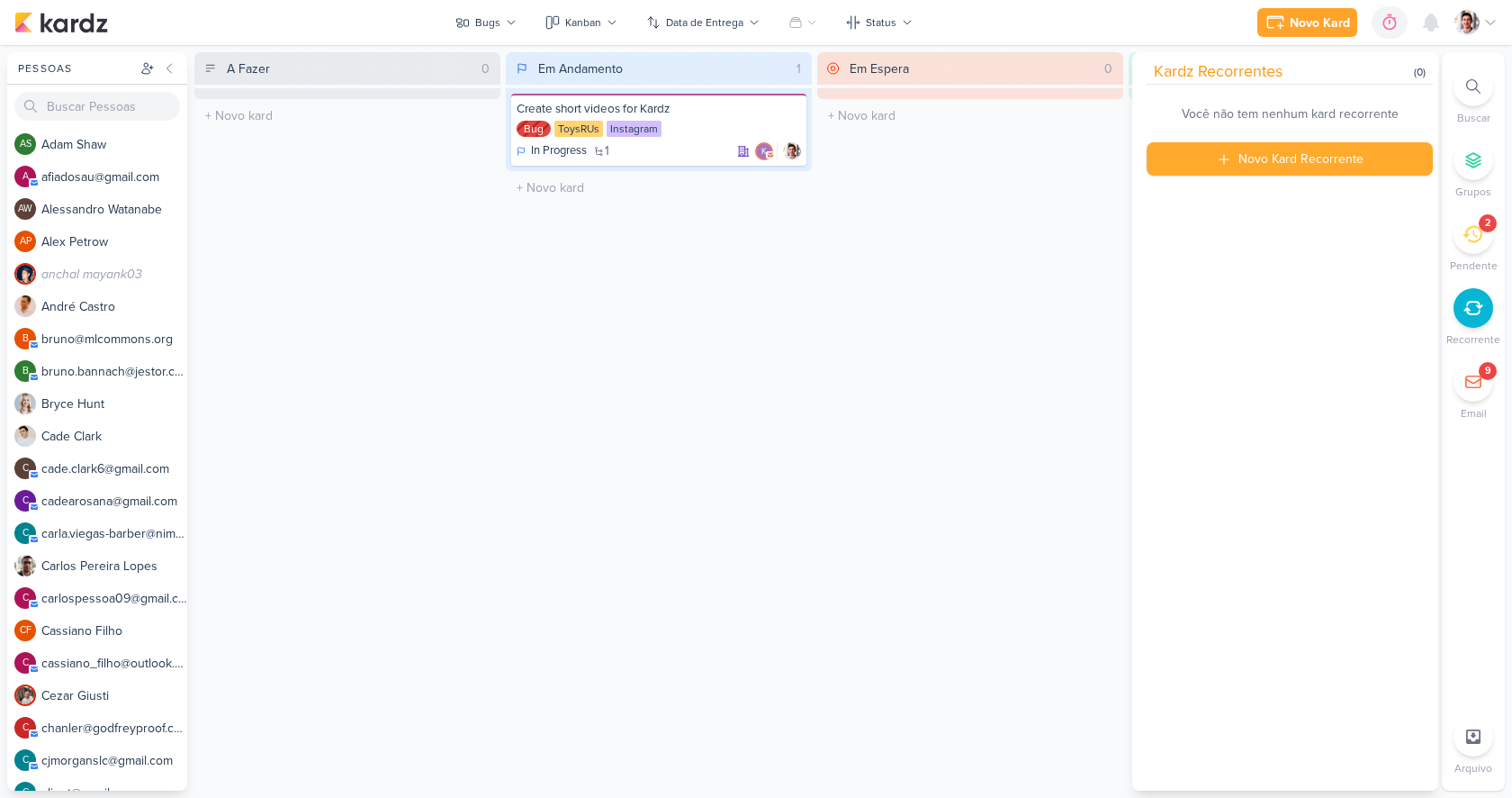
click at [1065, 269] on div "Em Espera 0 O título do kard deve ter menos que 100 caracteres" at bounding box center [970, 420] width 306 height 738
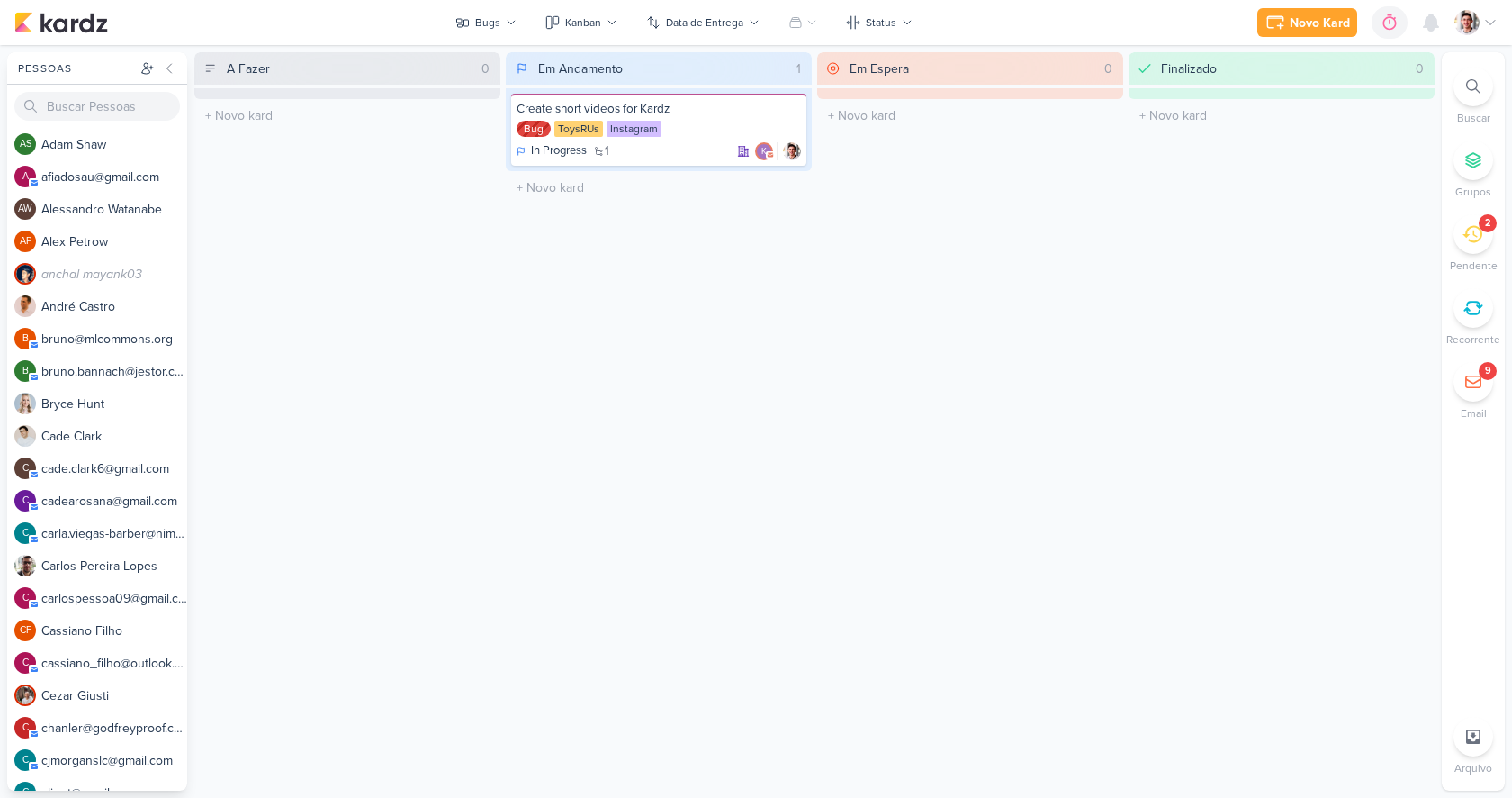
click at [1477, 385] on icon at bounding box center [1474, 382] width 18 height 18
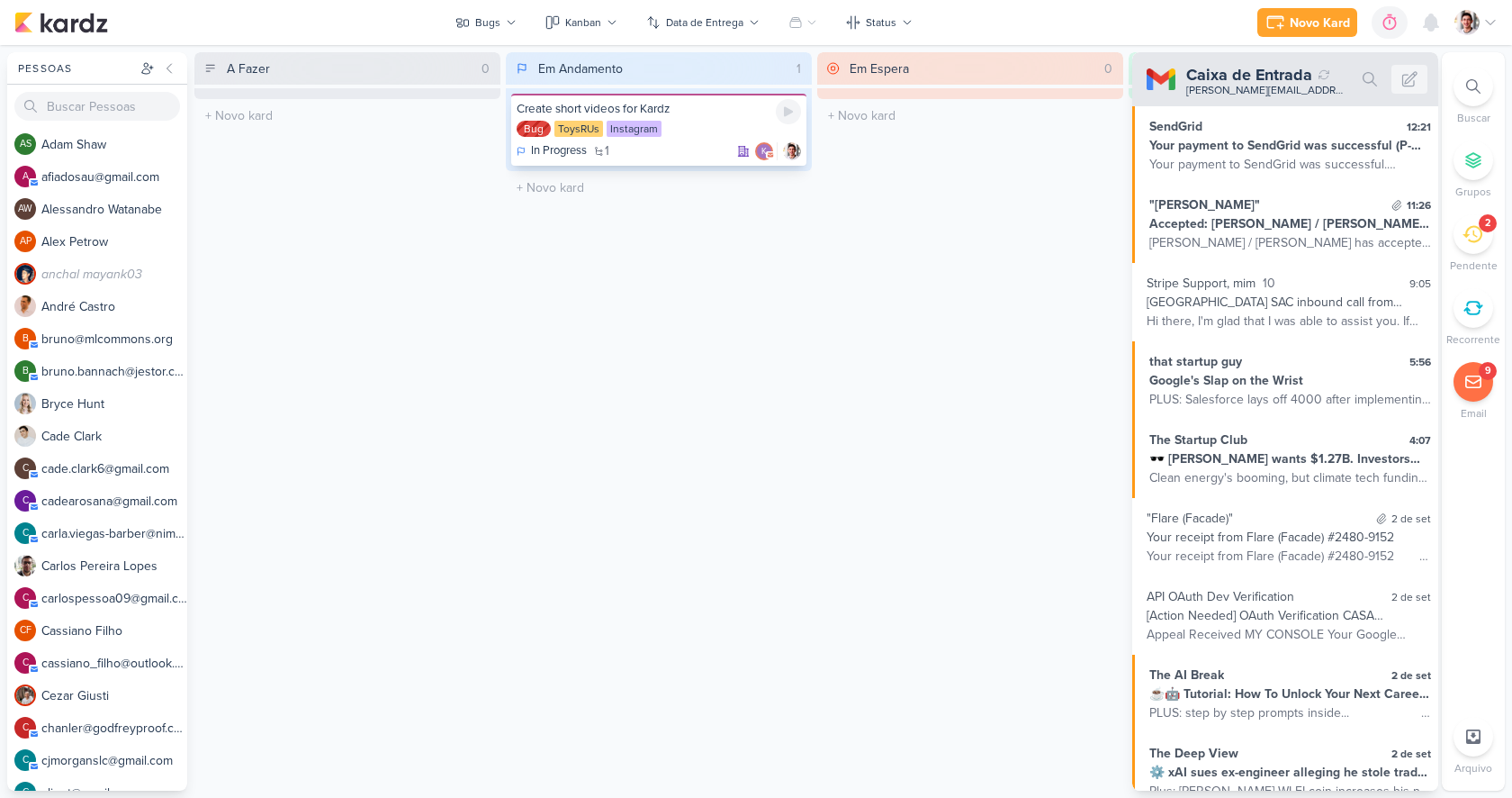
click at [646, 144] on div "In Progress 1 k" at bounding box center [659, 151] width 285 height 18
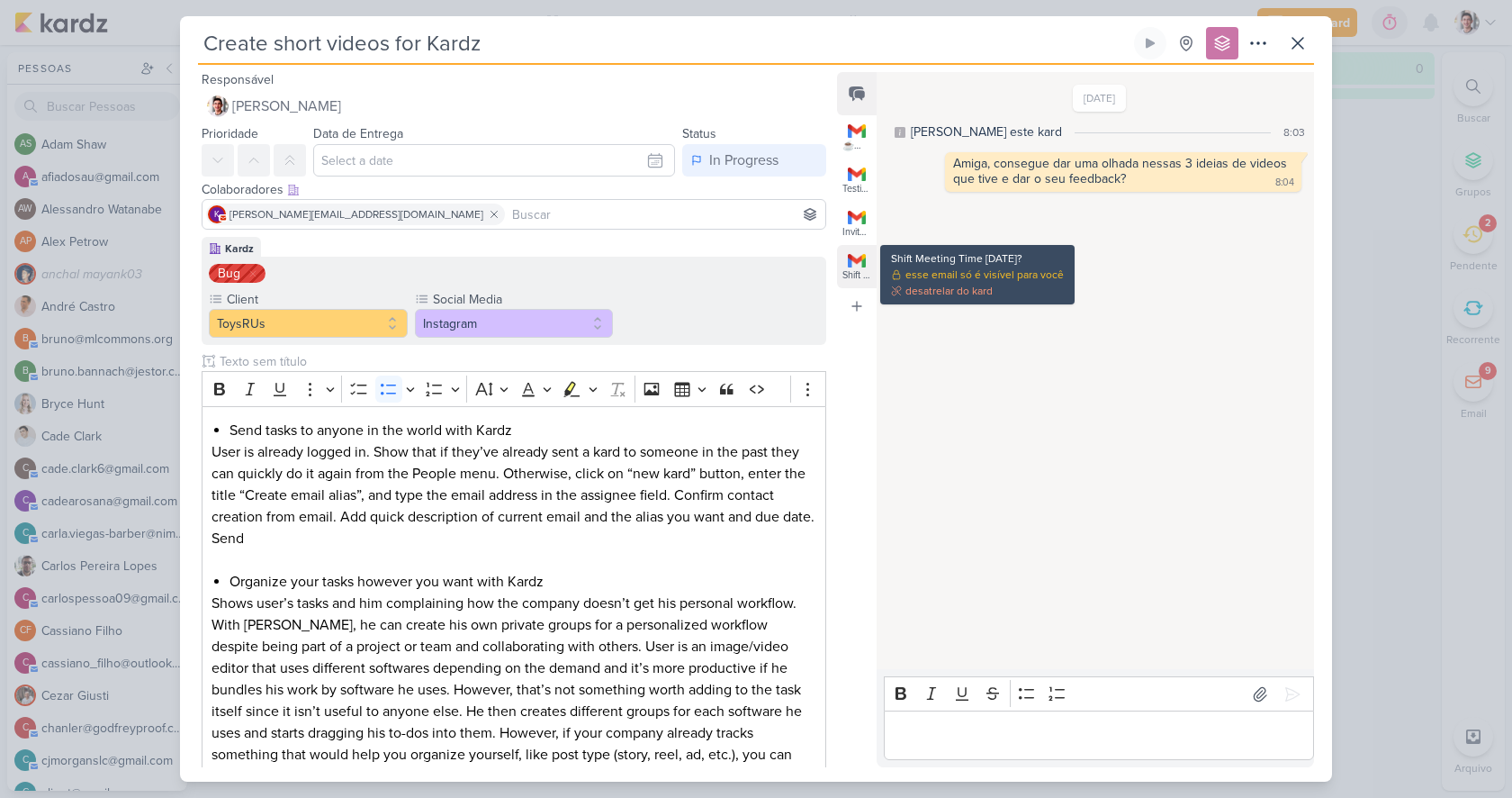
click at [857, 268] on img at bounding box center [857, 260] width 18 height 18
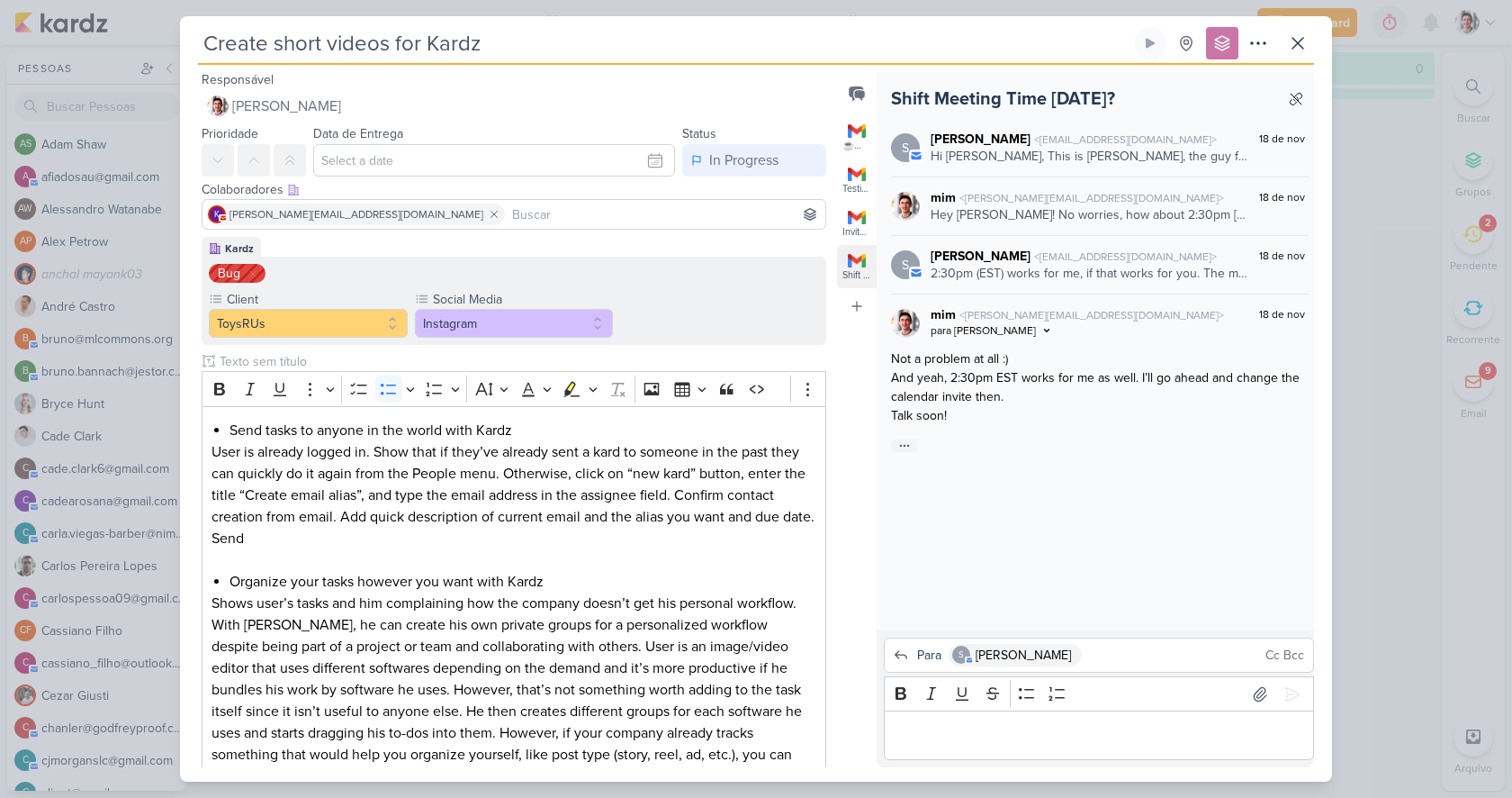
click at [990, 274] on div "2:30pm (EST) works for me, if that works for you. The meeting that popped up to…" at bounding box center [1090, 273] width 317 height 19
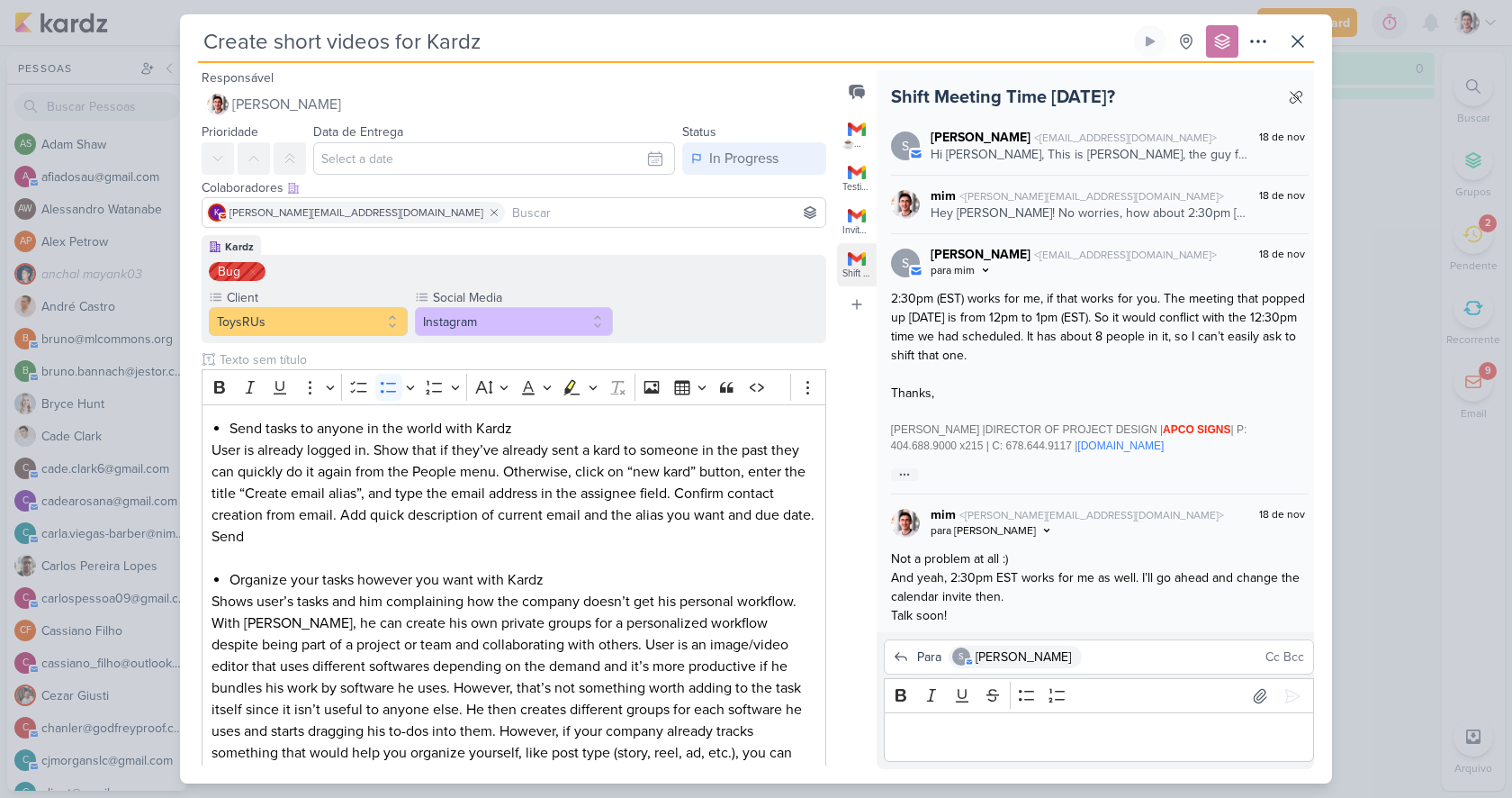
click at [1021, 220] on div "Hey Simon! No worries, how about 2:30pm today? I believe you have a meeting at …" at bounding box center [1090, 212] width 317 height 19
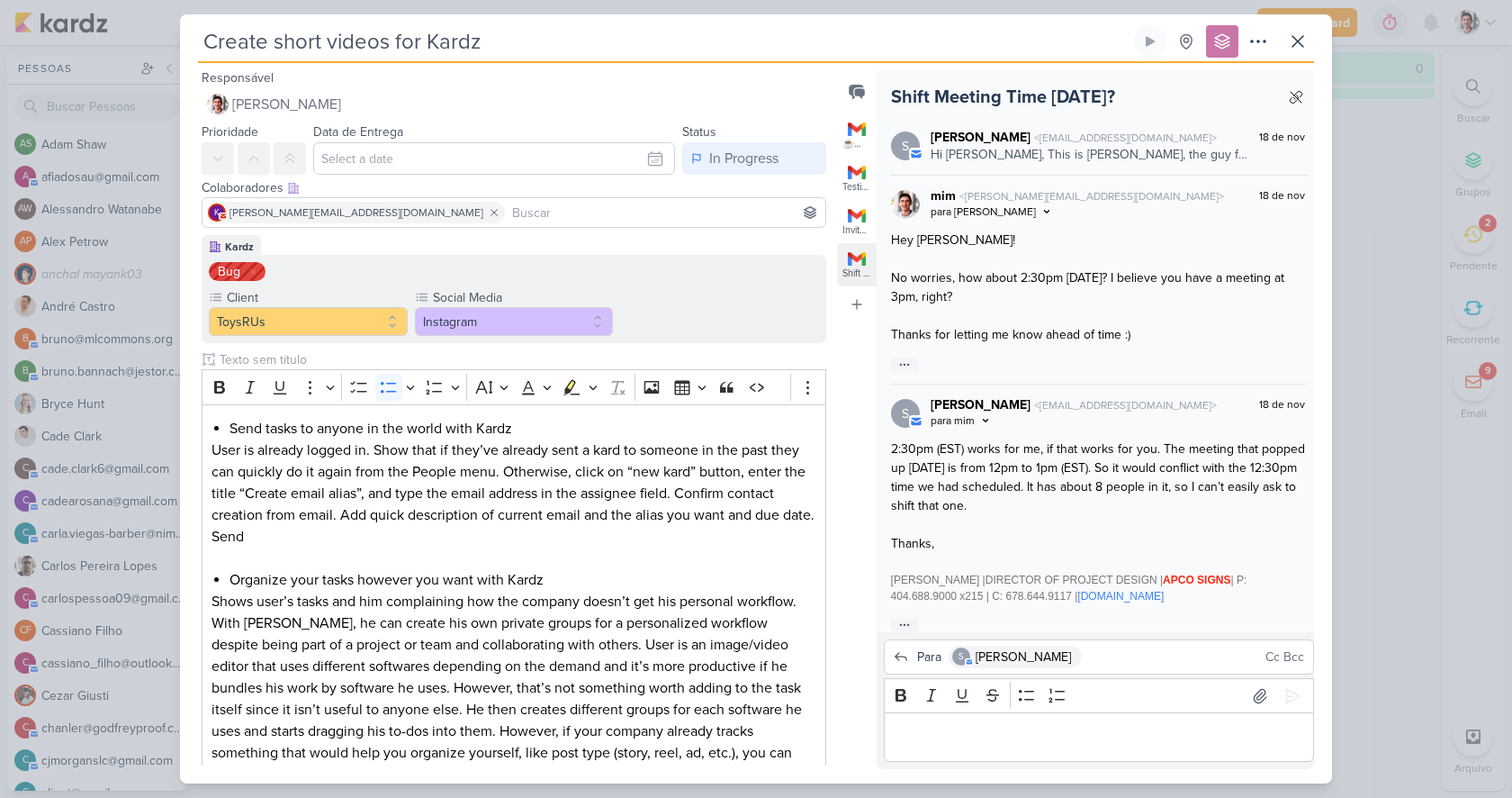
scroll to position [190, 0]
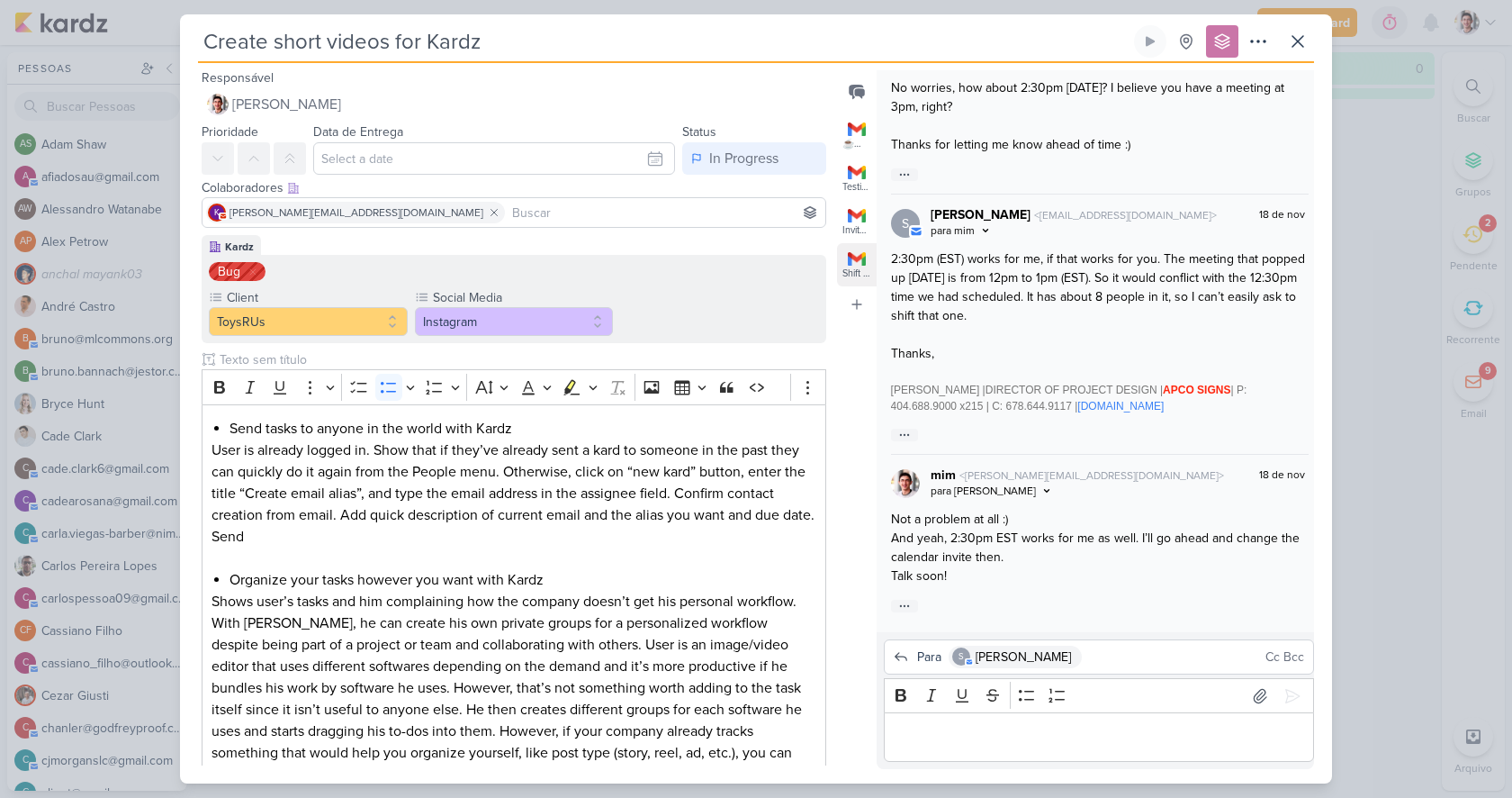
click at [1008, 735] on p "Editor editing area: main" at bounding box center [1098, 738] width 411 height 22
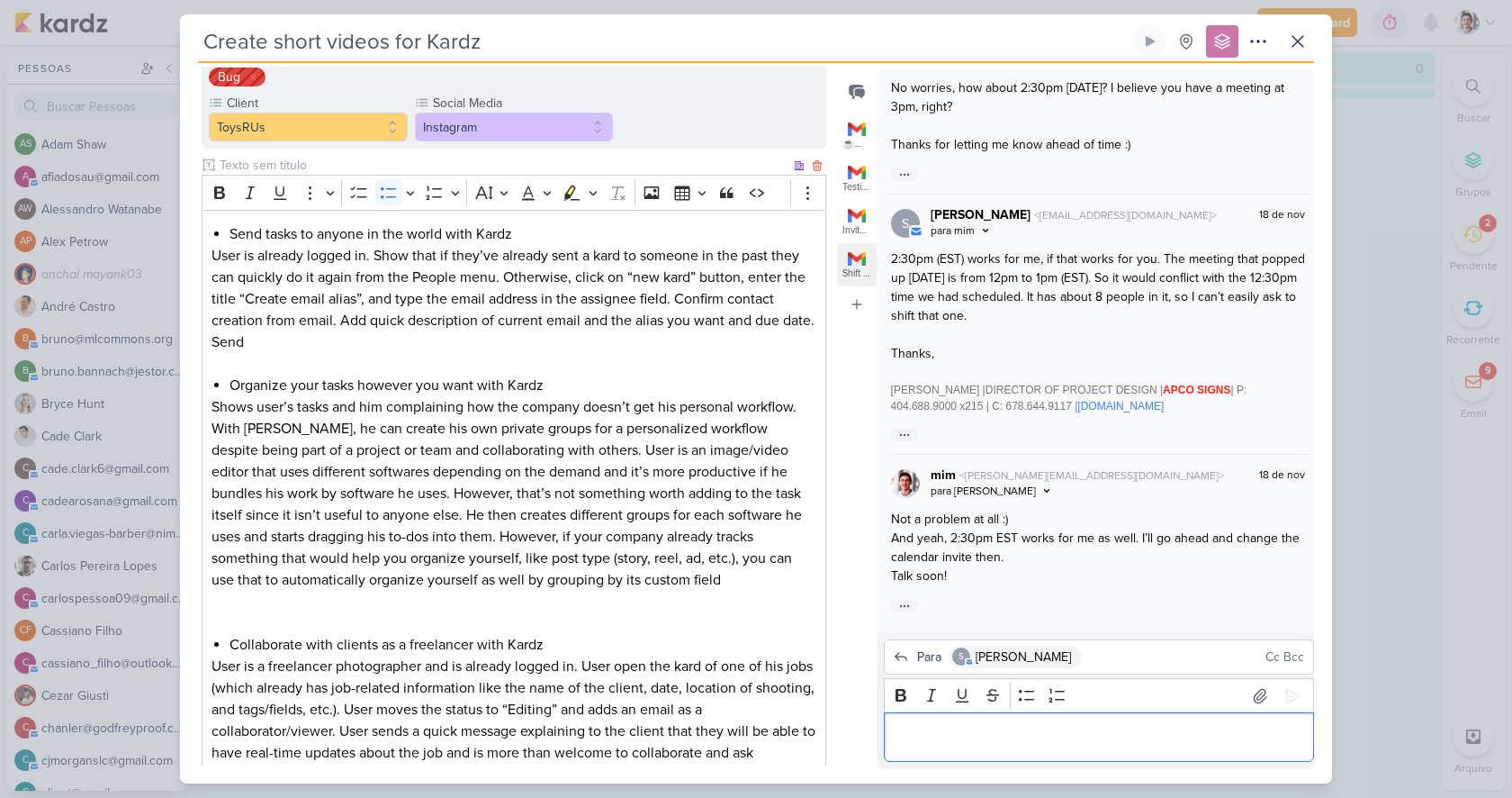
scroll to position [215, 0]
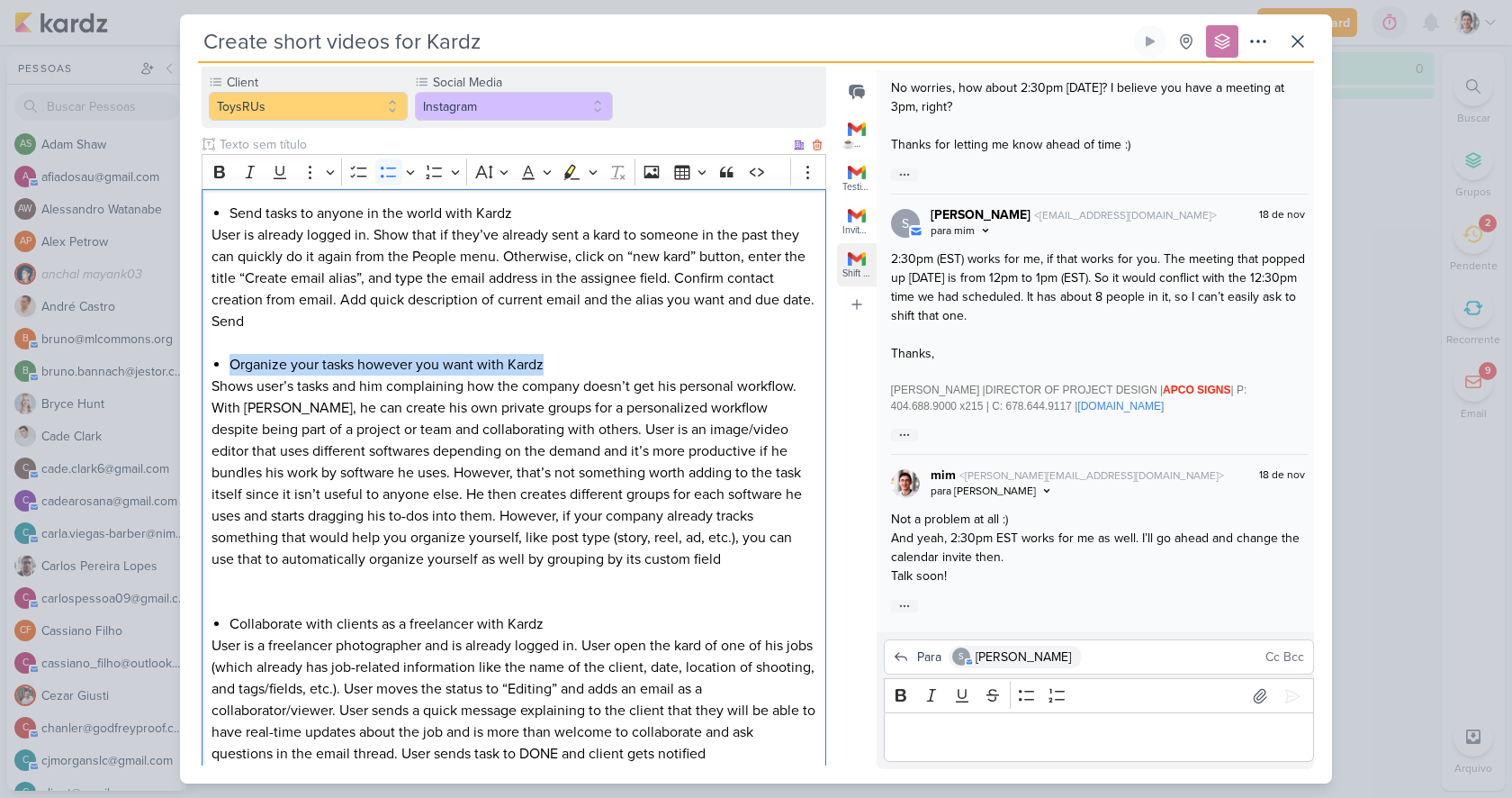
drag, startPoint x: 231, startPoint y: 361, endPoint x: 548, endPoint y: 368, distance: 317.1
click at [548, 368] on li "Organize your tasks however you want with Kardz" at bounding box center [523, 365] width 587 height 22
click at [564, 368] on li "Organize your tasks however you want with Kardz" at bounding box center [523, 365] width 587 height 22
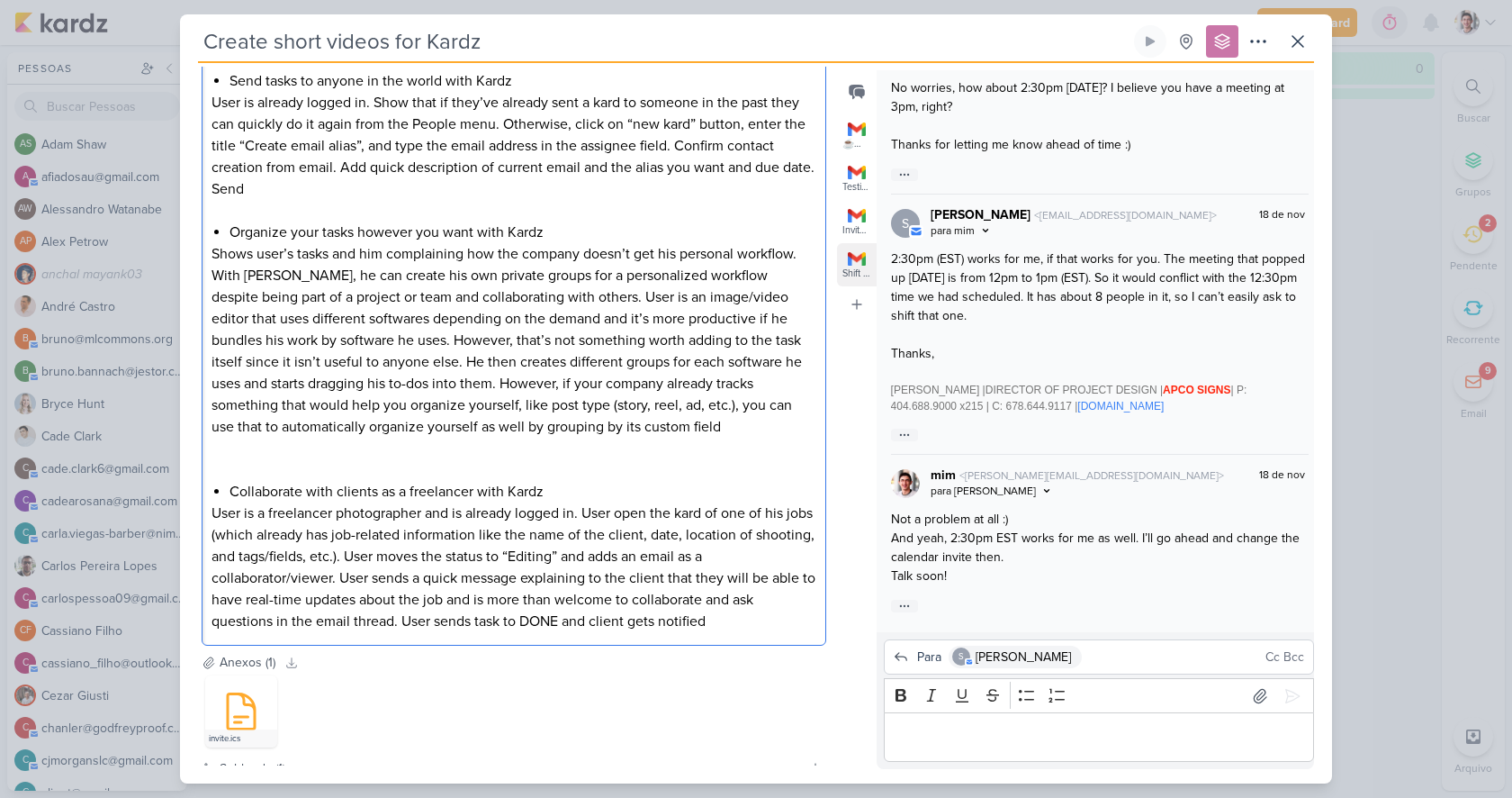
scroll to position [502, 0]
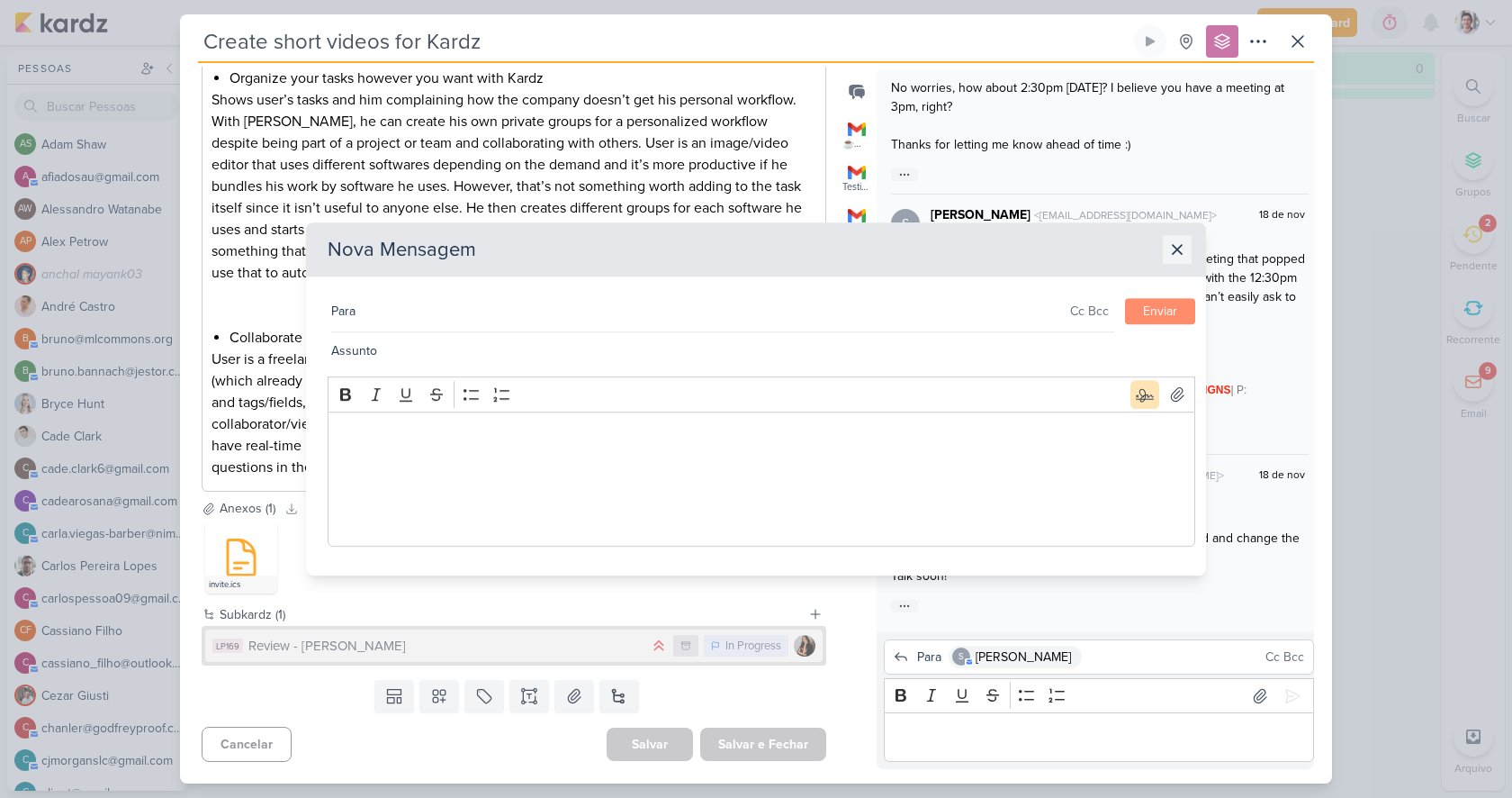
click at [1187, 252] on button at bounding box center [1177, 250] width 29 height 29
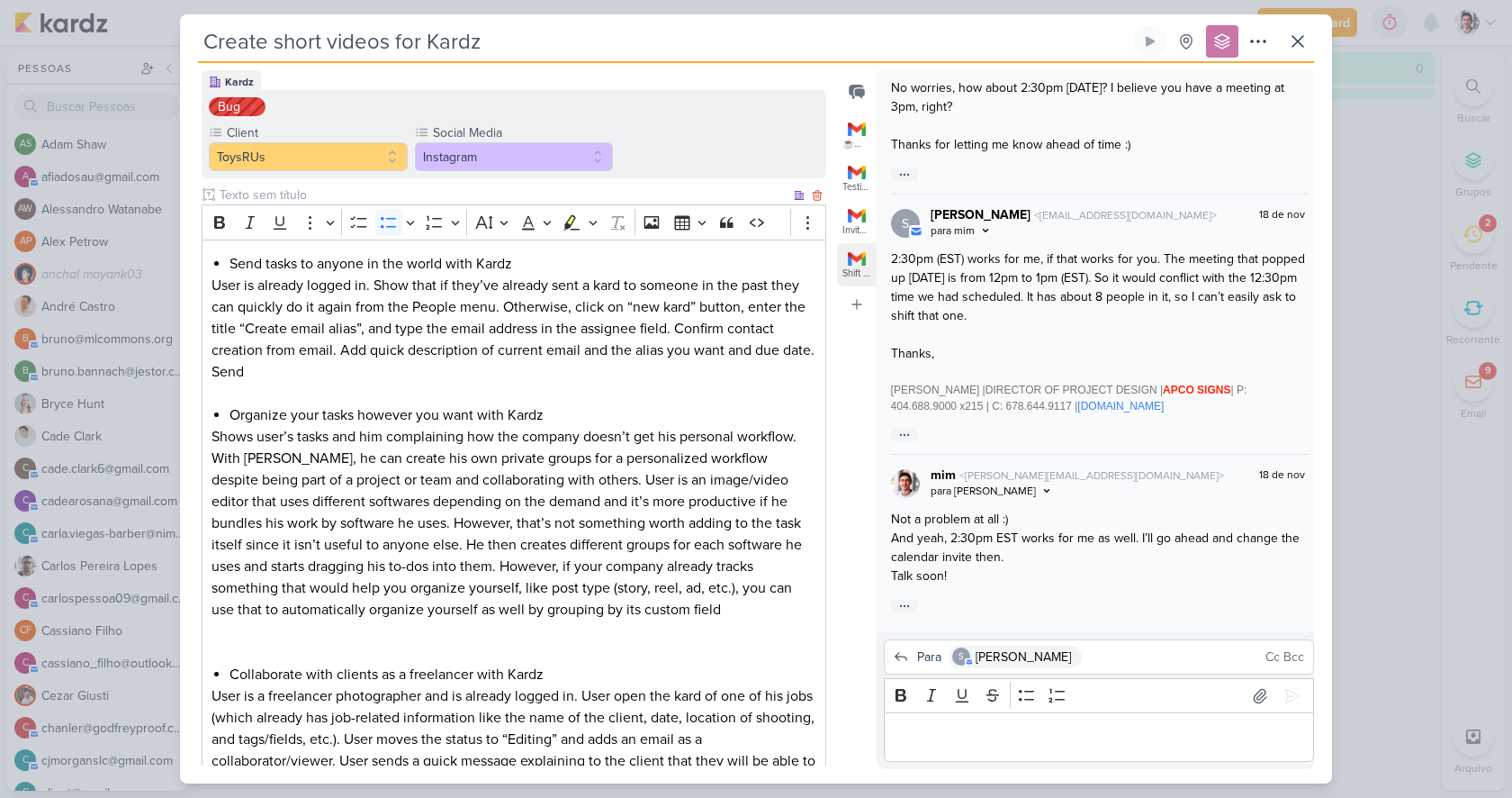
scroll to position [0, 0]
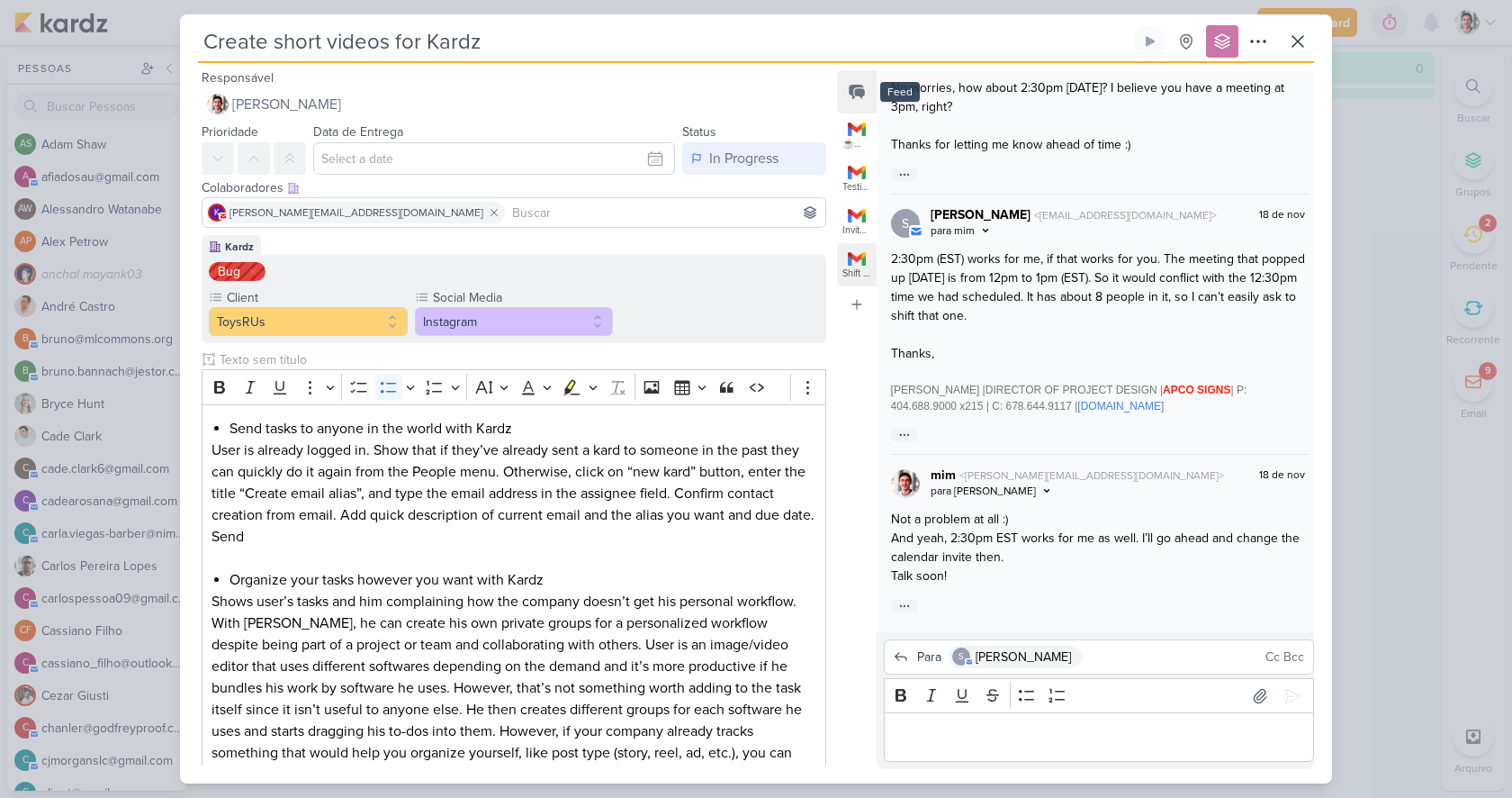
click at [857, 102] on button at bounding box center [856, 91] width 39 height 43
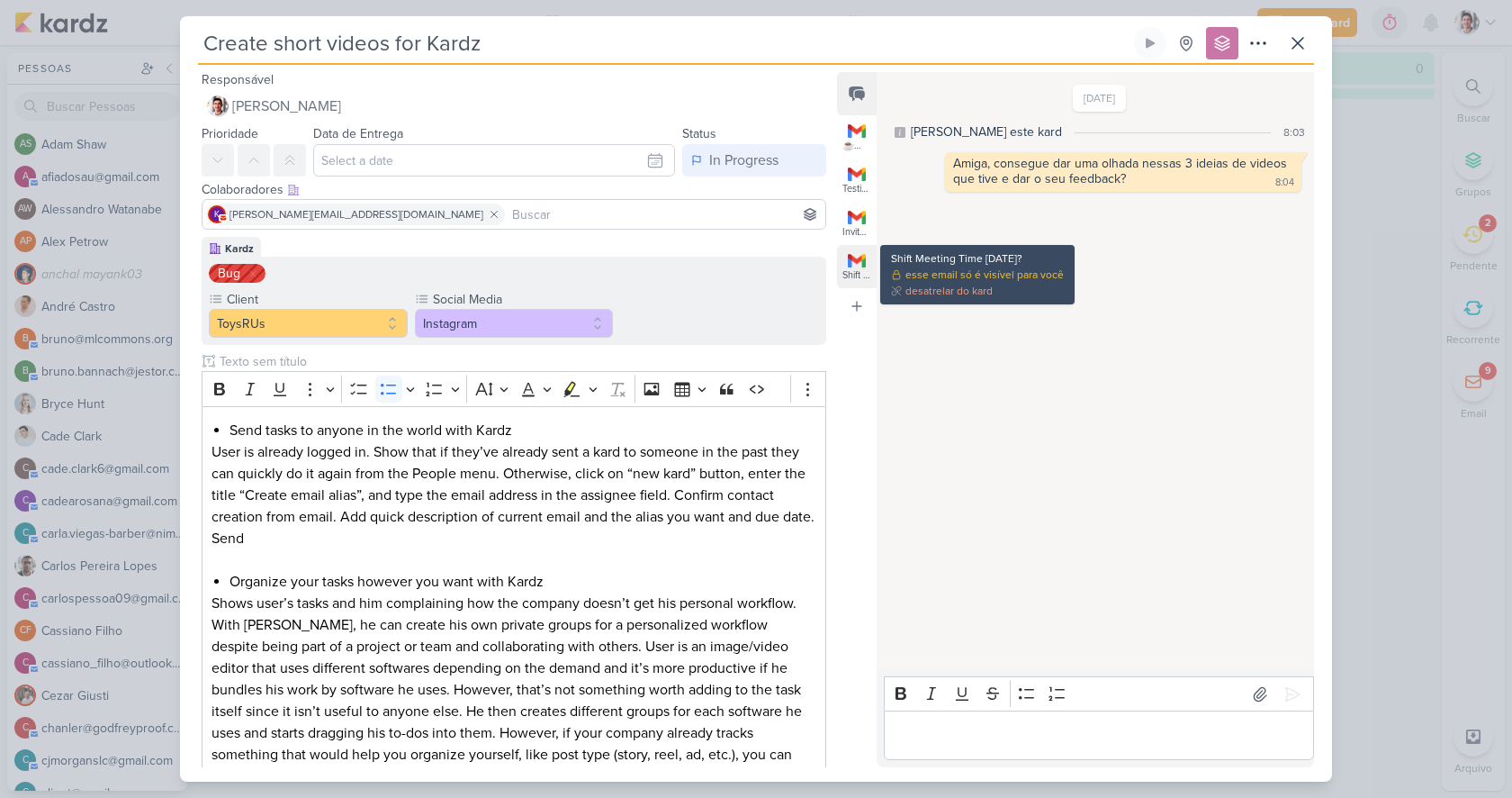
click at [862, 274] on div "Shift Meeting Time Today?" at bounding box center [856, 275] width 28 height 12
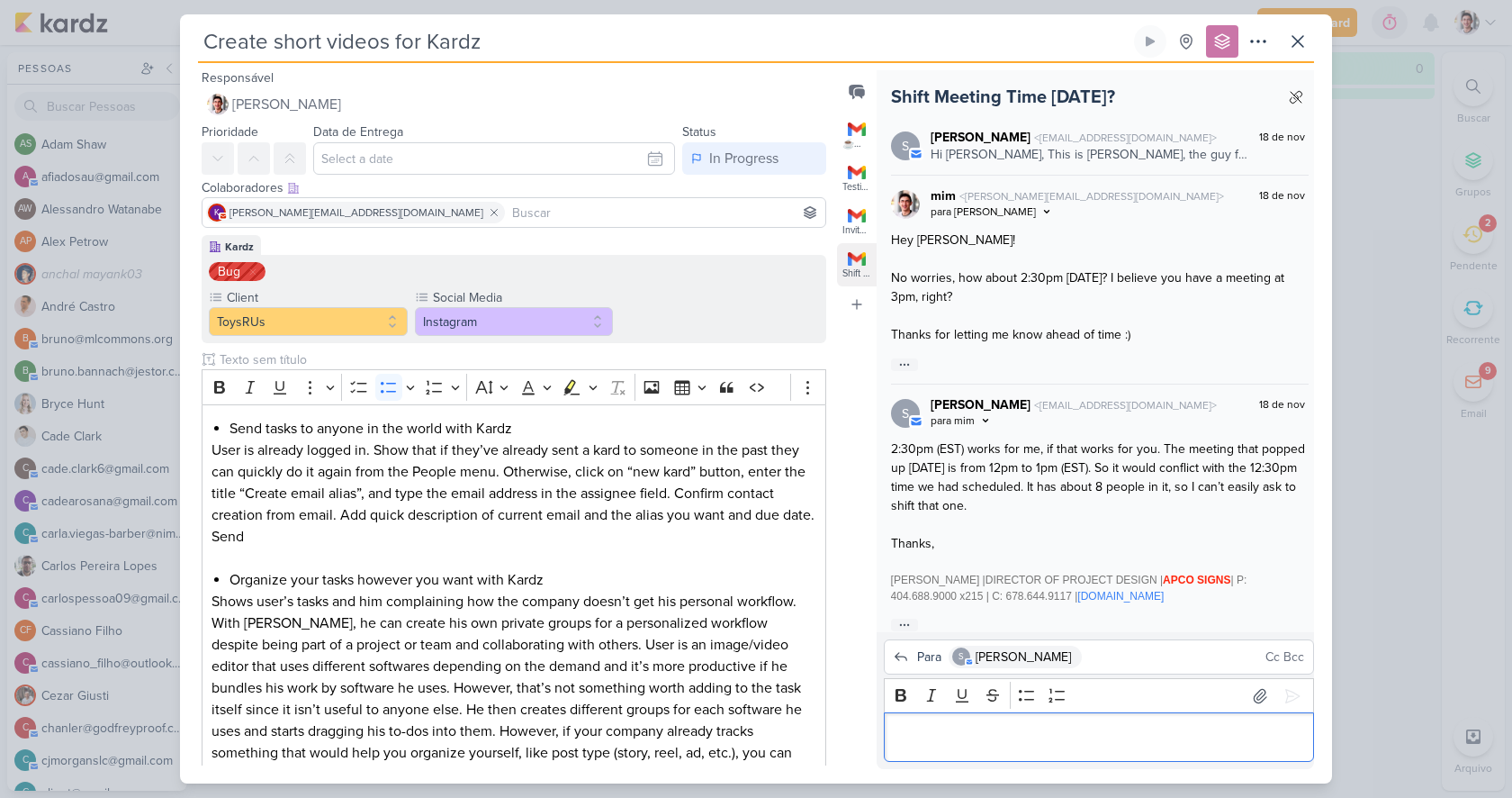
click at [1072, 149] on div "Hi Lucas, This is Simon, the guy from Reddit. Sorry I hate to ask this, but is …" at bounding box center [1090, 154] width 317 height 19
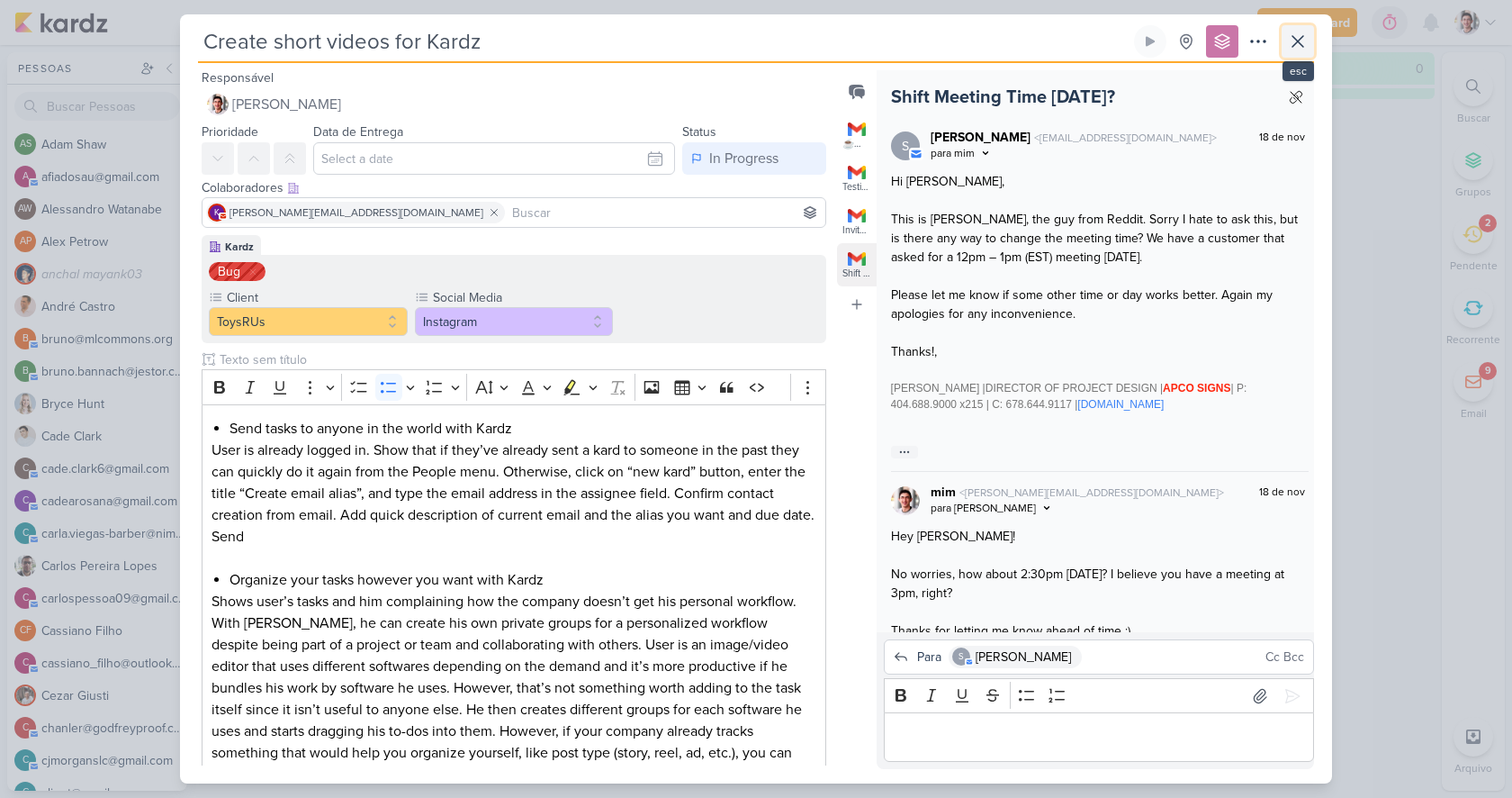
click at [1307, 47] on icon at bounding box center [1298, 42] width 22 height 22
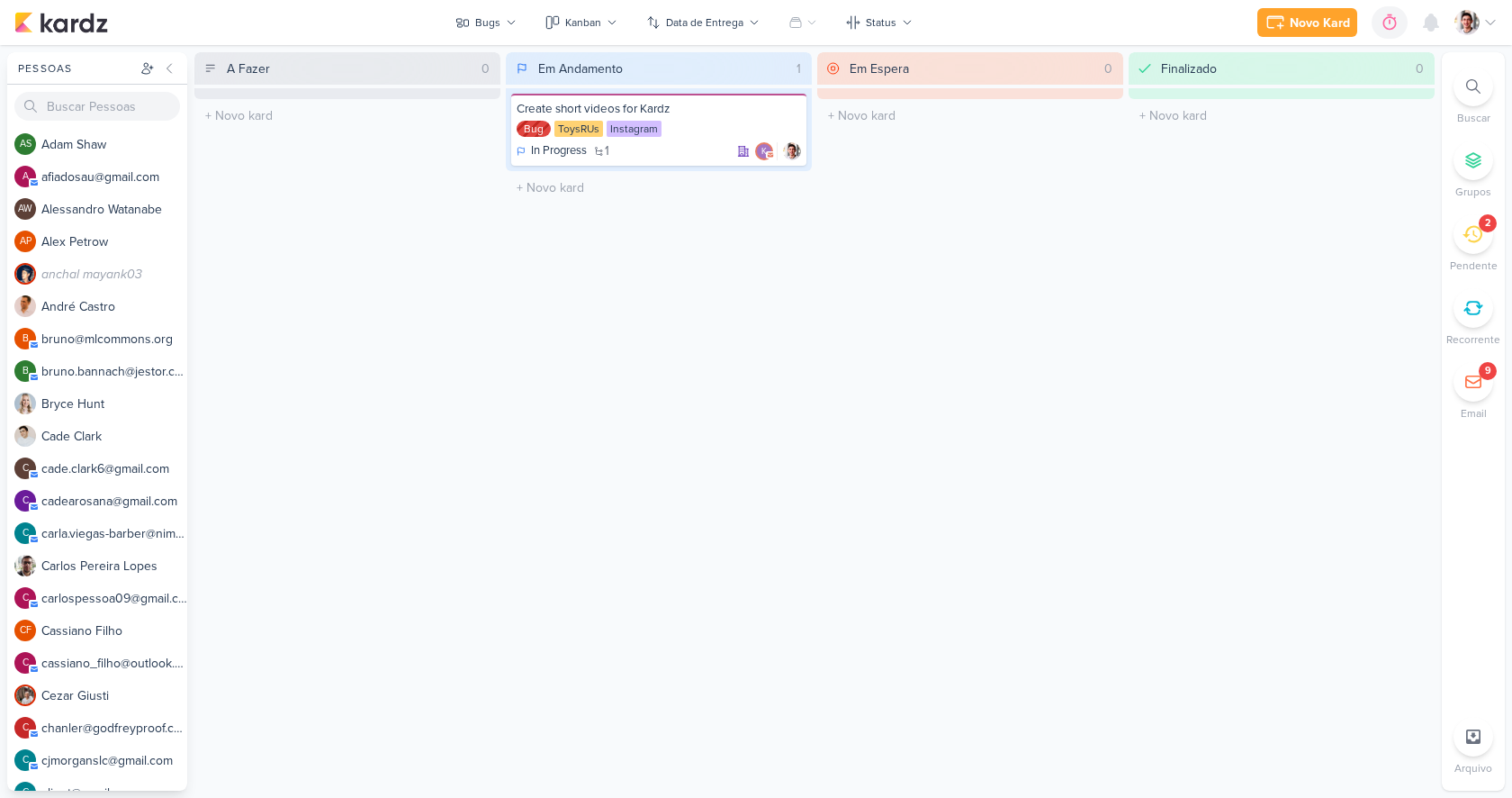
click at [1470, 386] on icon at bounding box center [1474, 382] width 15 height 12
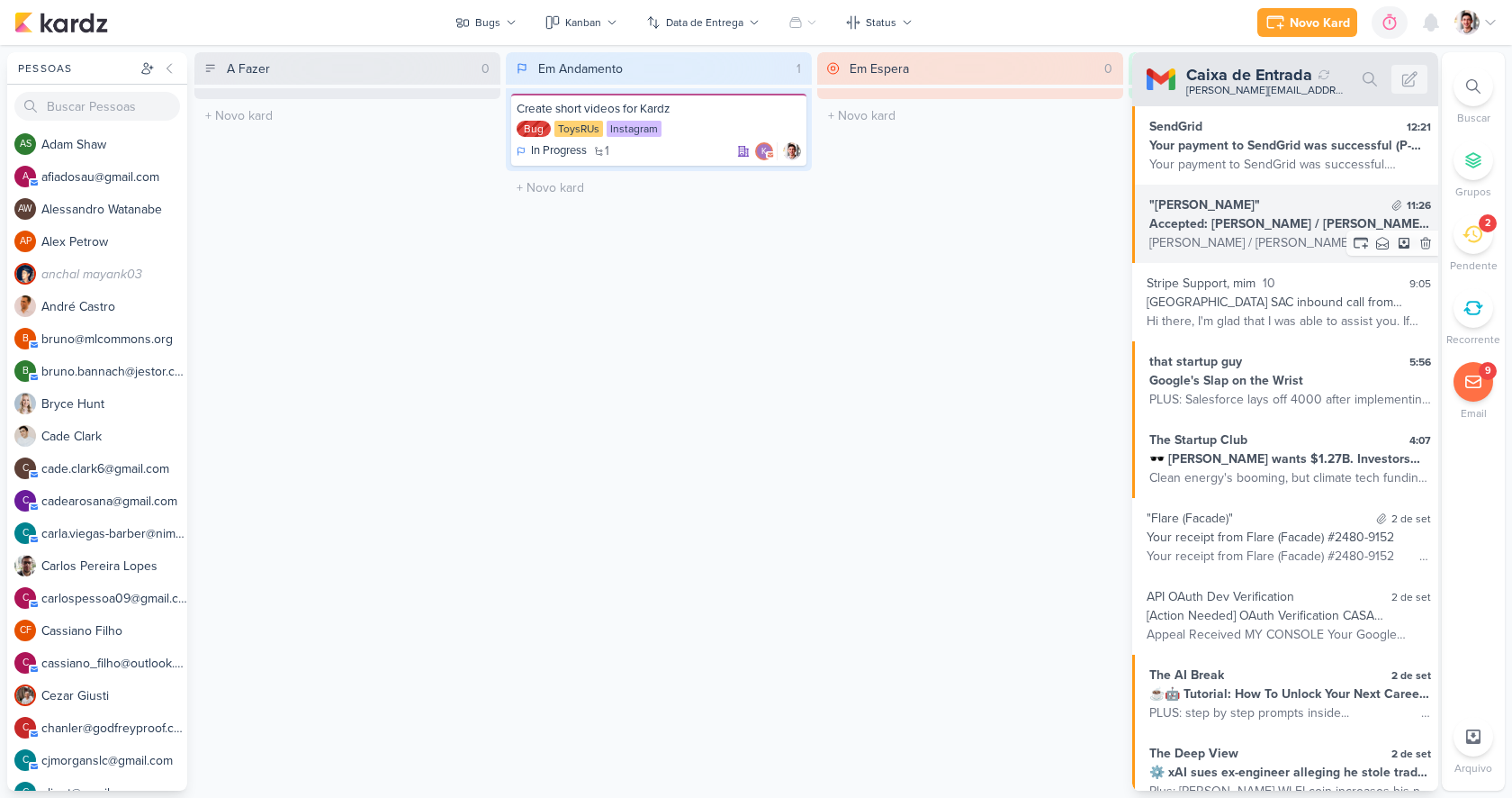
click at [1216, 227] on div "Accepted: Lucas / Thaís - Kardz @ Wed Sep 3, 2025 2:30pm - 3:30pm (GMT-3) (luca…" at bounding box center [1289, 223] width 282 height 19
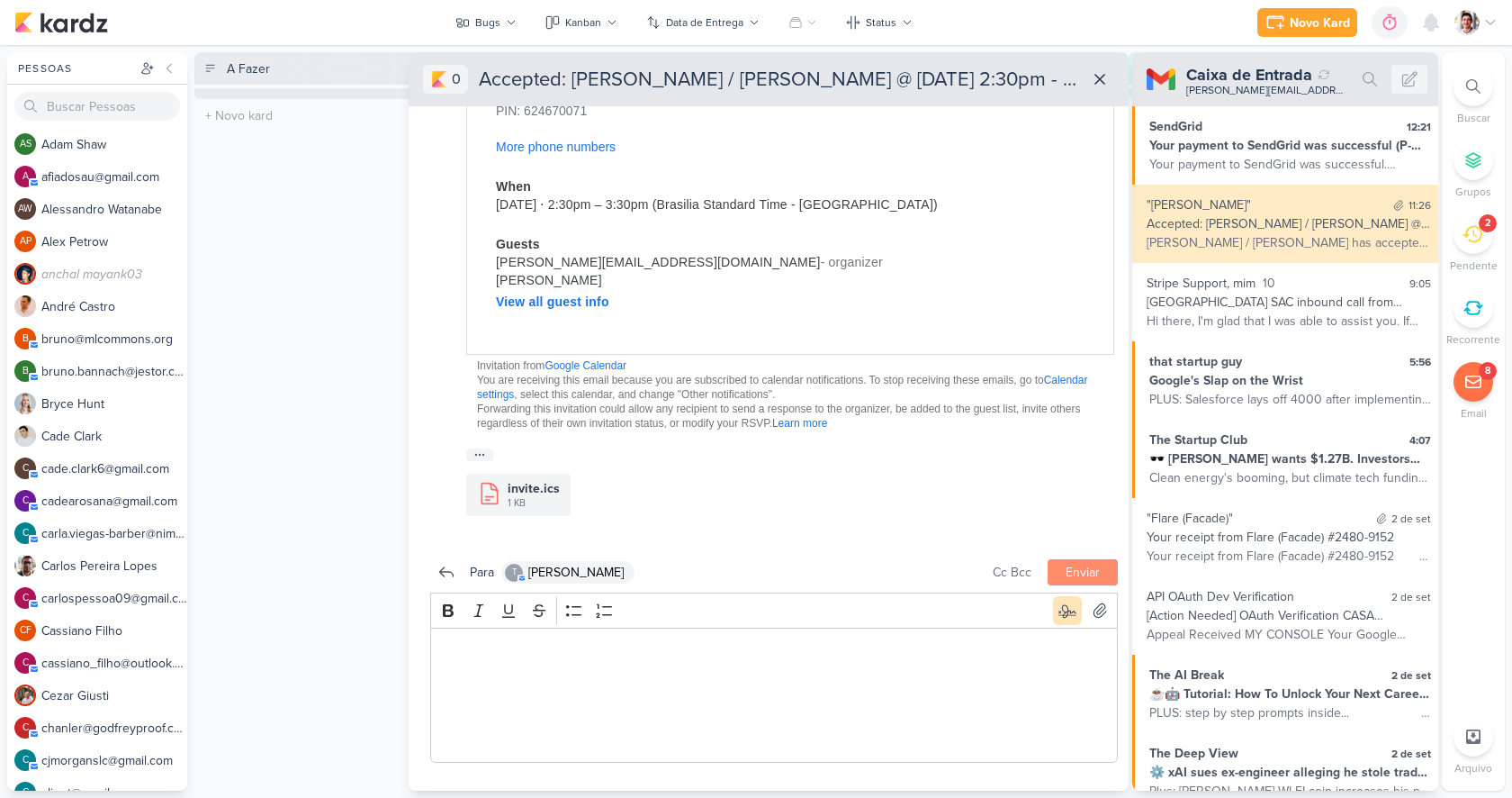
scroll to position [319, 0]
click at [1101, 86] on icon at bounding box center [1100, 79] width 18 height 18
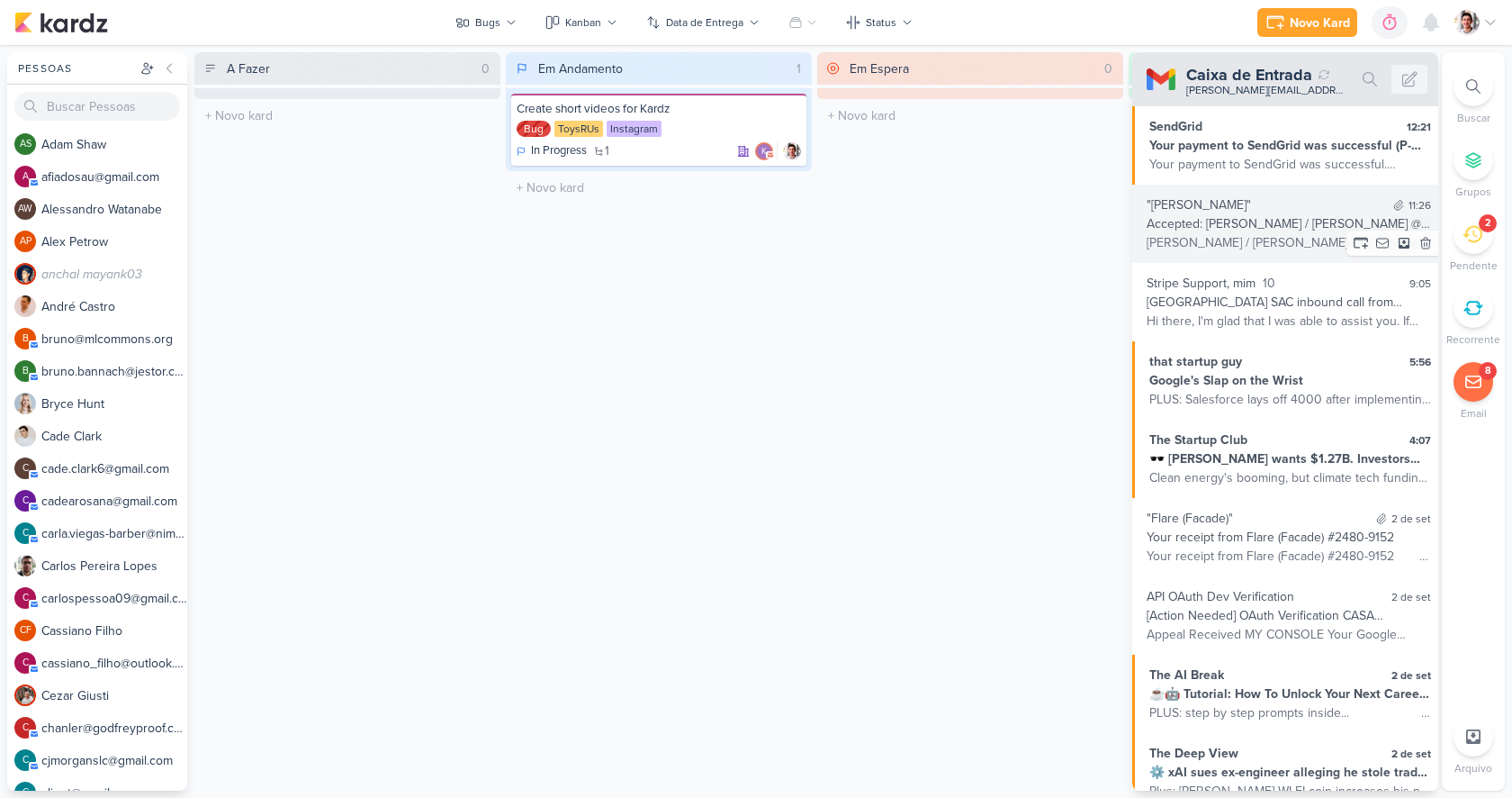
click at [1263, 206] on div ""Thaís Leite" 11:26" at bounding box center [1289, 204] width 285 height 19
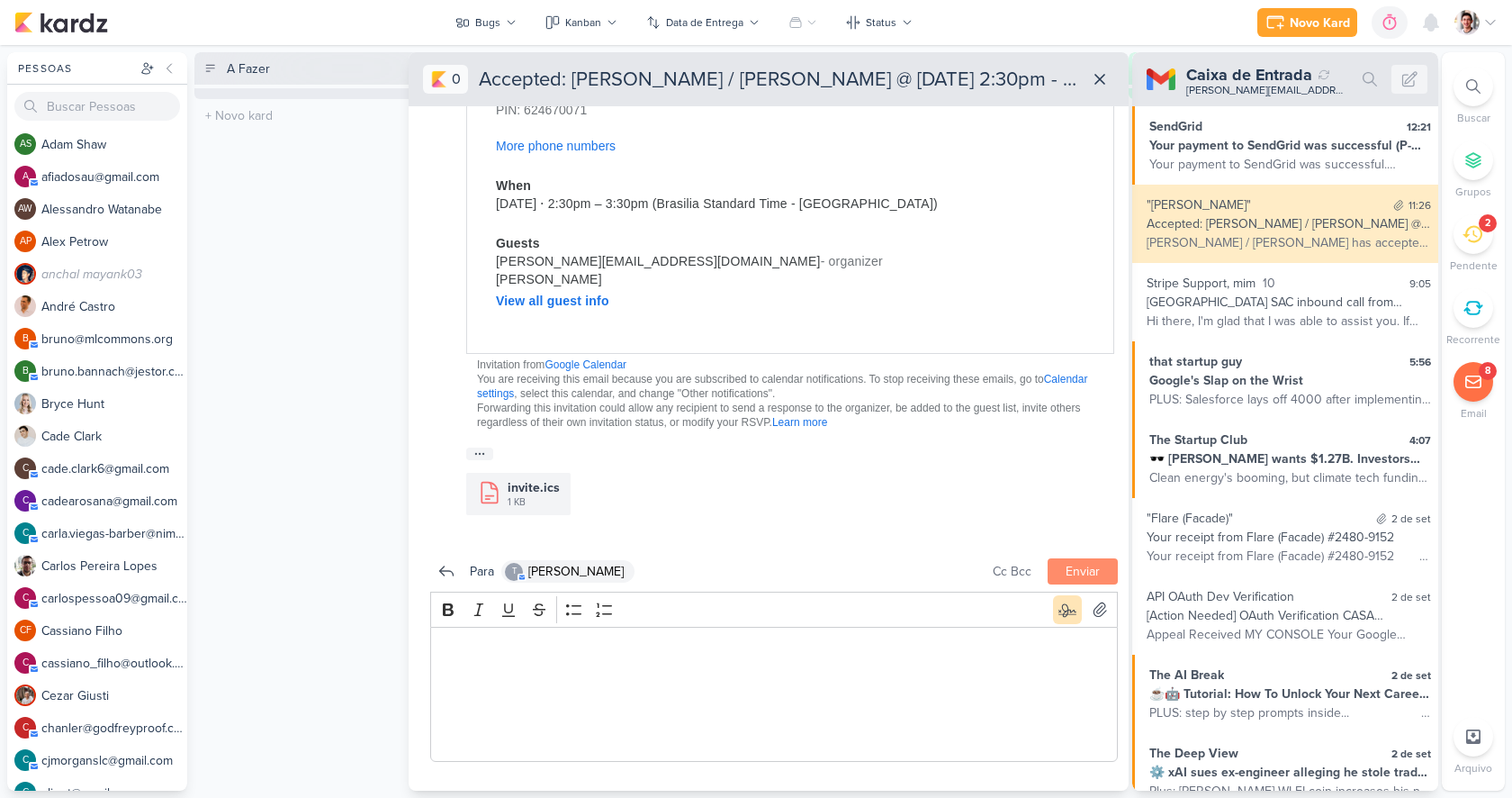
click at [441, 83] on img at bounding box center [440, 79] width 18 height 18
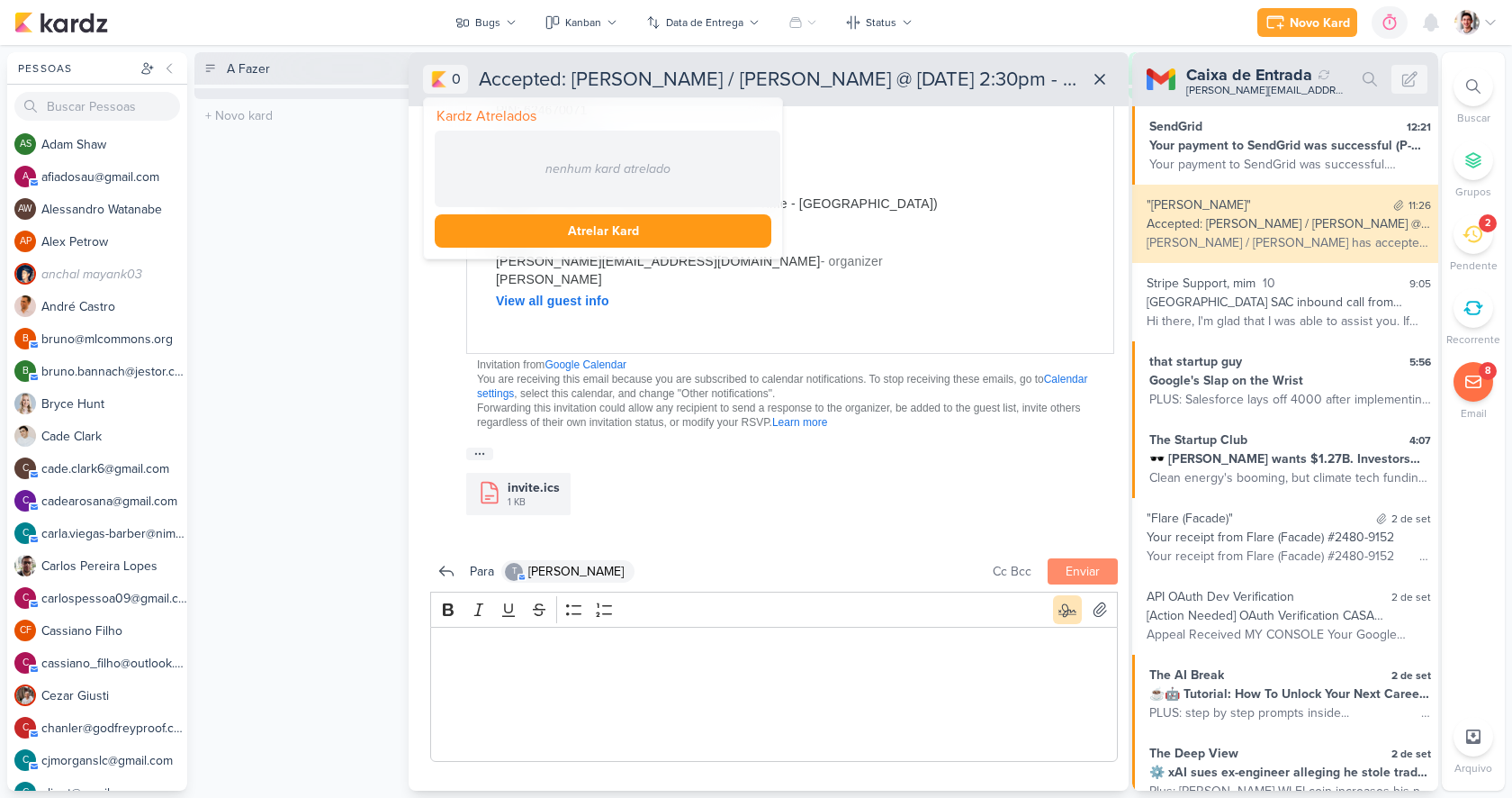
click at [373, 272] on div "A Fazer 0 O título do kard deve ter menos que 100 caracteres" at bounding box center [347, 420] width 306 height 738
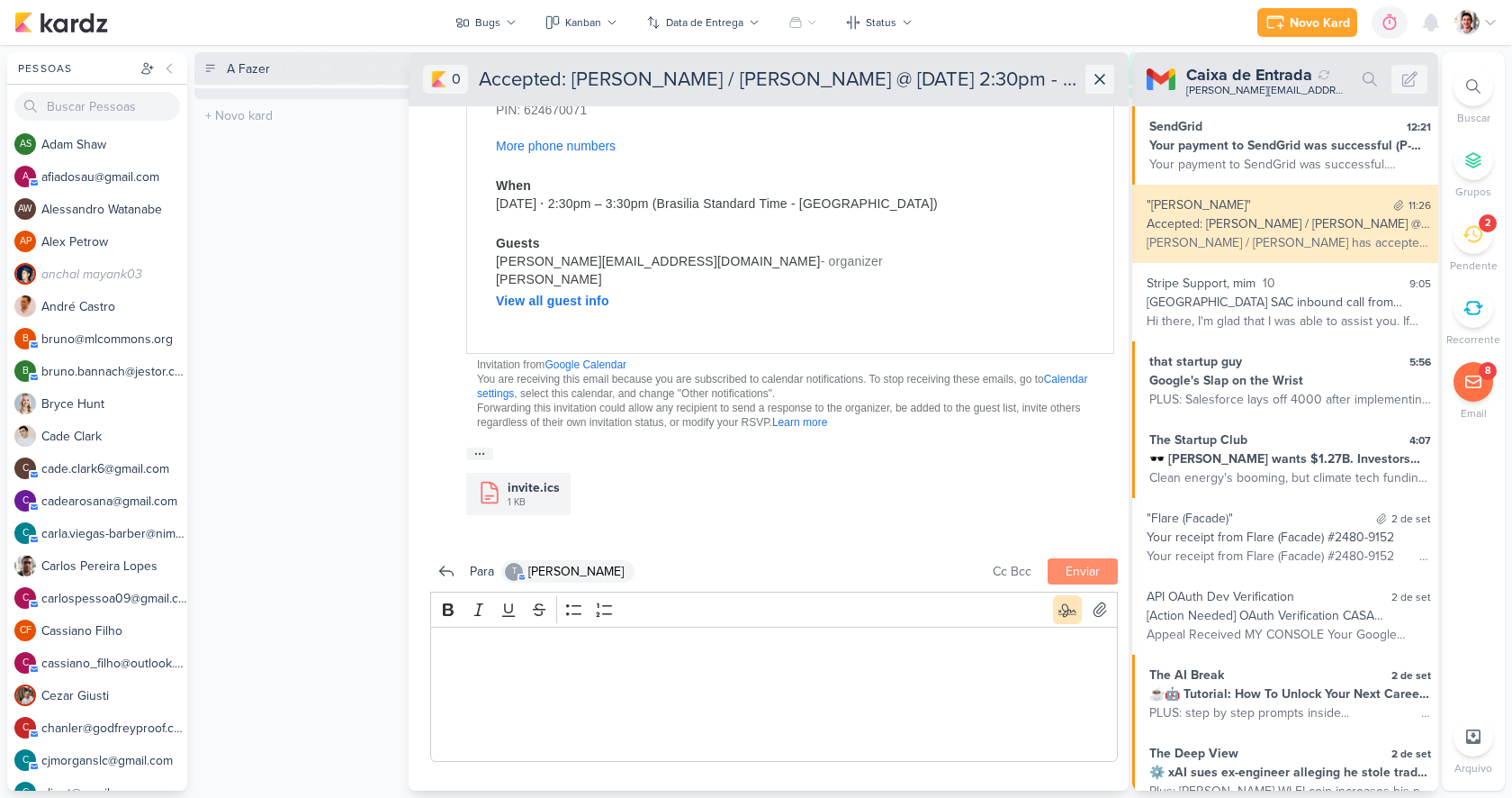
click at [1110, 81] on button at bounding box center [1100, 79] width 29 height 29
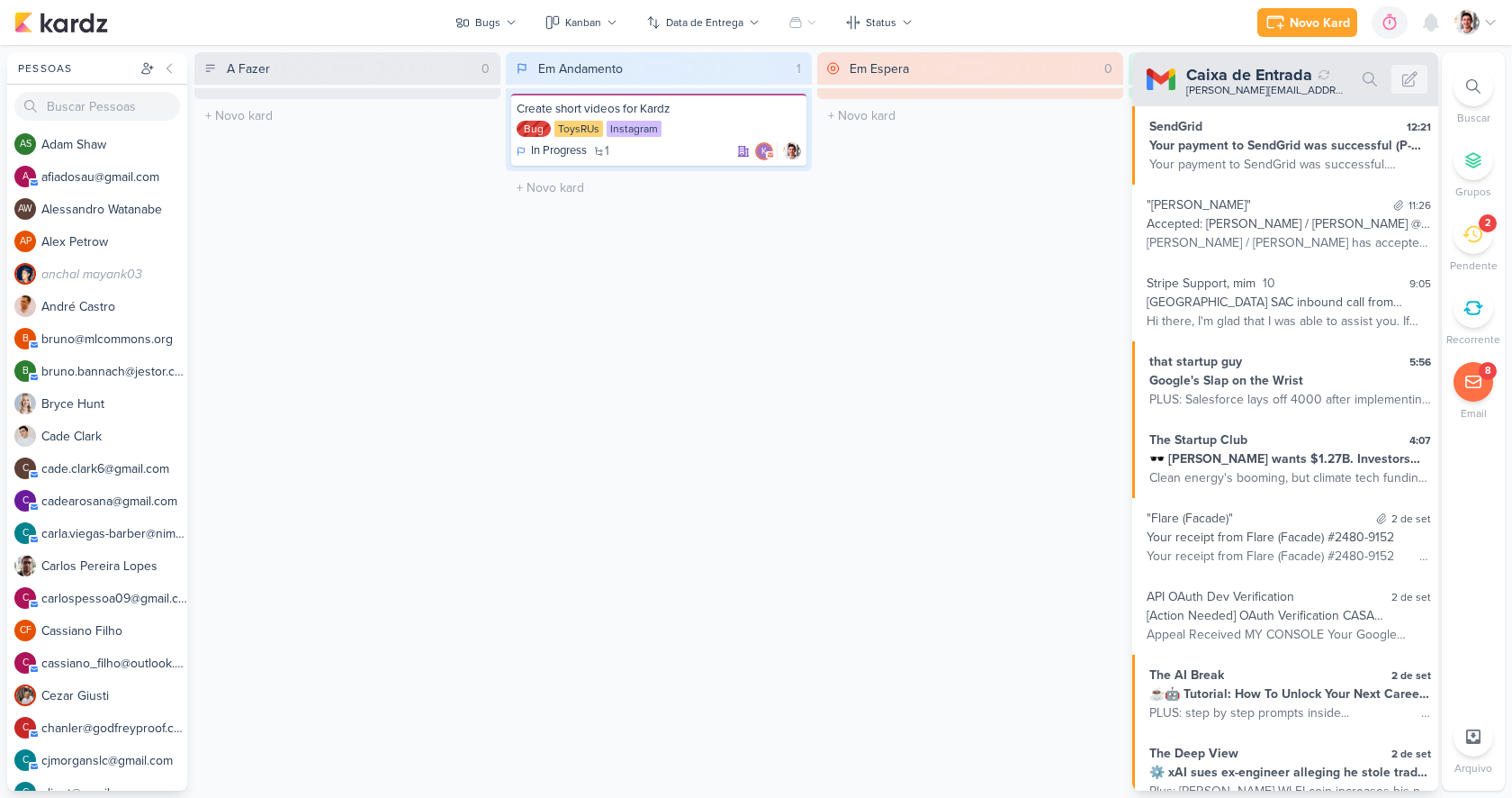
click at [1472, 382] on icon at bounding box center [1474, 382] width 15 height 12
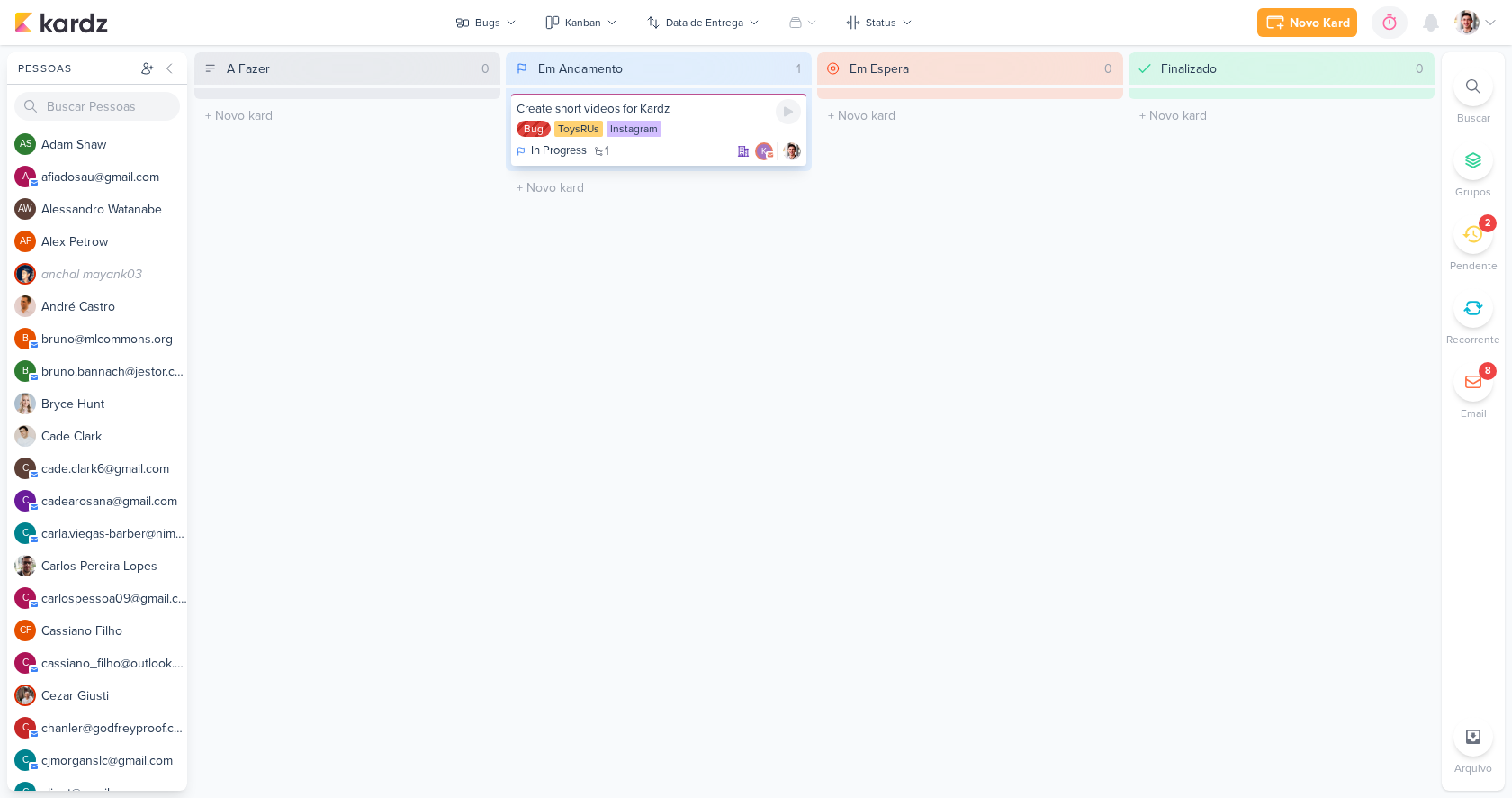
click at [631, 140] on div "Create short videos for Kardz Bug ToysRUs Instagram In Progress 1 k" at bounding box center [659, 130] width 295 height 72
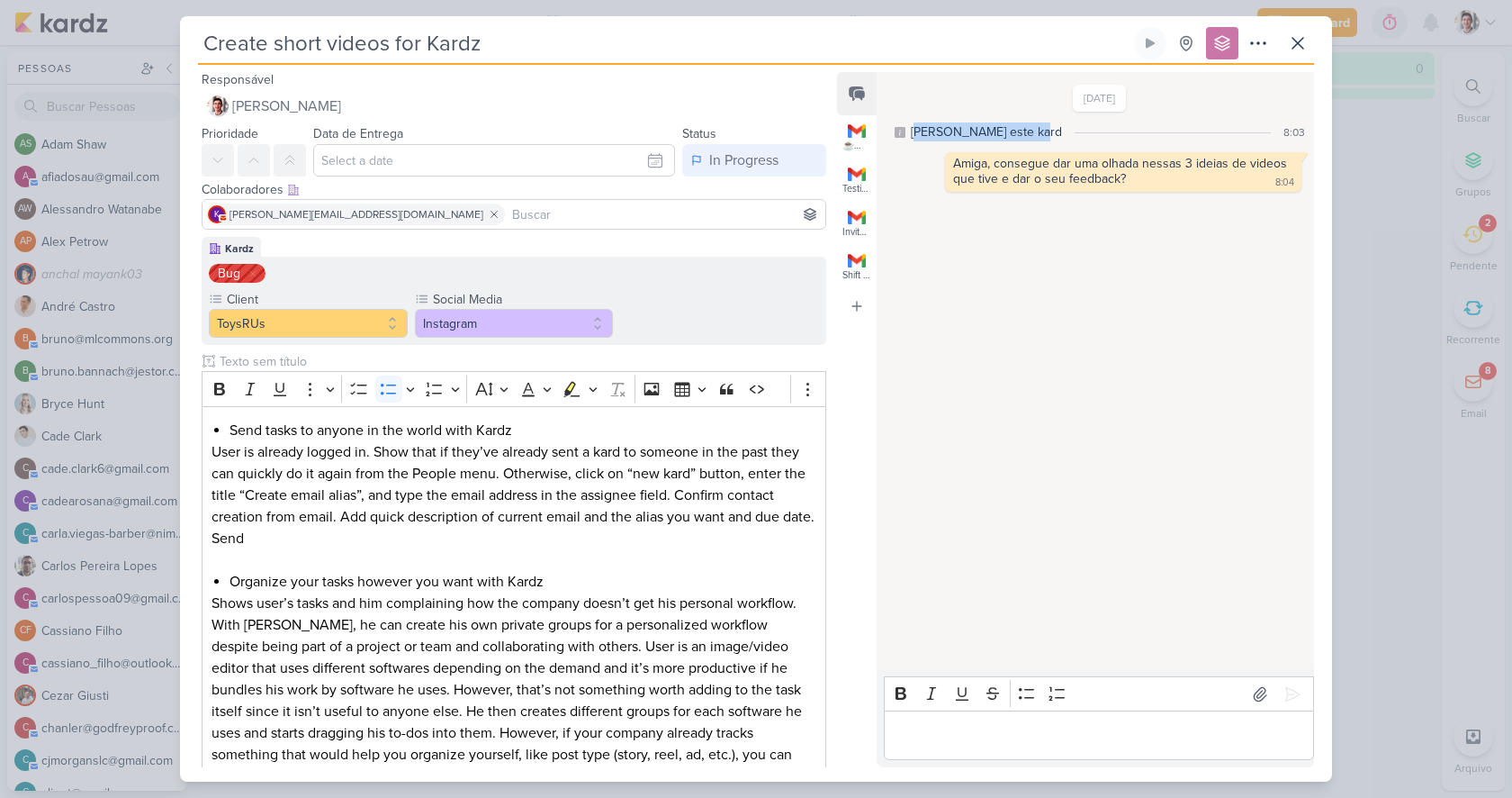
drag, startPoint x: 915, startPoint y: 129, endPoint x: 1045, endPoint y: 137, distance: 130.2
click at [1045, 137] on div "Lucas criou este kard 8:03" at bounding box center [1100, 131] width 410 height 19
click at [1147, 262] on div "27/5/24 Lucas criou este kard 8:03 Amiga, consegue dar uma olhada nessas 3 idei…" at bounding box center [1094, 371] width 436 height 595
drag, startPoint x: 912, startPoint y: 130, endPoint x: 1040, endPoint y: 131, distance: 128.0
click at [1040, 131] on div "Lucas criou este kard 8:03" at bounding box center [1100, 131] width 410 height 19
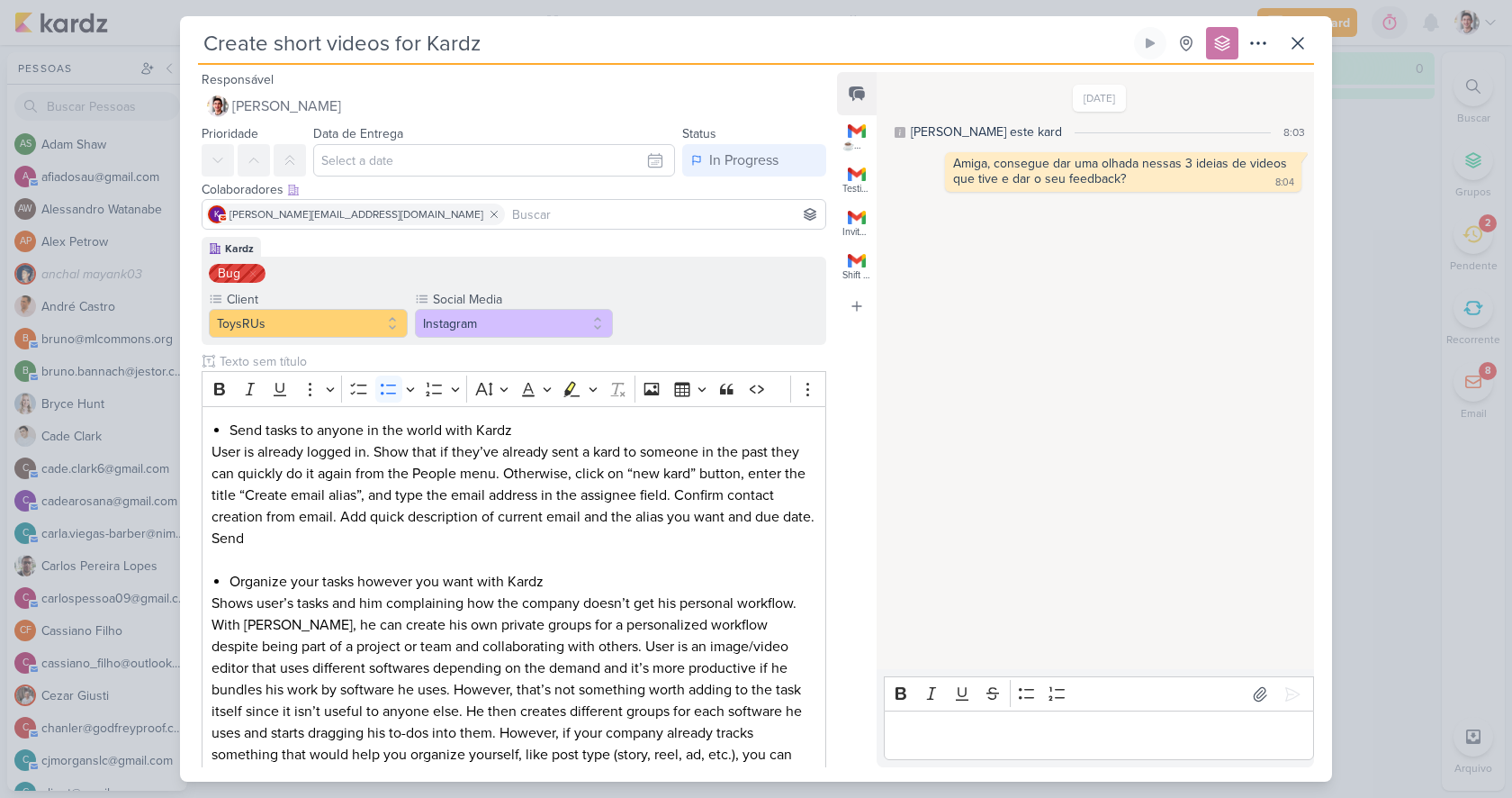
click at [1286, 131] on div "8:03" at bounding box center [1295, 132] width 22 height 16
click at [1304, 42] on icon at bounding box center [1298, 44] width 22 height 22
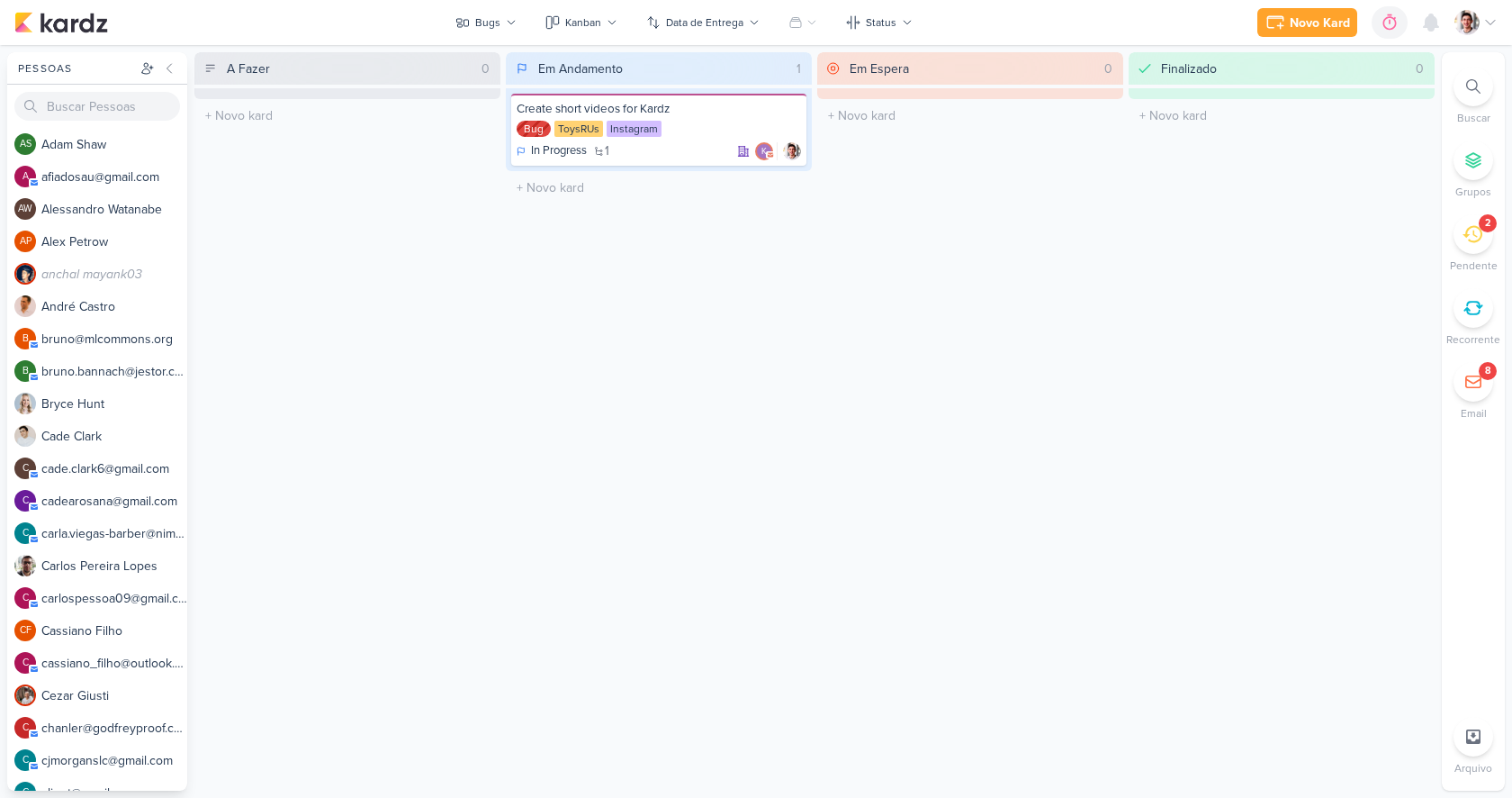
click at [1470, 26] on img at bounding box center [1467, 23] width 26 height 26
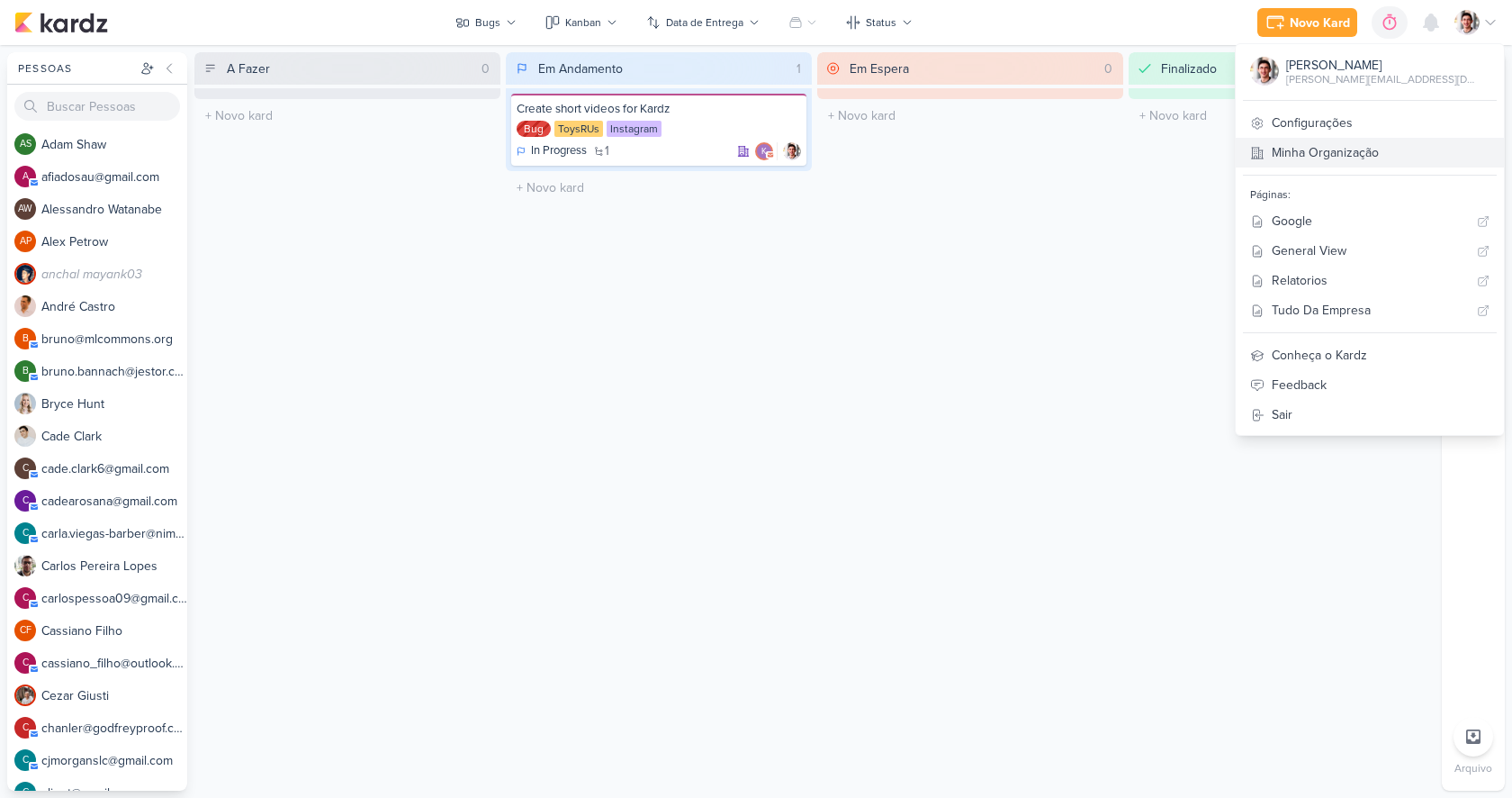
click at [1365, 150] on link "Minha Organização" at bounding box center [1370, 152] width 268 height 30
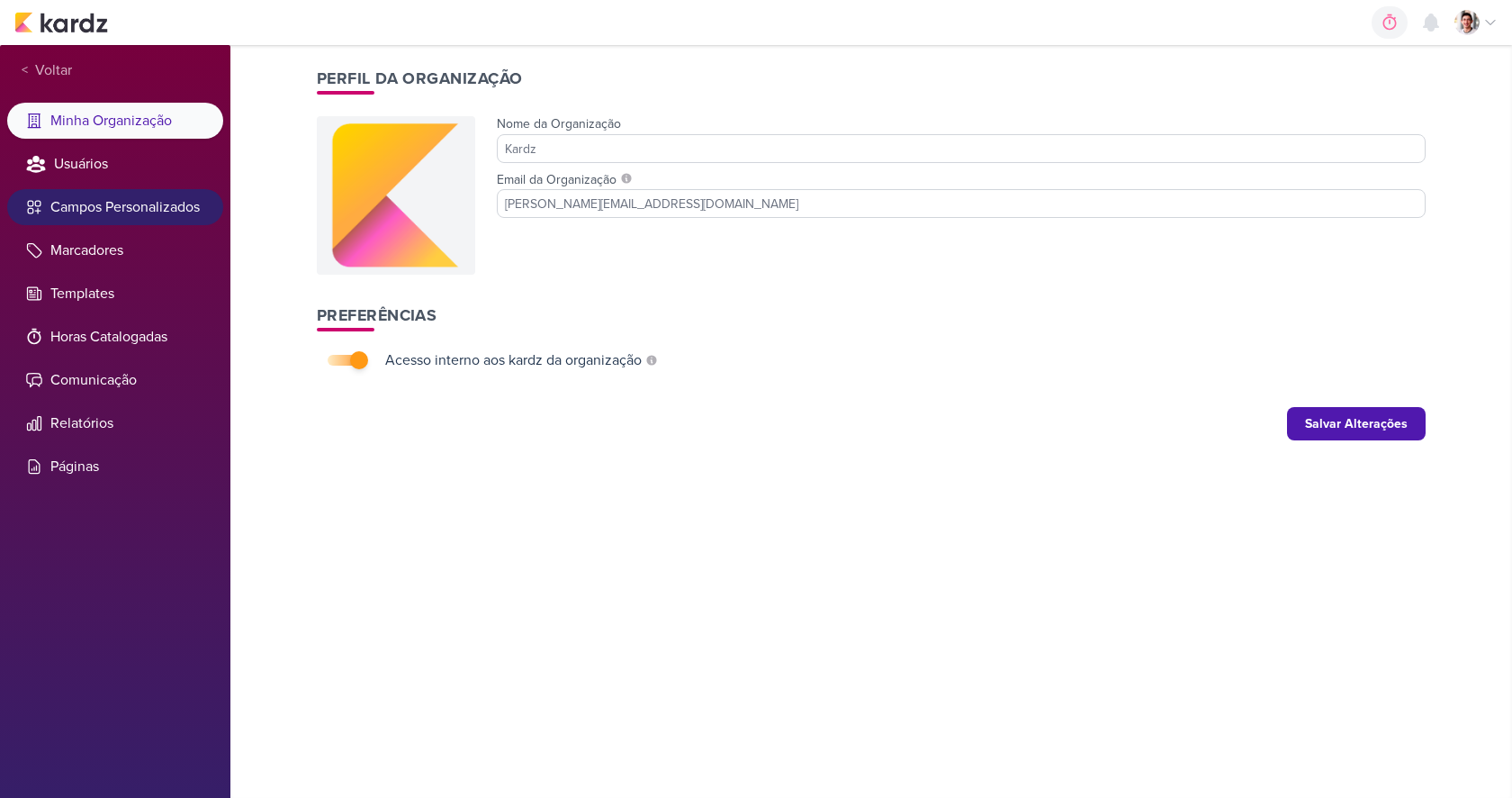
click at [109, 219] on li "Campos Personalizados" at bounding box center [115, 206] width 216 height 36
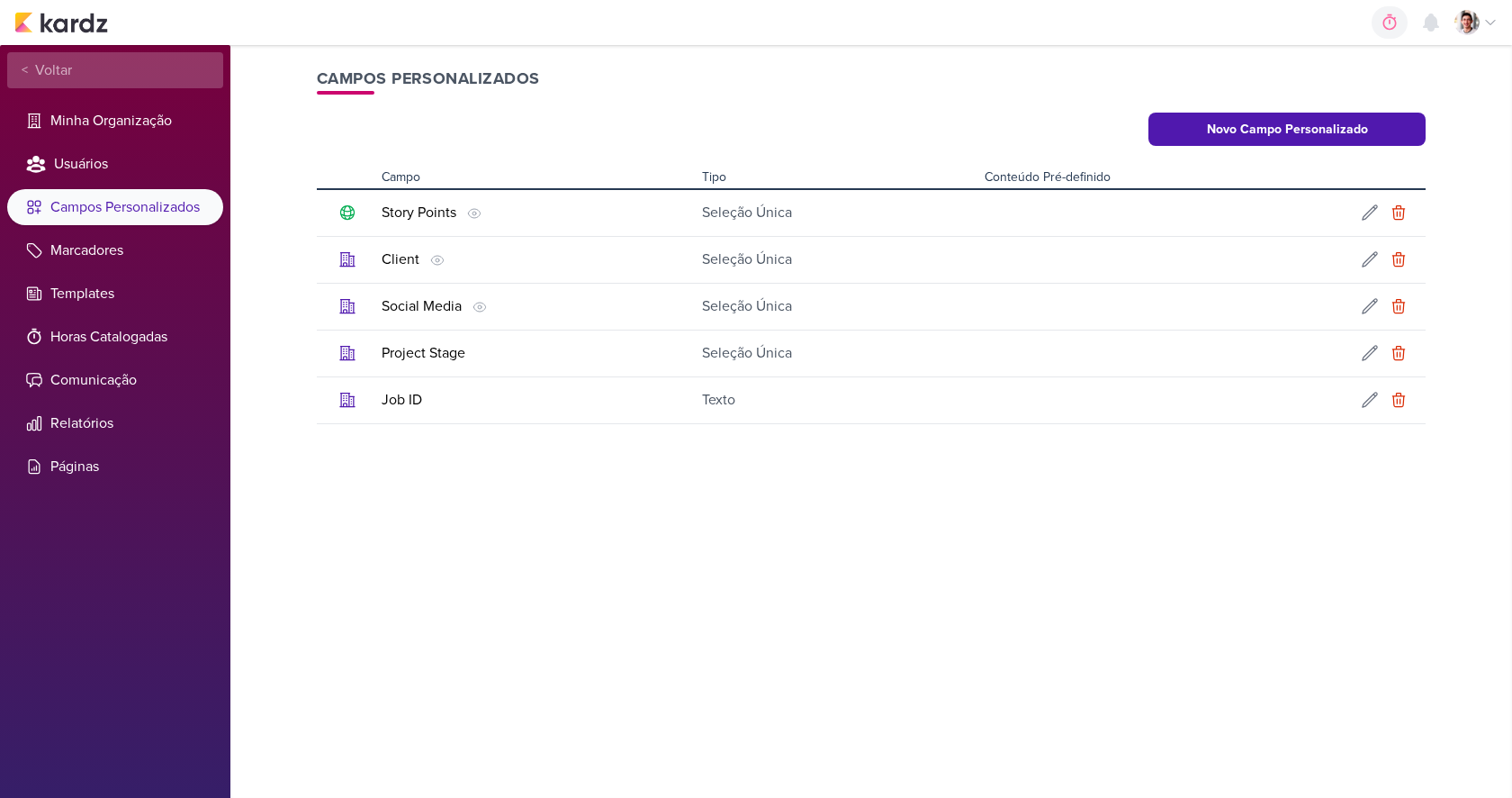
click at [93, 66] on div "< Voltar" at bounding box center [115, 69] width 216 height 36
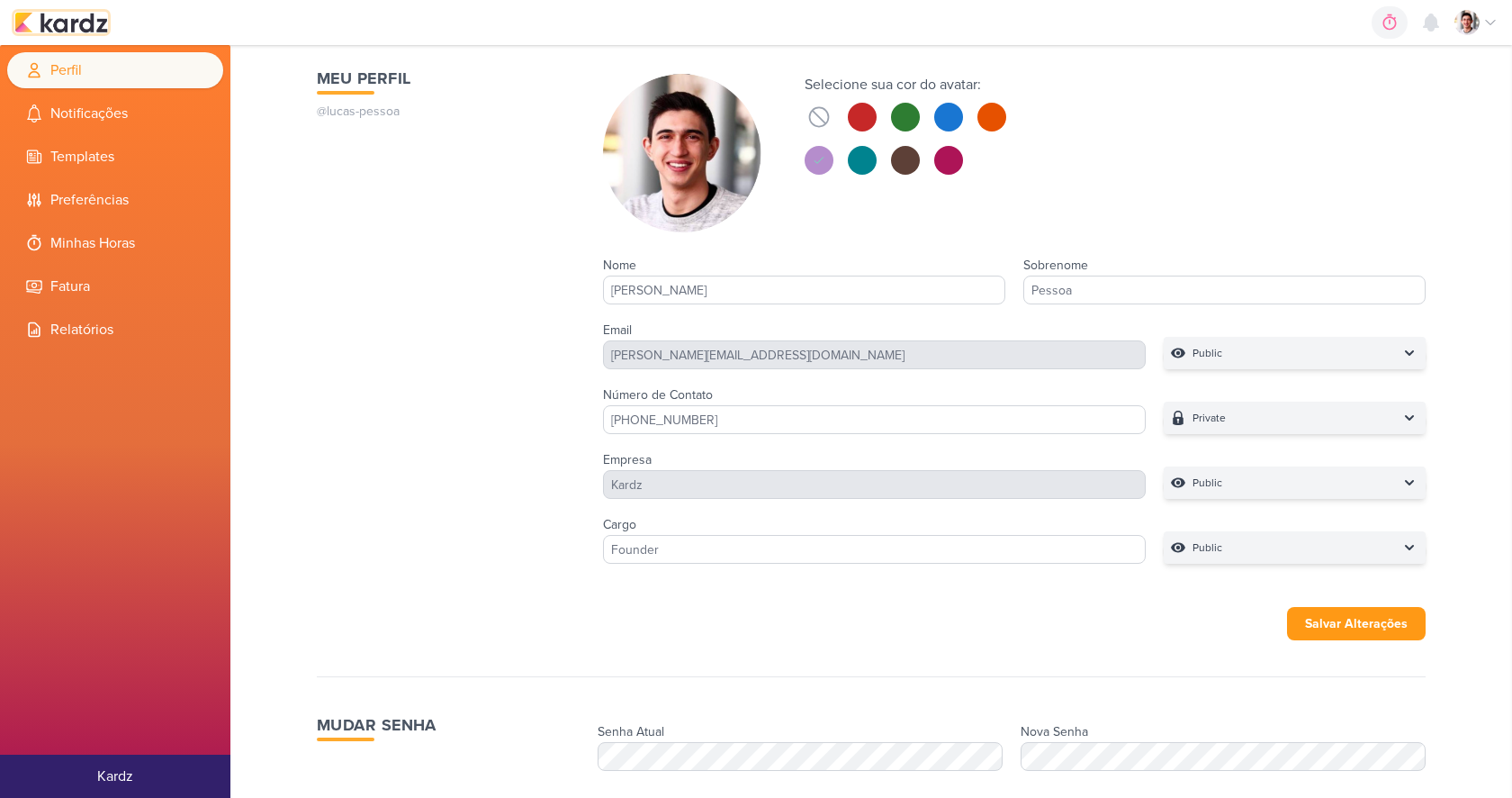
click at [74, 20] on img at bounding box center [61, 23] width 94 height 22
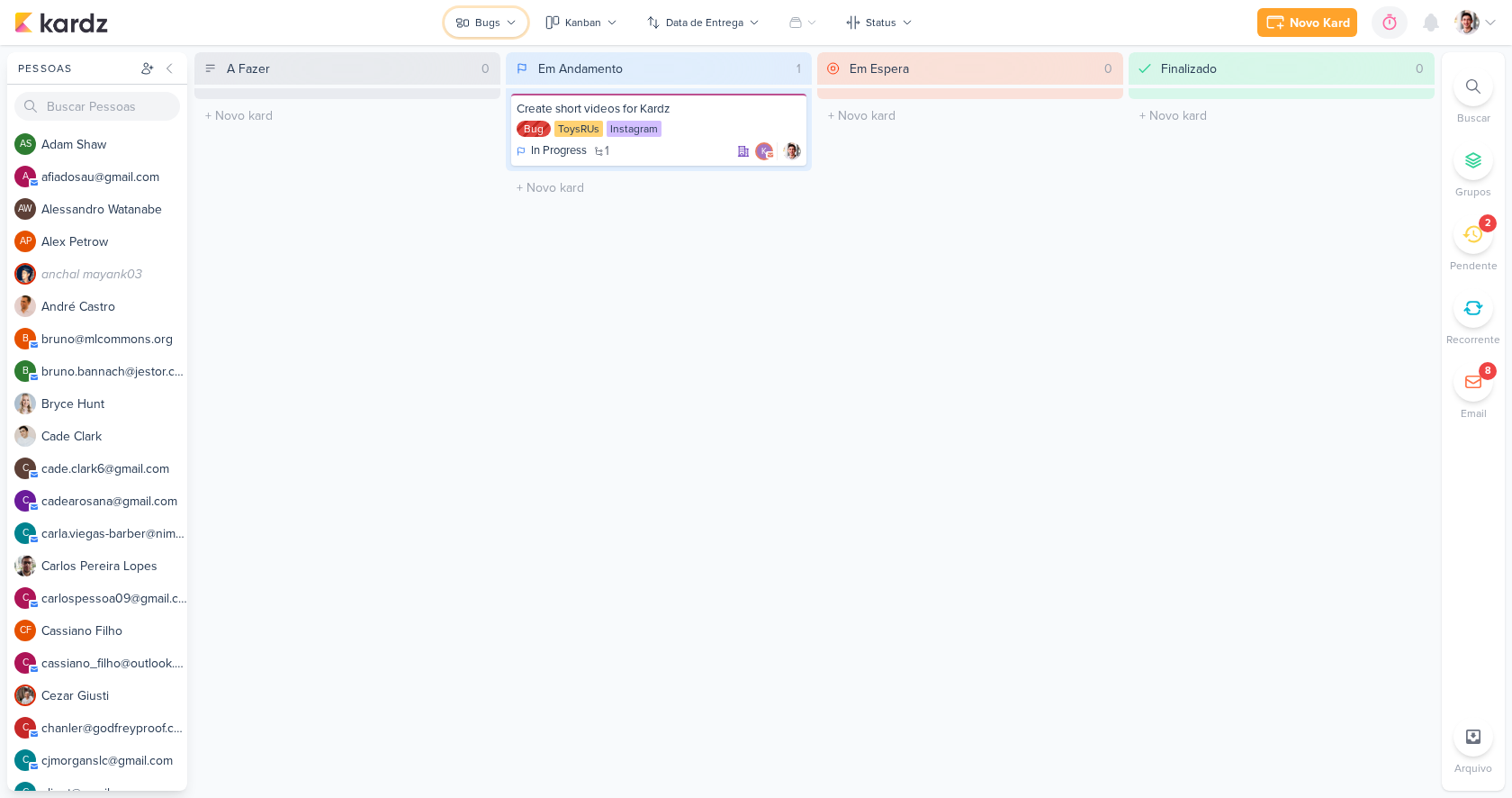
click at [470, 32] on button "Bugs" at bounding box center [486, 23] width 83 height 29
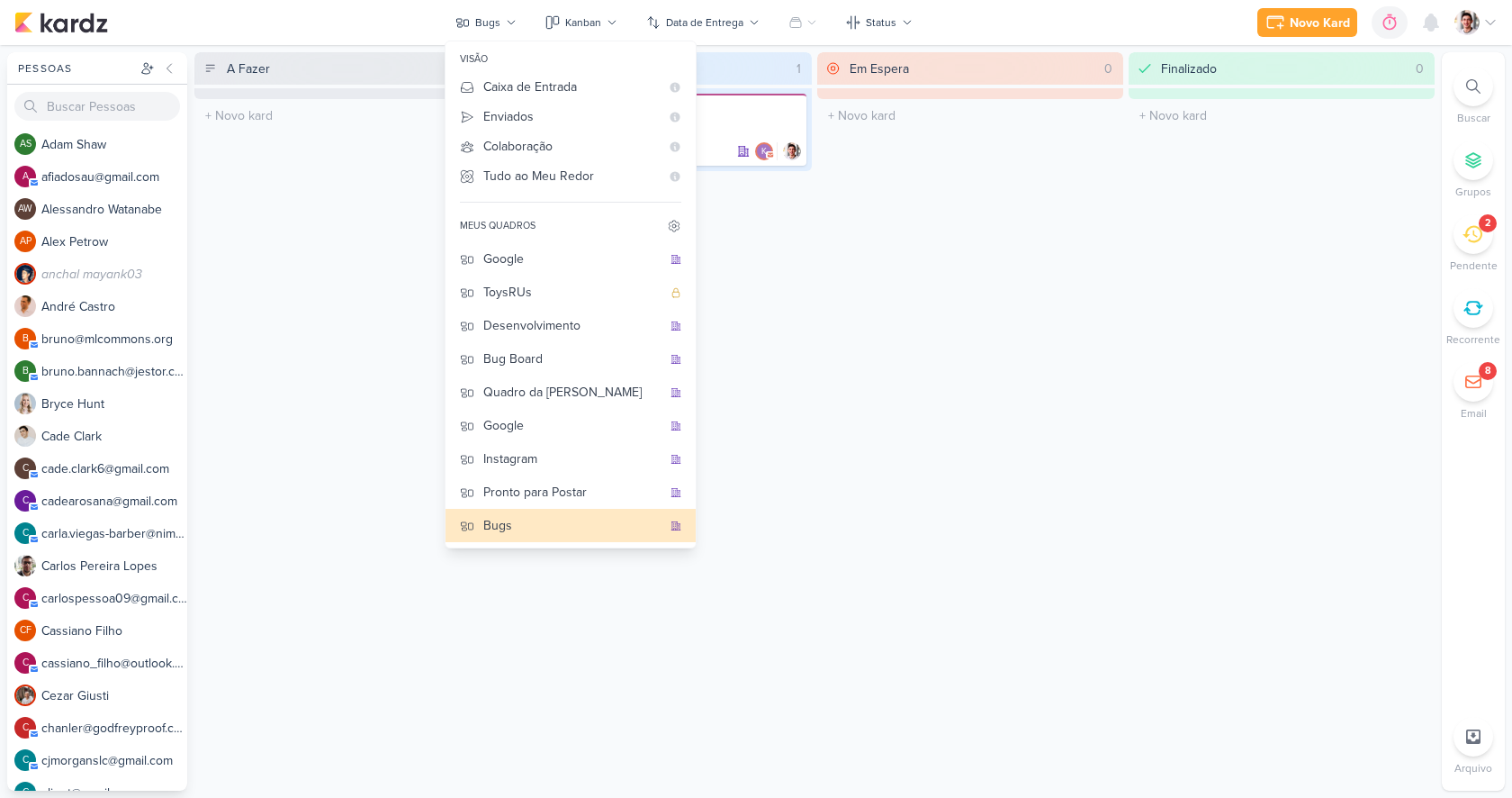
click at [815, 268] on div "A Fazer 0 O título do kard deve ter menos que 100 caracteres Em Andamento 1 Cre…" at bounding box center [814, 420] width 1240 height 738
